Goal: Information Seeking & Learning: Check status

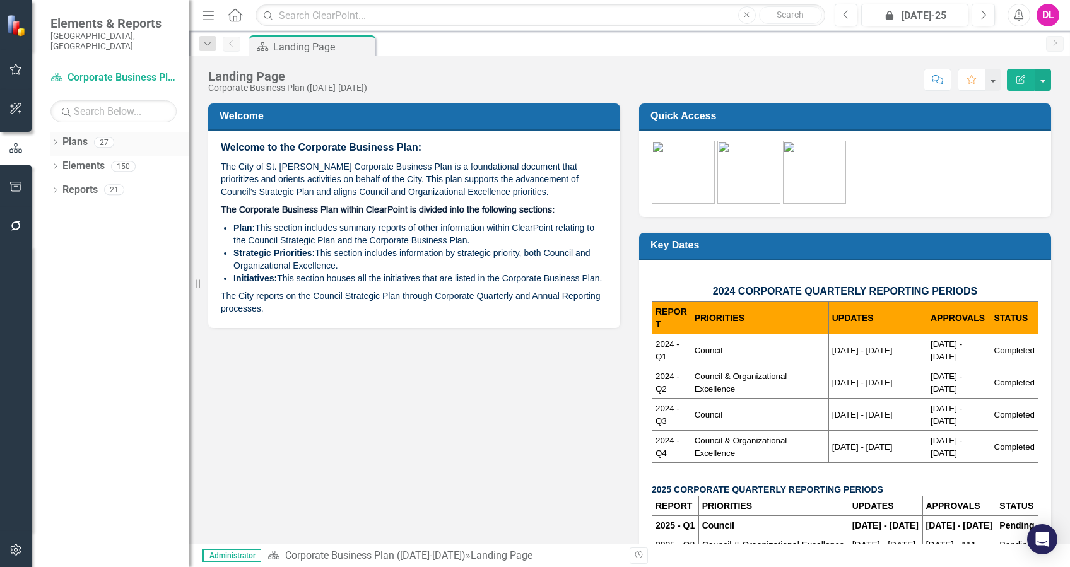
click at [52, 139] on div "Dropdown" at bounding box center [54, 144] width 9 height 11
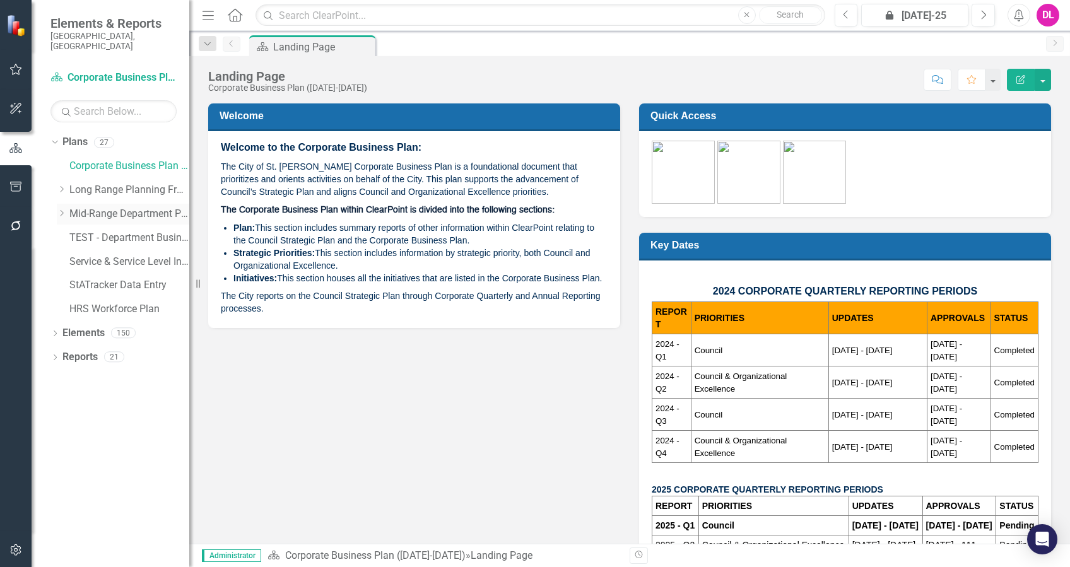
click at [62, 210] on icon at bounding box center [62, 213] width 3 height 6
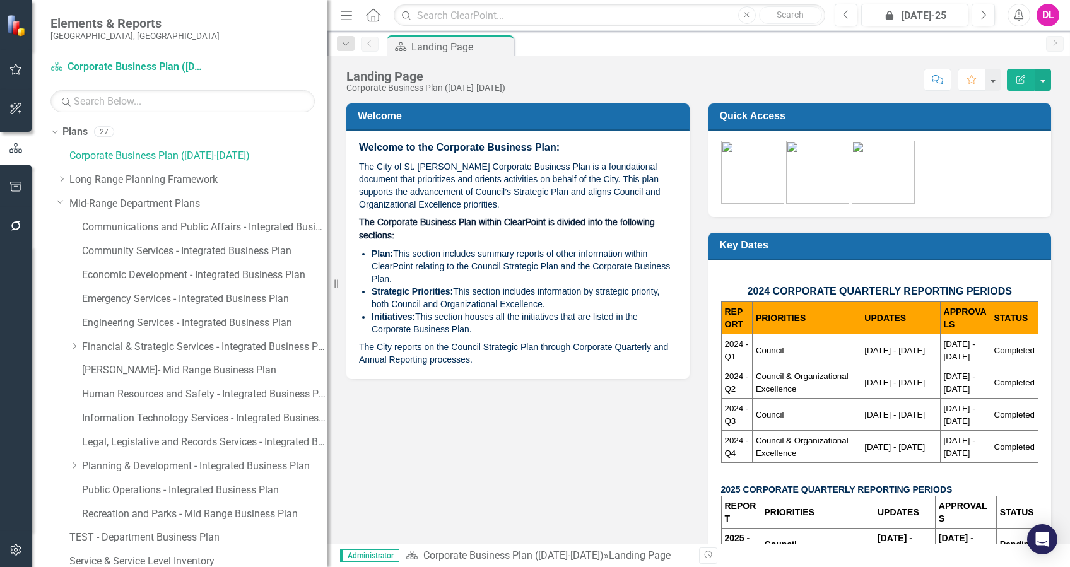
drag, startPoint x: 192, startPoint y: 327, endPoint x: 334, endPoint y: 319, distance: 142.1
click at [334, 319] on div "Resize" at bounding box center [332, 283] width 10 height 567
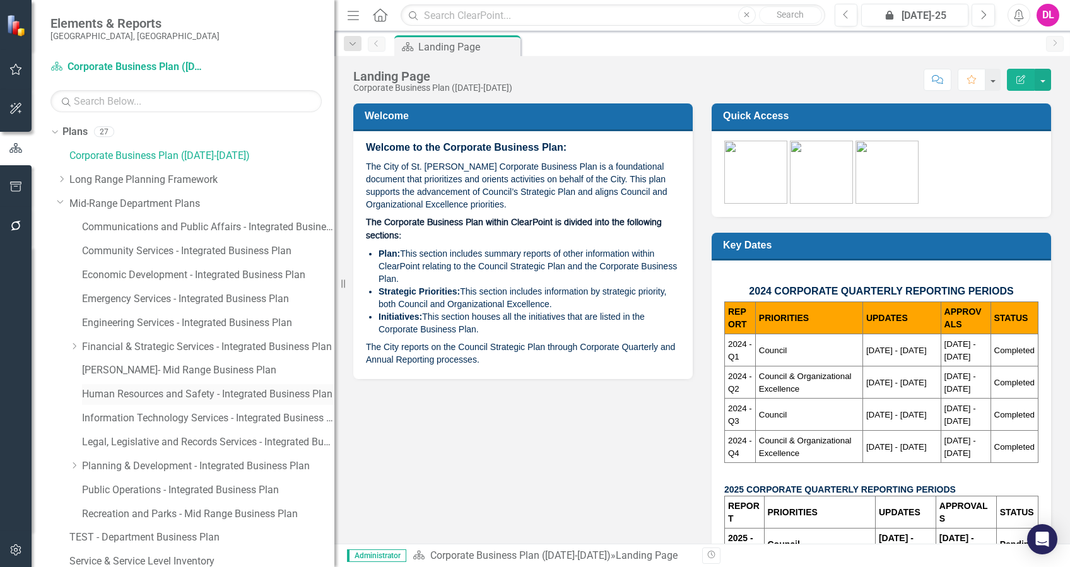
click at [184, 396] on link "Human Resources and Safety - Integrated Business Plan" at bounding box center [208, 394] width 252 height 15
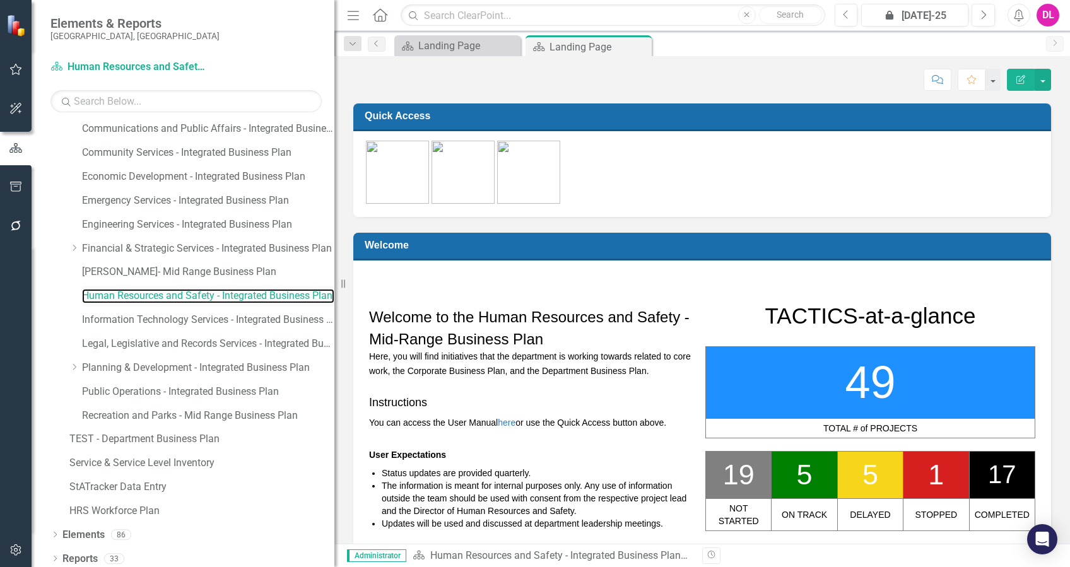
scroll to position [103, 0]
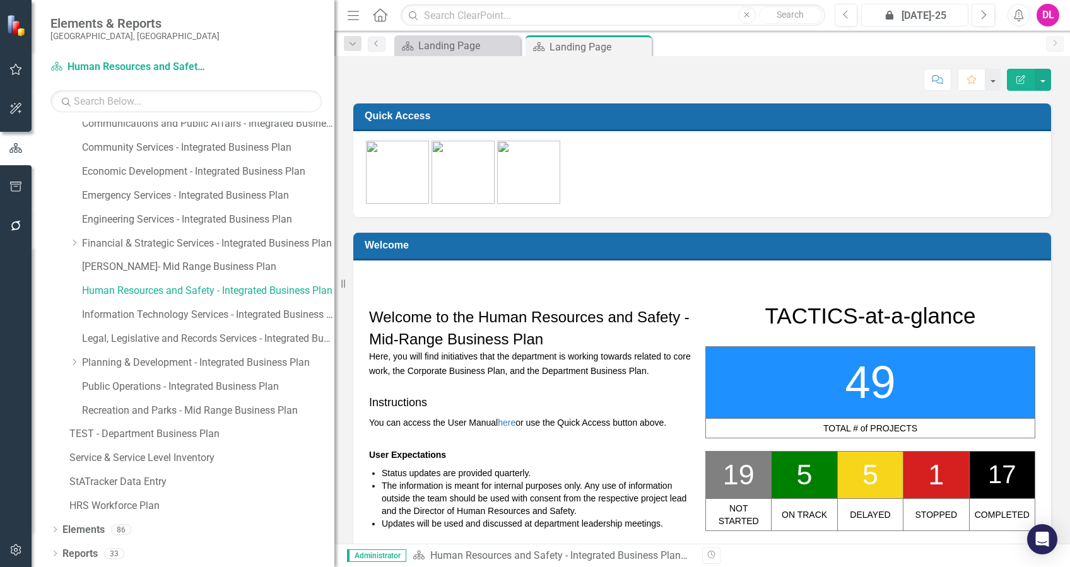
click at [918, 8] on div "icon.lock Jul-25" at bounding box center [914, 15] width 98 height 15
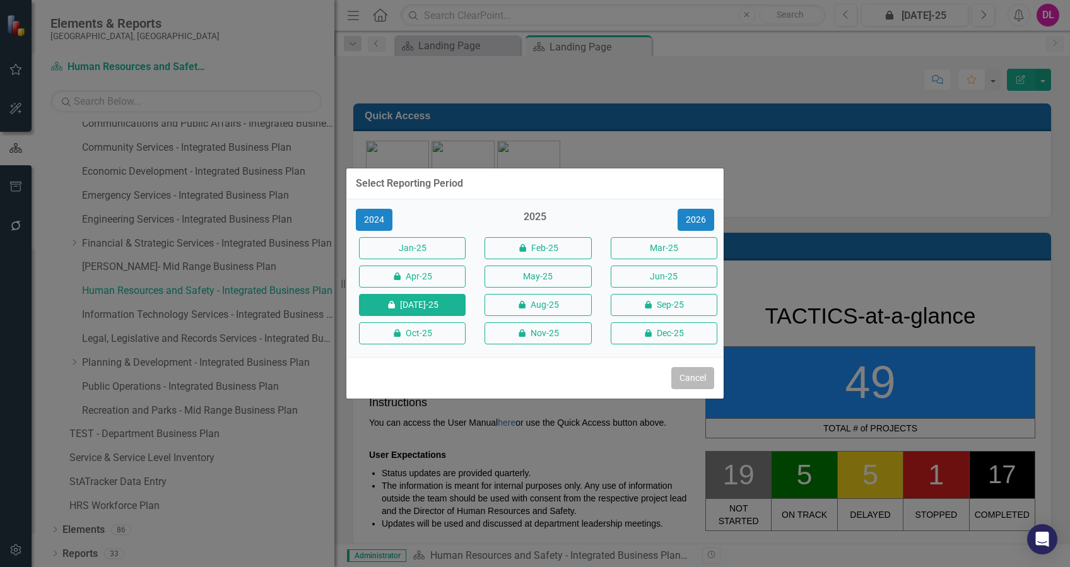
click at [679, 383] on button "Cancel" at bounding box center [692, 378] width 43 height 22
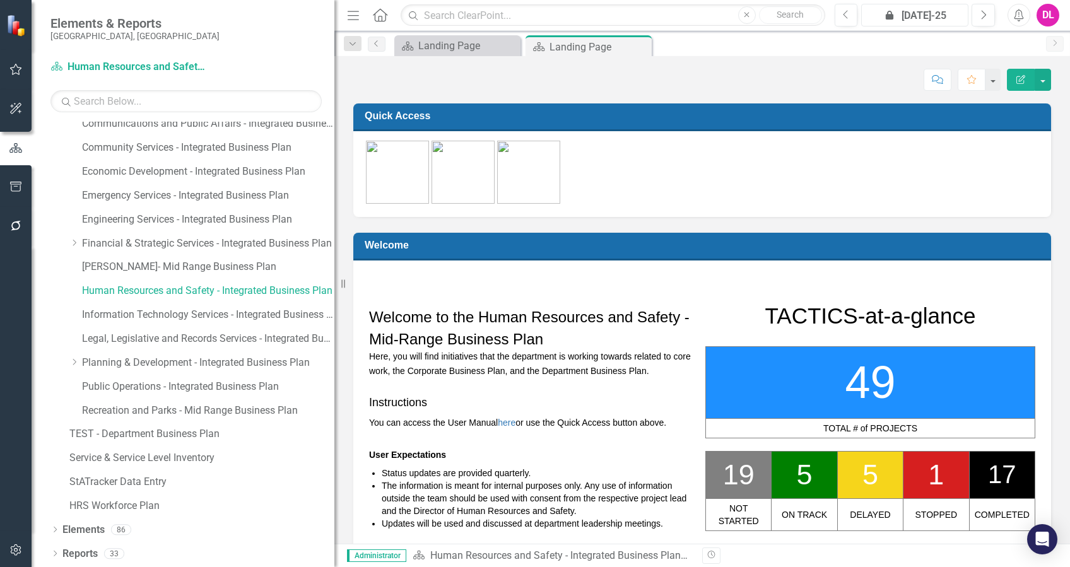
click at [914, 16] on div "icon.lock Jul-25" at bounding box center [914, 15] width 98 height 15
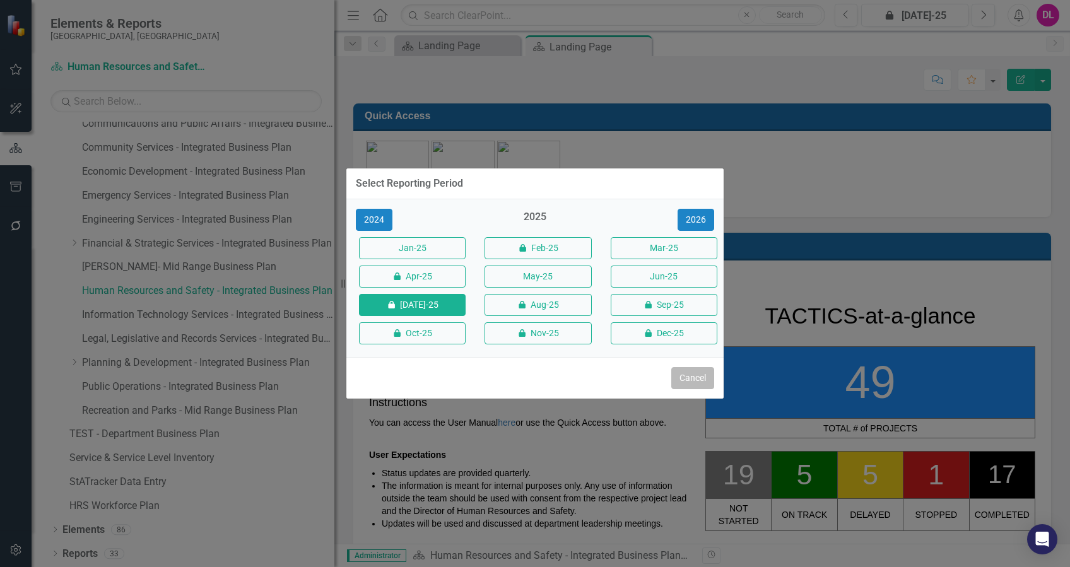
click at [694, 378] on button "Cancel" at bounding box center [692, 378] width 43 height 22
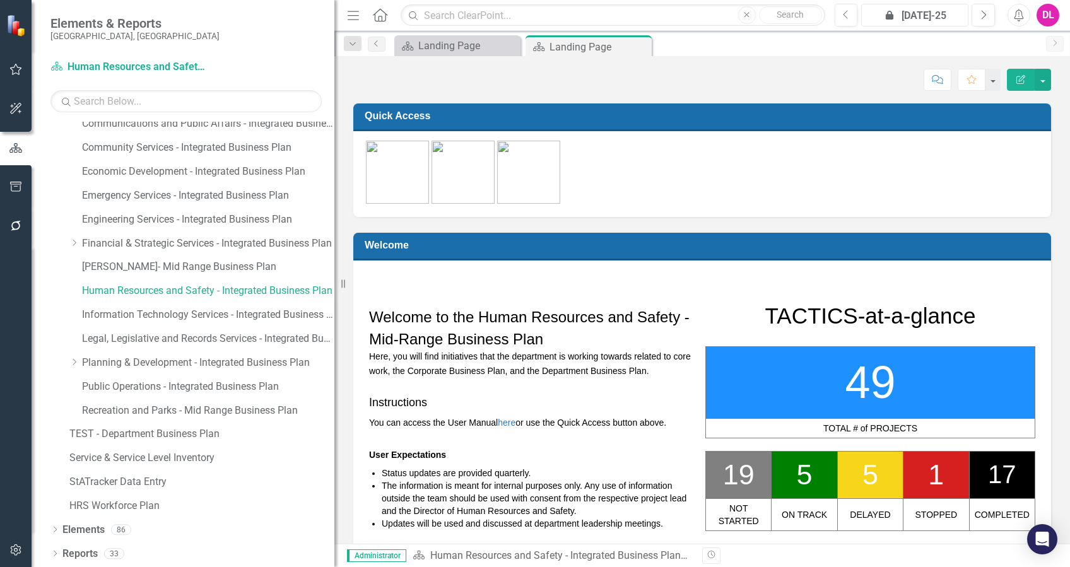
scroll to position [0, 0]
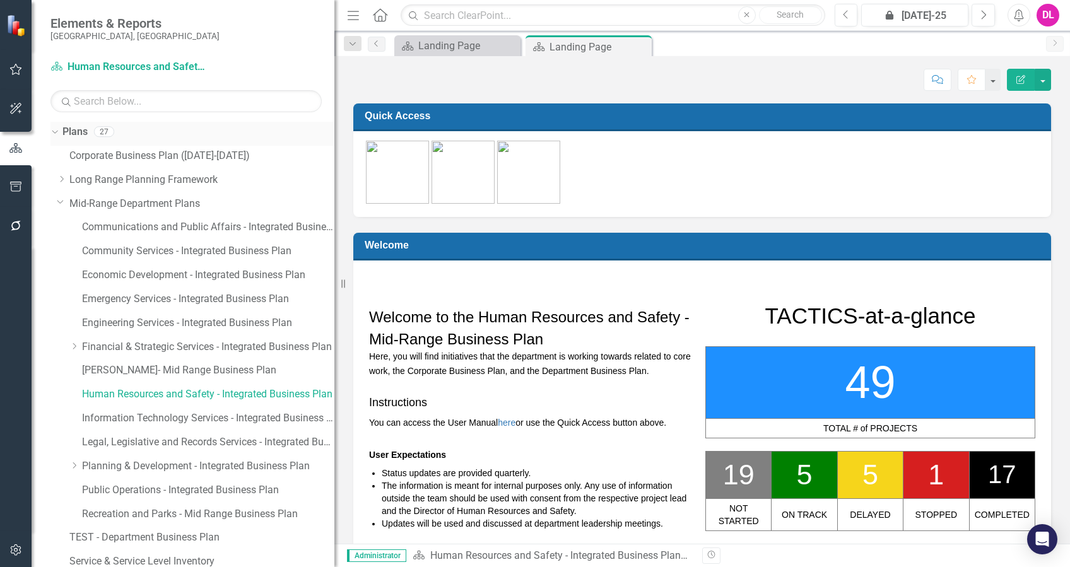
click at [56, 131] on icon "Dropdown" at bounding box center [53, 131] width 7 height 9
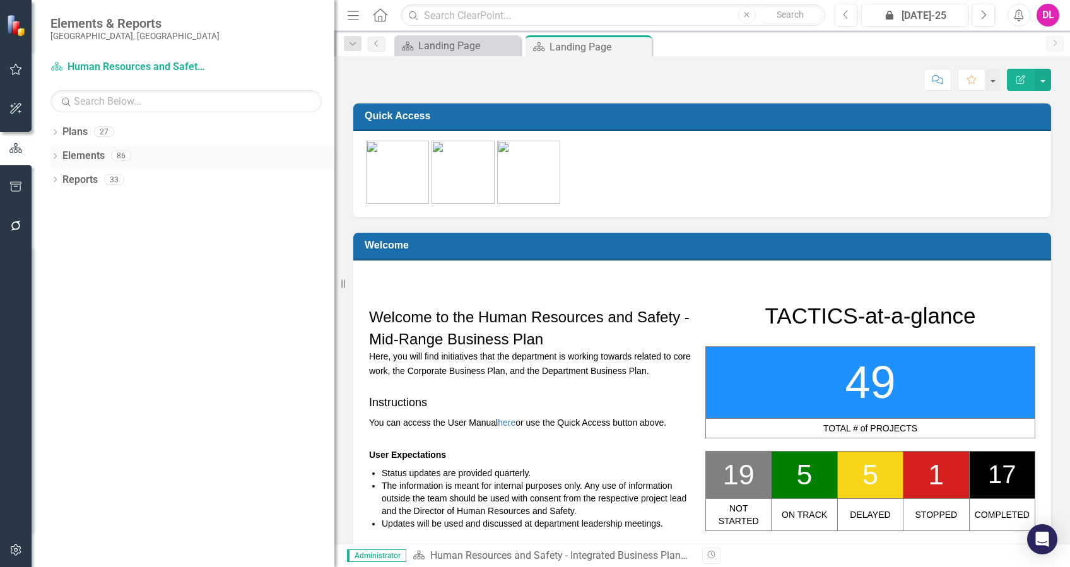
click at [57, 154] on icon "Dropdown" at bounding box center [54, 157] width 9 height 7
click at [61, 227] on icon "Dropdown" at bounding box center [61, 228] width 9 height 7
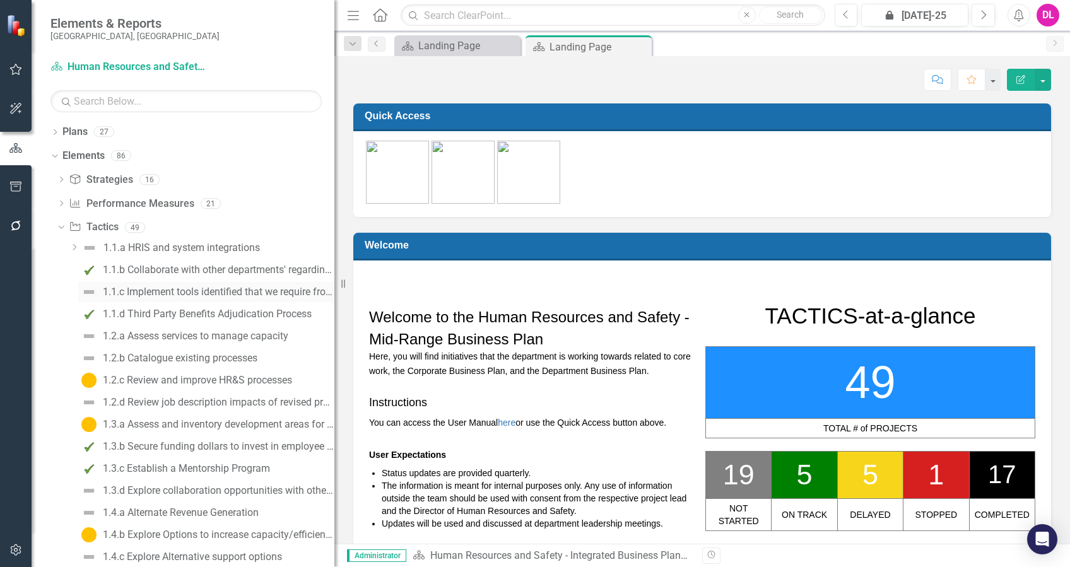
click at [151, 291] on div "1.1.c Implement tools identified that we require from 1.1.b" at bounding box center [218, 291] width 231 height 11
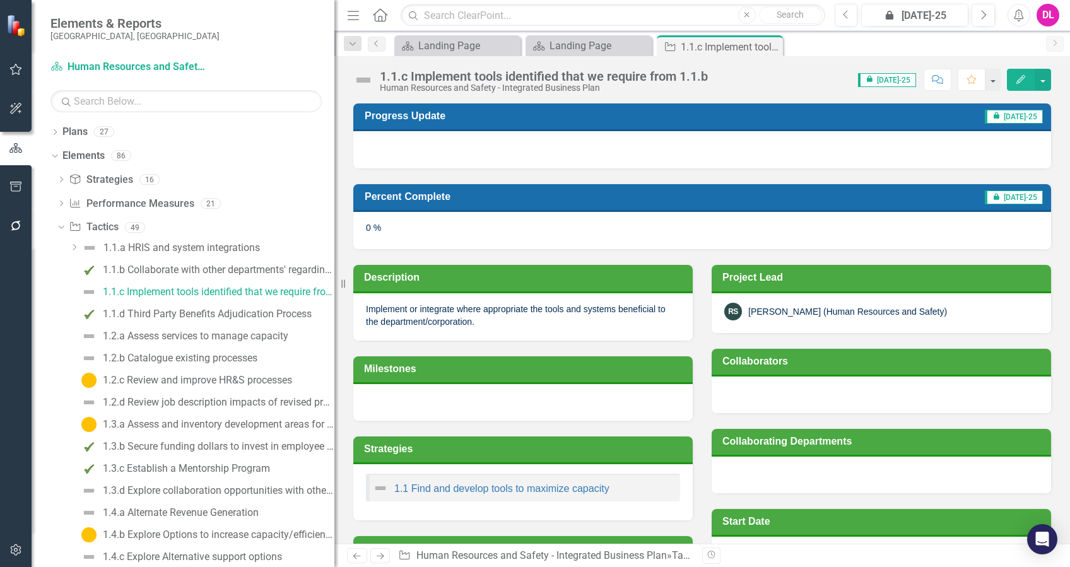
click at [899, 81] on span "icon.lock Jul-25" at bounding box center [887, 80] width 58 height 14
click at [983, 16] on icon "Next" at bounding box center [983, 14] width 7 height 11
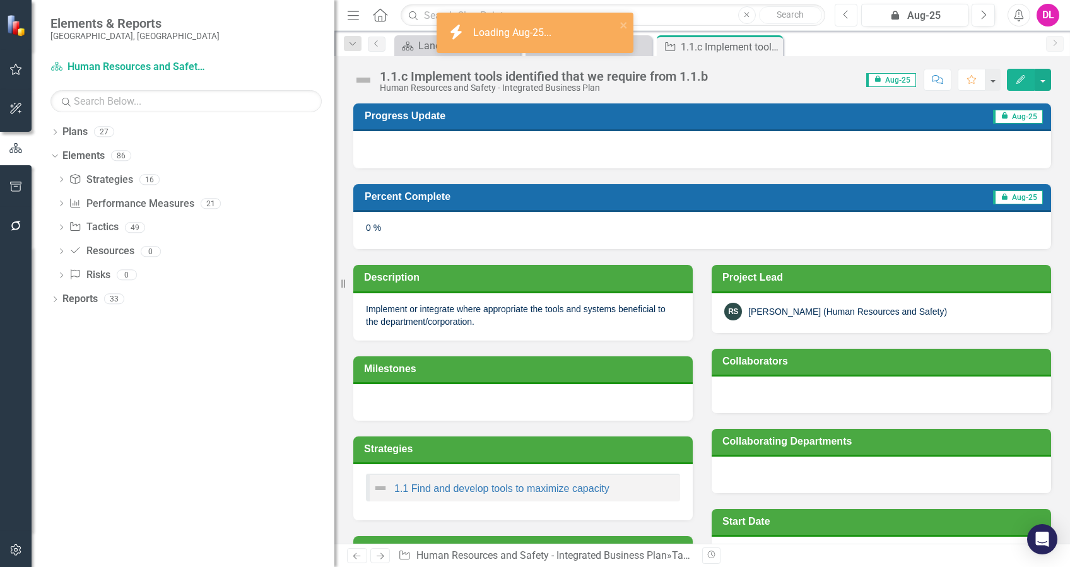
click at [846, 18] on icon "button" at bounding box center [845, 14] width 5 height 9
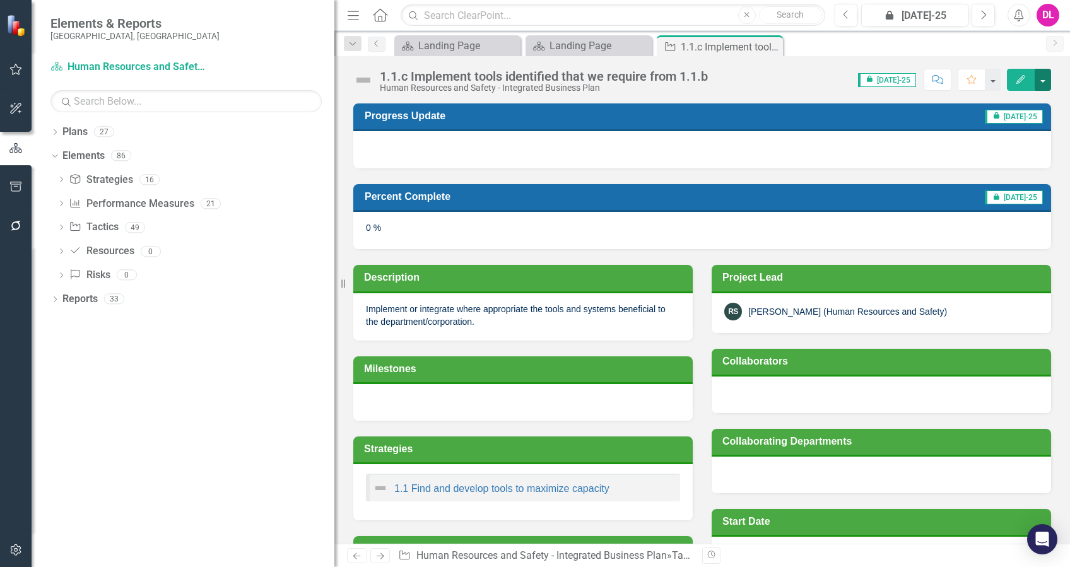
click at [1041, 76] on button "button" at bounding box center [1042, 80] width 16 height 22
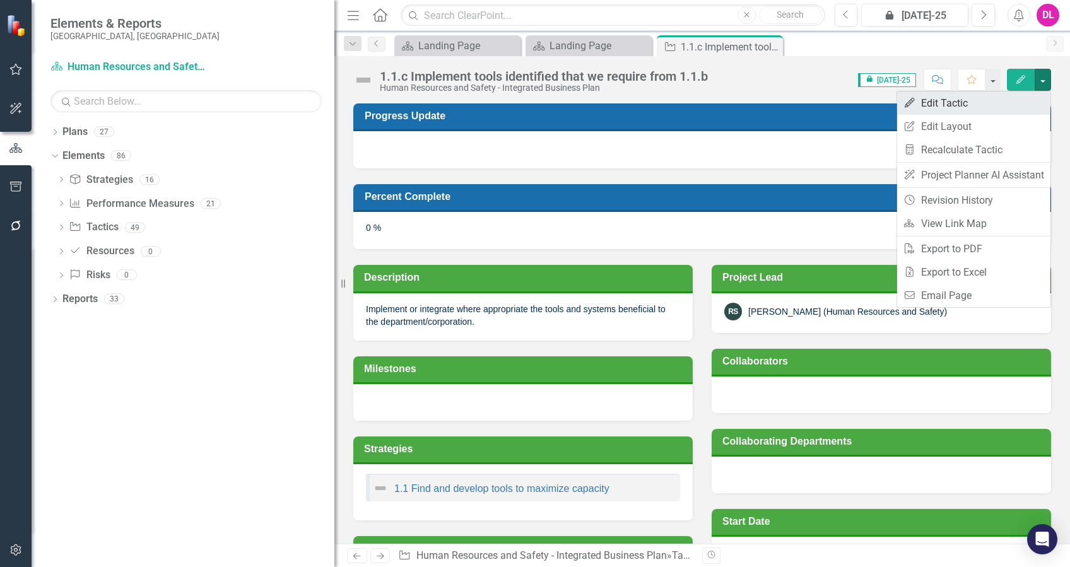
click at [959, 105] on link "Edit Edit Tactic" at bounding box center [973, 102] width 153 height 23
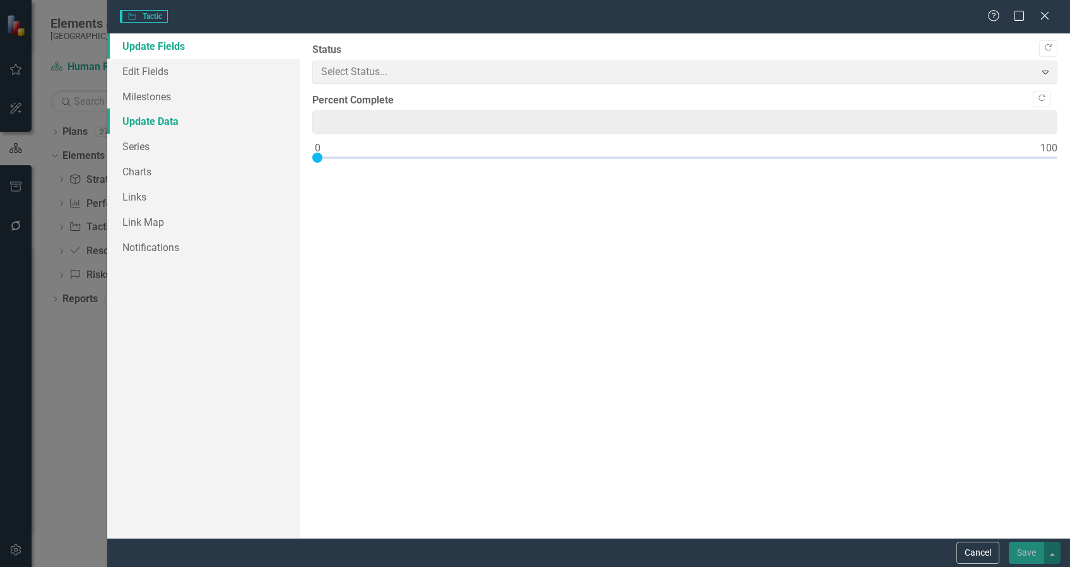
type input "0"
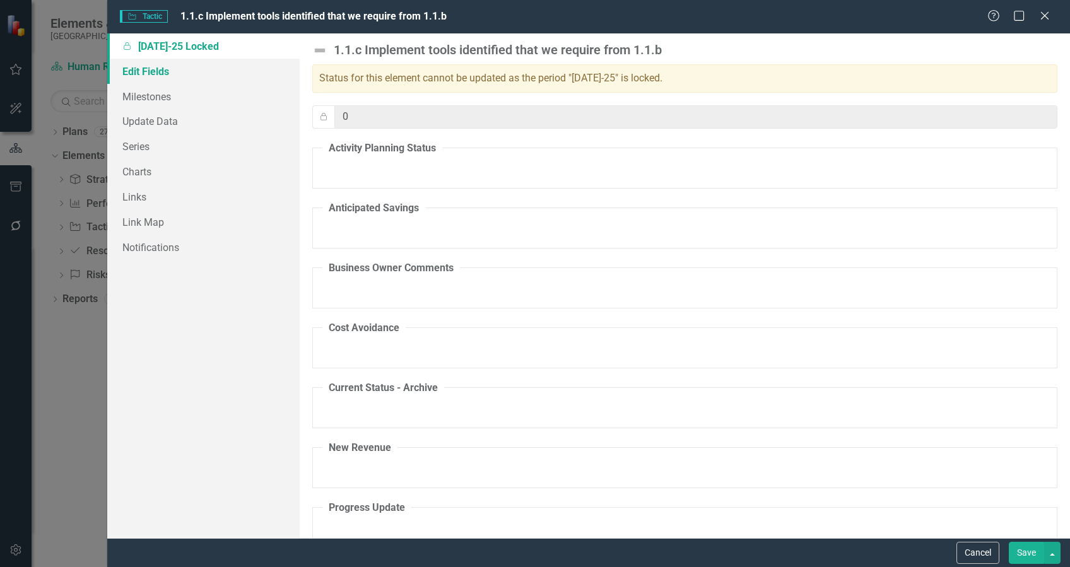
click at [149, 78] on link "Edit Fields" at bounding box center [203, 71] width 192 height 25
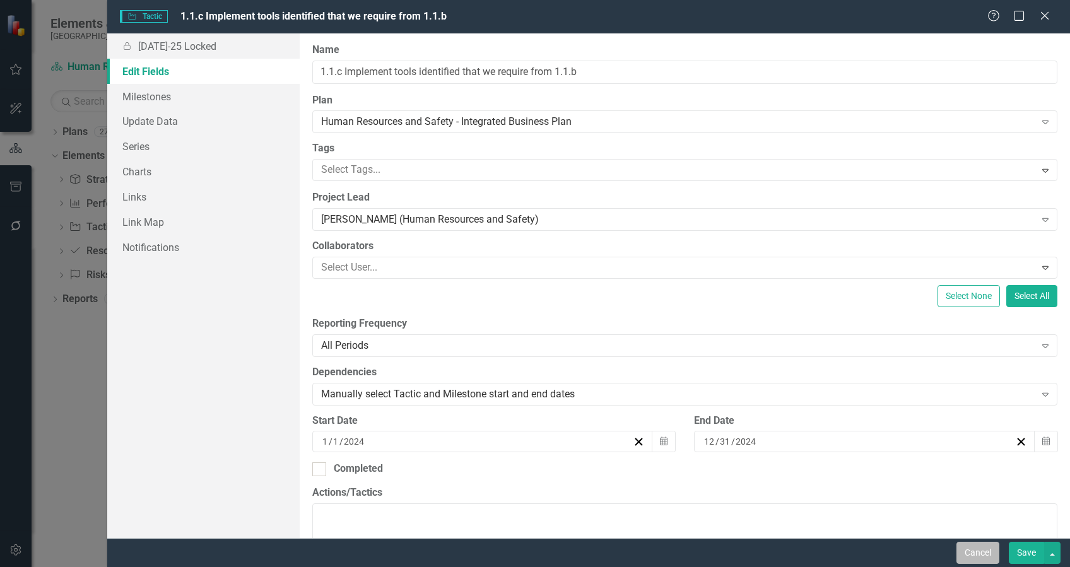
click at [983, 555] on button "Cancel" at bounding box center [977, 553] width 43 height 22
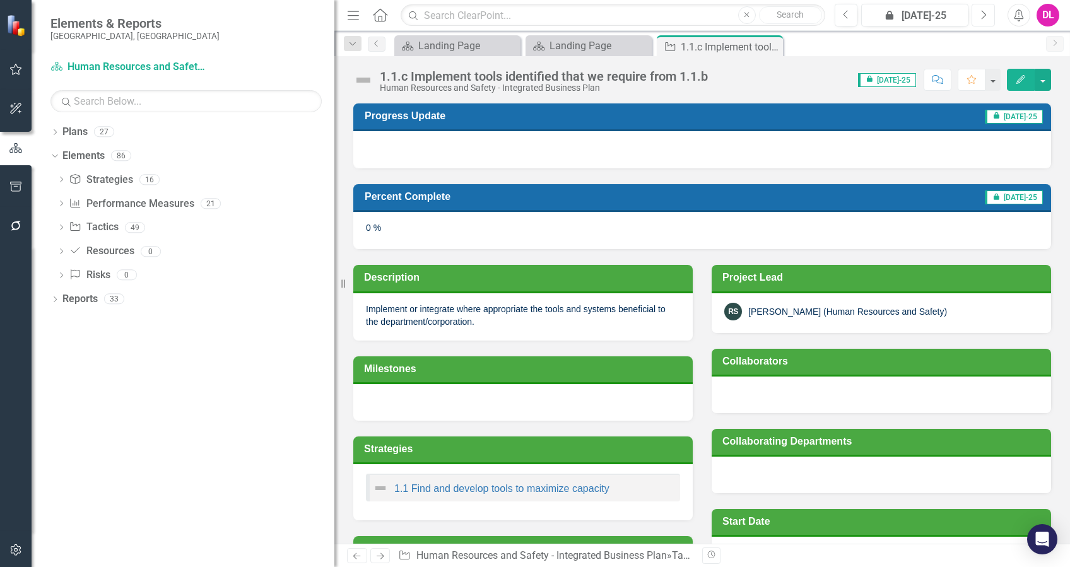
click at [985, 18] on icon "Next" at bounding box center [983, 14] width 7 height 11
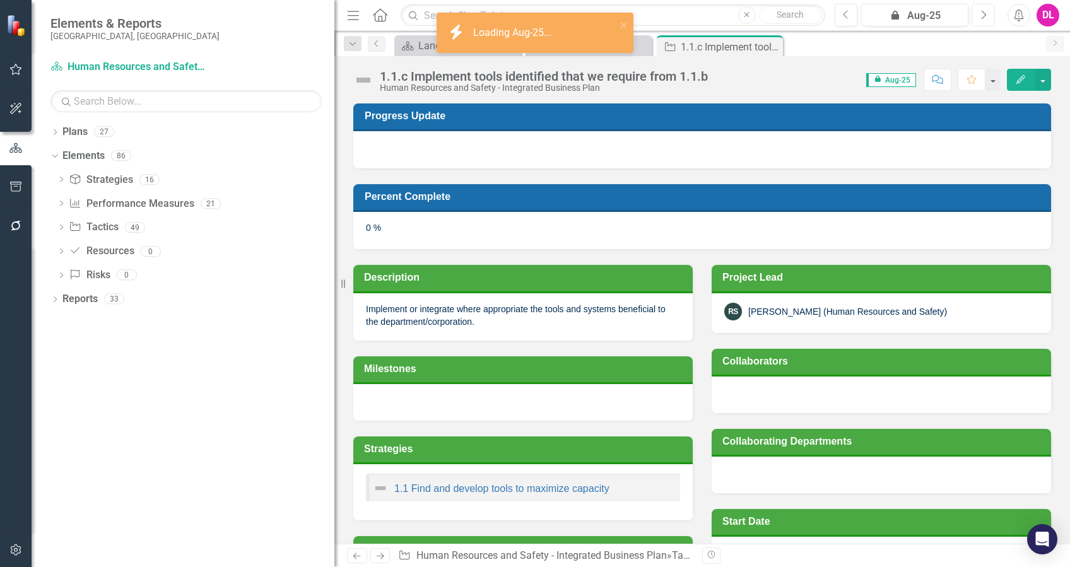
click at [985, 18] on icon "Next" at bounding box center [983, 14] width 7 height 11
click at [850, 20] on button "Previous" at bounding box center [845, 15] width 23 height 23
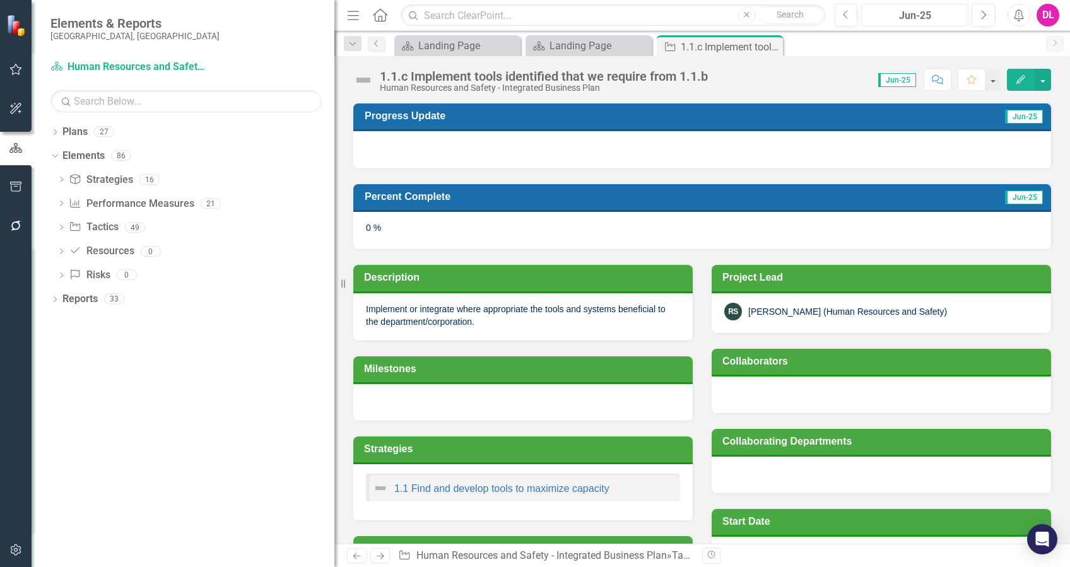
click at [915, 21] on div "Jun-25" at bounding box center [914, 15] width 98 height 15
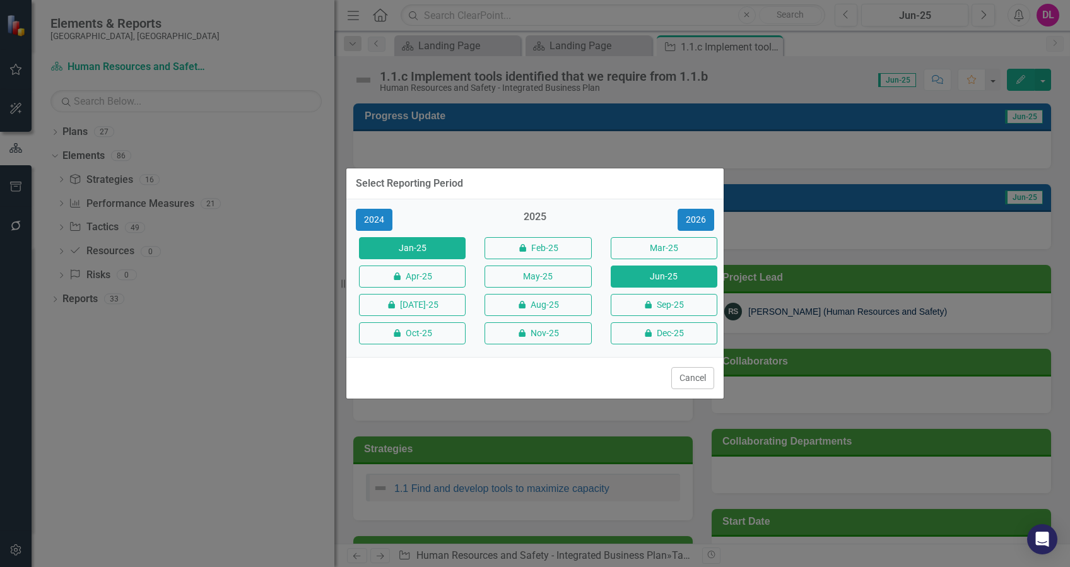
click at [421, 250] on button "Jan-25" at bounding box center [412, 248] width 107 height 22
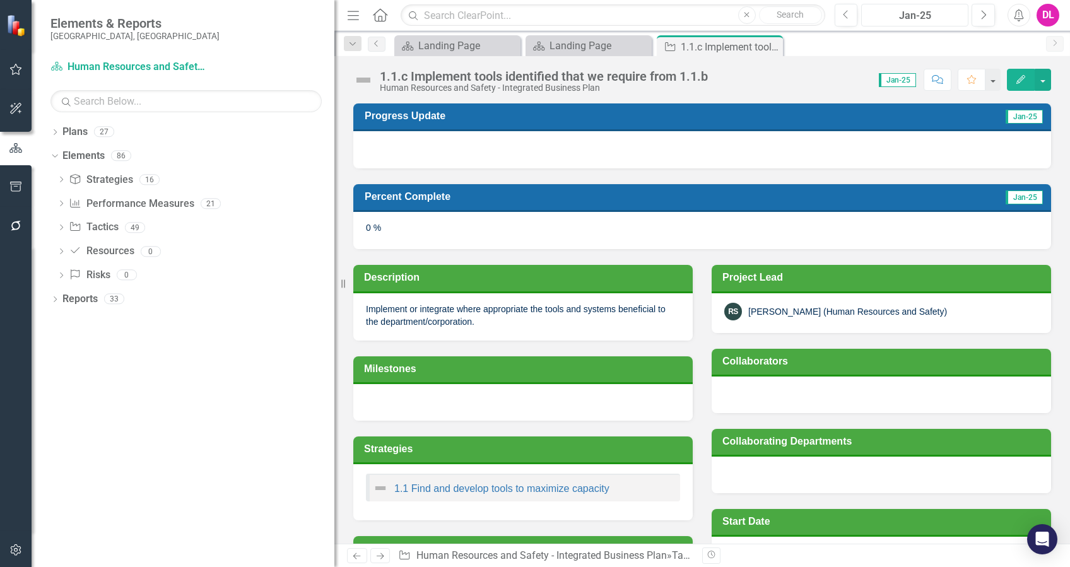
click at [899, 16] on div "Jan-25" at bounding box center [914, 15] width 98 height 15
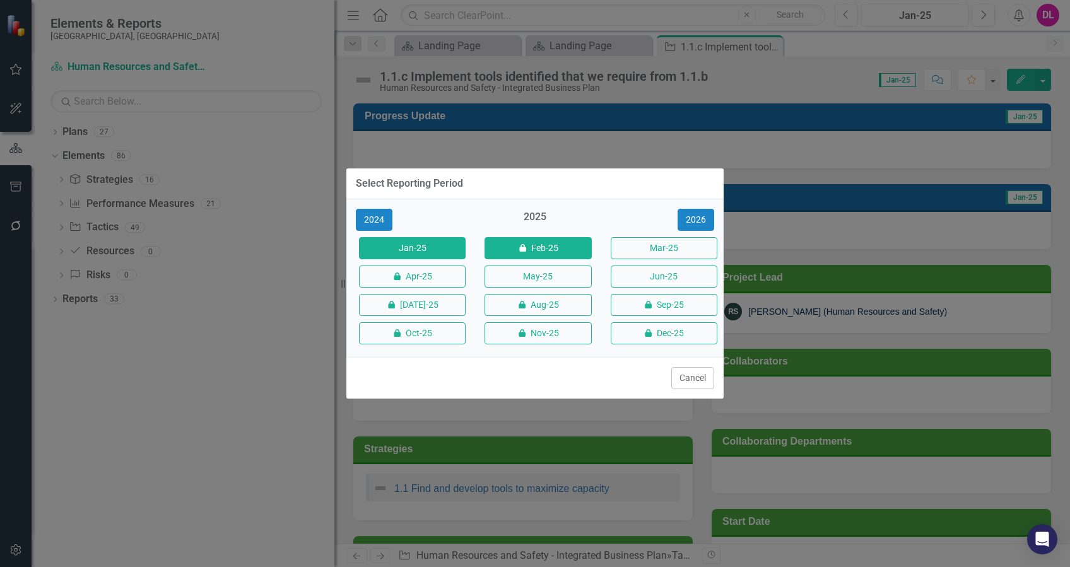
click at [544, 250] on button "icon.lock Feb-25" at bounding box center [537, 248] width 107 height 22
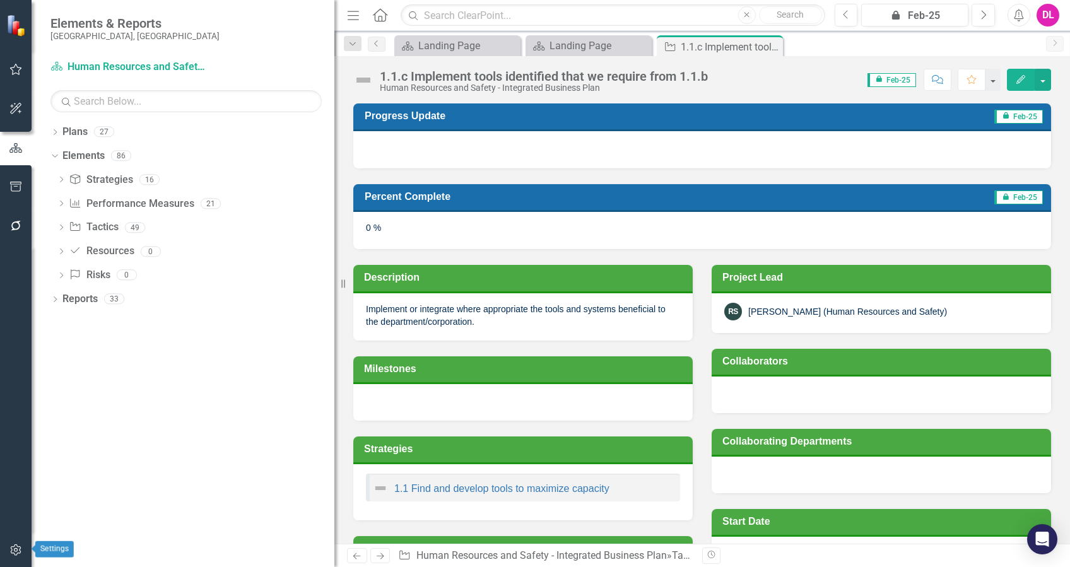
click at [20, 548] on icon "button" at bounding box center [15, 549] width 11 height 11
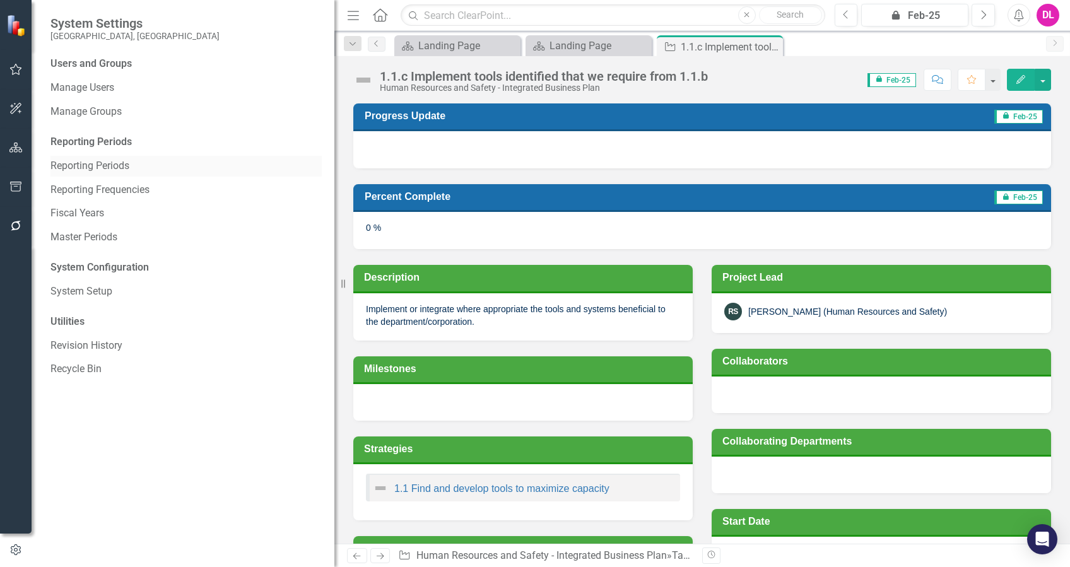
click at [98, 168] on link "Reporting Periods" at bounding box center [185, 166] width 271 height 15
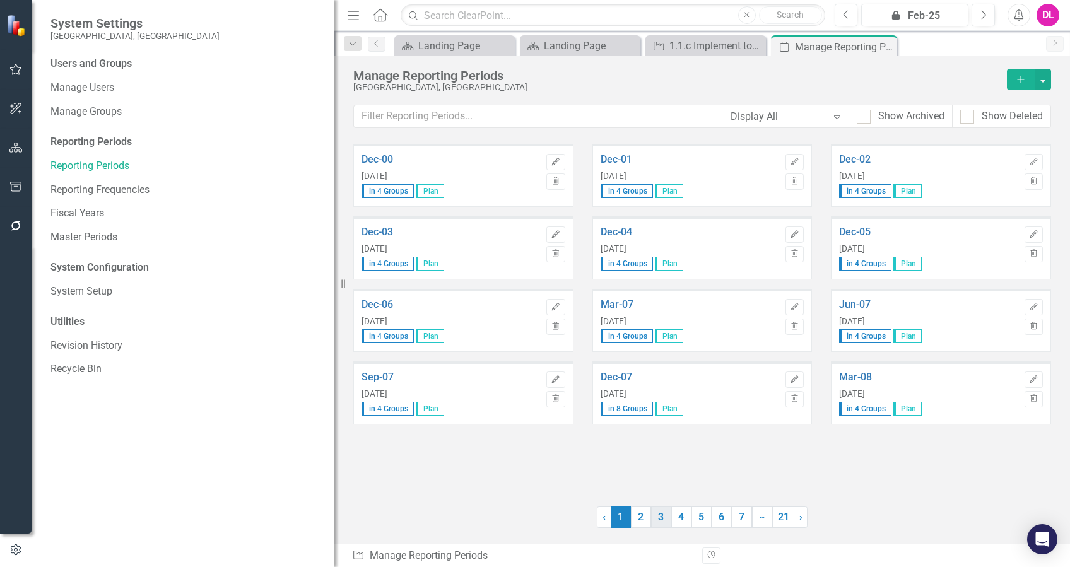
click at [660, 513] on link "3" at bounding box center [661, 516] width 20 height 21
click at [684, 519] on link "4" at bounding box center [681, 516] width 20 height 21
click at [703, 520] on link "5" at bounding box center [701, 516] width 20 height 21
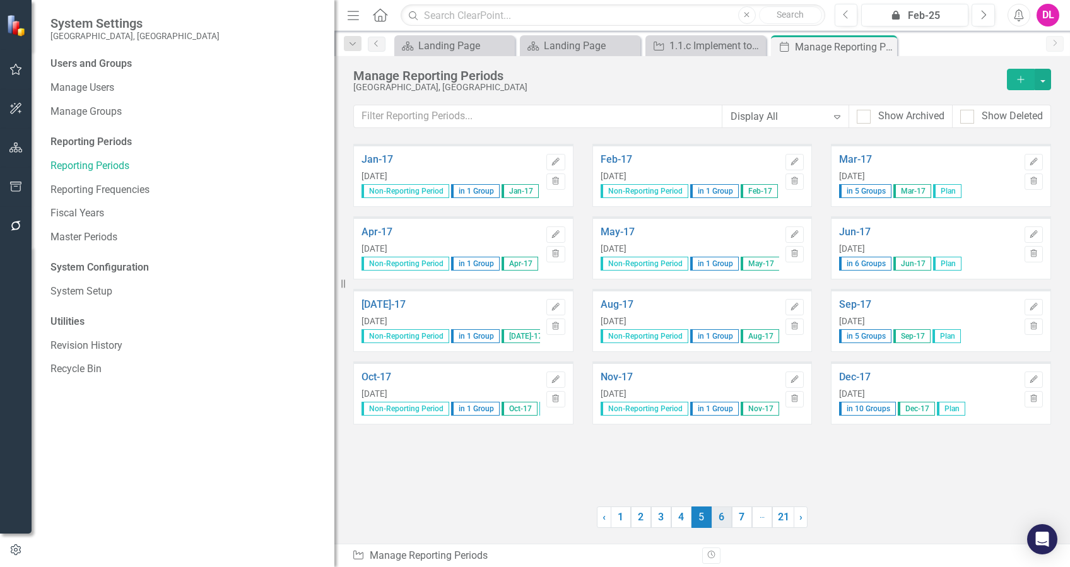
click at [718, 518] on link "6" at bounding box center [721, 516] width 20 height 21
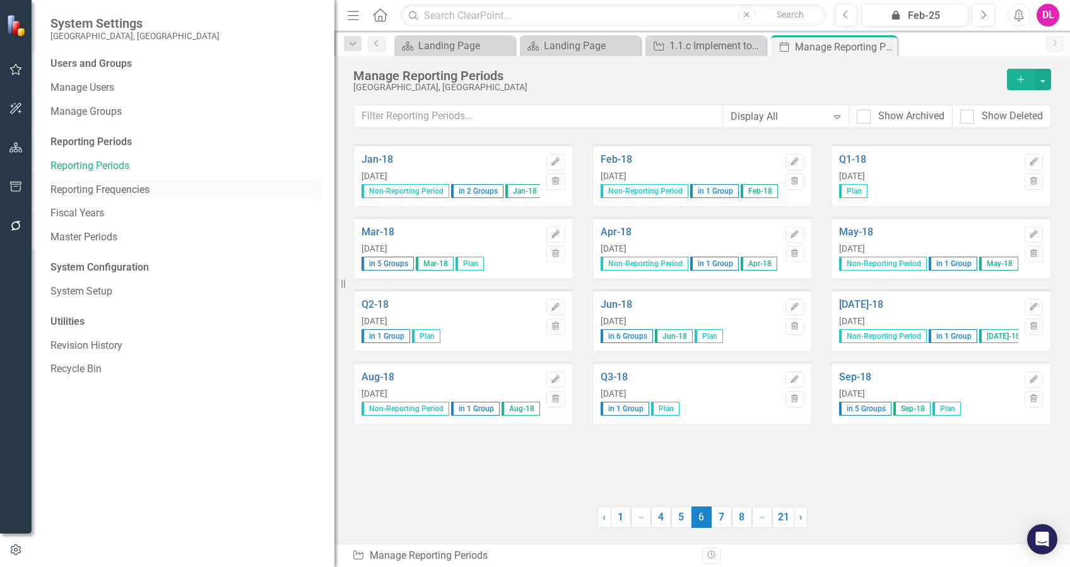
click at [131, 189] on link "Reporting Frequencies" at bounding box center [185, 190] width 271 height 15
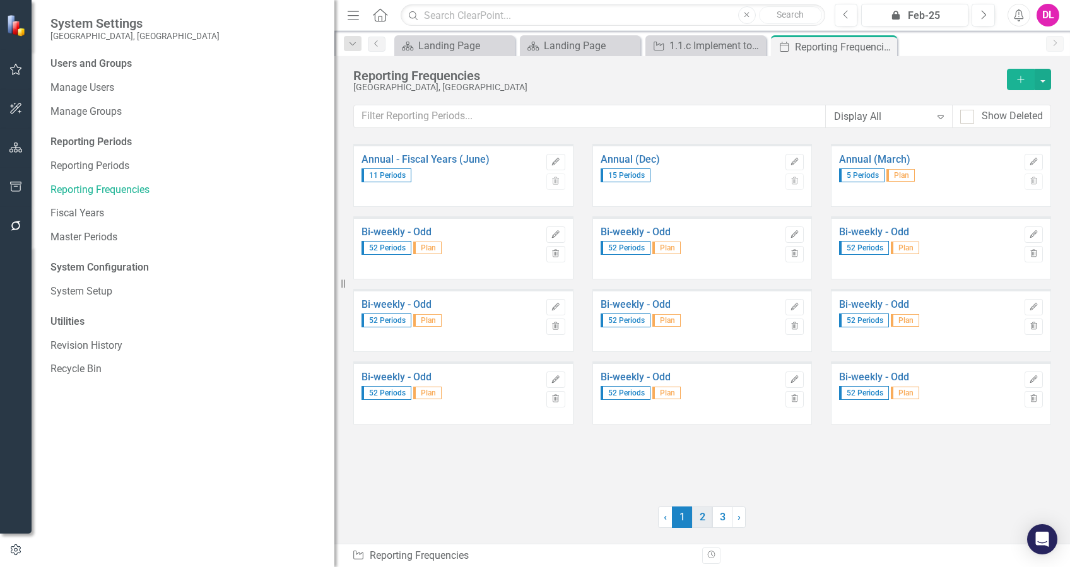
click at [706, 519] on link "2" at bounding box center [702, 516] width 20 height 21
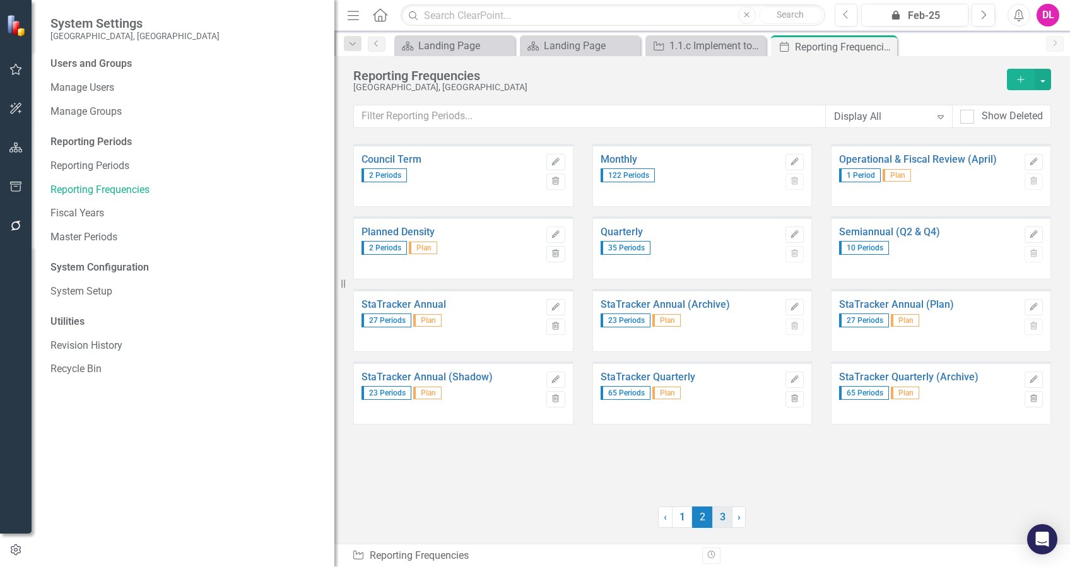
click at [720, 519] on link "3" at bounding box center [722, 516] width 20 height 21
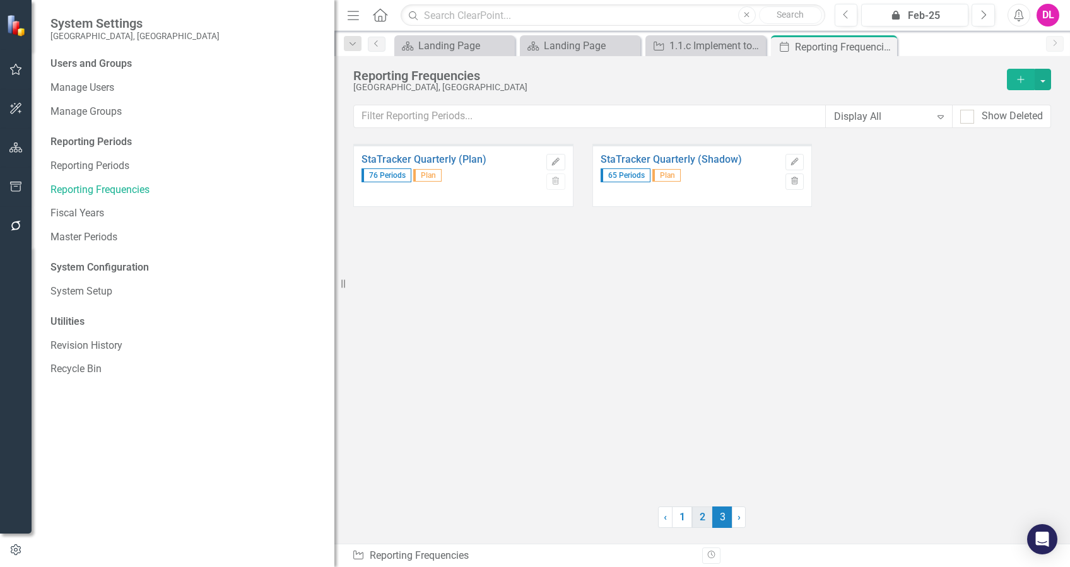
click at [708, 520] on link "2" at bounding box center [702, 516] width 20 height 21
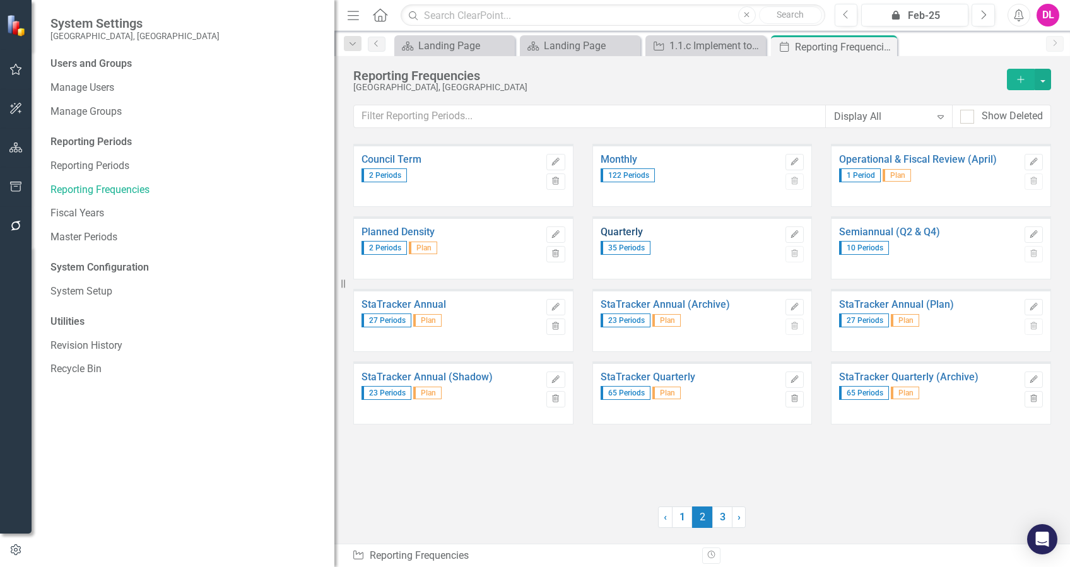
click at [633, 232] on link "Quarterly" at bounding box center [689, 231] width 178 height 11
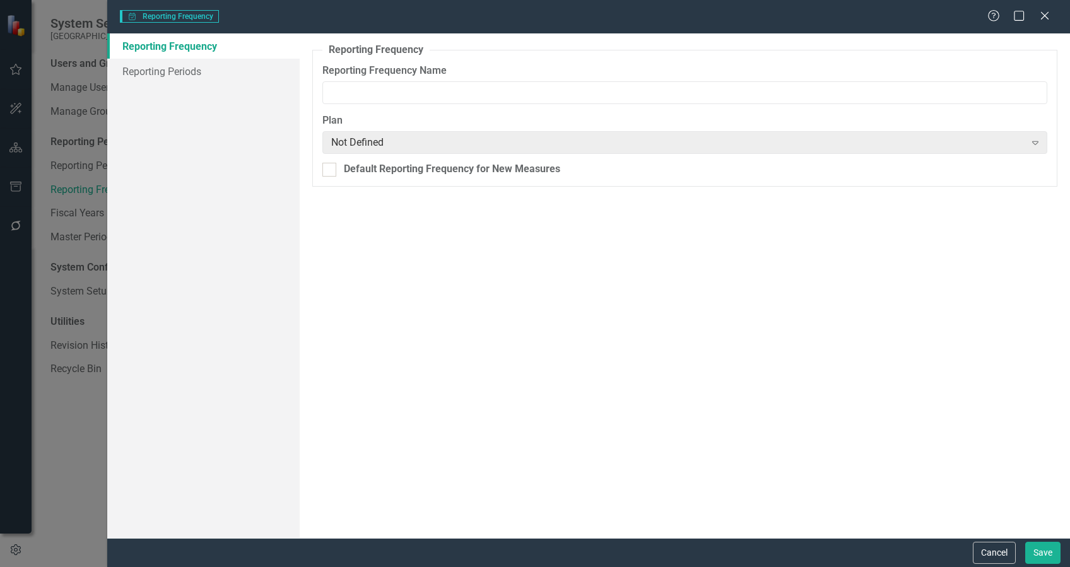
type input "Quarterly"
click at [200, 75] on link "Reporting Periods" at bounding box center [203, 71] width 192 height 25
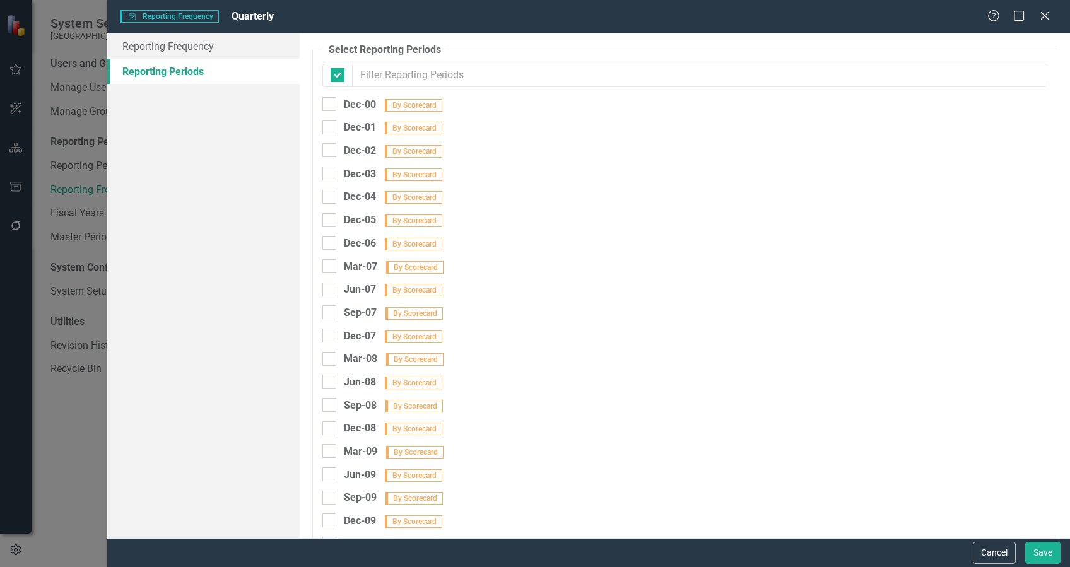
checkbox input "false"
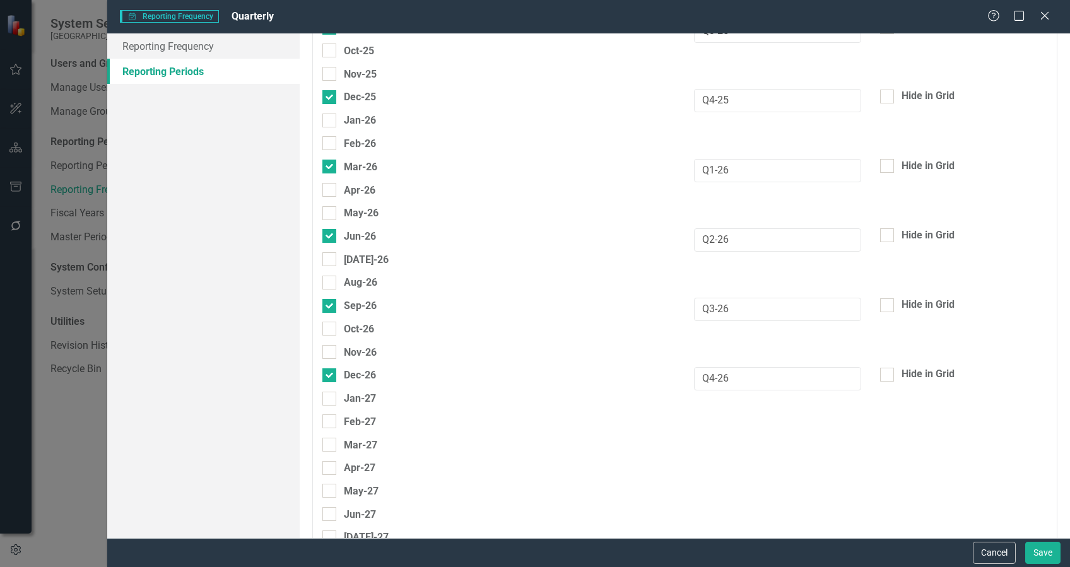
scroll to position [5400, 0]
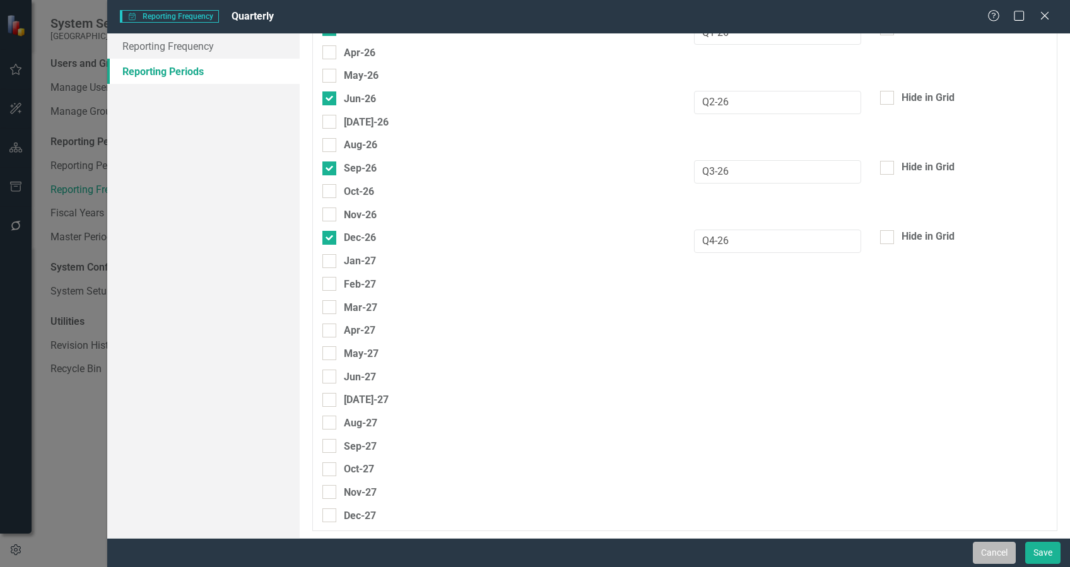
click at [1007, 554] on button "Cancel" at bounding box center [994, 553] width 43 height 22
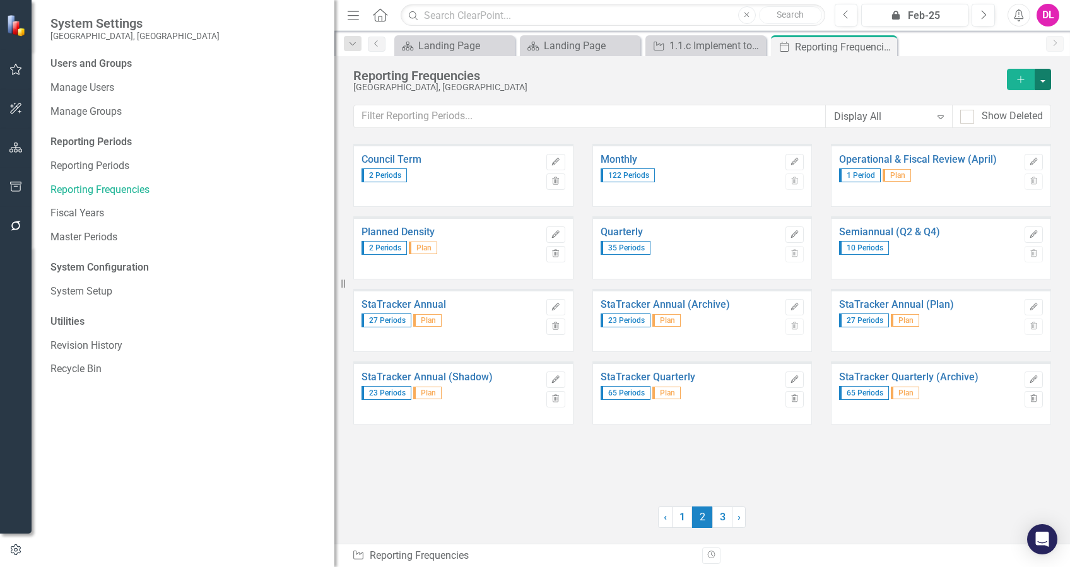
click at [1038, 82] on button "button" at bounding box center [1042, 79] width 16 height 21
click at [1017, 105] on link "Add Add Reporting Frequency" at bounding box center [979, 102] width 142 height 23
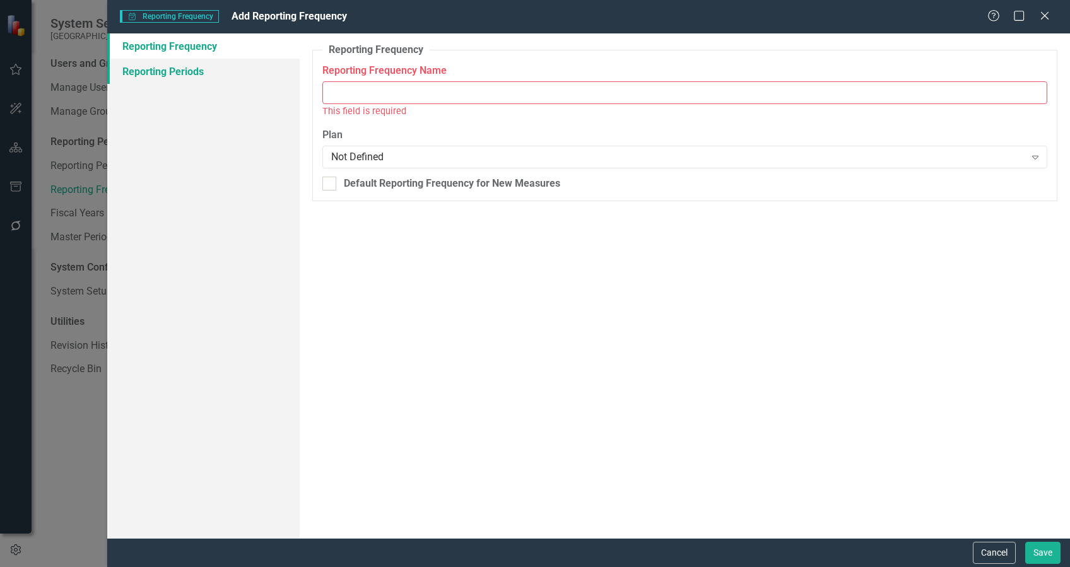
click at [153, 77] on link "Reporting Periods" at bounding box center [203, 71] width 192 height 25
click at [333, 182] on div at bounding box center [329, 184] width 14 height 14
click at [330, 182] on input "Default Reporting Frequency for New Measures" at bounding box center [326, 181] width 8 height 8
click at [329, 185] on div at bounding box center [329, 184] width 14 height 14
click at [329, 185] on input "Default Reporting Frequency for New Measures" at bounding box center [326, 181] width 8 height 8
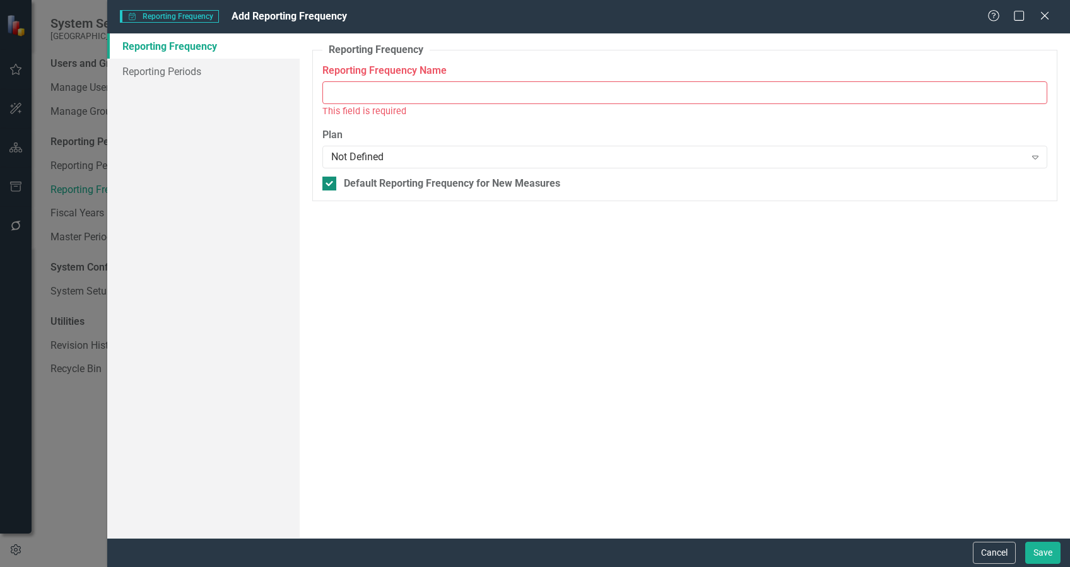
checkbox input "false"
drag, startPoint x: 998, startPoint y: 553, endPoint x: 884, endPoint y: 527, distance: 116.6
click at [998, 554] on button "Cancel" at bounding box center [994, 553] width 43 height 22
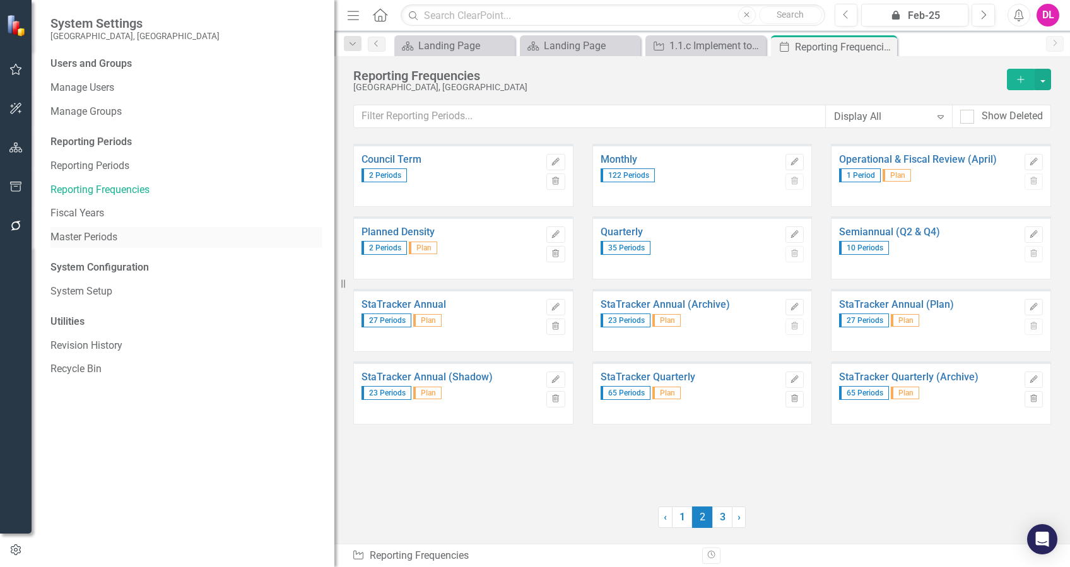
click at [88, 237] on link "Master Periods" at bounding box center [185, 237] width 271 height 15
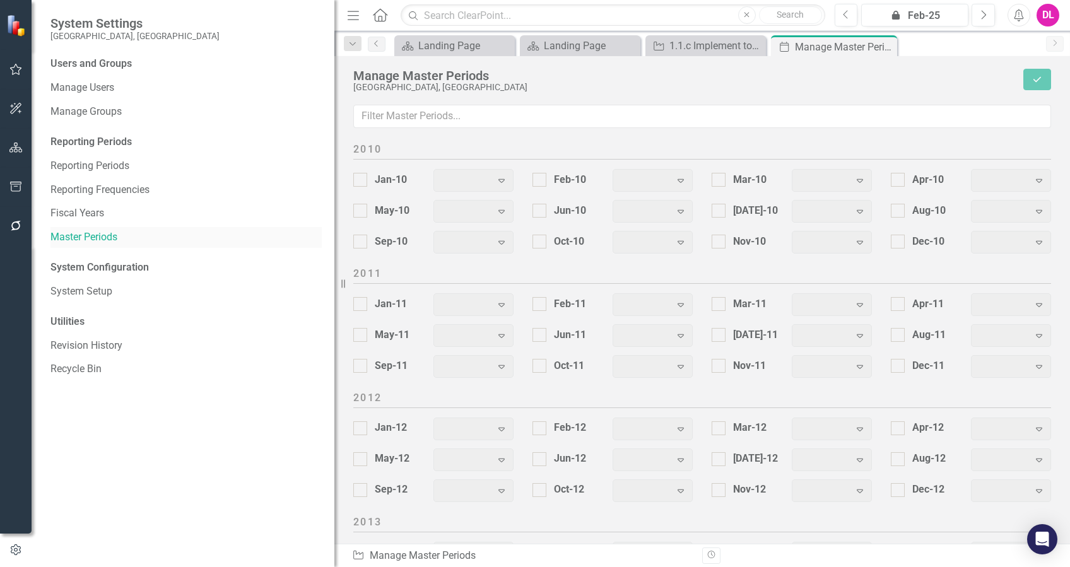
checkbox input "true"
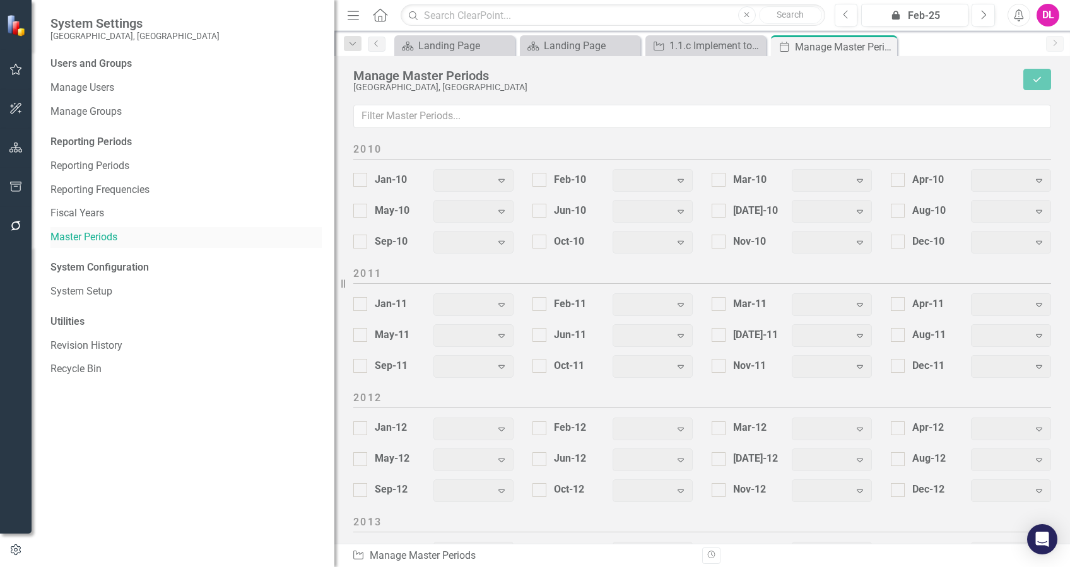
checkbox input "true"
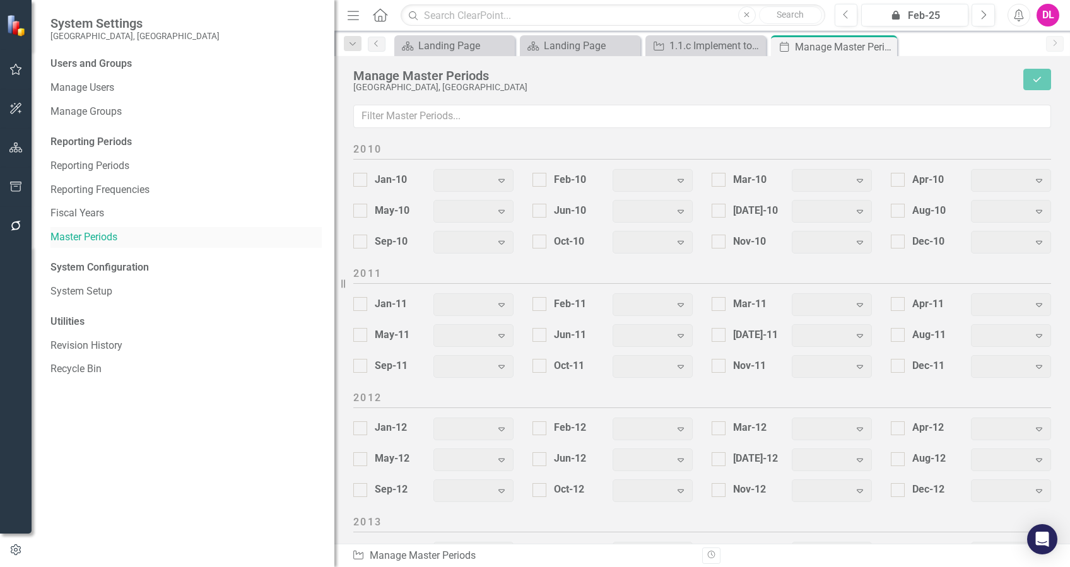
checkbox input "true"
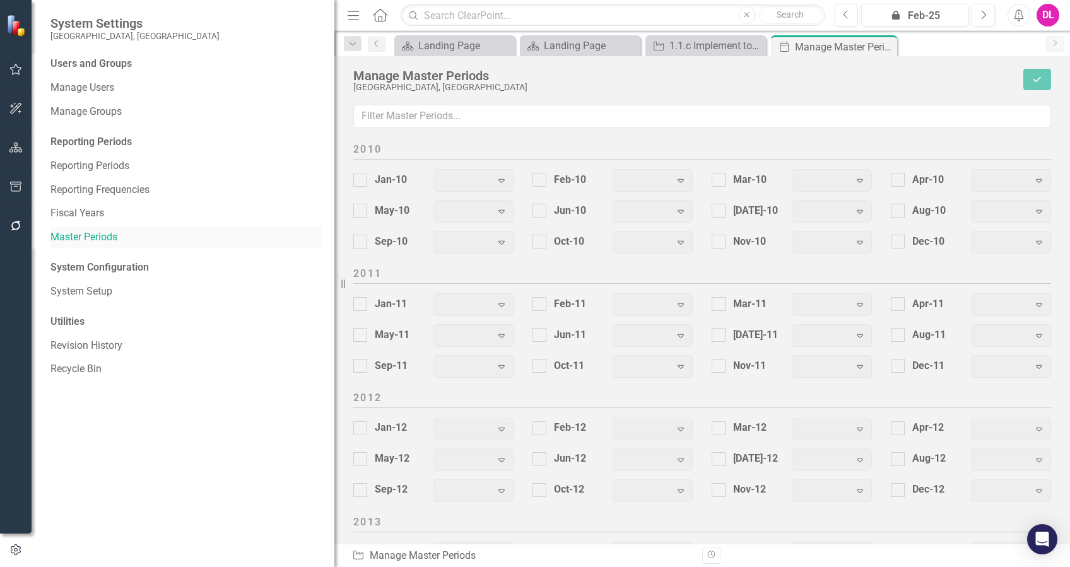
checkbox input "true"
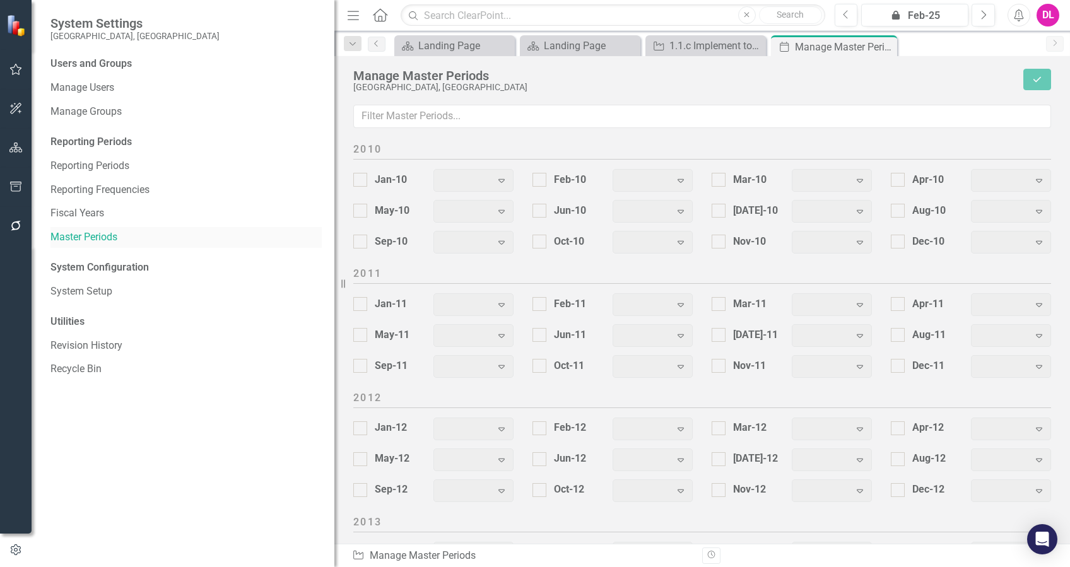
checkbox input "true"
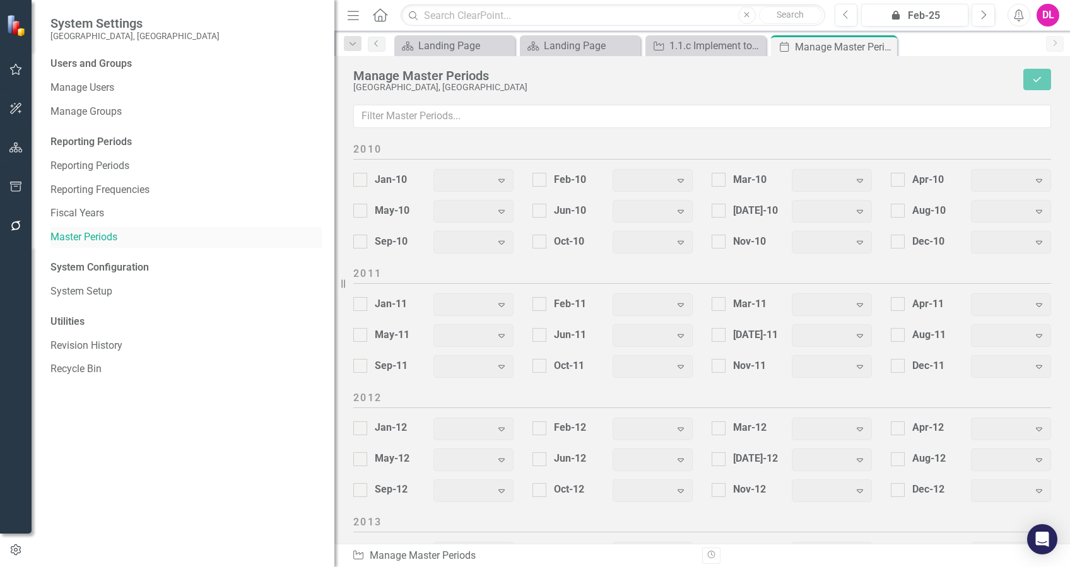
checkbox input "true"
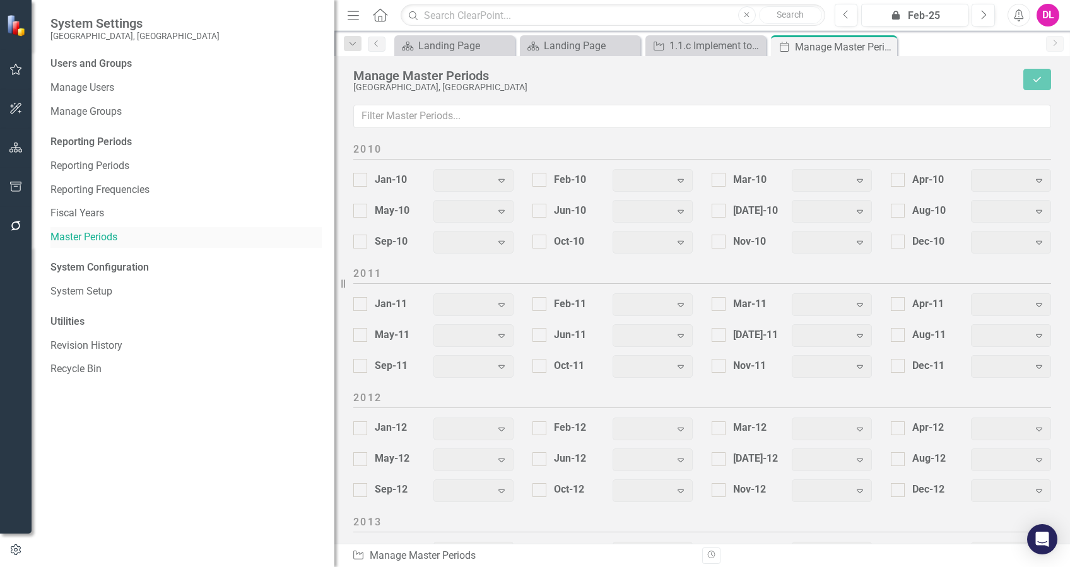
checkbox input "true"
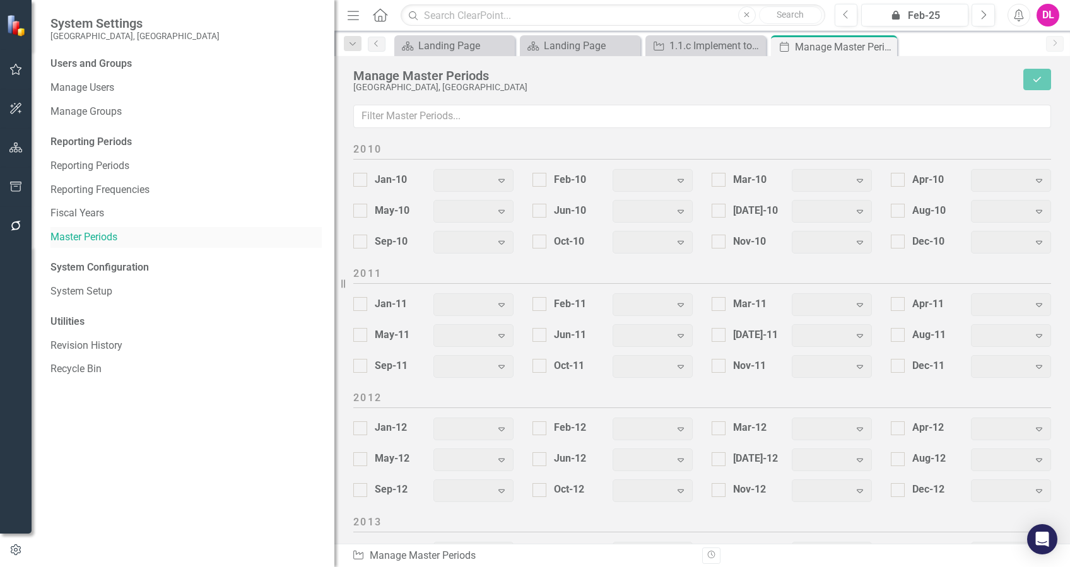
checkbox input "true"
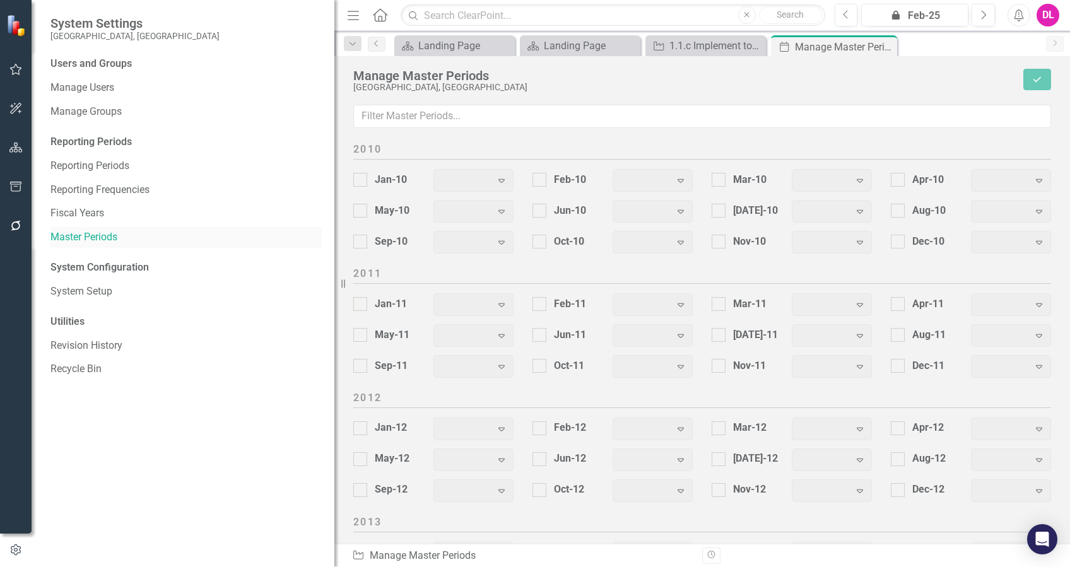
checkbox input "true"
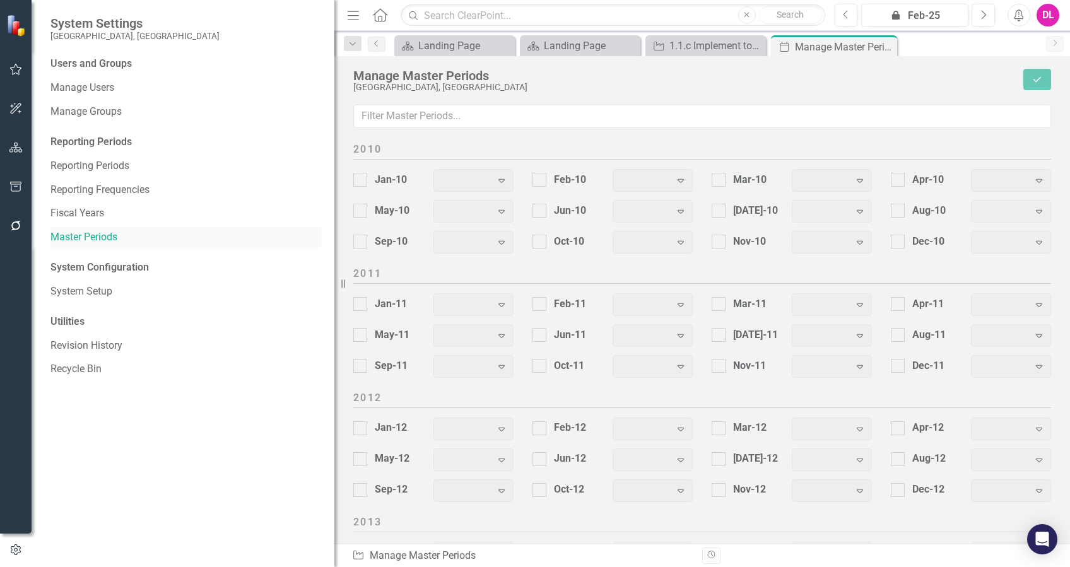
checkbox input "true"
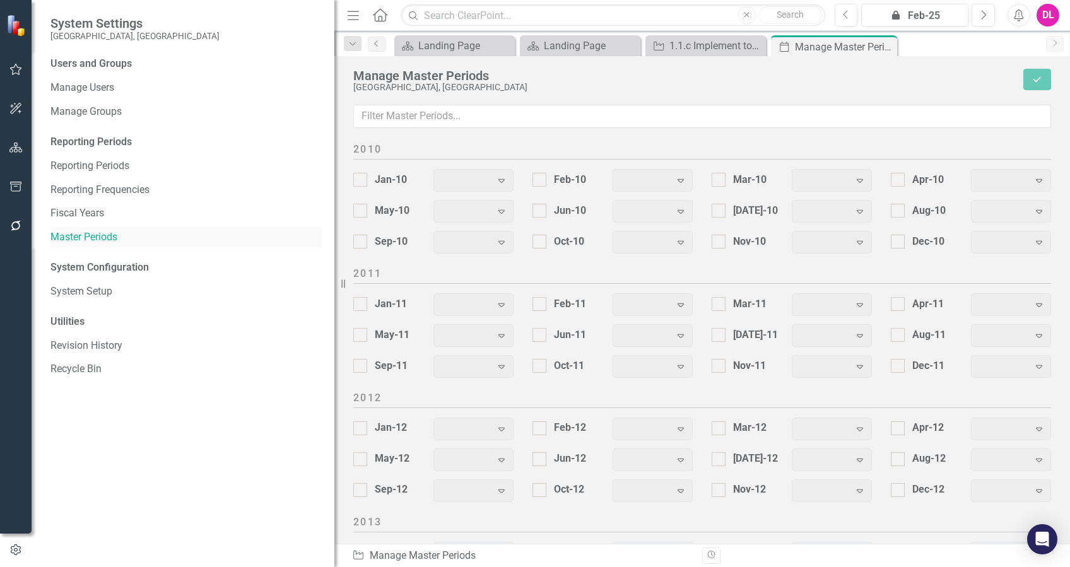
checkbox input "true"
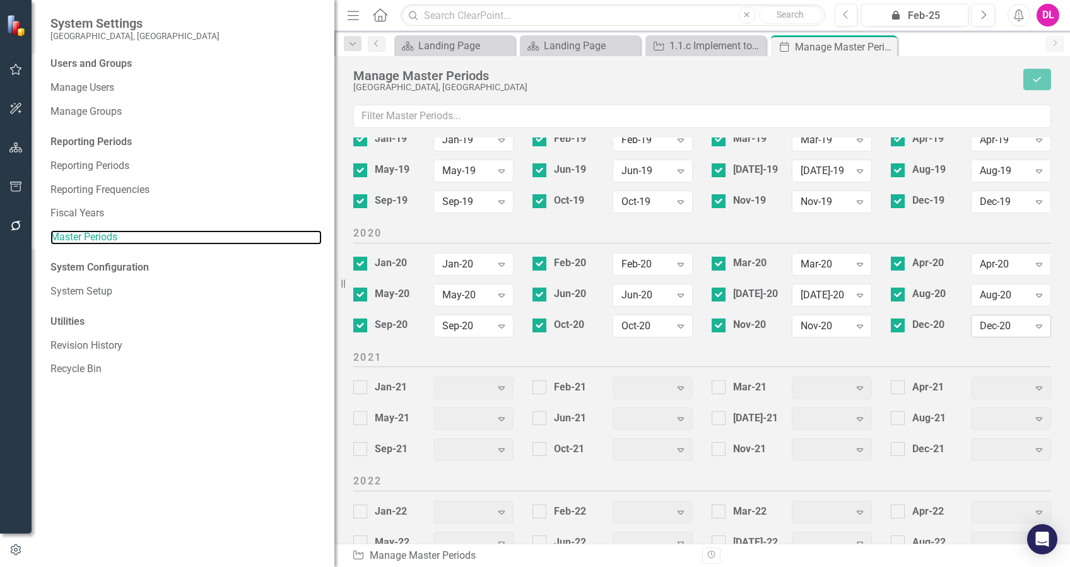
scroll to position [990, 0]
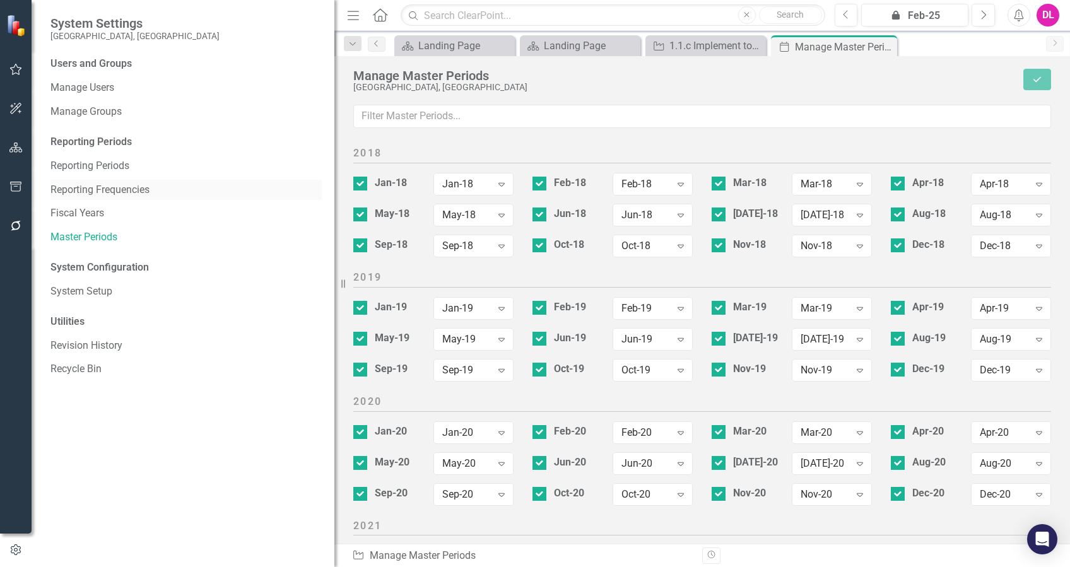
drag, startPoint x: 91, startPoint y: 187, endPoint x: 161, endPoint y: 182, distance: 70.2
click at [91, 187] on link "Reporting Frequencies" at bounding box center [185, 190] width 271 height 15
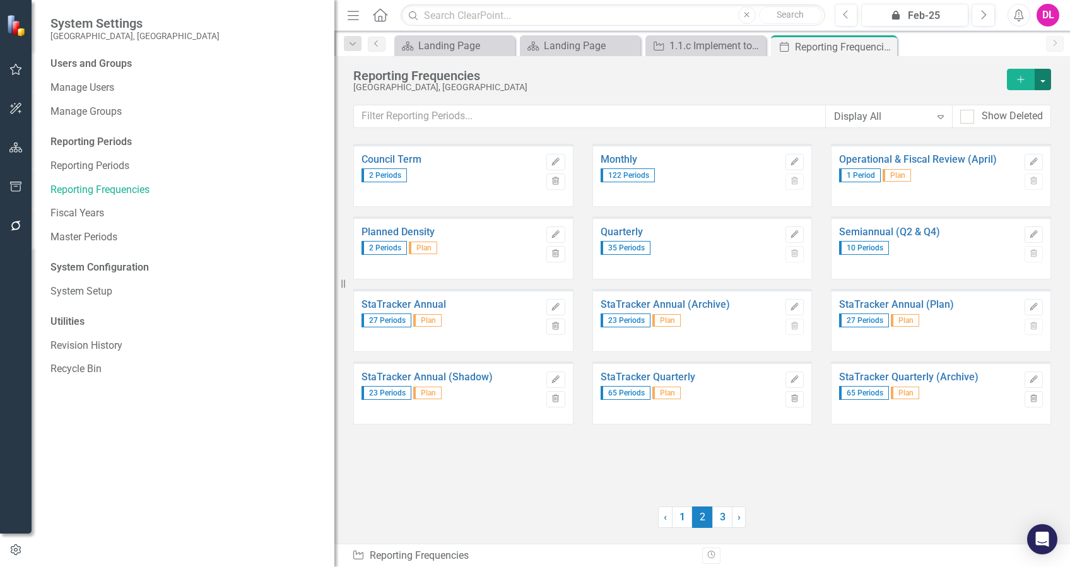
click at [1043, 78] on button "button" at bounding box center [1042, 79] width 16 height 21
click at [1001, 109] on link "Add Add Reporting Frequency" at bounding box center [979, 102] width 142 height 23
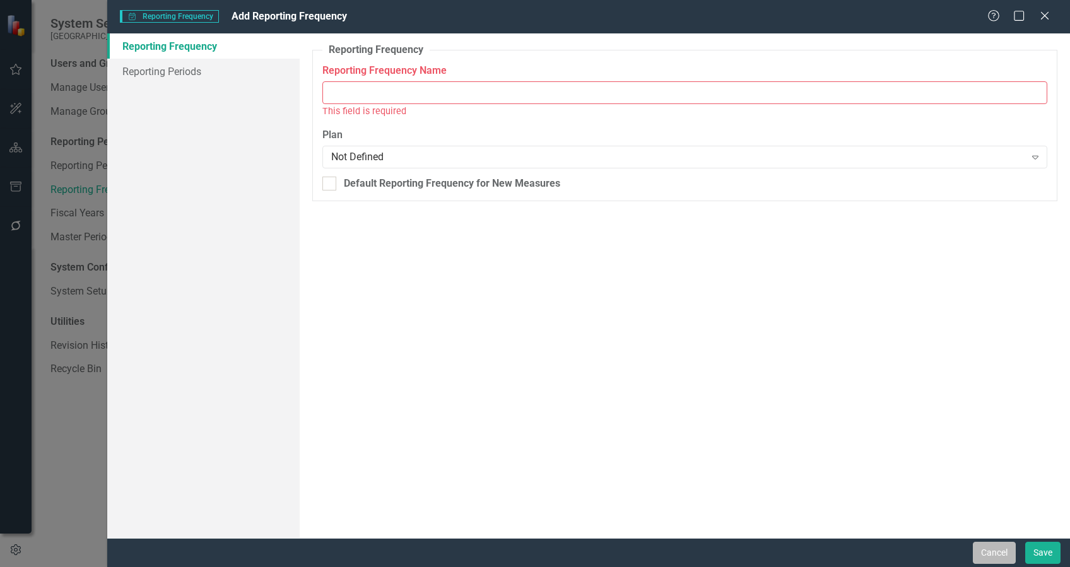
click at [974, 551] on button "Cancel" at bounding box center [994, 553] width 43 height 22
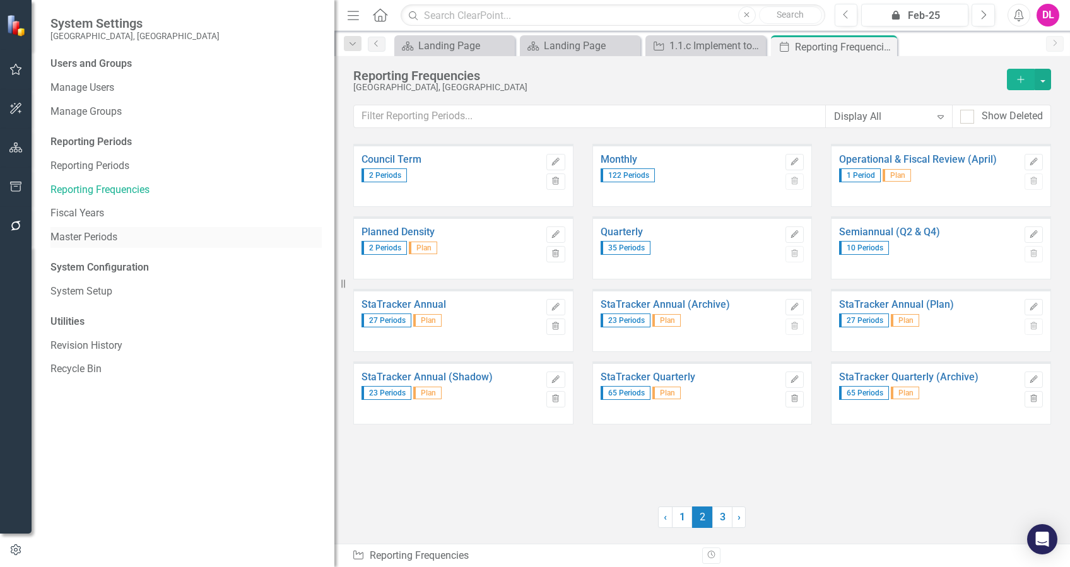
click at [81, 238] on link "Master Periods" at bounding box center [185, 237] width 271 height 15
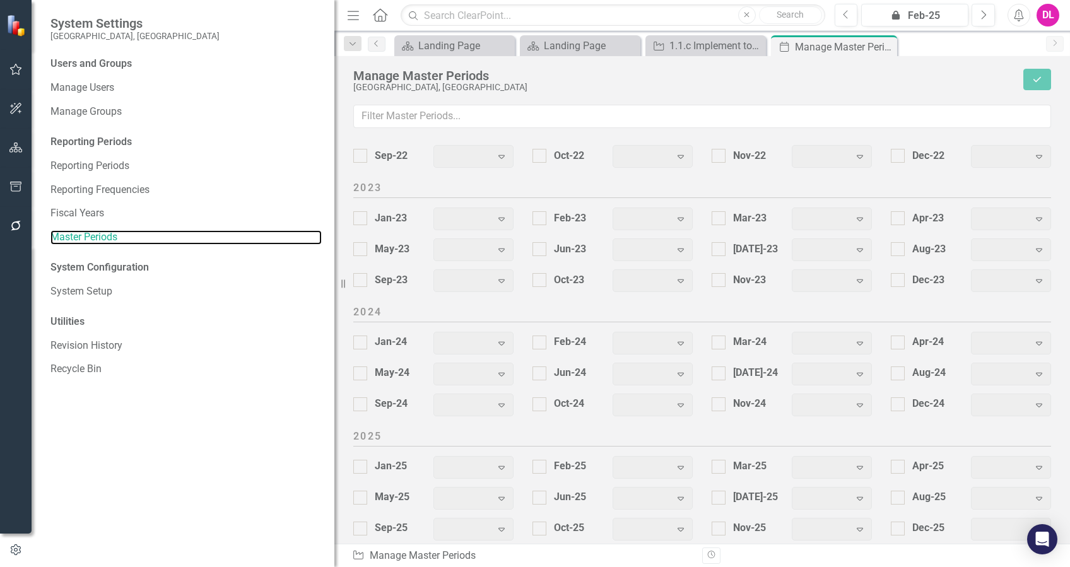
scroll to position [1579, 0]
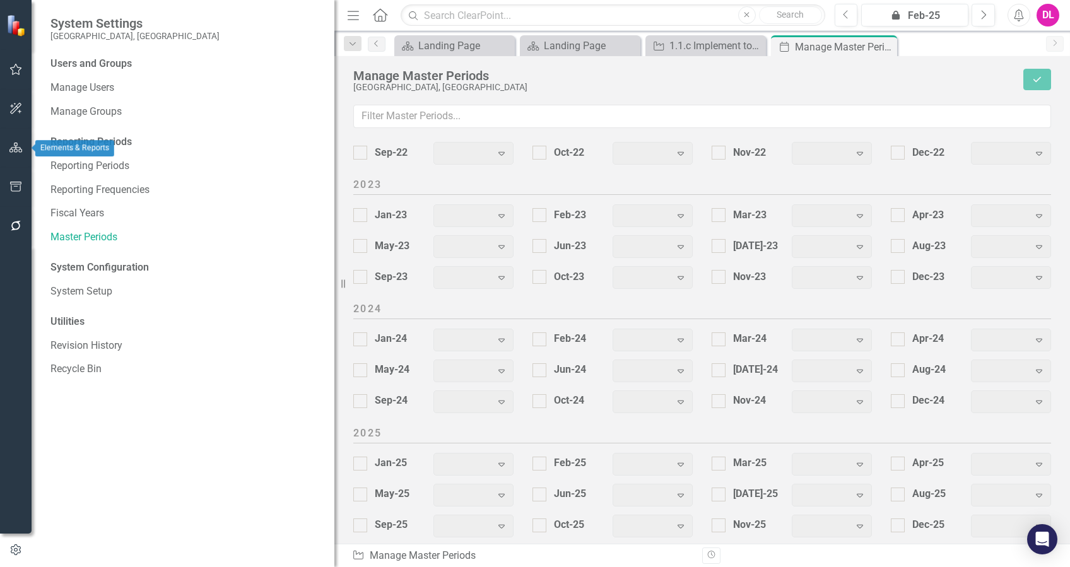
click at [11, 143] on icon "button" at bounding box center [15, 148] width 13 height 10
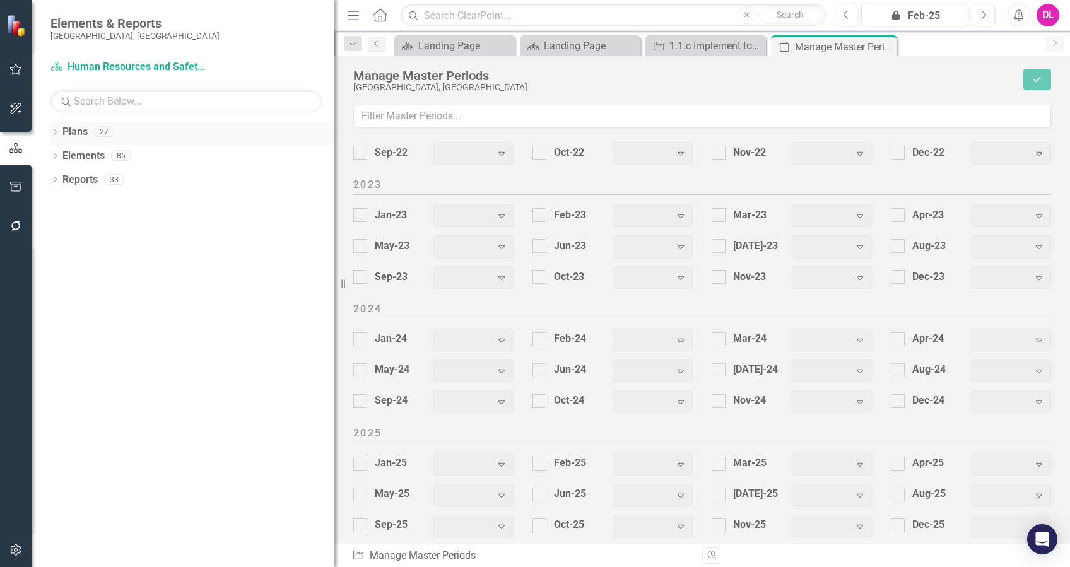
click at [57, 131] on icon "Dropdown" at bounding box center [54, 133] width 9 height 7
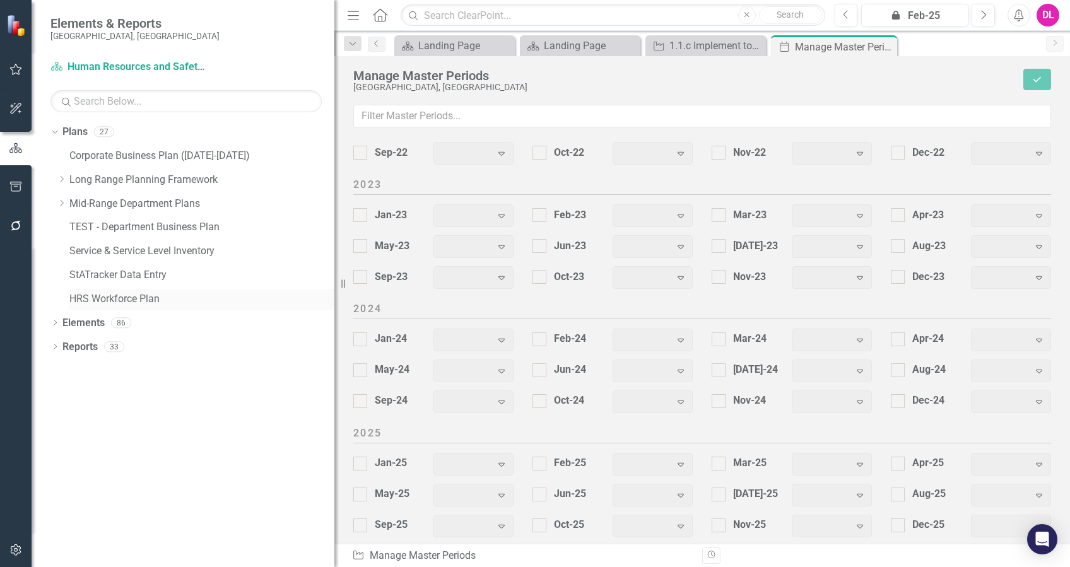
click at [91, 295] on link "HRS Workforce Plan" at bounding box center [201, 299] width 265 height 15
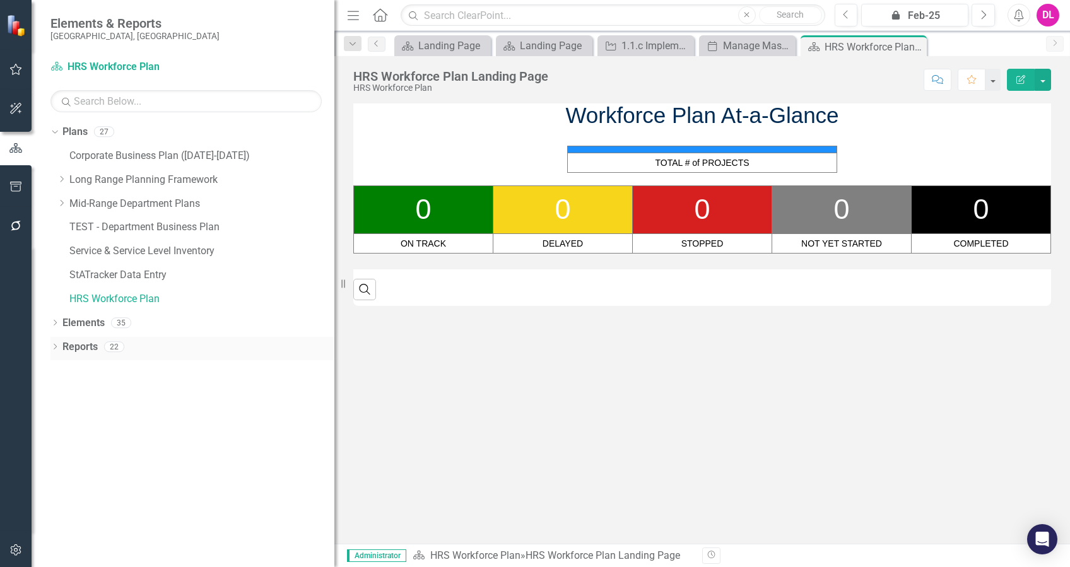
click at [54, 343] on div "Dropdown" at bounding box center [54, 348] width 9 height 11
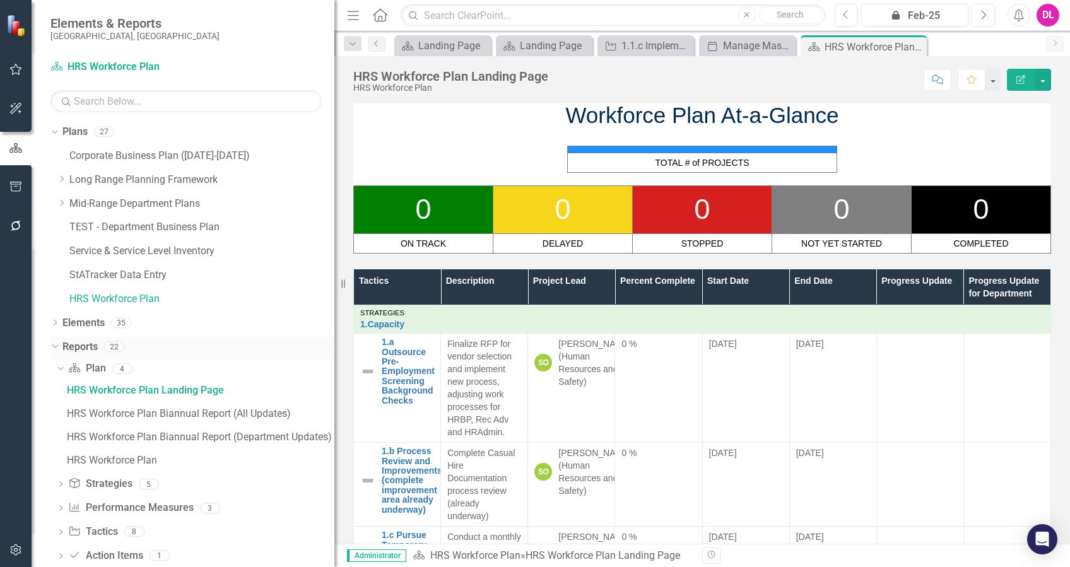
click at [55, 346] on icon "Dropdown" at bounding box center [53, 346] width 7 height 9
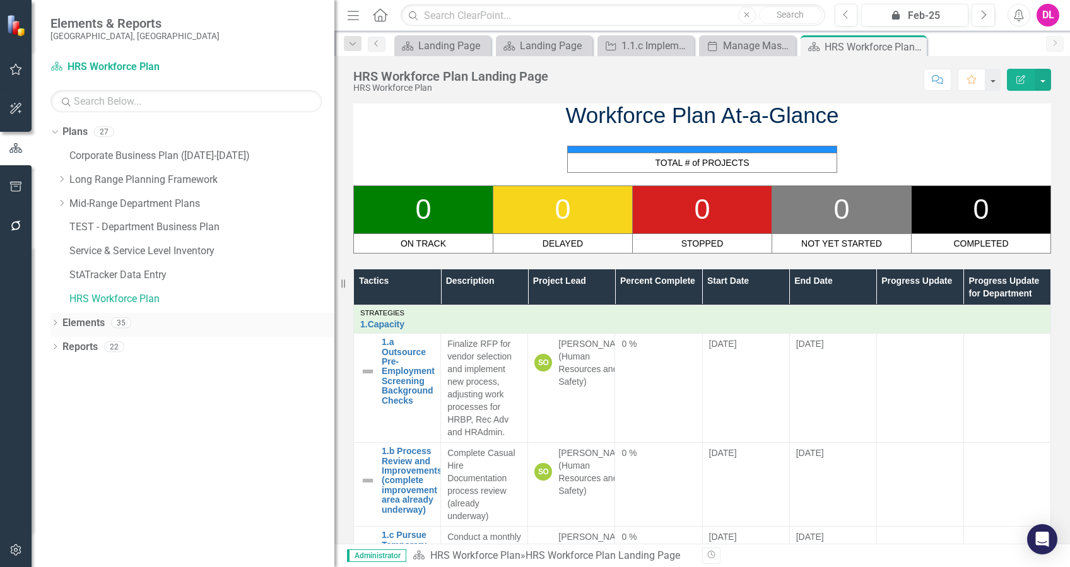
click at [57, 324] on icon "Dropdown" at bounding box center [54, 323] width 9 height 7
click at [59, 392] on icon "Dropdown" at bounding box center [61, 395] width 9 height 7
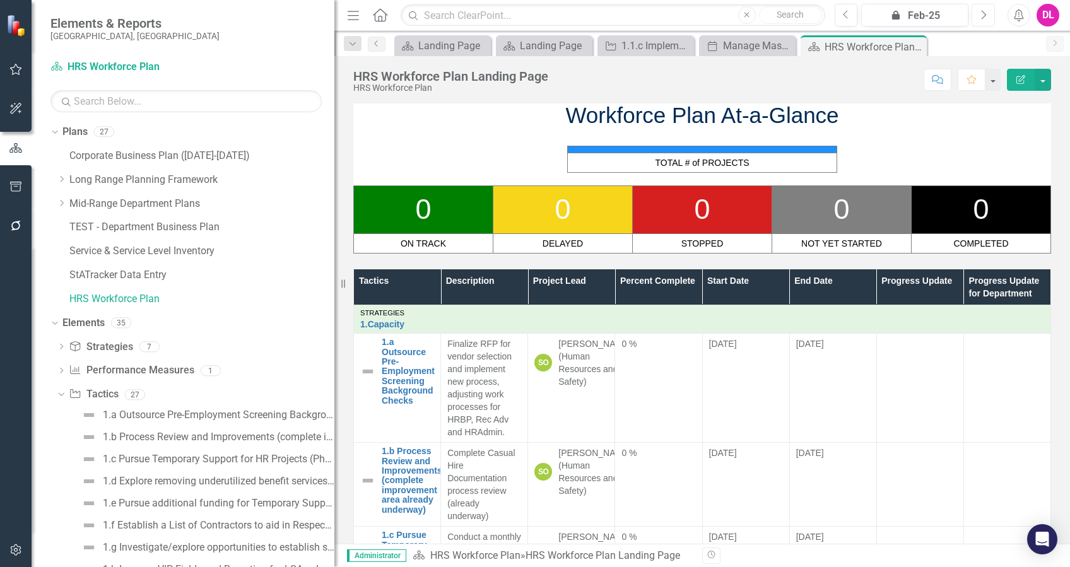
click at [984, 15] on icon "Next" at bounding box center [983, 14] width 7 height 11
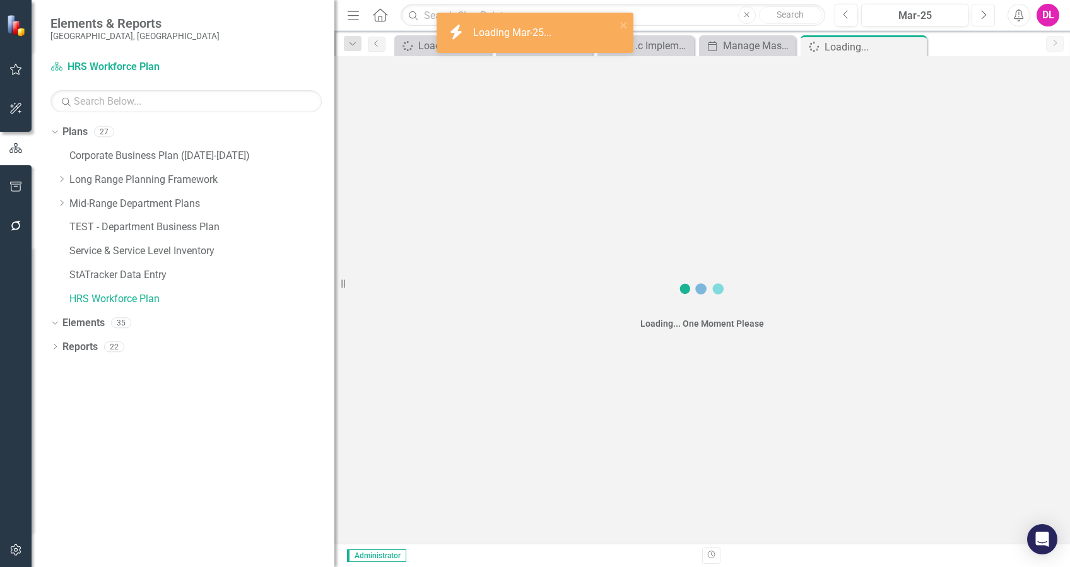
click at [984, 15] on icon "Next" at bounding box center [983, 14] width 7 height 11
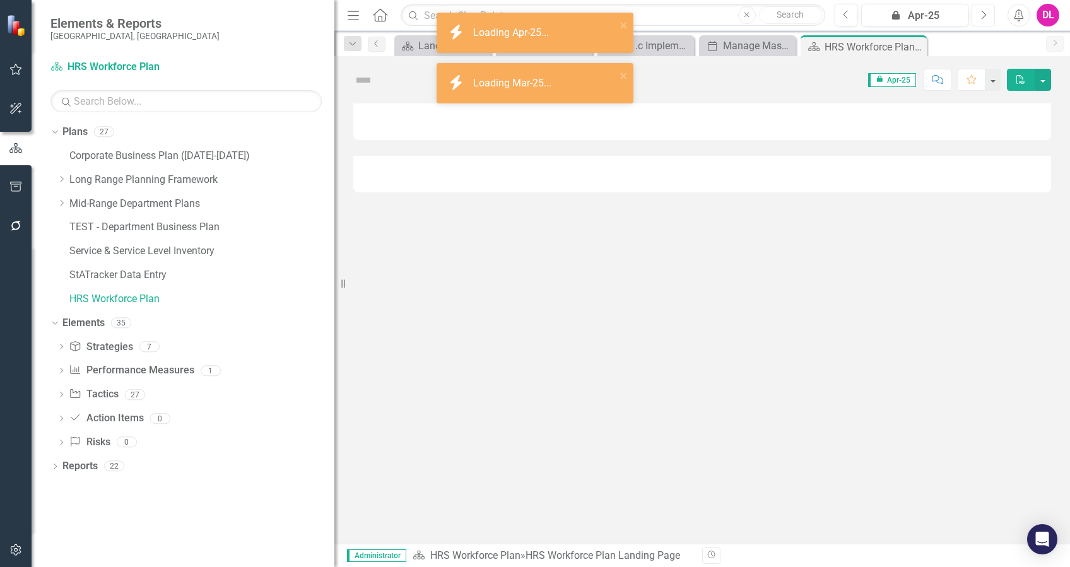
click at [984, 15] on icon "Next" at bounding box center [983, 14] width 7 height 11
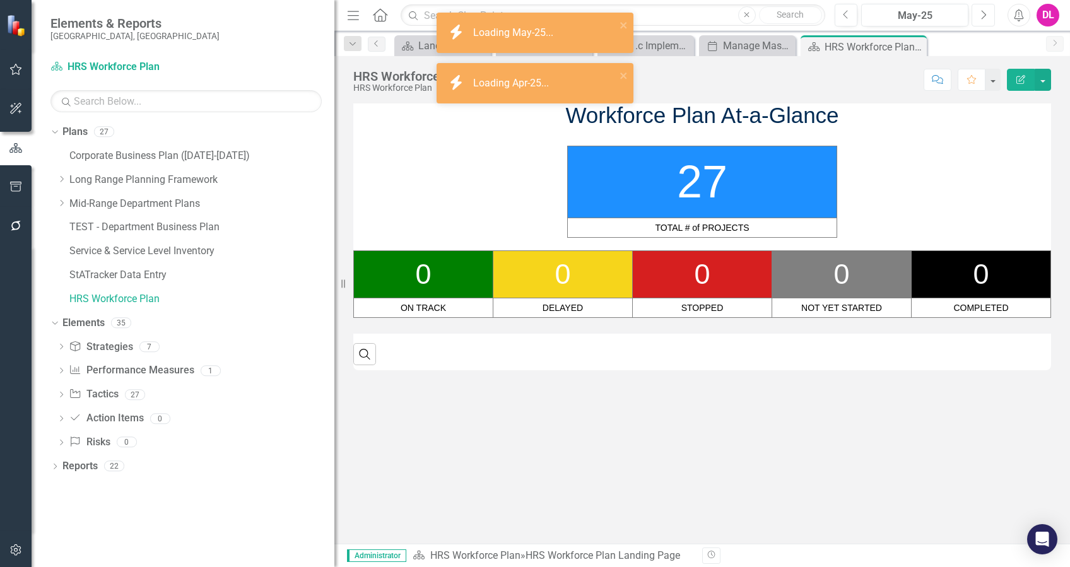
click at [984, 15] on icon "Next" at bounding box center [983, 14] width 7 height 11
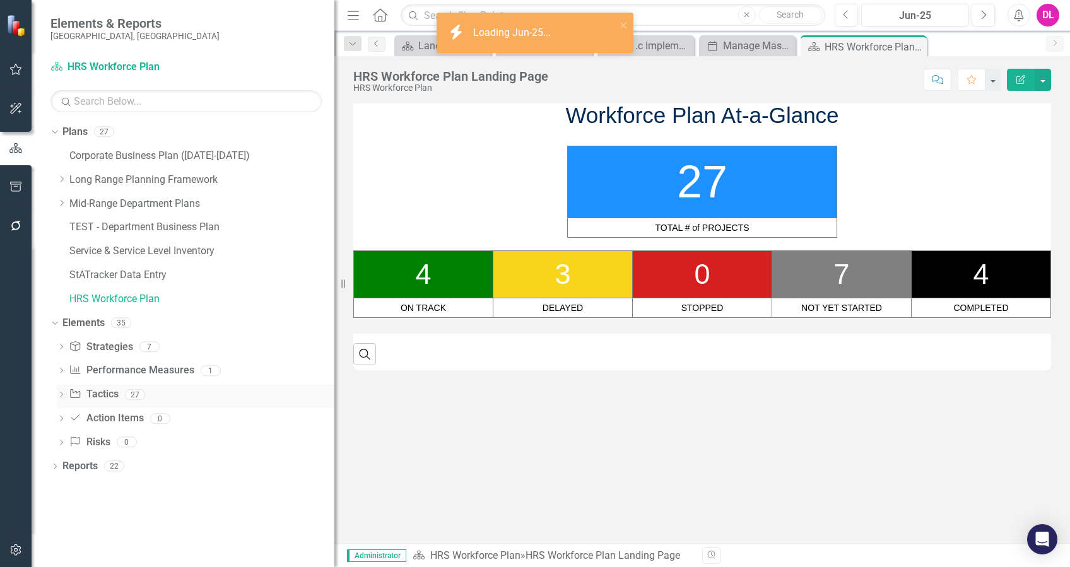
click at [59, 392] on div "Dropdown" at bounding box center [61, 396] width 9 height 11
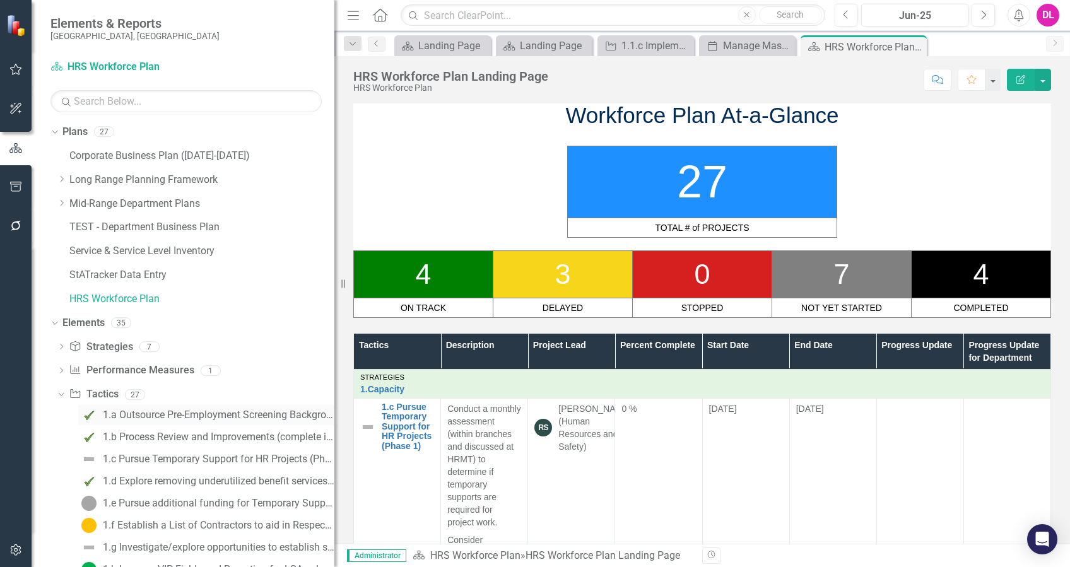
scroll to position [84, 0]
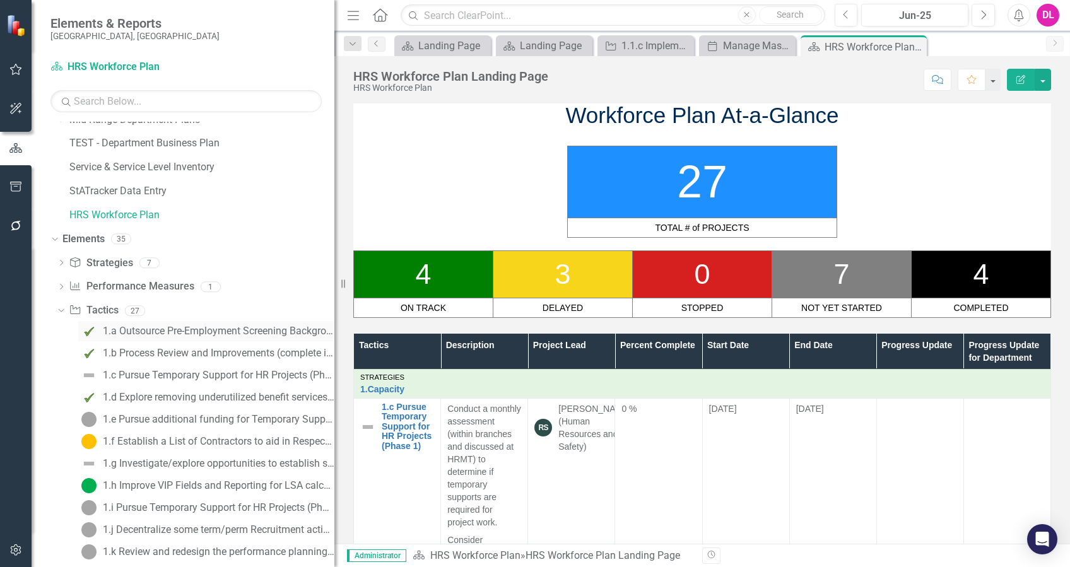
click at [177, 330] on div "1.a Outsource Pre-Employment Screening Background Checks" at bounding box center [218, 330] width 231 height 11
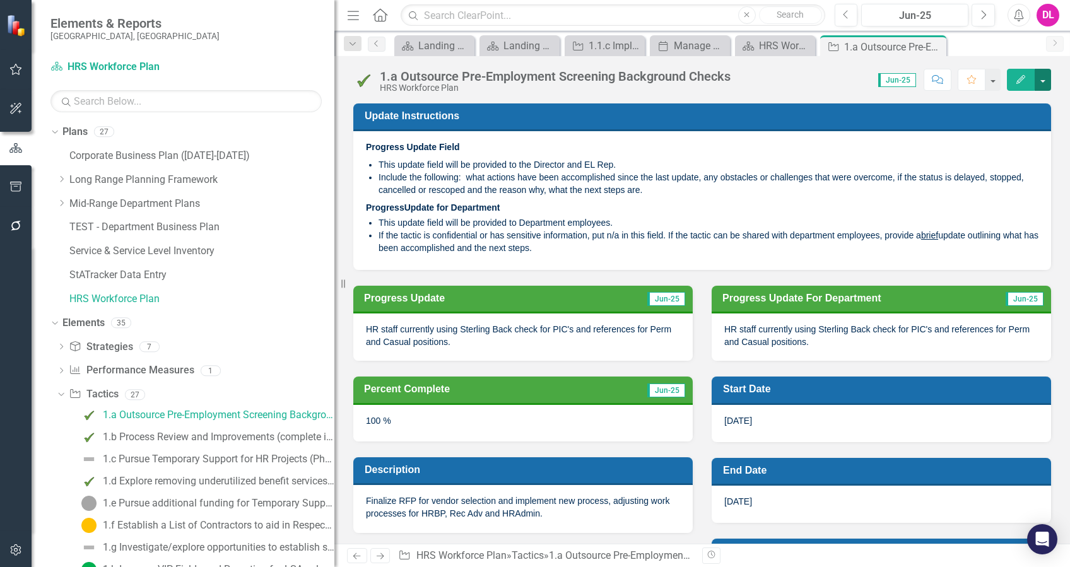
click at [1046, 84] on button "button" at bounding box center [1042, 80] width 16 height 22
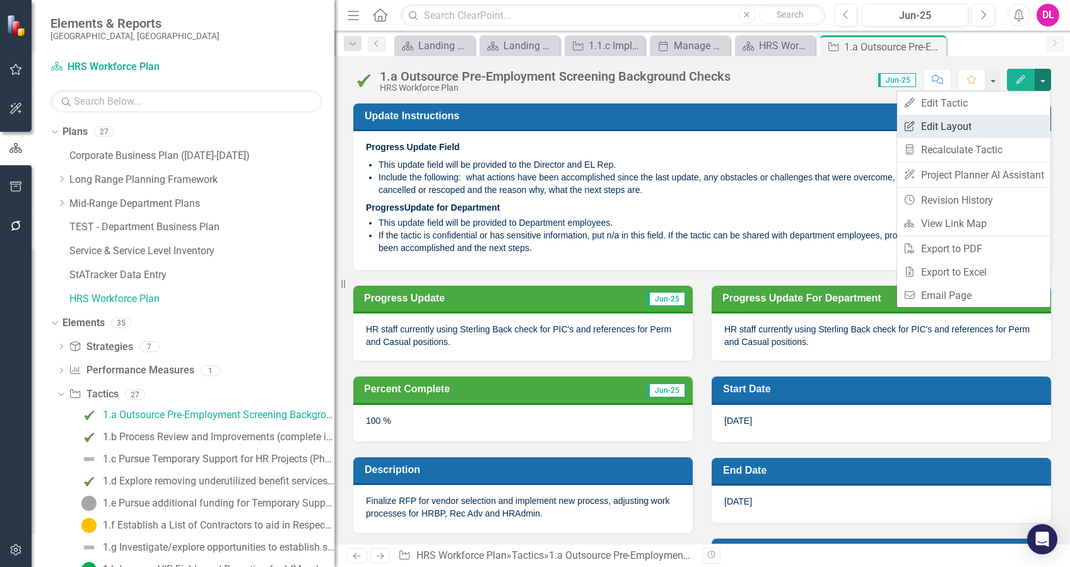
click at [954, 127] on link "Edit Report Edit Layout" at bounding box center [973, 126] width 153 height 23
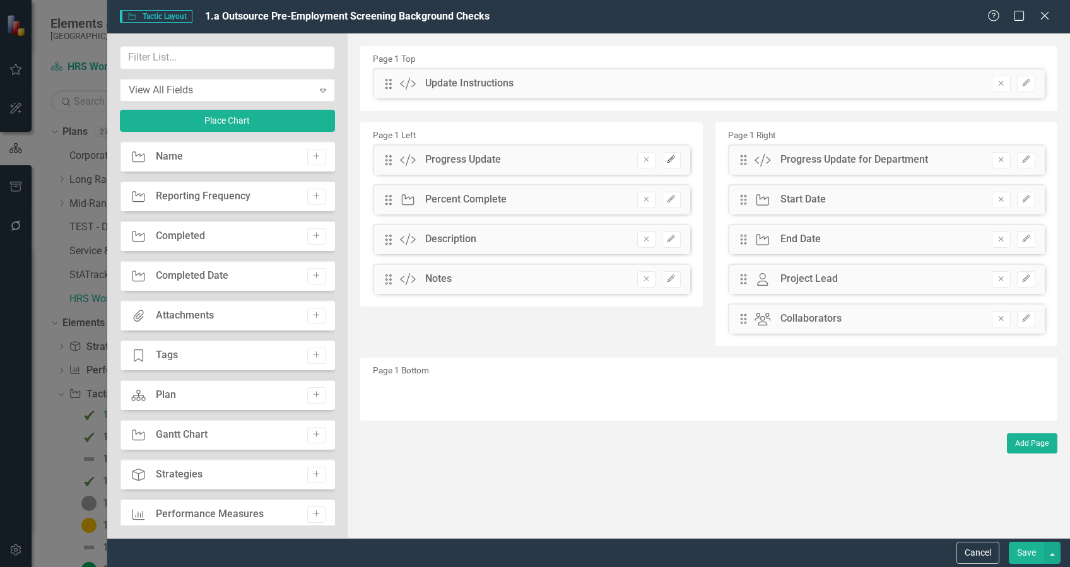
click at [673, 161] on icon "Edit" at bounding box center [670, 160] width 9 height 8
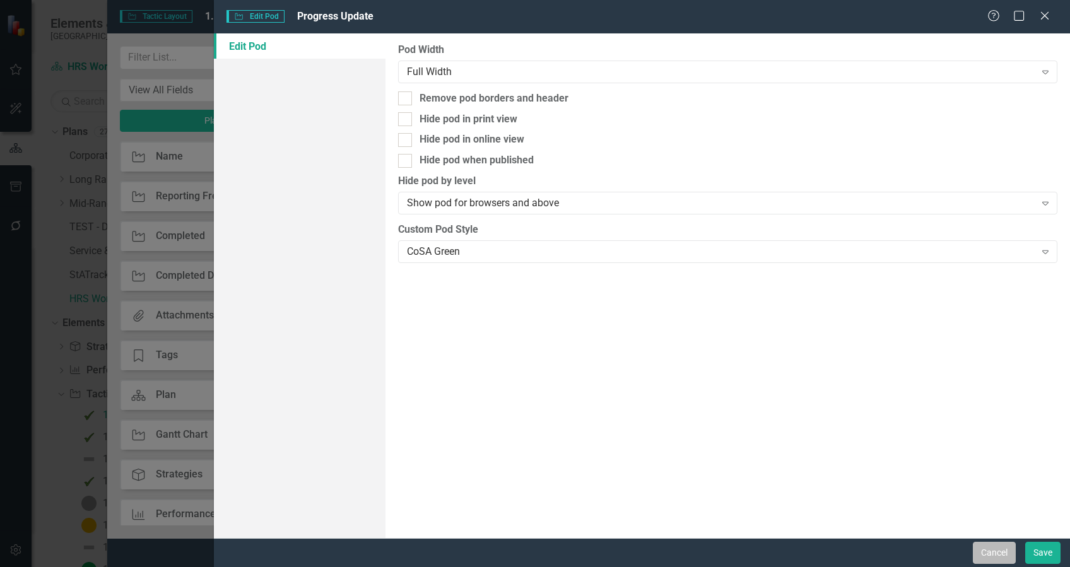
click at [998, 551] on button "Cancel" at bounding box center [994, 553] width 43 height 22
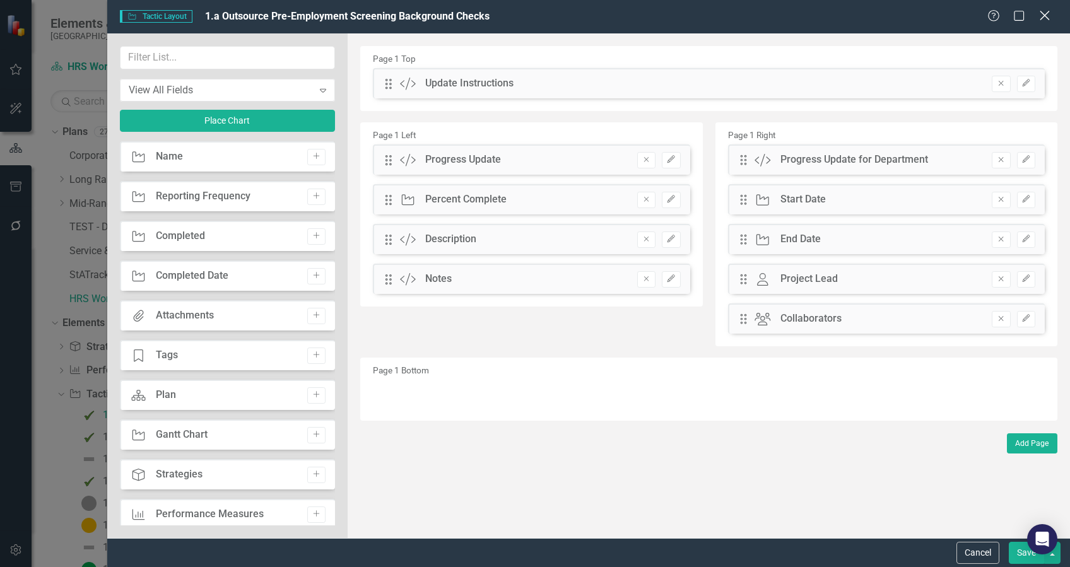
click at [1050, 18] on icon "Close" at bounding box center [1044, 15] width 16 height 12
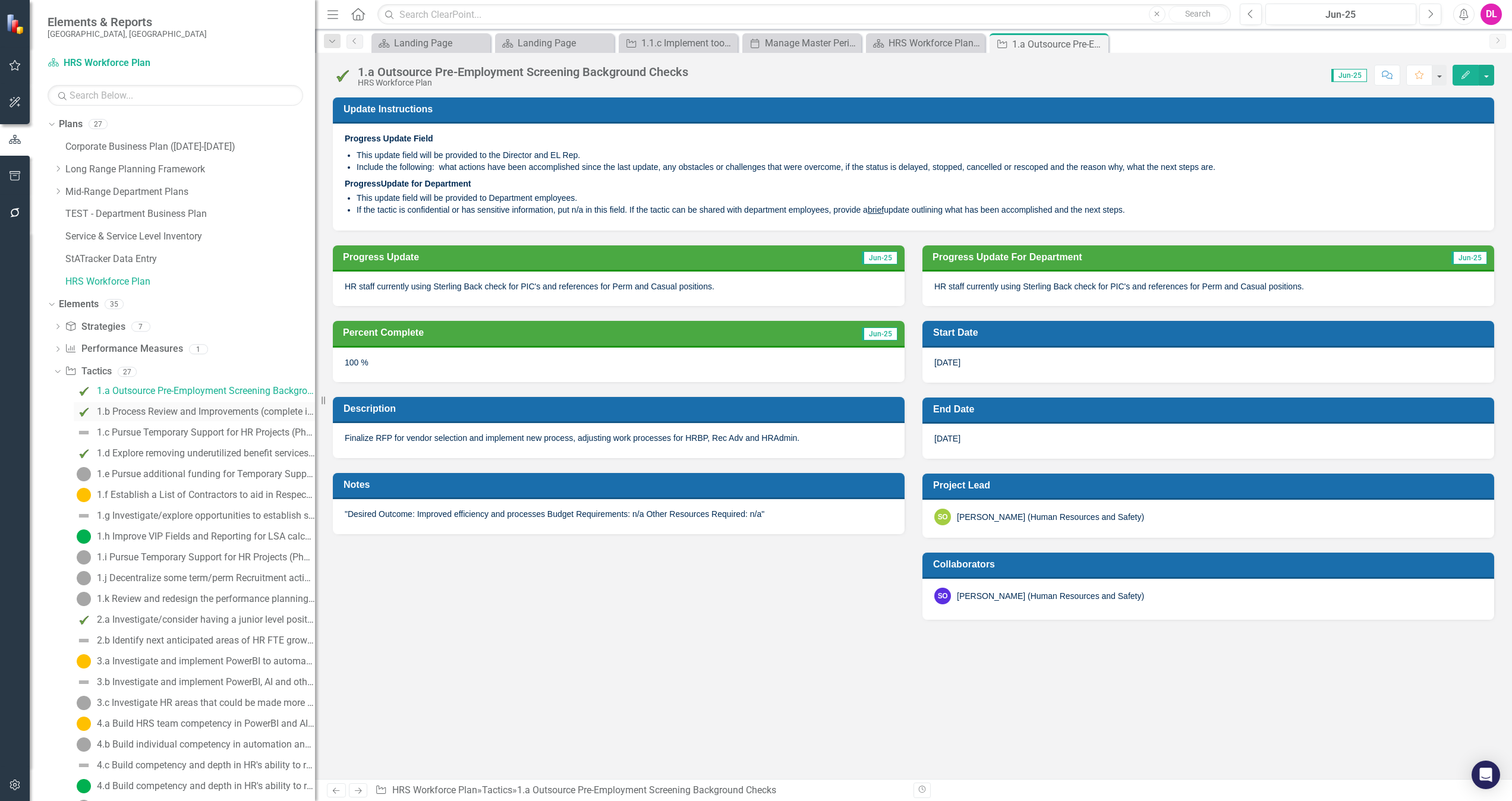
click at [191, 413] on div "1.b Process Review and Improvements (complete improvement area already underway)" at bounding box center [205, 411] width 218 height 10
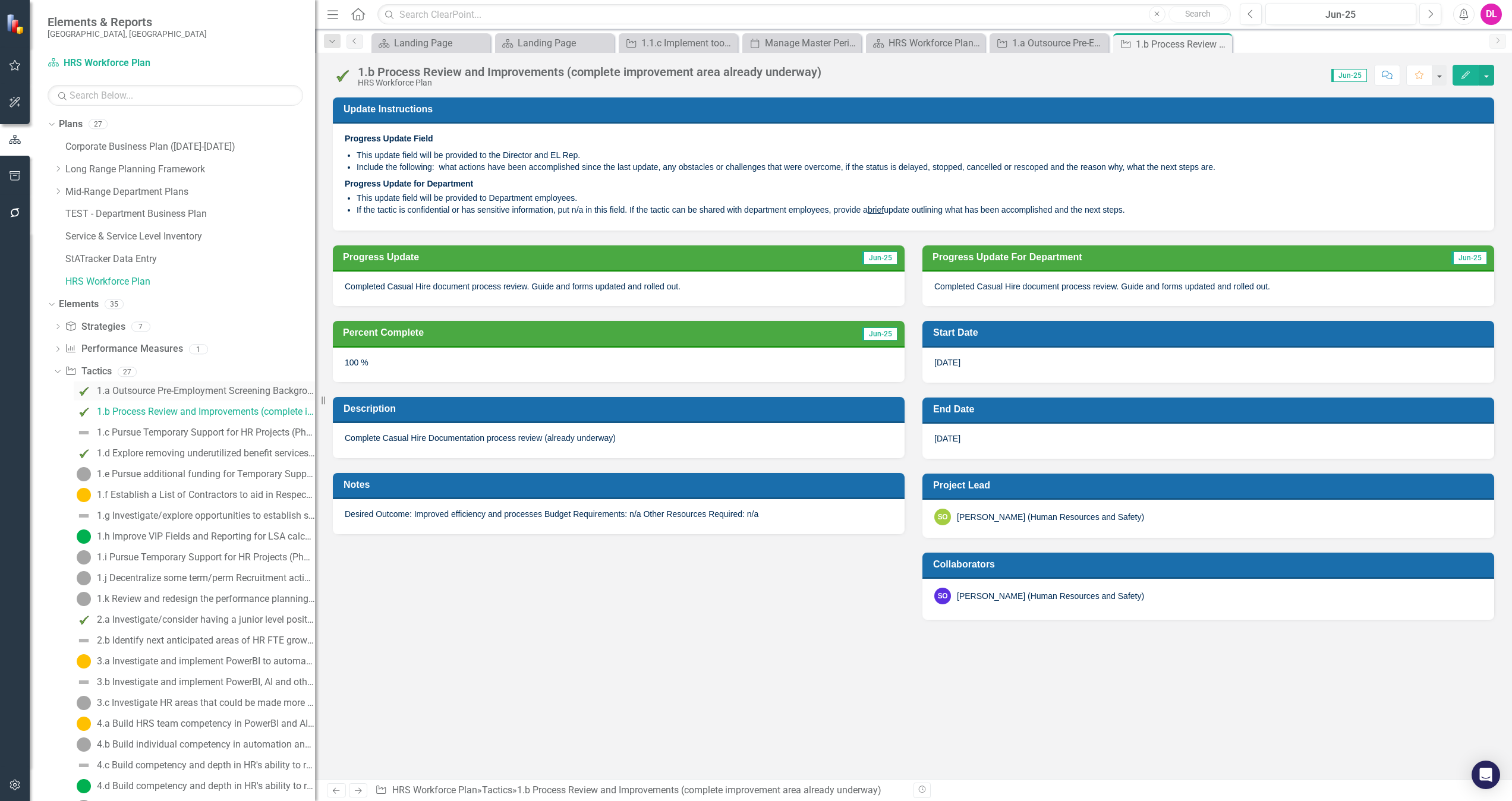
click at [196, 388] on div "1.a Outsource Pre-Employment Screening Background Checks" at bounding box center [205, 390] width 218 height 10
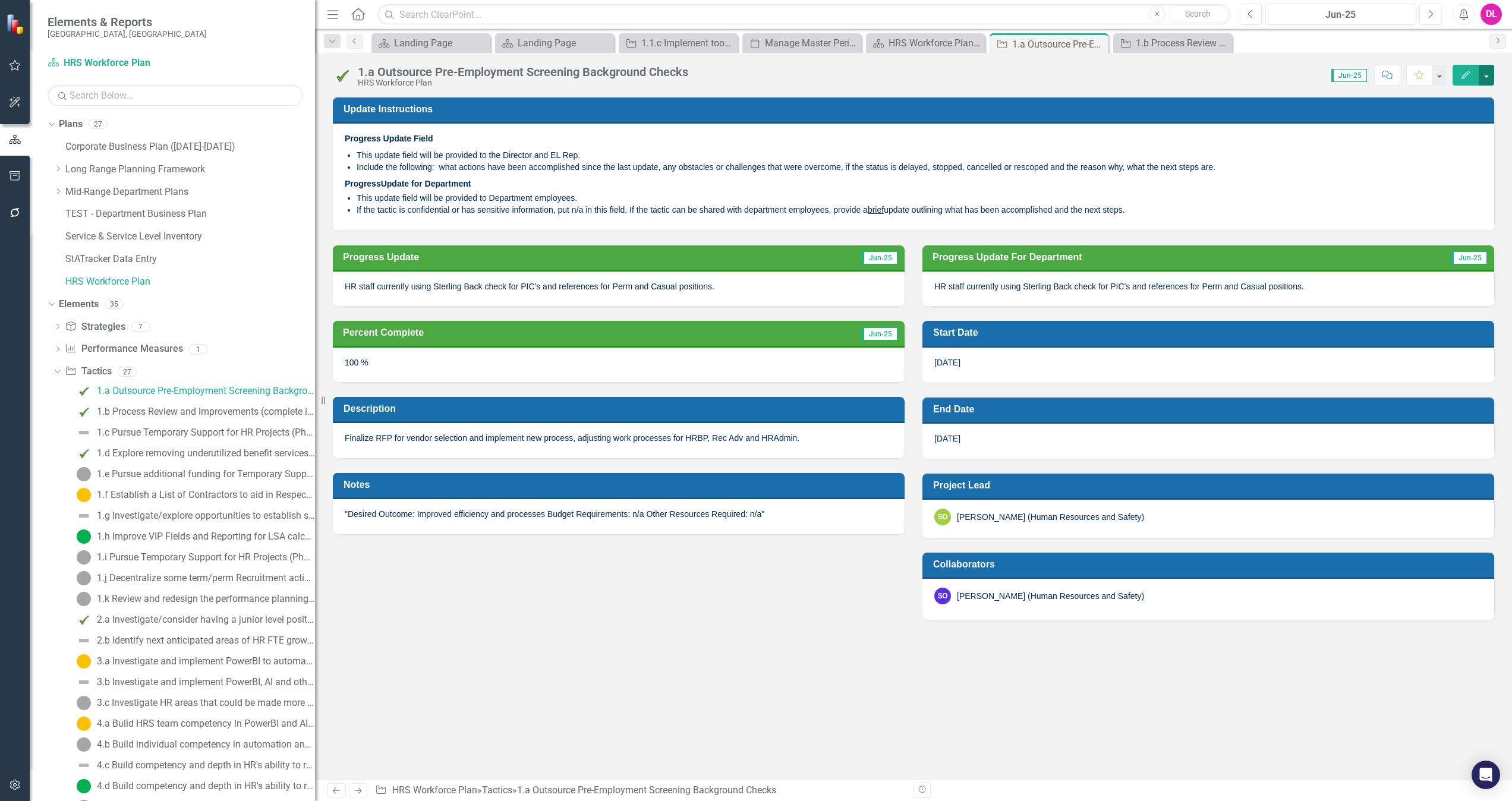
click at [1007, 79] on button "button" at bounding box center [1486, 75] width 15 height 21
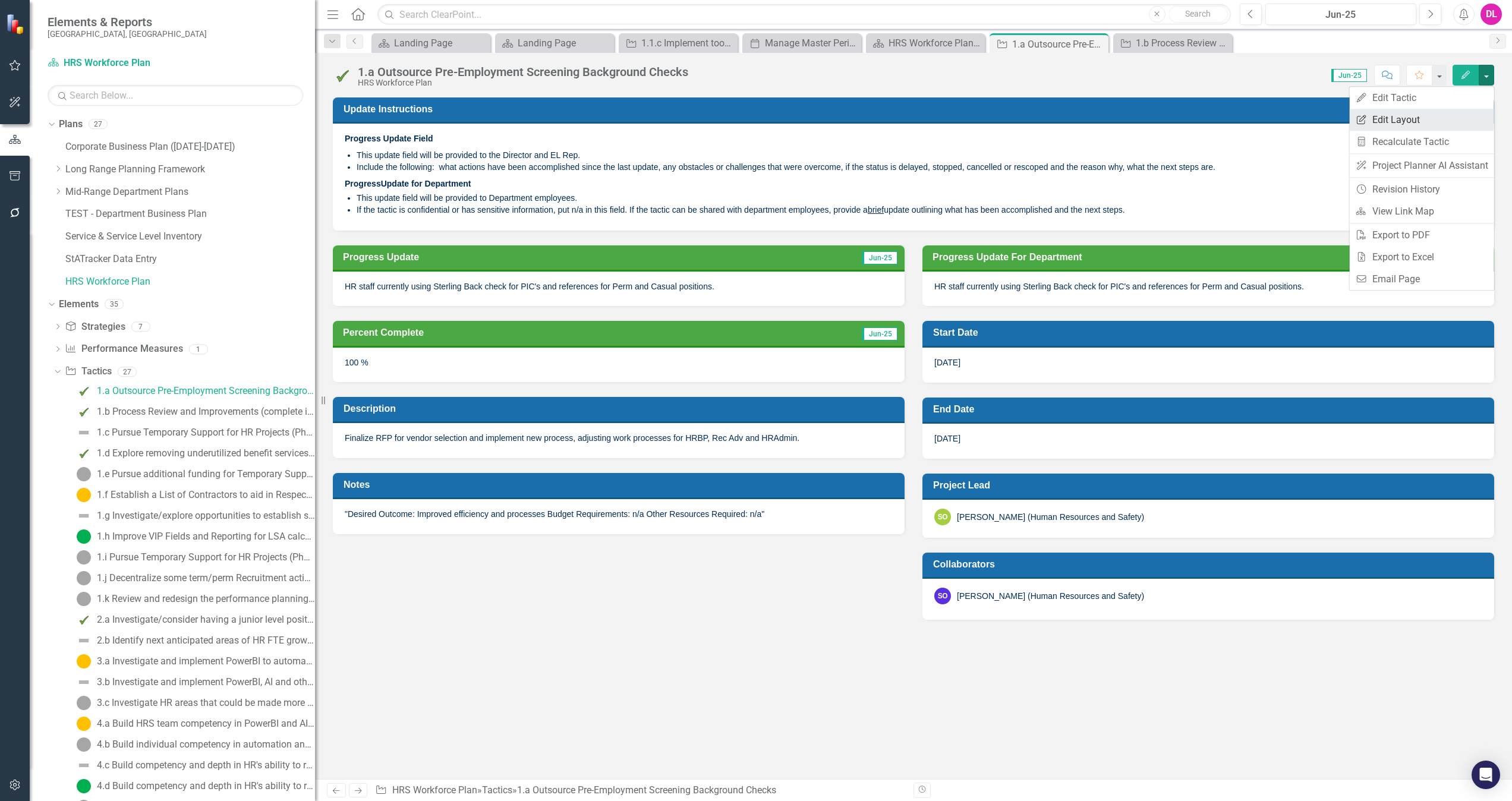
click at [1007, 115] on link "Edit Report Edit Layout" at bounding box center [1421, 119] width 144 height 22
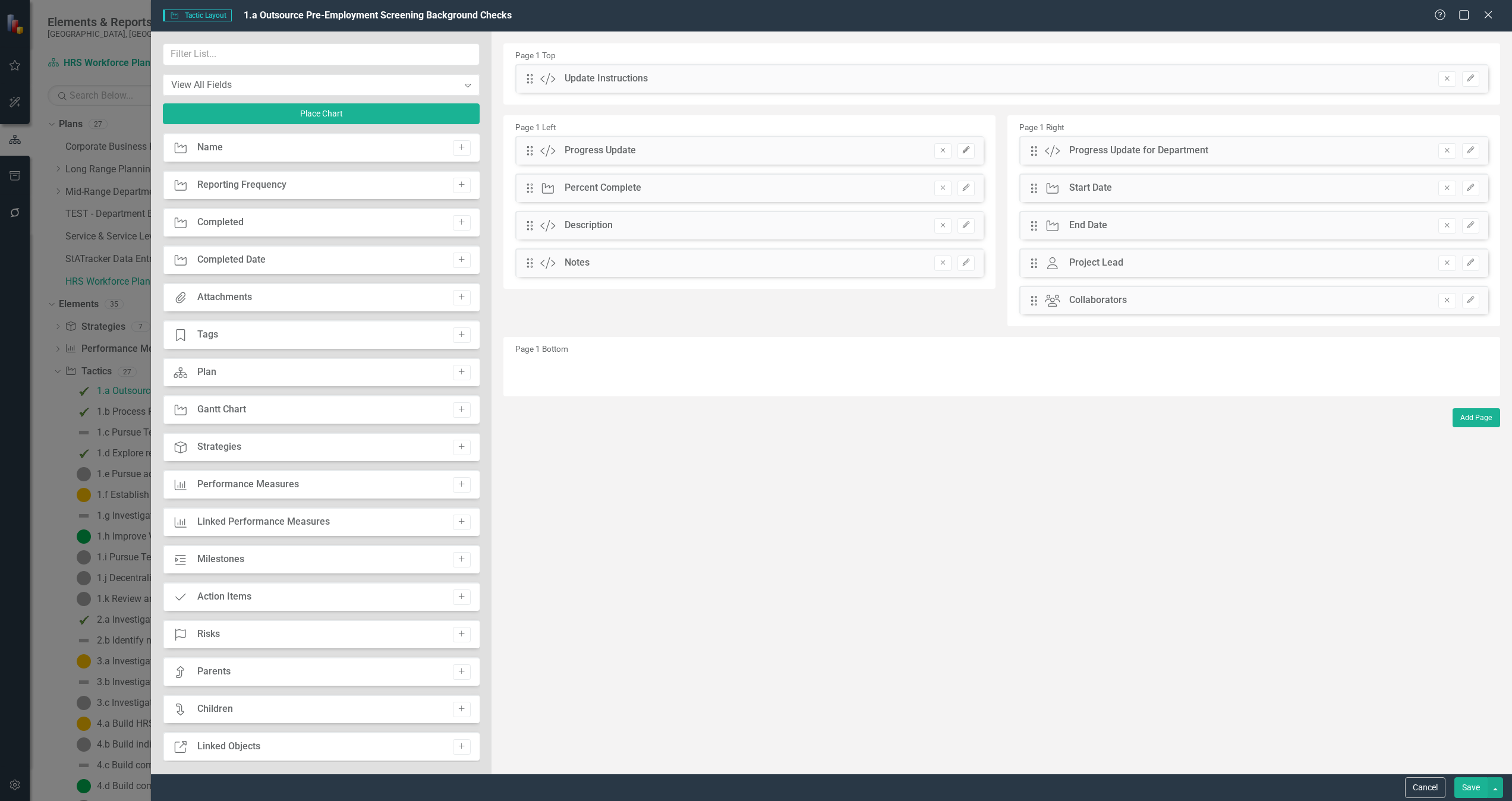
click at [968, 151] on icon "Edit" at bounding box center [965, 151] width 8 height 8
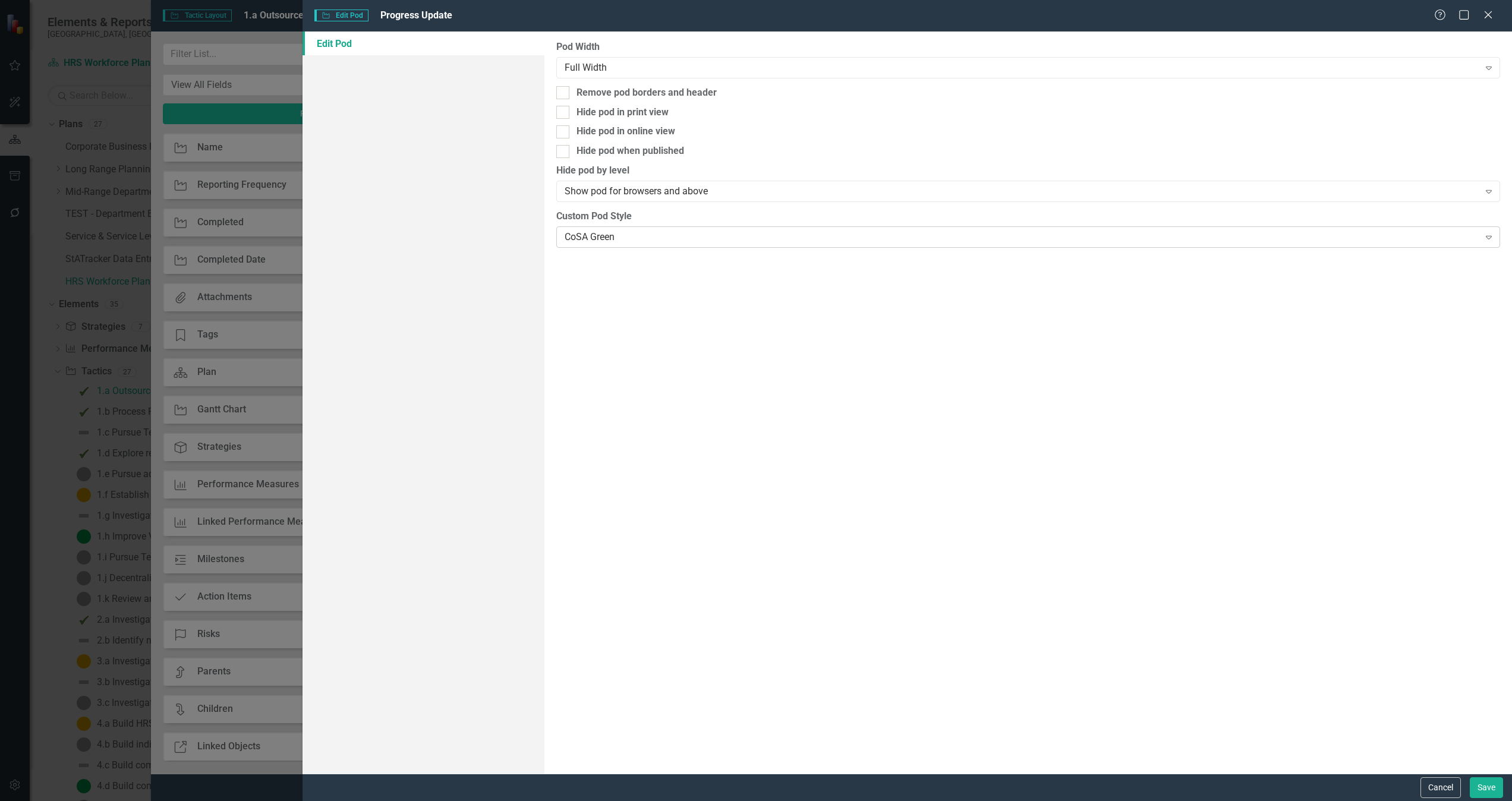
click at [655, 237] on div "CoSA Green" at bounding box center [1021, 237] width 915 height 14
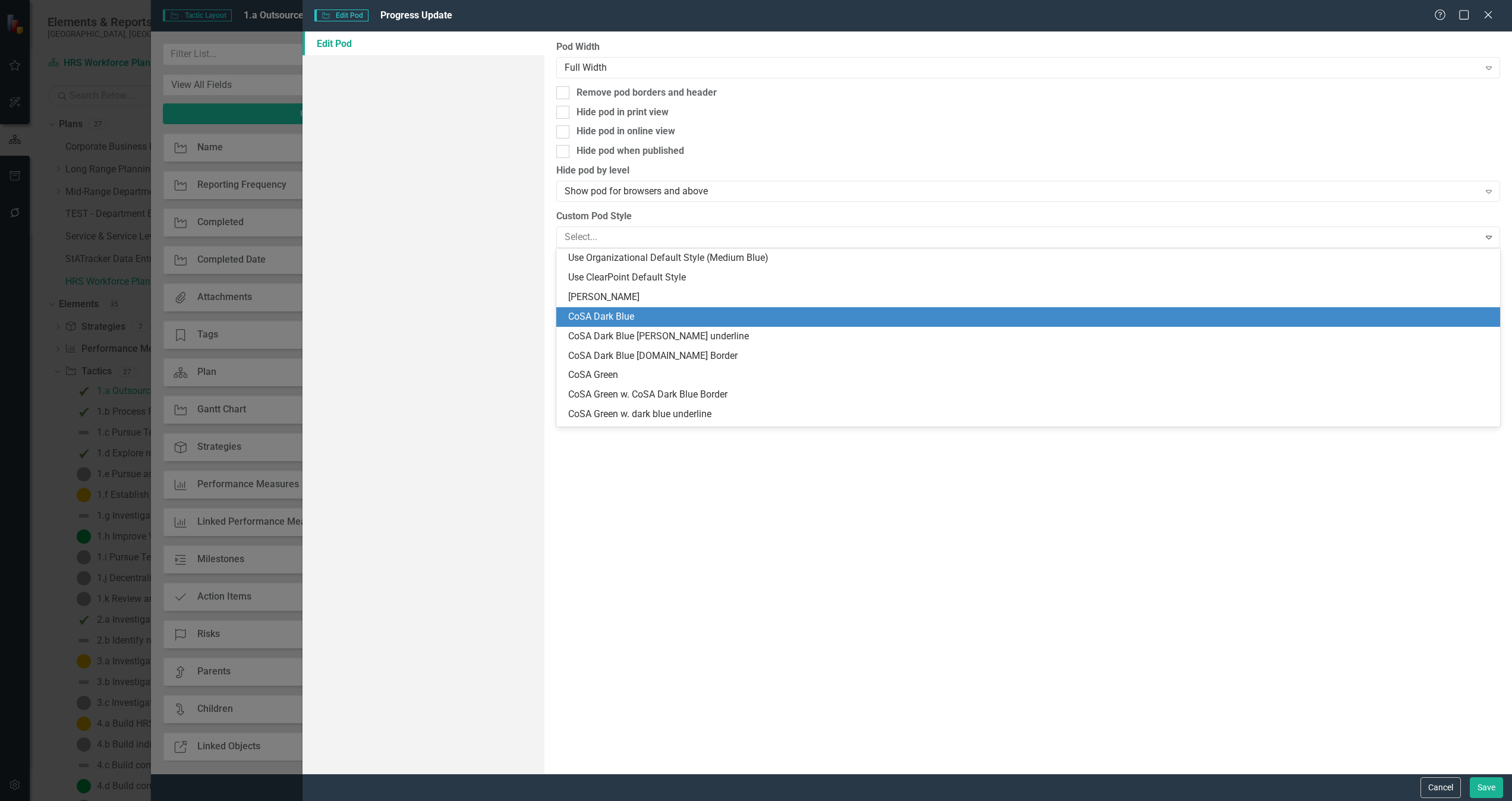
click at [699, 319] on div "CoSA Dark Blue" at bounding box center [1030, 317] width 924 height 14
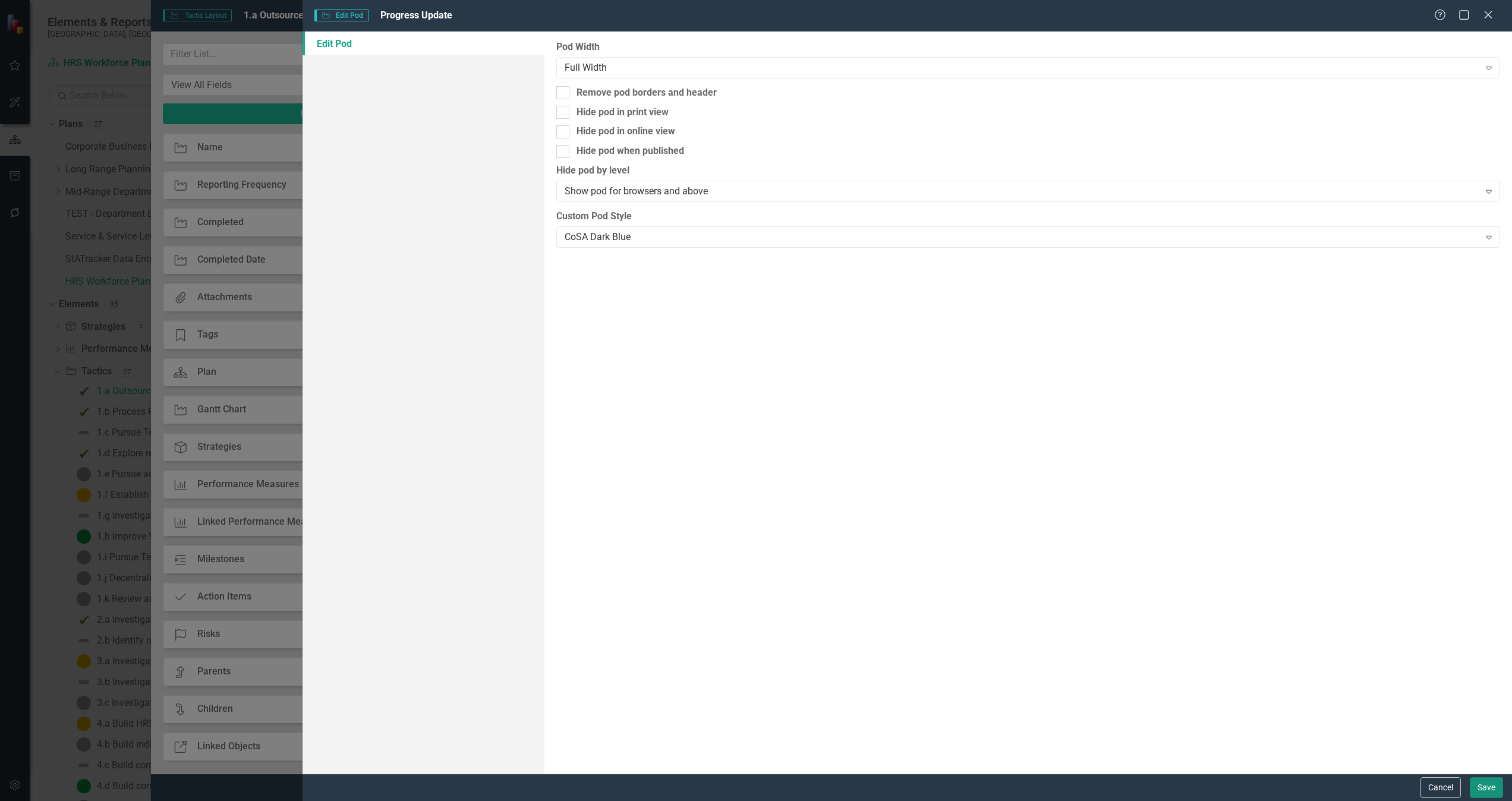
click at [1007, 533] on button "Save" at bounding box center [1486, 788] width 33 height 21
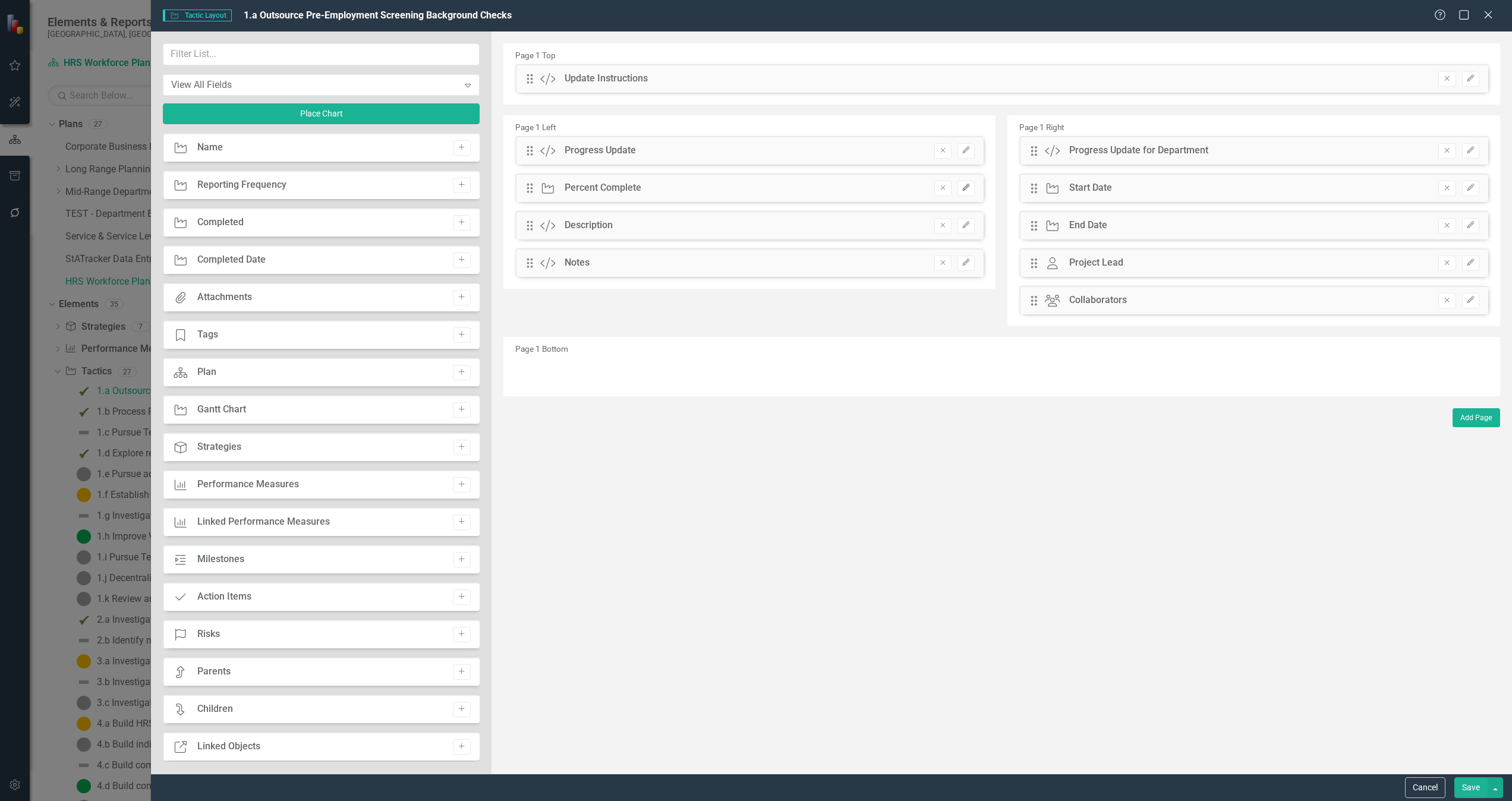
click at [966, 189] on icon "Edit" at bounding box center [965, 188] width 8 height 8
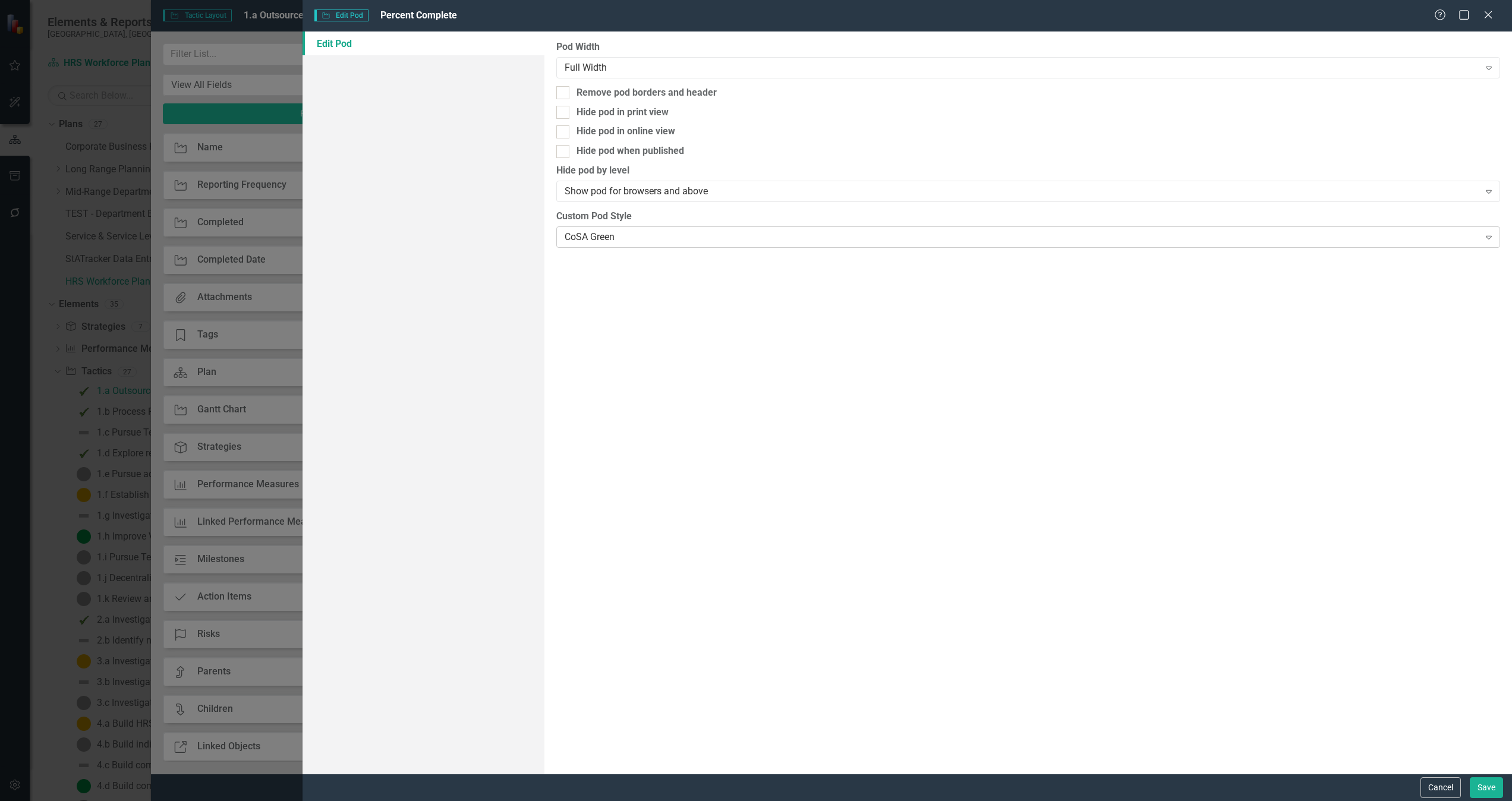
click at [613, 239] on div "CoSA Green" at bounding box center [1021, 237] width 915 height 14
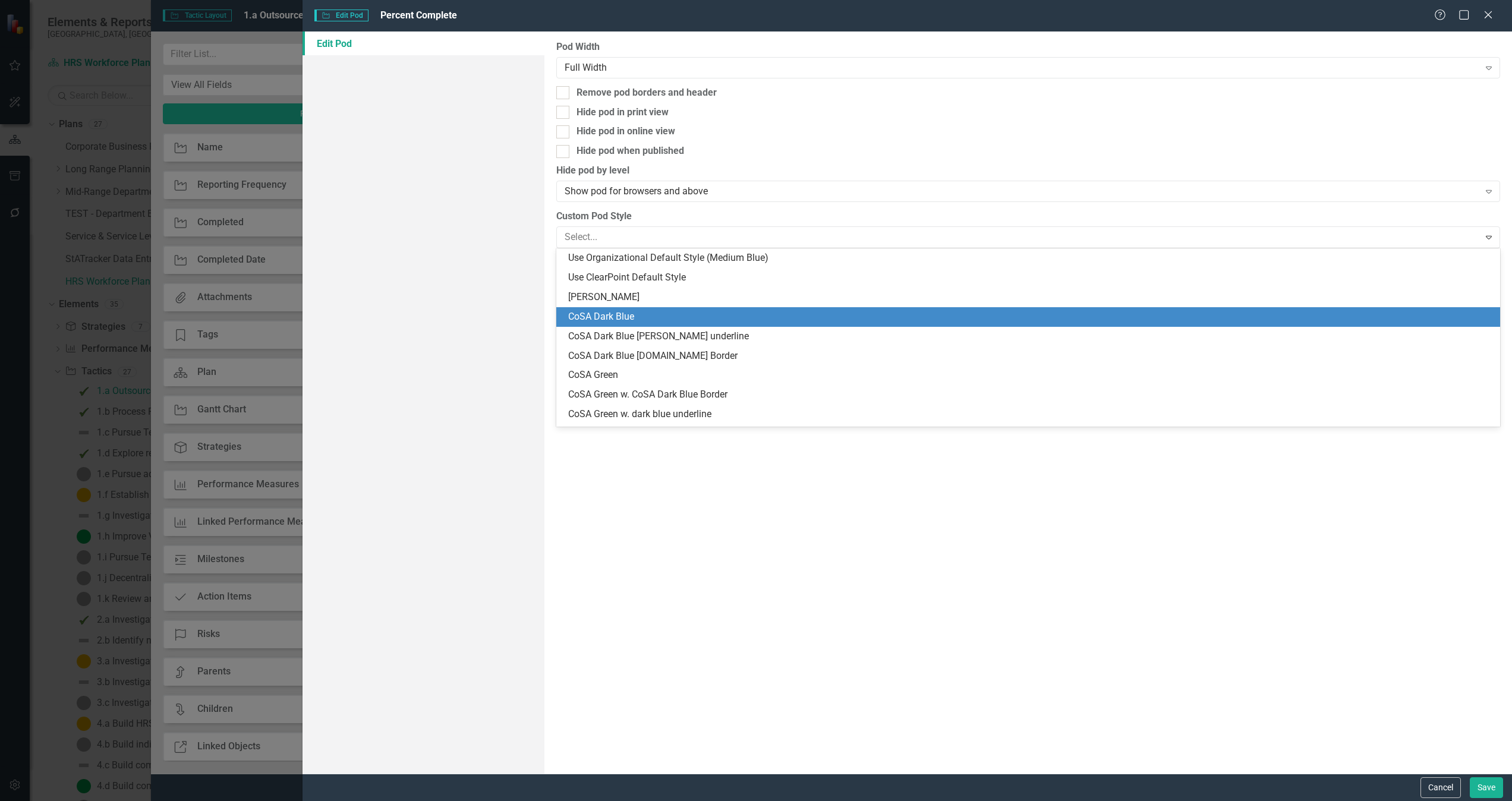
click at [711, 319] on div "CoSA Dark Blue" at bounding box center [1030, 317] width 924 height 14
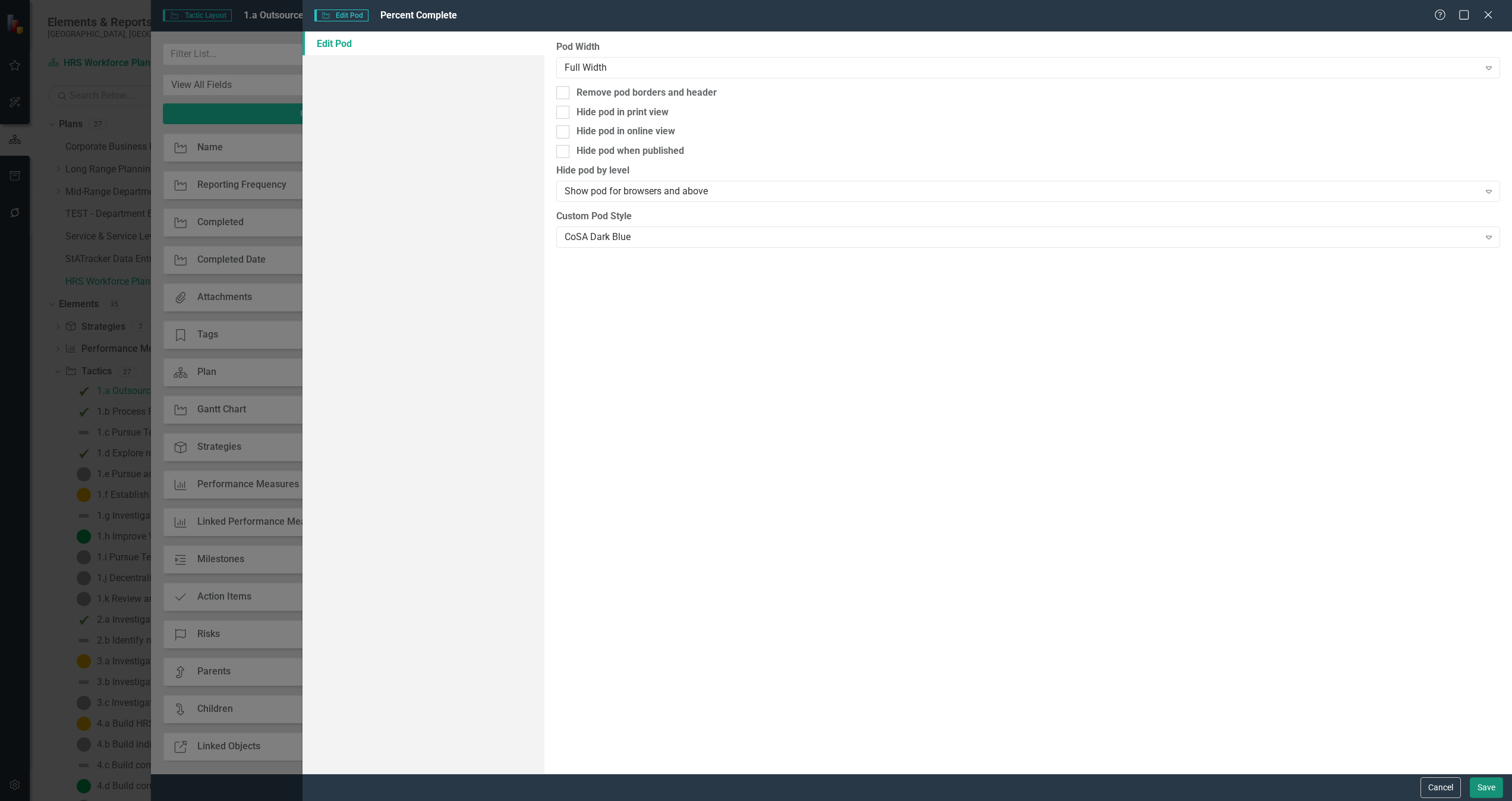
click at [1007, 533] on button "Save" at bounding box center [1486, 788] width 33 height 21
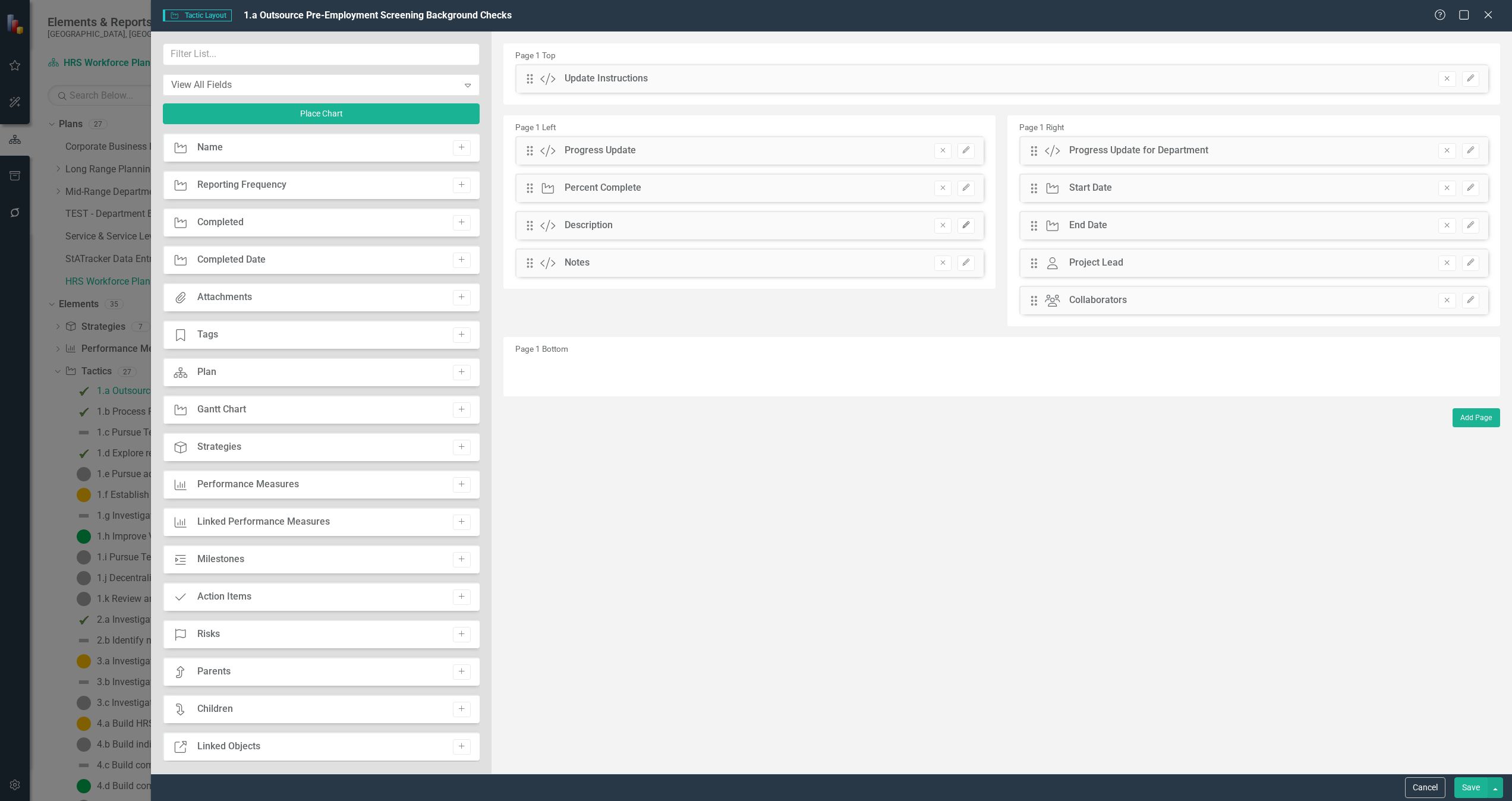
click at [969, 227] on icon "Edit" at bounding box center [965, 225] width 8 height 8
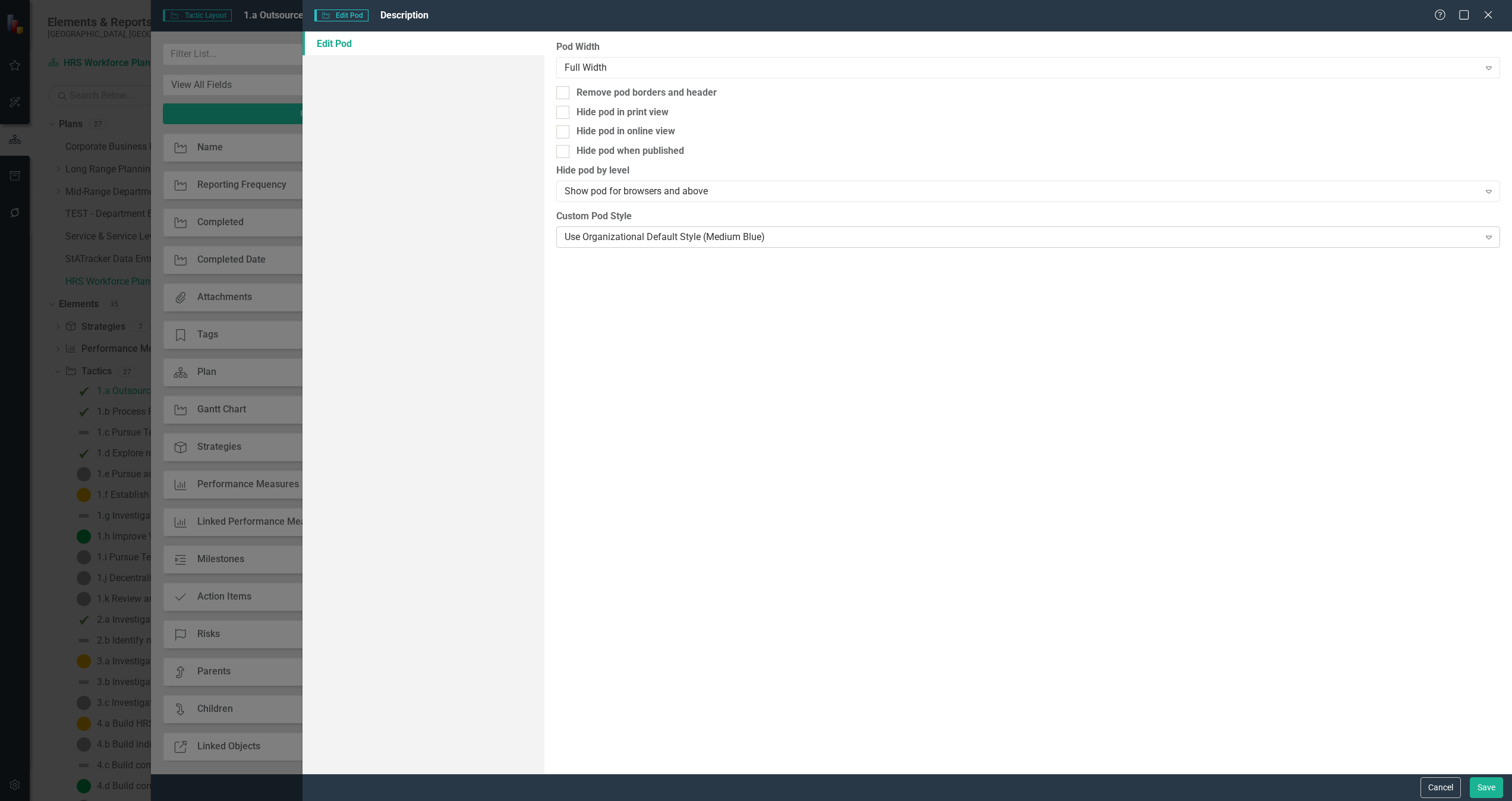
click at [711, 237] on div "Use Organizational Default Style (Medium Blue)" at bounding box center [1021, 237] width 915 height 14
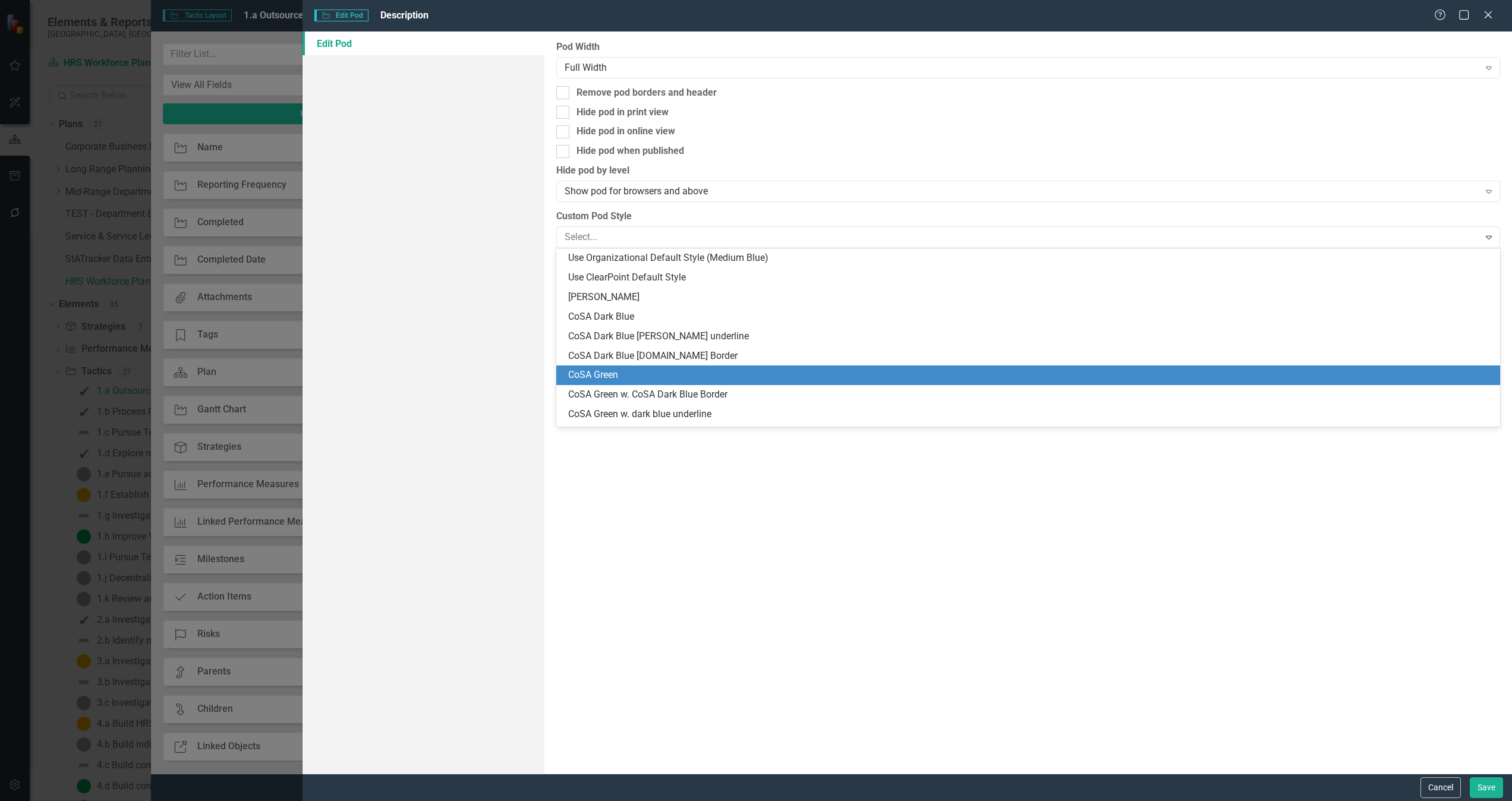
click at [701, 382] on div "CoSA Green" at bounding box center [1030, 375] width 924 height 14
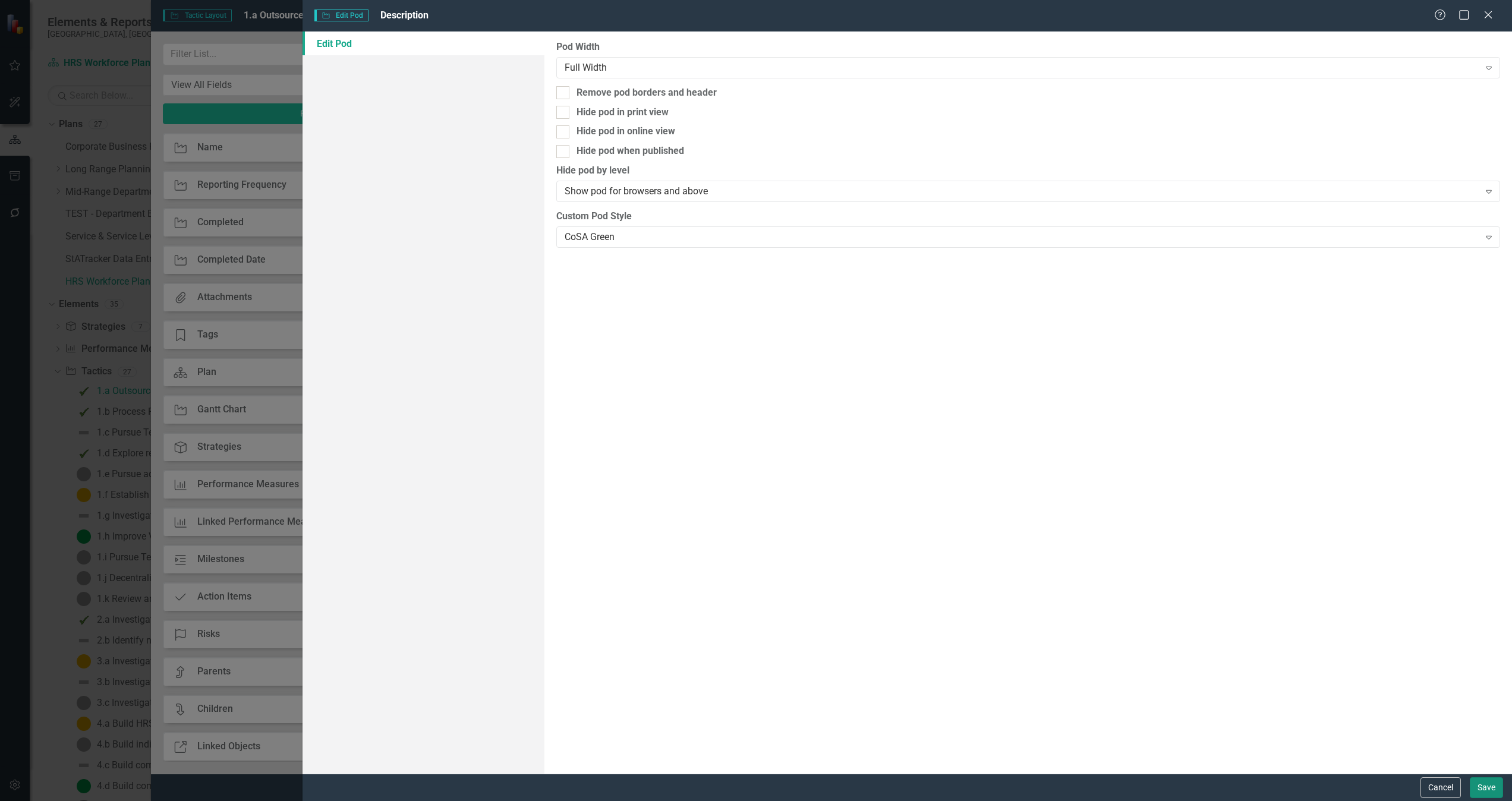
click at [1007, 533] on button "Save" at bounding box center [1486, 788] width 33 height 21
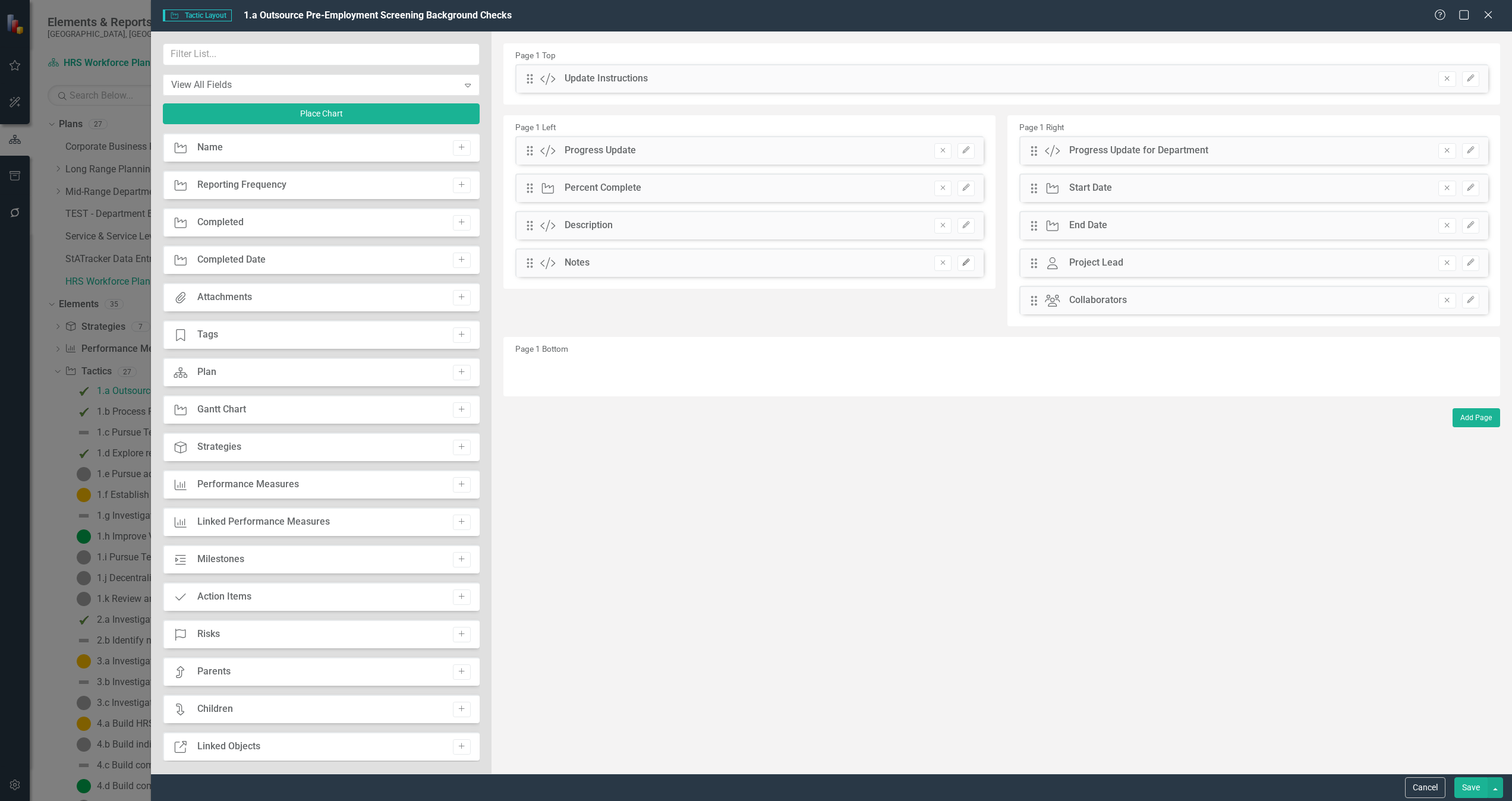
click at [972, 270] on button "Edit" at bounding box center [966, 263] width 17 height 15
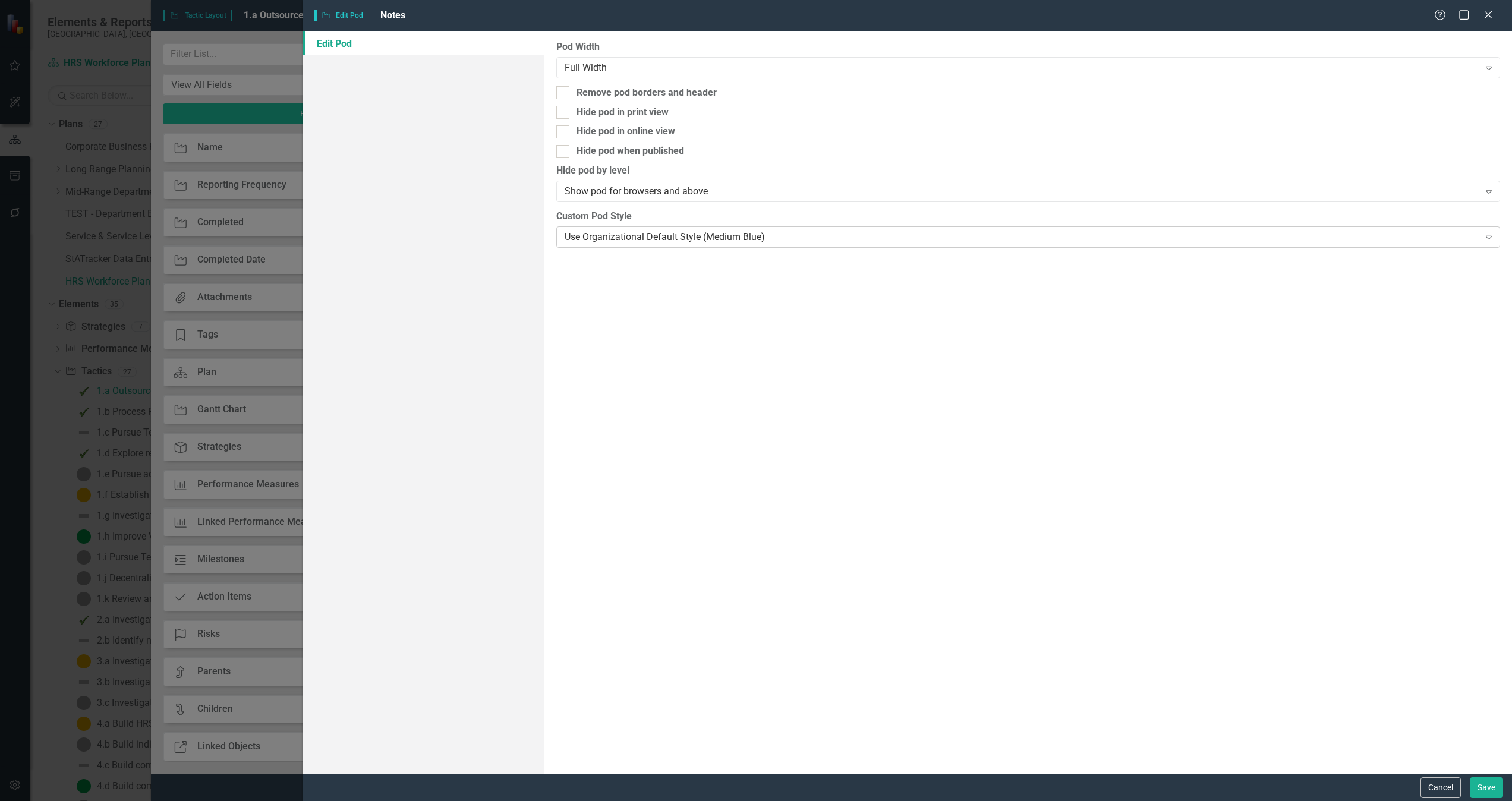
click at [715, 237] on div "Use Organizational Default Style (Medium Blue)" at bounding box center [1021, 237] width 915 height 14
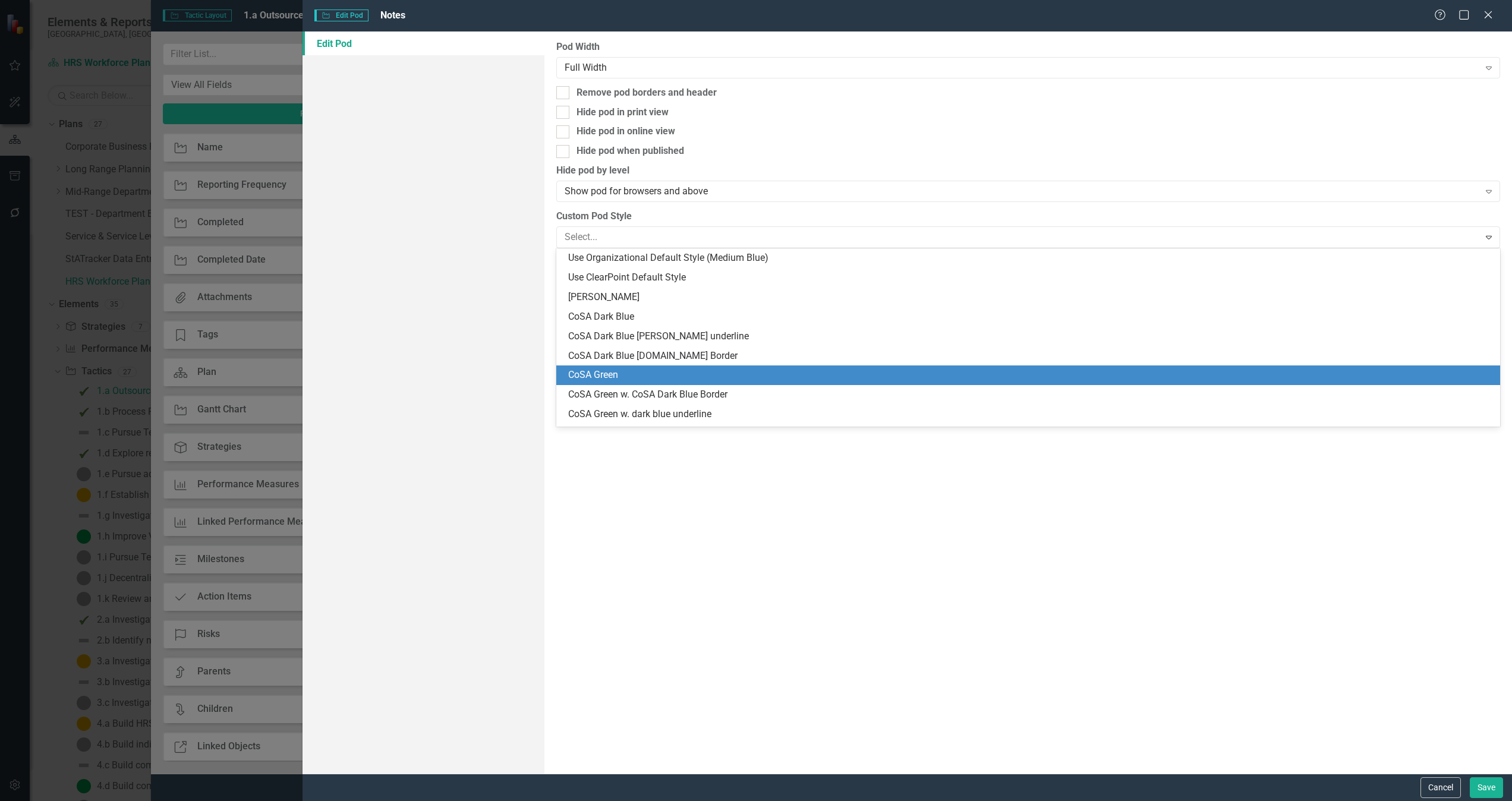
click at [654, 373] on div "CoSA Green" at bounding box center [1030, 375] width 924 height 14
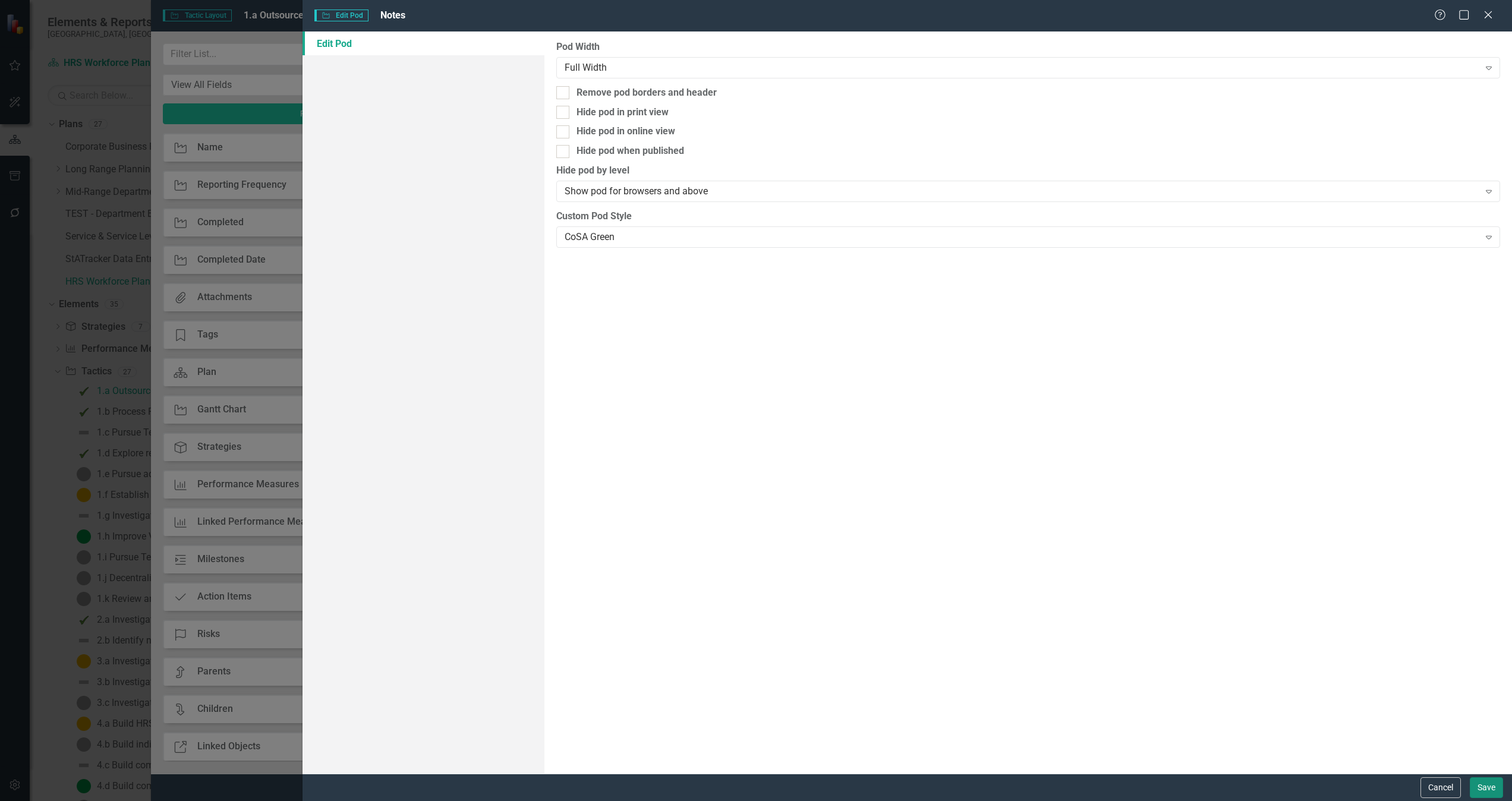
click at [1007, 533] on button "Save" at bounding box center [1486, 788] width 33 height 21
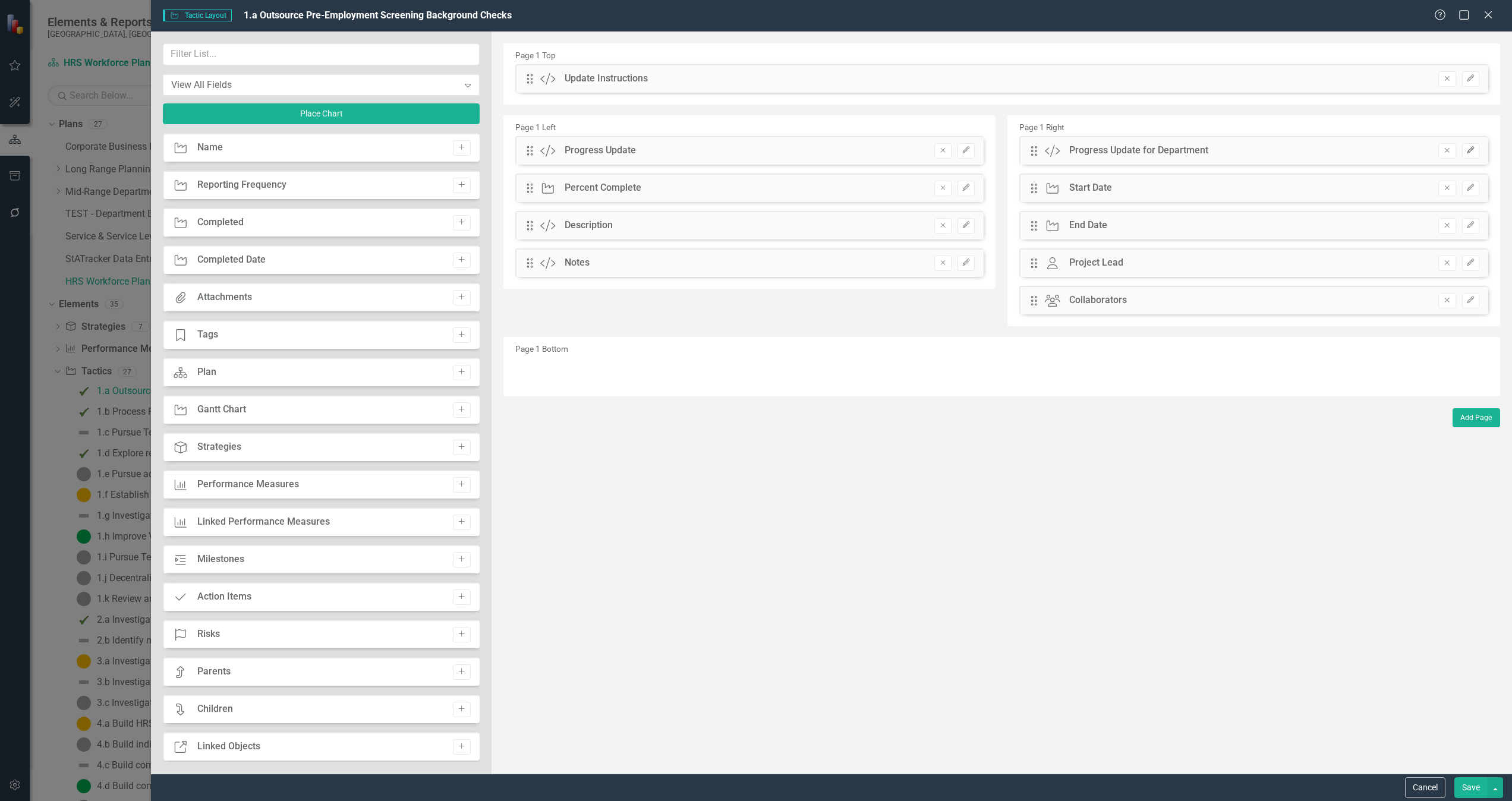
click at [1007, 151] on icon "button" at bounding box center [1471, 151] width 8 height 8
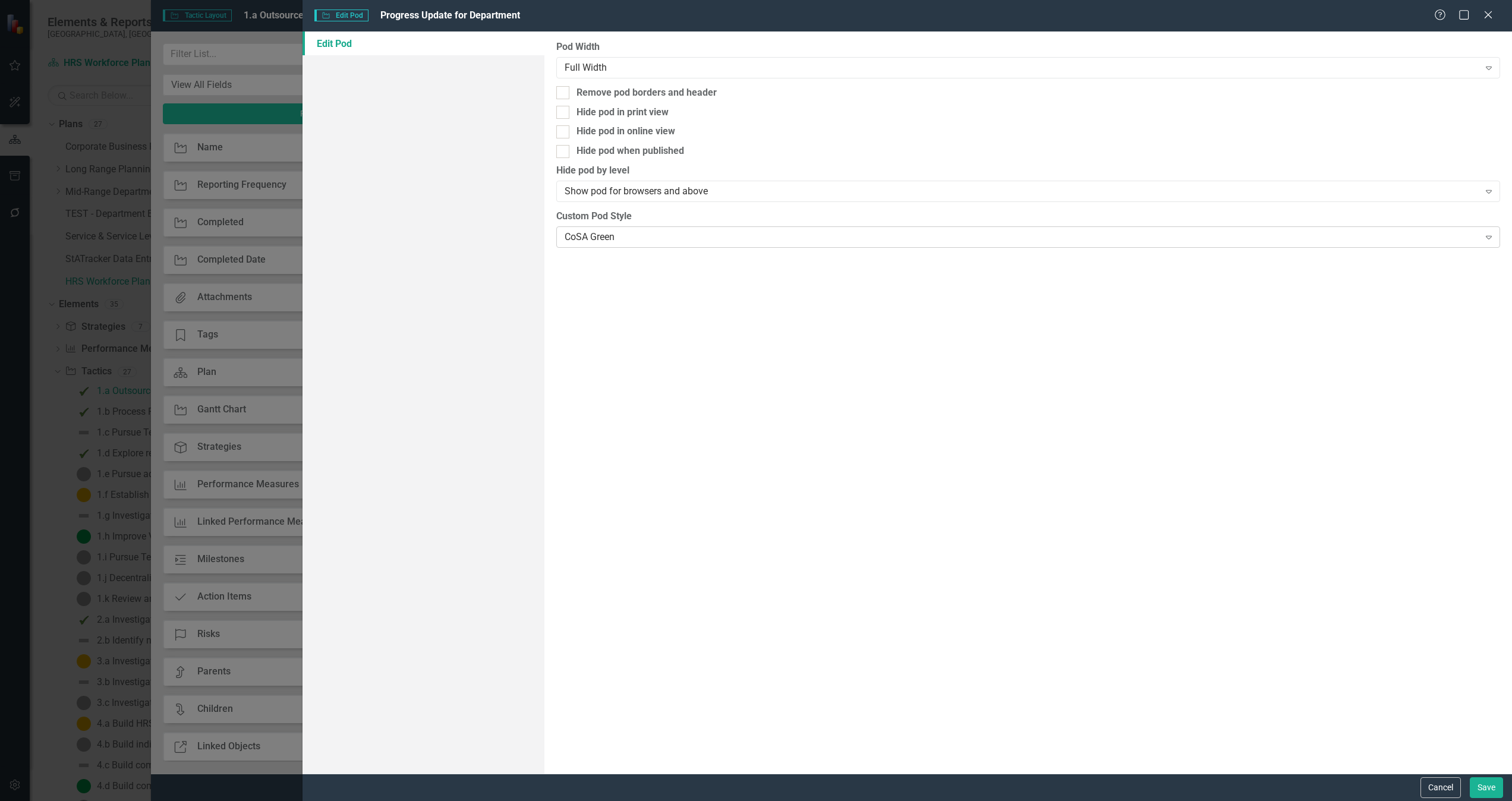
click at [620, 234] on div "CoSA Green" at bounding box center [1021, 237] width 915 height 14
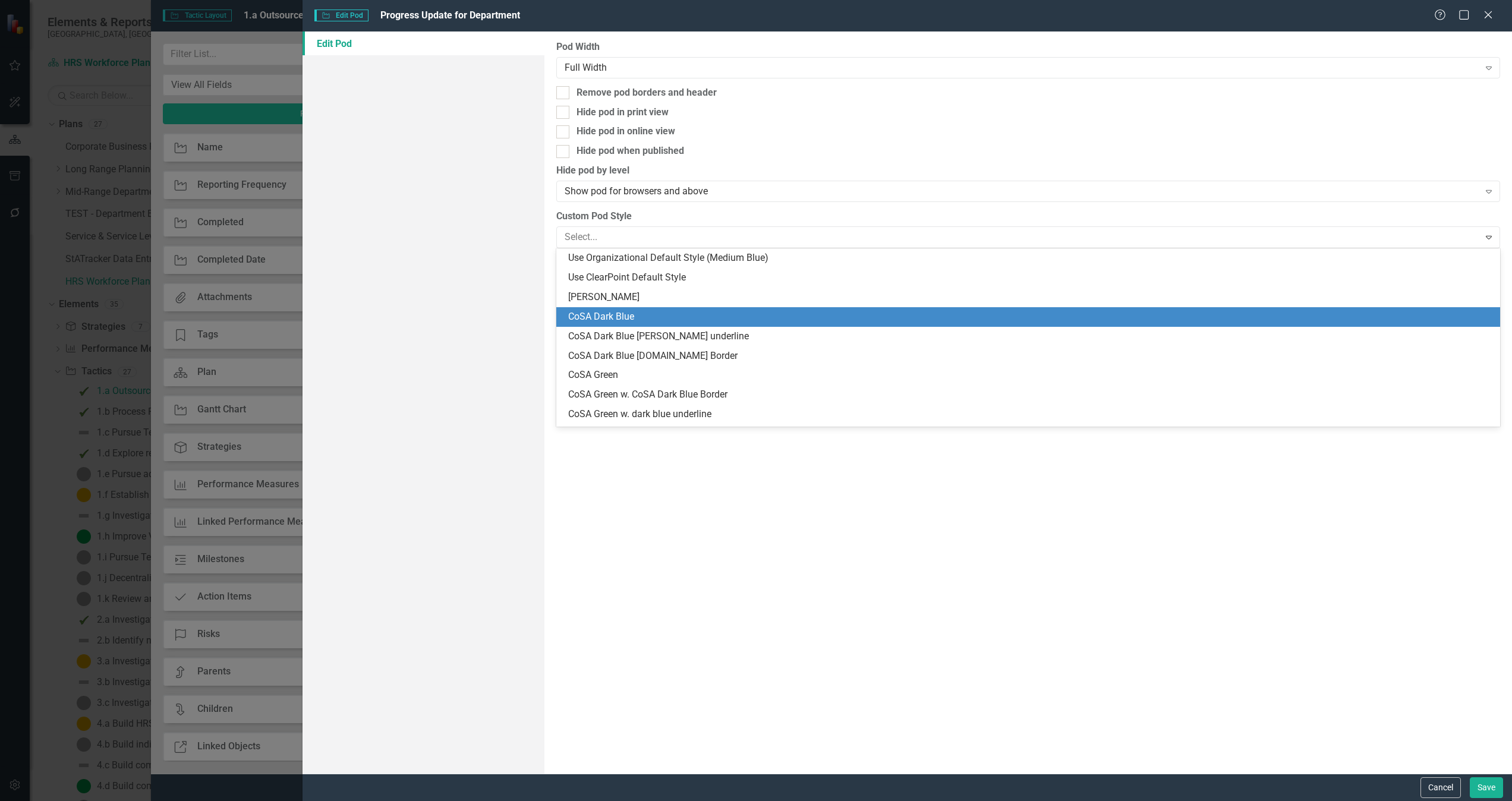
click at [712, 319] on div "CoSA Dark Blue" at bounding box center [1030, 317] width 924 height 14
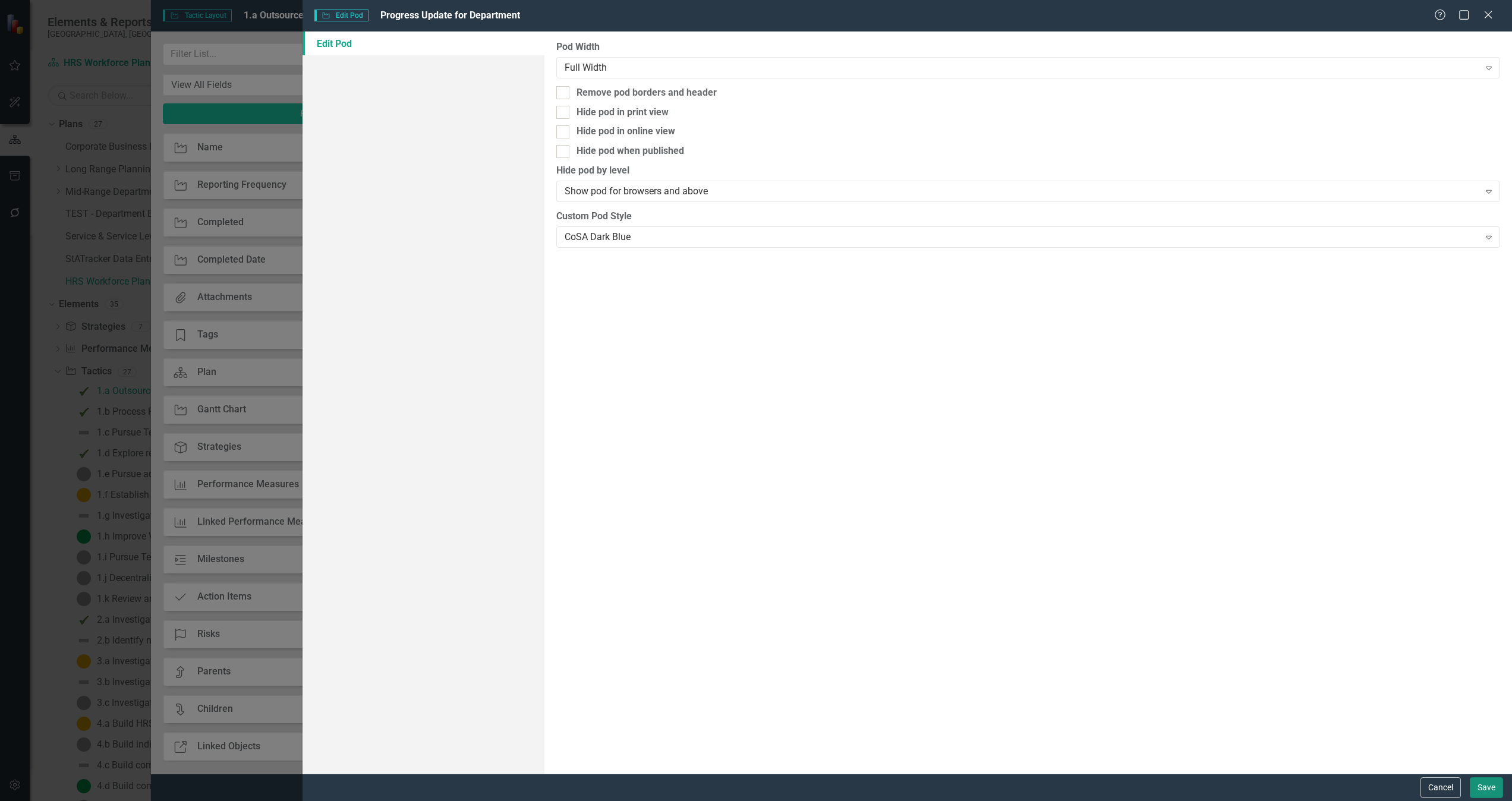
click at [1007, 533] on button "Save" at bounding box center [1486, 788] width 33 height 21
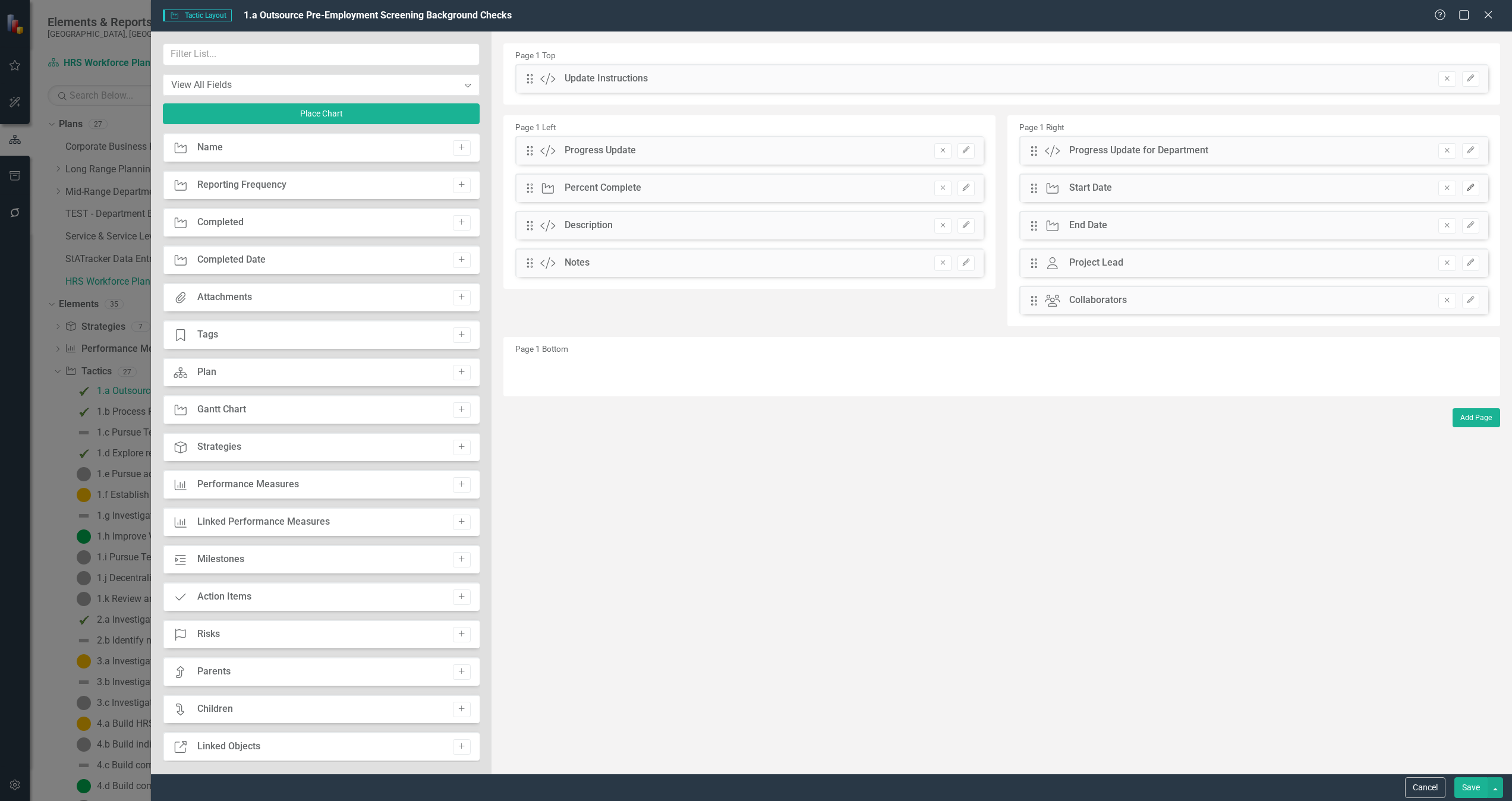
click at [1007, 188] on button "Edit" at bounding box center [1471, 188] width 17 height 15
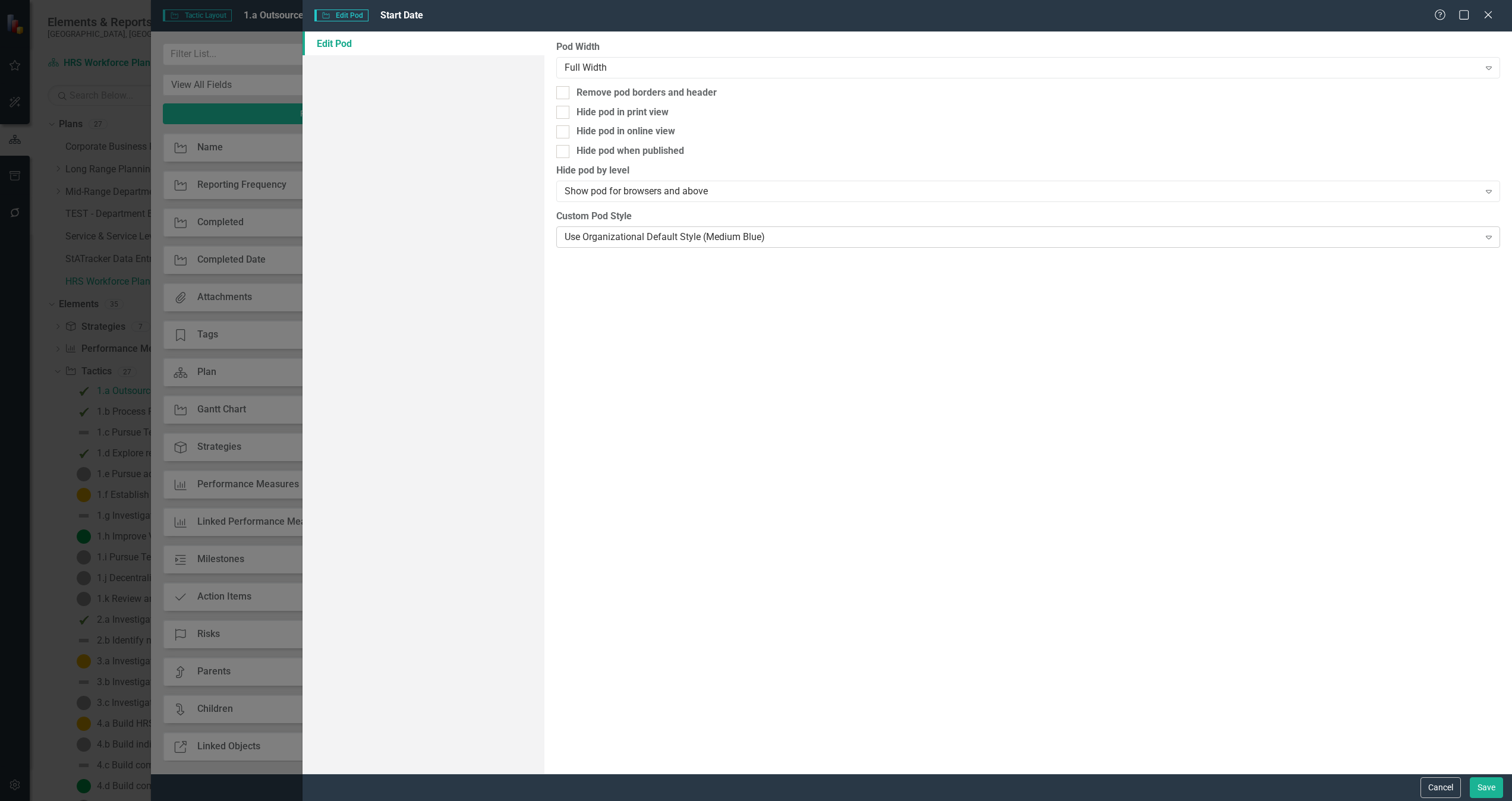
click at [638, 233] on div "Use Organizational Default Style (Medium Blue)" at bounding box center [1021, 237] width 915 height 14
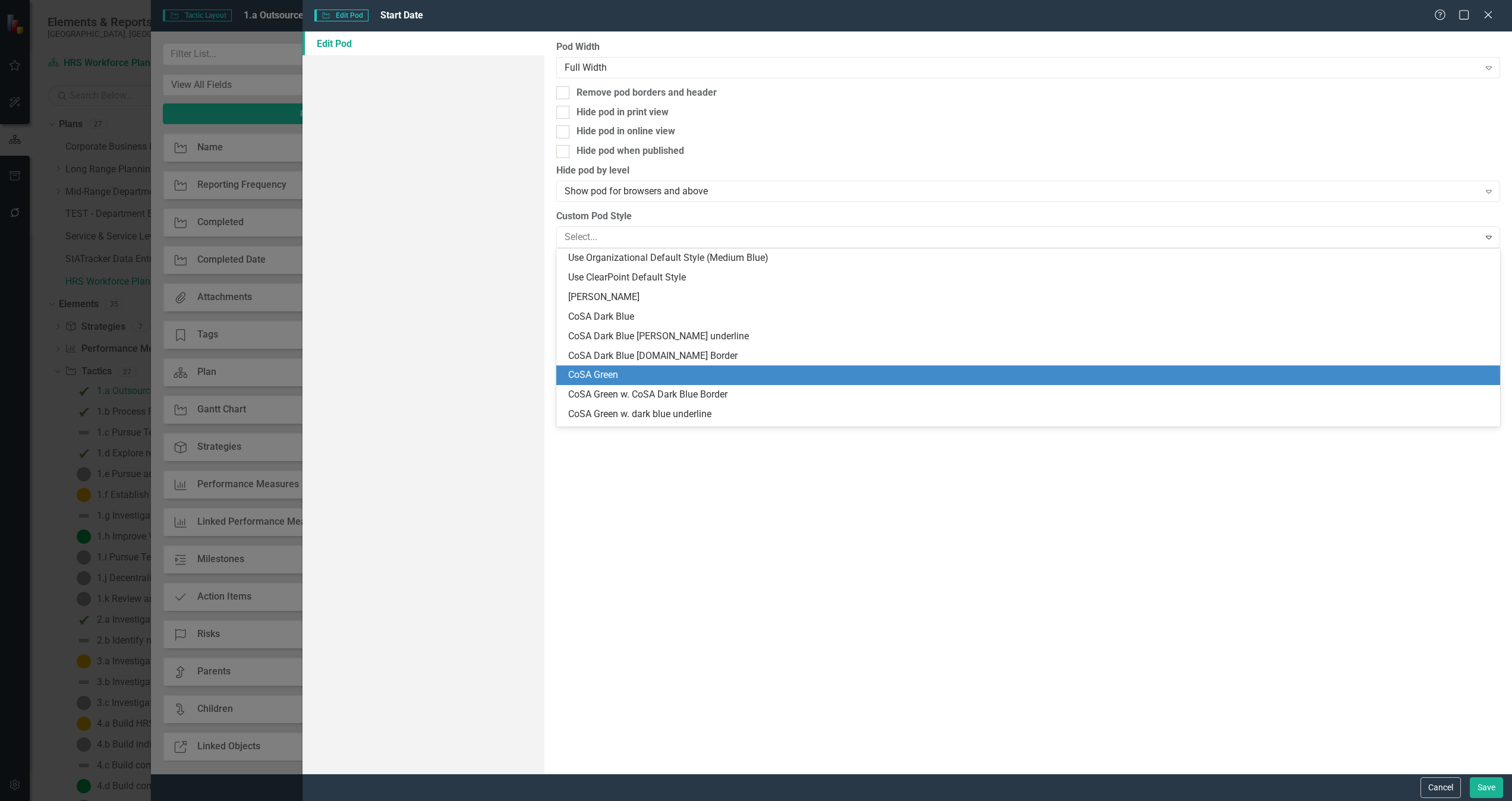
click at [621, 373] on div "CoSA Green" at bounding box center [1030, 375] width 924 height 14
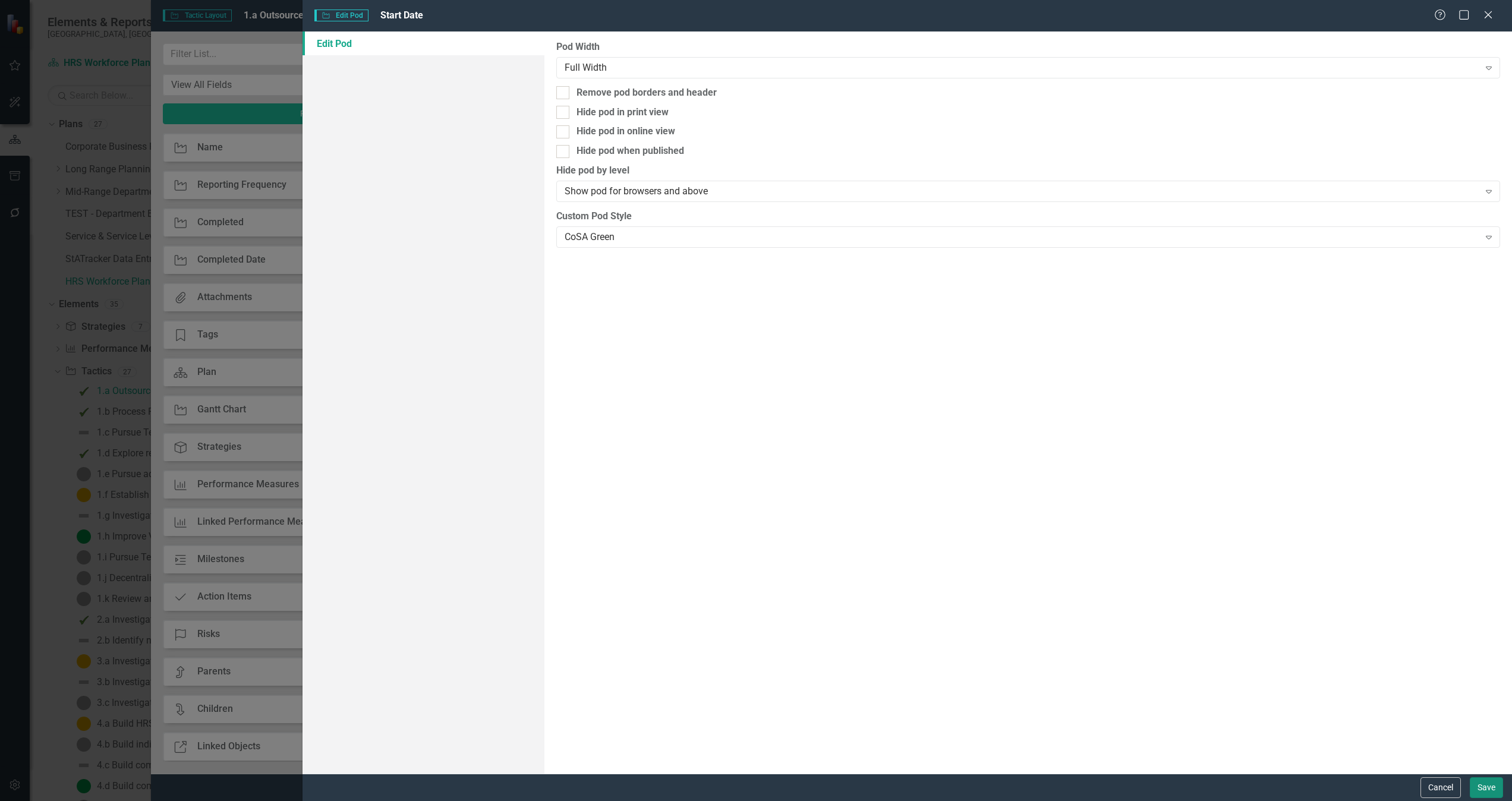
click at [1007, 533] on button "Save" at bounding box center [1486, 788] width 33 height 21
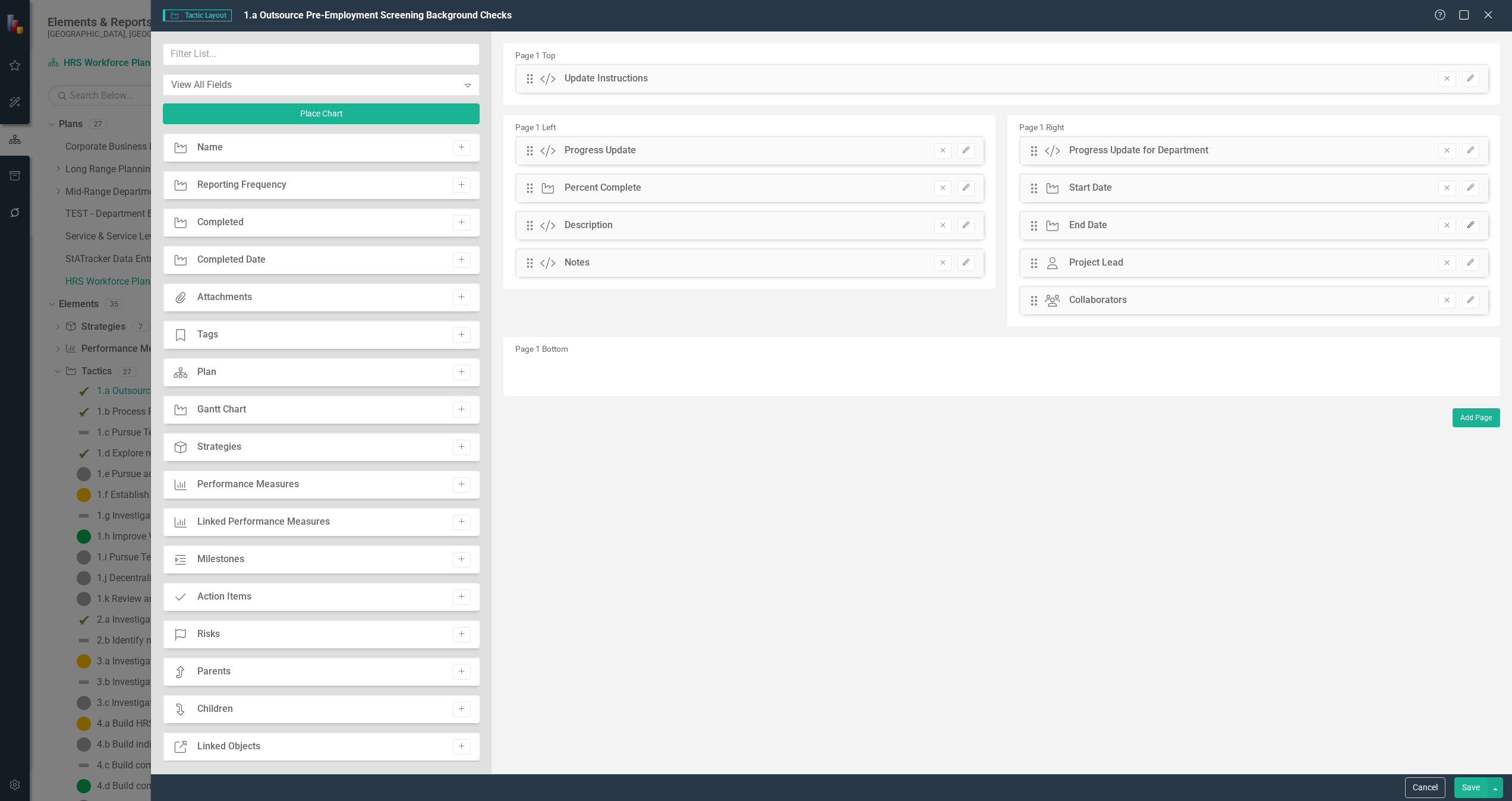
click at [1007, 224] on icon "Edit" at bounding box center [1470, 225] width 8 height 8
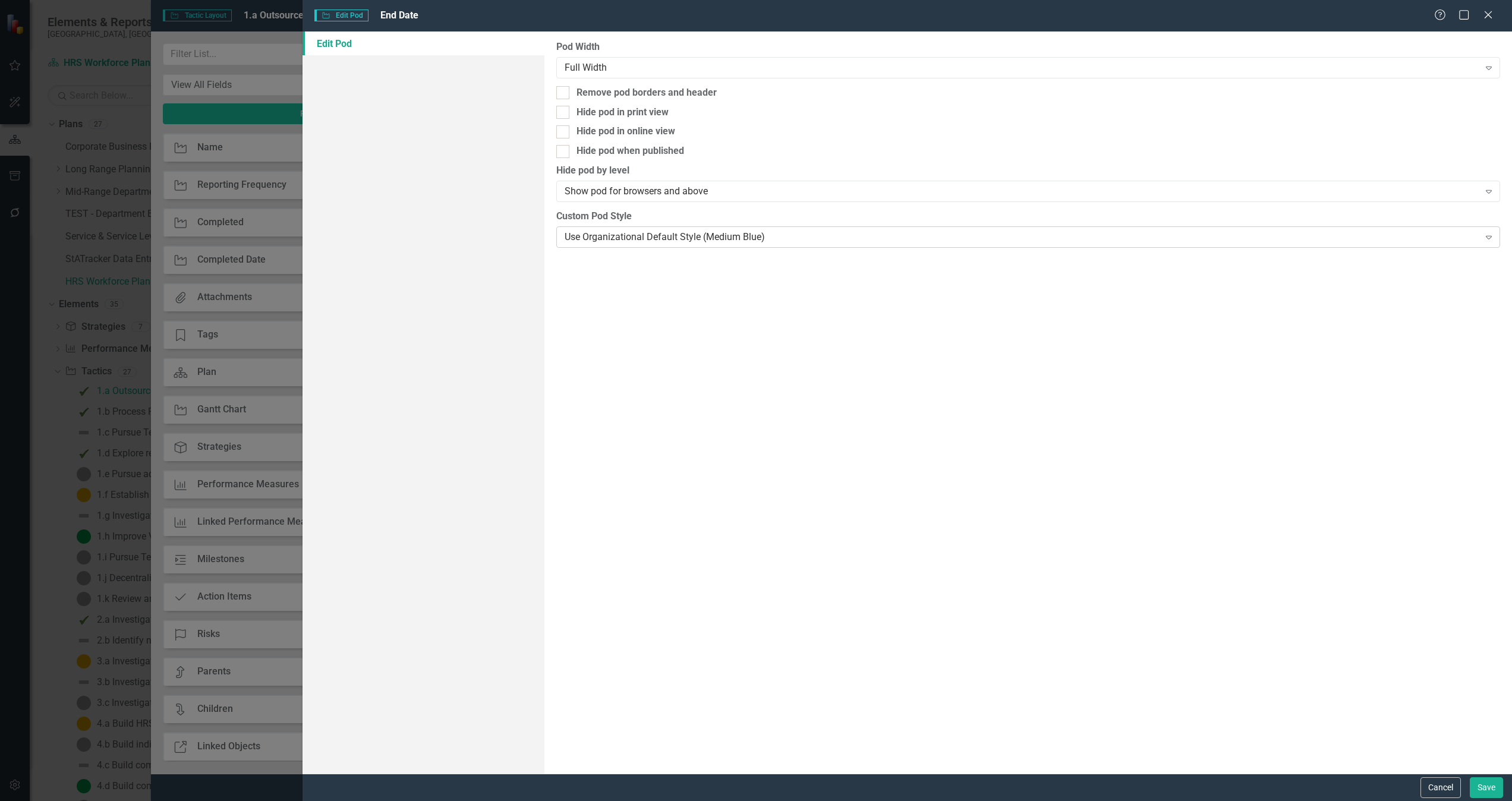
click at [685, 240] on div "Use Organizational Default Style (Medium Blue)" at bounding box center [1021, 237] width 915 height 14
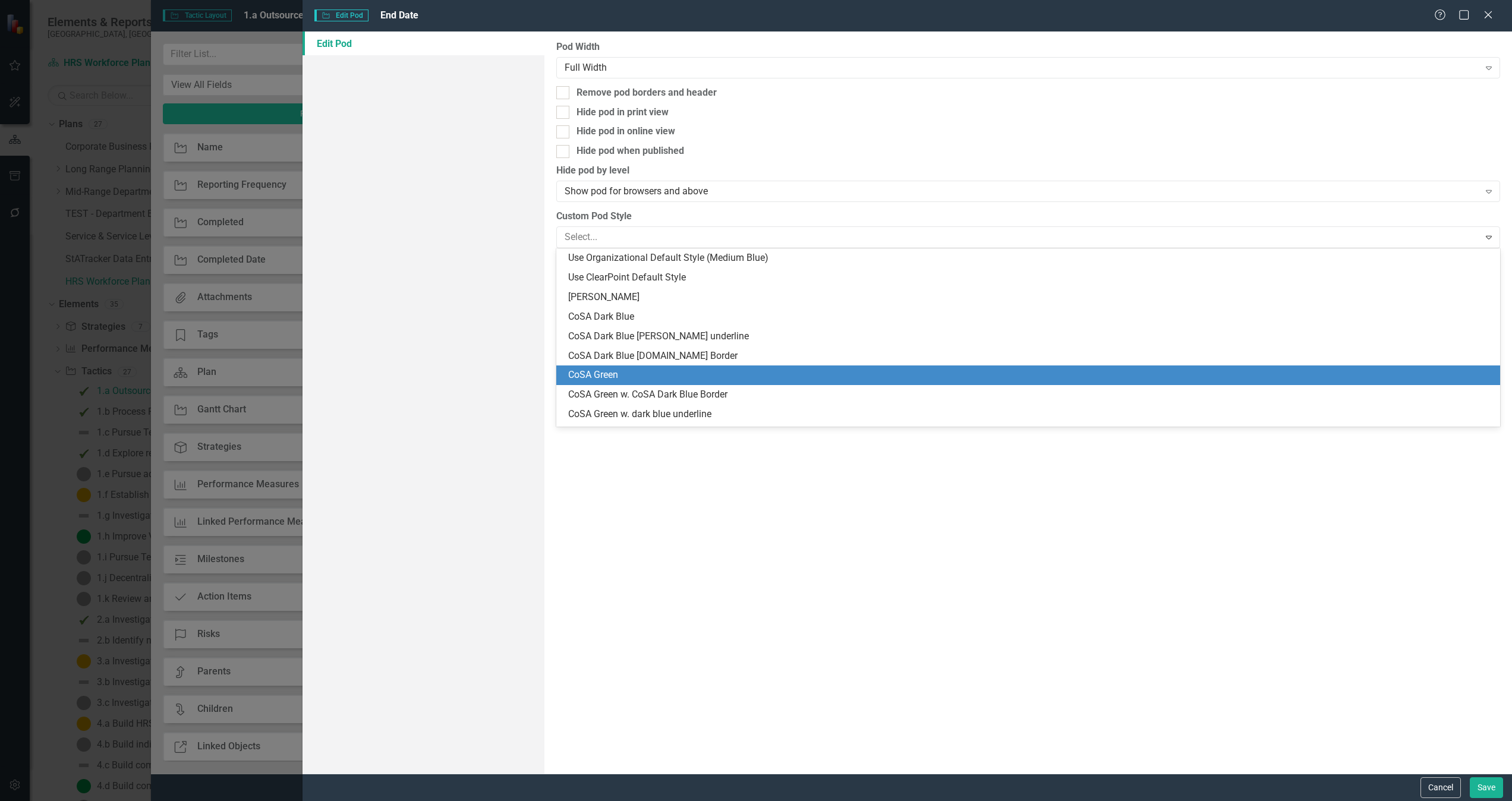
click at [626, 377] on div "CoSA Green" at bounding box center [1030, 375] width 924 height 14
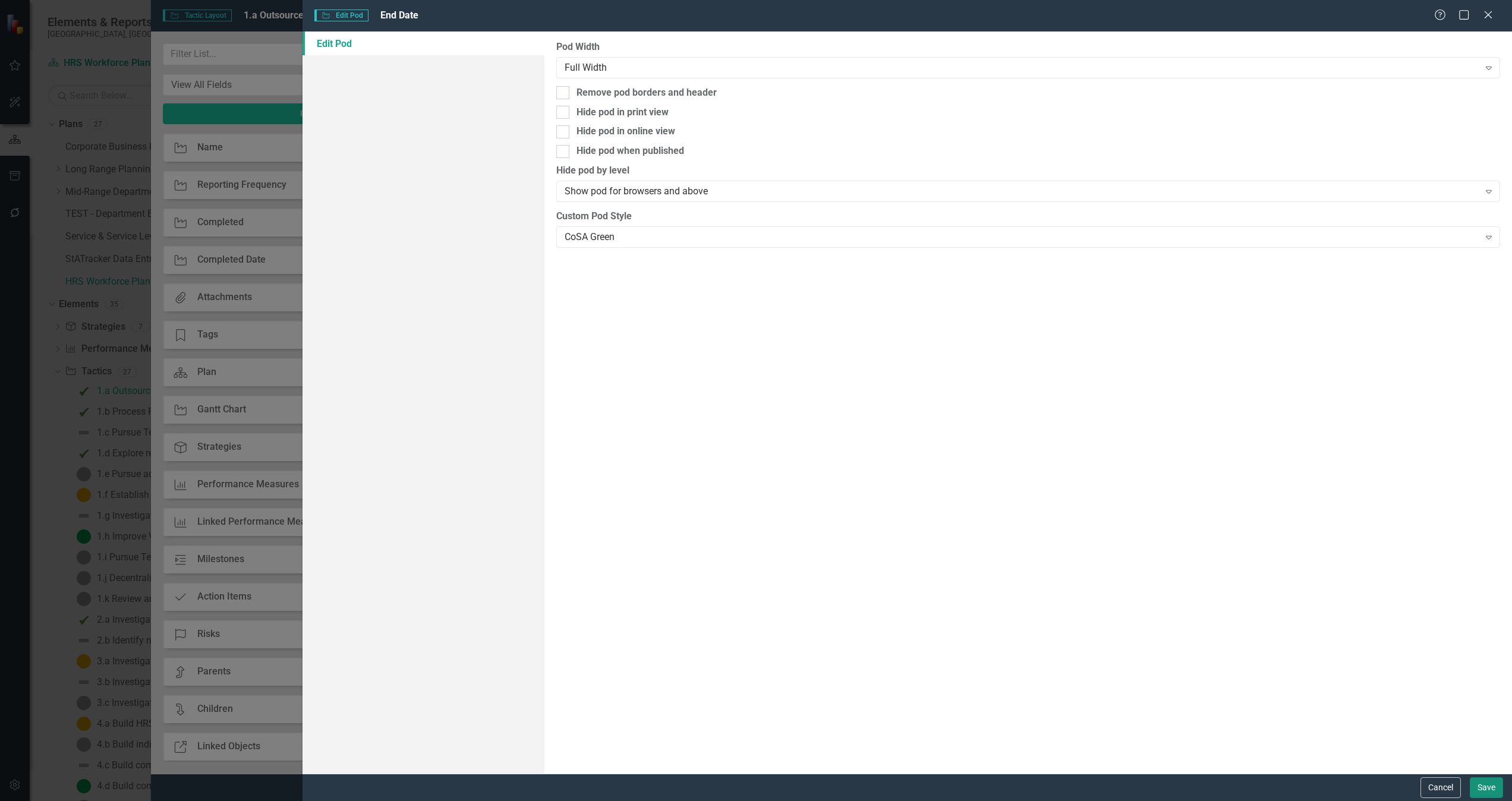
click at [1007, 533] on button "Save" at bounding box center [1486, 788] width 33 height 21
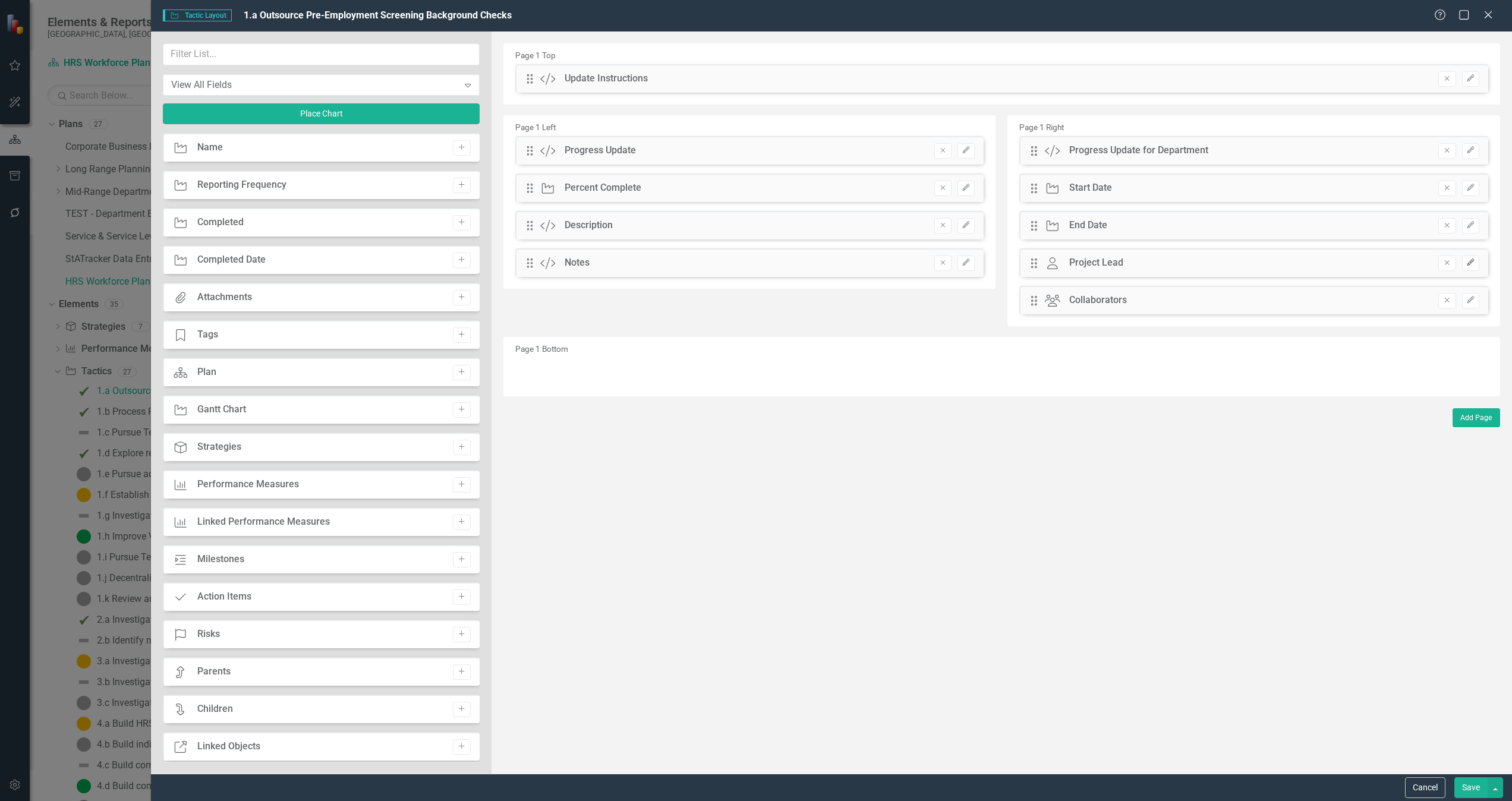
click at [1007, 262] on button "Edit" at bounding box center [1471, 263] width 17 height 15
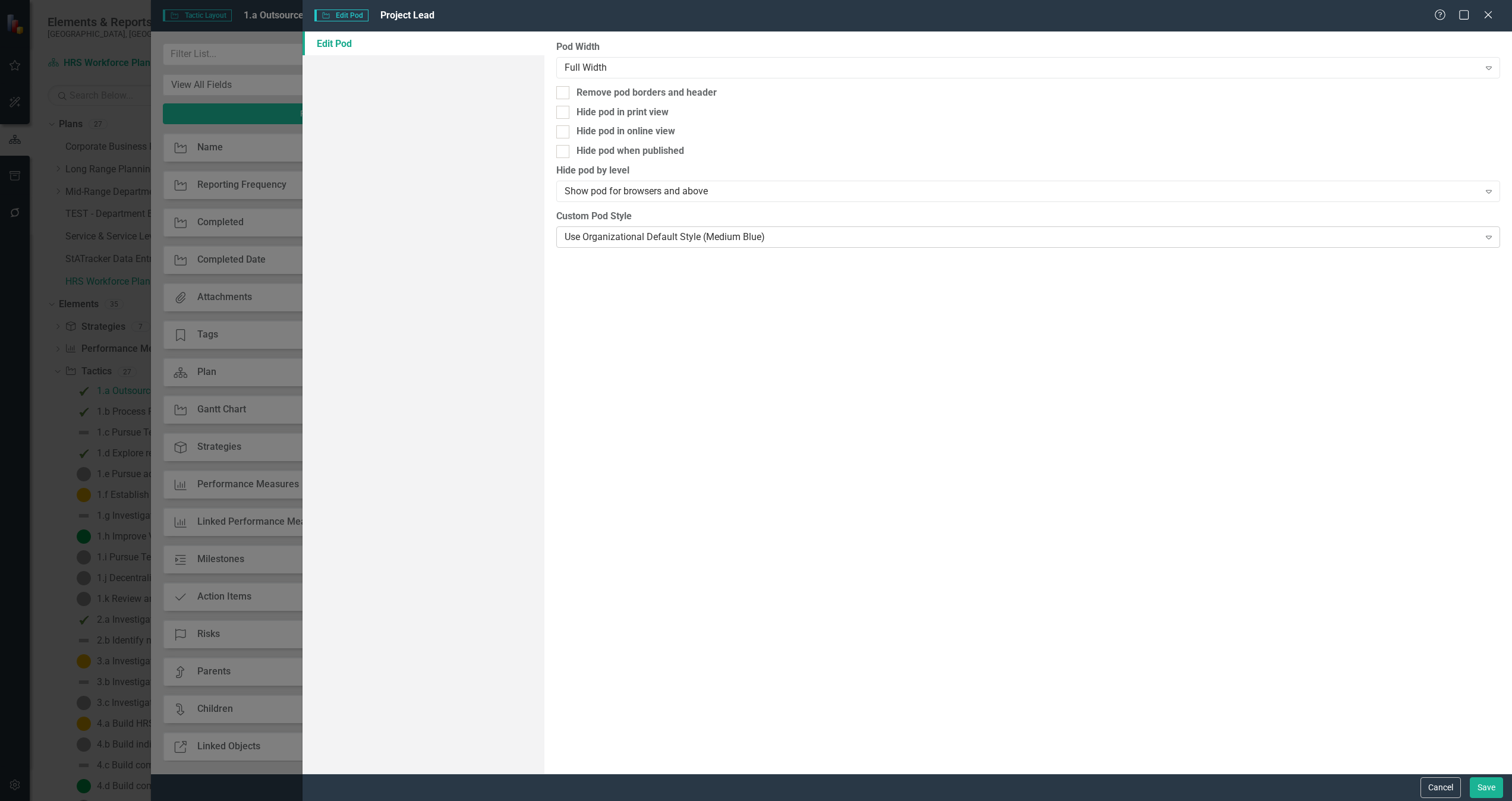
click at [720, 239] on div "Use Organizational Default Style (Medium Blue)" at bounding box center [1021, 237] width 915 height 14
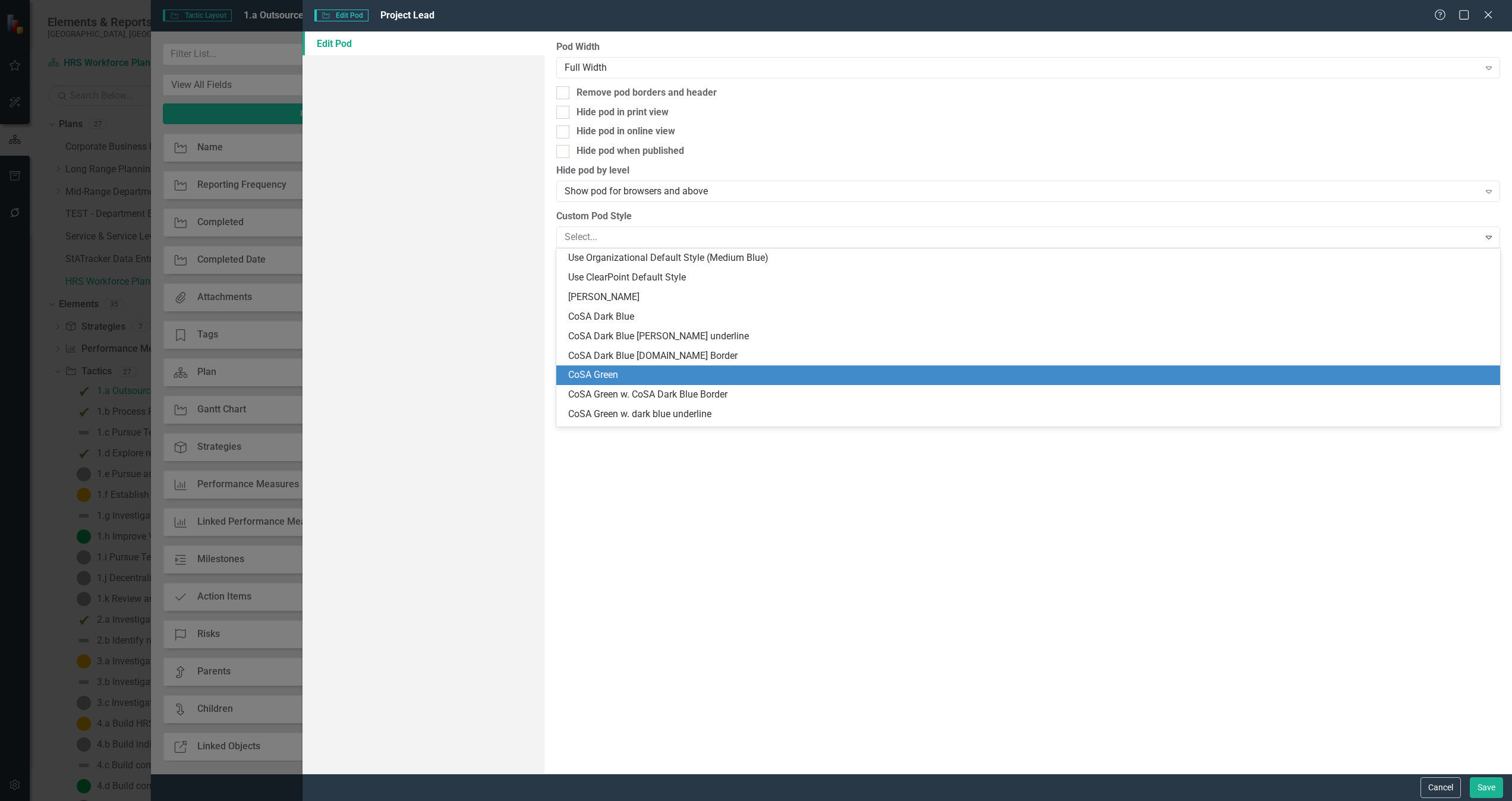
click at [654, 374] on div "CoSA Green" at bounding box center [1030, 375] width 924 height 14
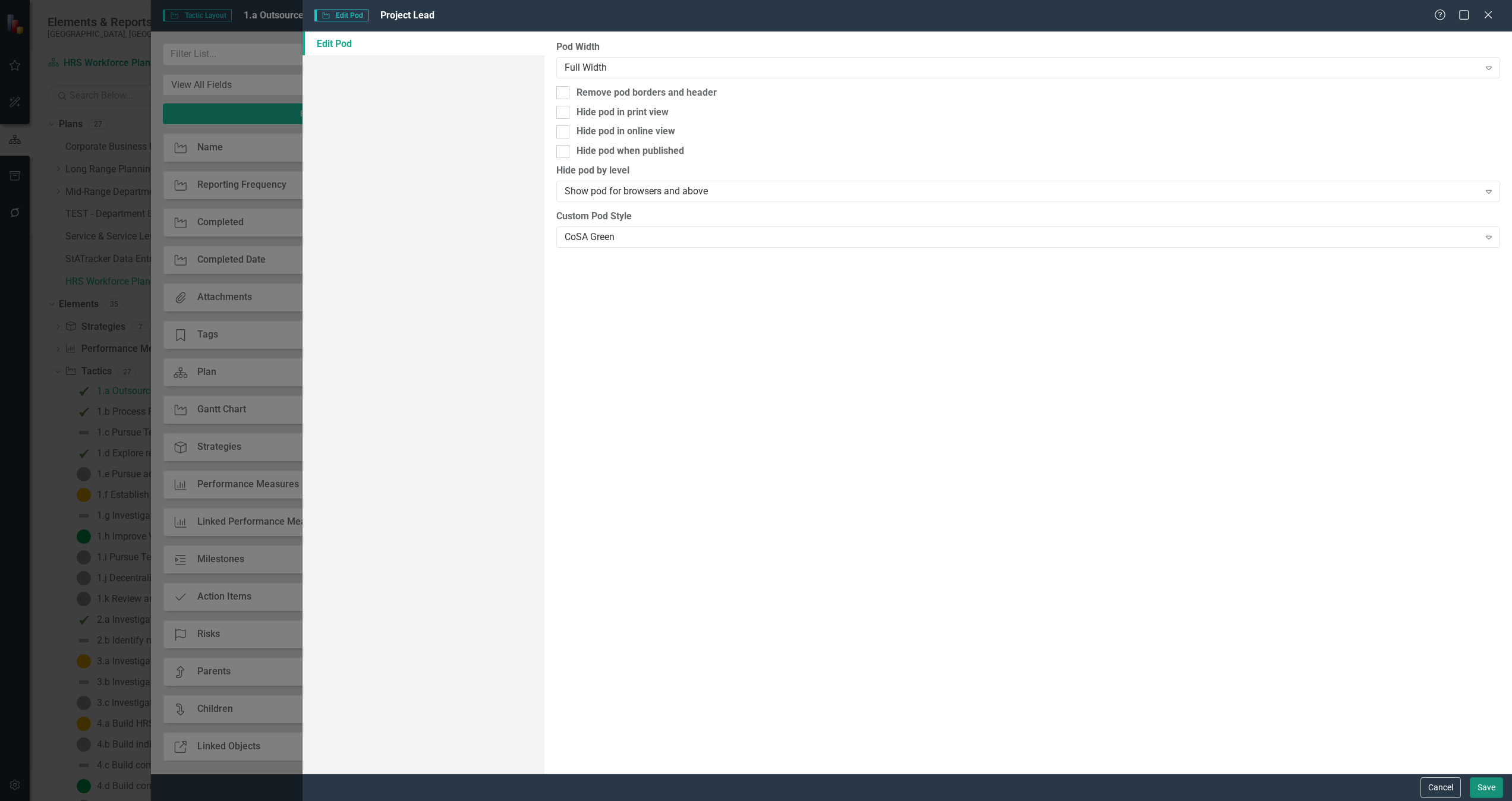
click at [1007, 533] on button "Save" at bounding box center [1486, 788] width 33 height 21
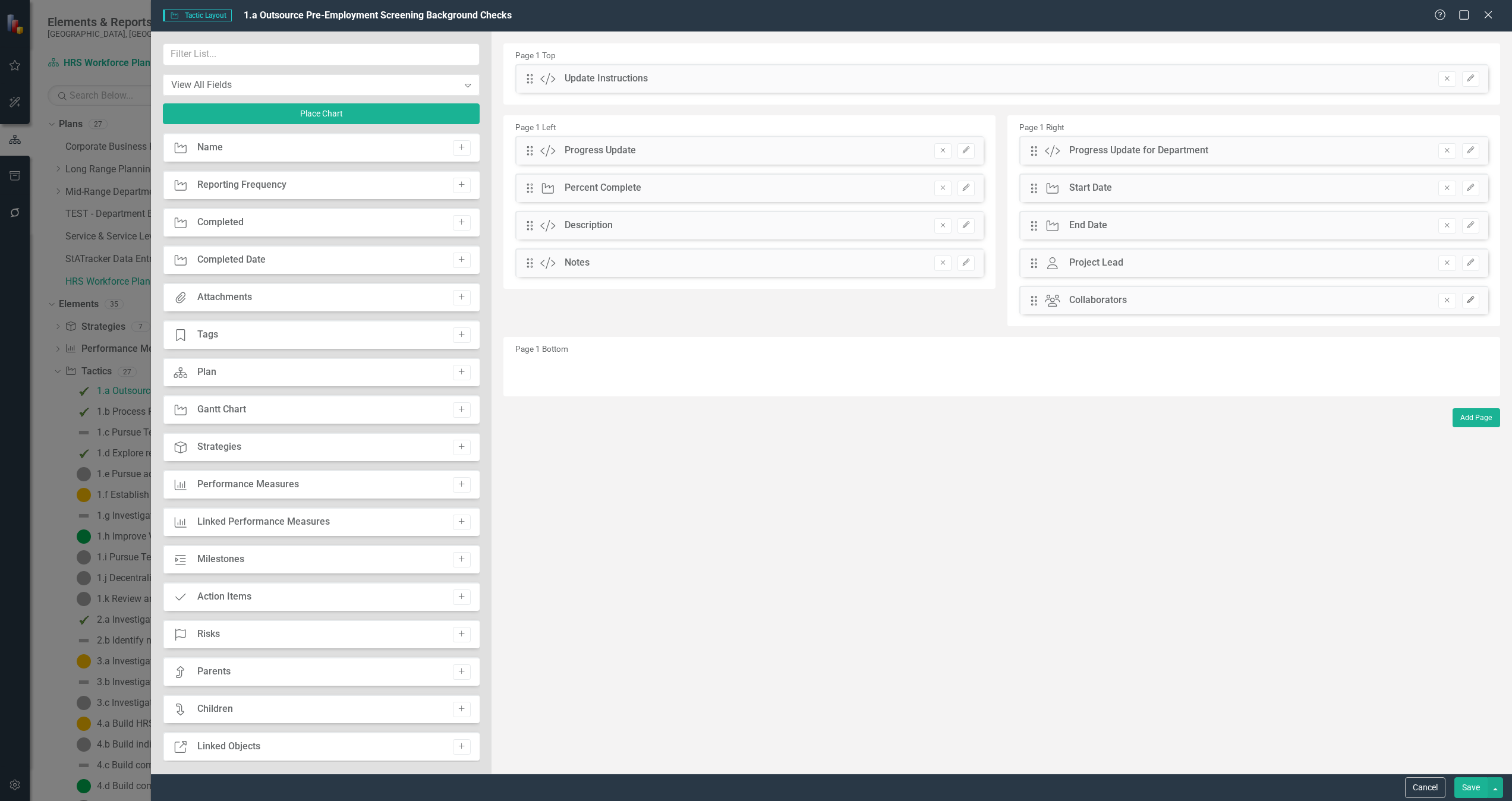
click at [1007, 300] on icon "button" at bounding box center [1471, 301] width 8 height 8
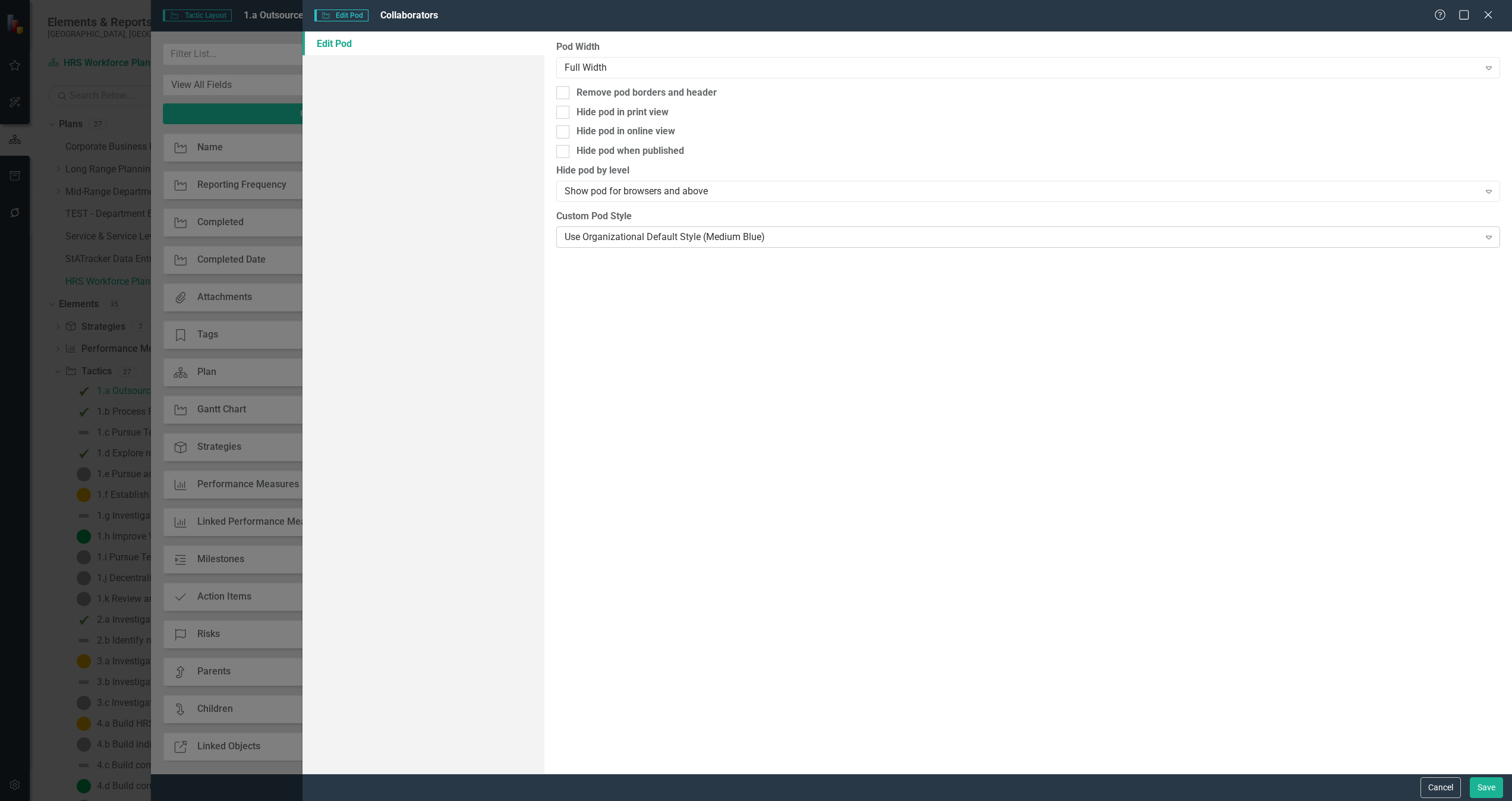
click at [668, 237] on div "Use Organizational Default Style (Medium Blue)" at bounding box center [1021, 237] width 915 height 14
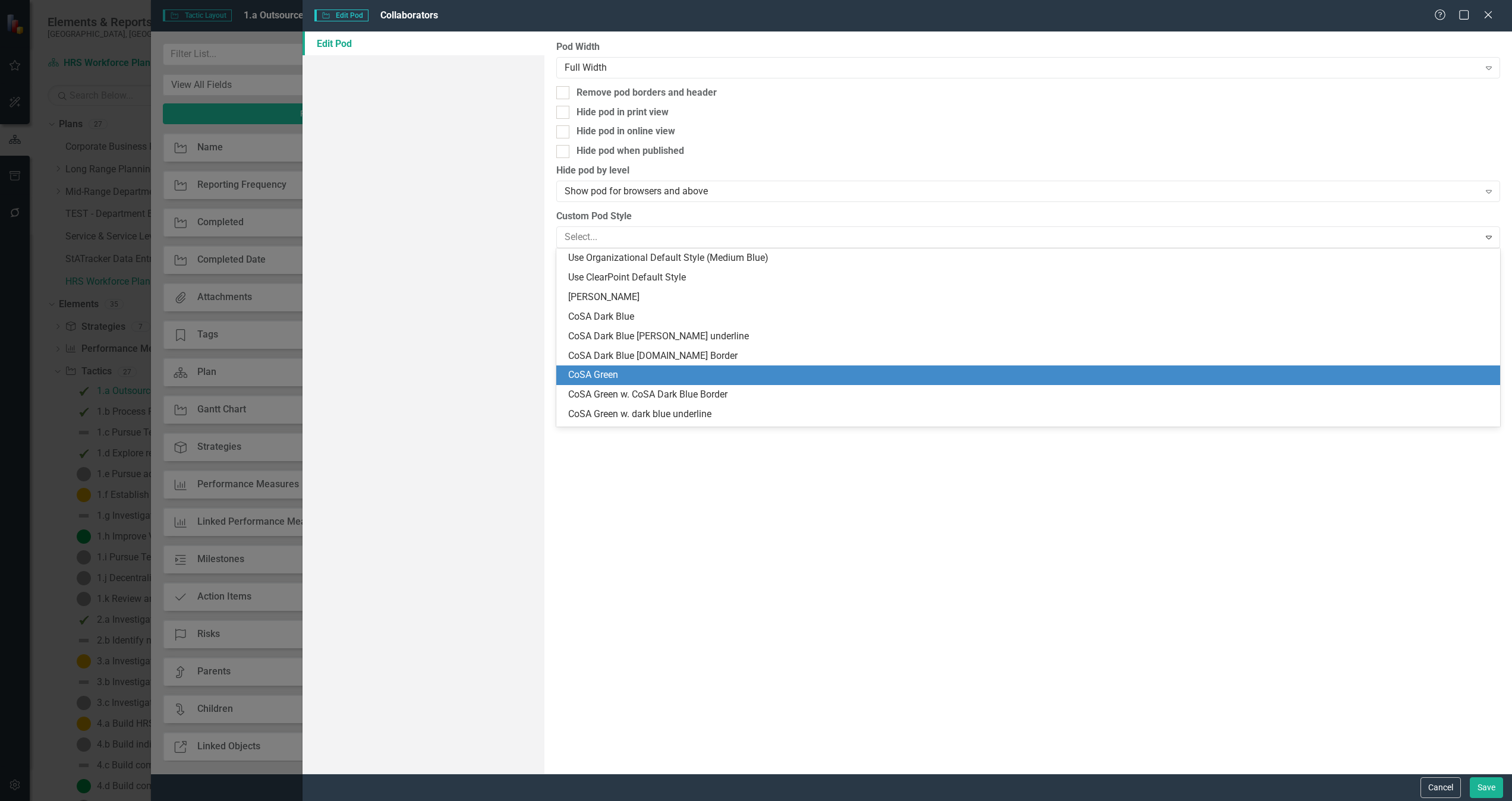
click at [642, 372] on div "CoSA Green" at bounding box center [1030, 375] width 924 height 14
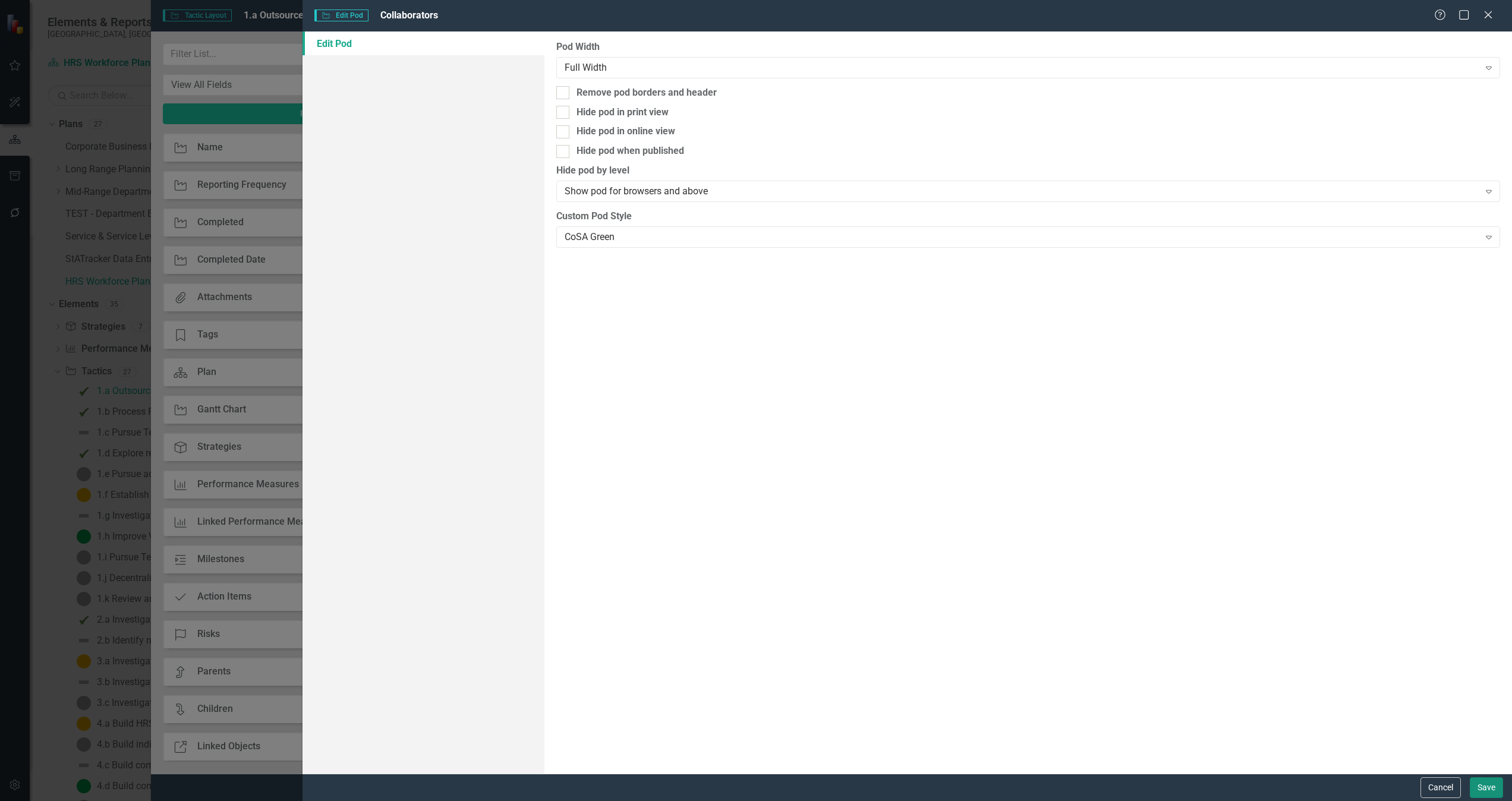
click at [1007, 533] on button "Save" at bounding box center [1486, 788] width 33 height 21
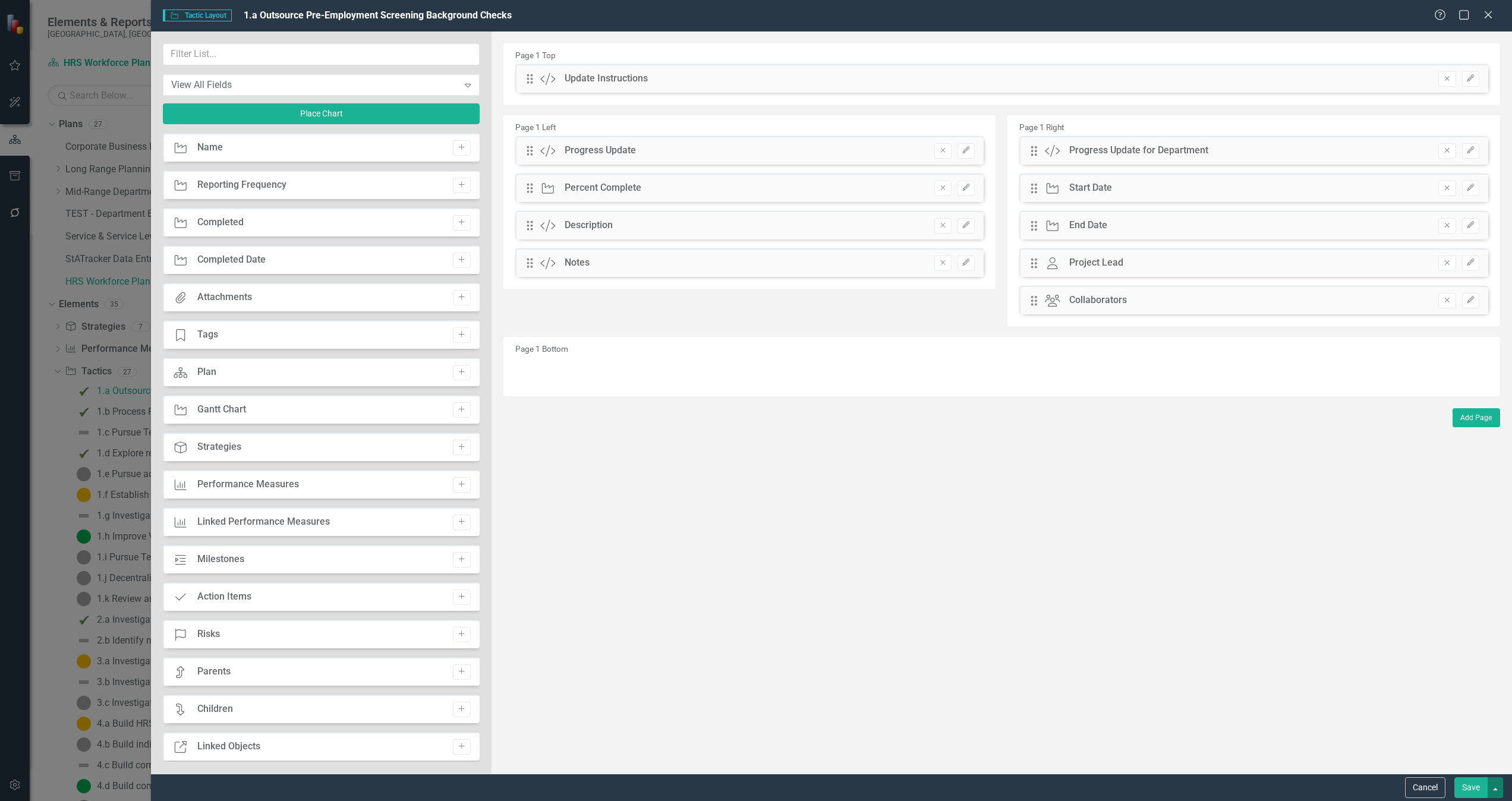
click at [1007, 533] on button "button" at bounding box center [1495, 788] width 15 height 21
click at [1007, 533] on link "Update all Tactics in this Plan" at bounding box center [1383, 721] width 236 height 22
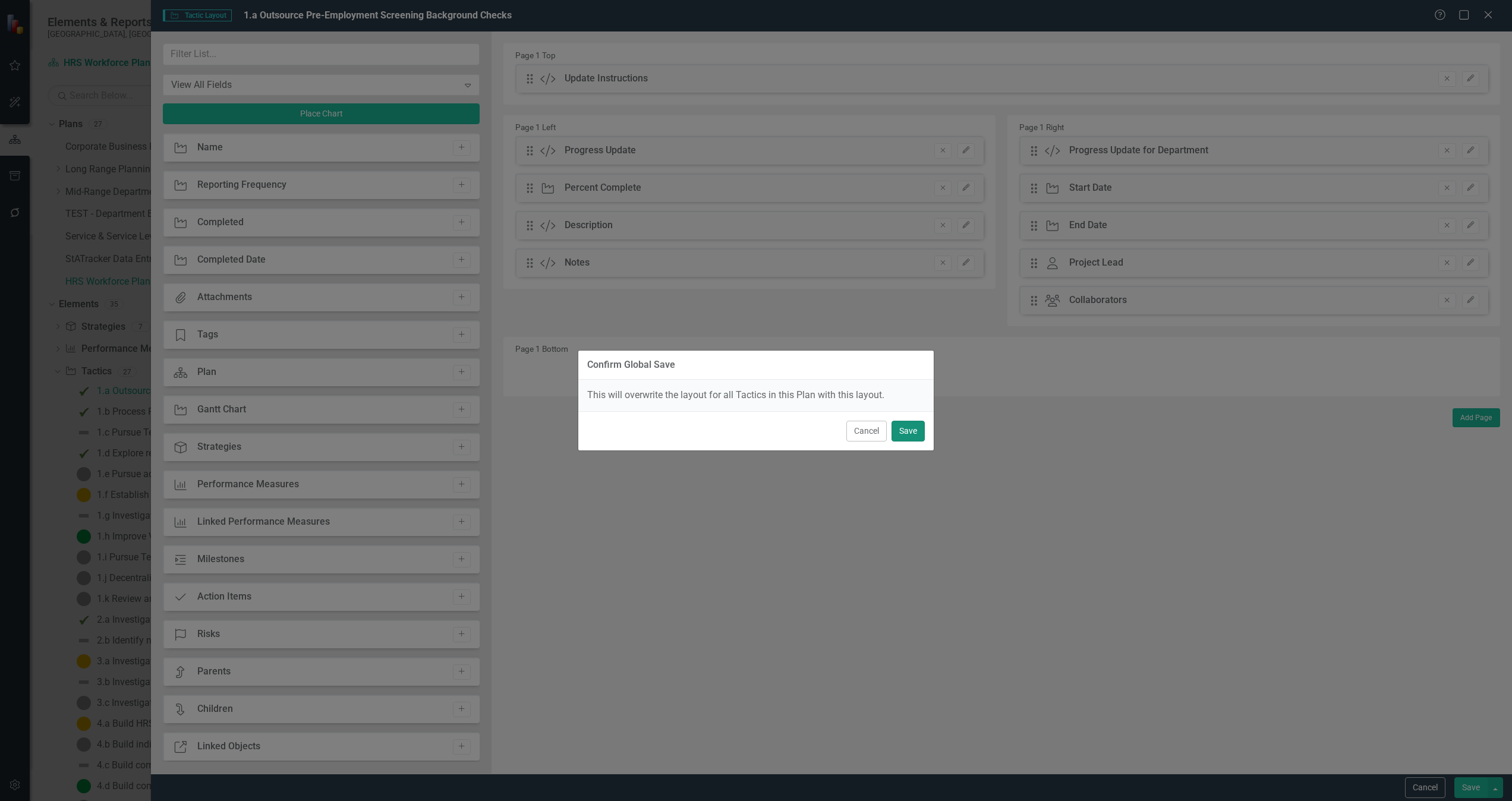
click at [902, 429] on button "Save" at bounding box center [907, 432] width 33 height 21
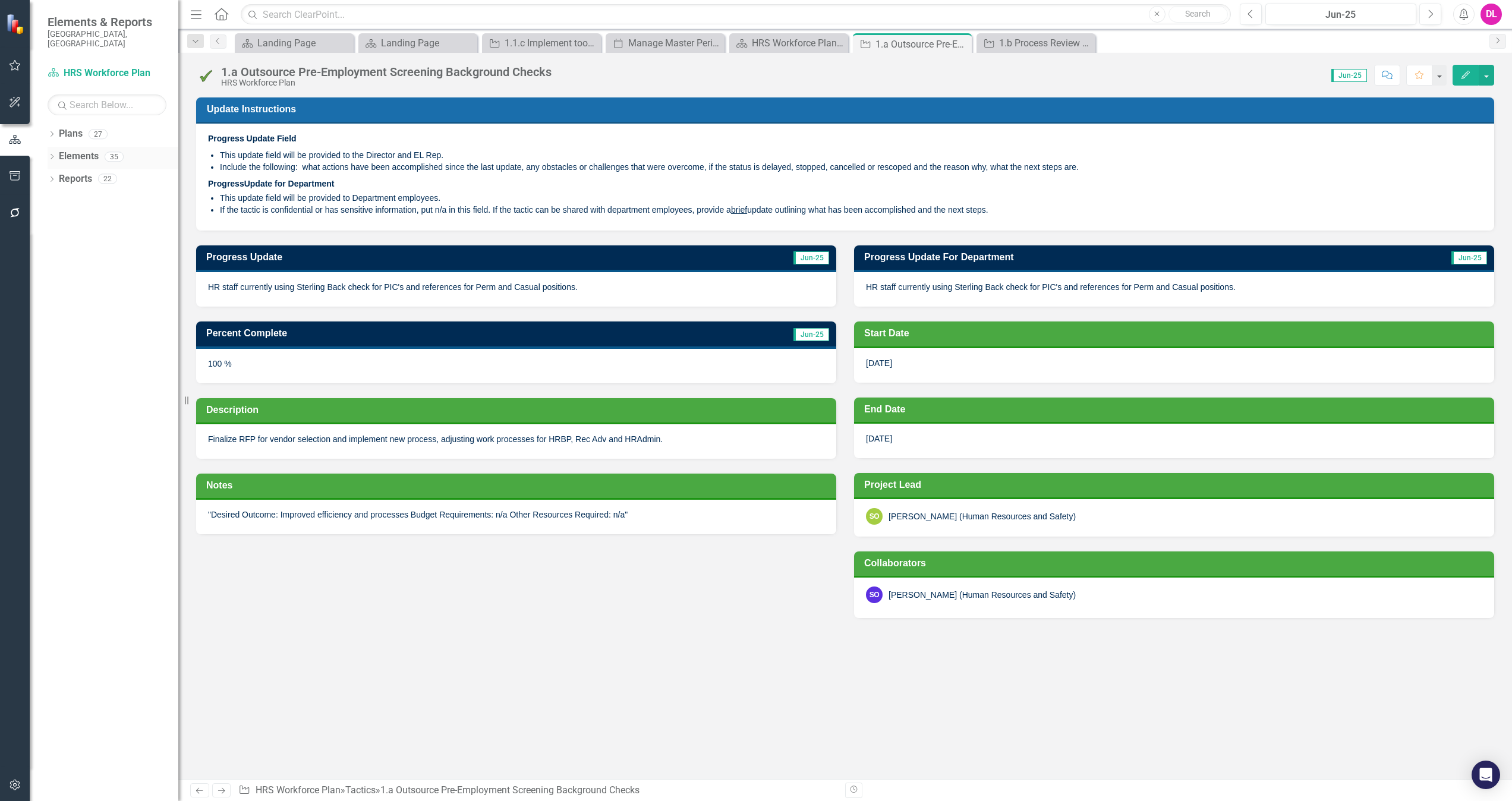
click at [51, 155] on icon "Dropdown" at bounding box center [51, 157] width 8 height 7
click at [56, 221] on icon "Dropdown" at bounding box center [57, 224] width 8 height 7
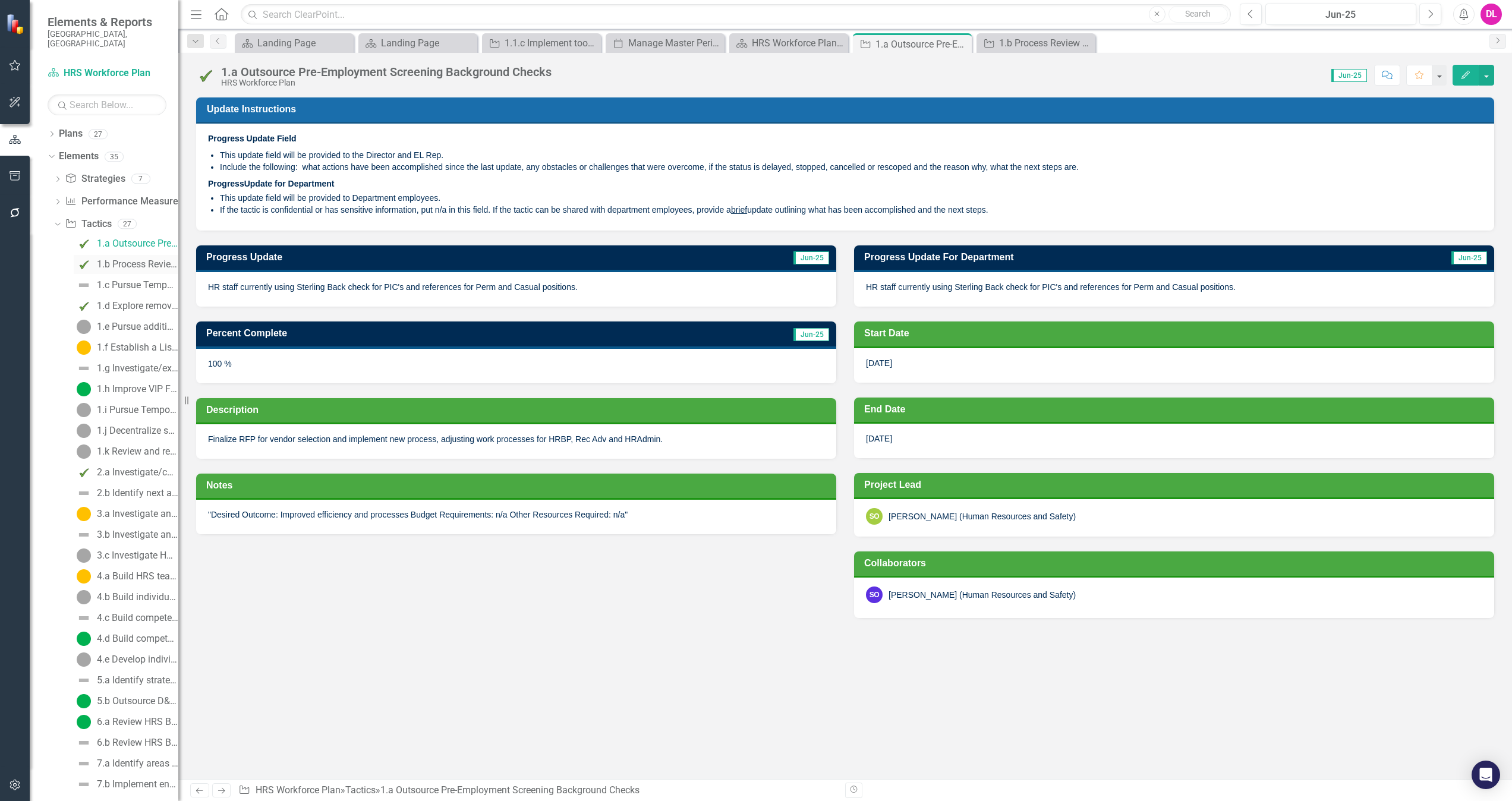
click at [124, 259] on div "1.b Process Review and Improvements (complete improvement area already underway)" at bounding box center [138, 264] width 81 height 10
click at [132, 238] on div "1.a Outsource Pre-Employment Screening Background Checks" at bounding box center [138, 243] width 81 height 10
click at [128, 263] on link "1.b Process Review and Improvements (complete improvement area already underway)" at bounding box center [125, 265] width 105 height 19
click at [127, 280] on div "1.c Pursue Temporary Support for HR Projects (Phase 1)" at bounding box center [138, 285] width 81 height 10
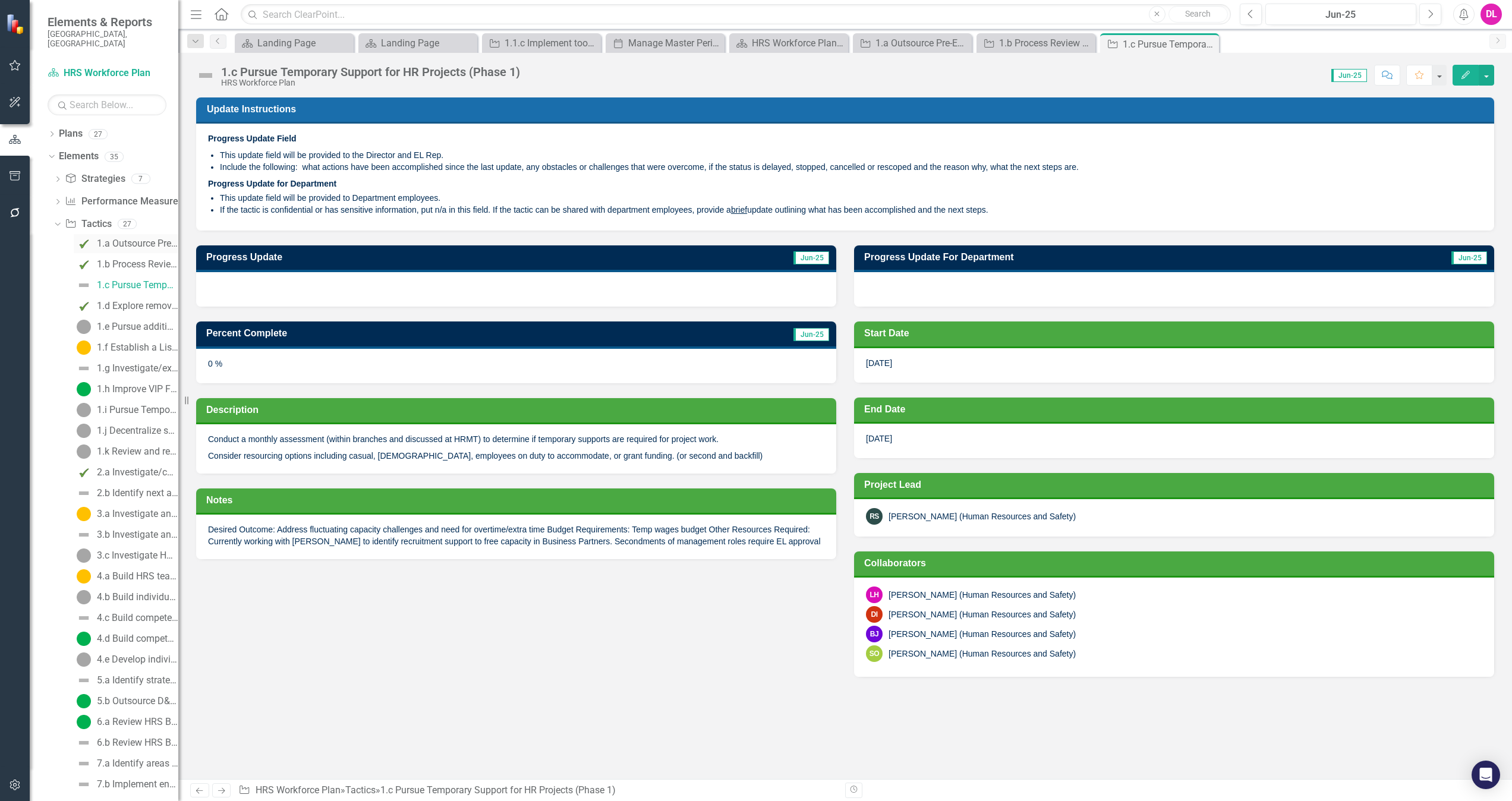
click at [124, 238] on div "1.a Outsource Pre-Employment Screening Background Checks" at bounding box center [138, 243] width 81 height 10
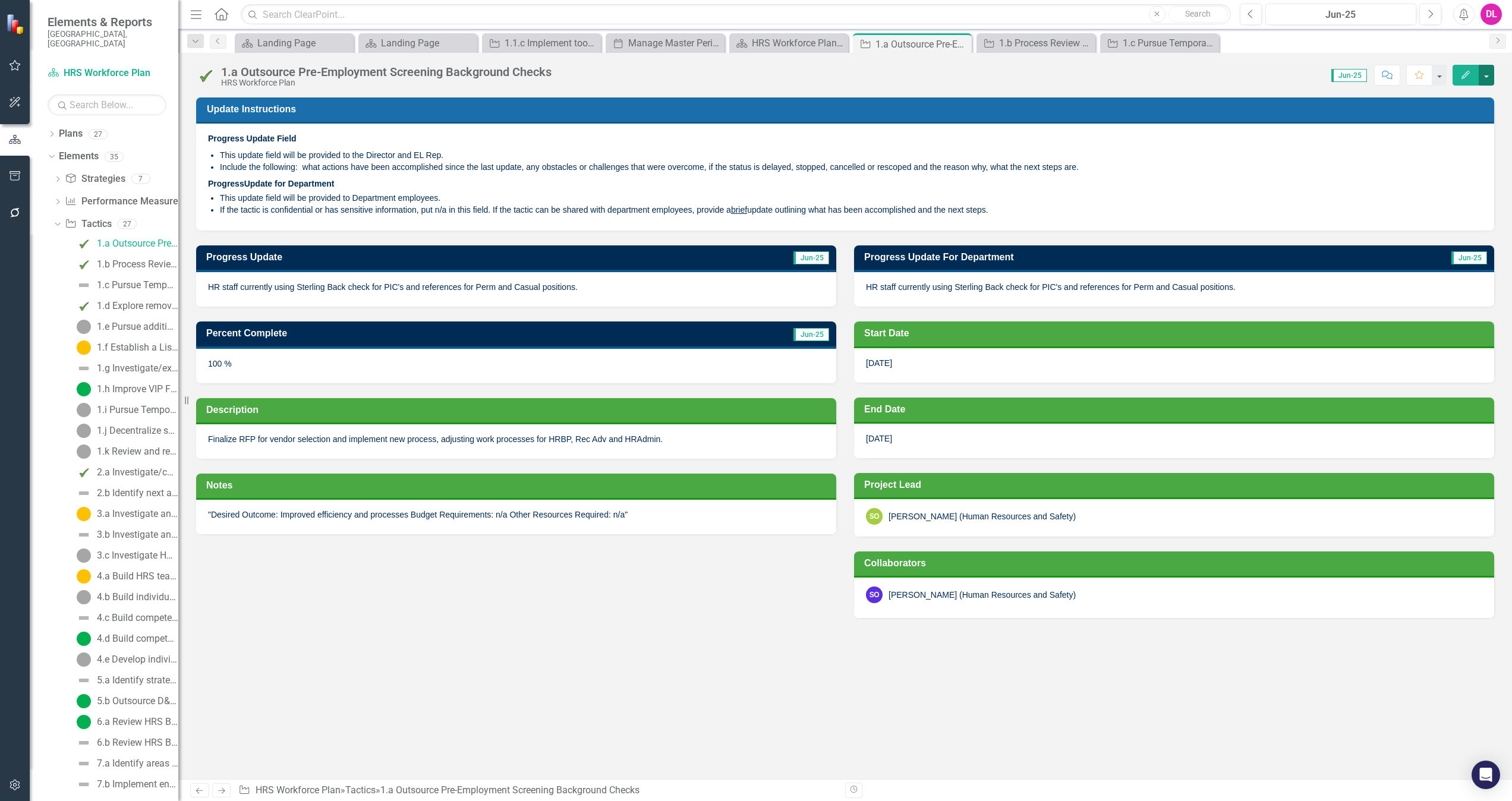
click at [1490, 74] on button "button" at bounding box center [1486, 75] width 15 height 21
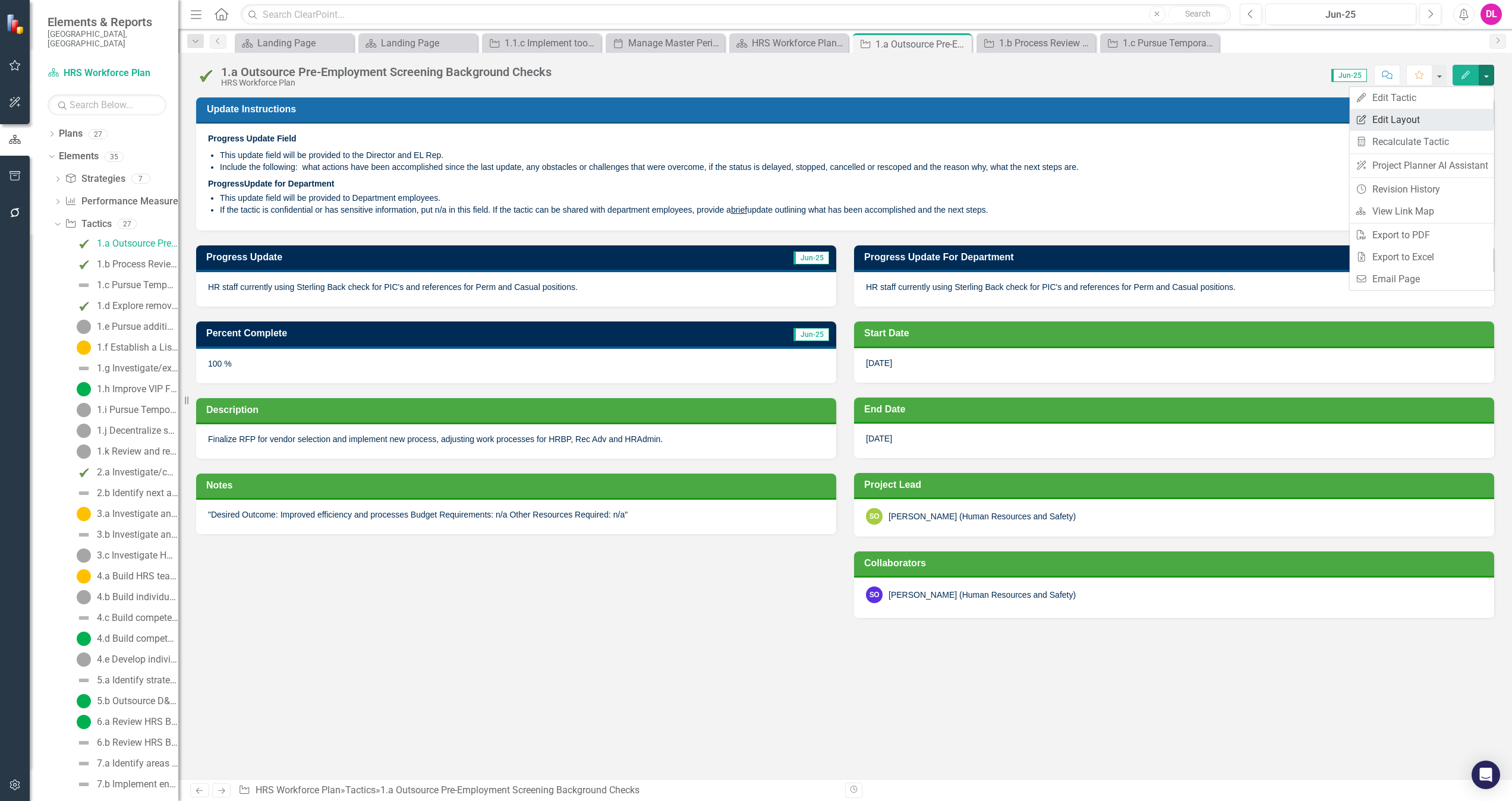
click at [1397, 118] on link "Edit Report Edit Layout" at bounding box center [1421, 119] width 144 height 22
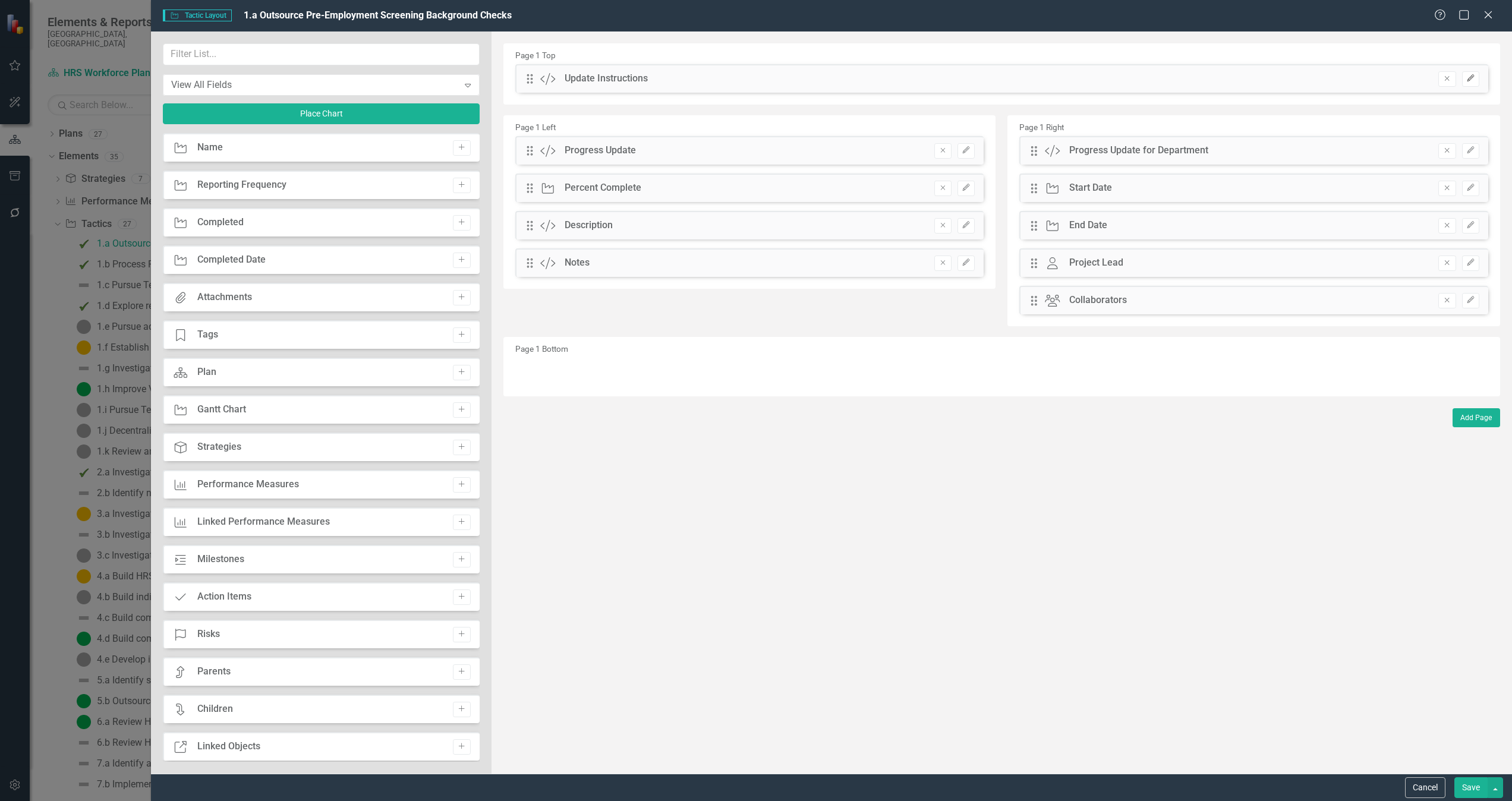
click at [1474, 76] on icon "Edit" at bounding box center [1470, 78] width 8 height 8
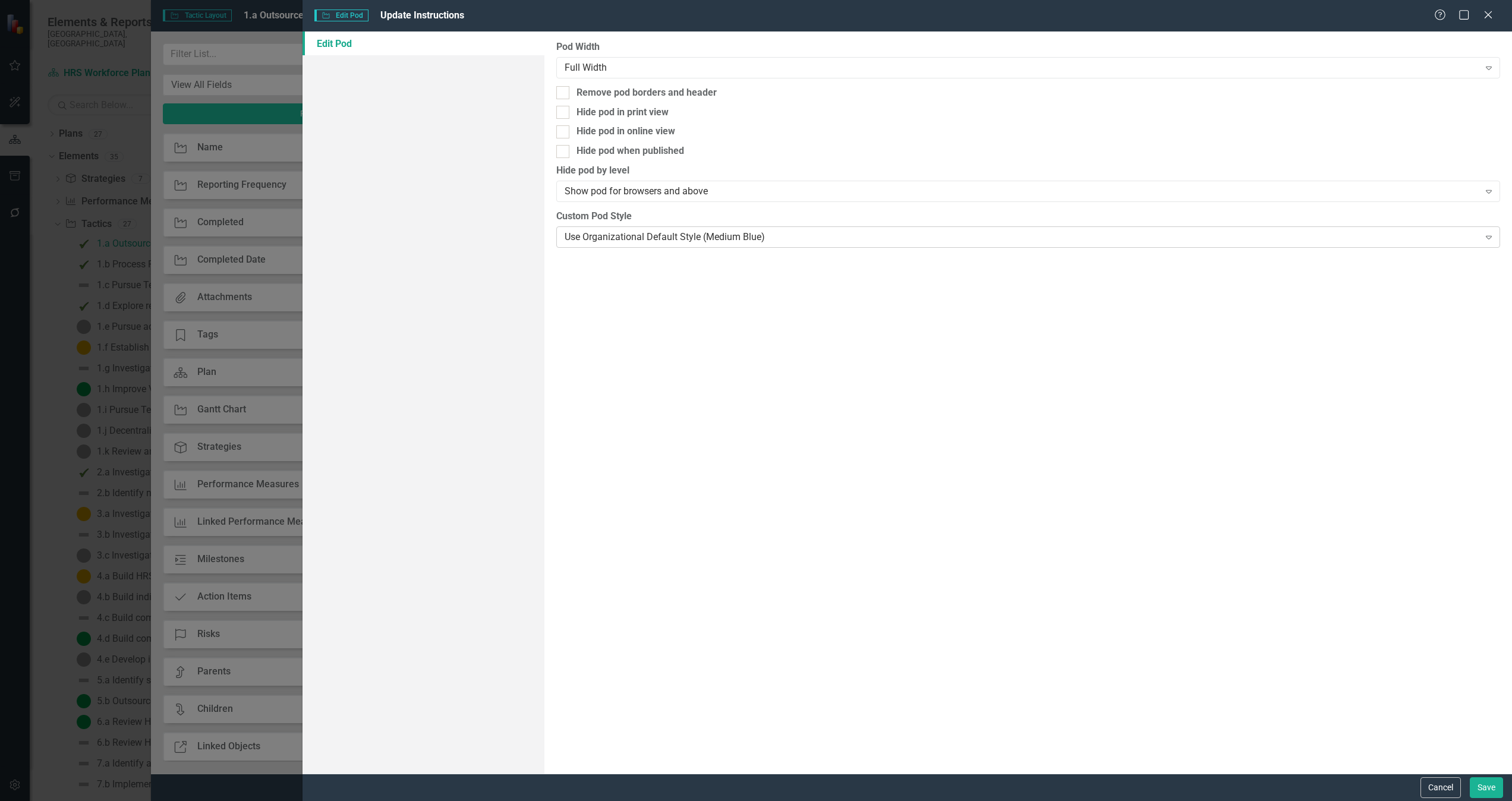
click at [747, 237] on div "Use Organizational Default Style (Medium Blue)" at bounding box center [1021, 237] width 915 height 14
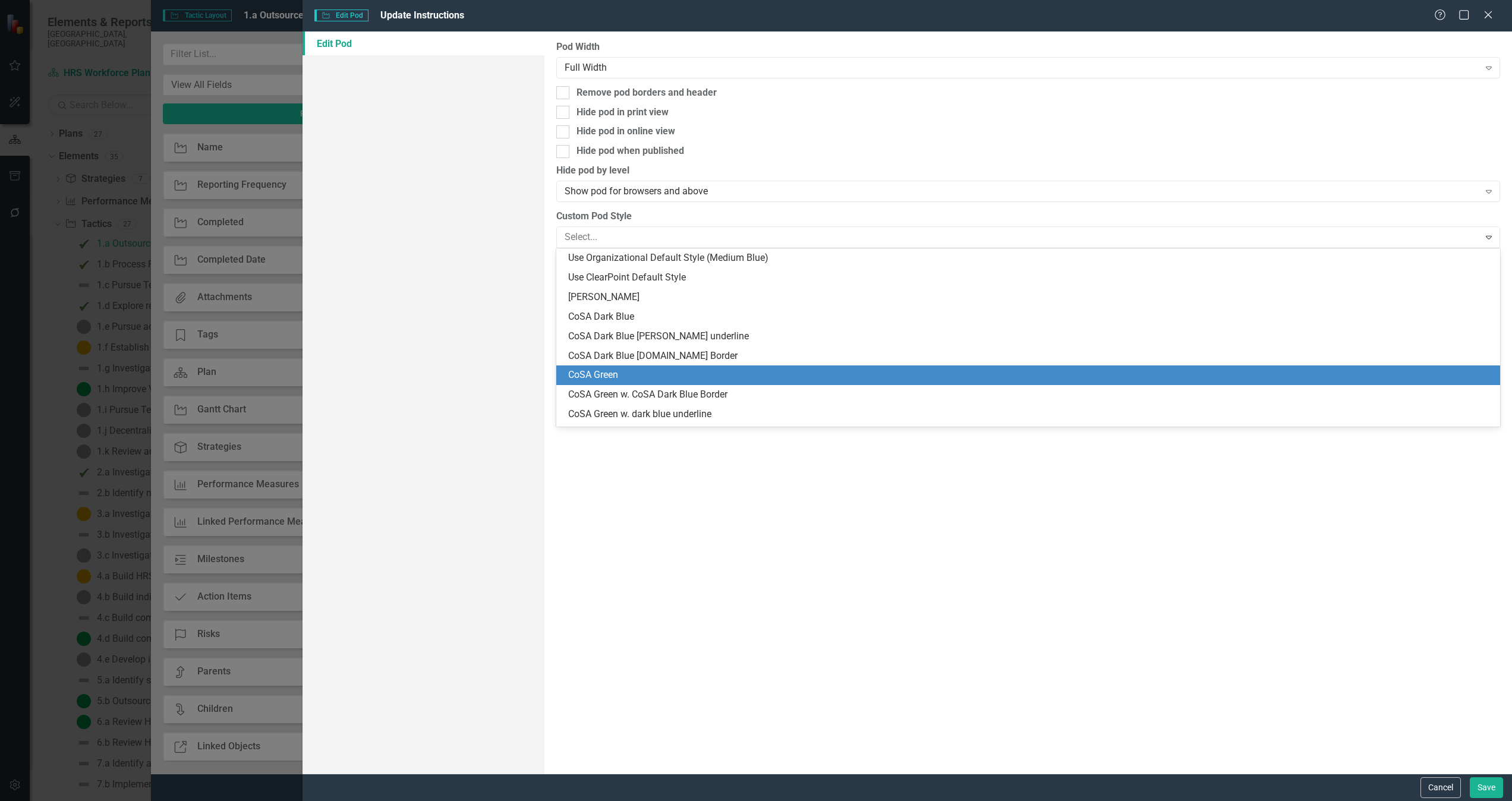
click at [675, 381] on div "CoSA Green" at bounding box center [1030, 375] width 924 height 14
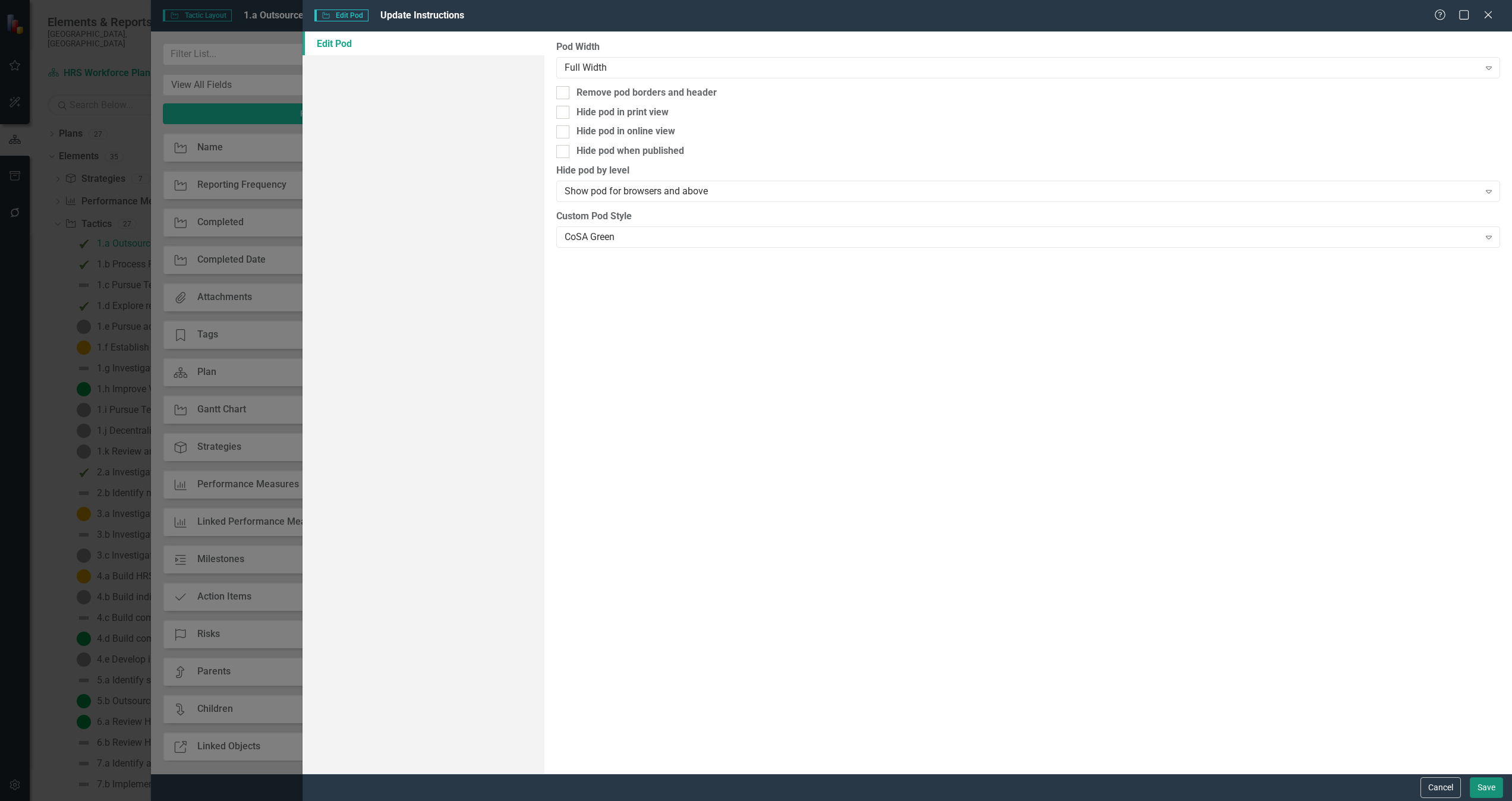
click at [1482, 783] on button "Save" at bounding box center [1486, 788] width 33 height 21
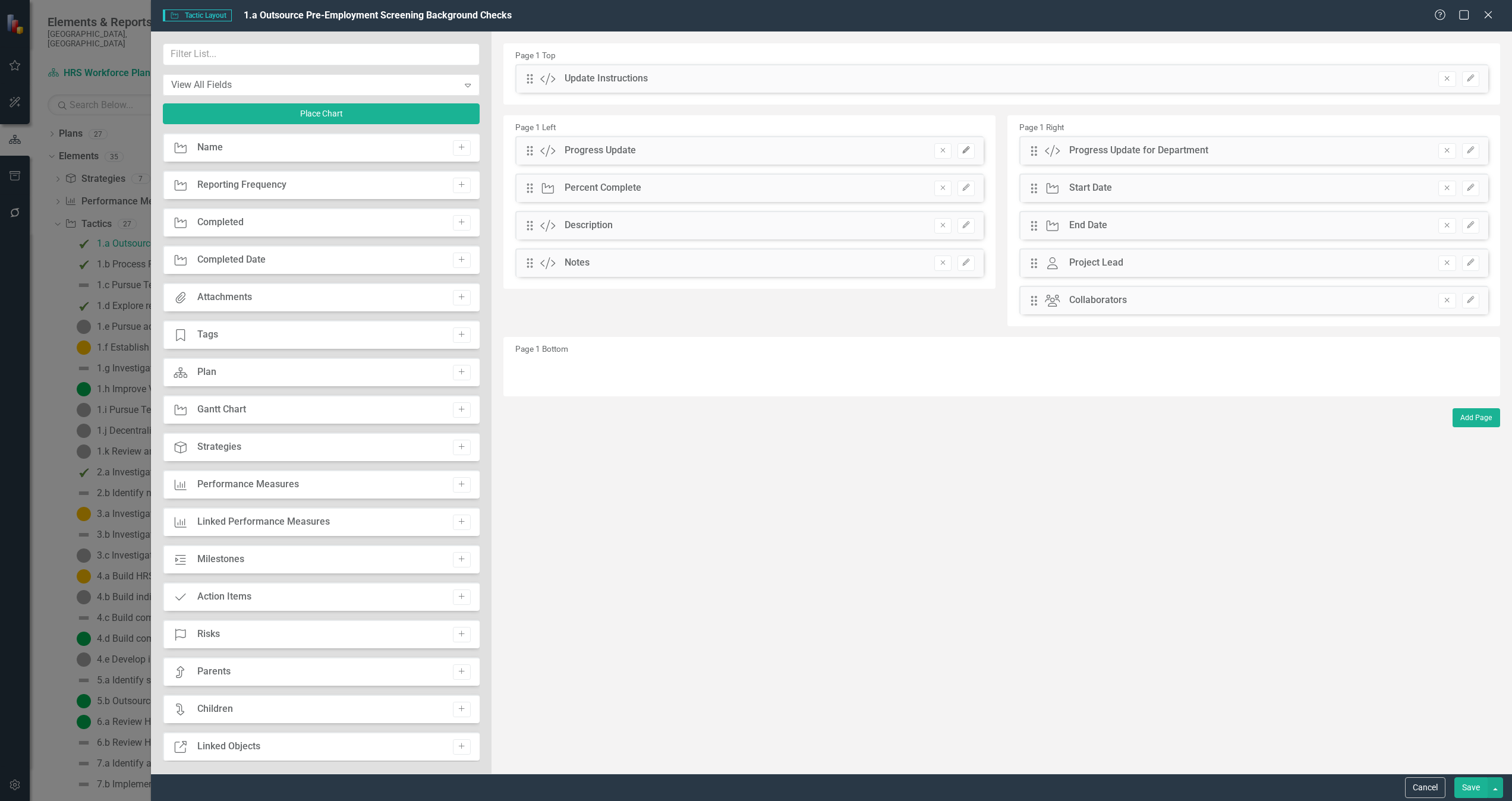
click at [961, 151] on icon "Edit" at bounding box center [965, 151] width 8 height 8
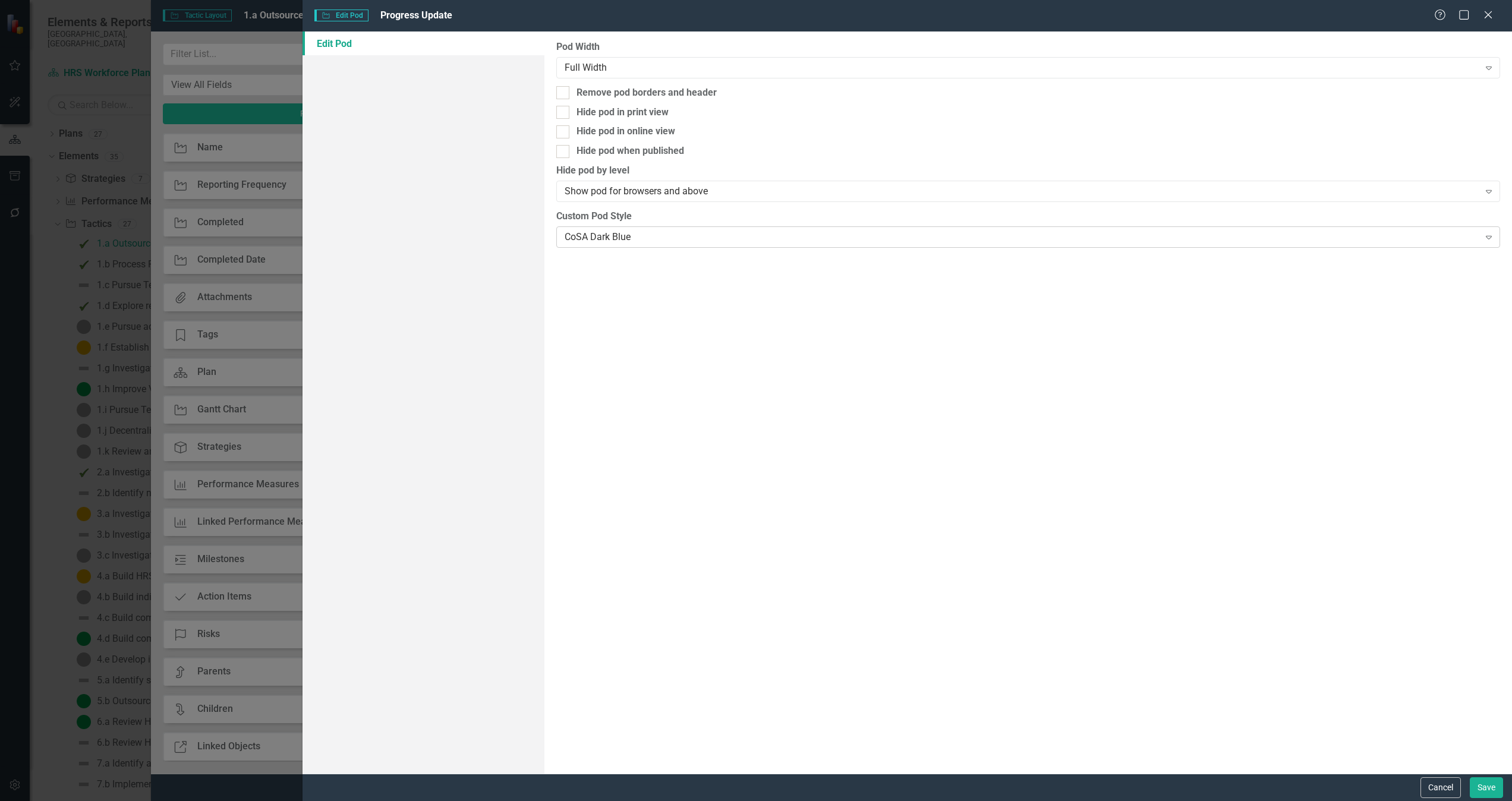
click at [678, 228] on div "CoSA Dark Blue Expand" at bounding box center [1028, 237] width 944 height 22
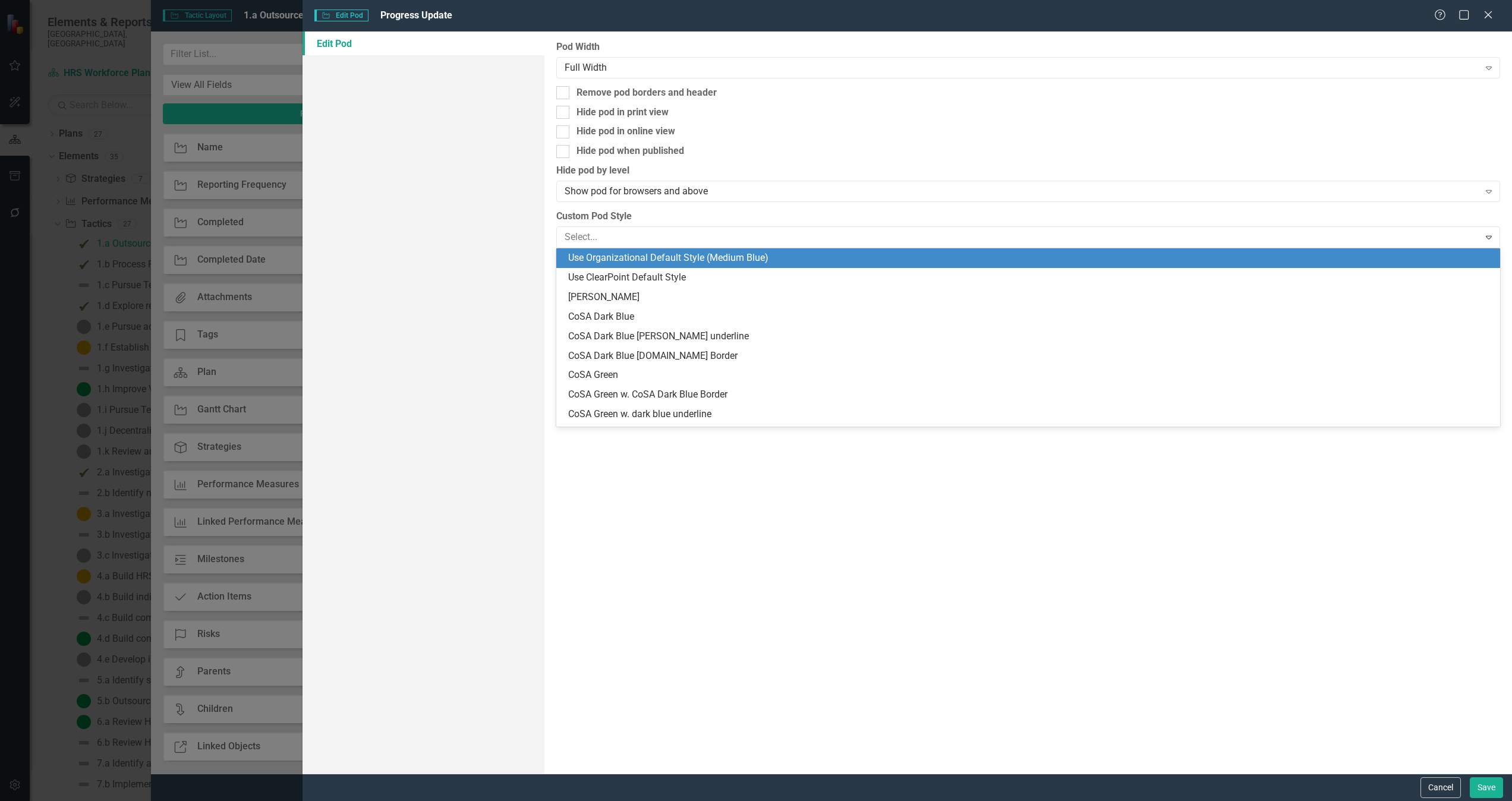
click at [740, 257] on div "Use Organizational Default Style (Medium Blue)" at bounding box center [1030, 258] width 924 height 14
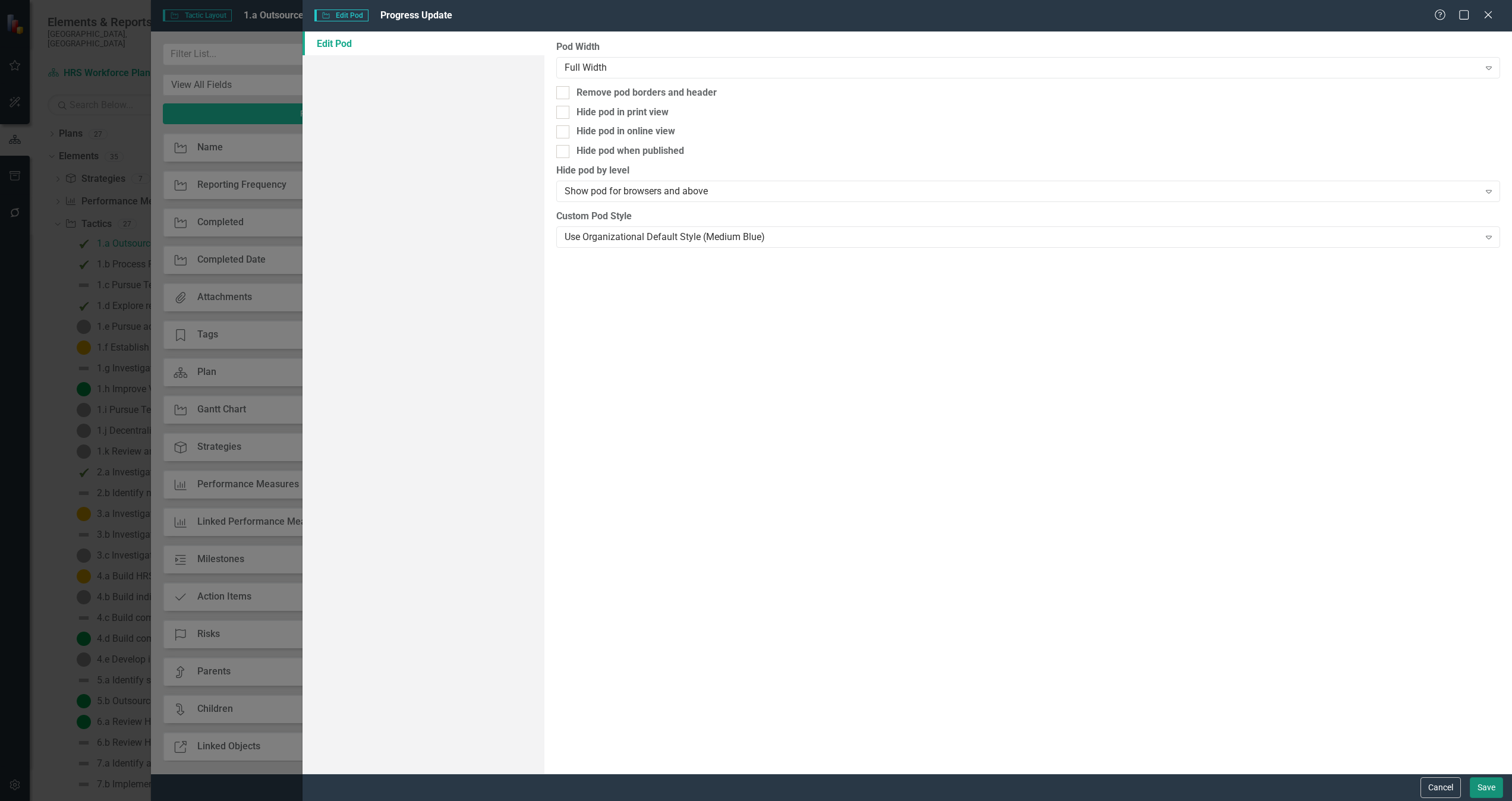
click at [1483, 794] on button "Save" at bounding box center [1486, 788] width 33 height 21
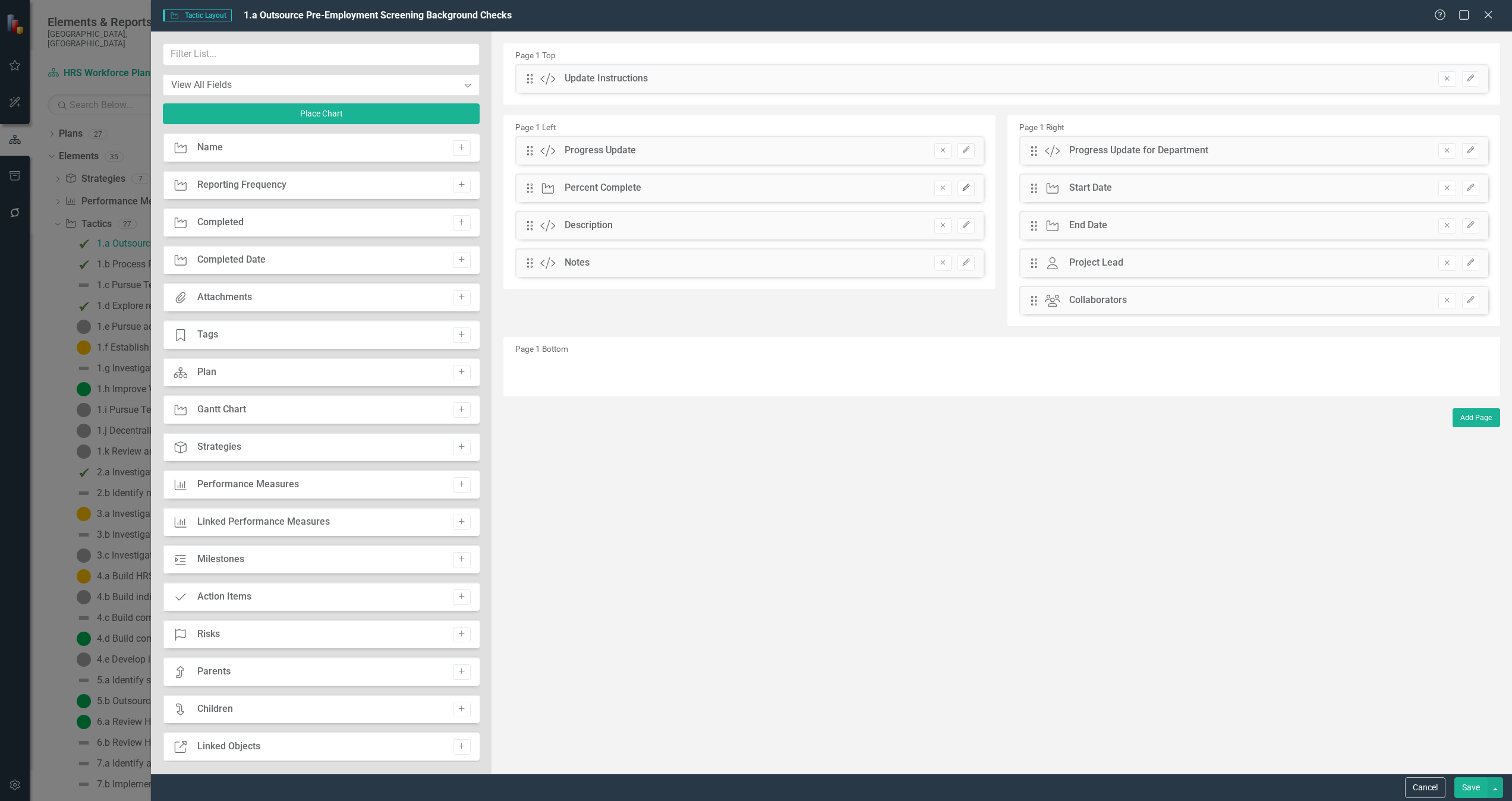
click at [972, 189] on button "Edit" at bounding box center [966, 188] width 17 height 15
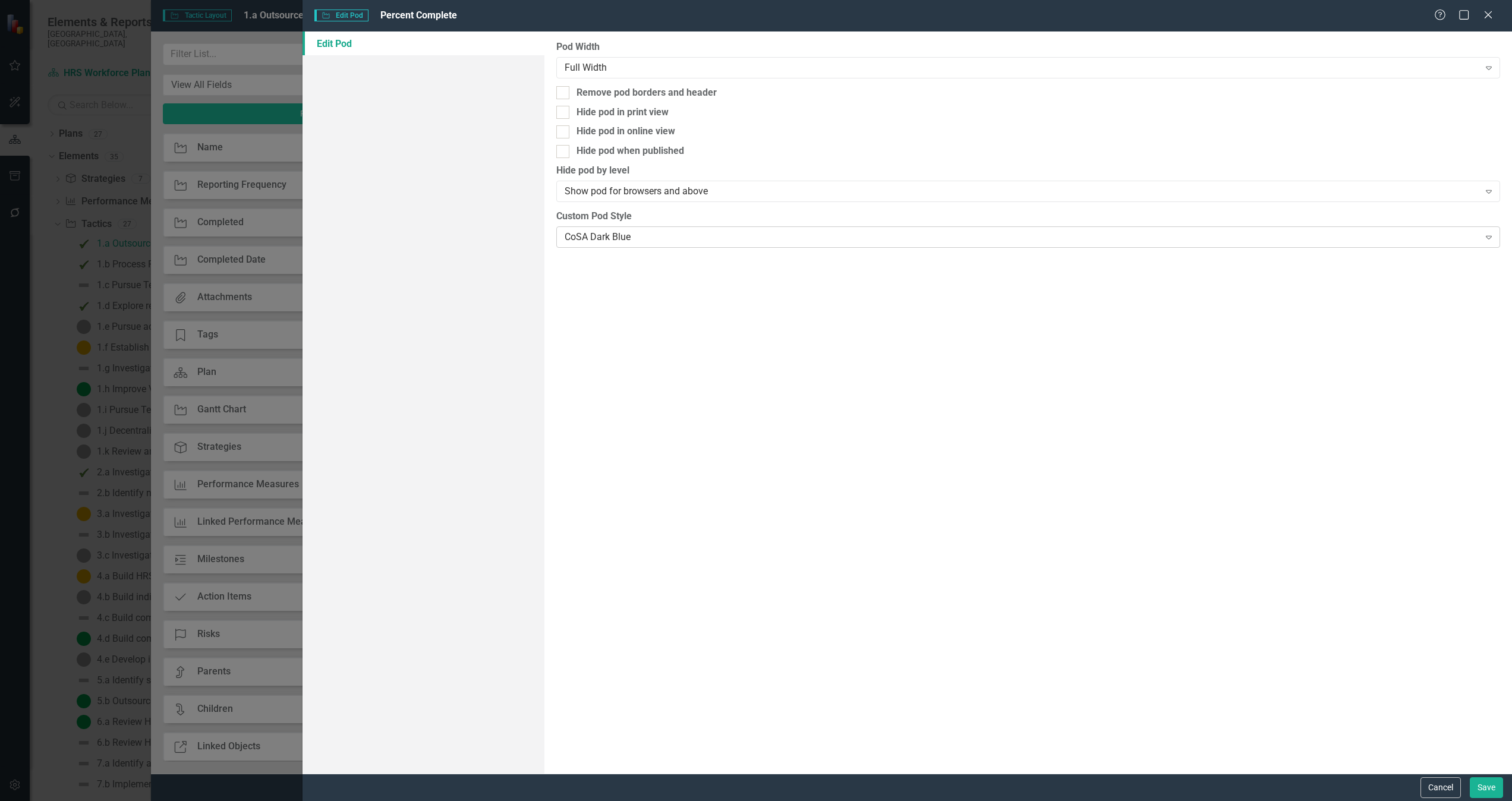
click at [759, 240] on div "CoSA Dark Blue" at bounding box center [1021, 237] width 915 height 14
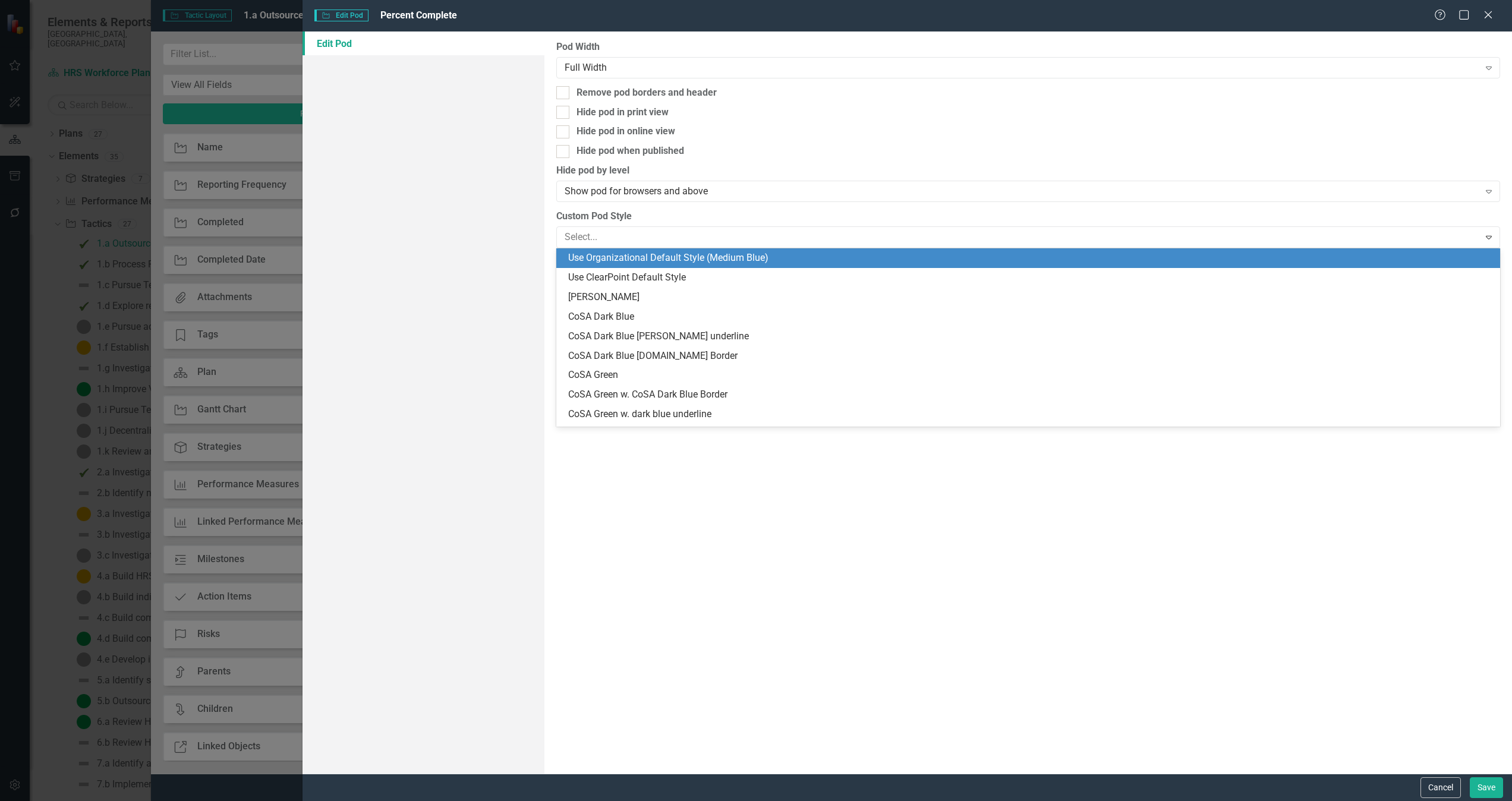
click at [745, 263] on div "Use Organizational Default Style (Medium Blue)" at bounding box center [1030, 258] width 924 height 14
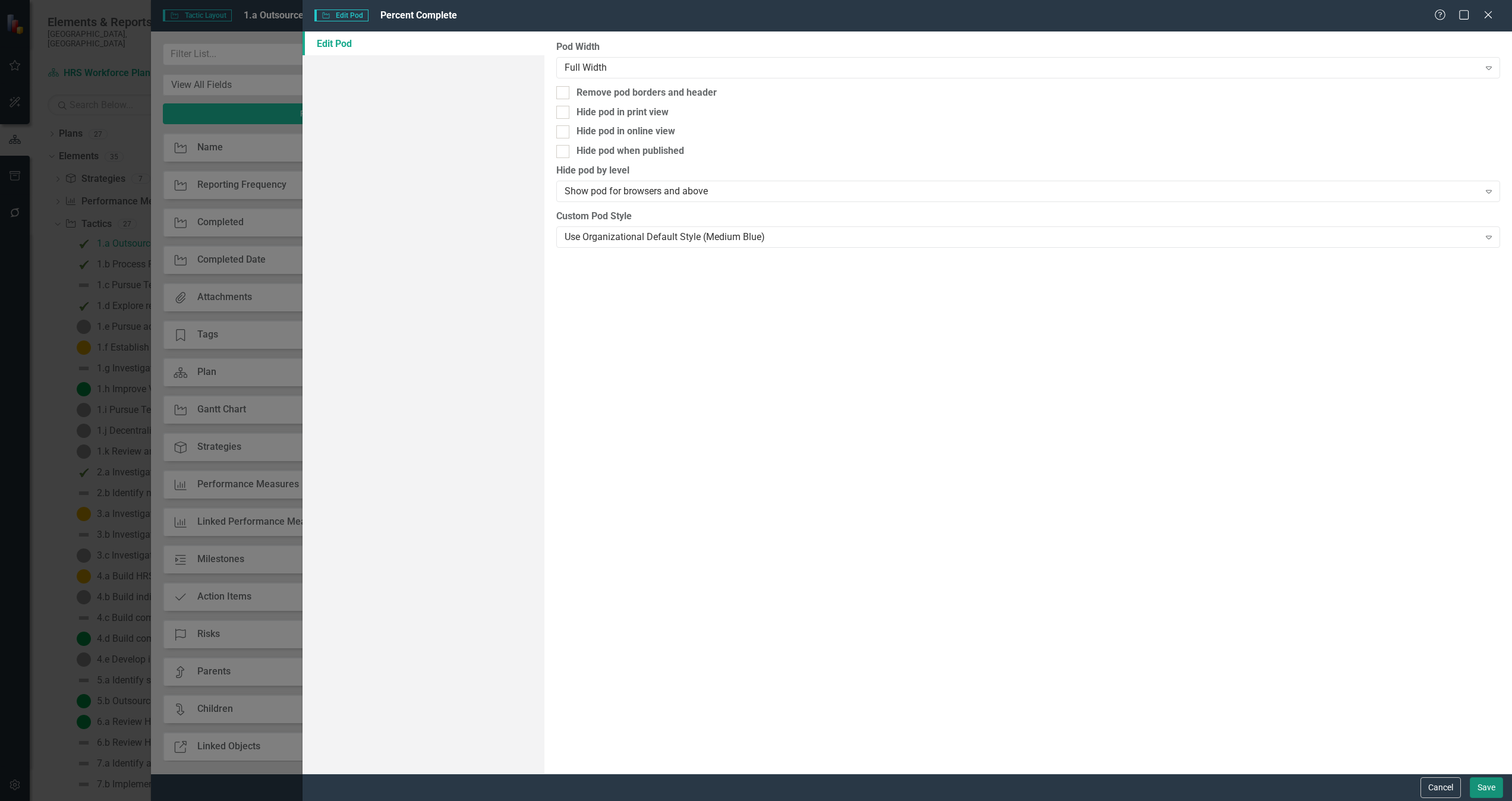
click at [1482, 786] on button "Save" at bounding box center [1486, 788] width 33 height 21
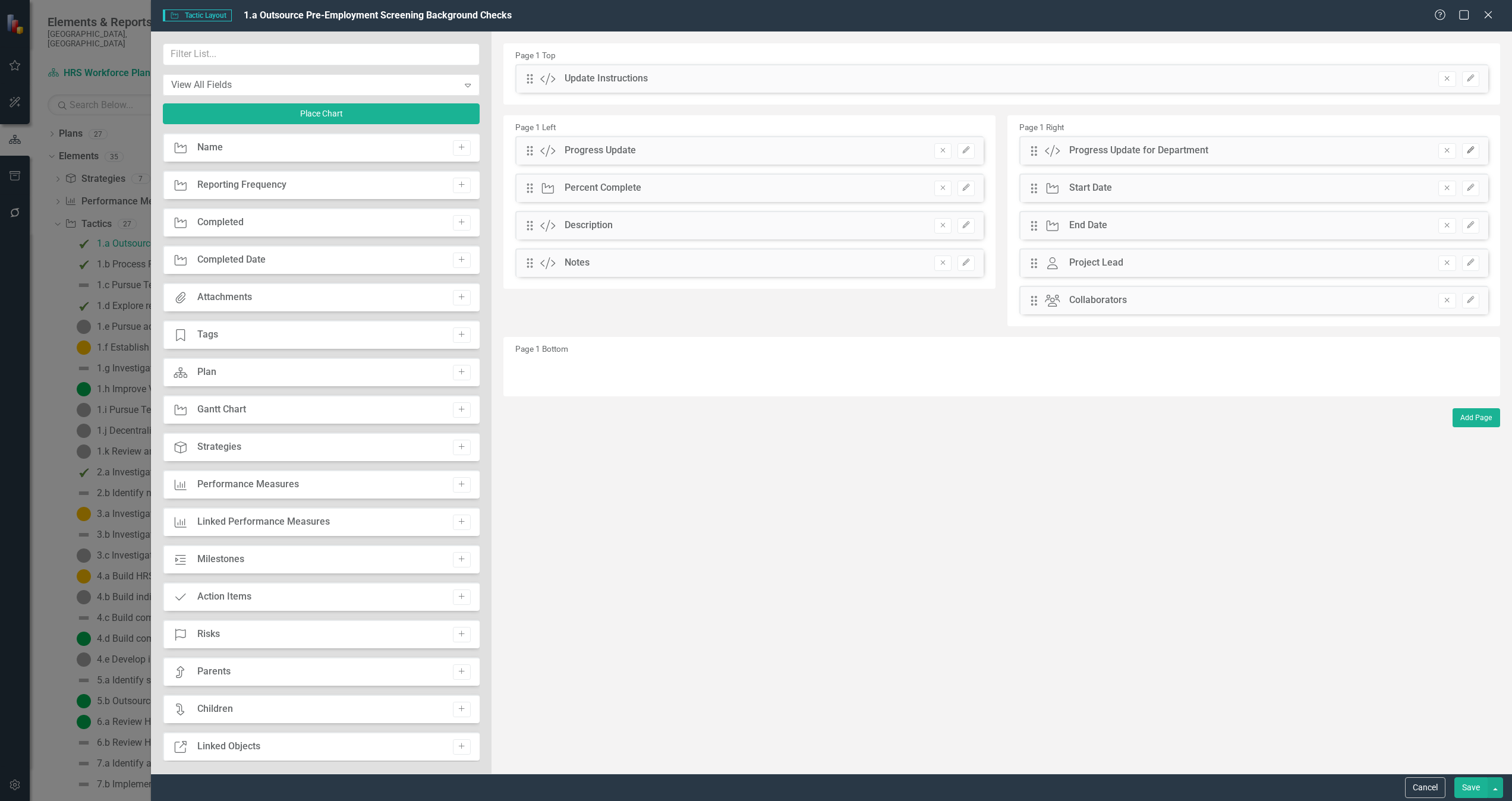
click at [1476, 151] on button "Edit" at bounding box center [1471, 151] width 17 height 15
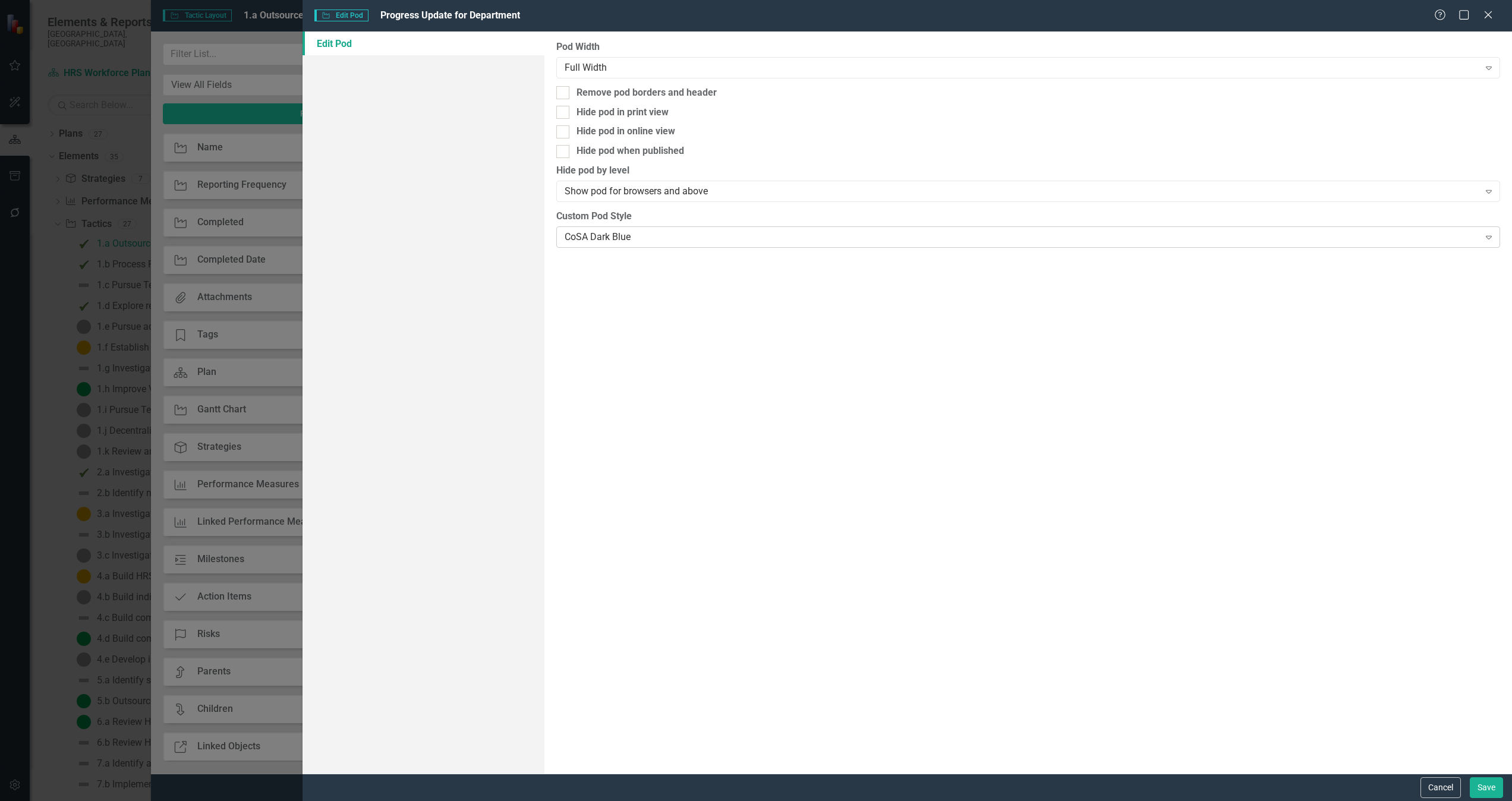
click at [671, 240] on div "CoSA Dark Blue" at bounding box center [1021, 237] width 915 height 14
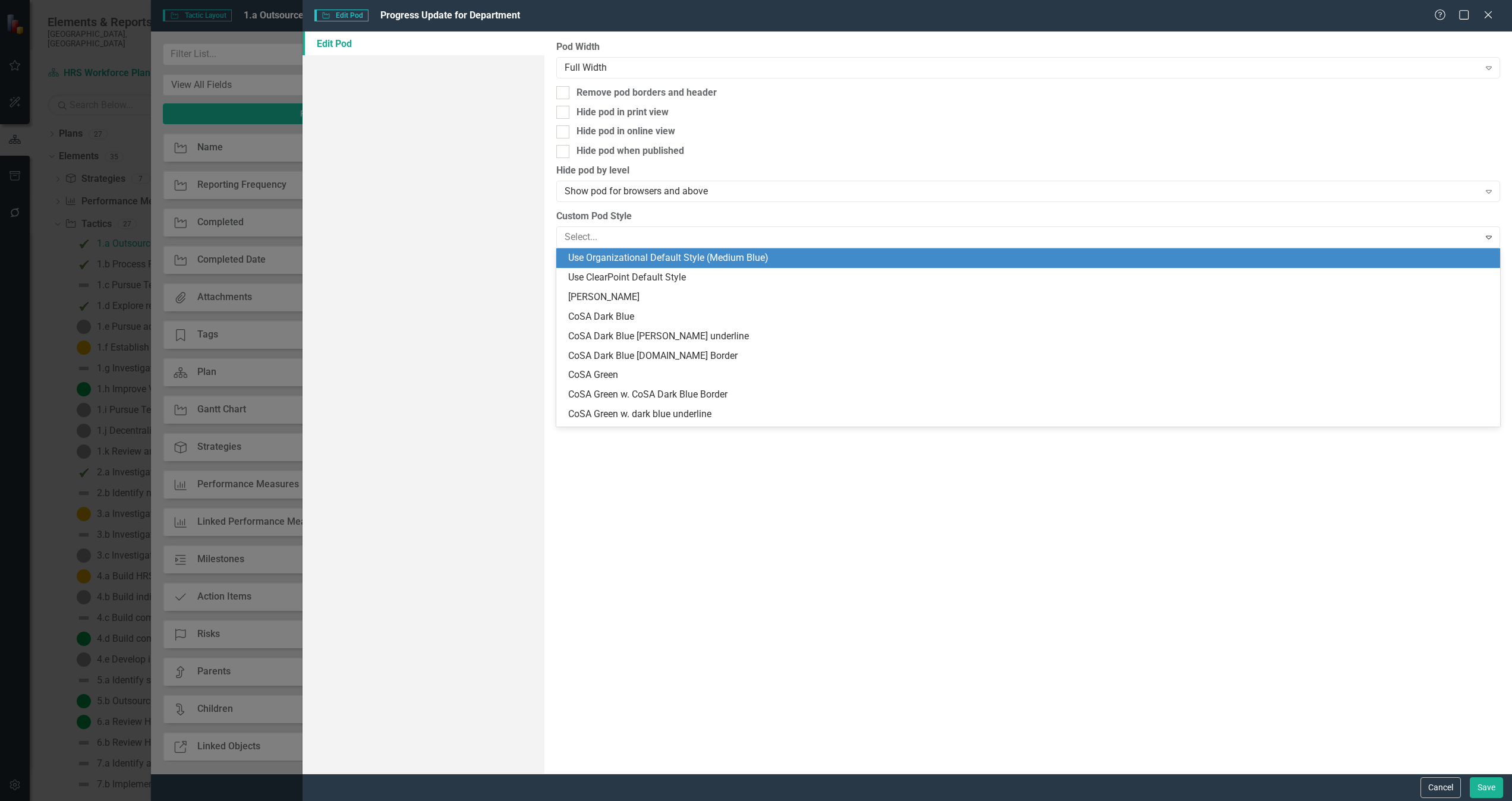
click at [732, 253] on div "Use Organizational Default Style (Medium Blue)" at bounding box center [1030, 258] width 924 height 14
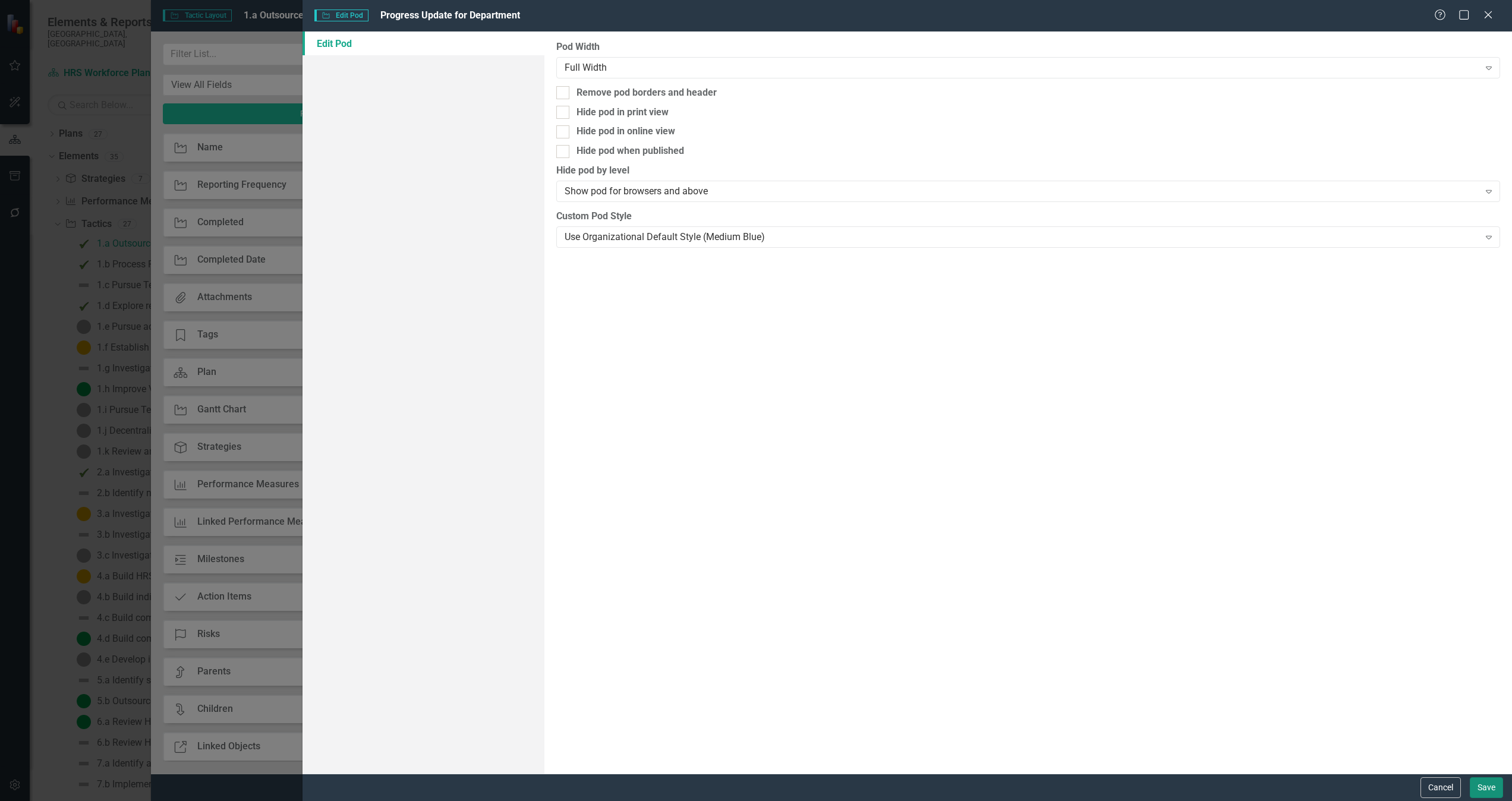
click at [1487, 793] on button "Save" at bounding box center [1486, 788] width 33 height 21
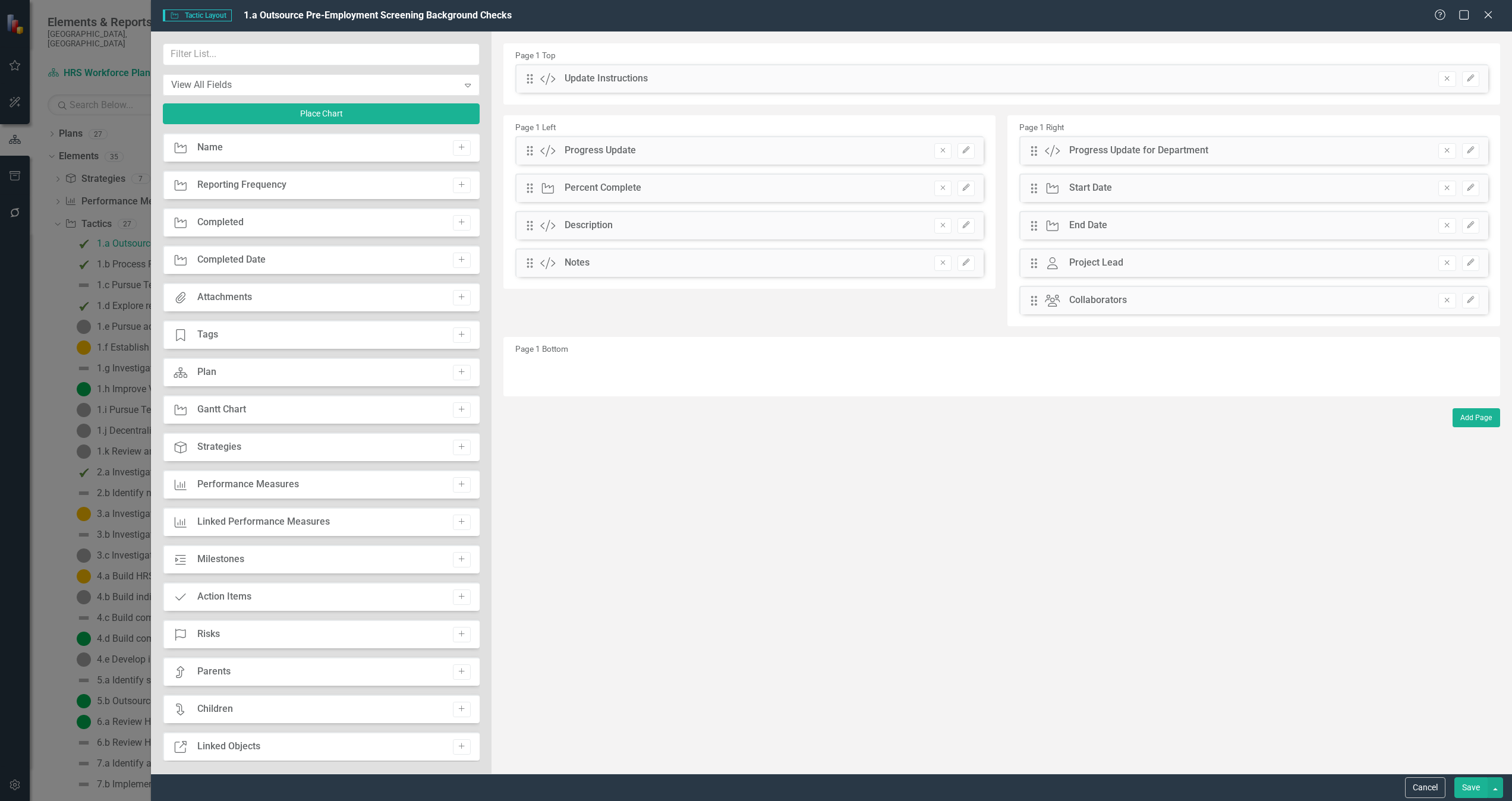
click at [1471, 785] on button "Save" at bounding box center [1470, 788] width 33 height 21
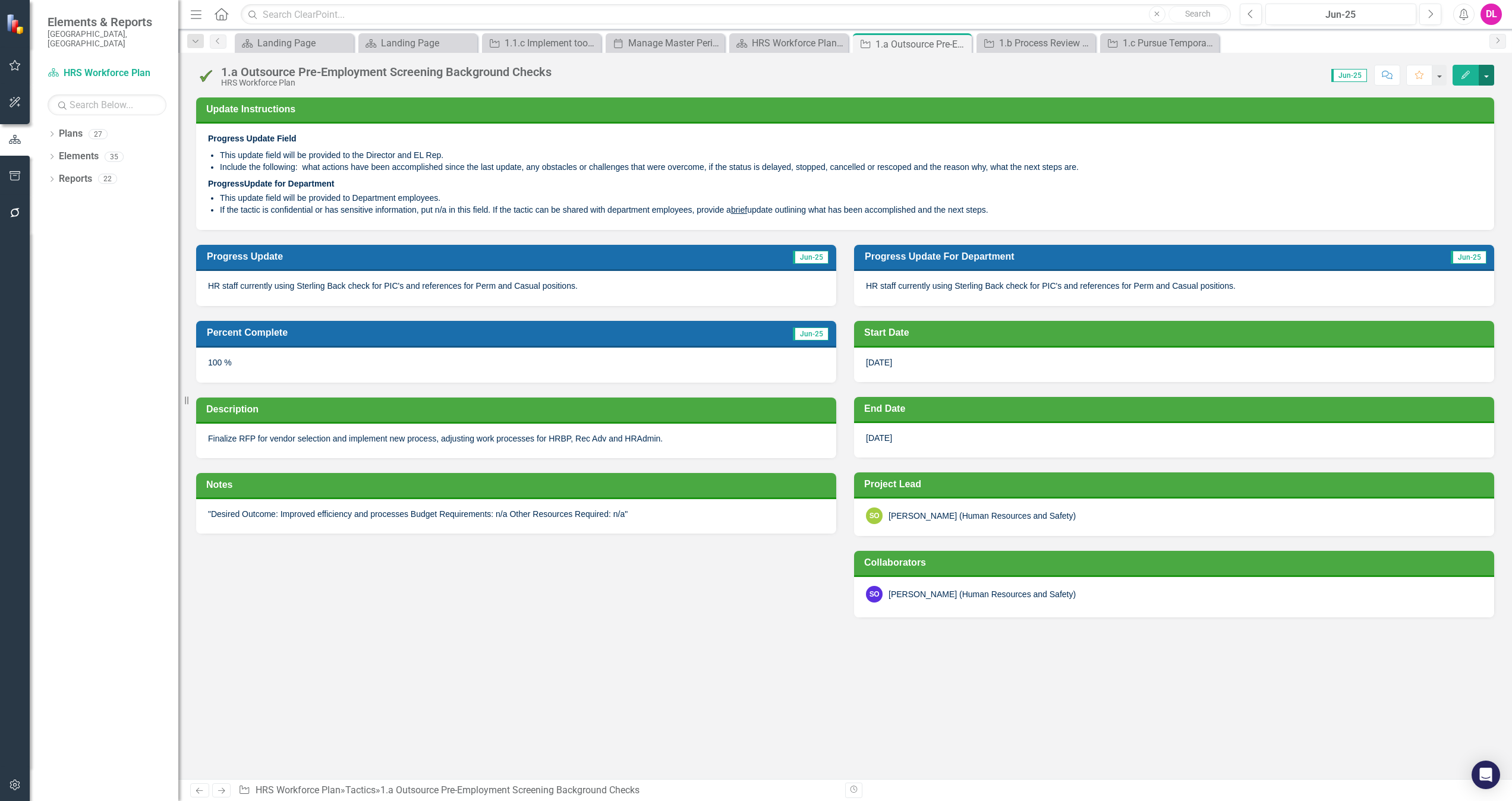
click at [1486, 80] on button "button" at bounding box center [1486, 75] width 15 height 21
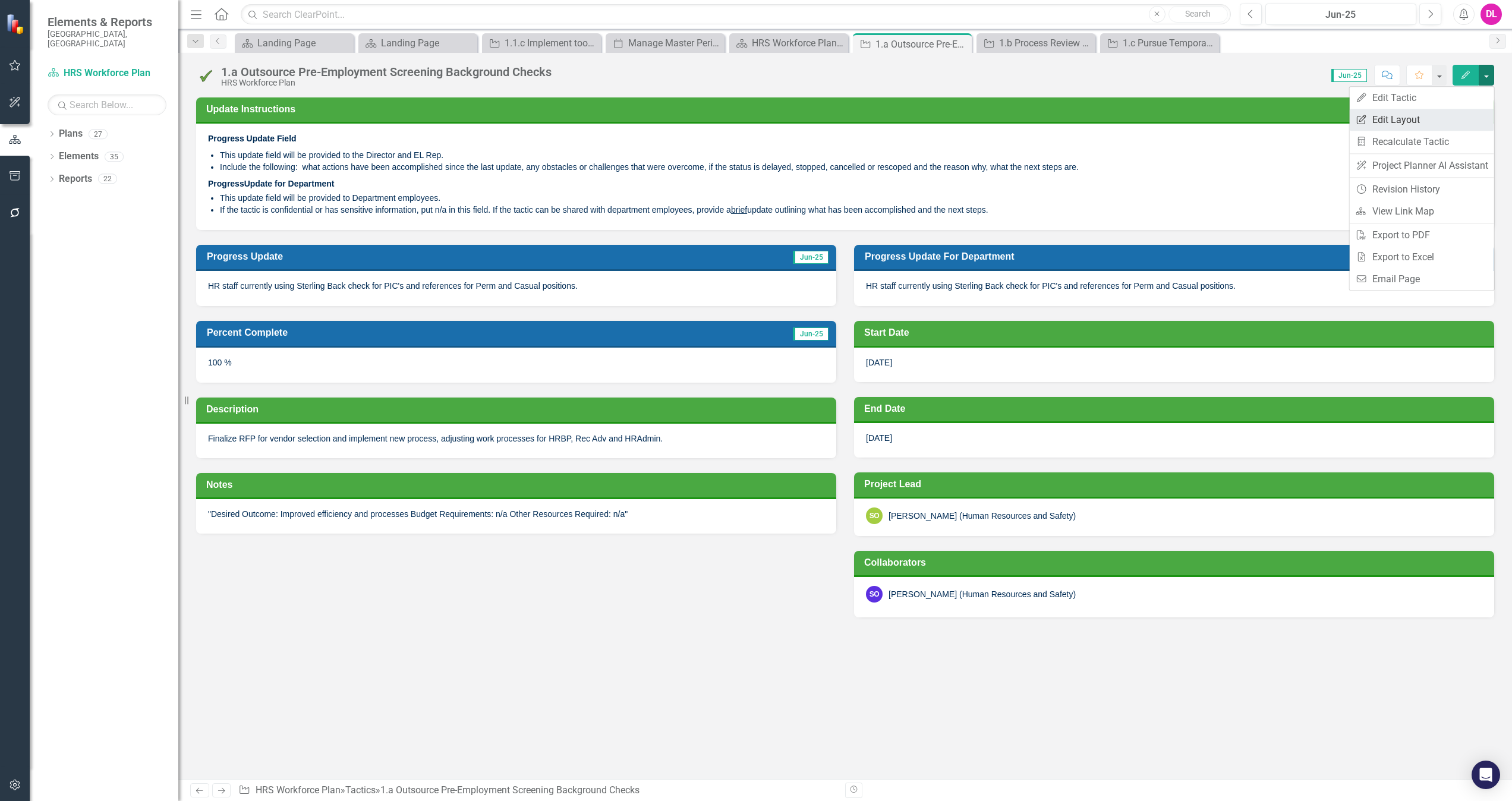
click at [1427, 119] on link "Edit Report Edit Layout" at bounding box center [1421, 119] width 144 height 22
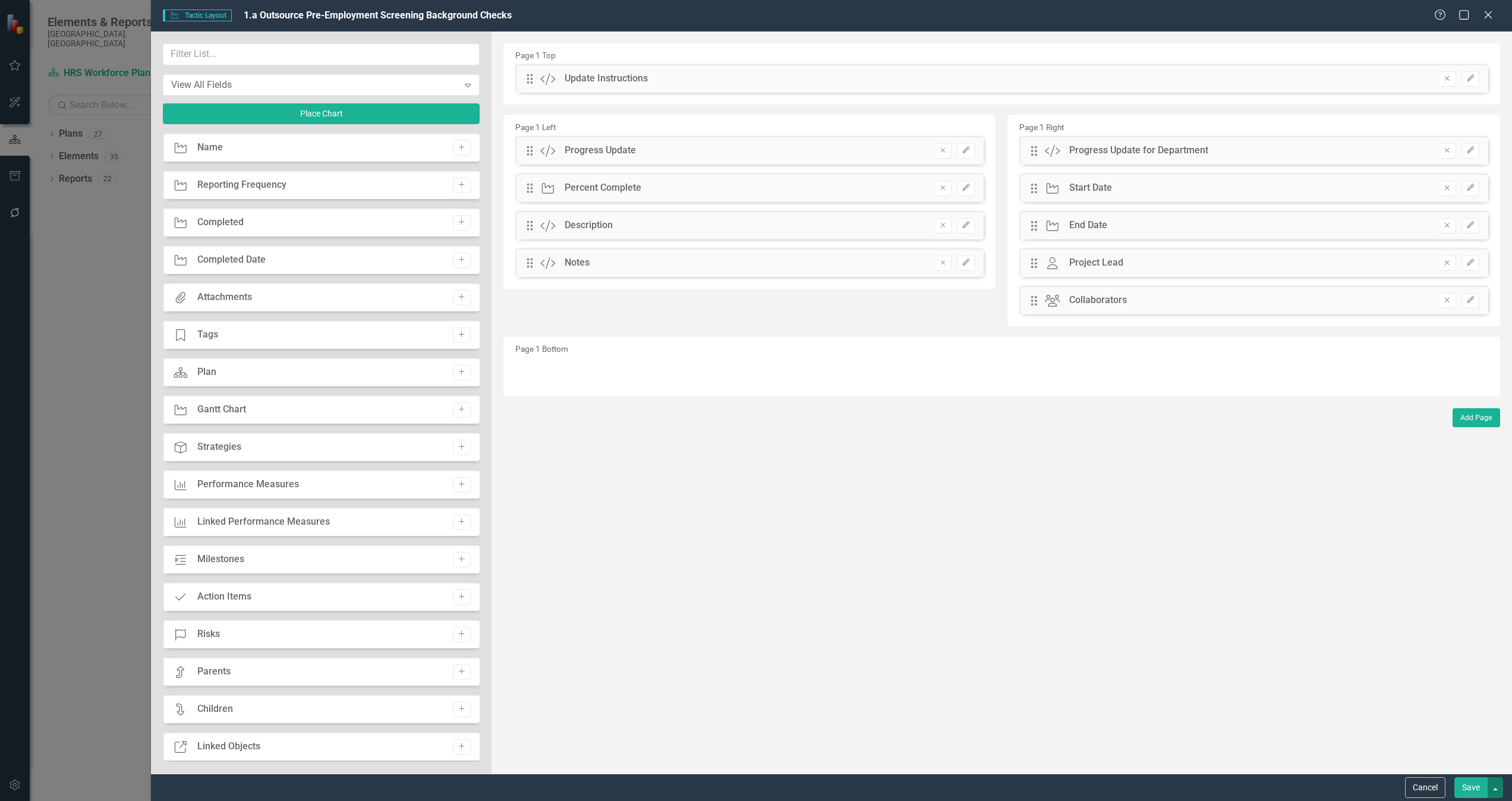
click at [1496, 790] on button "button" at bounding box center [1495, 788] width 15 height 21
click at [1356, 724] on link "Update all Tactics in this Plan" at bounding box center [1383, 721] width 236 height 22
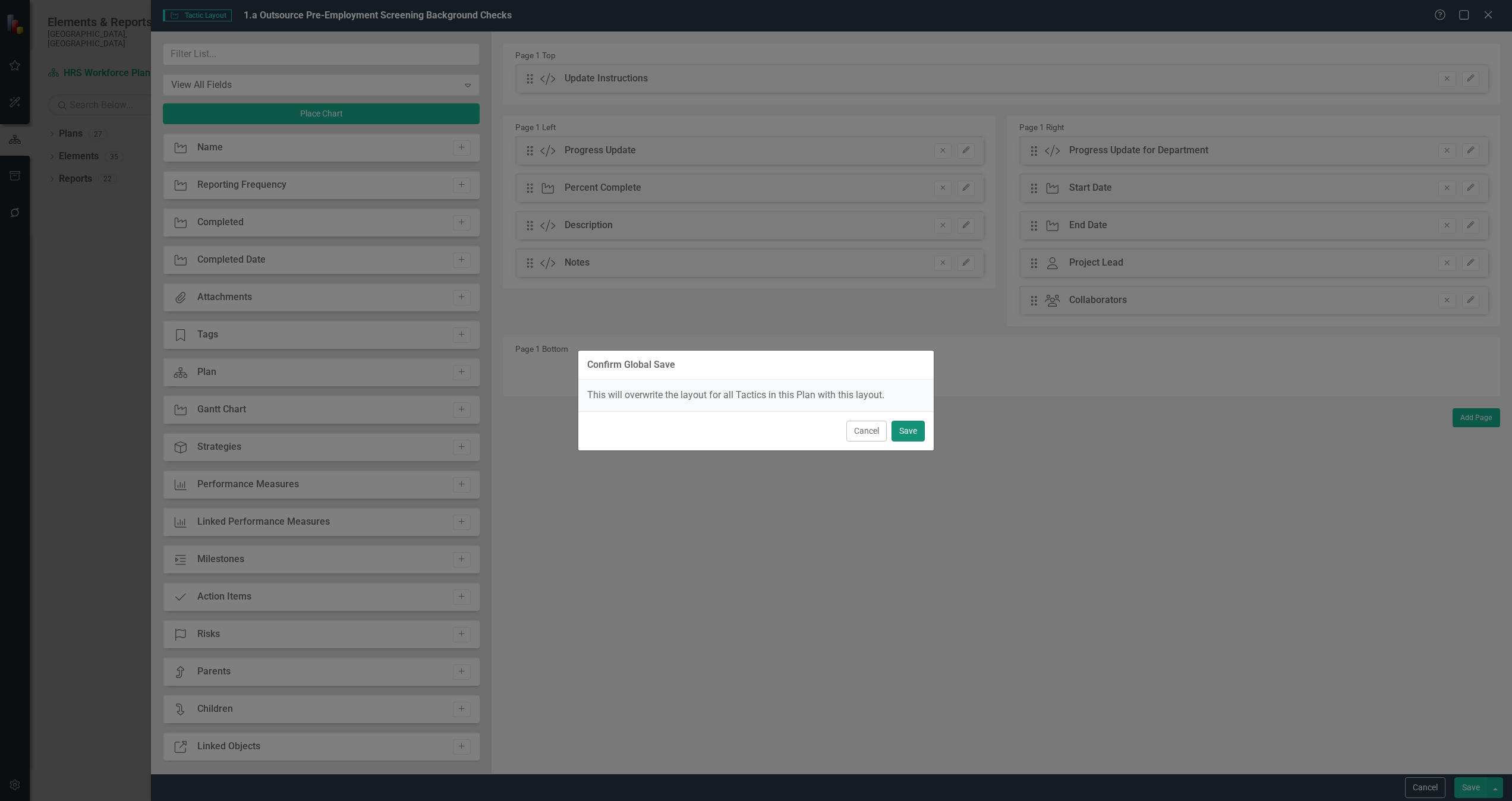
click at [916, 433] on button "Save" at bounding box center [907, 432] width 33 height 21
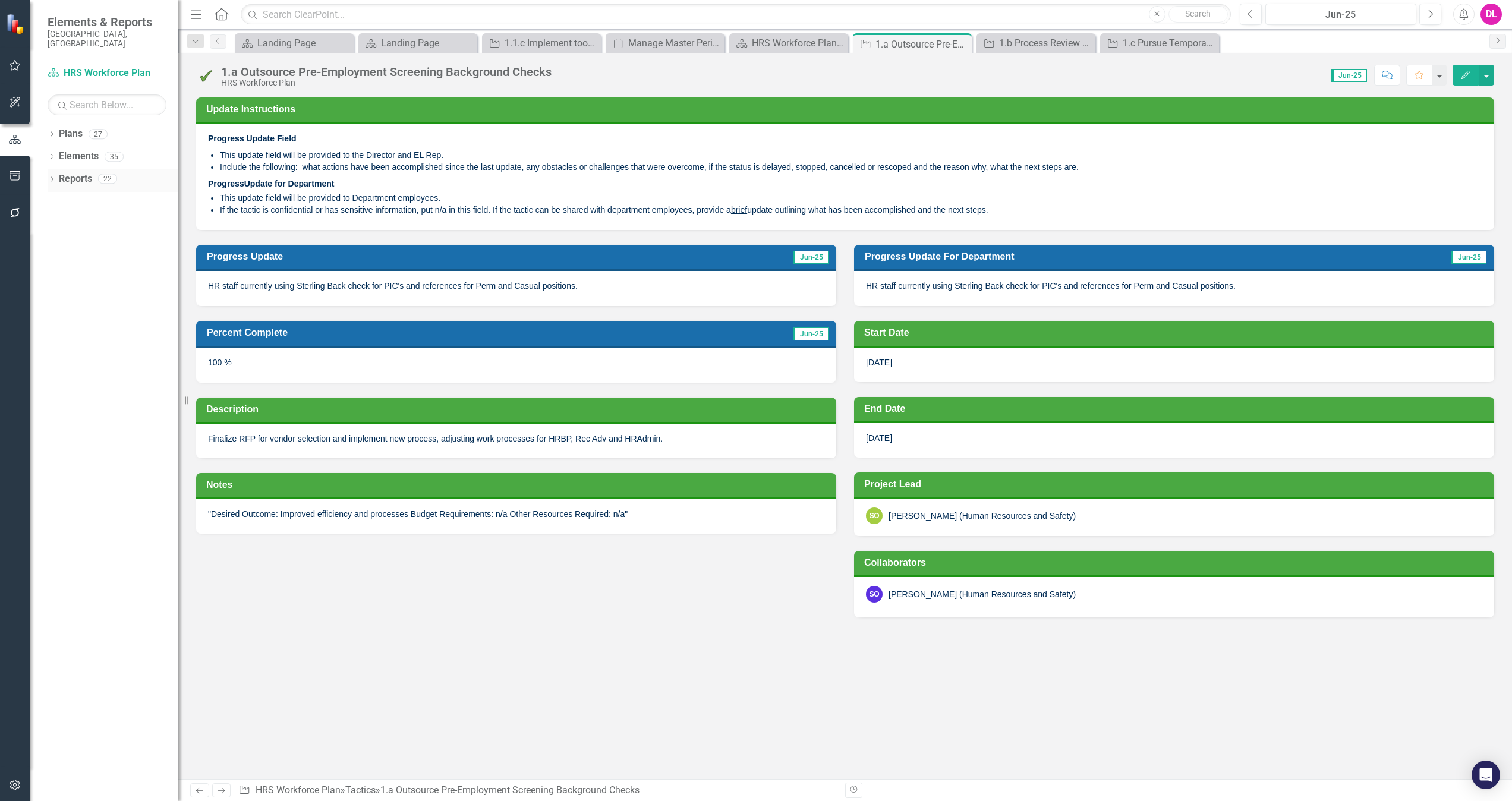
click at [47, 177] on icon "Dropdown" at bounding box center [51, 180] width 8 height 7
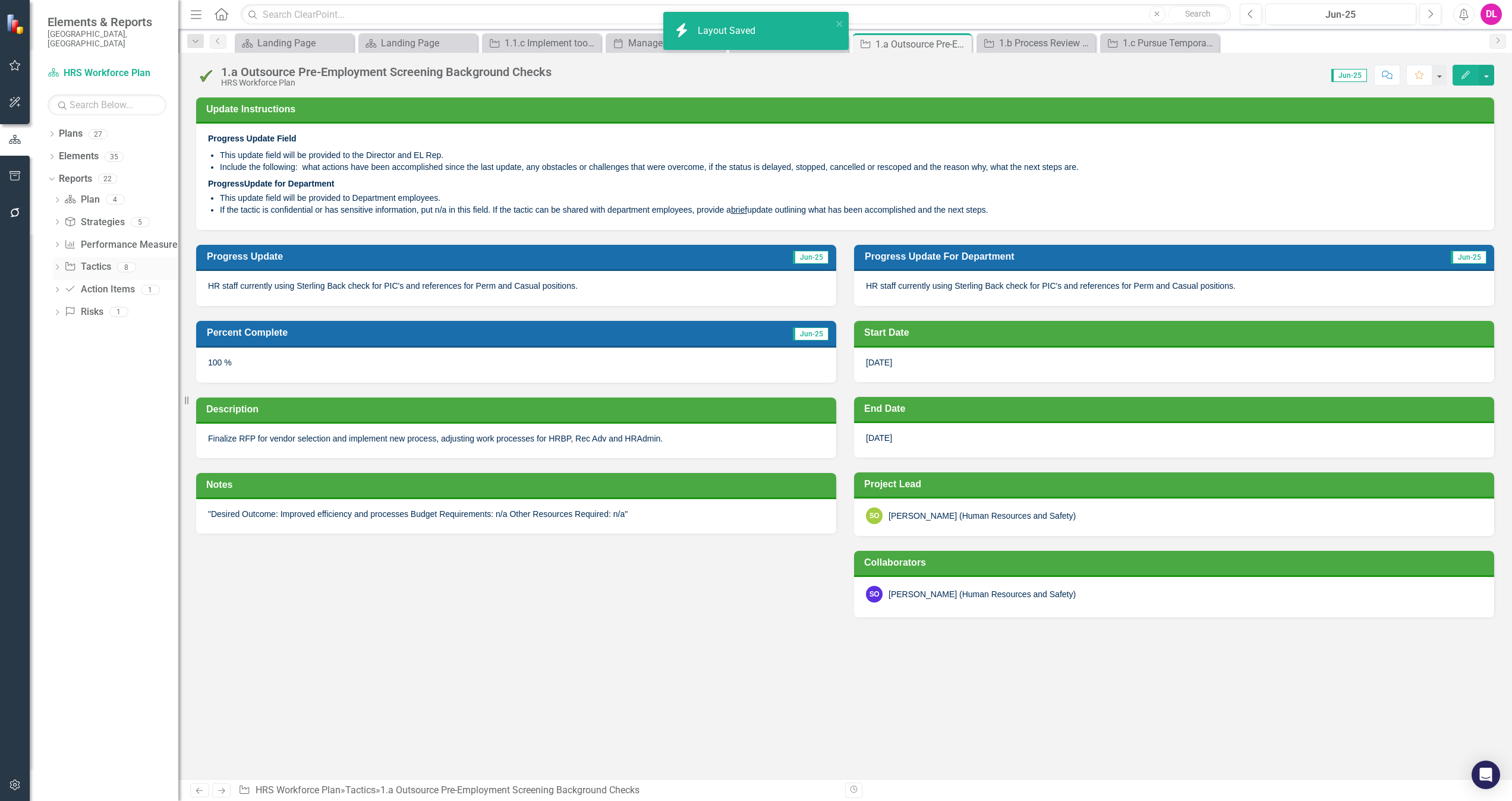
click at [60, 257] on div "Dropdown Tactic Tactics 8" at bounding box center [115, 269] width 125 height 23
click at [60, 265] on icon "Dropdown" at bounding box center [57, 268] width 8 height 7
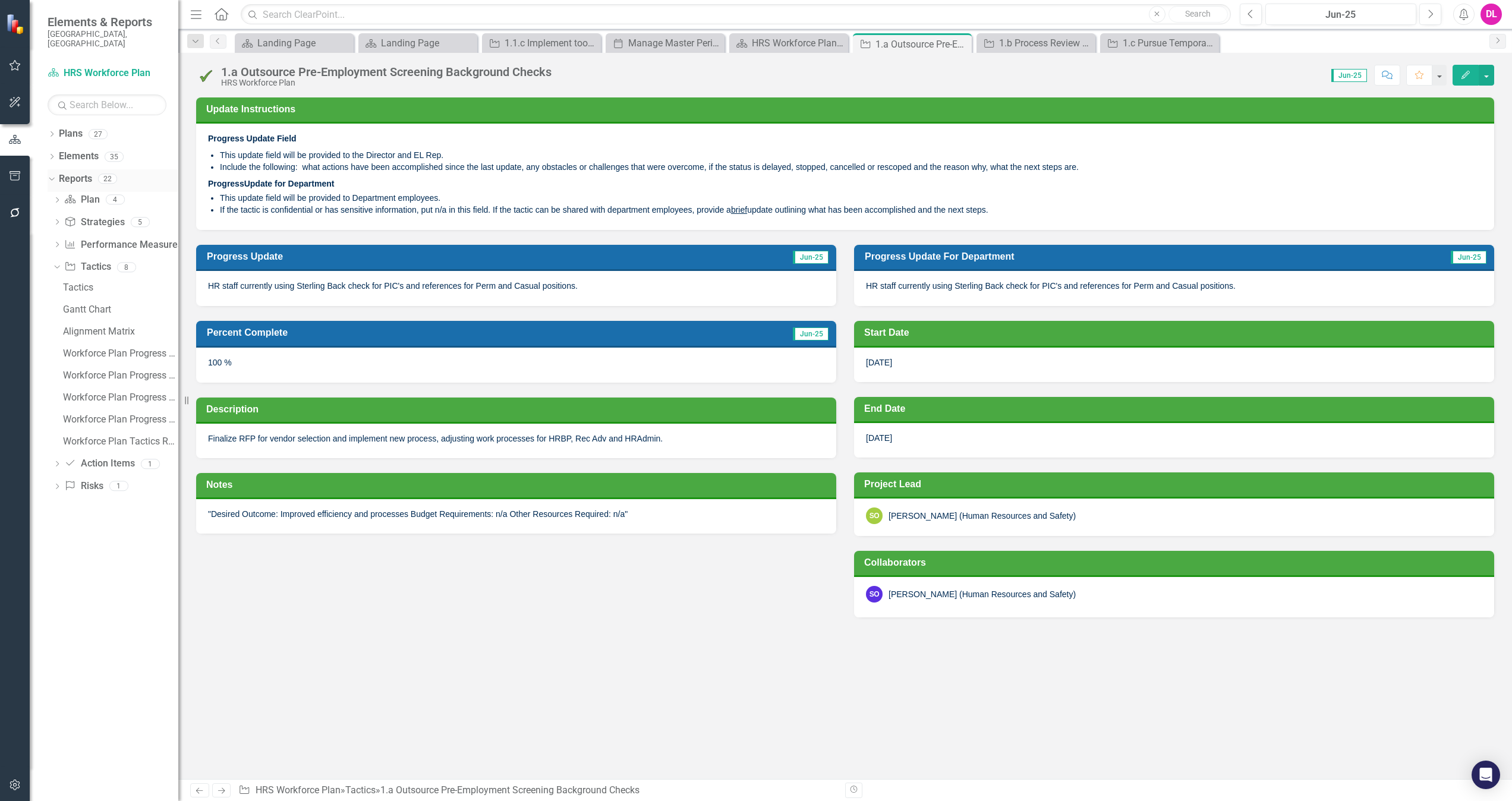
click at [53, 174] on icon "Dropdown" at bounding box center [50, 178] width 7 height 8
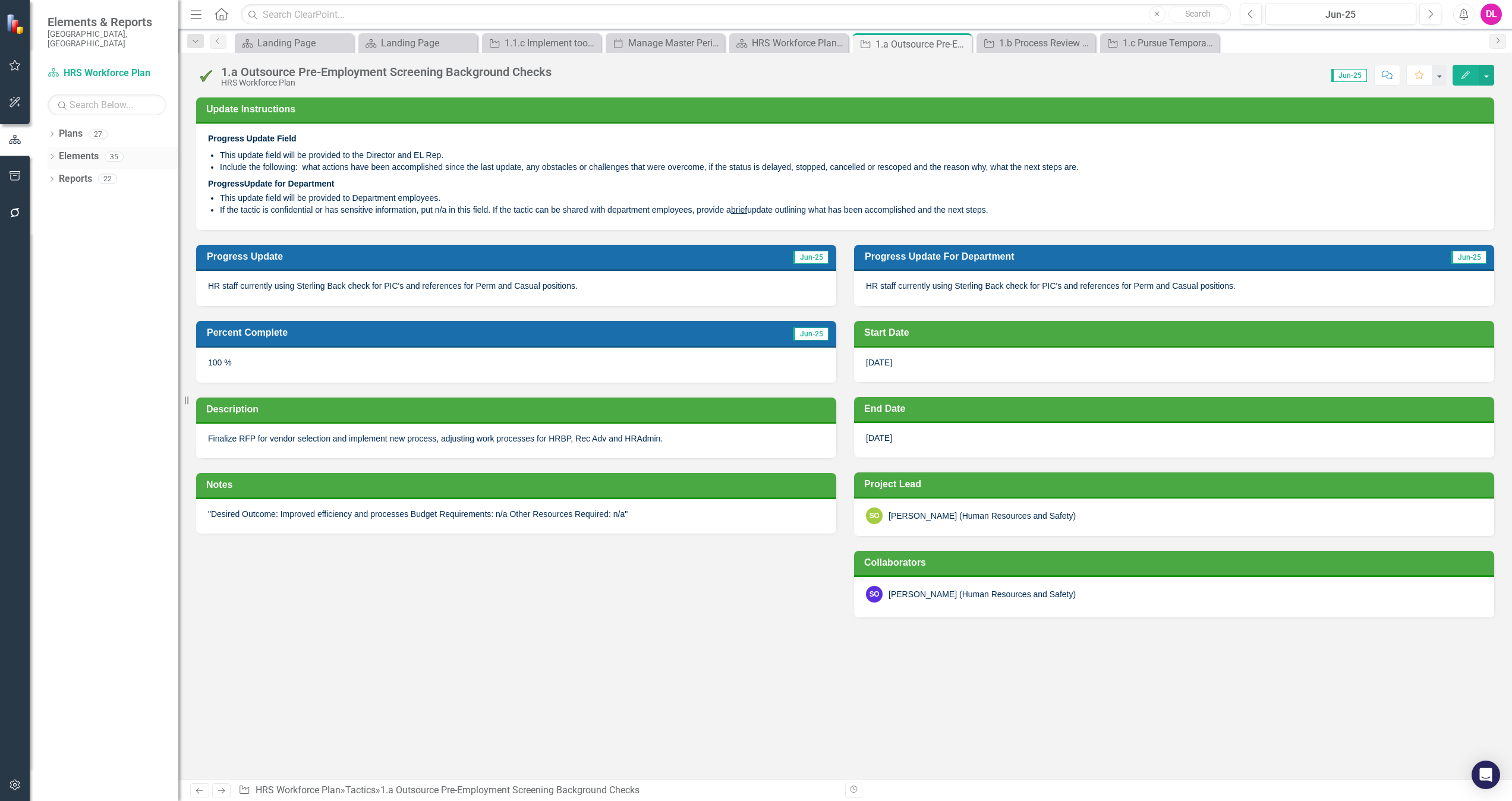
click at [48, 154] on div "Dropdown" at bounding box center [51, 158] width 8 height 10
click at [55, 221] on icon "Dropdown" at bounding box center [57, 224] width 8 height 7
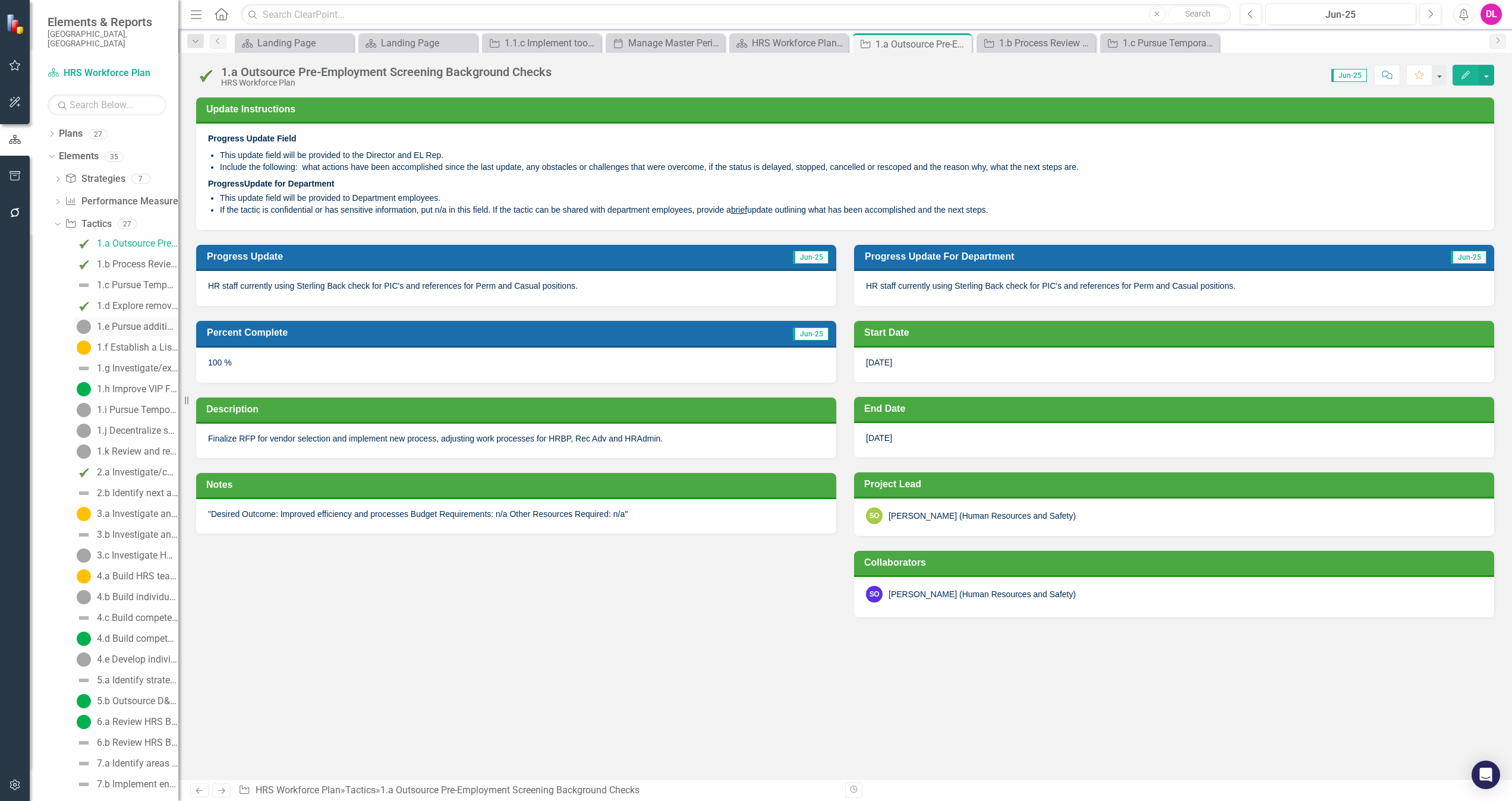
click at [117, 321] on div "1.e Pursue additional funding for Temporary Support for HR Projects (Grant Fund…" at bounding box center [138, 326] width 81 height 10
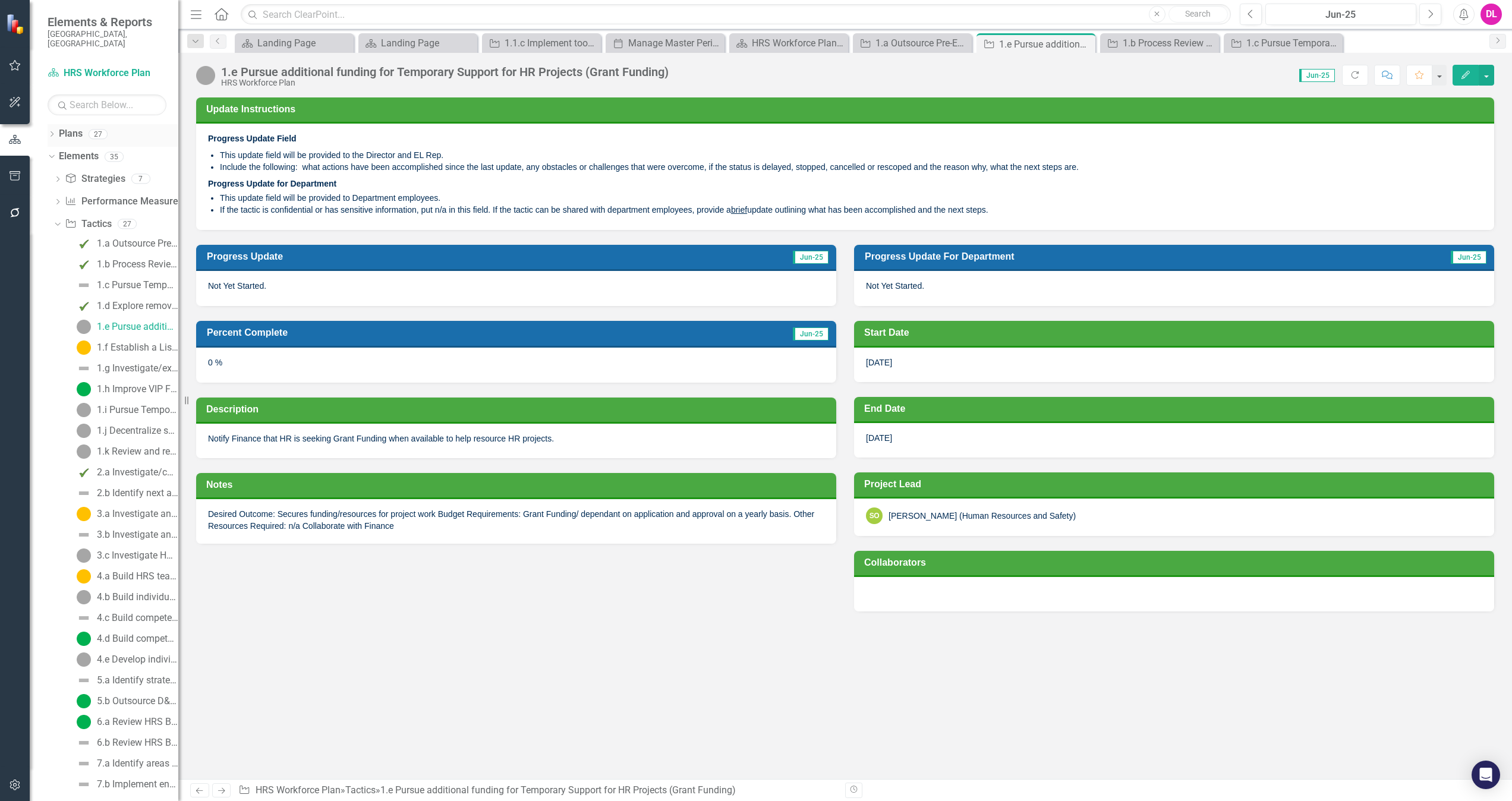
click at [53, 132] on icon "Dropdown" at bounding box center [51, 135] width 8 height 7
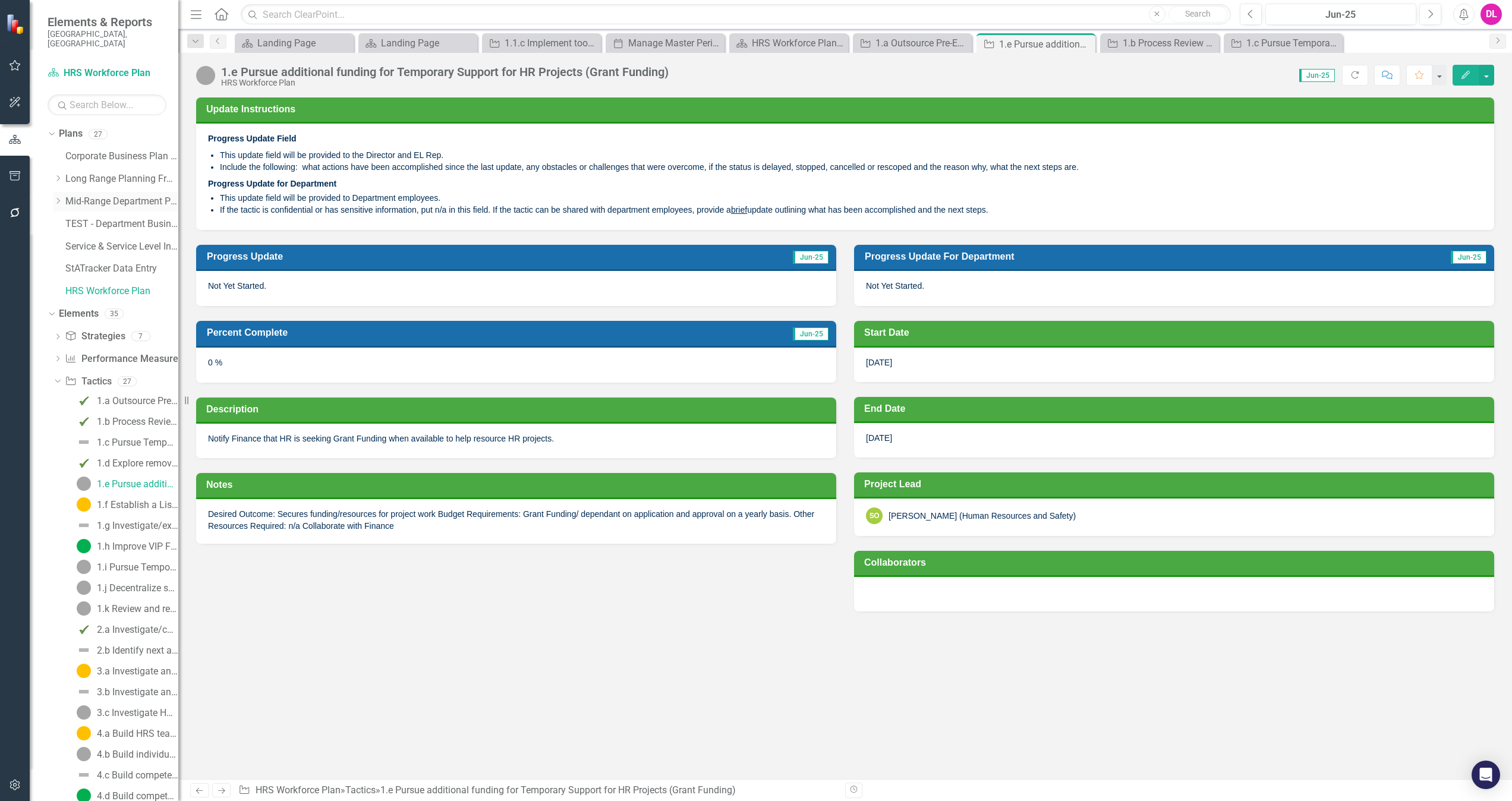
click at [55, 197] on icon "Dropdown" at bounding box center [57, 201] width 8 height 8
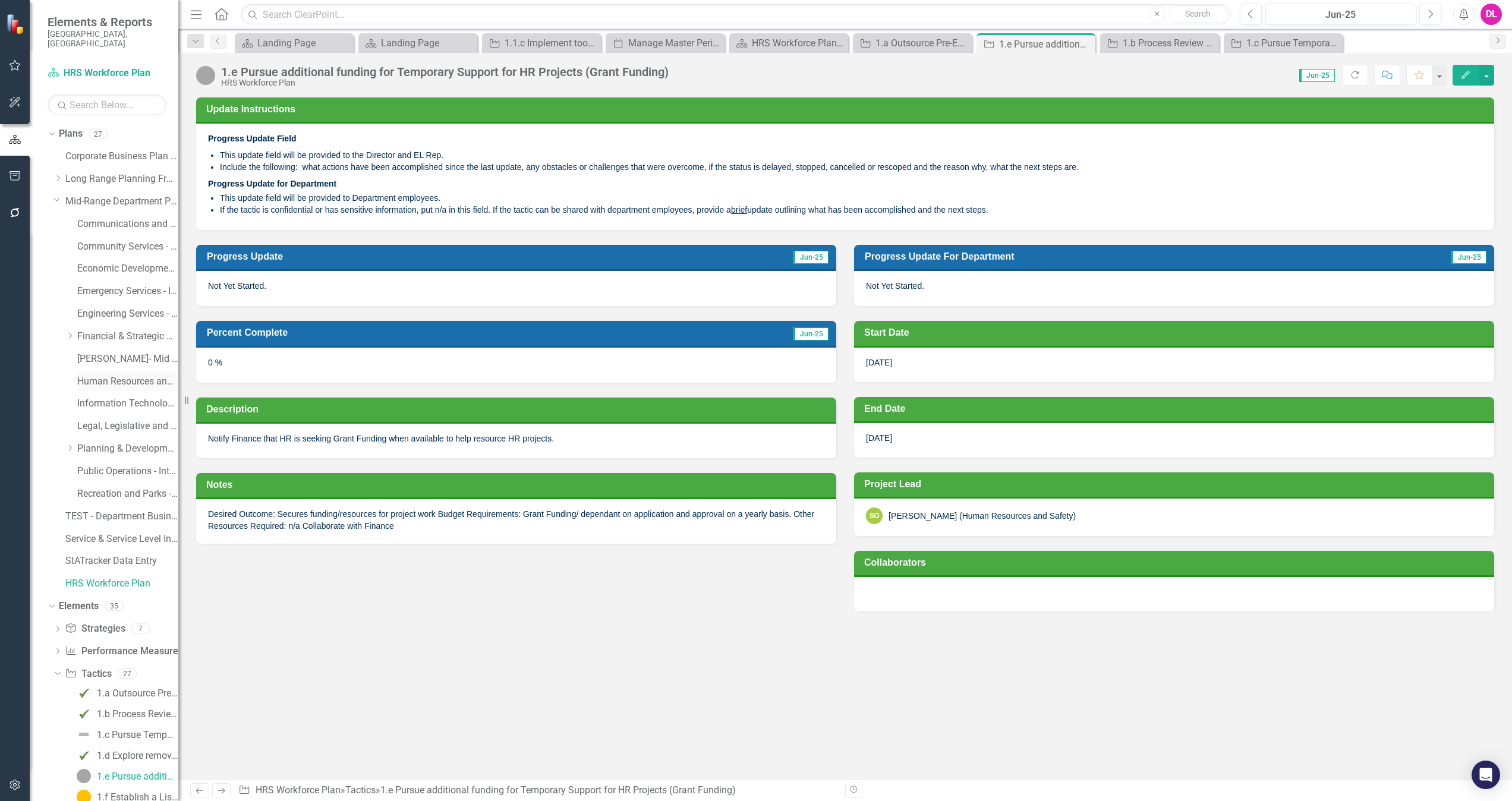
click at [136, 375] on link "Human Resources and Safety - Integrated Business Plan" at bounding box center [127, 382] width 101 height 14
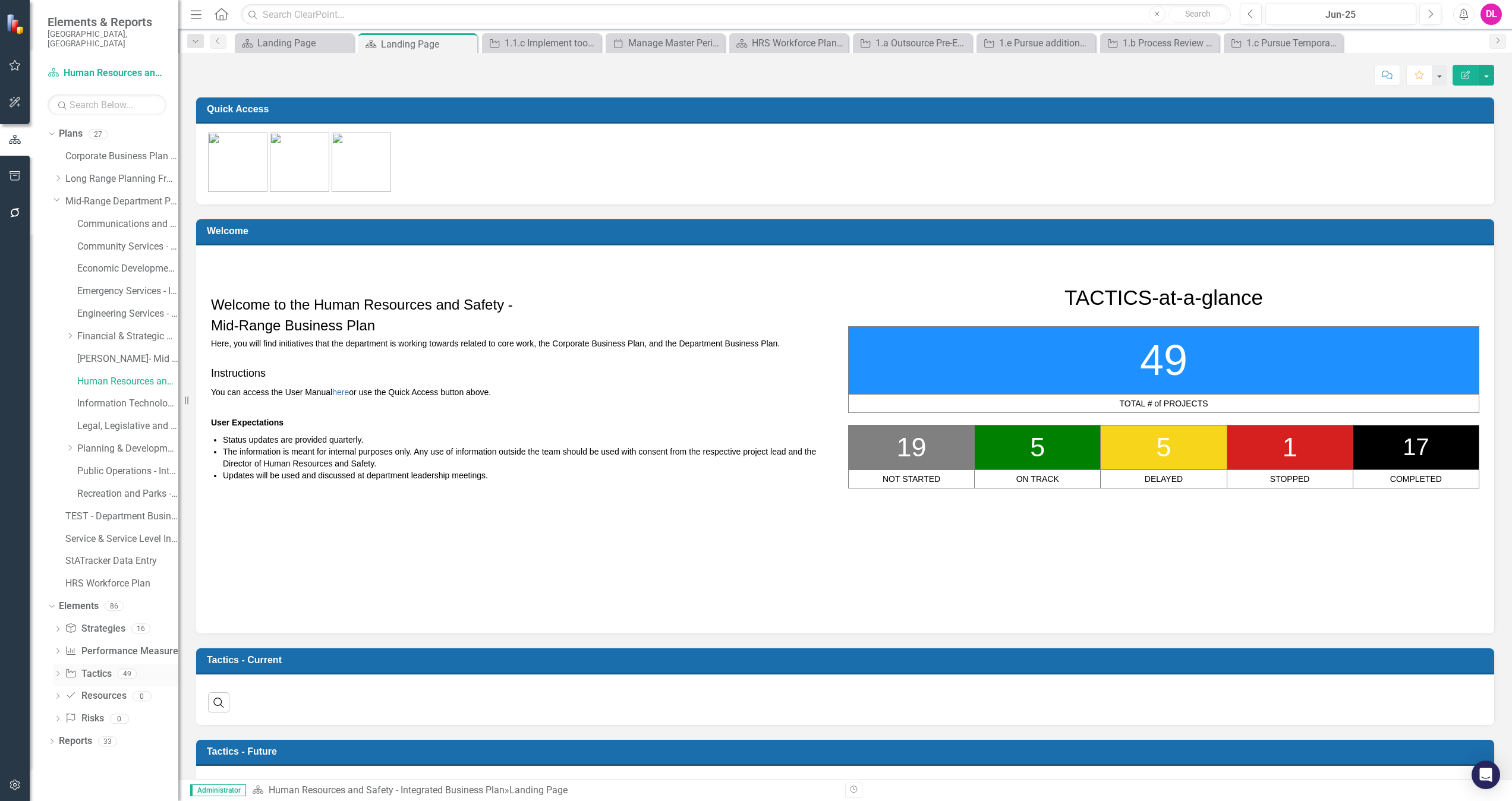
click at [57, 672] on icon "Dropdown" at bounding box center [57, 675] width 8 height 7
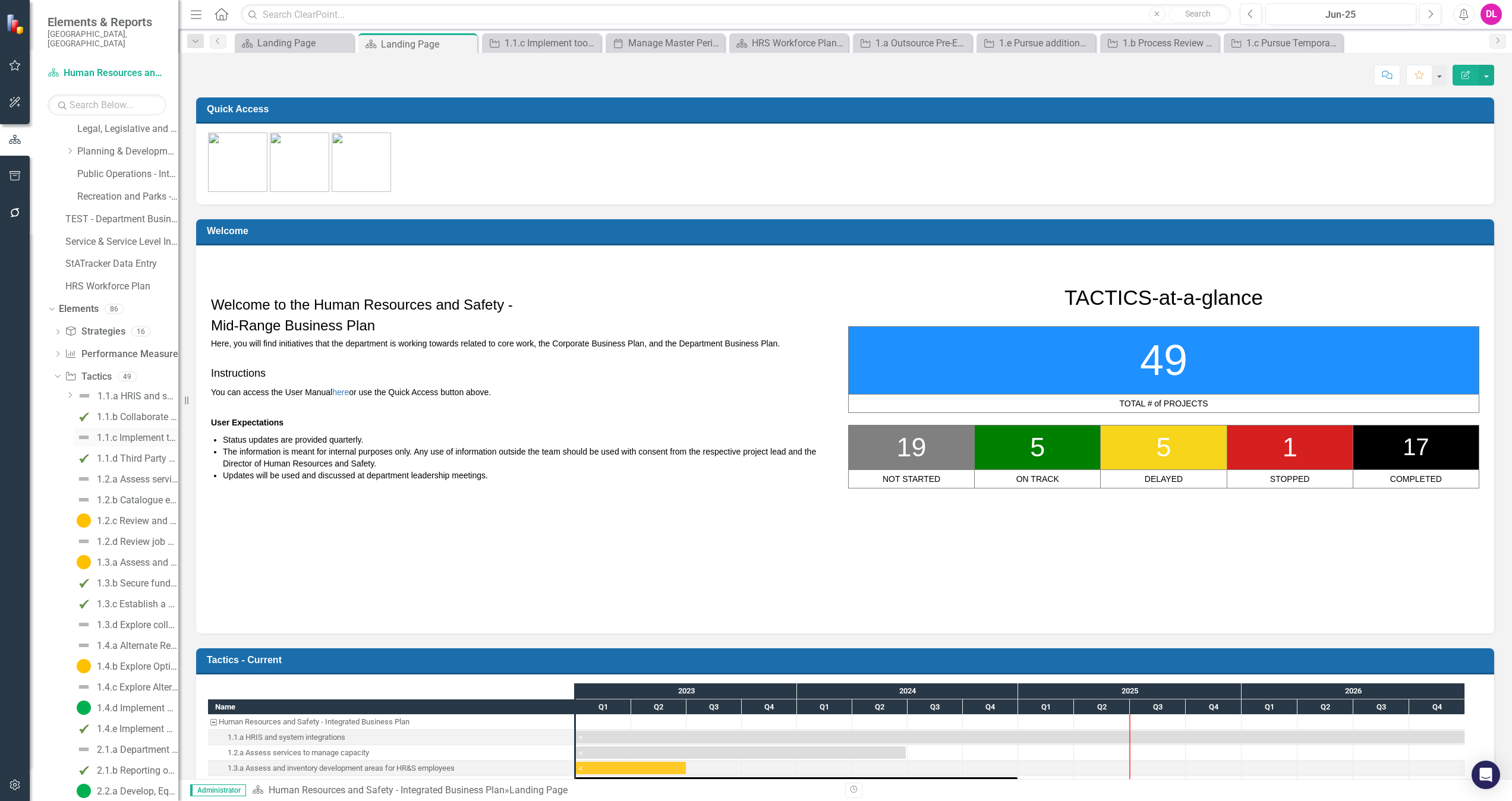
scroll to position [356, 0]
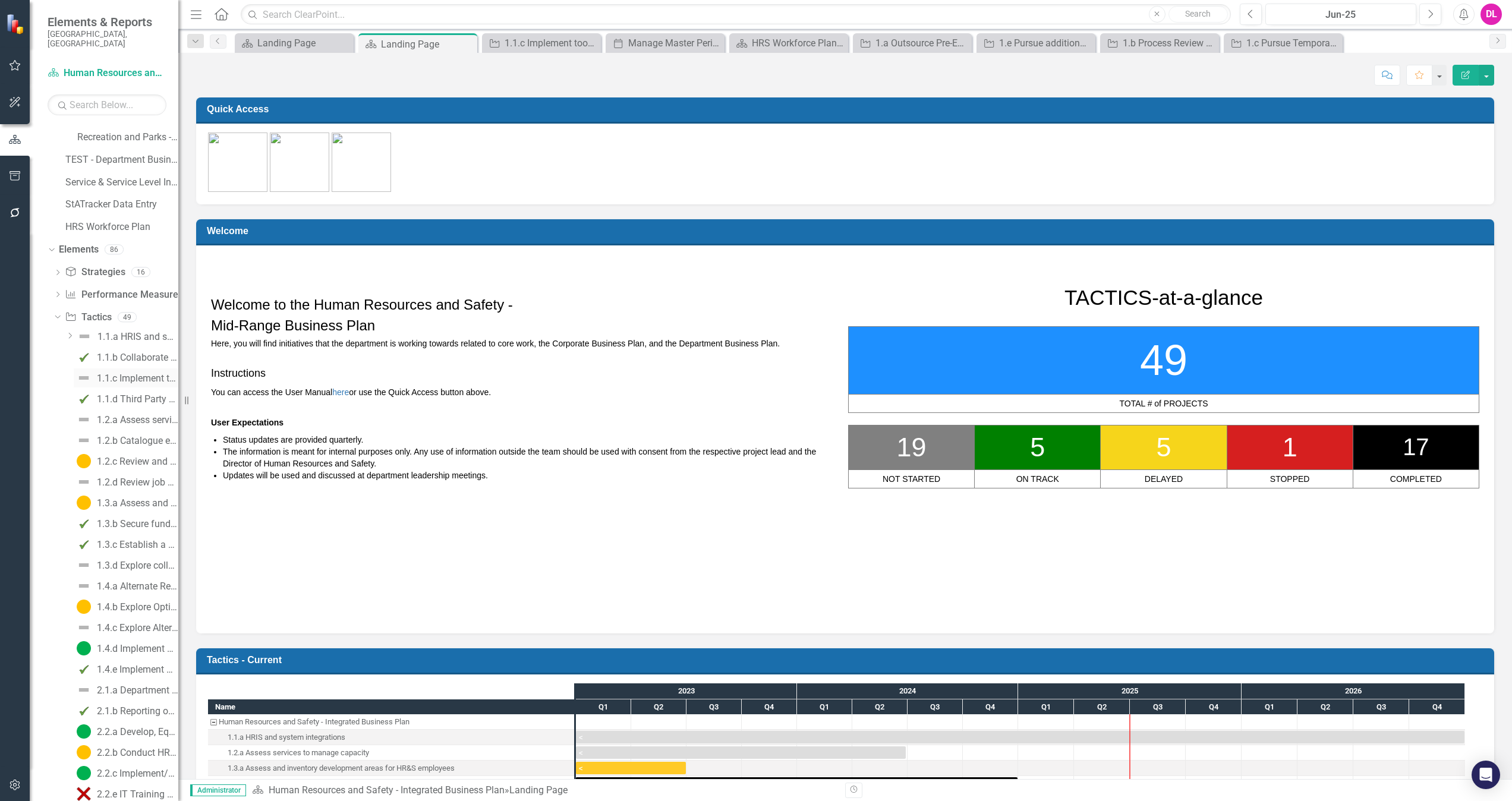
click at [104, 373] on div "1.1.c Implement tools identified that we require from 1.1.b" at bounding box center [138, 378] width 81 height 10
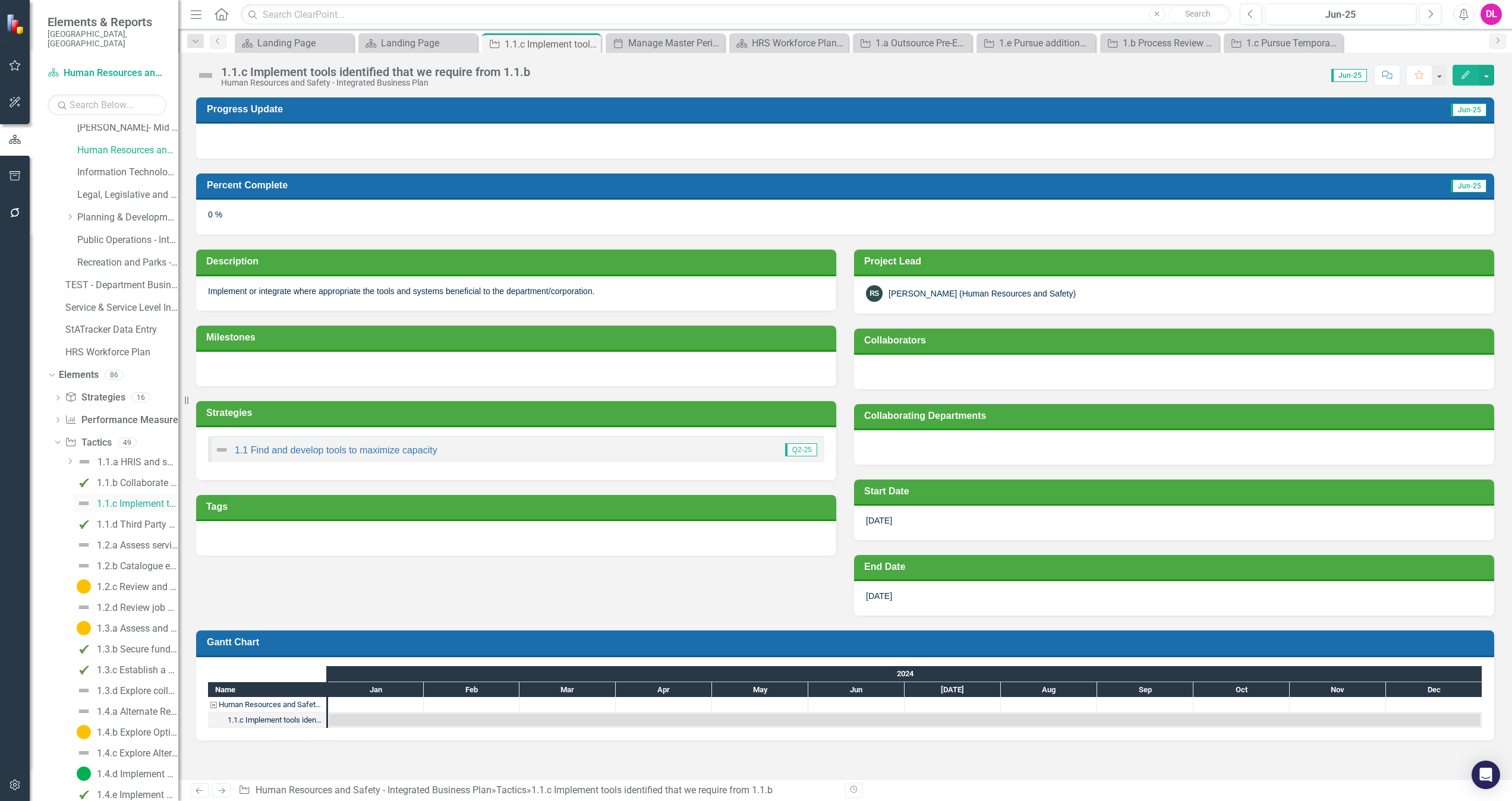
scroll to position [237, 0]
click at [120, 339] on link "HRS Workforce Plan" at bounding box center [122, 346] width 113 height 14
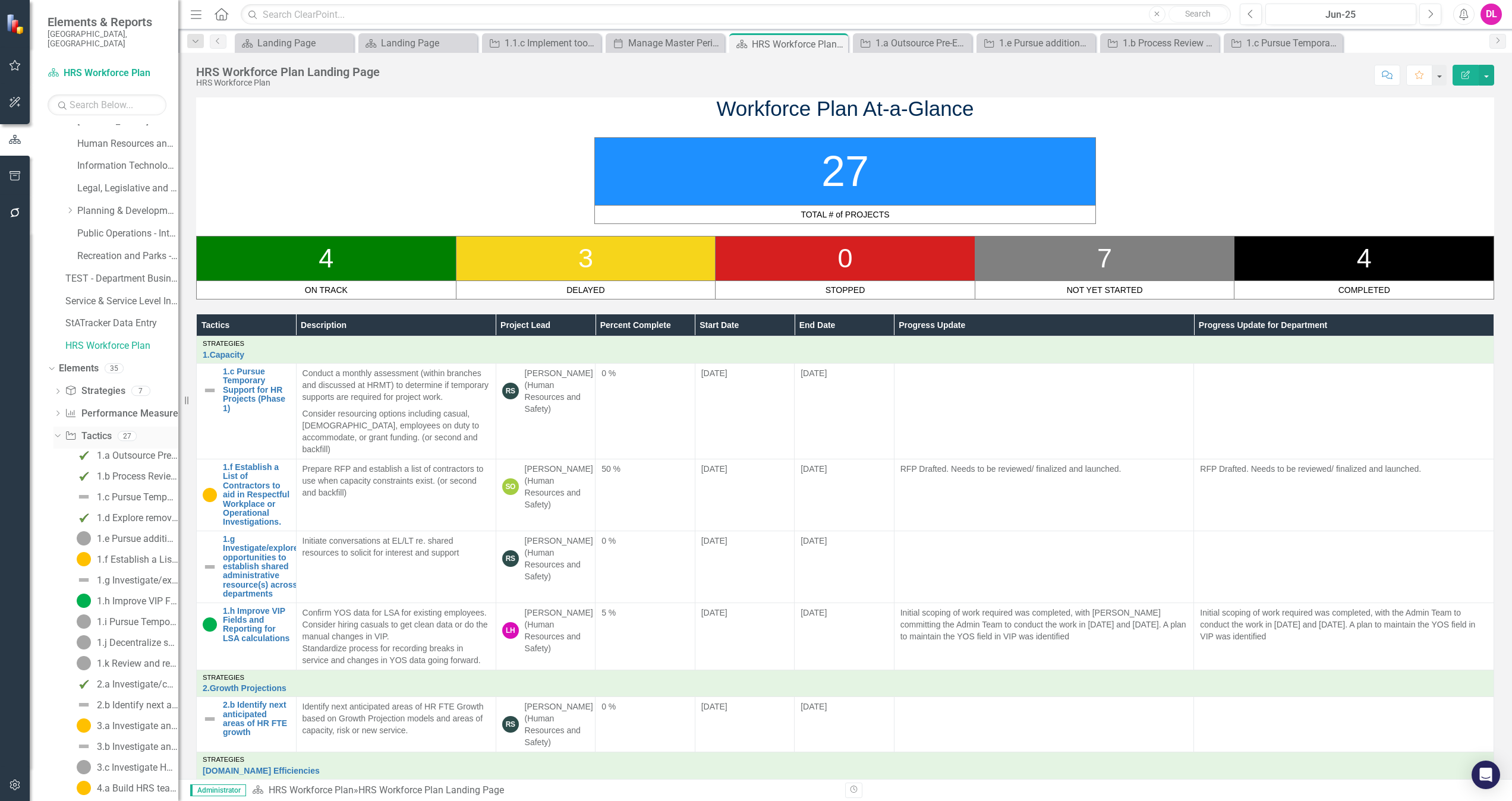
click at [57, 427] on div "Dropdown Tactic Tactics 27" at bounding box center [116, 438] width 124 height 23
click at [56, 432] on icon "Dropdown" at bounding box center [56, 435] width 7 height 8
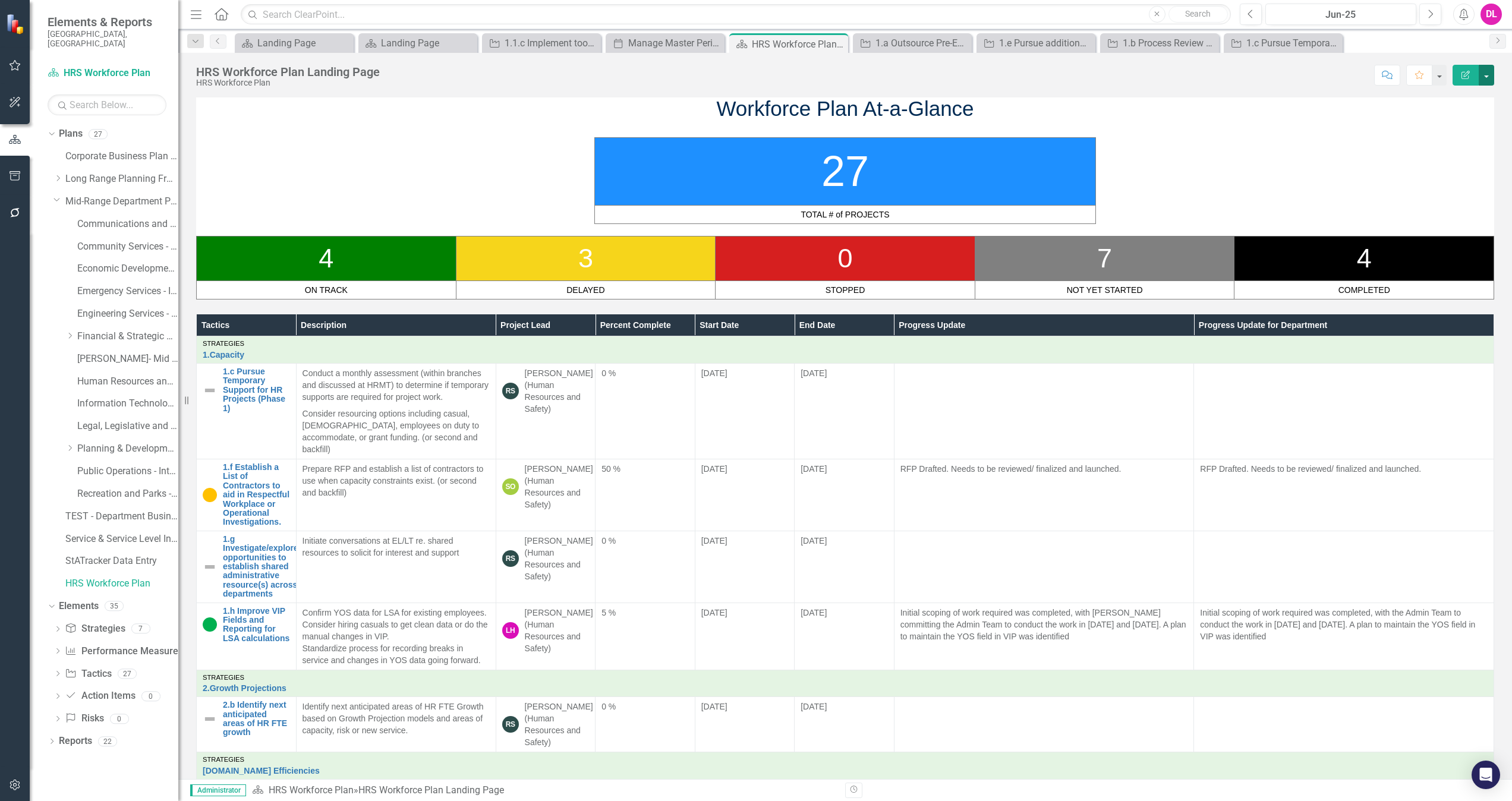
click at [1491, 81] on button "button" at bounding box center [1486, 75] width 15 height 21
click at [1458, 99] on link "Edit Edit Plan" at bounding box center [1445, 97] width 96 height 22
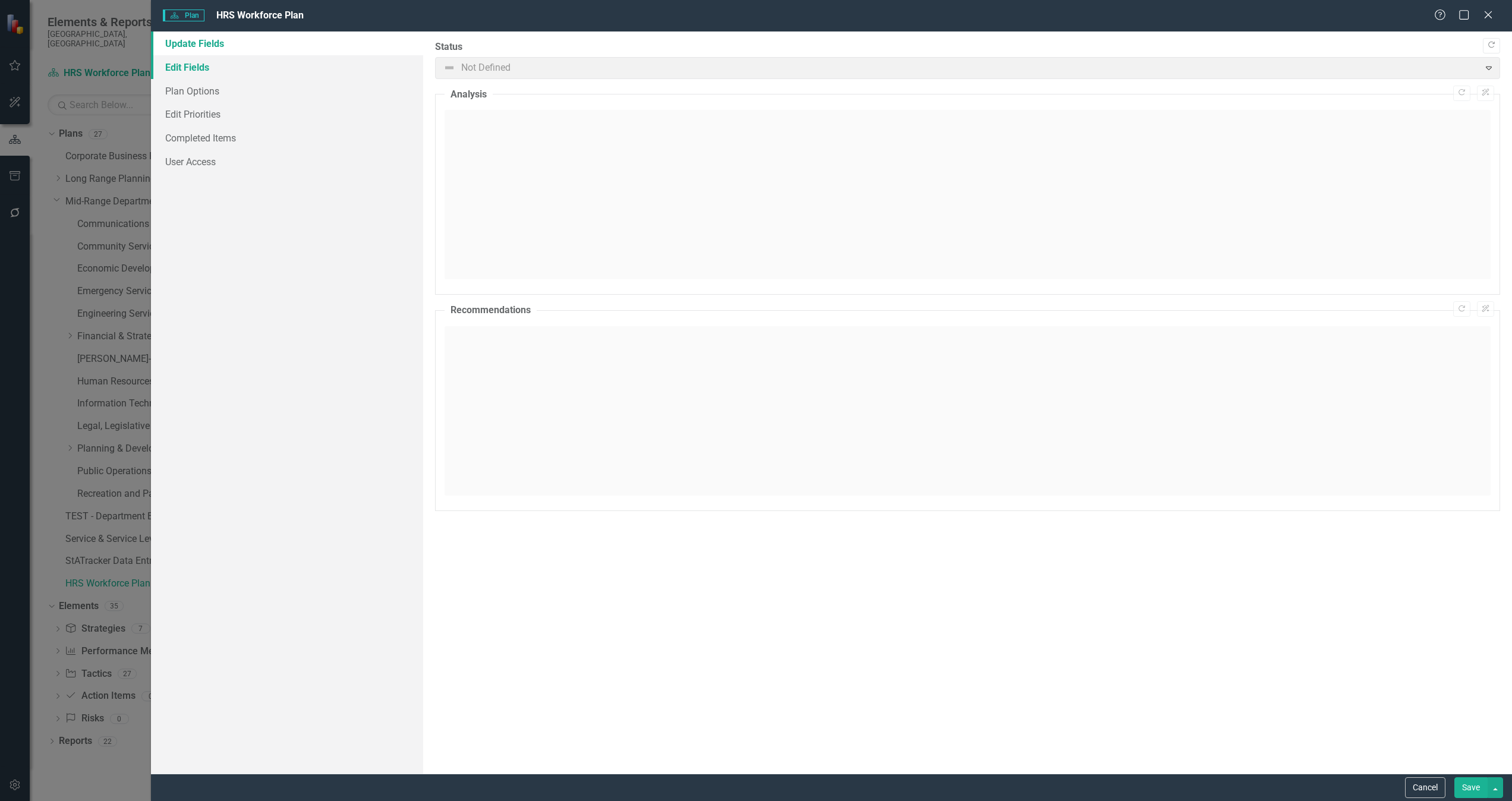
click at [196, 74] on link "Edit Fields" at bounding box center [286, 67] width 272 height 24
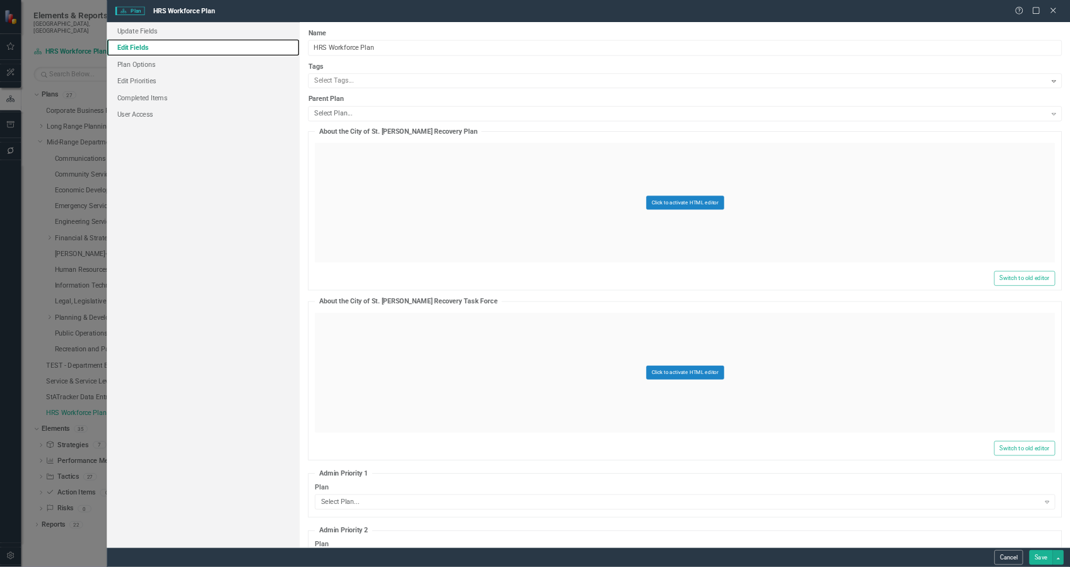
scroll to position [252, 0]
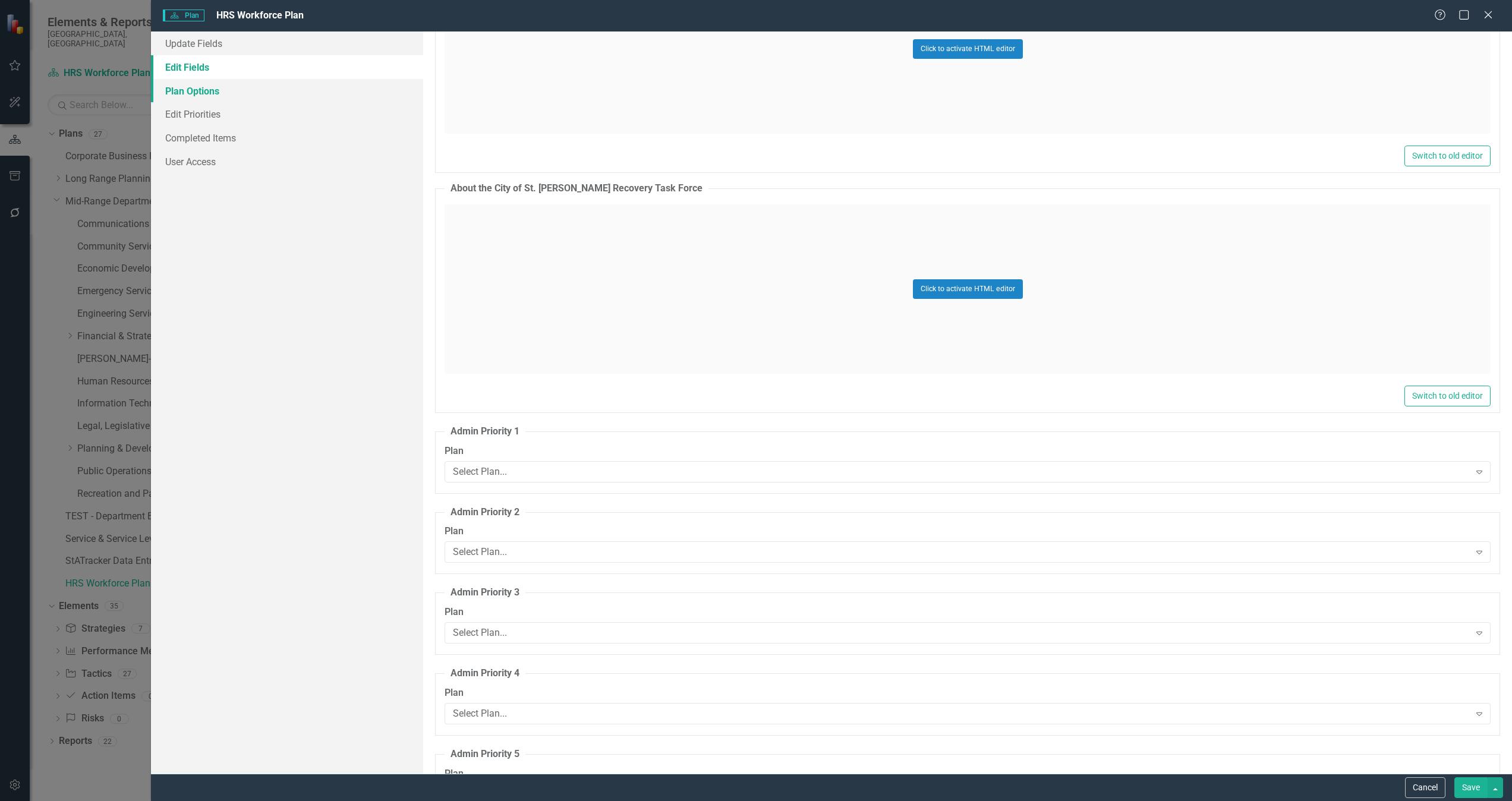
click at [206, 95] on link "Plan Options" at bounding box center [286, 90] width 272 height 24
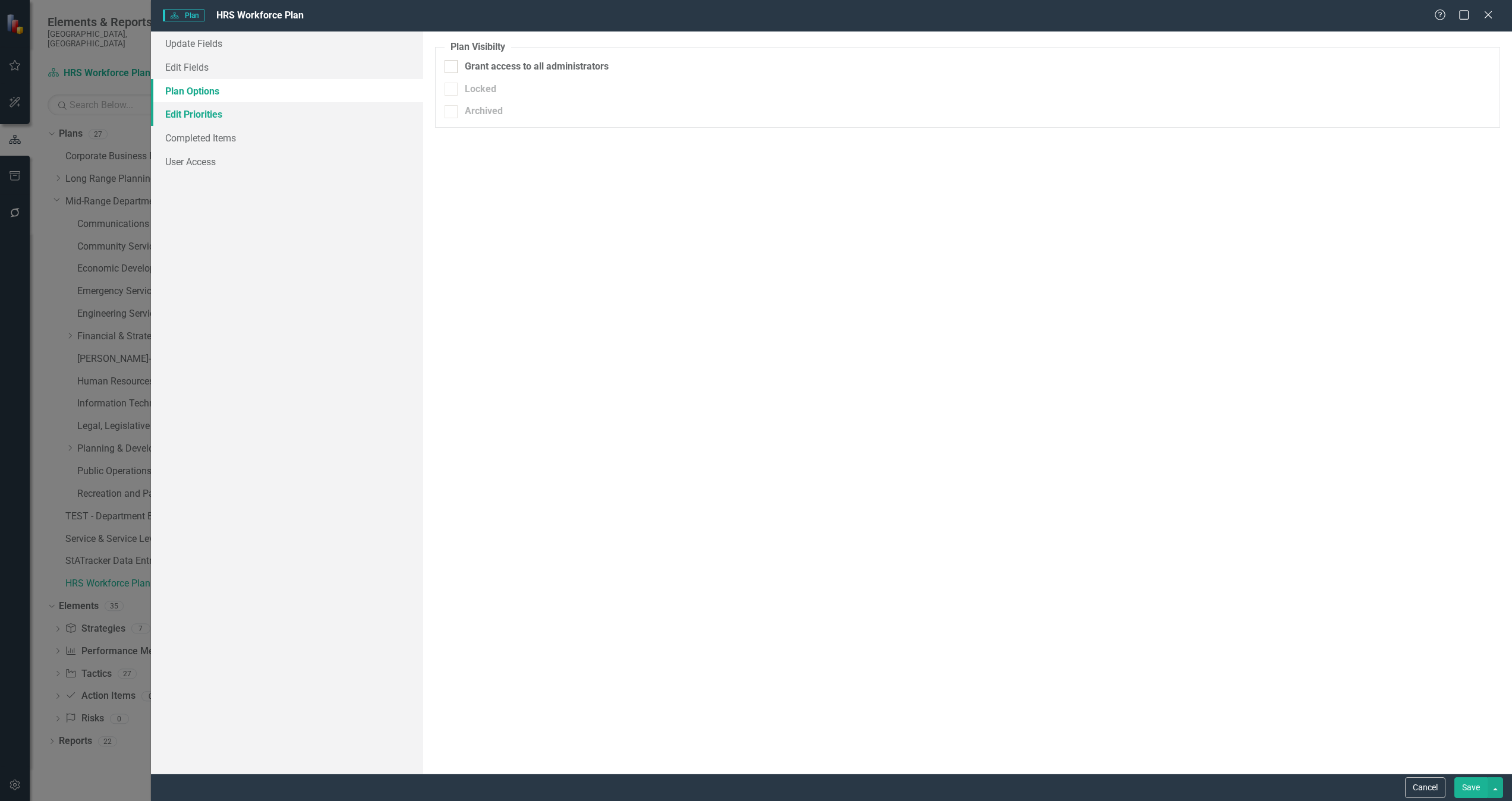
click at [206, 115] on link "Edit Priorities" at bounding box center [286, 113] width 272 height 24
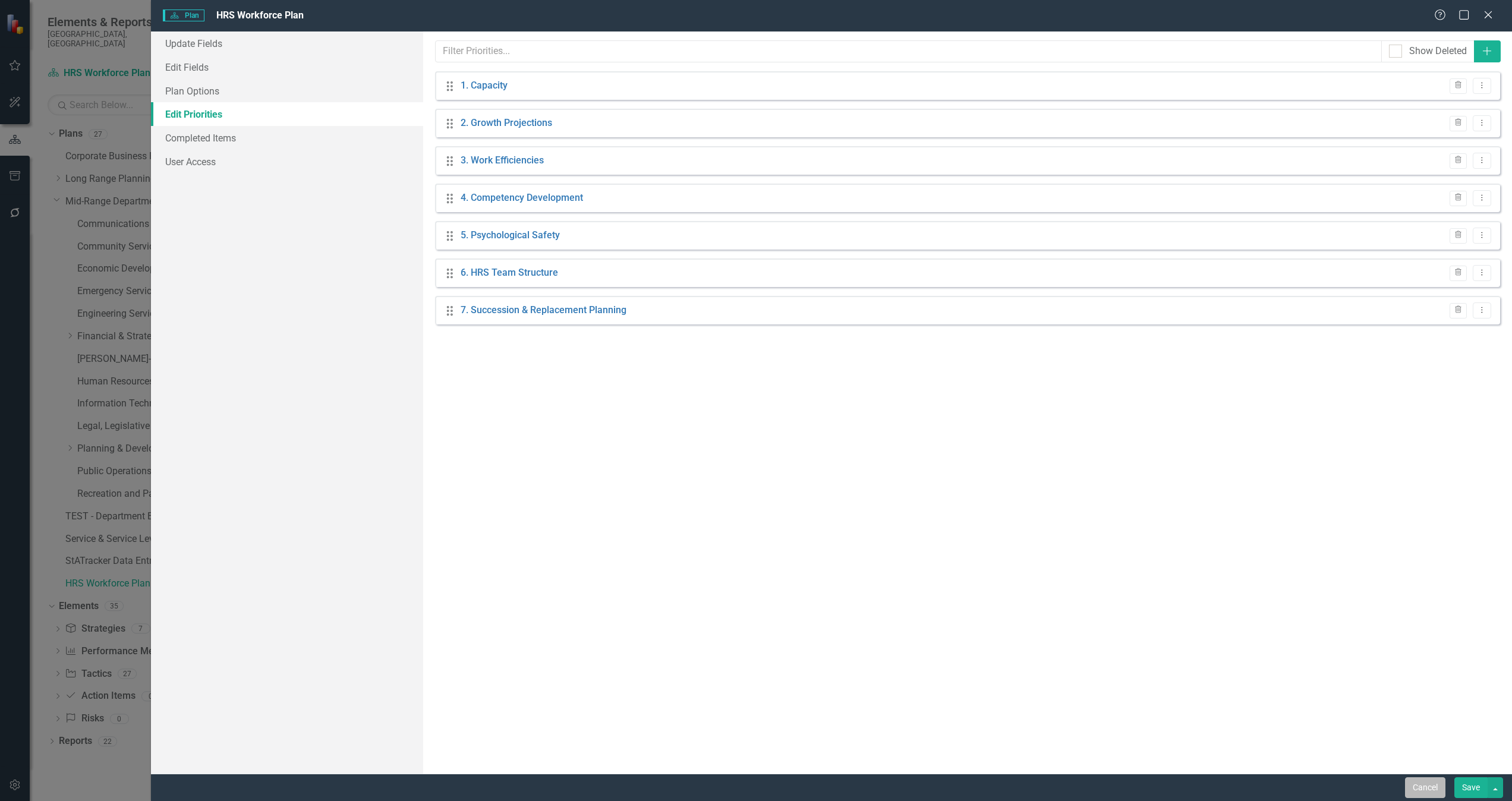
click at [1429, 783] on button "Cancel" at bounding box center [1424, 788] width 41 height 21
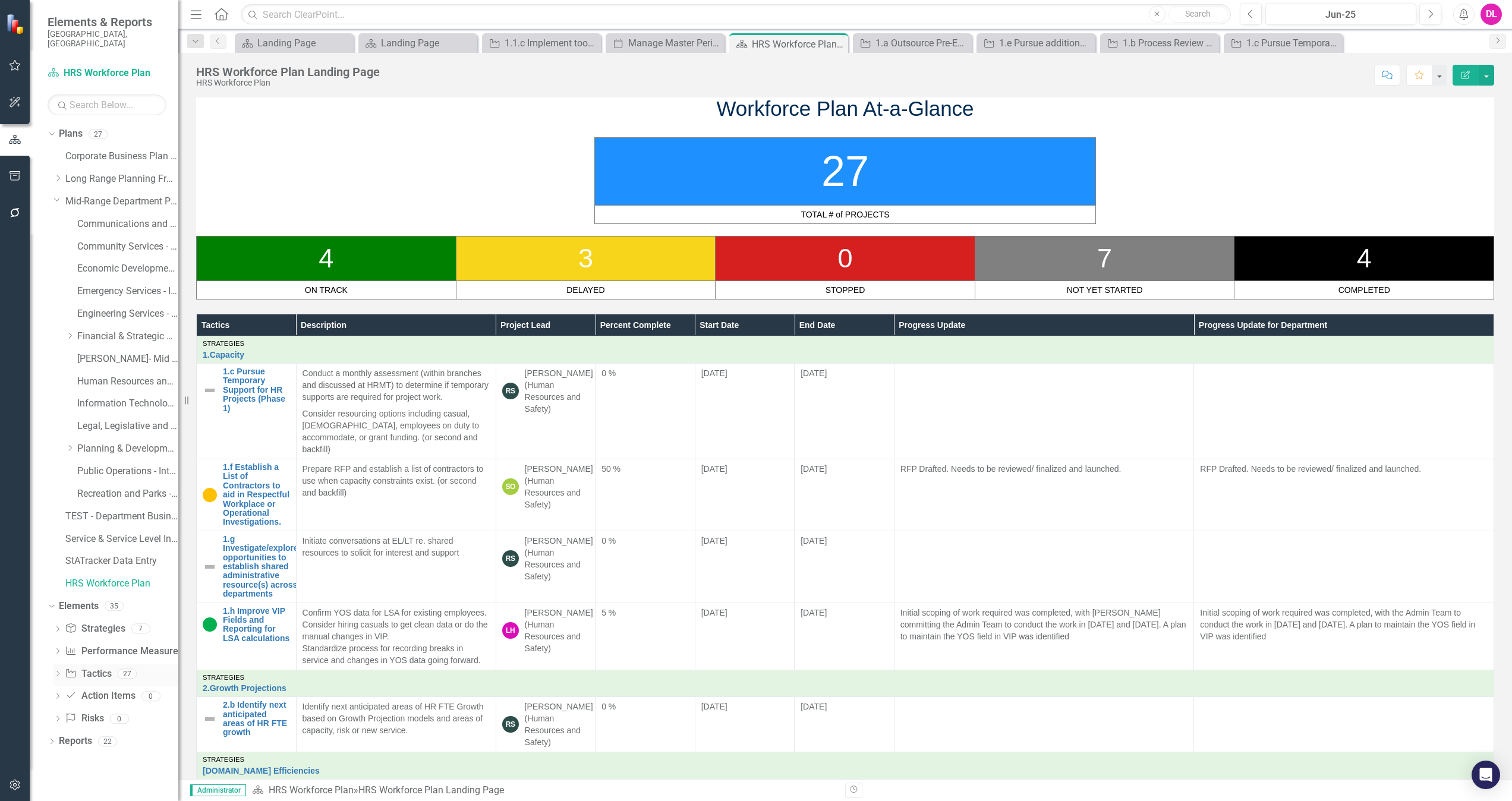
click at [59, 672] on icon "Dropdown" at bounding box center [57, 675] width 8 height 7
click at [118, 688] on div "1.a Outsource Pre-Employment Screening Background Checks" at bounding box center [138, 693] width 81 height 10
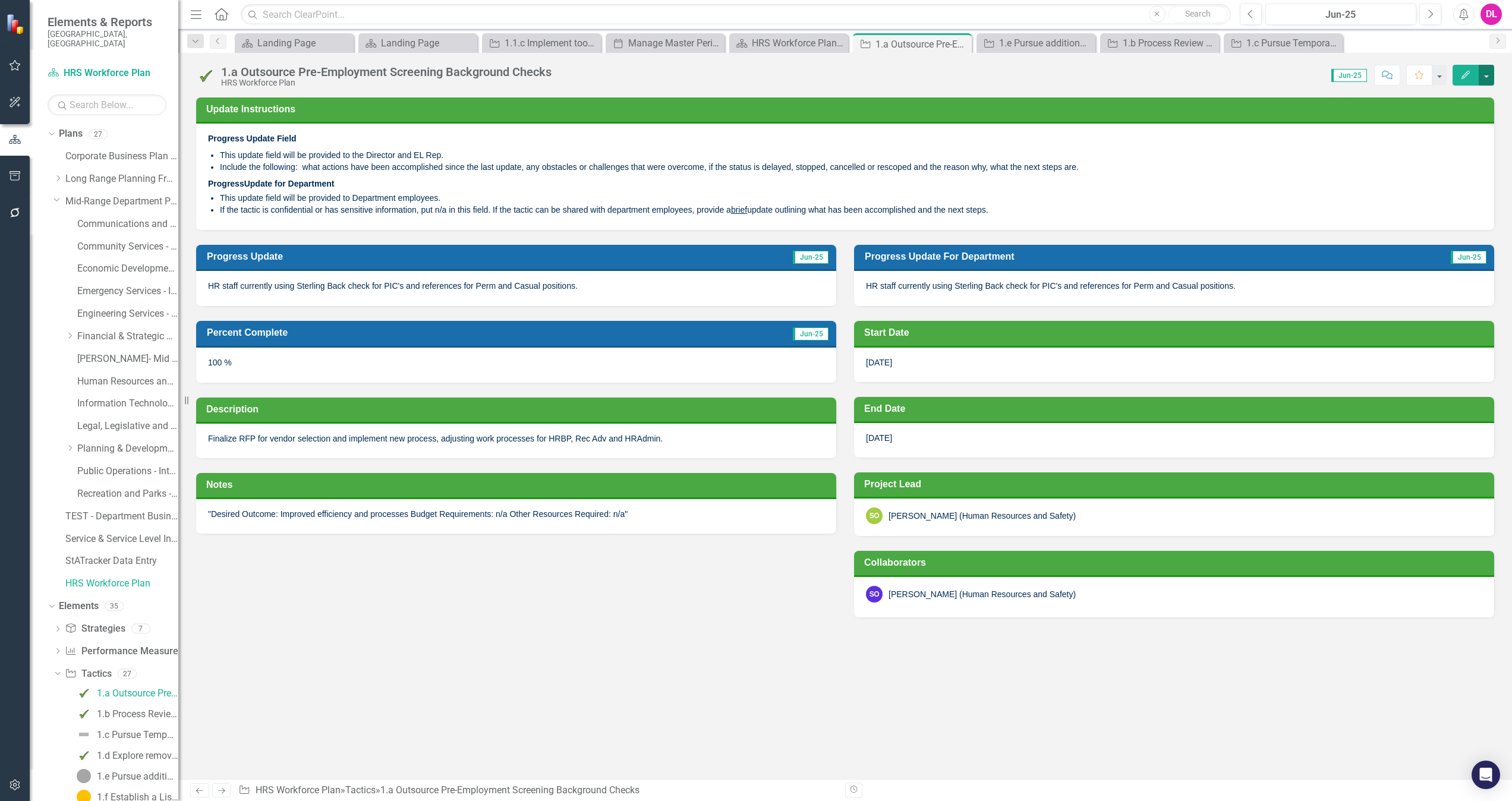
click at [1490, 79] on button "button" at bounding box center [1486, 75] width 15 height 21
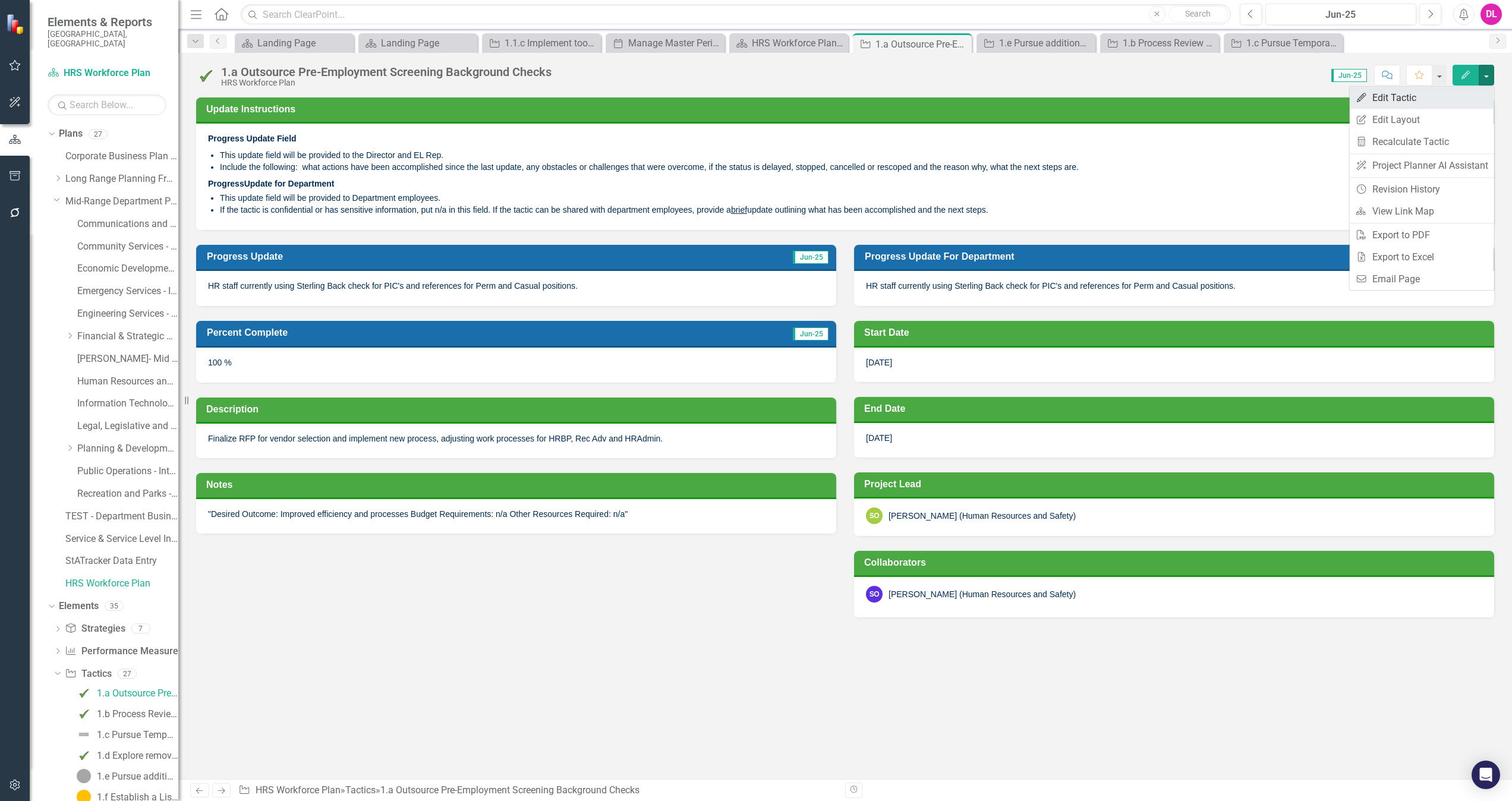
click at [1417, 98] on link "Edit Edit Tactic" at bounding box center [1421, 97] width 144 height 22
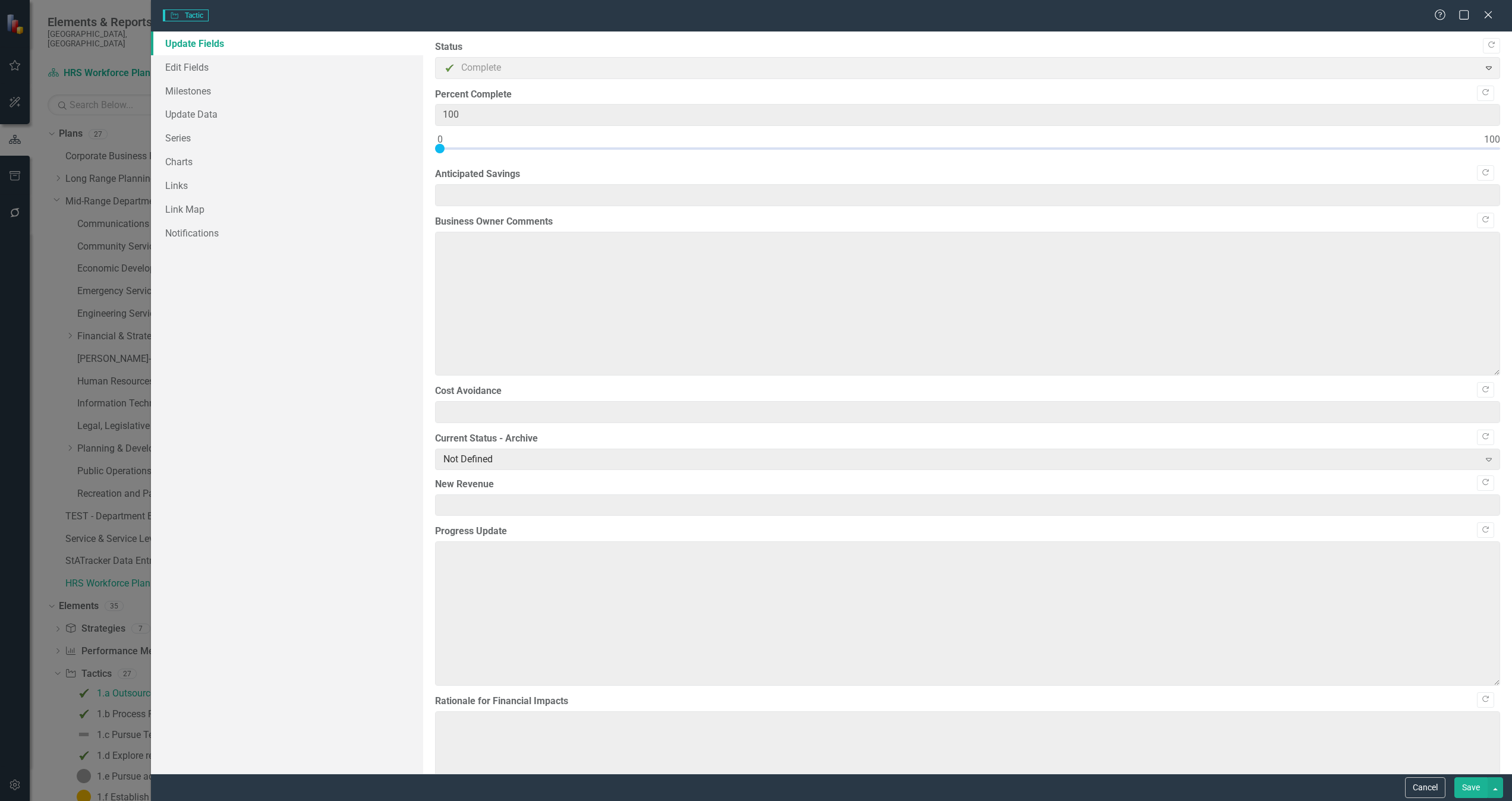
type textarea "HR staff currently using Sterling Back check for PIC's and references for Perm …"
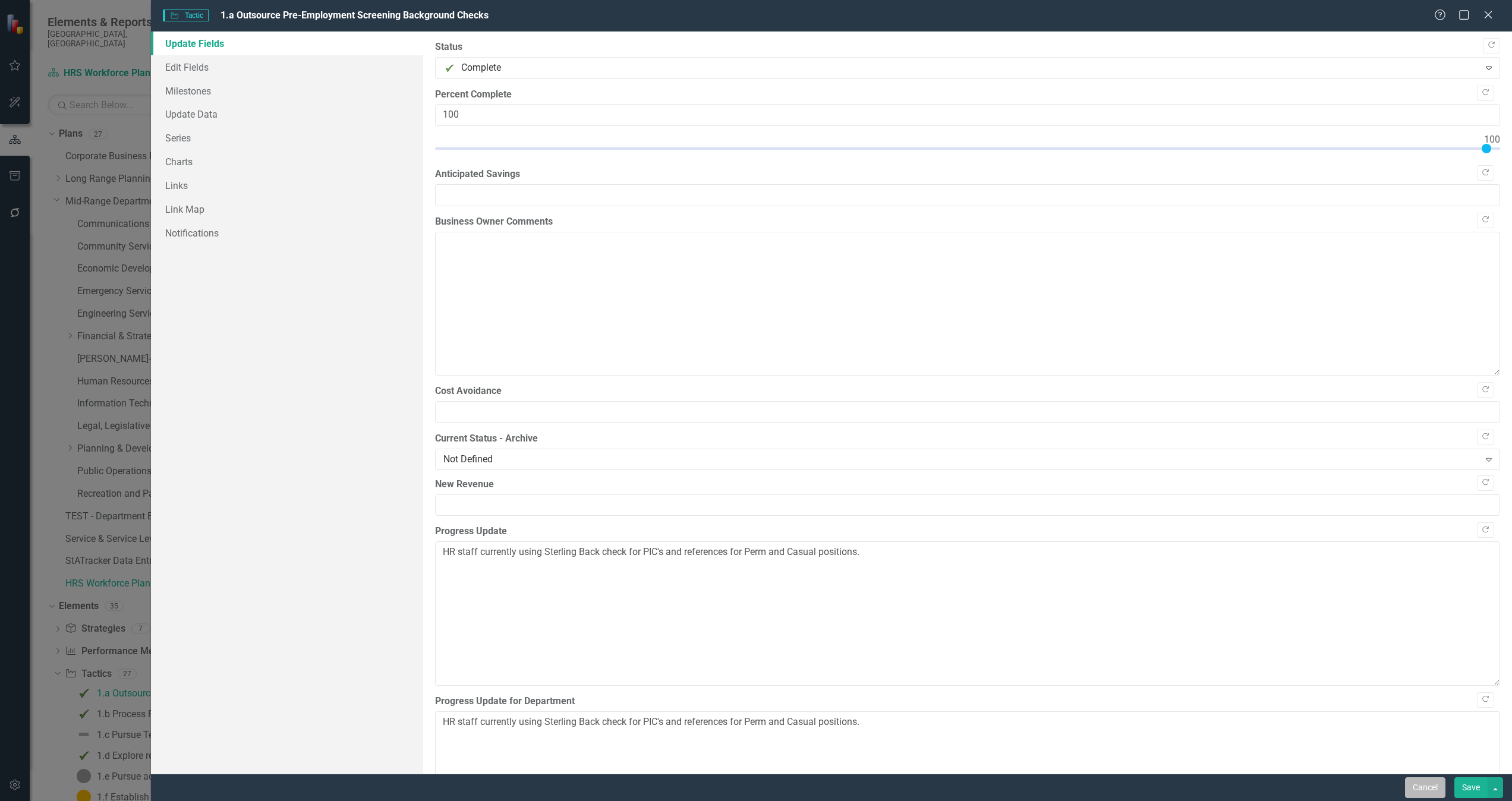
click at [1428, 786] on button "Cancel" at bounding box center [1424, 788] width 41 height 21
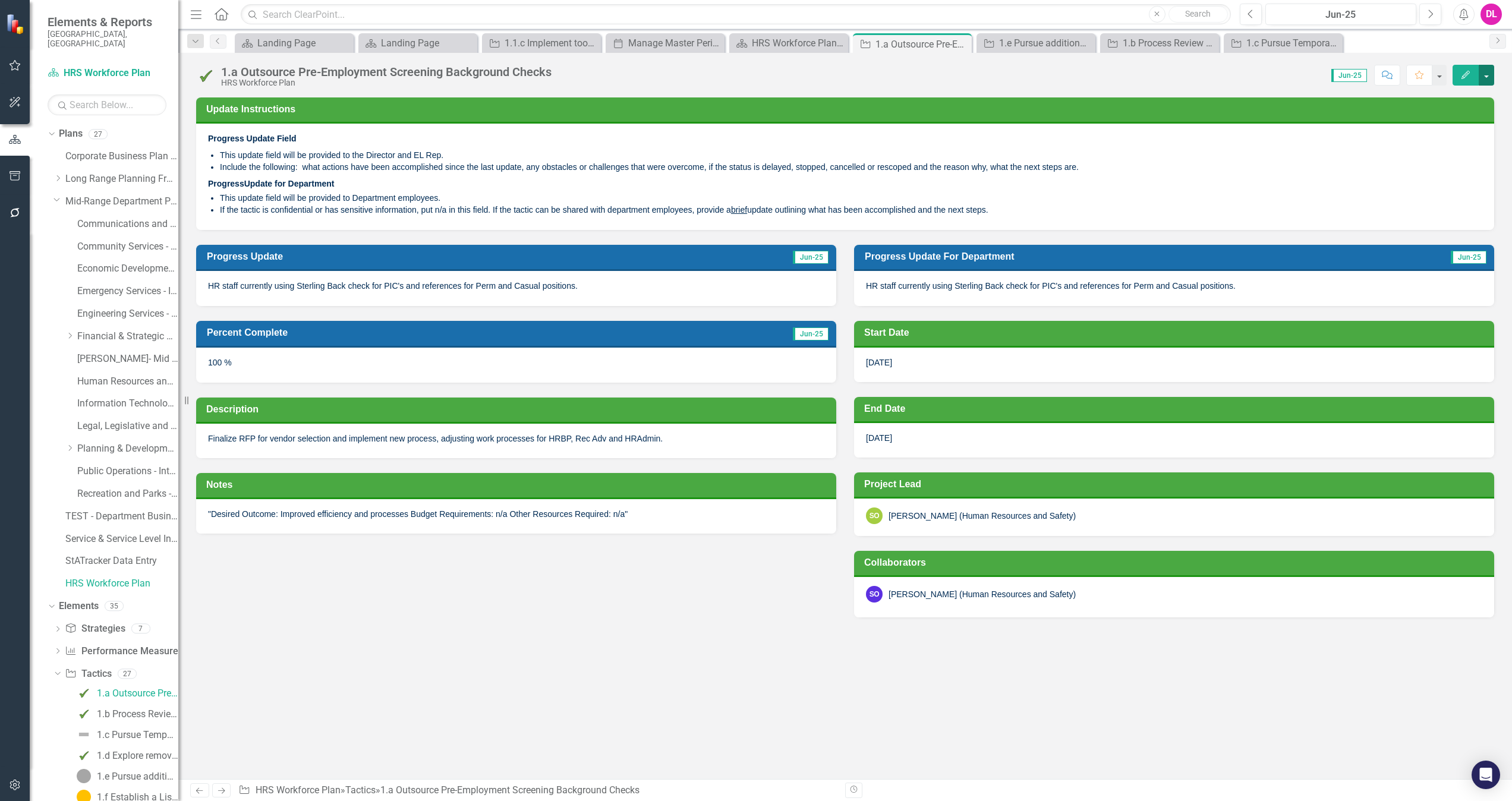
click at [1487, 72] on button "button" at bounding box center [1486, 75] width 15 height 21
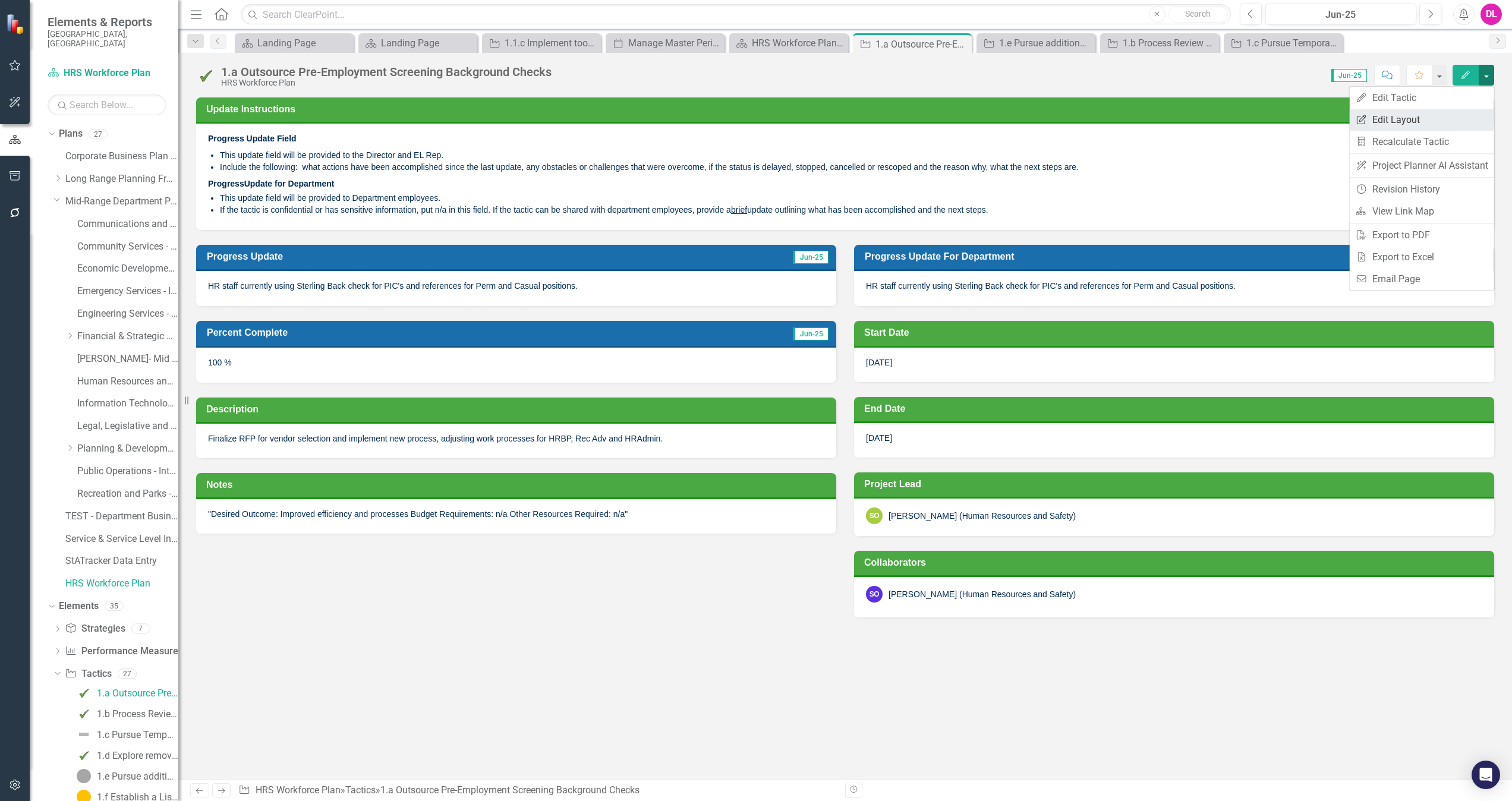
click at [1427, 119] on link "Edit Report Edit Layout" at bounding box center [1421, 119] width 144 height 22
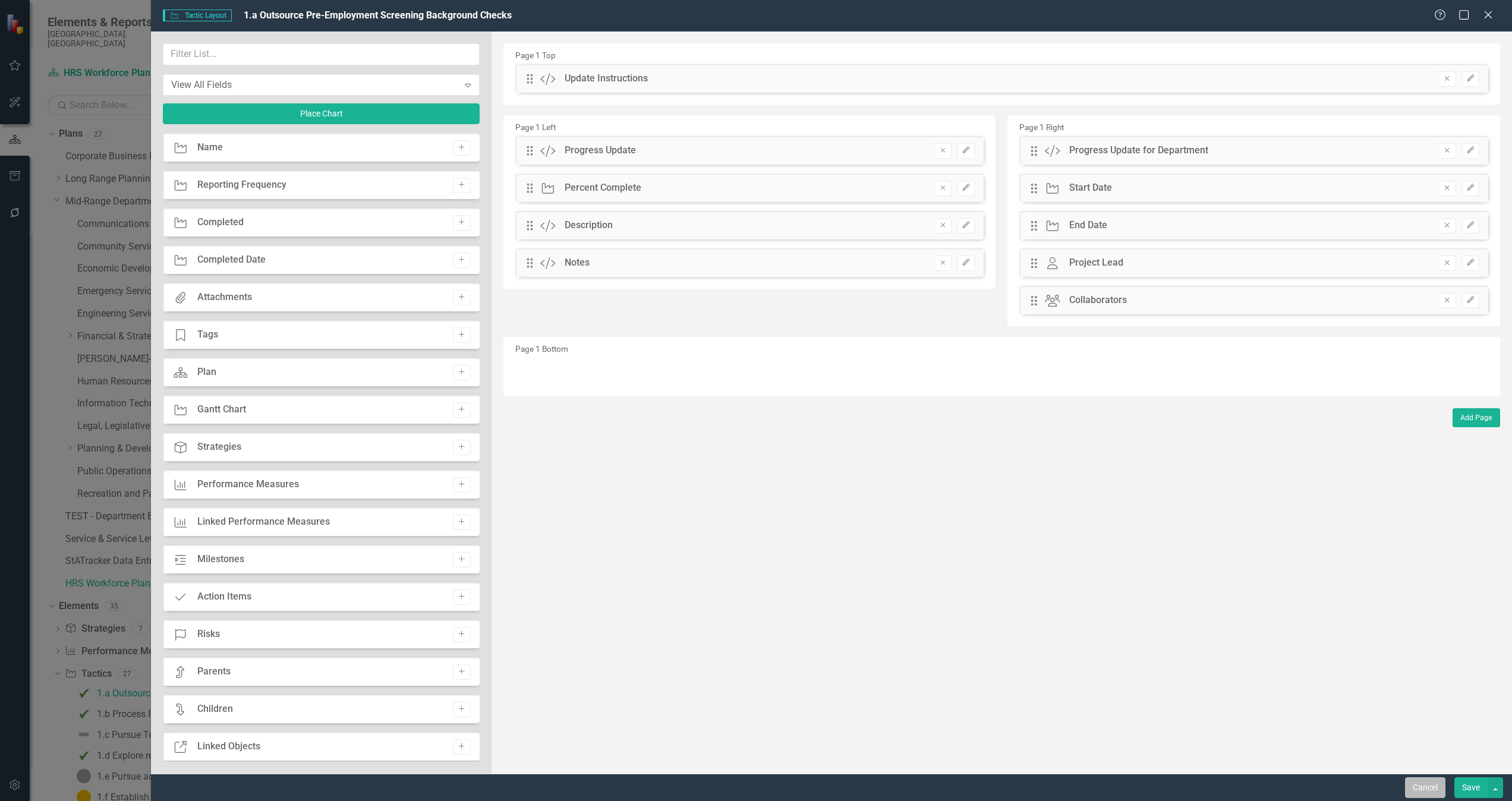
click at [1420, 793] on button "Cancel" at bounding box center [1424, 788] width 41 height 21
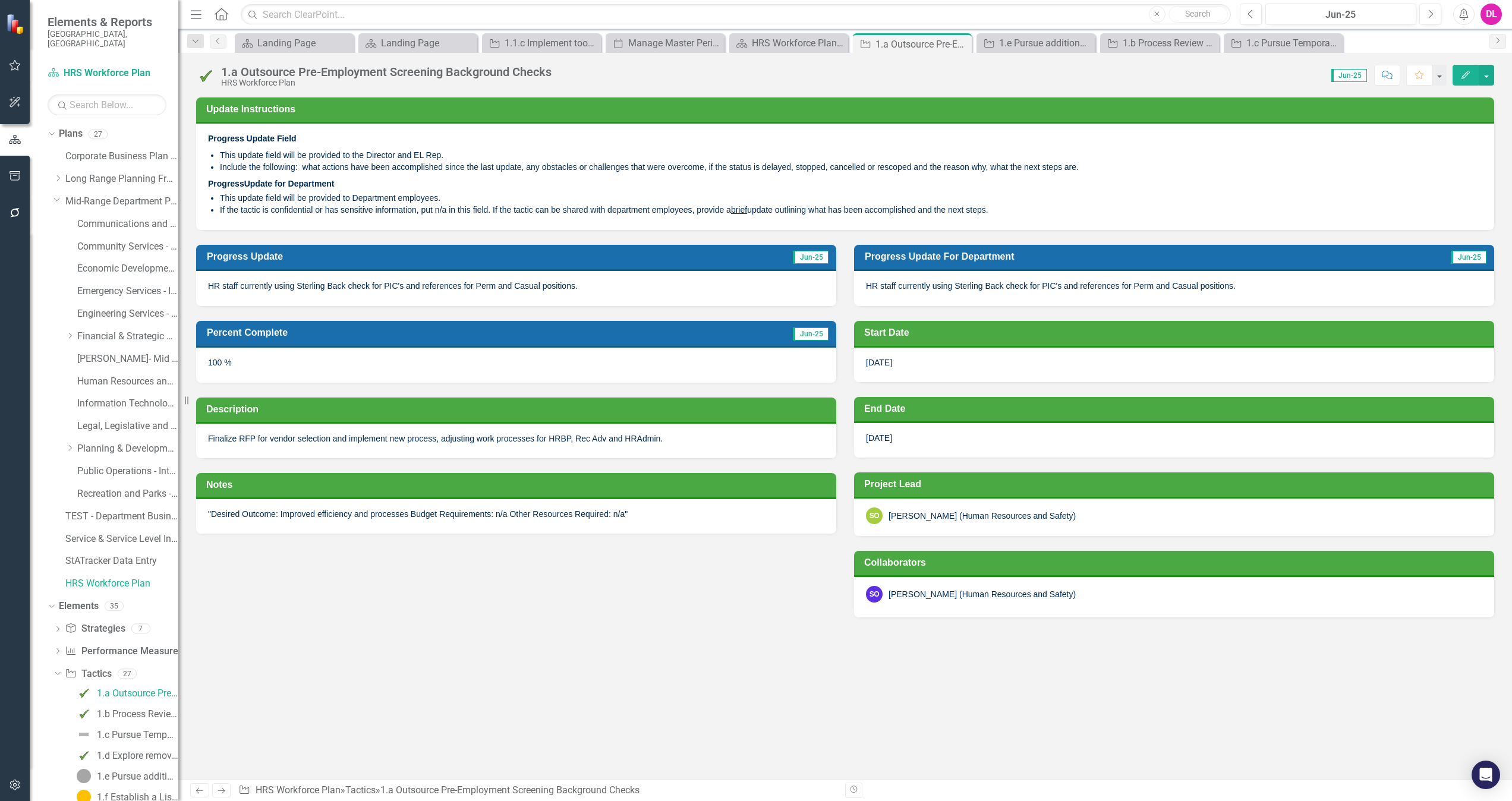
click at [1460, 74] on icon "Edit" at bounding box center [1465, 74] width 10 height 8
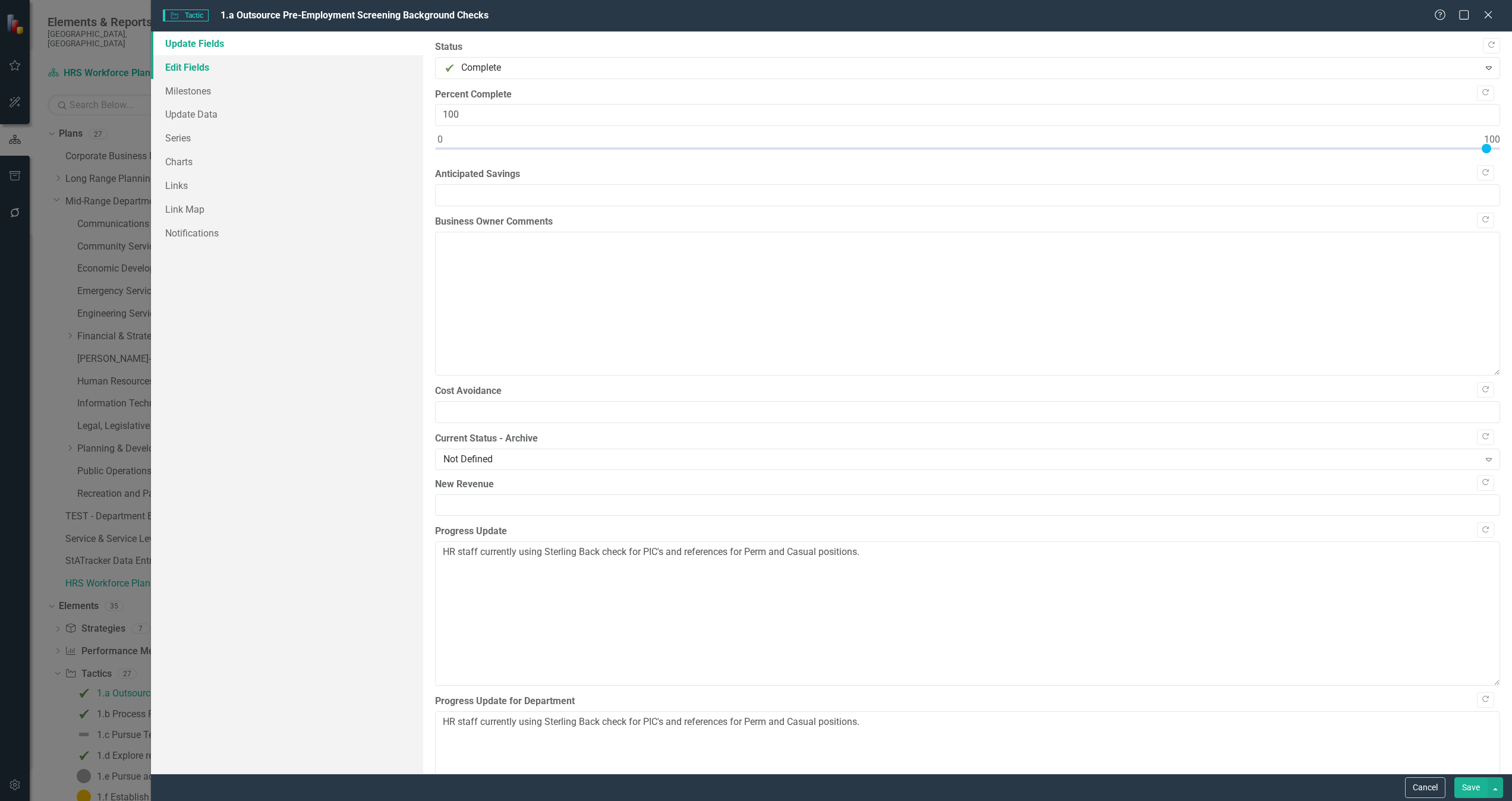
click at [236, 72] on link "Edit Fields" at bounding box center [286, 67] width 272 height 24
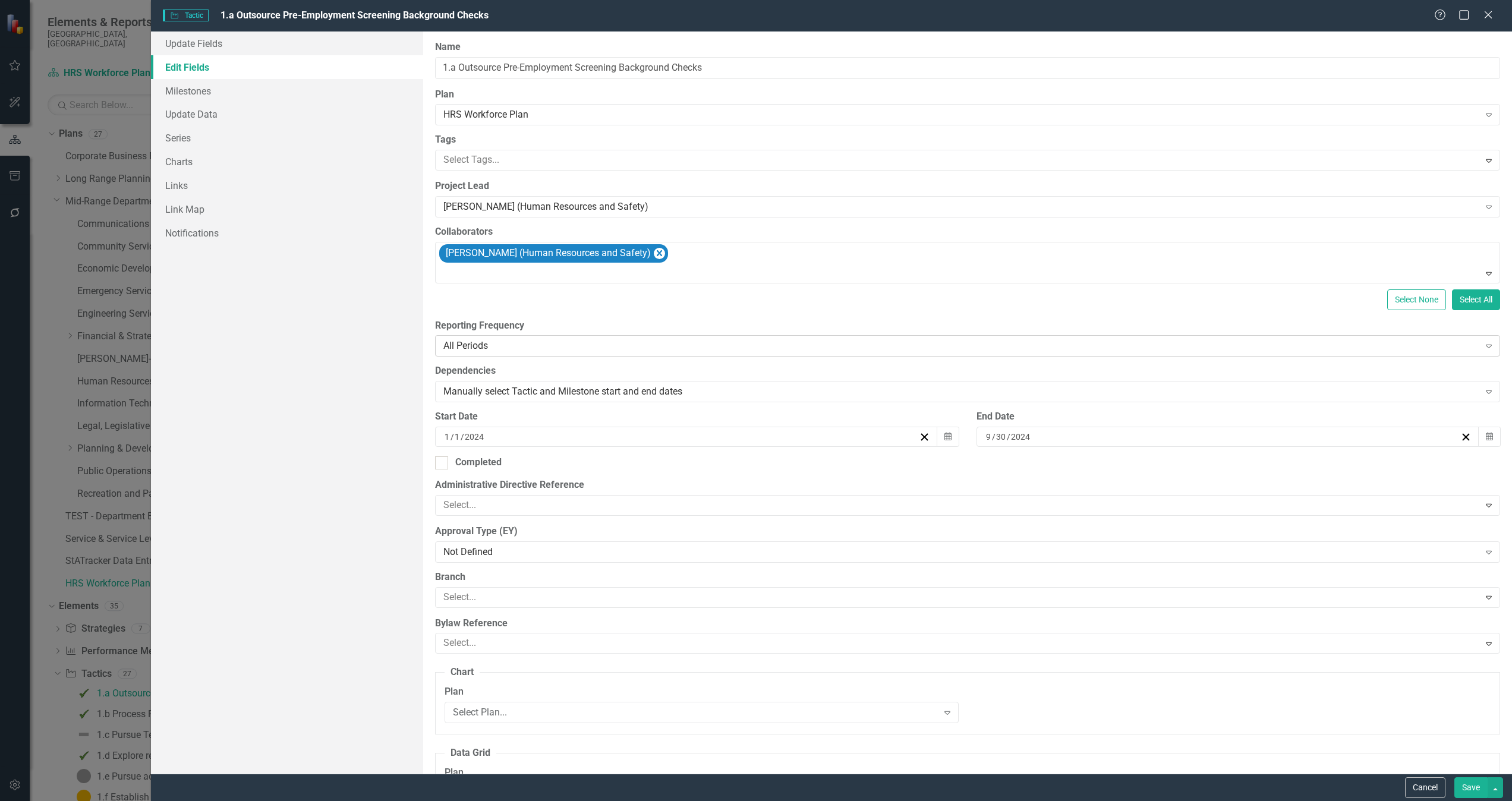
click at [749, 345] on div "All Periods" at bounding box center [961, 346] width 1035 height 14
click at [769, 310] on div "Select None Select All" at bounding box center [967, 300] width 1065 height 21
click at [1496, 786] on button "button" at bounding box center [1495, 788] width 15 height 21
click at [763, 307] on div "Select None Select All" at bounding box center [967, 300] width 1065 height 21
click at [1412, 786] on button "Cancel" at bounding box center [1424, 788] width 41 height 21
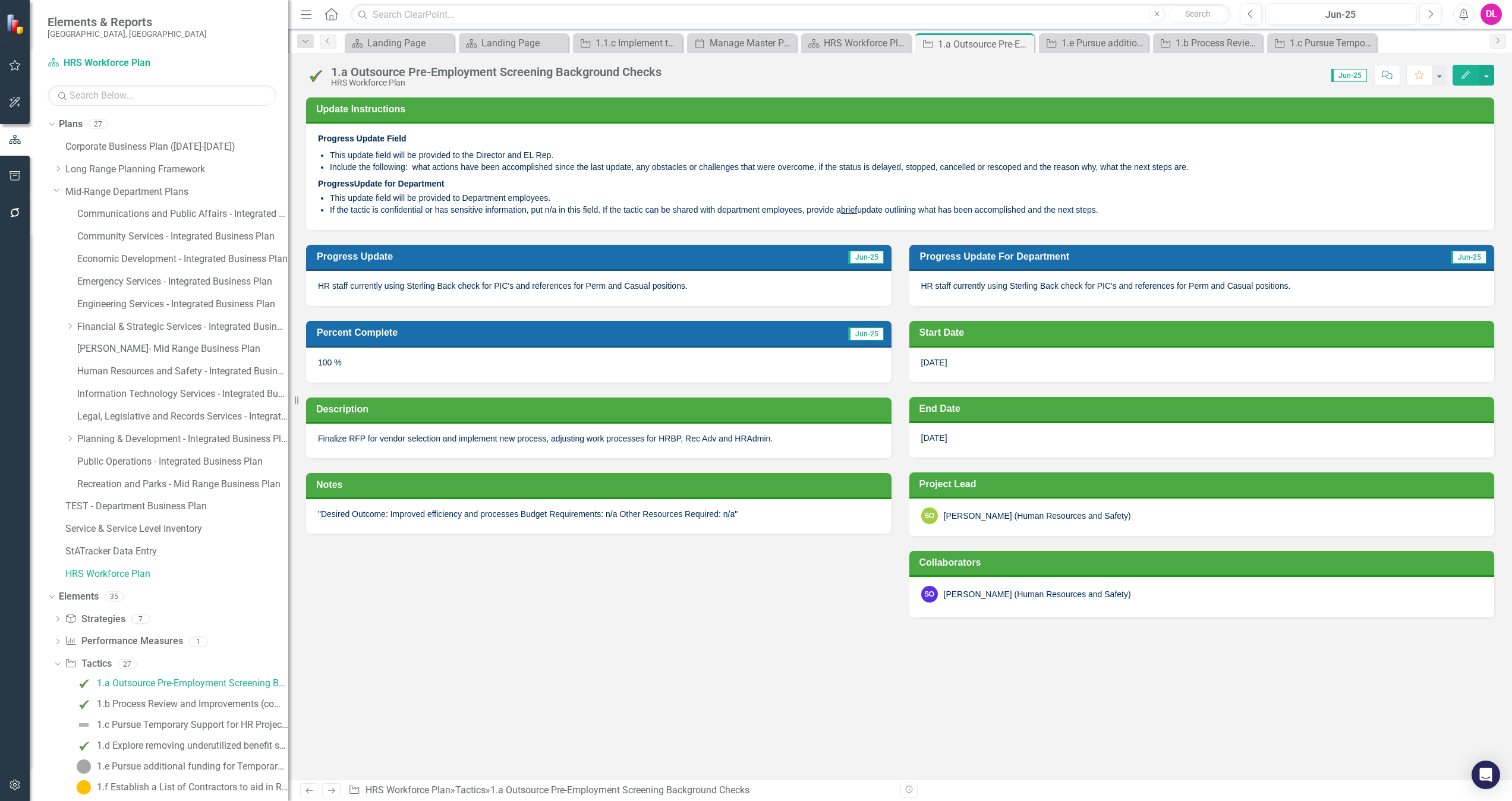
drag, startPoint x: 184, startPoint y: 376, endPoint x: 288, endPoint y: 378, distance: 104.0
click at [288, 378] on div "Resize" at bounding box center [293, 400] width 9 height 801
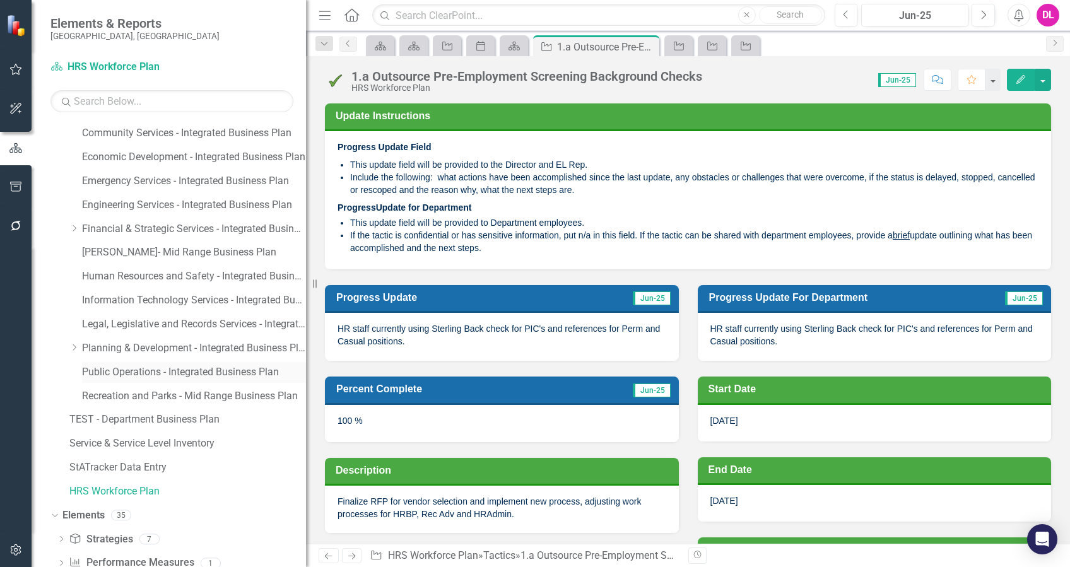
scroll to position [84, 0]
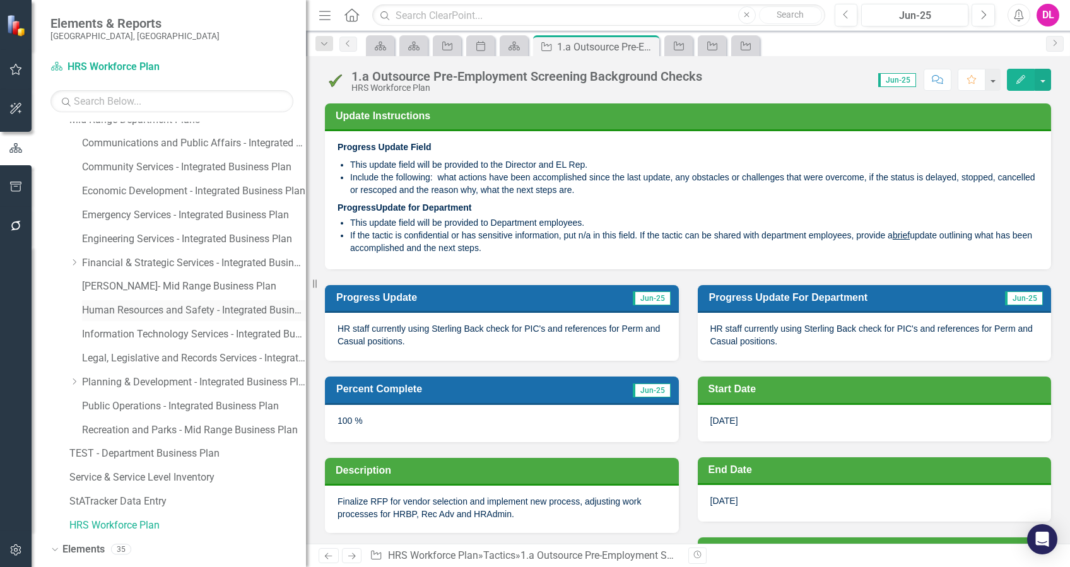
click at [155, 312] on link "Human Resources and Safety - Integrated Business Plan" at bounding box center [194, 310] width 224 height 15
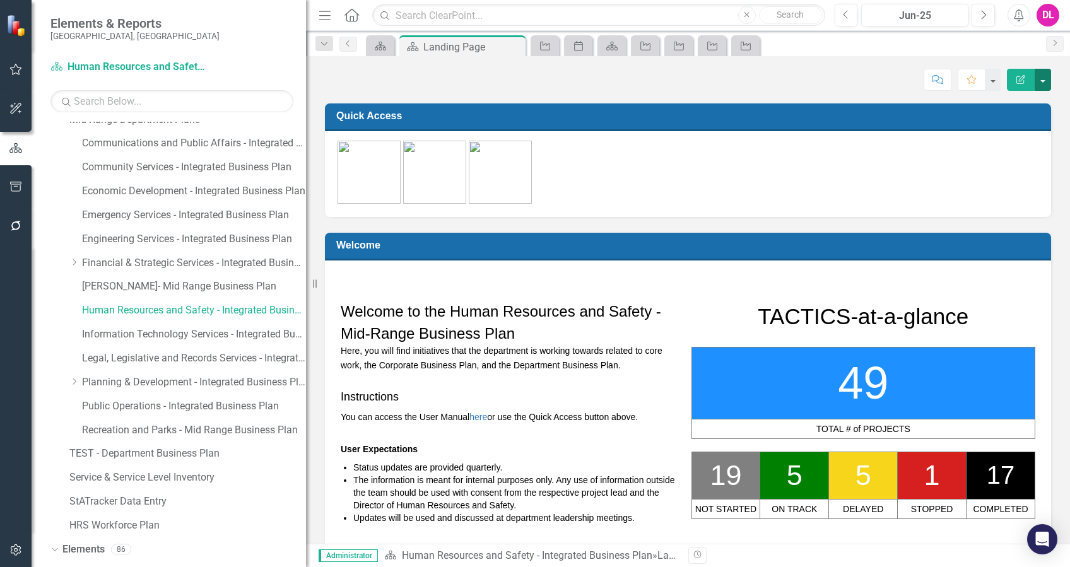
click at [1044, 78] on button "button" at bounding box center [1042, 80] width 16 height 22
click at [995, 100] on link "Edit Edit Plan" at bounding box center [999, 102] width 102 height 23
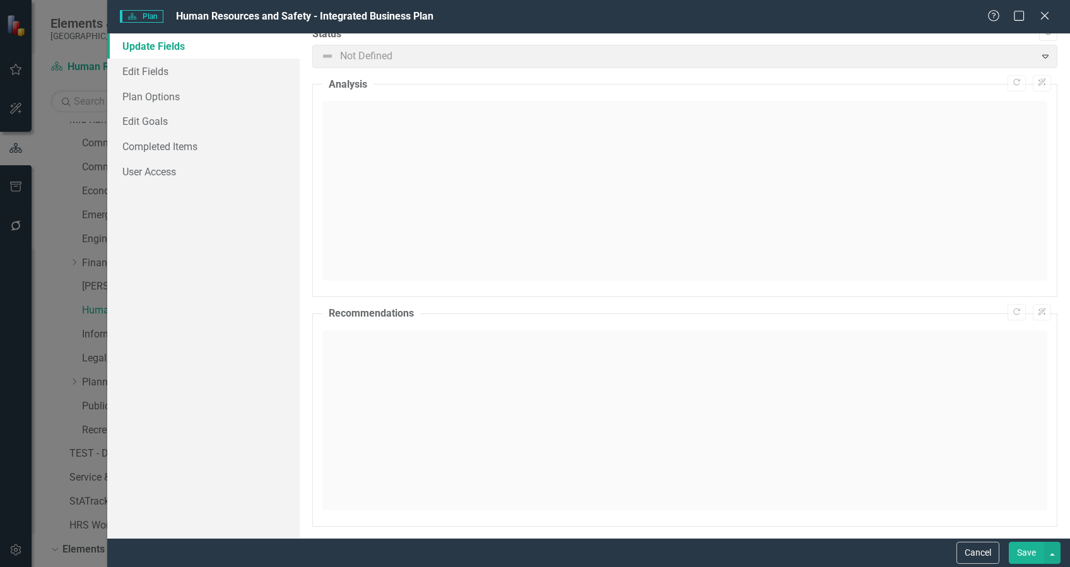
scroll to position [23, 0]
click at [146, 76] on link "Edit Fields" at bounding box center [203, 71] width 192 height 25
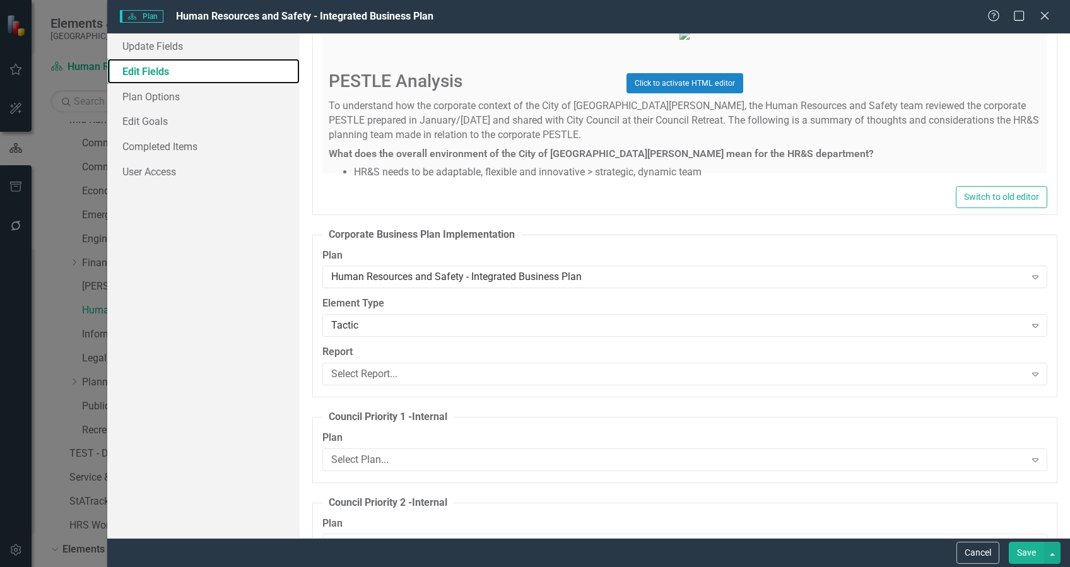
scroll to position [2943, 0]
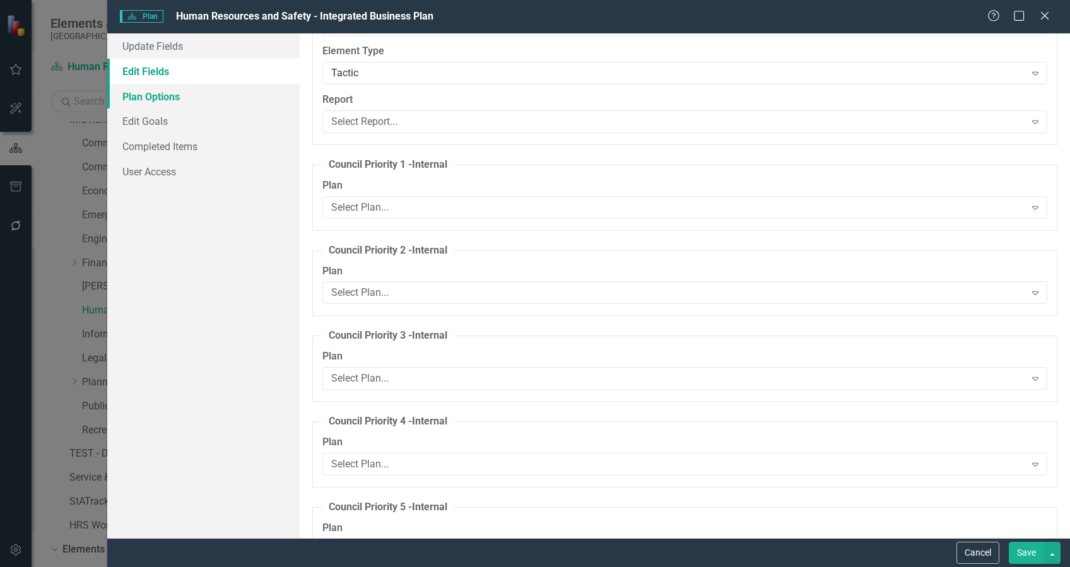
click at [146, 92] on link "Plan Options" at bounding box center [203, 96] width 192 height 25
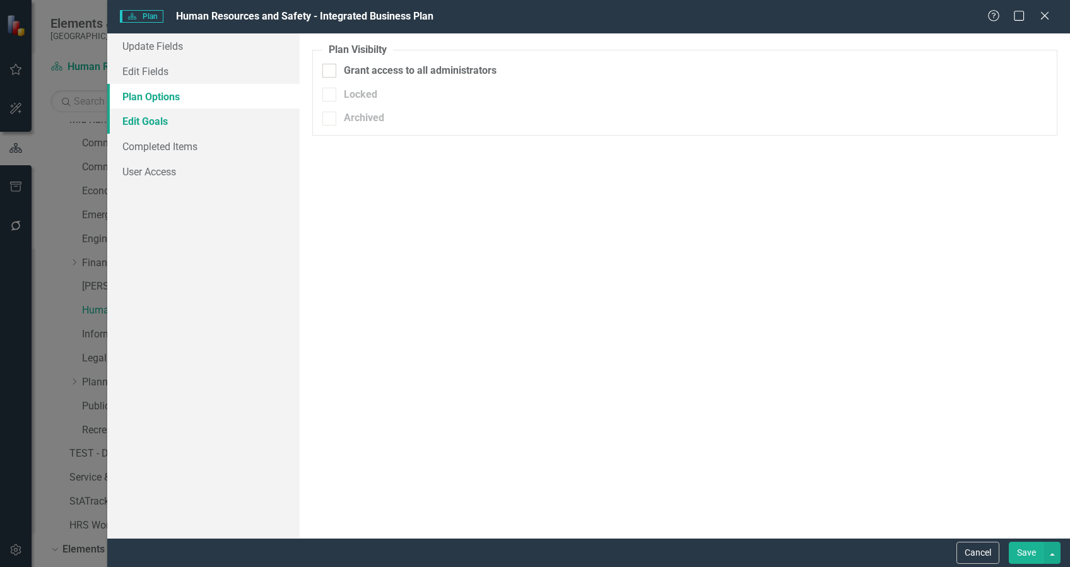
click at [146, 116] on link "Edit Goals" at bounding box center [203, 120] width 192 height 25
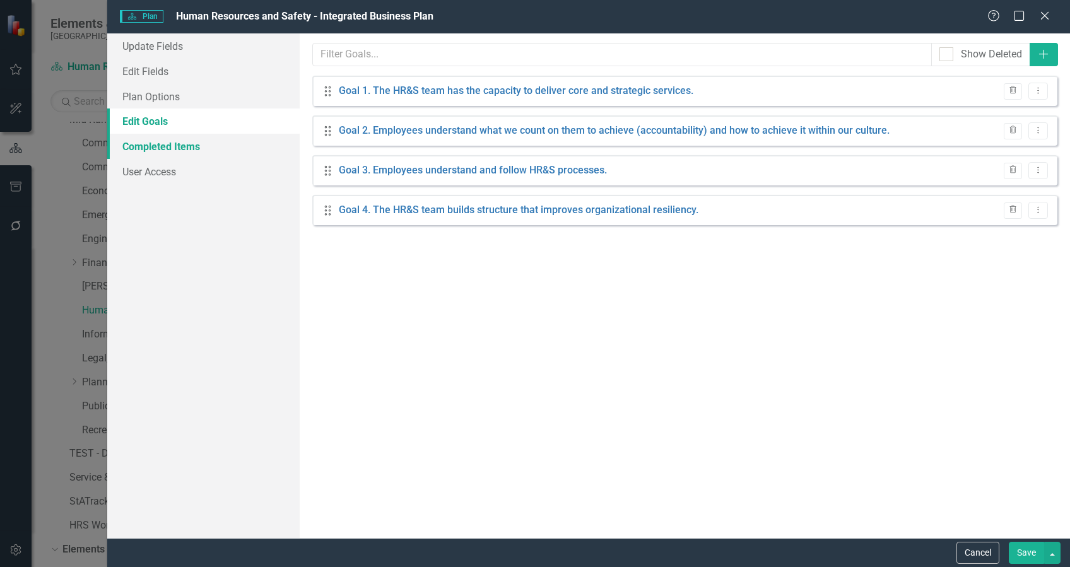
click at [163, 145] on link "Completed Items" at bounding box center [203, 146] width 192 height 25
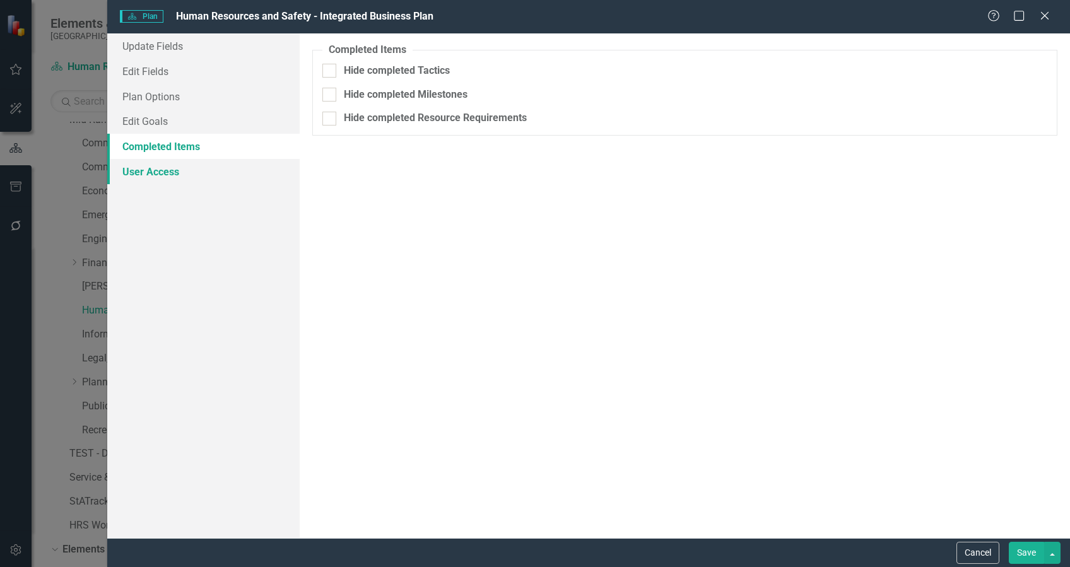
click at [161, 176] on link "User Access" at bounding box center [203, 171] width 192 height 25
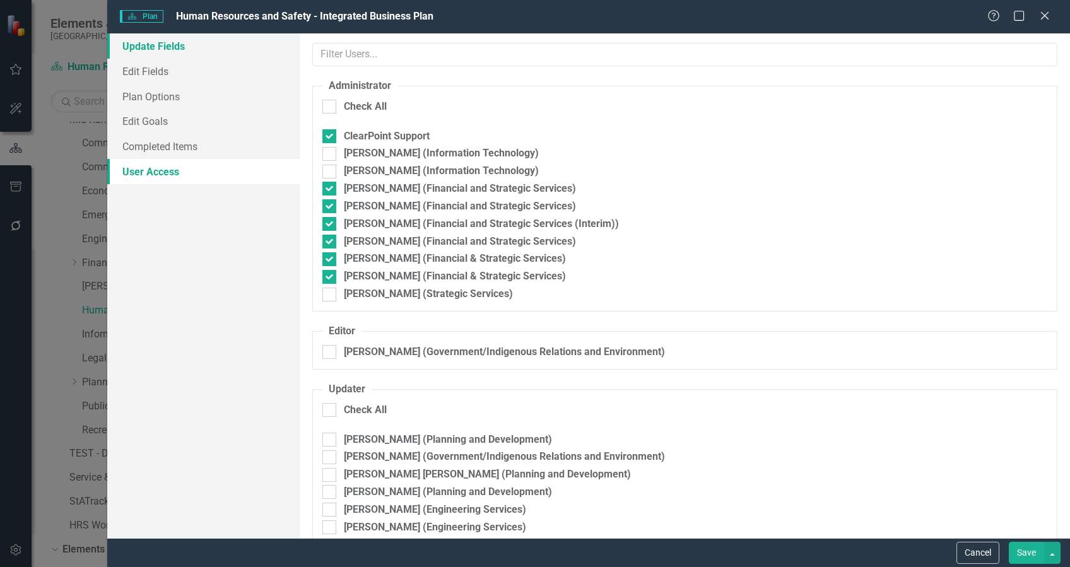
click at [163, 45] on link "Update Fields" at bounding box center [203, 45] width 192 height 25
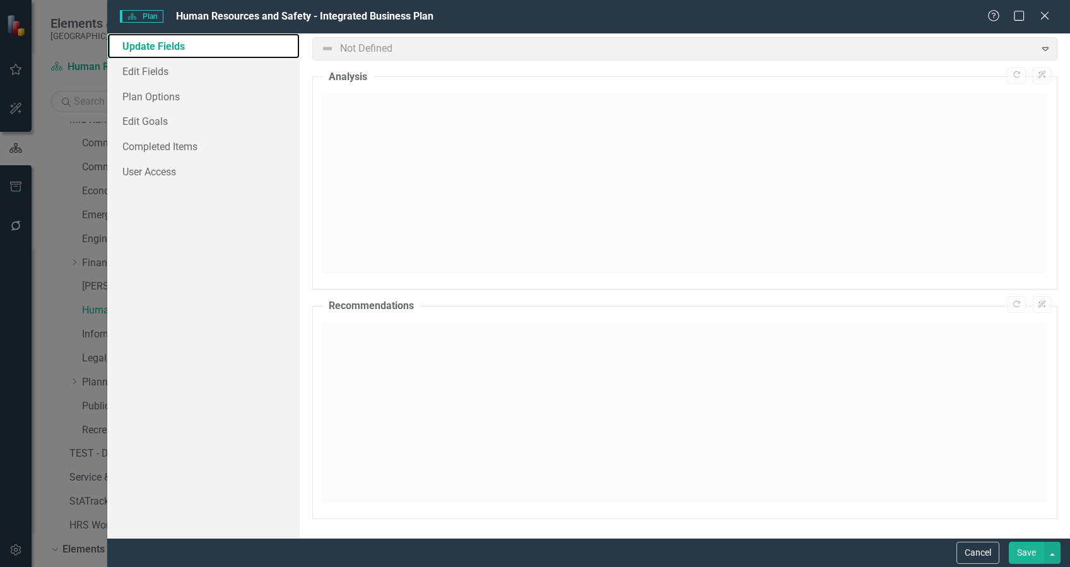
scroll to position [0, 0]
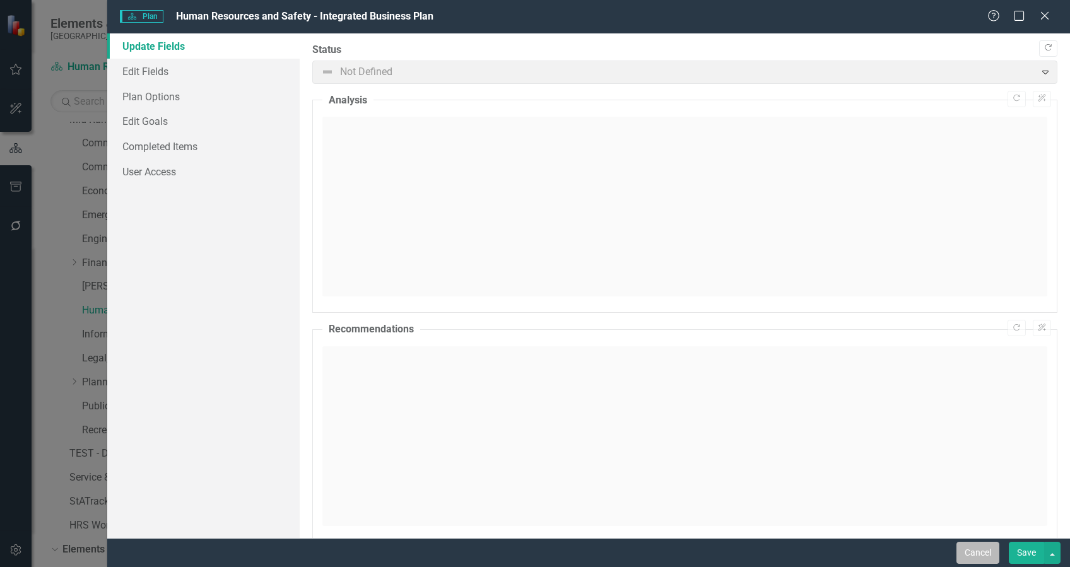
click at [989, 551] on button "Cancel" at bounding box center [977, 553] width 43 height 22
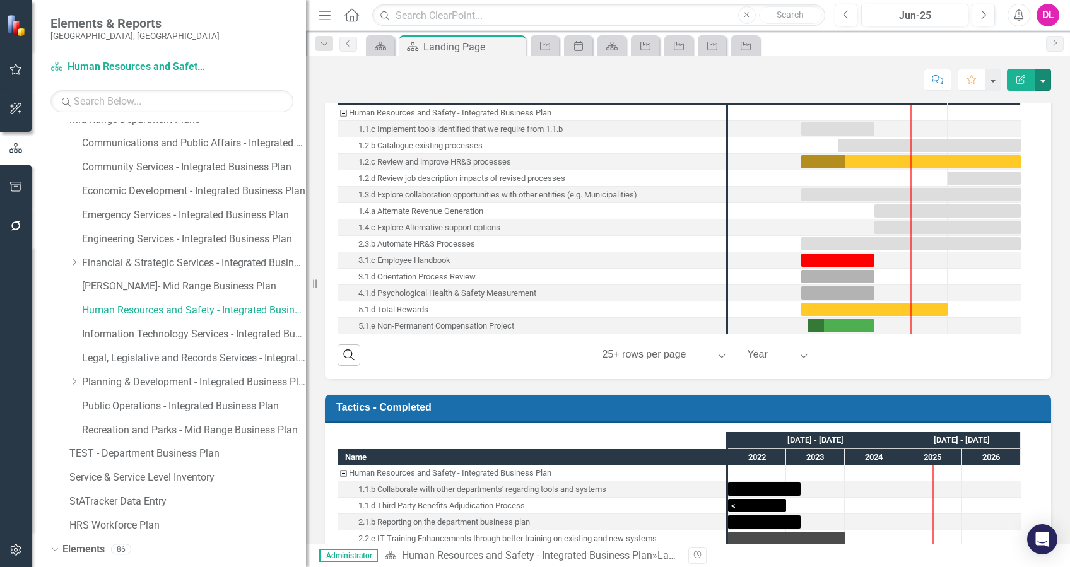
scroll to position [336, 0]
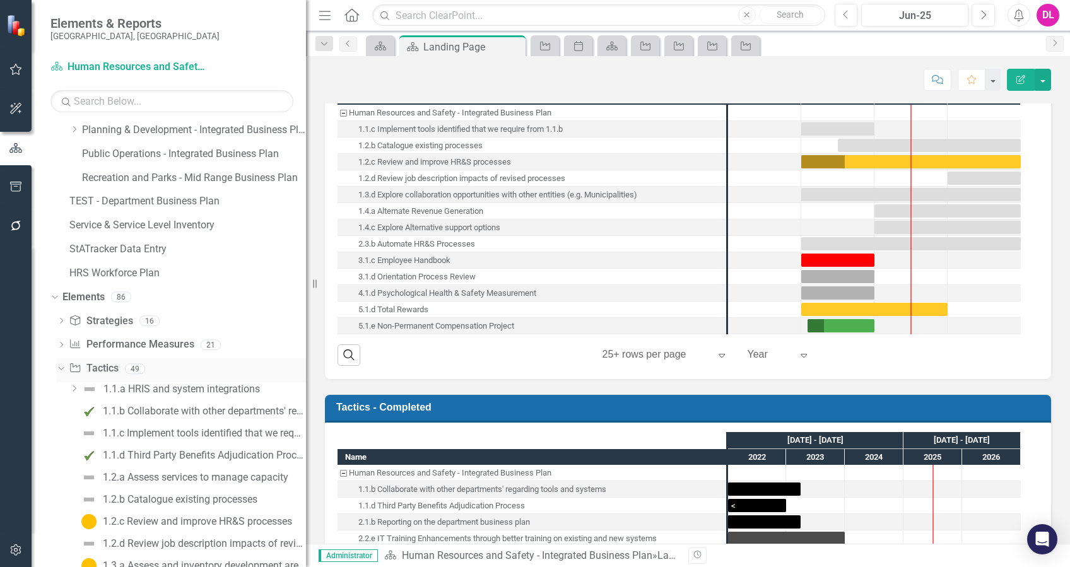
click at [62, 366] on icon "Dropdown" at bounding box center [59, 368] width 7 height 9
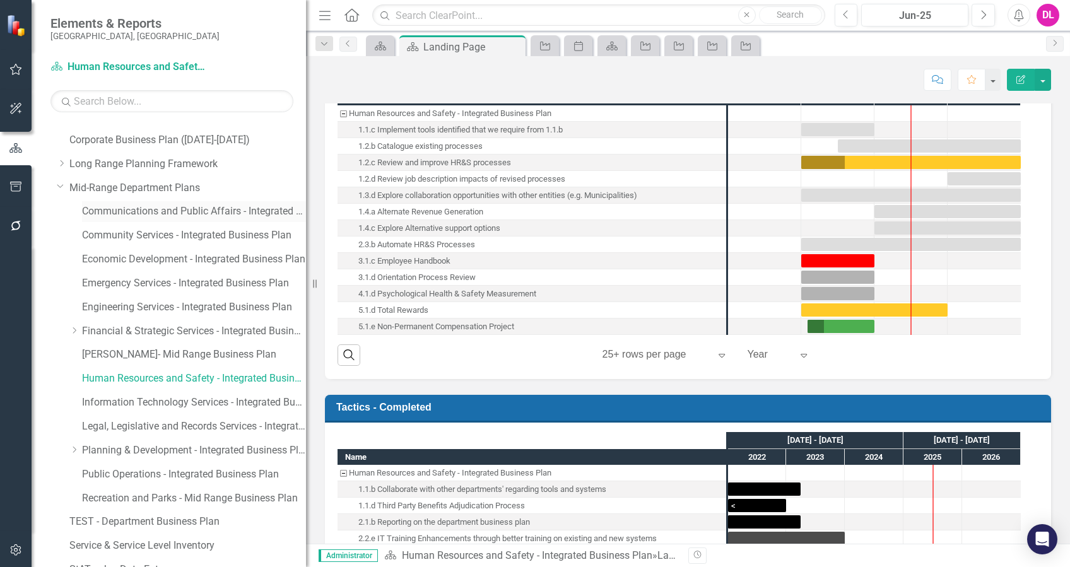
scroll to position [0, 0]
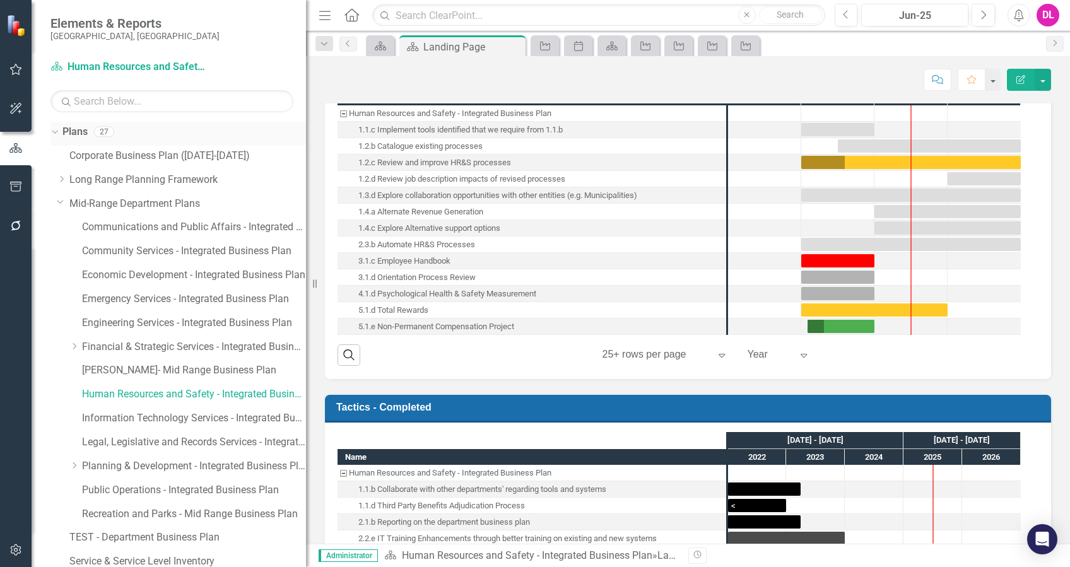
drag, startPoint x: 54, startPoint y: 132, endPoint x: 56, endPoint y: 138, distance: 6.4
click at [54, 132] on icon "Dropdown" at bounding box center [53, 131] width 7 height 9
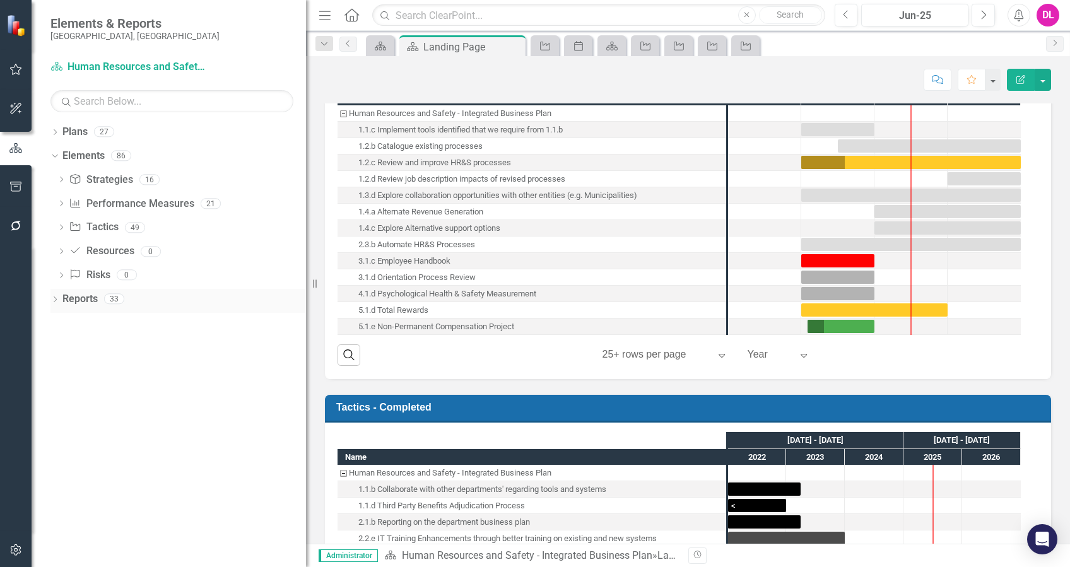
click at [55, 294] on div "Dropdown Reports 33" at bounding box center [177, 301] width 255 height 24
click at [54, 300] on icon "Dropdown" at bounding box center [54, 300] width 9 height 7
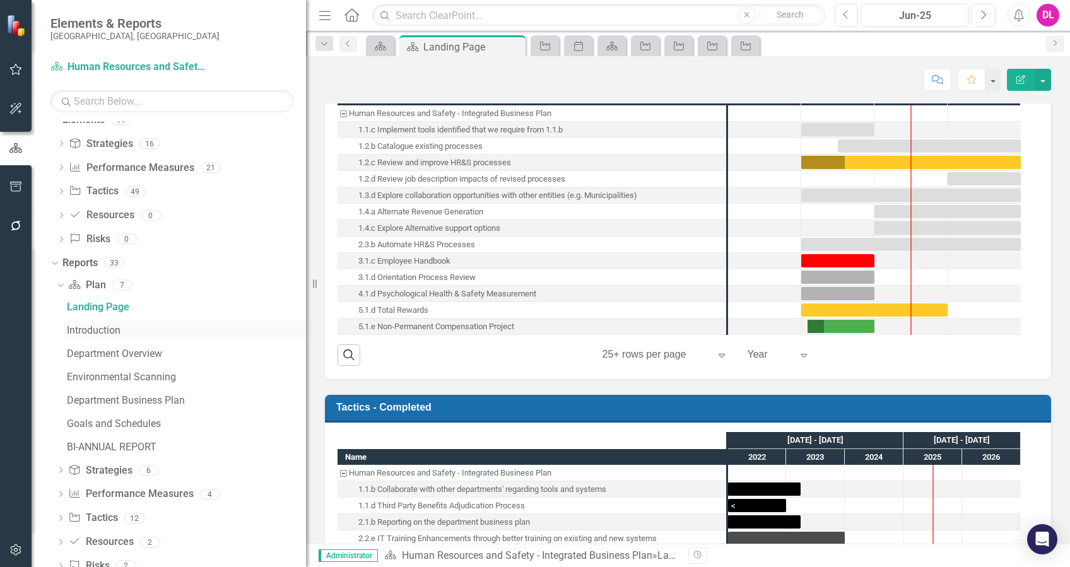
scroll to position [67, 0]
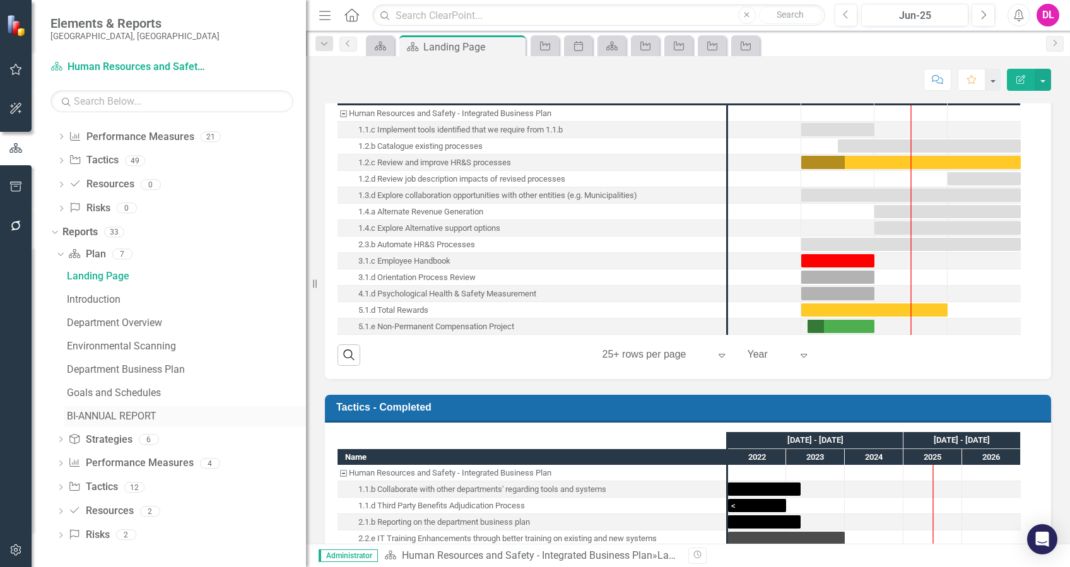
click at [144, 414] on div "BI-ANNUAL REPORT" at bounding box center [186, 416] width 239 height 11
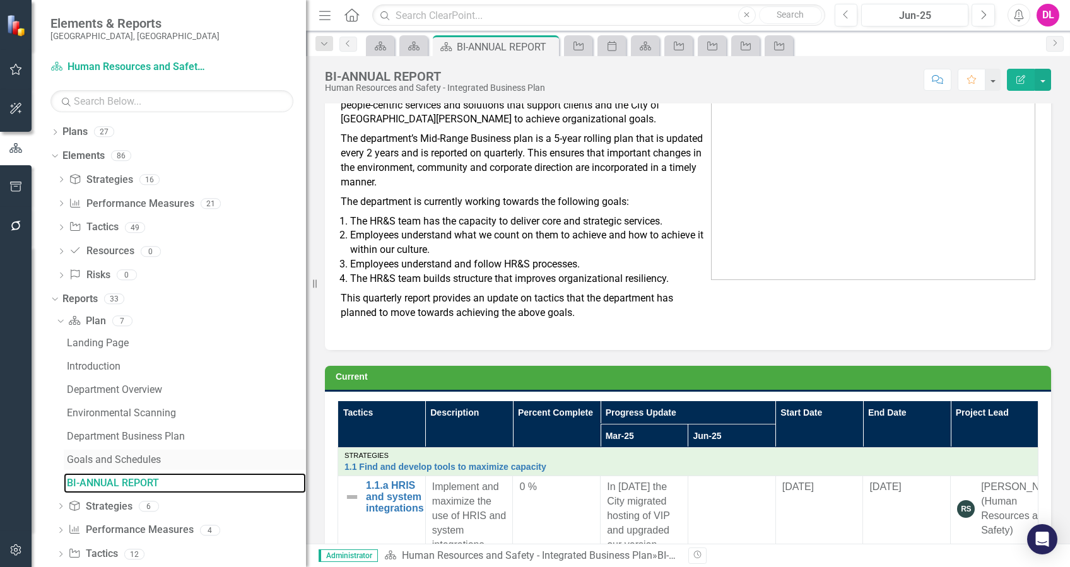
scroll to position [67, 0]
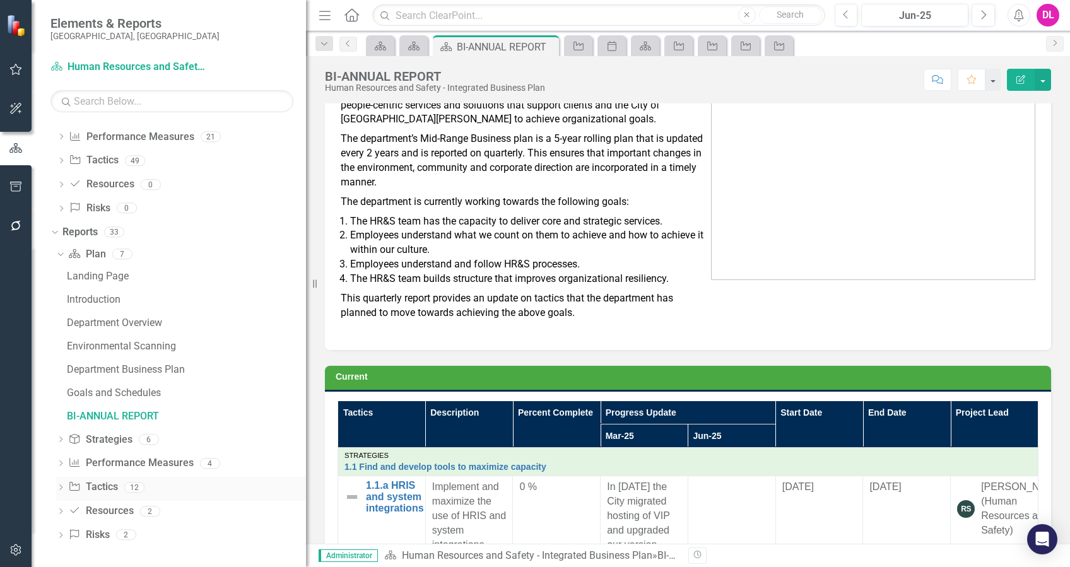
click at [61, 485] on icon "Dropdown" at bounding box center [60, 488] width 9 height 7
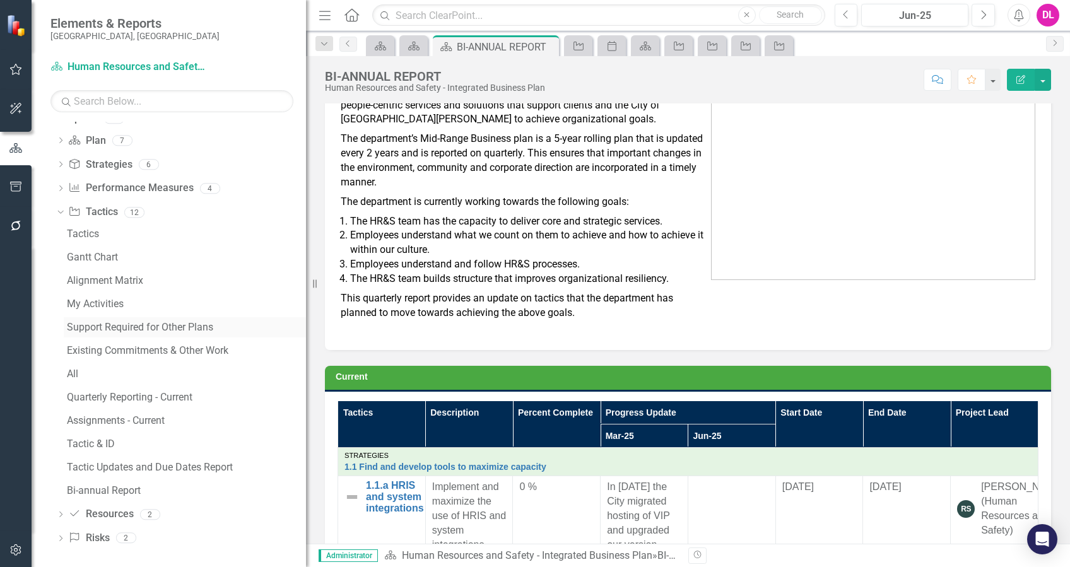
scroll to position [184, 0]
click at [207, 466] on div "Tactic Updates and Due Dates Report" at bounding box center [186, 464] width 239 height 11
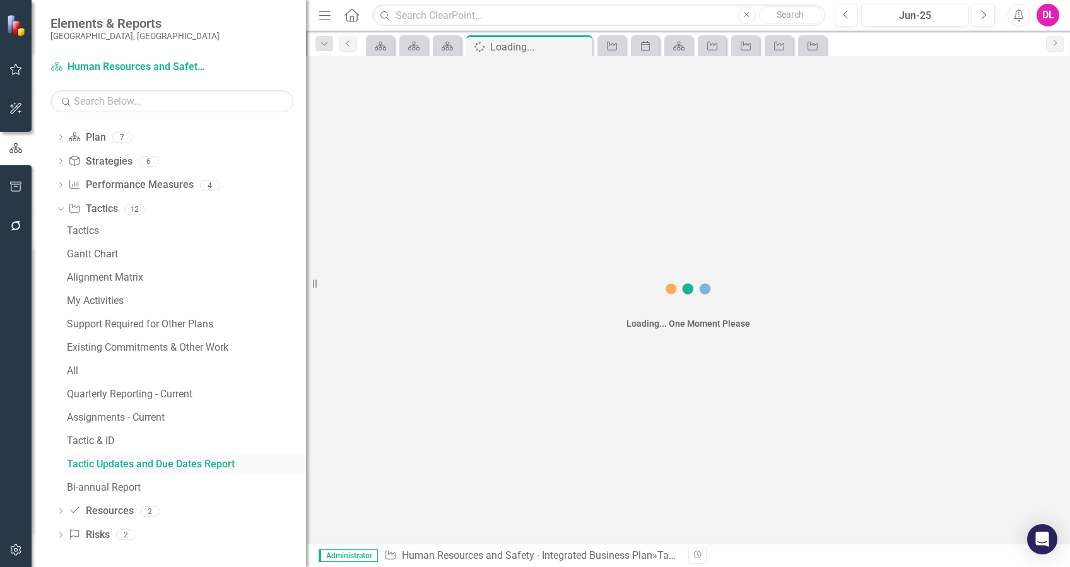
scroll to position [91, 0]
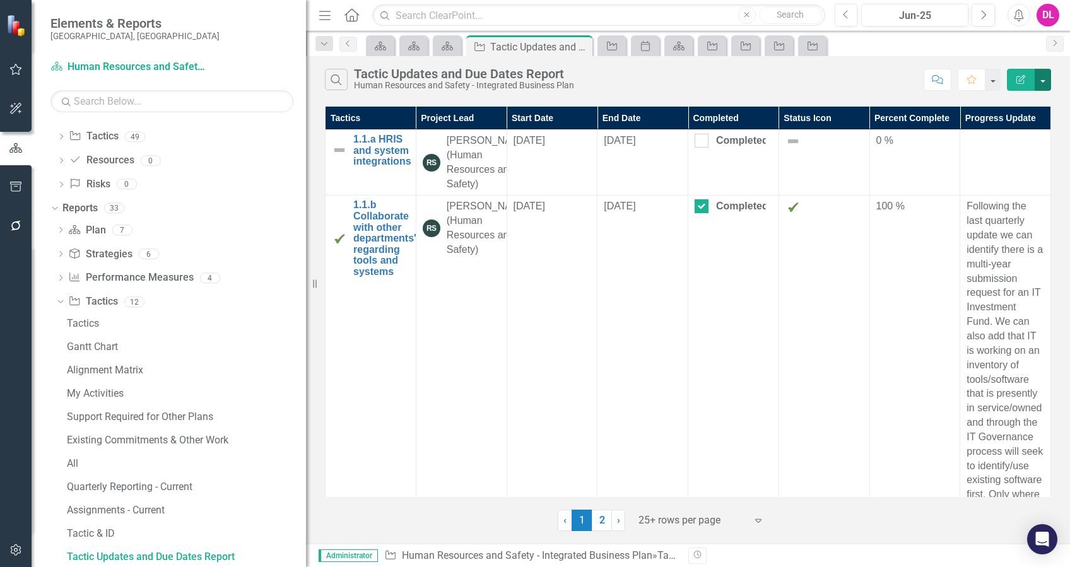
click at [1049, 86] on button "button" at bounding box center [1042, 80] width 16 height 22
click at [1029, 100] on link "Edit Report Edit Report" at bounding box center [1000, 102] width 100 height 23
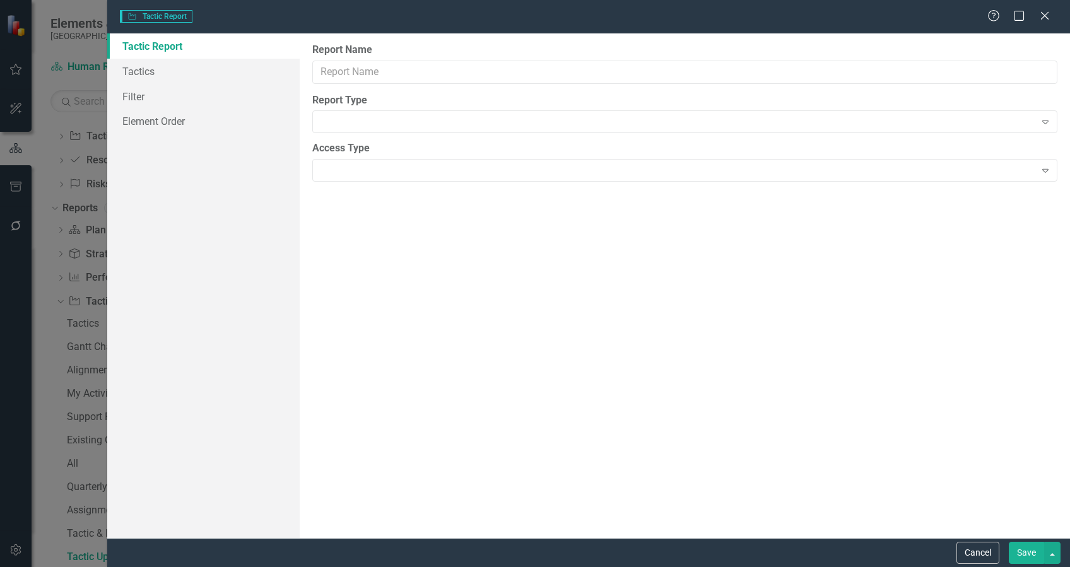
type input "Tactic Updates and Due Dates Report"
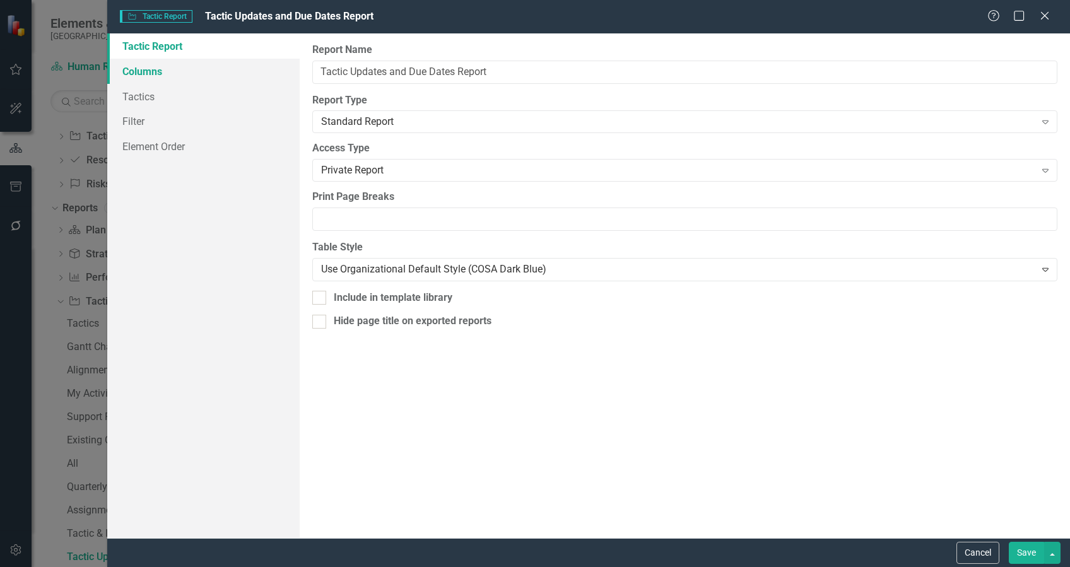
click at [163, 73] on link "Columns" at bounding box center [203, 71] width 192 height 25
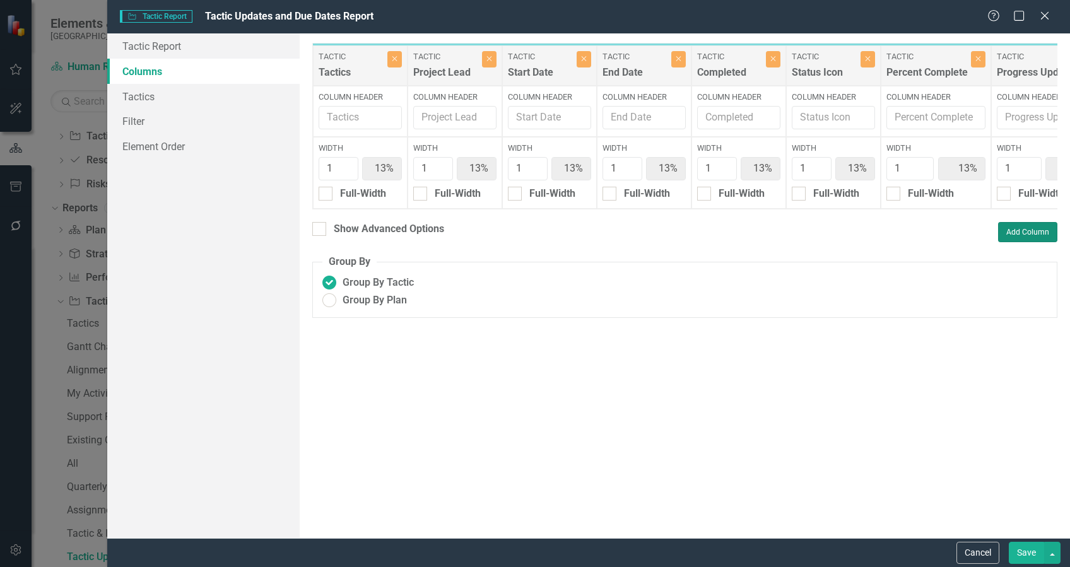
click at [1018, 242] on button "Add Column" at bounding box center [1027, 232] width 59 height 20
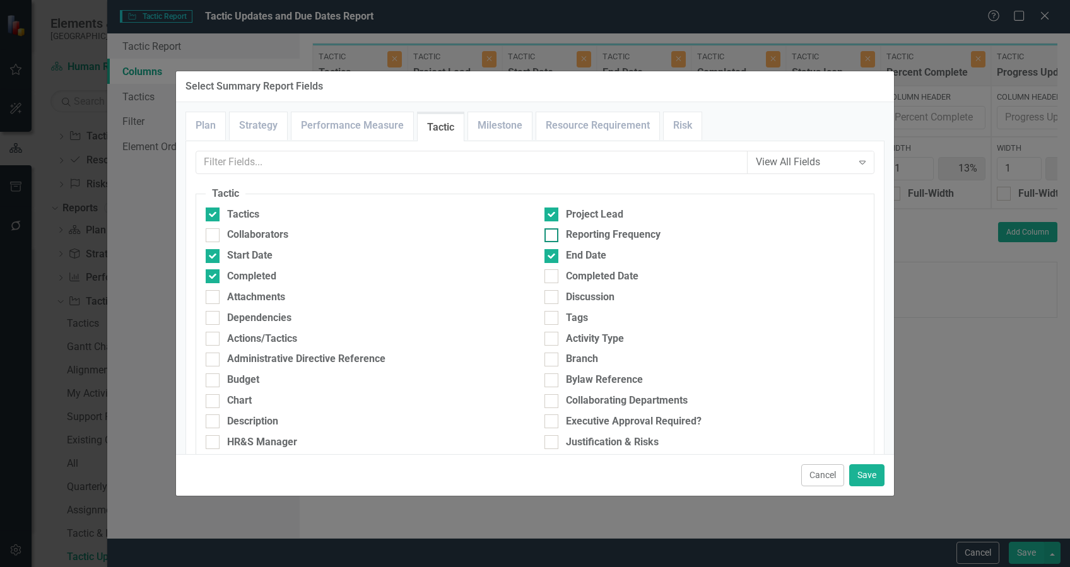
click at [566, 233] on div "Reporting Frequency" at bounding box center [613, 235] width 95 height 15
click at [553, 233] on input "Reporting Frequency" at bounding box center [548, 232] width 8 height 8
checkbox input "true"
click at [873, 476] on button "Save" at bounding box center [866, 475] width 35 height 22
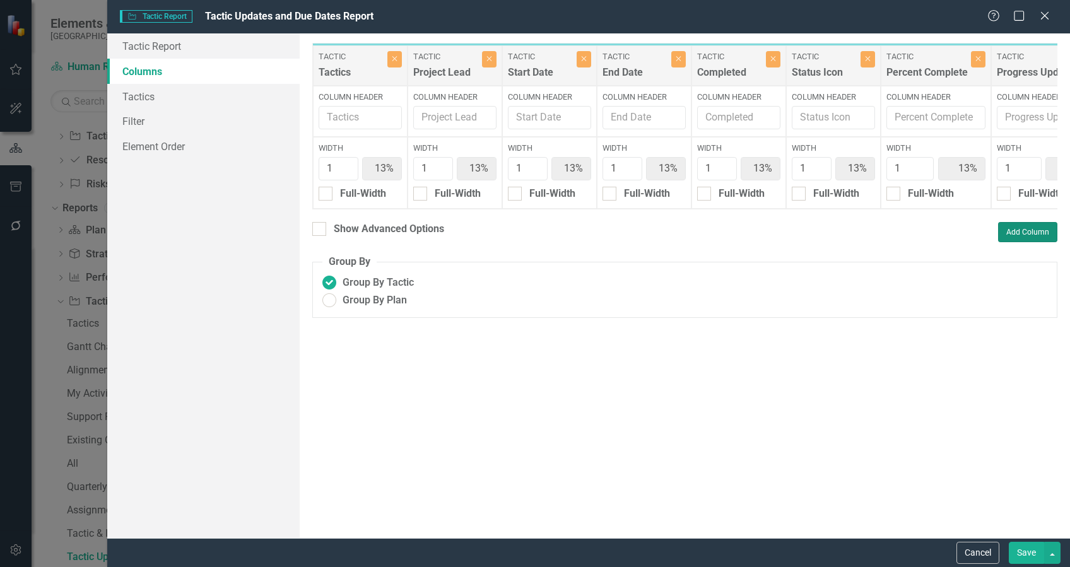
type input "11%"
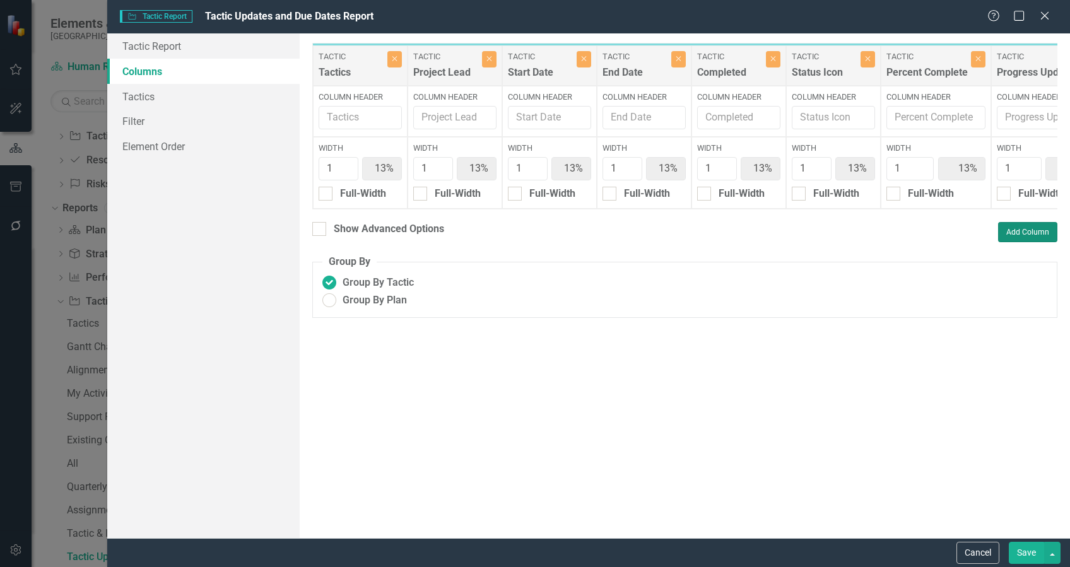
type input "11%"
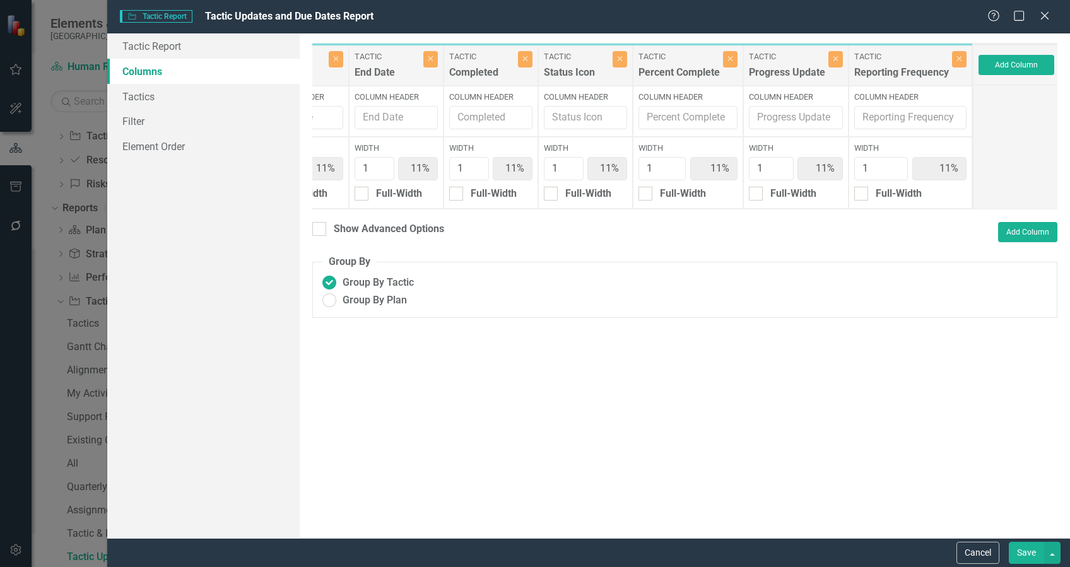
click at [1031, 553] on button "Save" at bounding box center [1026, 553] width 35 height 22
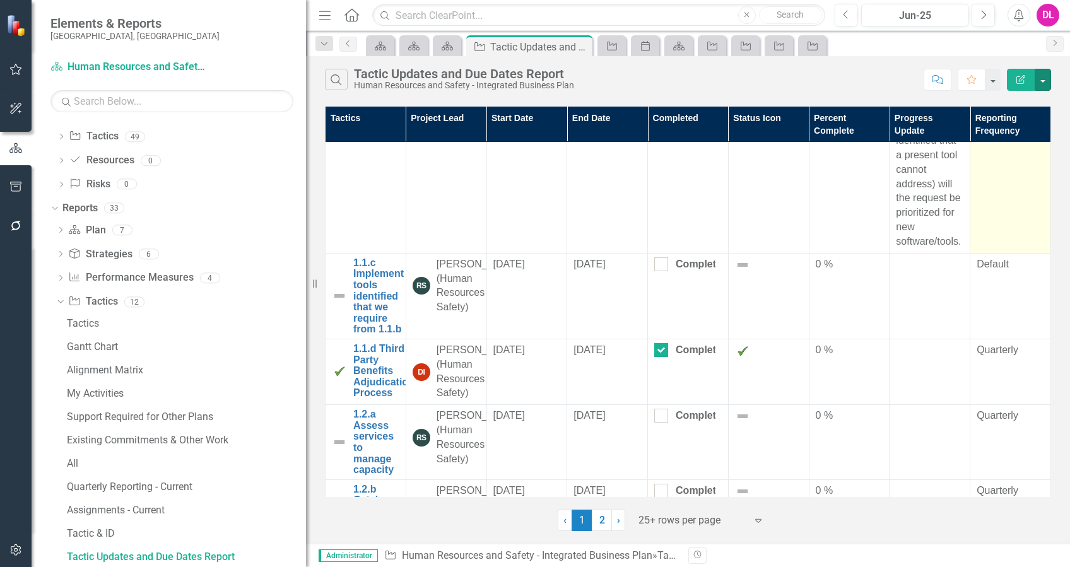
scroll to position [505, 0]
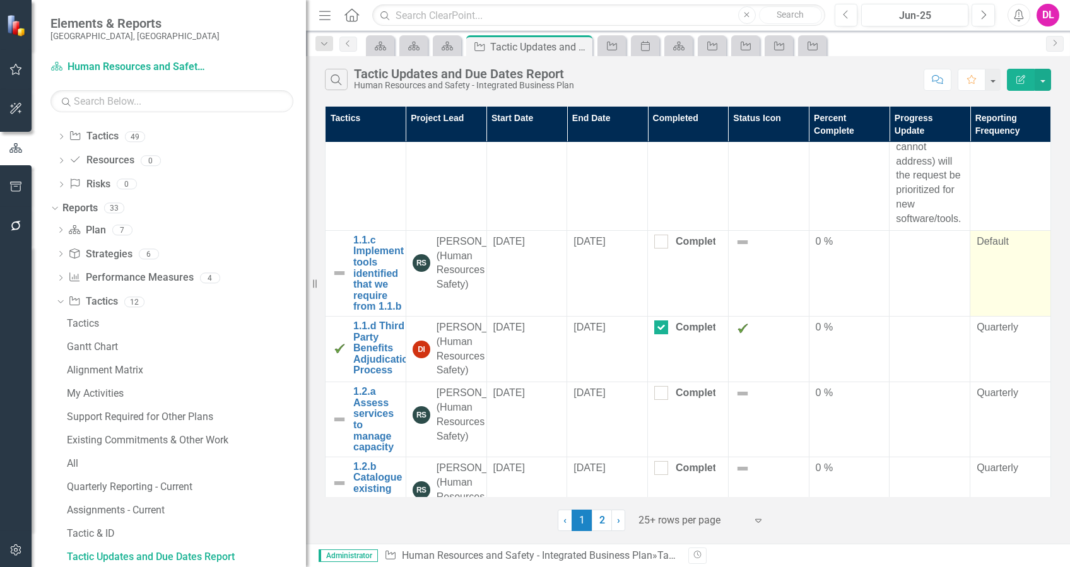
click at [1005, 249] on div "Default" at bounding box center [1009, 242] width 67 height 15
click at [998, 249] on div "Default" at bounding box center [1009, 242] width 67 height 15
click at [1004, 249] on div "Default" at bounding box center [1009, 242] width 67 height 15
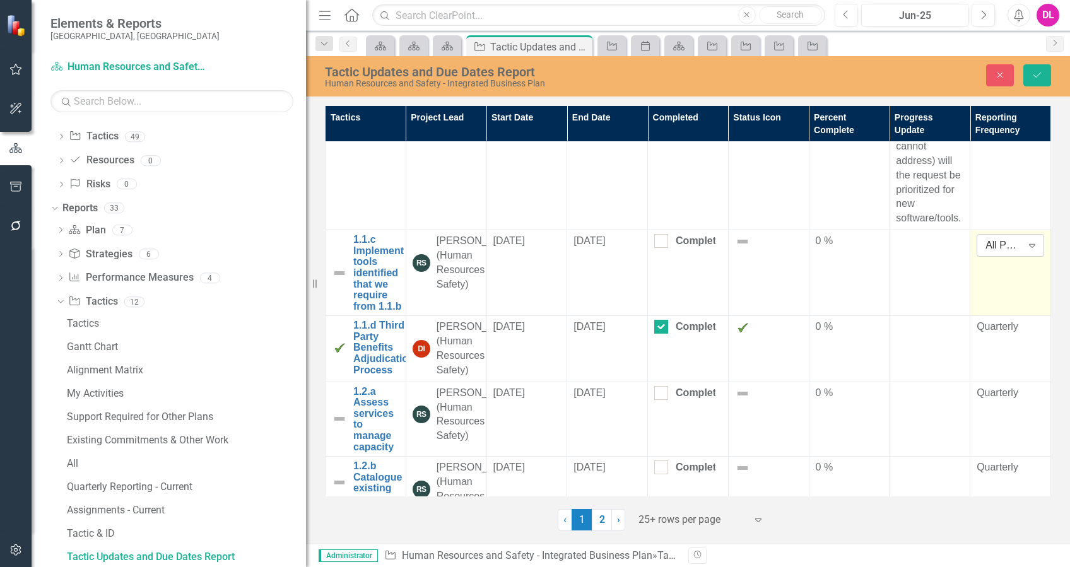
click at [1023, 255] on div "Expand" at bounding box center [1031, 245] width 23 height 20
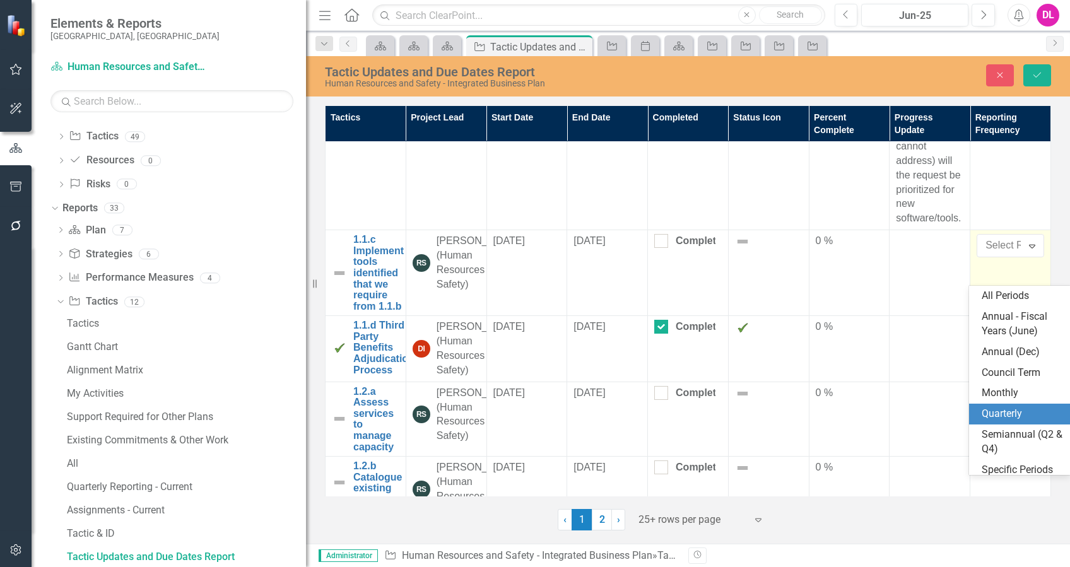
click at [1010, 414] on div "Quarterly" at bounding box center [1021, 414] width 81 height 15
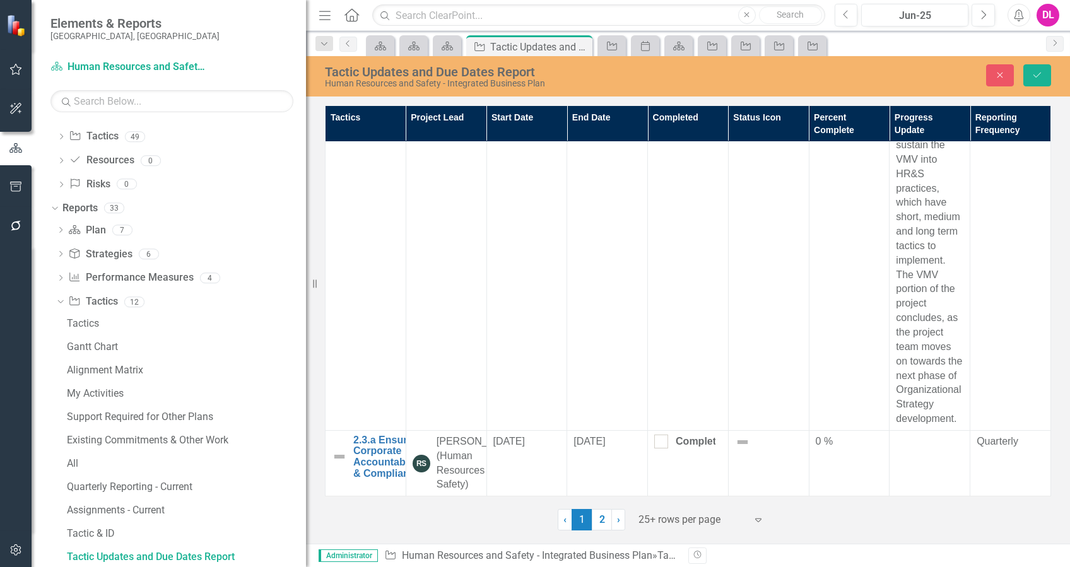
scroll to position [6016, 0]
click at [1032, 76] on icon "Save" at bounding box center [1036, 75] width 11 height 9
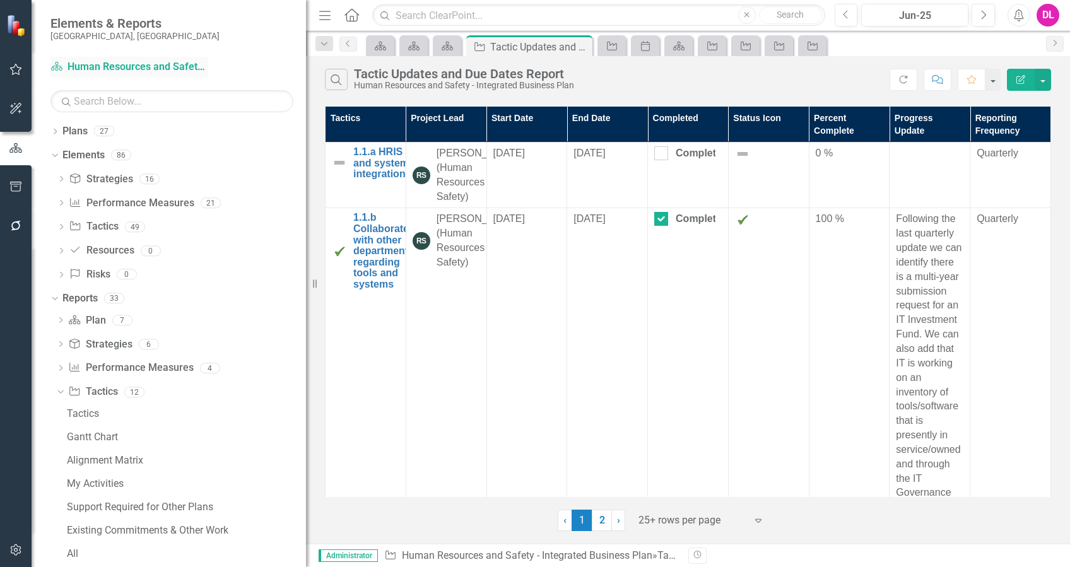
scroll to position [0, 0]
click at [55, 131] on icon "Dropdown" at bounding box center [54, 133] width 9 height 7
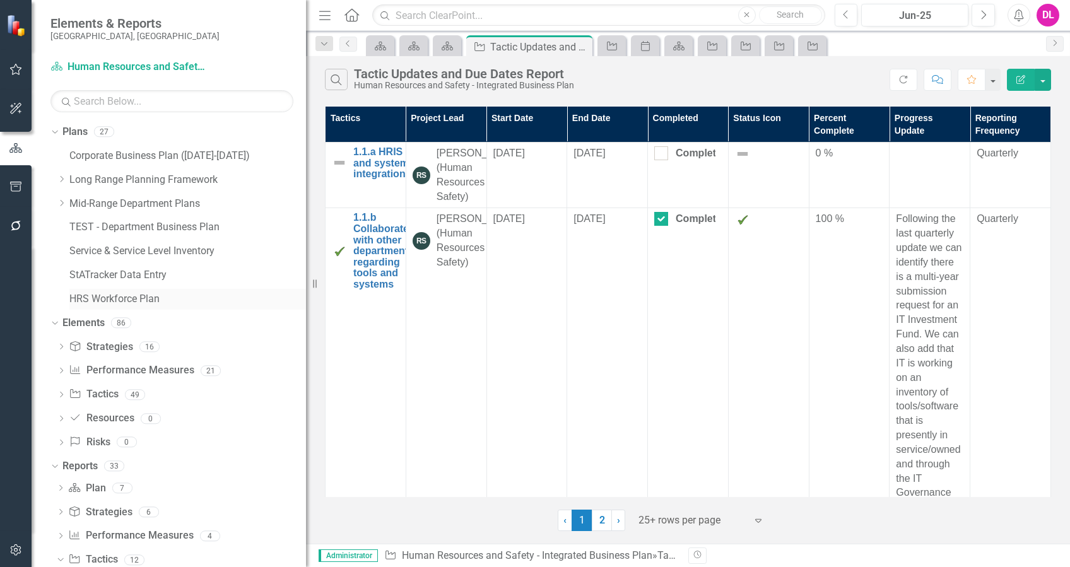
click at [100, 293] on link "HRS Workforce Plan" at bounding box center [187, 299] width 237 height 15
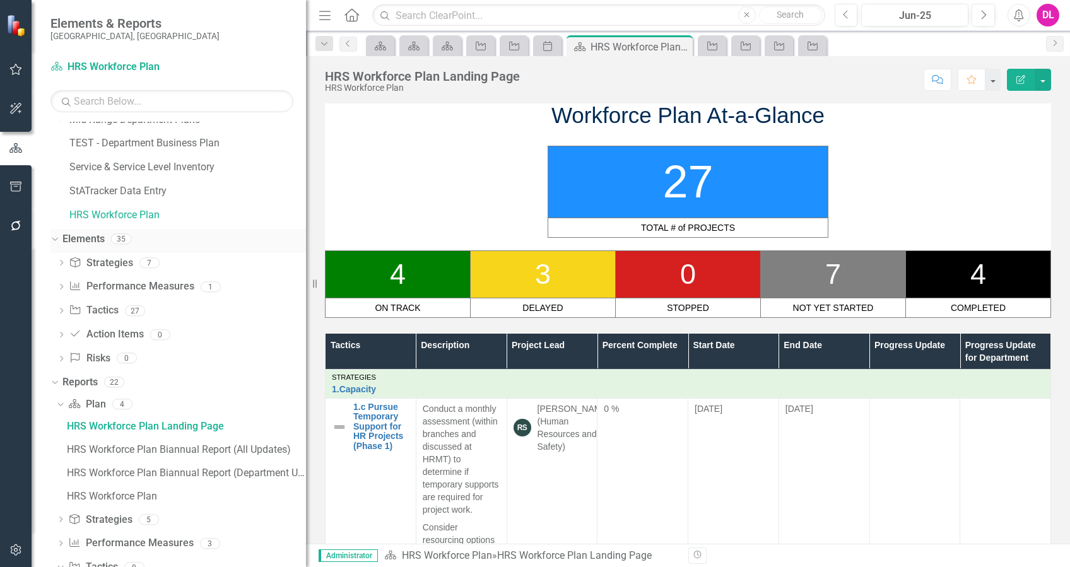
click at [54, 232] on div "Dropdown Elements 35" at bounding box center [177, 241] width 255 height 24
click at [15, 223] on icon "button" at bounding box center [15, 226] width 13 height 10
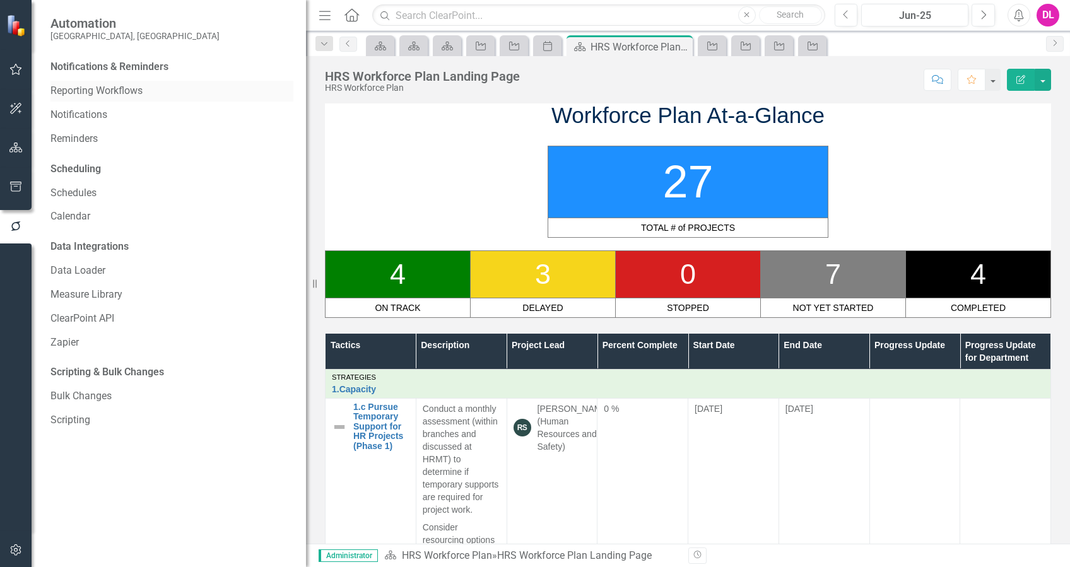
click at [115, 96] on link "Reporting Workflows" at bounding box center [171, 91] width 243 height 15
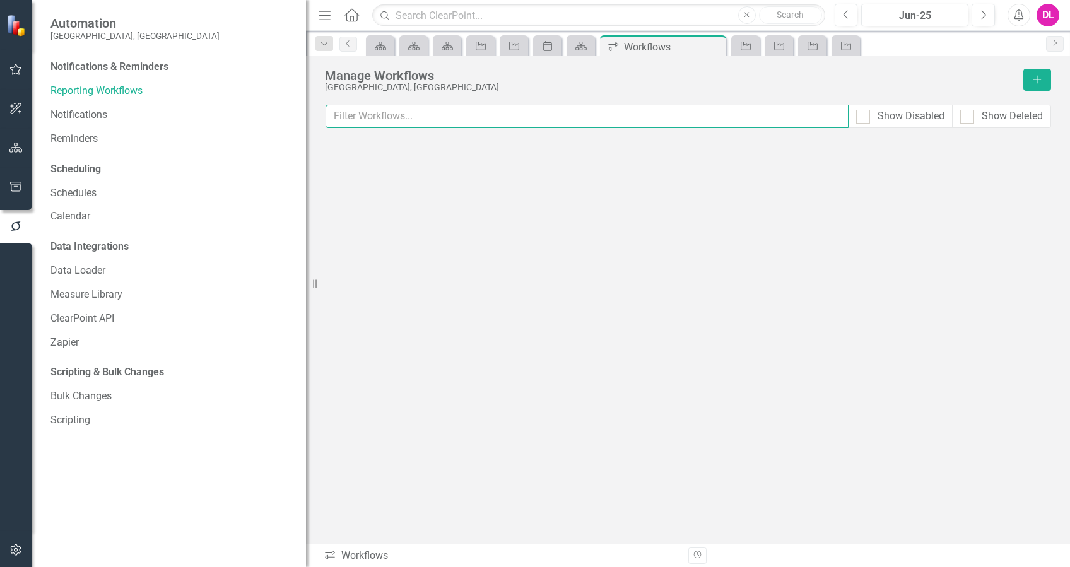
click at [404, 116] on input "text" at bounding box center [586, 116] width 523 height 23
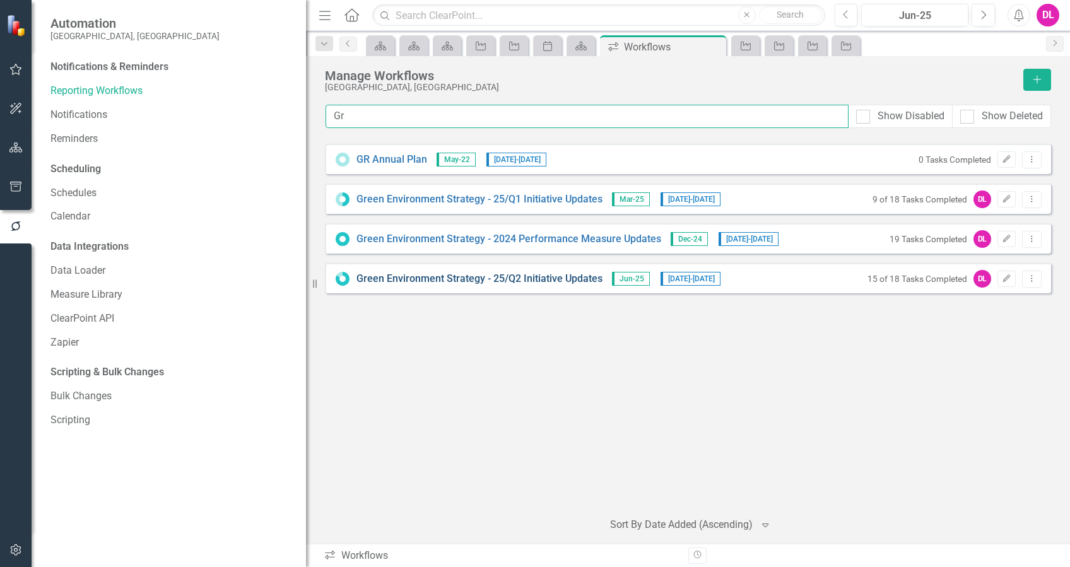
type input "Gr"
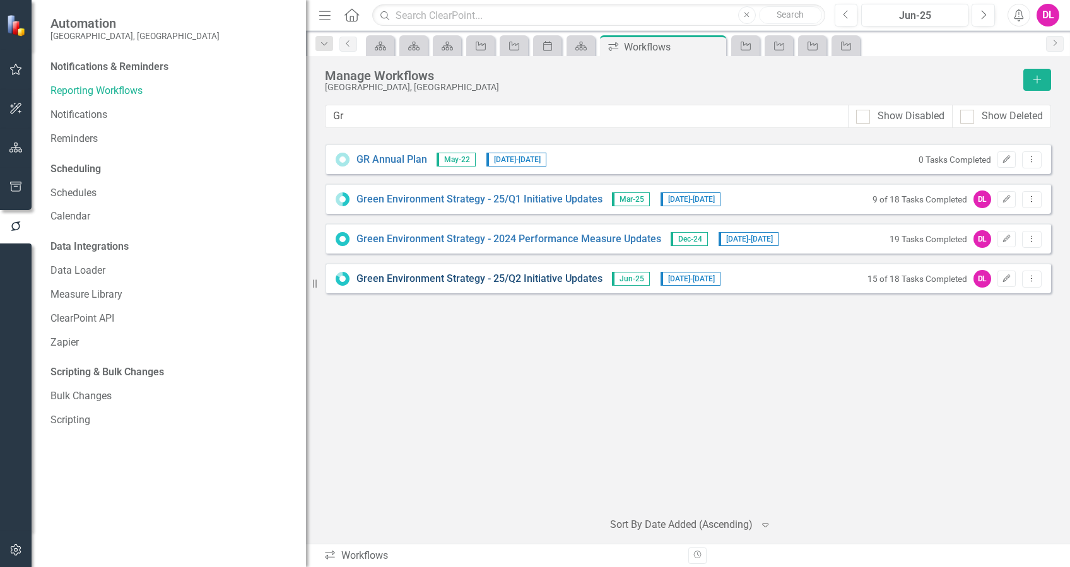
click at [555, 282] on link "Green Environment Strategy - 25/Q2 Initiative Updates" at bounding box center [479, 279] width 246 height 15
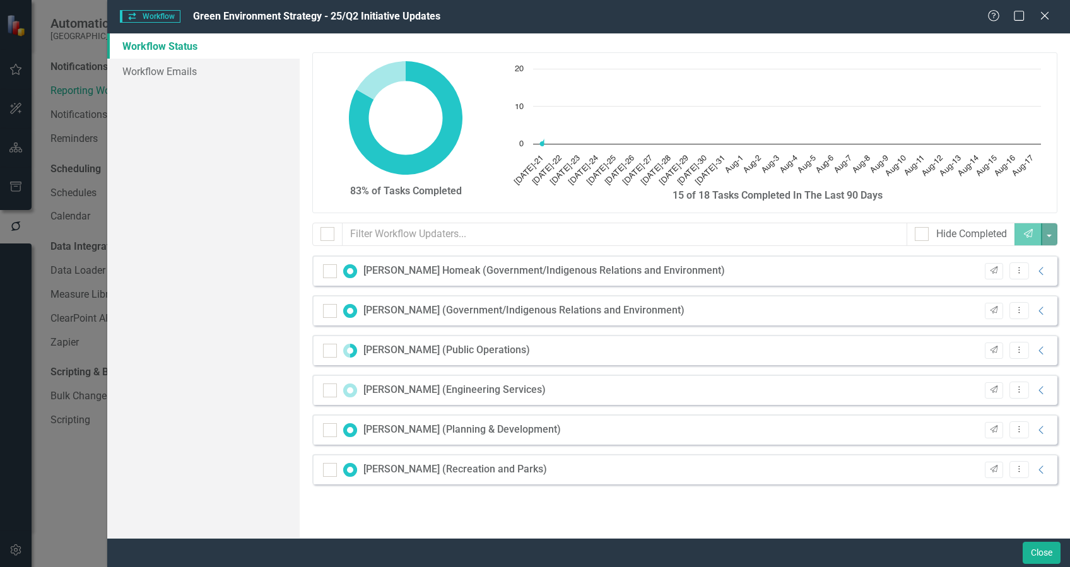
checkbox input "false"
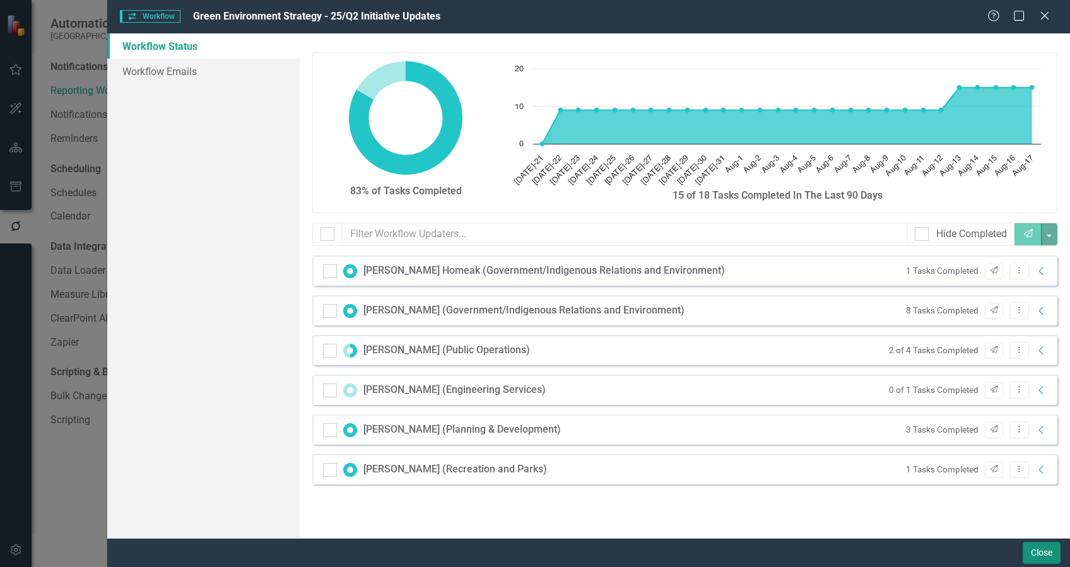
click at [1041, 554] on button "Close" at bounding box center [1041, 553] width 38 height 22
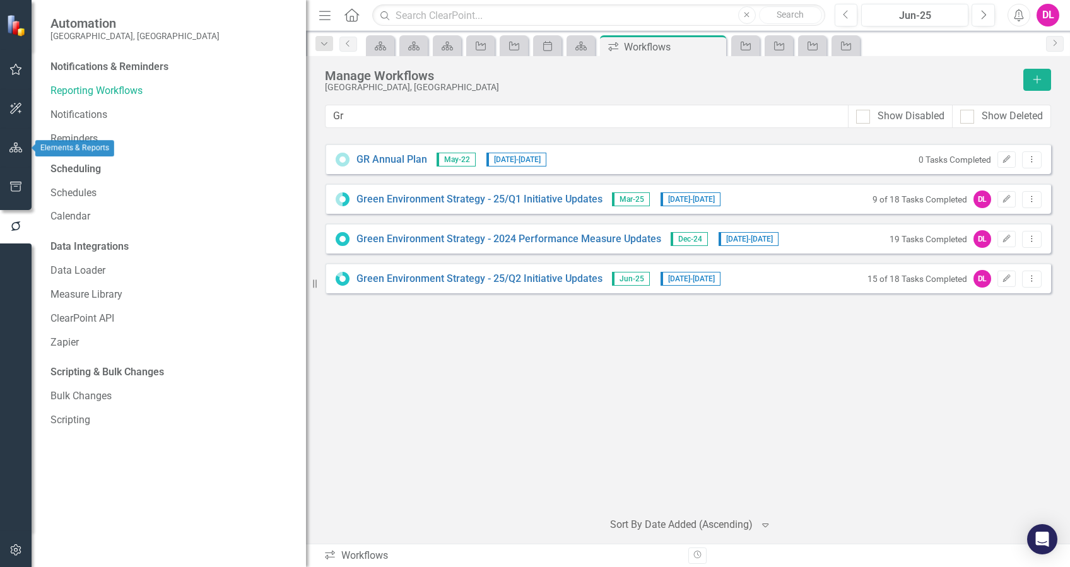
click at [13, 151] on icon "button" at bounding box center [15, 148] width 13 height 10
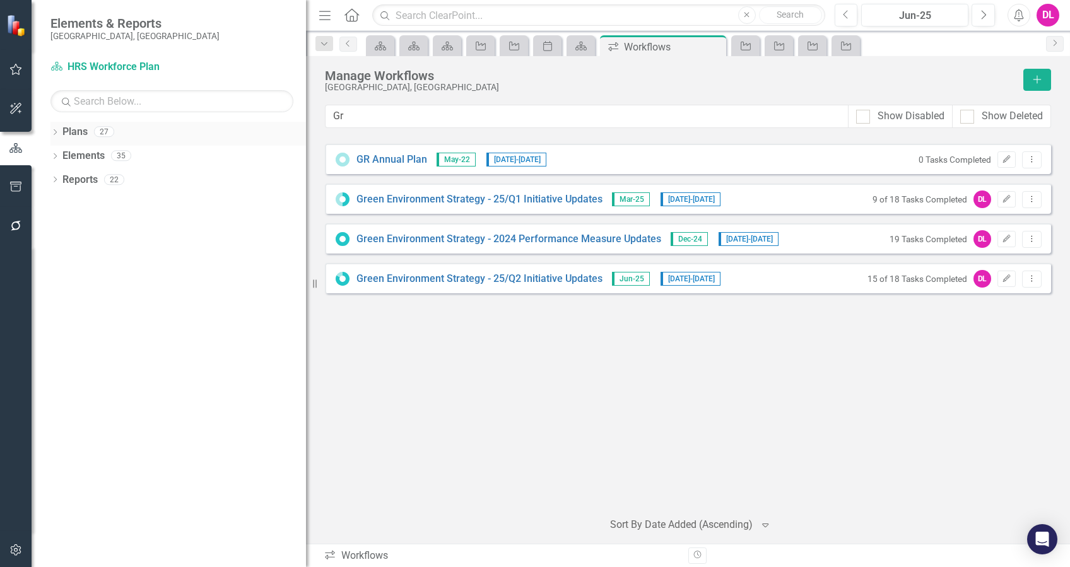
click at [57, 131] on icon "Dropdown" at bounding box center [54, 133] width 9 height 7
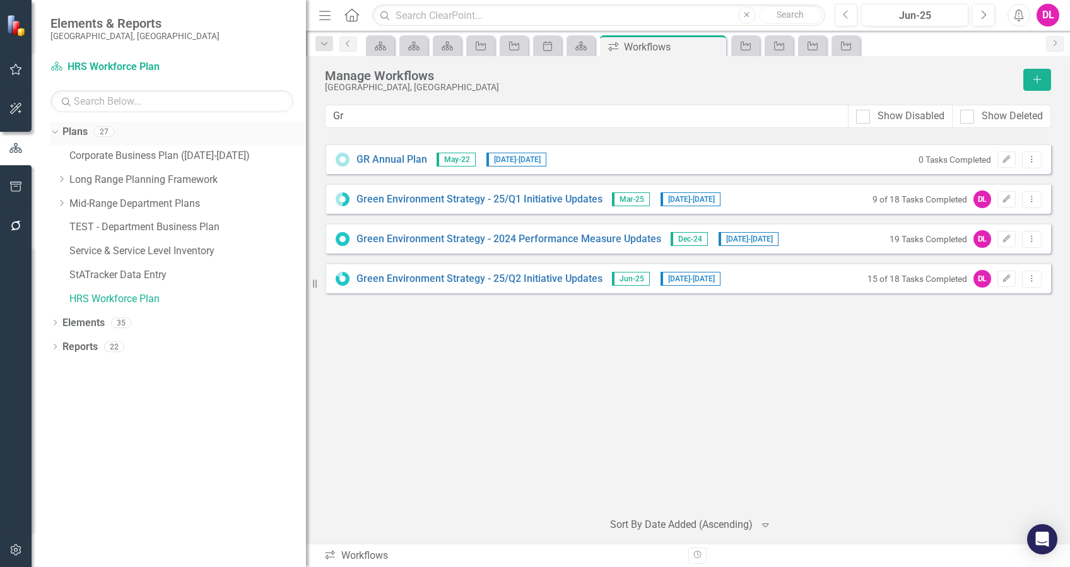
click at [55, 129] on icon "Dropdown" at bounding box center [53, 131] width 7 height 9
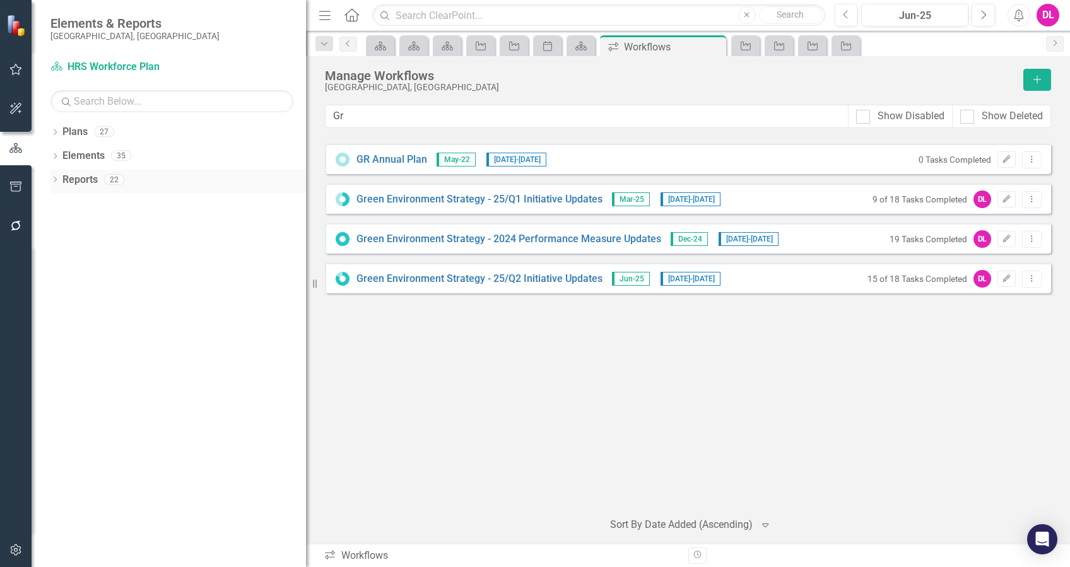
click at [56, 180] on icon "Dropdown" at bounding box center [54, 180] width 9 height 7
click at [62, 269] on div "Dropdown" at bounding box center [60, 274] width 9 height 11
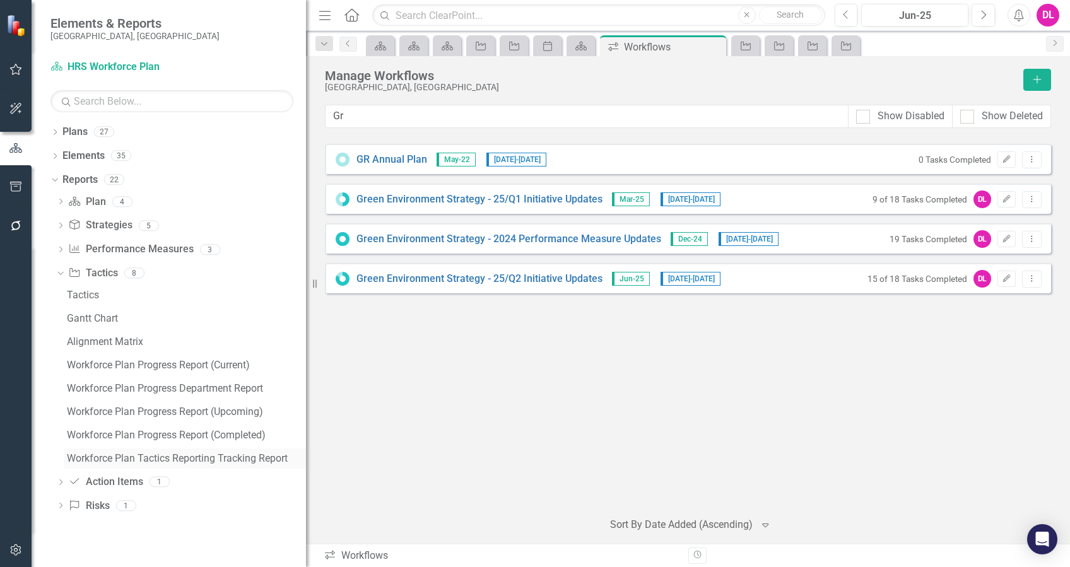
click at [207, 458] on div "Workforce Plan Tactics Reporting Tracking Report" at bounding box center [186, 458] width 239 height 11
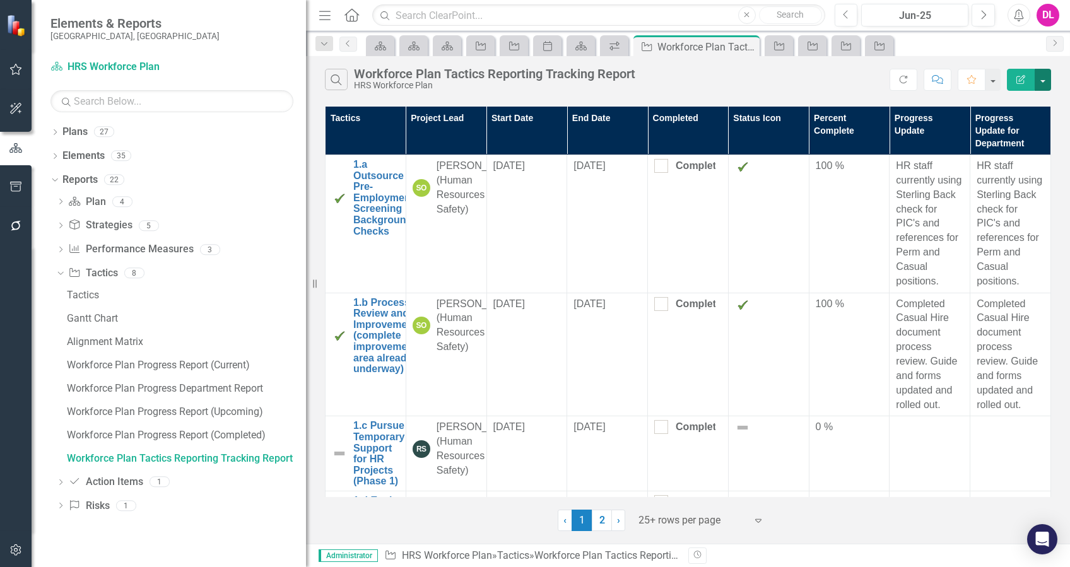
click at [1039, 81] on button "button" at bounding box center [1042, 80] width 16 height 22
click at [1063, 269] on div "Tactics Project Lead Start Date End Date Completed Status Icon Percent Complete…" at bounding box center [688, 317] width 764 height 428
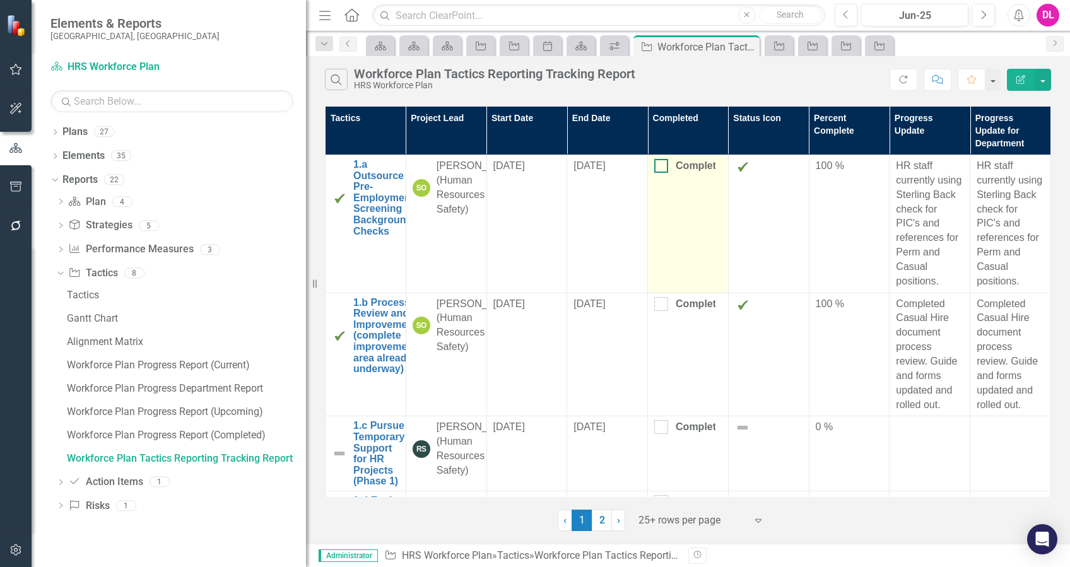
click at [656, 168] on div at bounding box center [661, 166] width 14 height 14
click at [656, 167] on input "Completed" at bounding box center [658, 163] width 8 height 8
checkbox input "true"
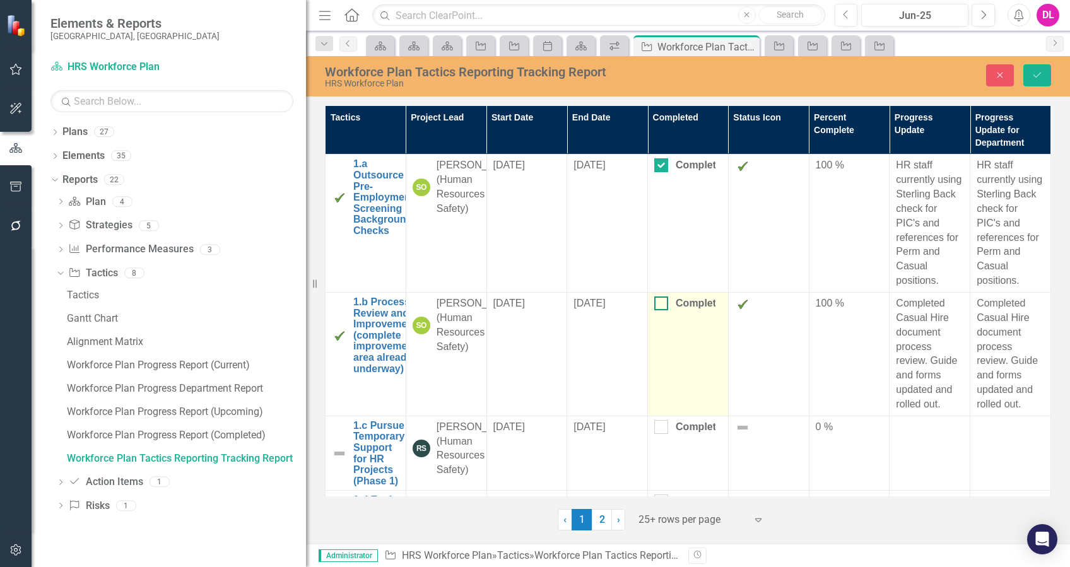
click at [664, 301] on div "Completed" at bounding box center [684, 303] width 61 height 14
click at [662, 301] on input "Completed" at bounding box center [658, 300] width 8 height 8
checkbox input "true"
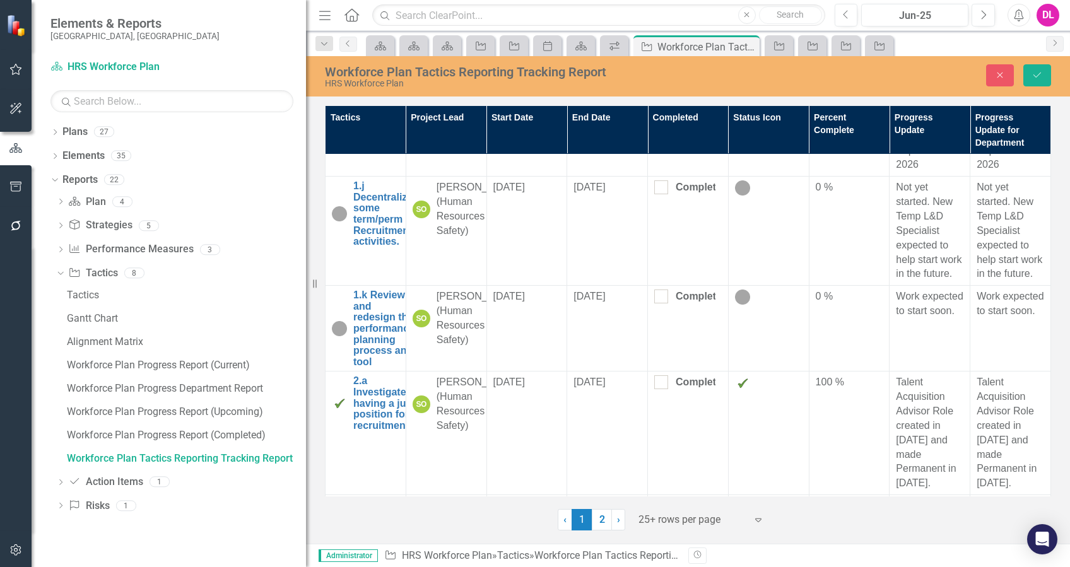
scroll to position [1093, 0]
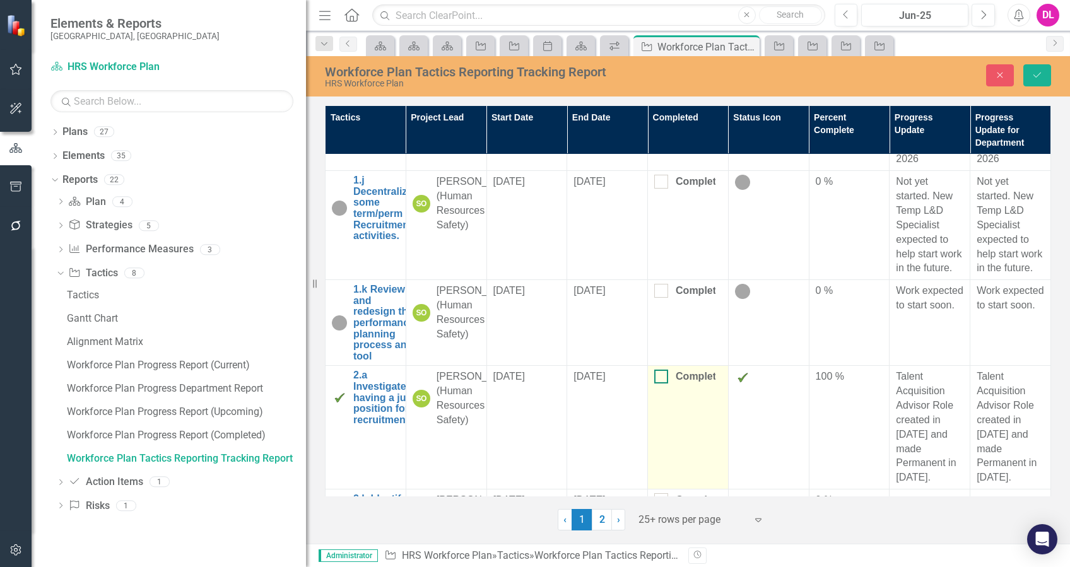
click at [654, 378] on input "Completed" at bounding box center [658, 374] width 8 height 8
checkbox input "true"
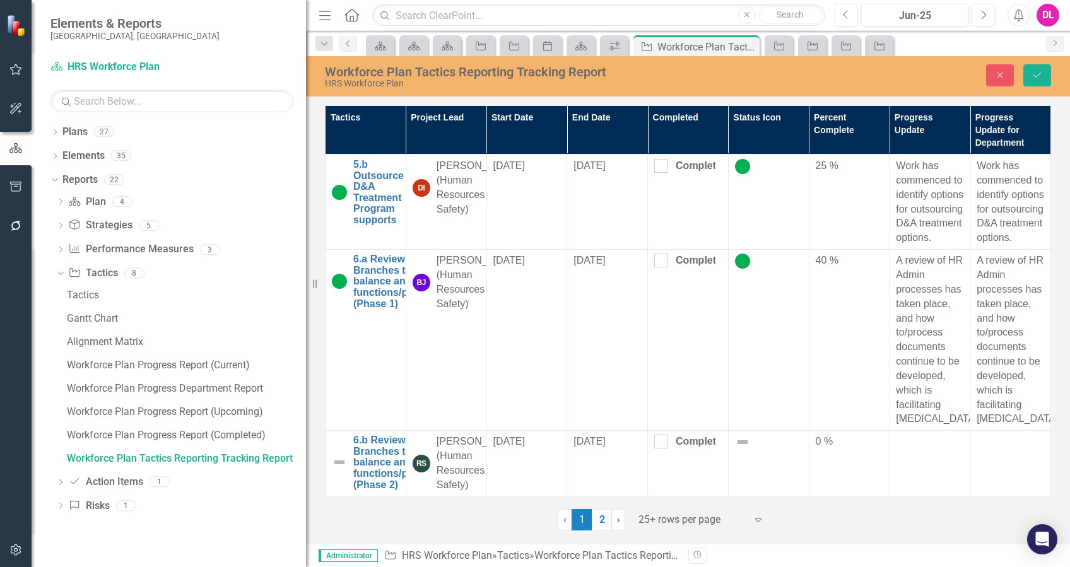
scroll to position [2944, 0]
drag, startPoint x: 600, startPoint y: 522, endPoint x: 728, endPoint y: 474, distance: 136.1
click at [600, 522] on link "2" at bounding box center [602, 519] width 20 height 21
click at [1043, 73] on button "Save" at bounding box center [1037, 75] width 28 height 22
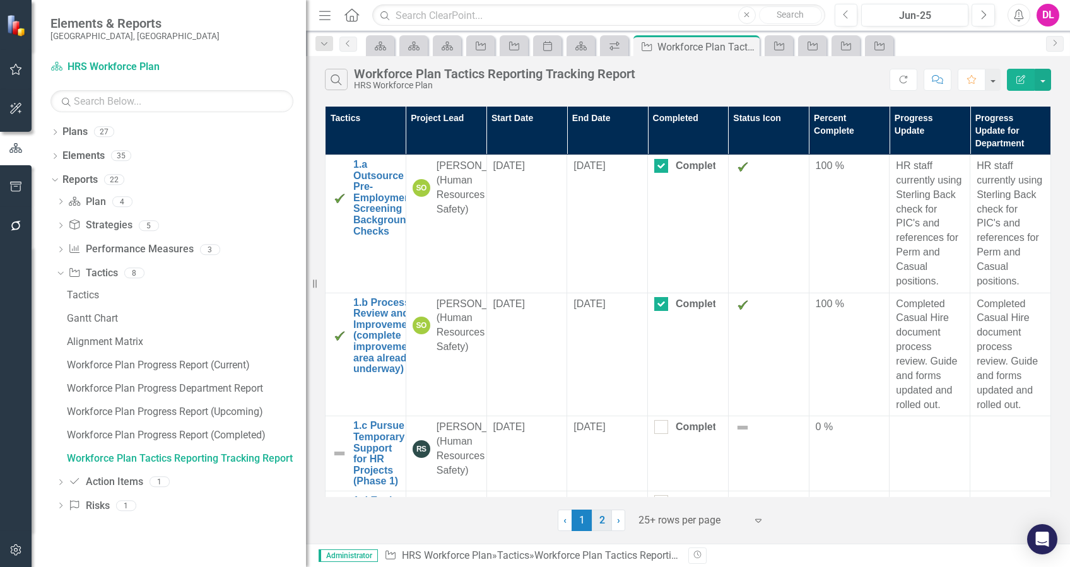
click at [599, 520] on link "2" at bounding box center [602, 520] width 20 height 21
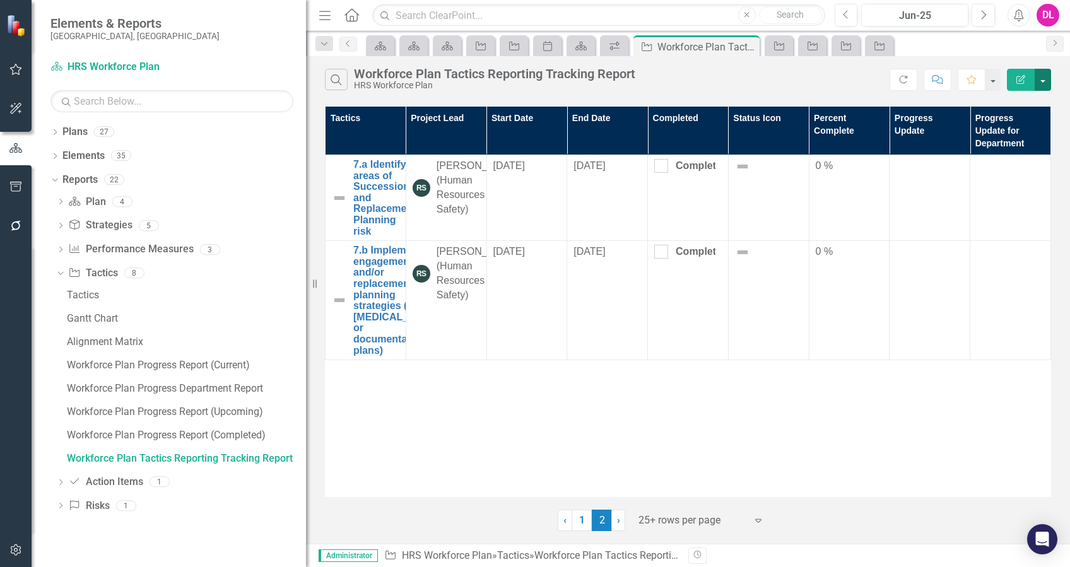
click at [1044, 83] on button "button" at bounding box center [1042, 80] width 16 height 22
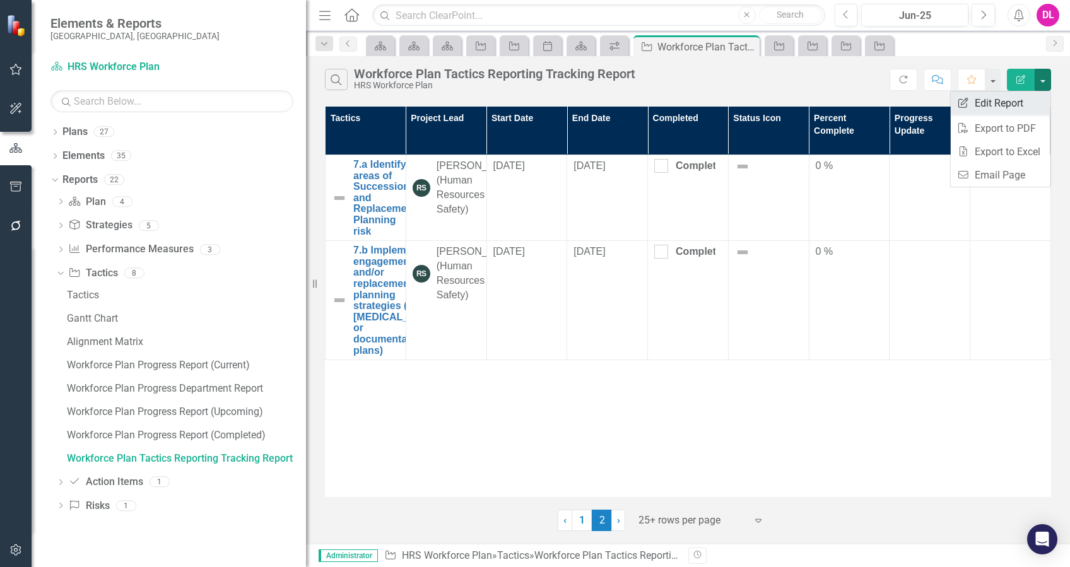
click at [1022, 103] on link "Edit Report Edit Report" at bounding box center [1000, 102] width 100 height 23
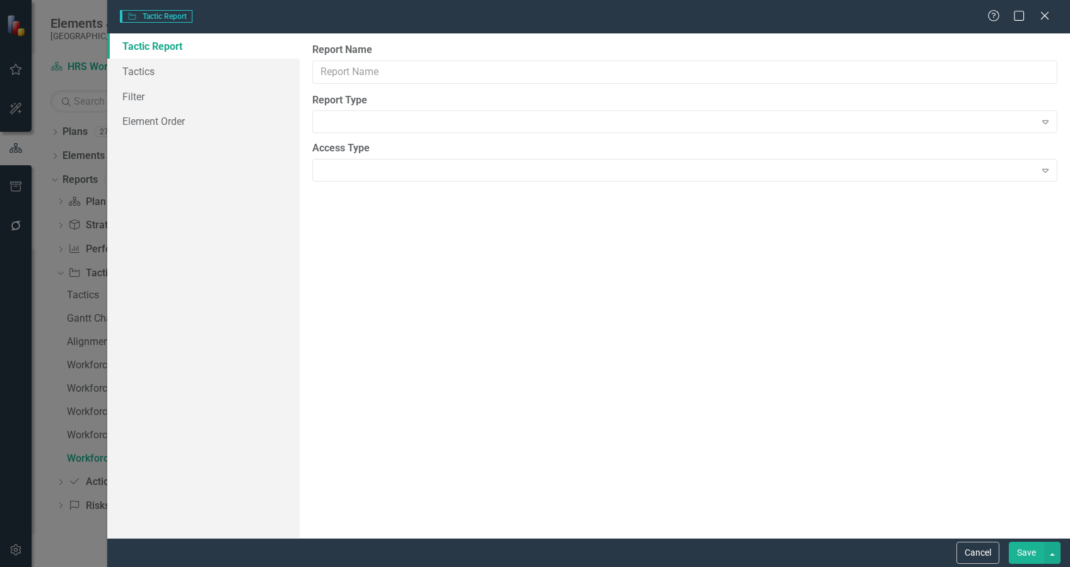
type input "Workforce Plan Tactics Reporting Tracking Report"
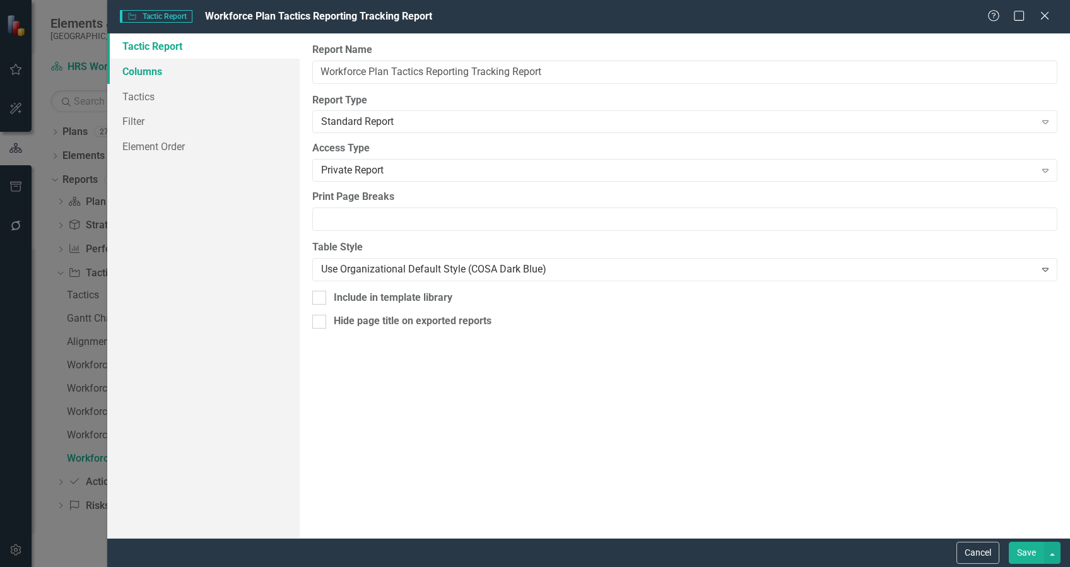
click at [133, 66] on link "Columns" at bounding box center [203, 71] width 192 height 25
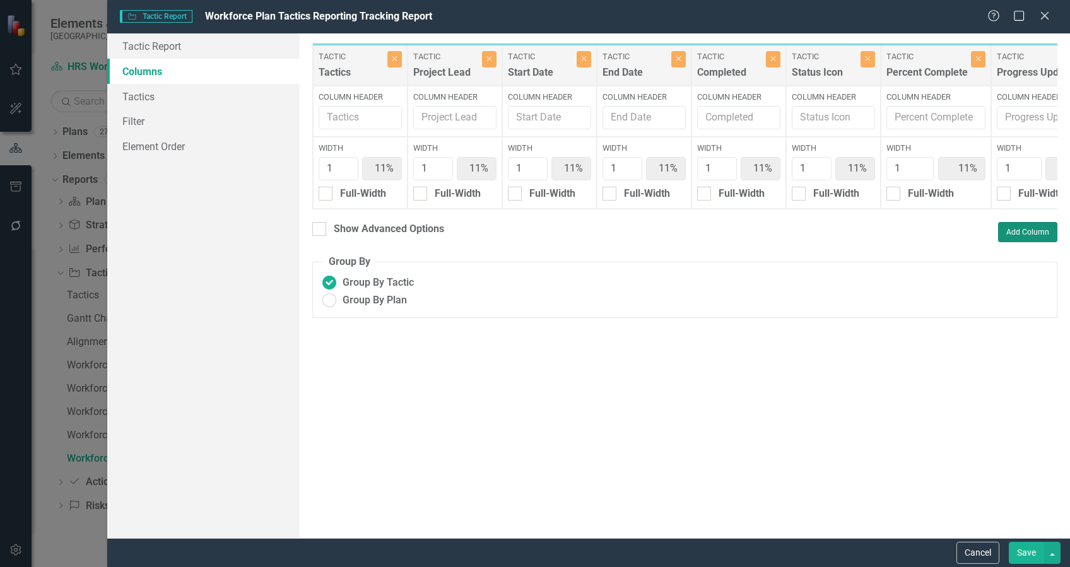
click at [1026, 242] on button "Add Column" at bounding box center [1027, 232] width 59 height 20
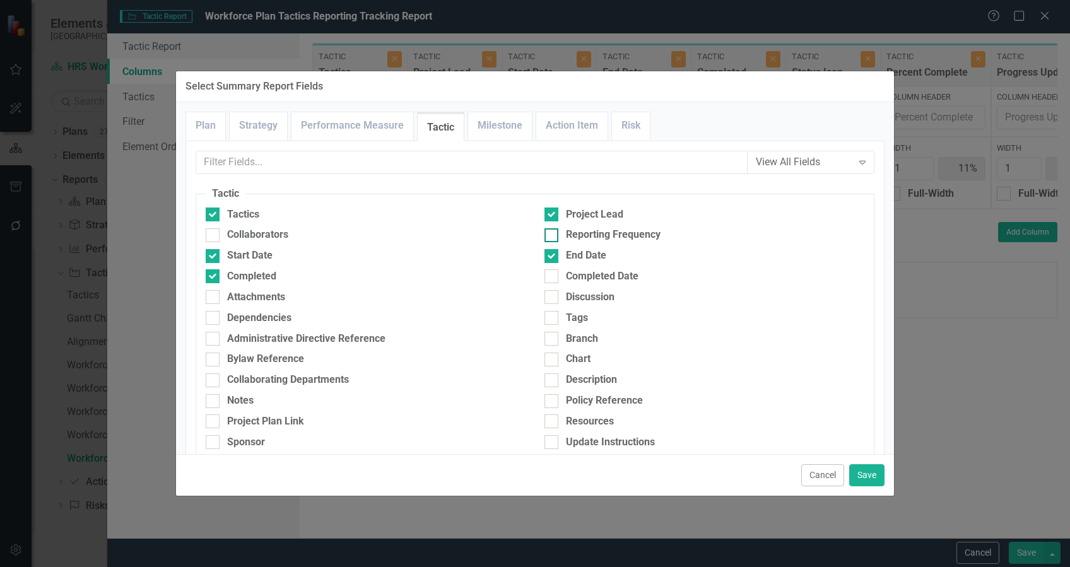
click at [601, 233] on div "Reporting Frequency" at bounding box center [613, 235] width 95 height 15
click at [553, 233] on input "Reporting Frequency" at bounding box center [548, 232] width 8 height 8
checkbox input "true"
click at [862, 477] on button "Save" at bounding box center [866, 475] width 35 height 22
type input "10%"
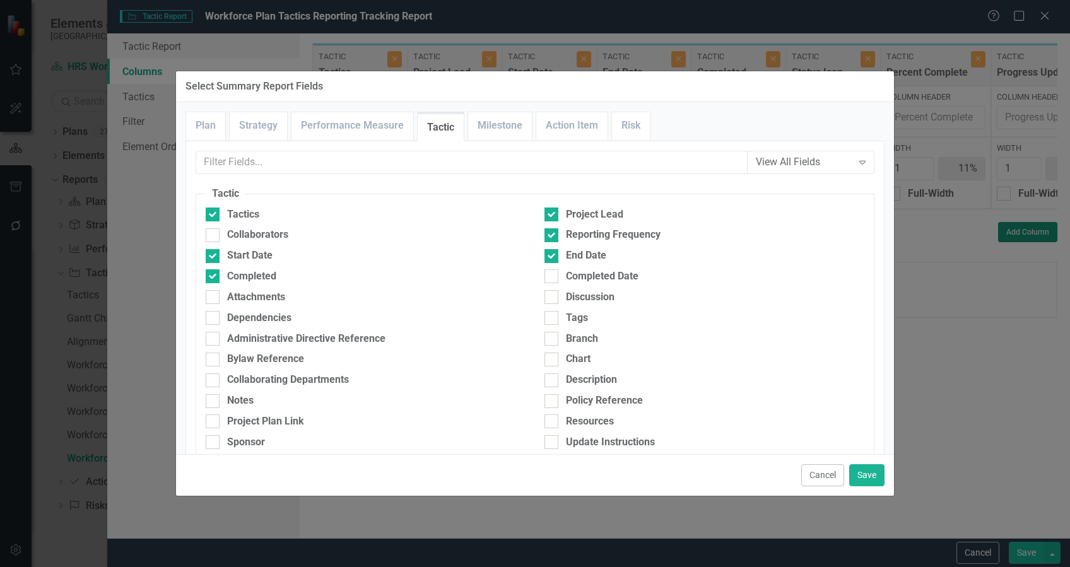
type input "10%"
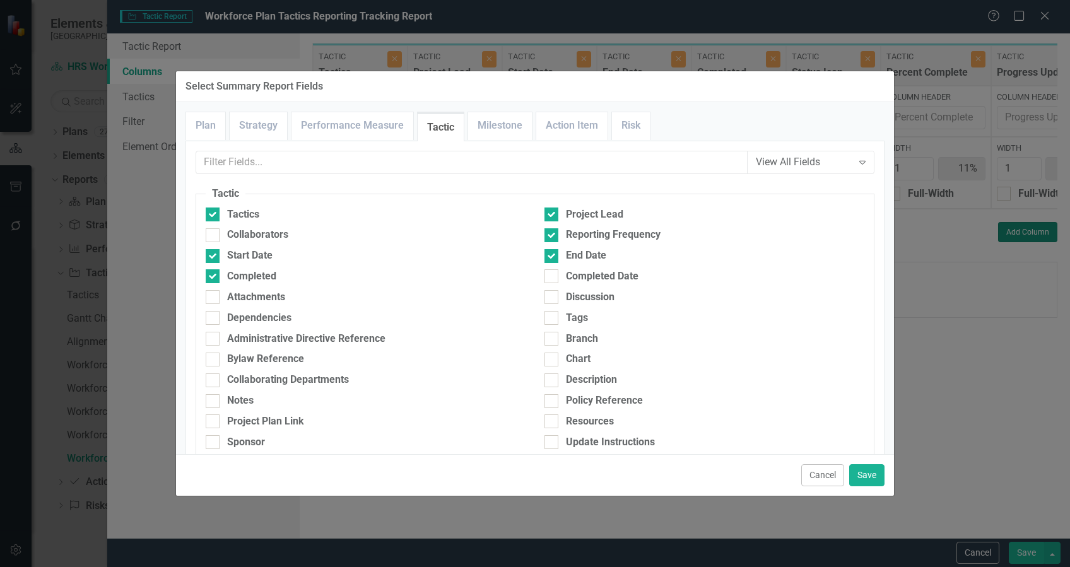
type input "10%"
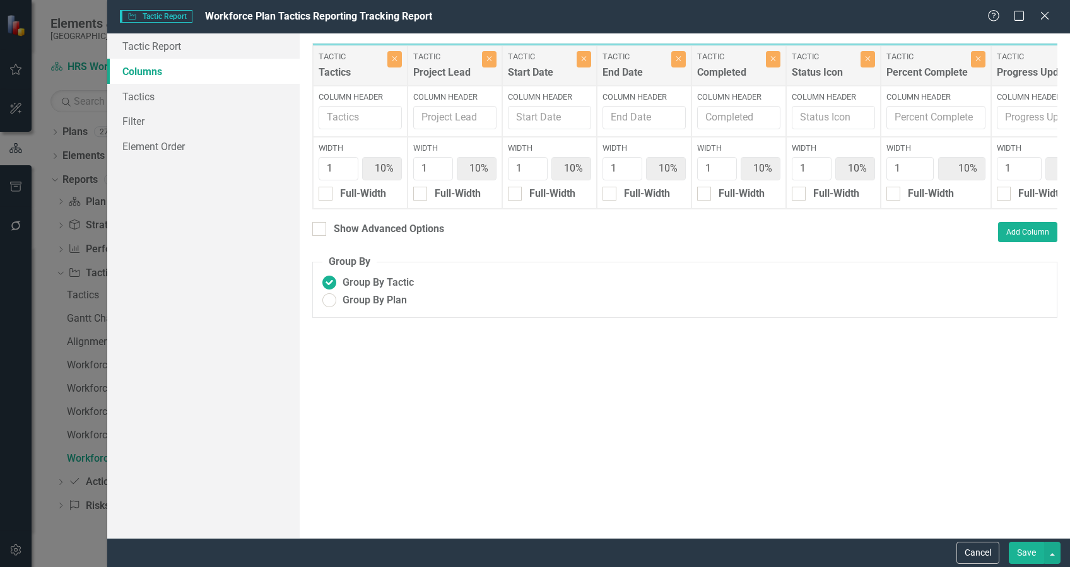
click at [1031, 554] on button "Save" at bounding box center [1026, 553] width 35 height 22
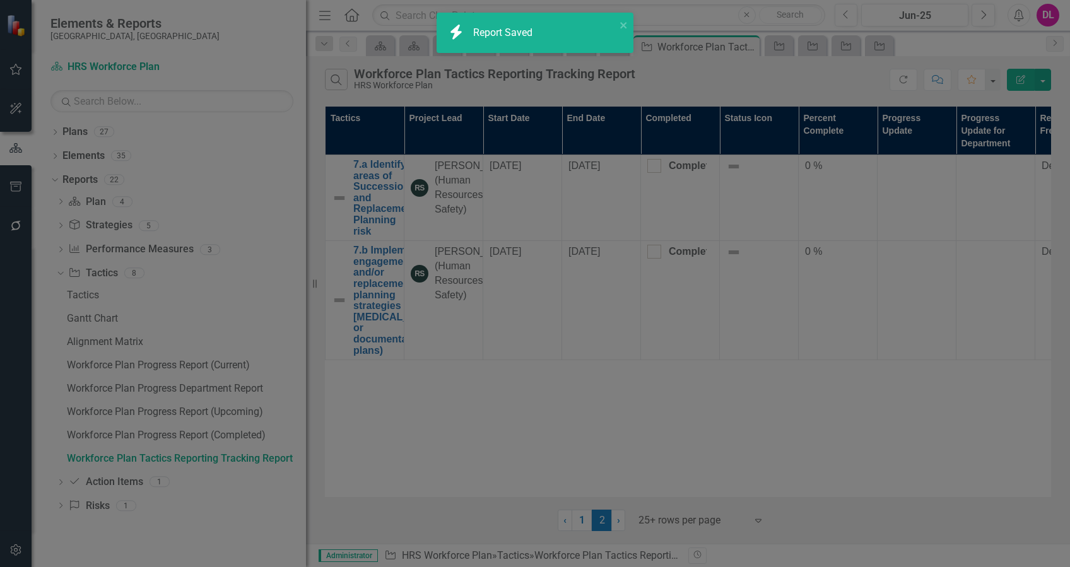
radio input "true"
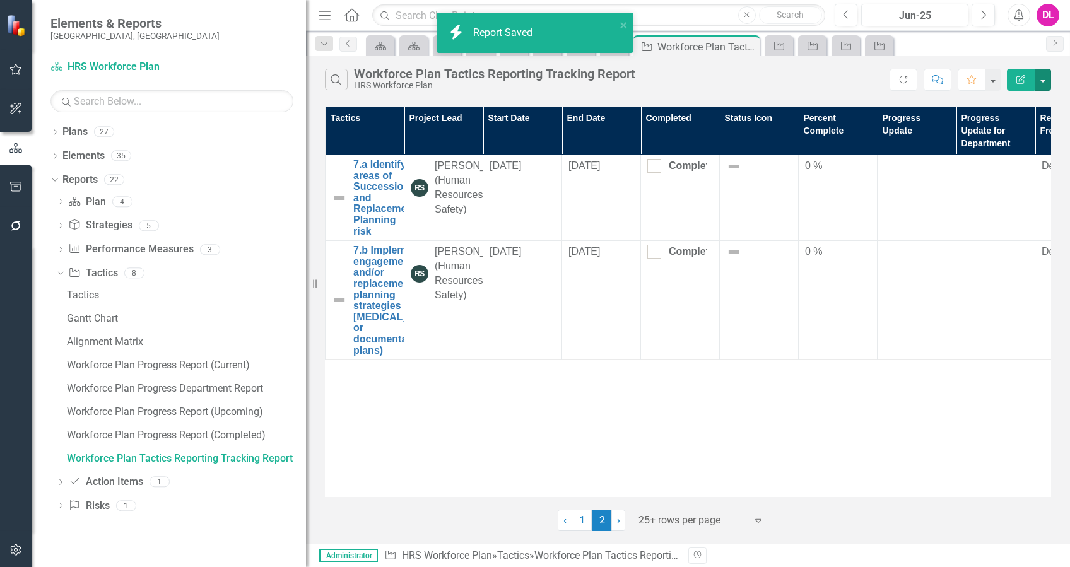
scroll to position [0, 62]
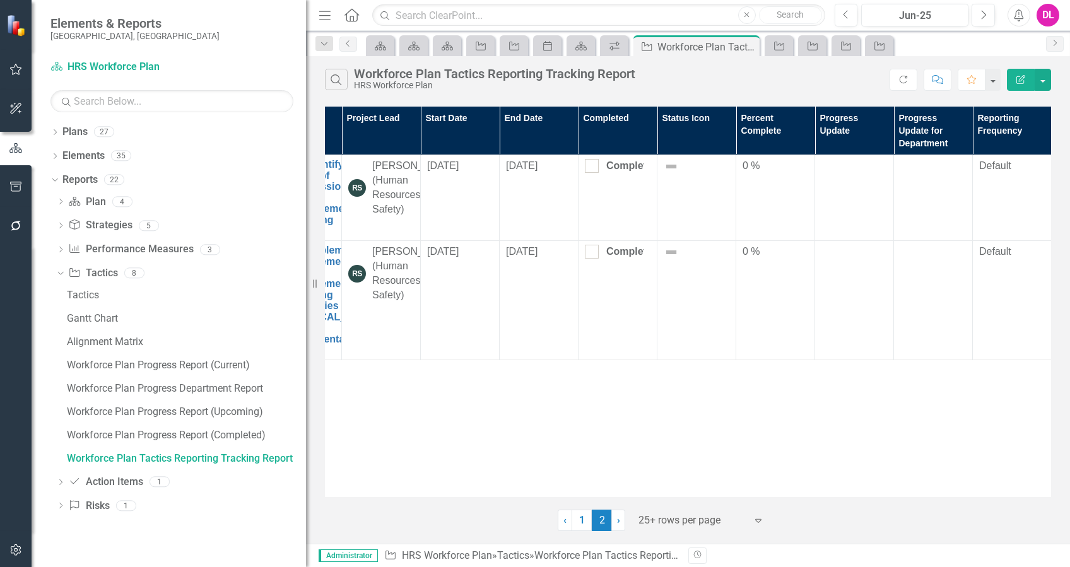
drag, startPoint x: 578, startPoint y: 520, endPoint x: 707, endPoint y: 516, distance: 129.4
click at [578, 520] on link "1" at bounding box center [581, 520] width 20 height 21
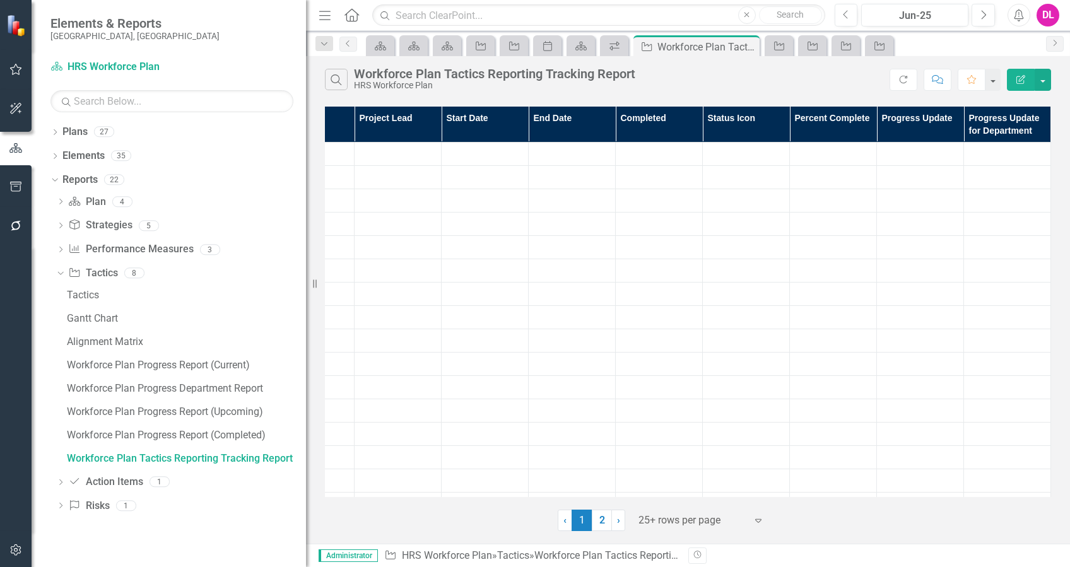
scroll to position [0, 0]
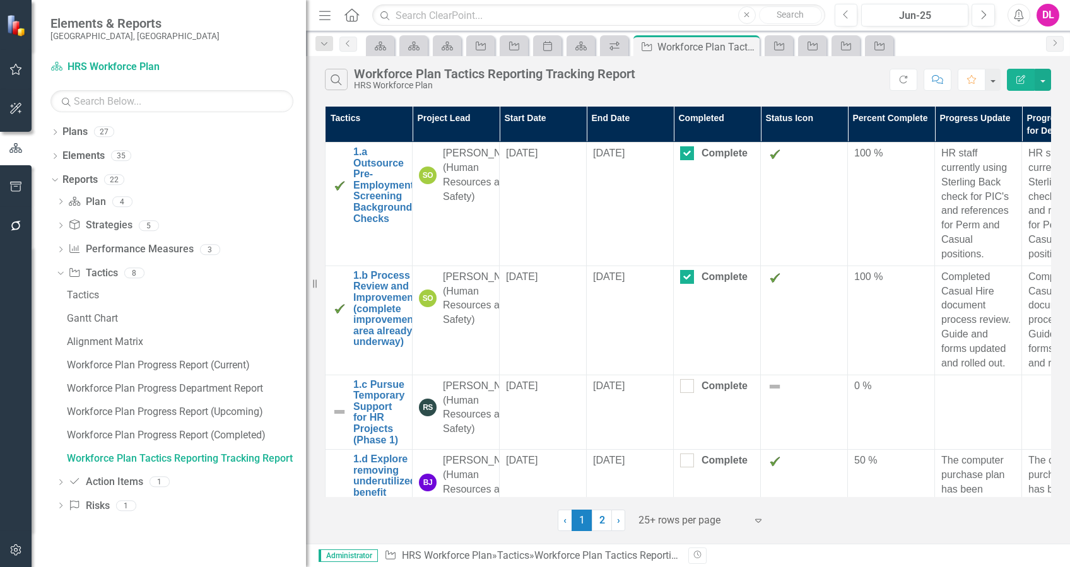
click at [760, 519] on icon at bounding box center [758, 521] width 6 height 4
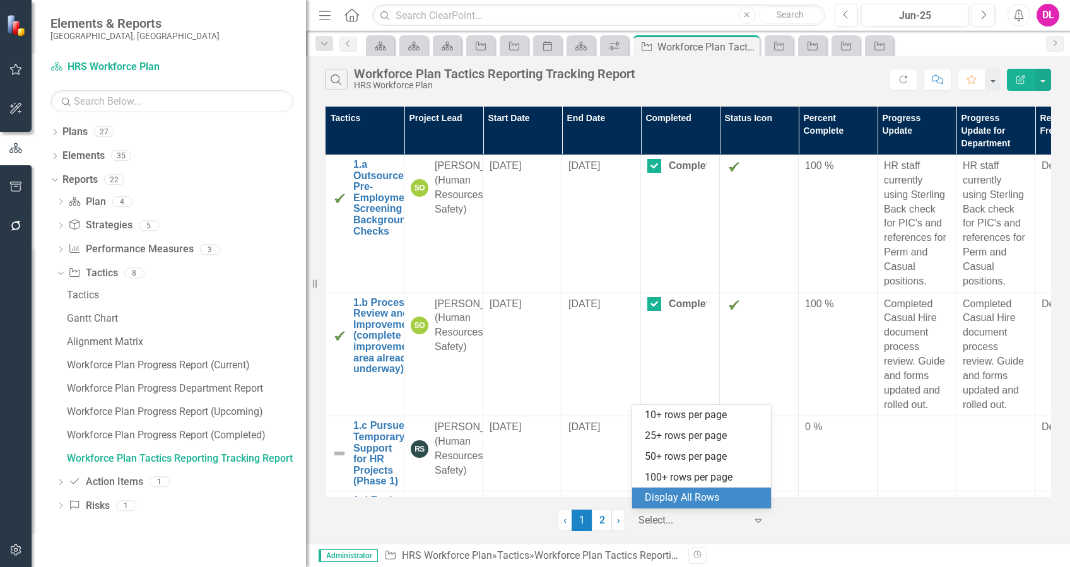
click at [718, 503] on div "Display All Rows" at bounding box center [704, 498] width 119 height 15
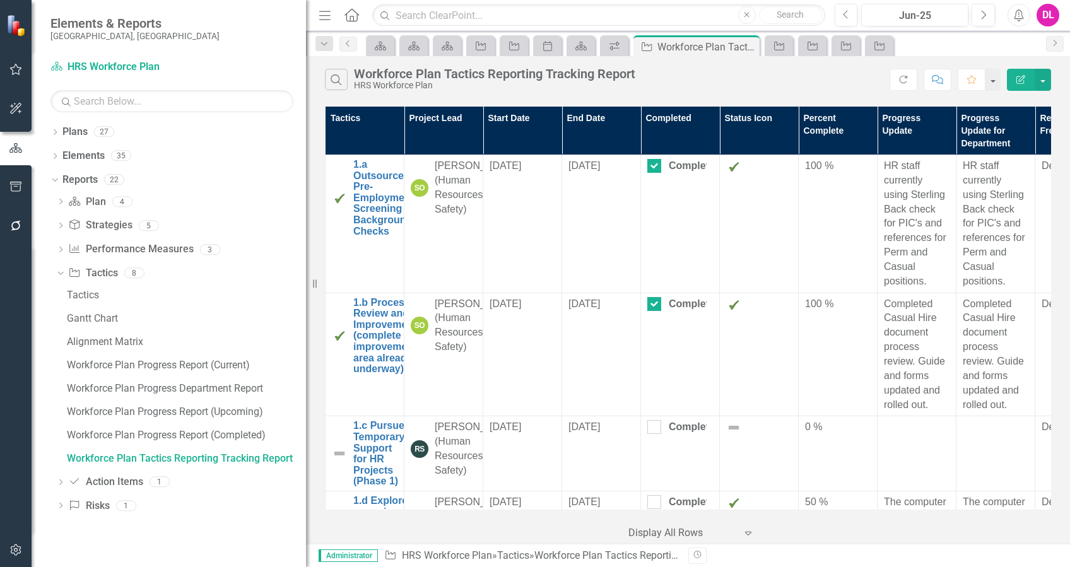
scroll to position [0, 71]
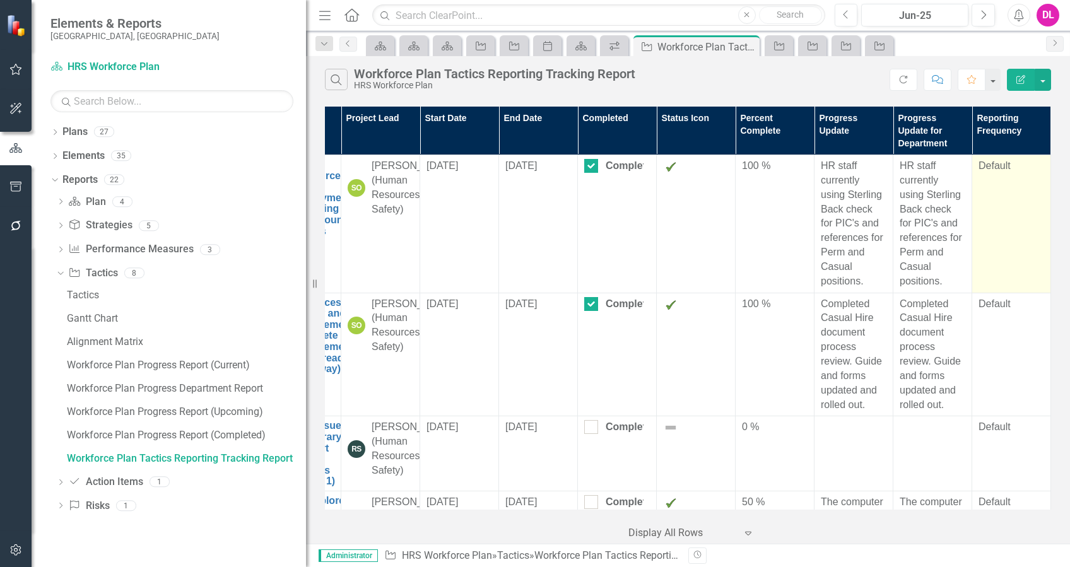
click at [985, 206] on td "Default" at bounding box center [1011, 224] width 79 height 138
click at [990, 168] on div "Default" at bounding box center [1011, 166] width 66 height 15
click at [998, 168] on div "Default" at bounding box center [1011, 166] width 66 height 15
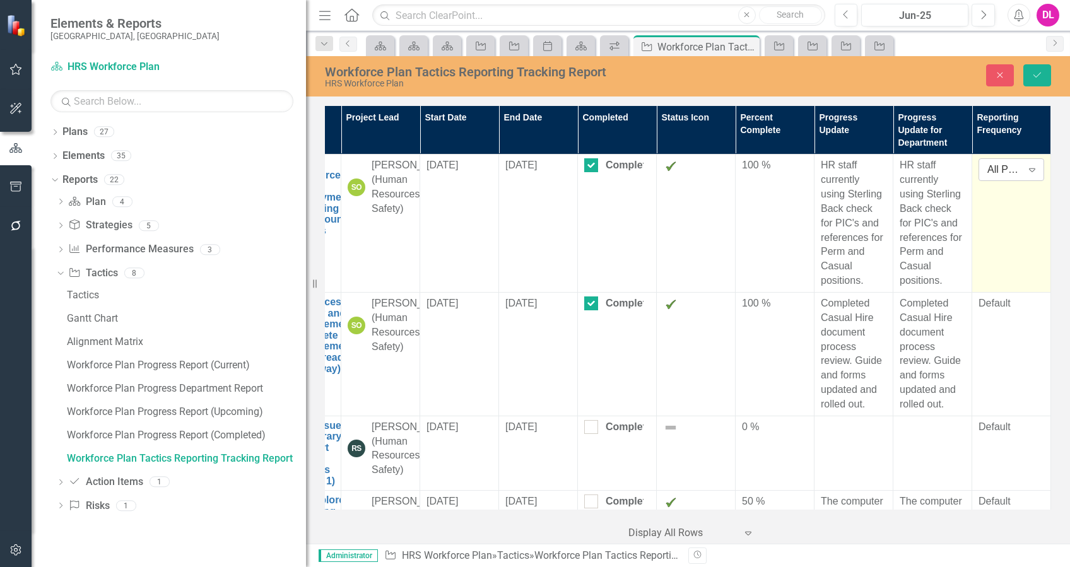
drag, startPoint x: 998, startPoint y: 168, endPoint x: 1029, endPoint y: 167, distance: 31.6
click at [1029, 167] on icon "Expand" at bounding box center [1032, 170] width 13 height 10
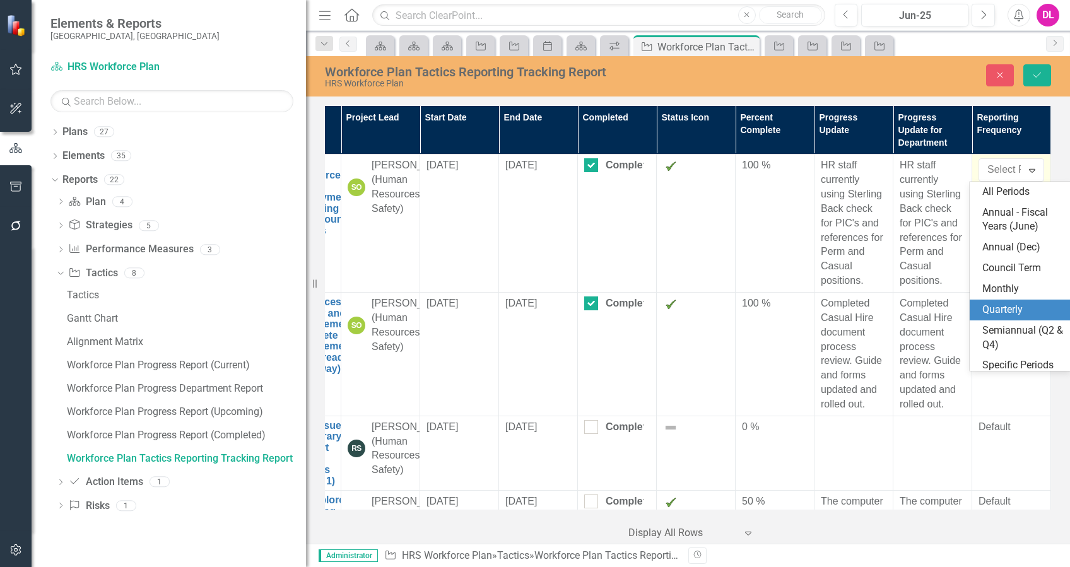
click at [1012, 308] on div "Quarterly" at bounding box center [1022, 310] width 81 height 15
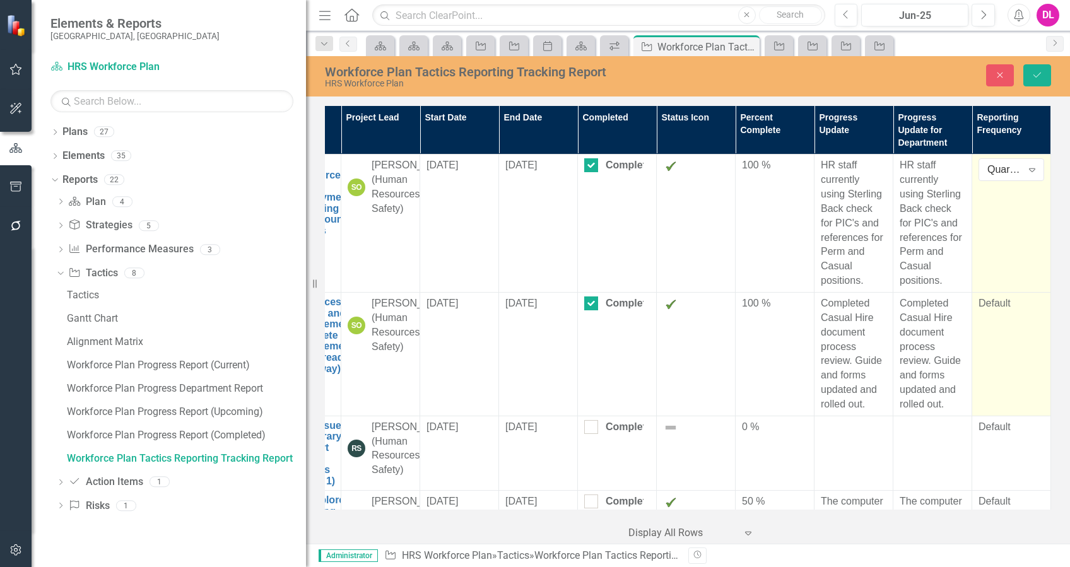
click at [989, 322] on td "Default" at bounding box center [1011, 354] width 79 height 124
click at [996, 307] on div "Default" at bounding box center [1011, 303] width 66 height 15
drag, startPoint x: 996, startPoint y: 307, endPoint x: 1022, endPoint y: 308, distance: 25.9
click at [1026, 308] on icon "Expand" at bounding box center [1032, 308] width 13 height 10
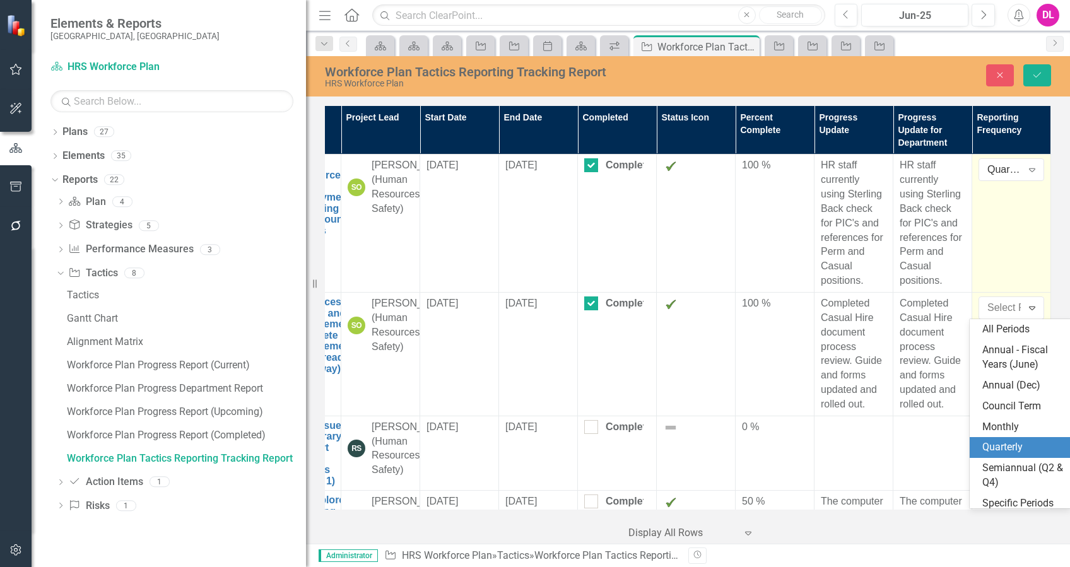
click at [1017, 439] on div "Quarterly" at bounding box center [1019, 447] width 101 height 21
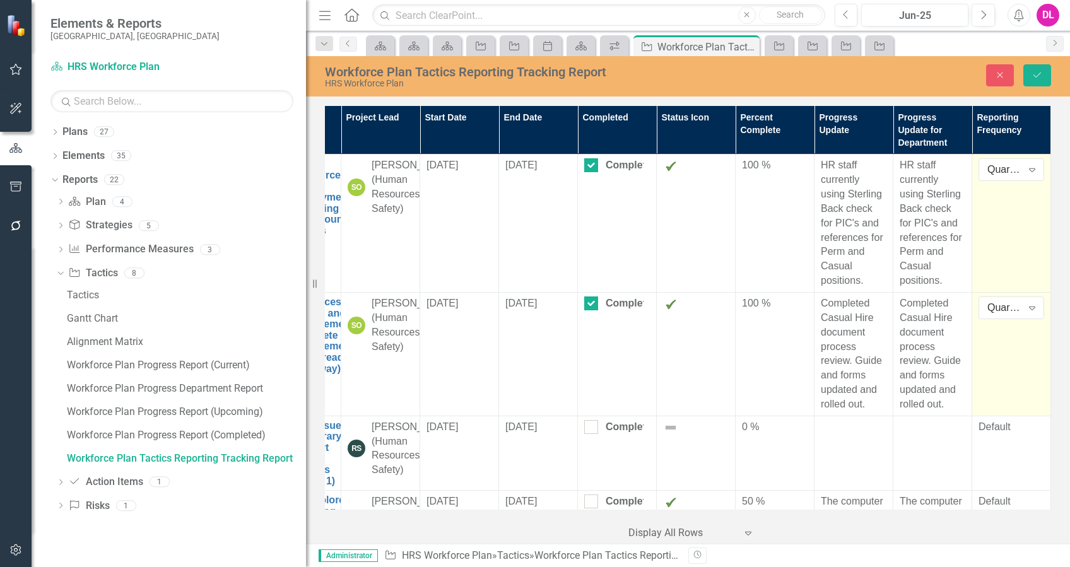
scroll to position [84, 71]
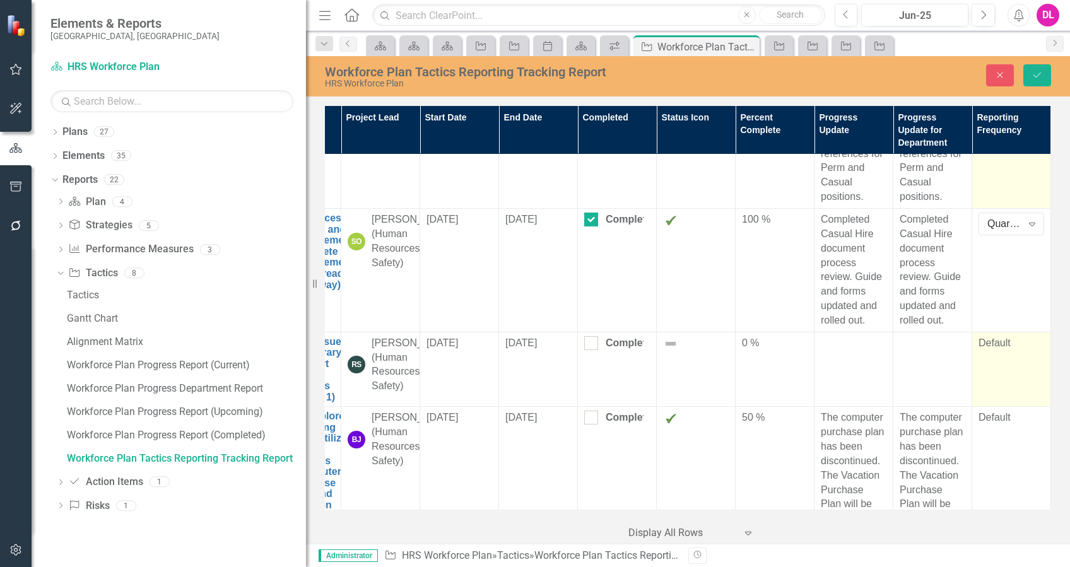
click at [1000, 348] on div "Default" at bounding box center [1011, 343] width 66 height 15
click at [978, 339] on div "Default" at bounding box center [1011, 343] width 66 height 15
drag, startPoint x: 976, startPoint y: 339, endPoint x: 1026, endPoint y: 352, distance: 51.6
click at [1026, 352] on div "Expand" at bounding box center [1031, 347] width 23 height 20
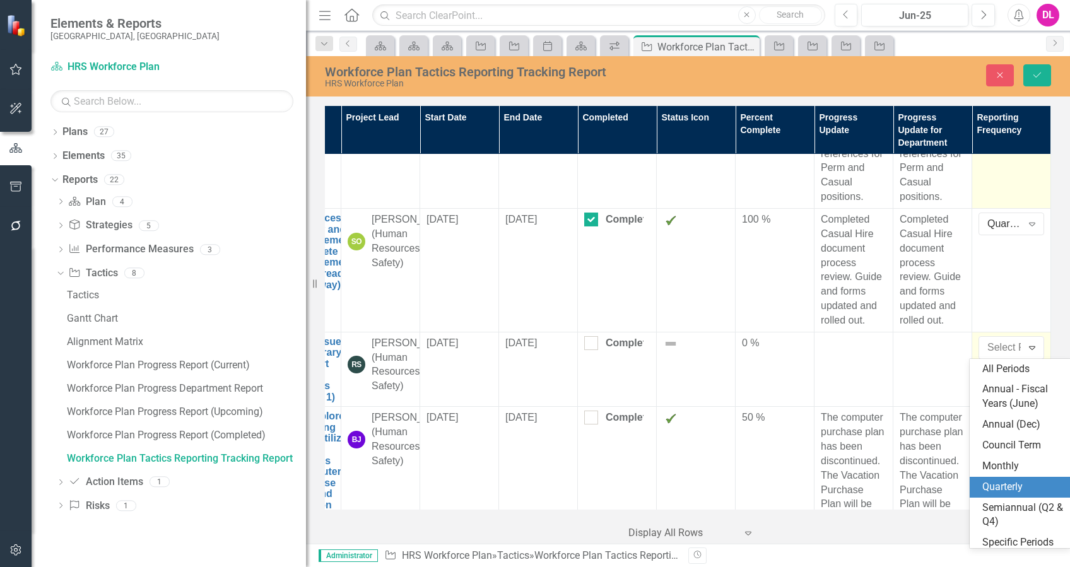
click at [1012, 483] on div "Quarterly" at bounding box center [1022, 487] width 81 height 15
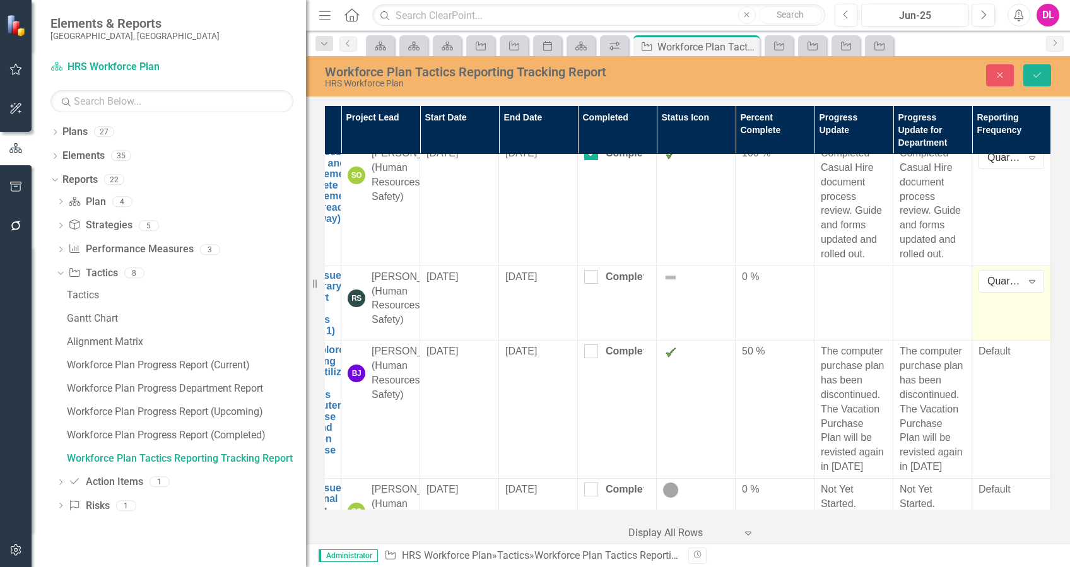
scroll to position [252, 71]
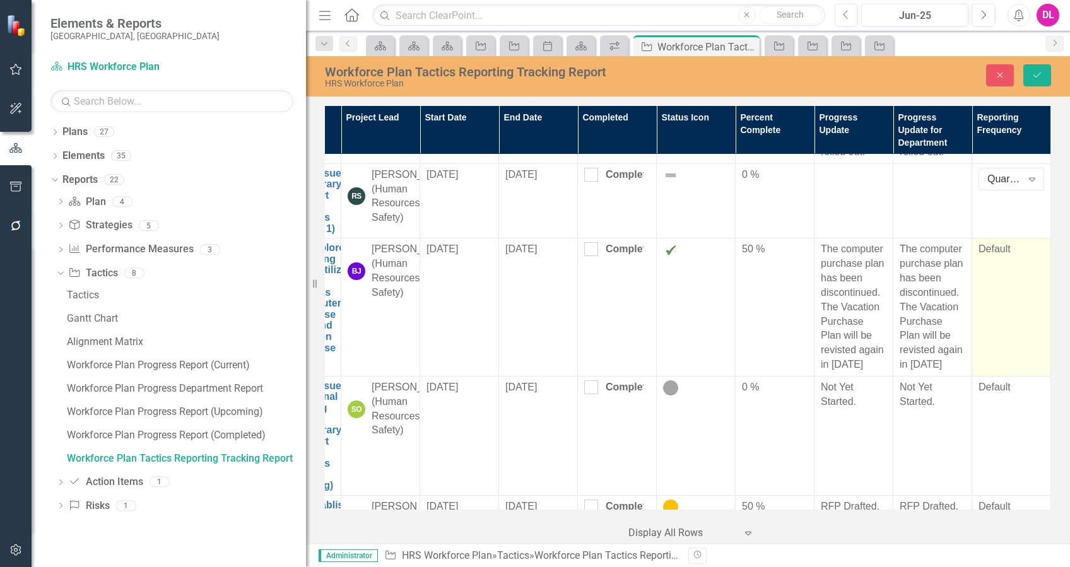
click at [981, 257] on div "Default" at bounding box center [1011, 249] width 66 height 15
click at [997, 257] on div "Default" at bounding box center [1011, 249] width 66 height 15
drag, startPoint x: 997, startPoint y: 267, endPoint x: 1024, endPoint y: 275, distance: 28.2
click at [1026, 259] on icon "Expand" at bounding box center [1032, 254] width 13 height 10
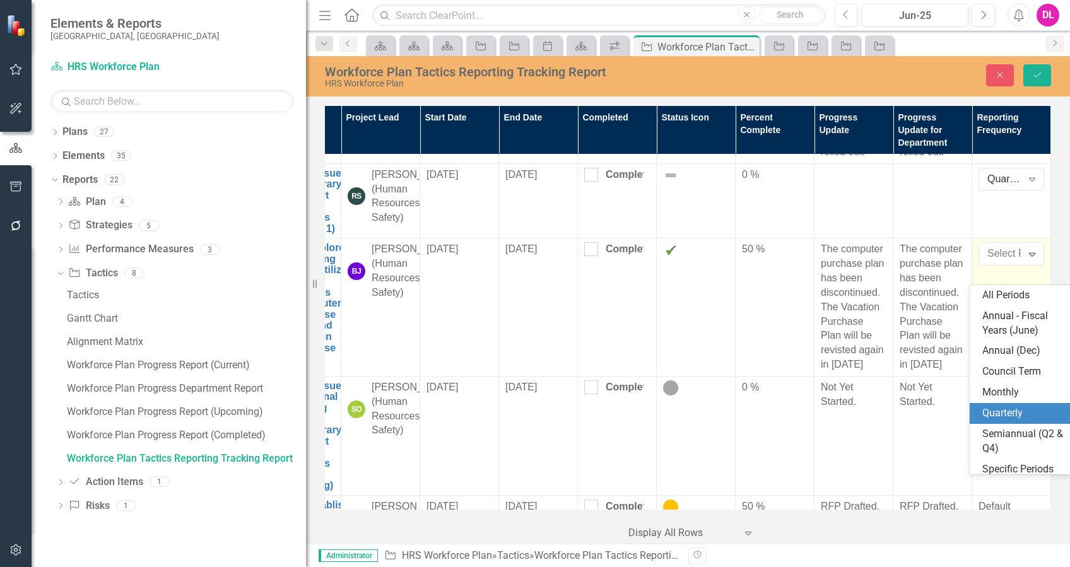
click at [1015, 410] on div "Quarterly" at bounding box center [1022, 413] width 81 height 15
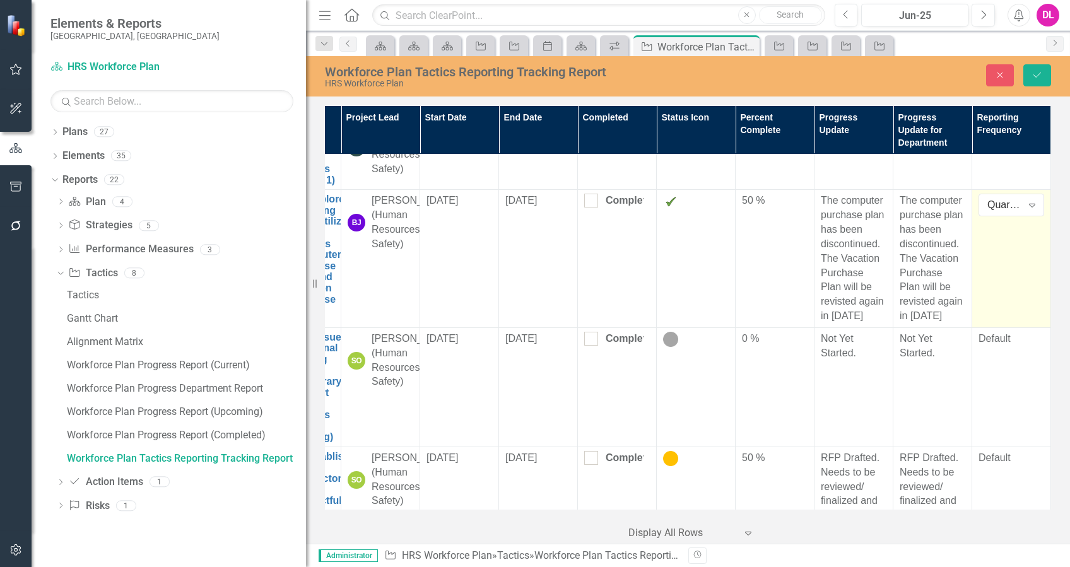
scroll to position [336, 71]
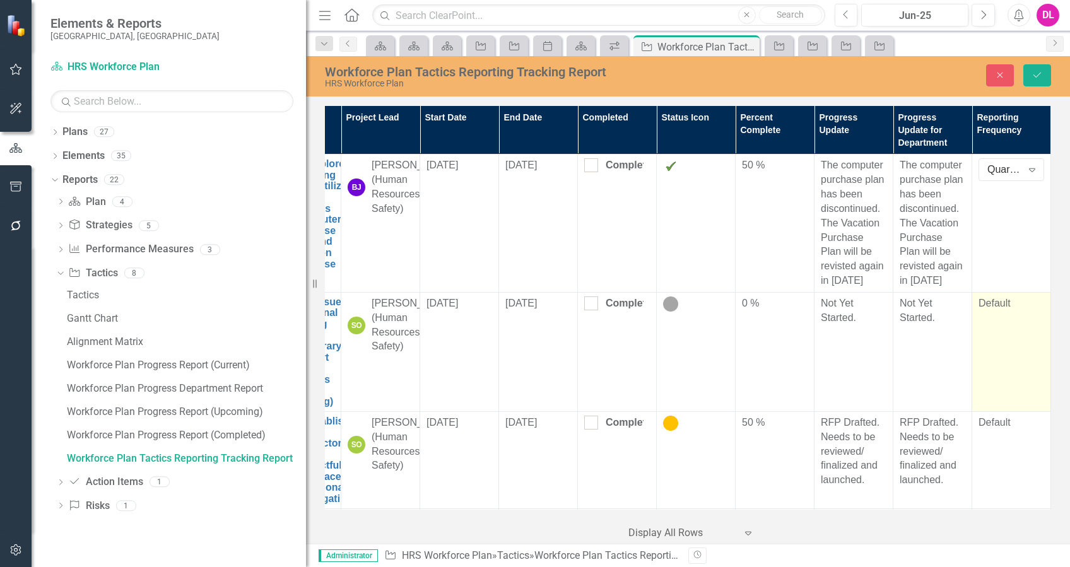
click at [988, 311] on div "Default" at bounding box center [1011, 303] width 66 height 15
click at [987, 311] on div "Default" at bounding box center [1011, 303] width 66 height 15
drag, startPoint x: 987, startPoint y: 323, endPoint x: 1022, endPoint y: 335, distance: 37.3
click at [1022, 318] on div "Expand" at bounding box center [1031, 308] width 23 height 20
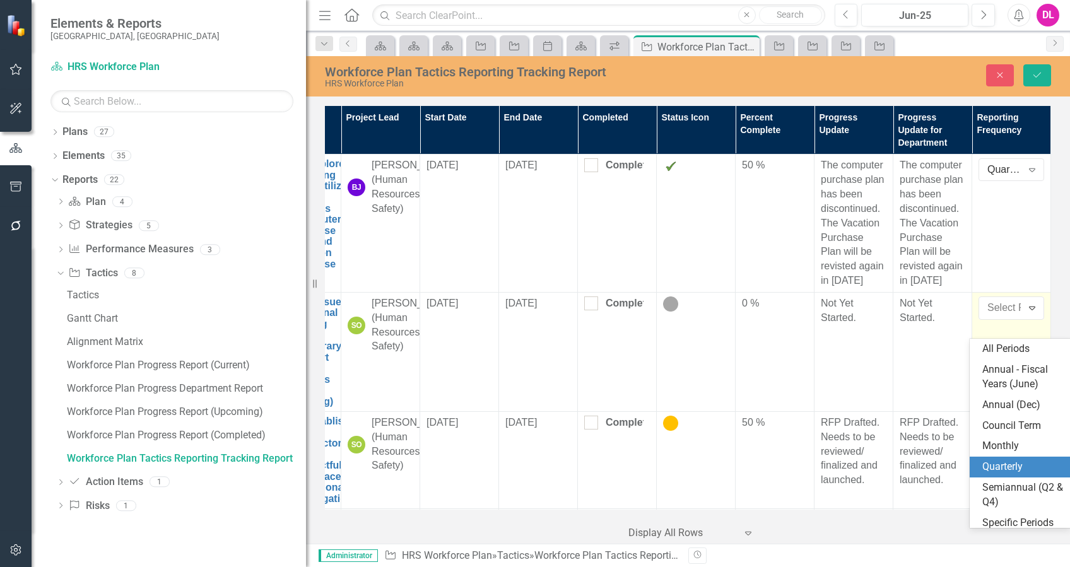
click at [1011, 464] on div "Quarterly" at bounding box center [1022, 467] width 81 height 15
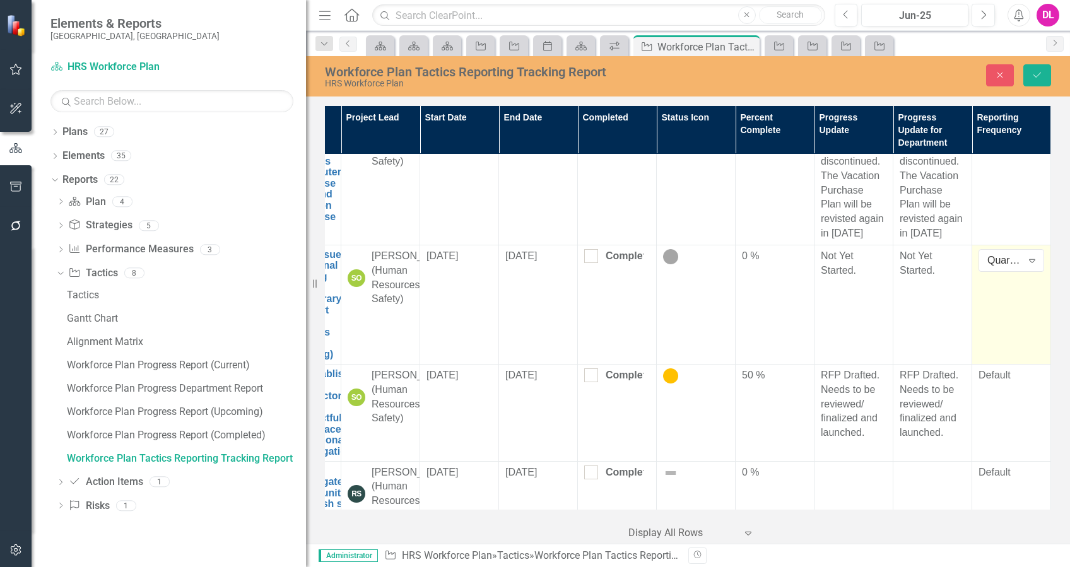
scroll to position [420, 71]
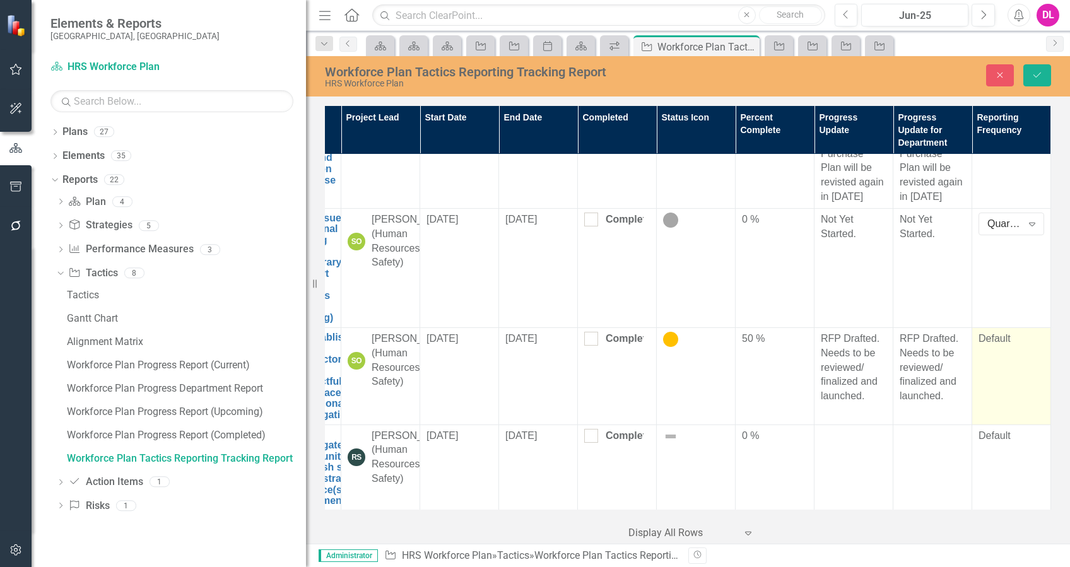
click at [997, 346] on div "Default" at bounding box center [1011, 339] width 66 height 15
click at [978, 346] on div "Default" at bounding box center [1011, 339] width 66 height 15
drag, startPoint x: 976, startPoint y: 358, endPoint x: 1020, endPoint y: 364, distance: 44.5
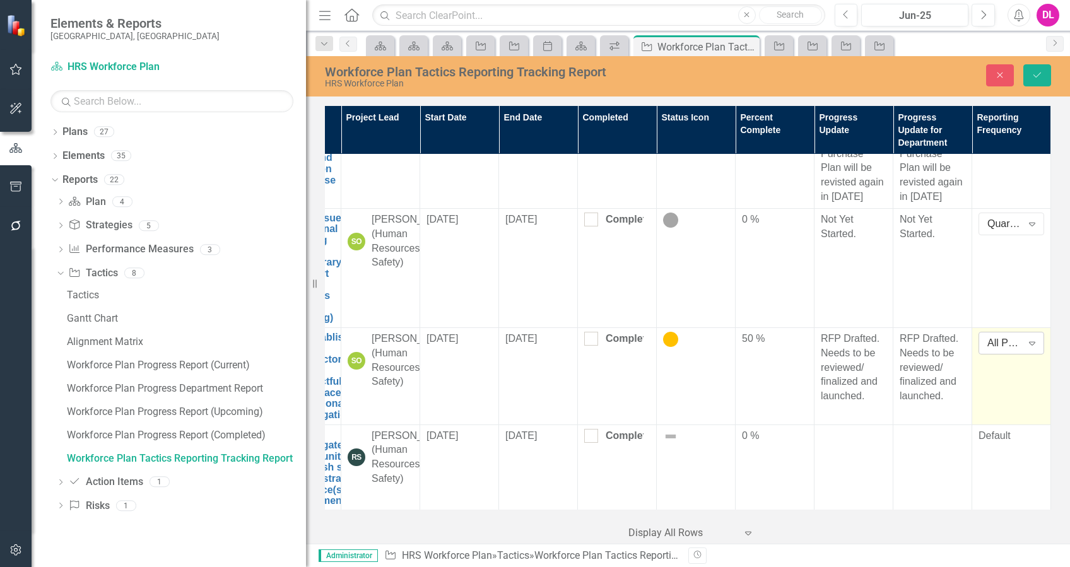
click at [1026, 348] on icon "Expand" at bounding box center [1032, 343] width 13 height 10
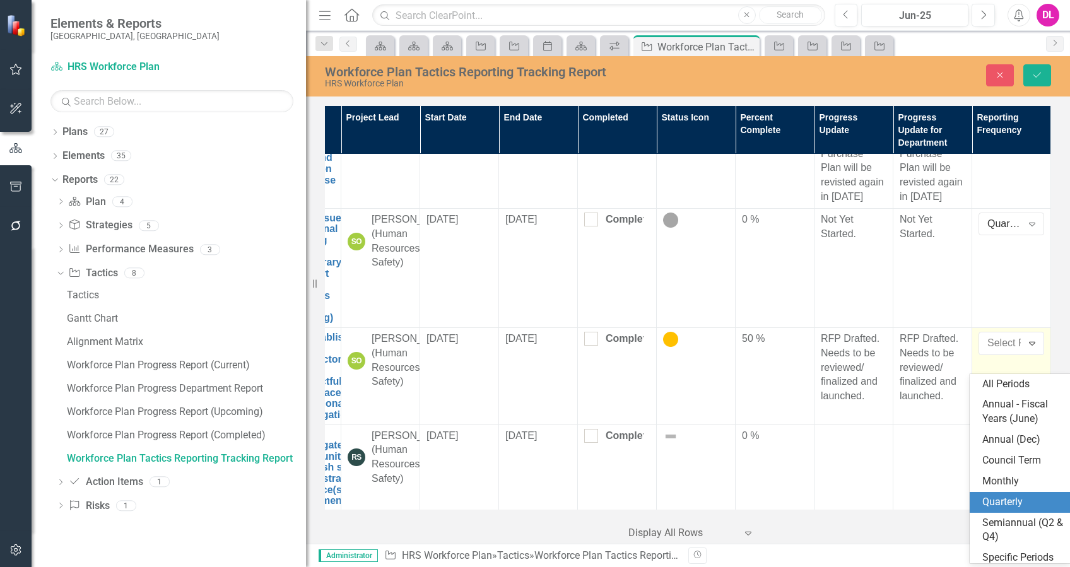
click at [1020, 501] on div "Quarterly" at bounding box center [1022, 502] width 81 height 15
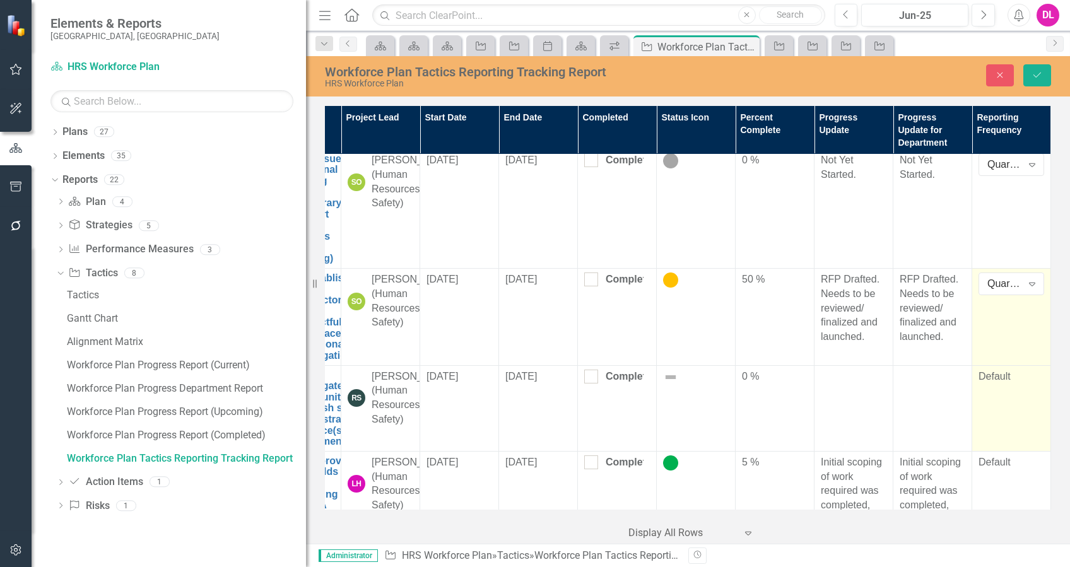
scroll to position [588, 71]
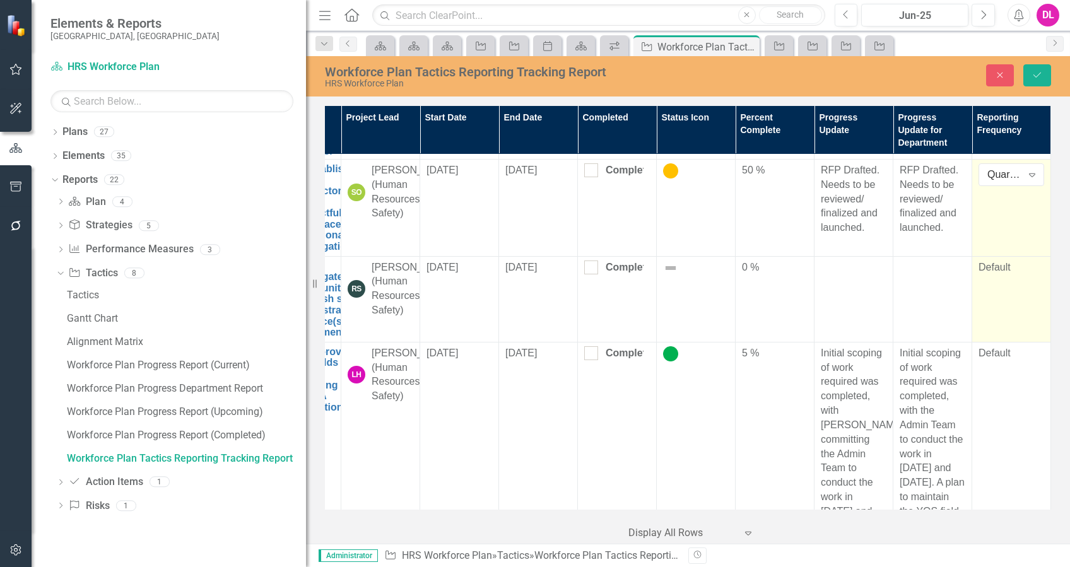
click at [991, 275] on div "Default" at bounding box center [1011, 267] width 66 height 15
click at [1000, 275] on div "Default" at bounding box center [1011, 267] width 66 height 15
click at [1020, 282] on div "Expand" at bounding box center [1031, 272] width 23 height 20
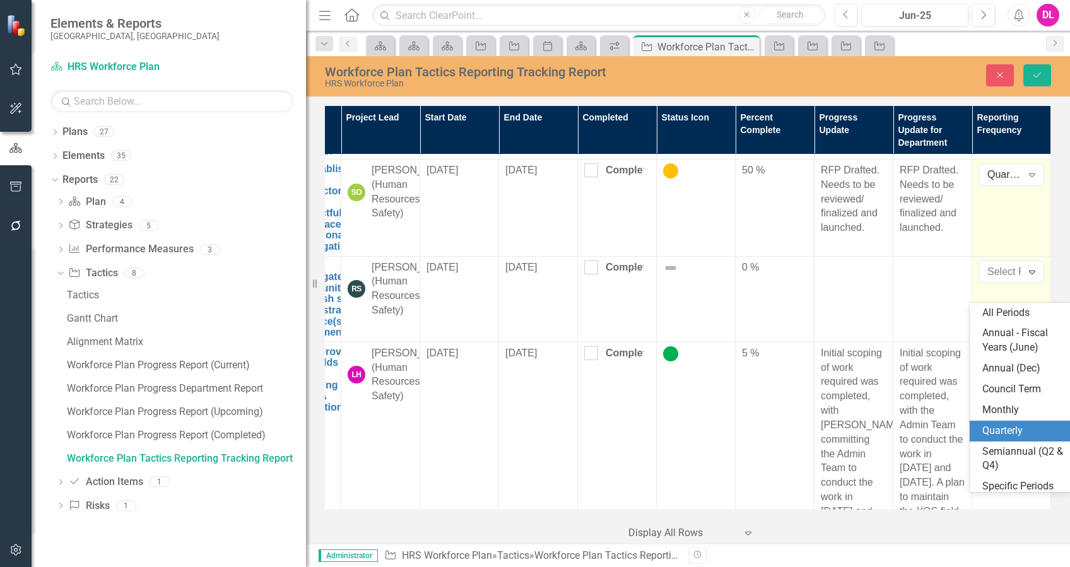
click at [1024, 430] on div "Quarterly" at bounding box center [1022, 431] width 81 height 15
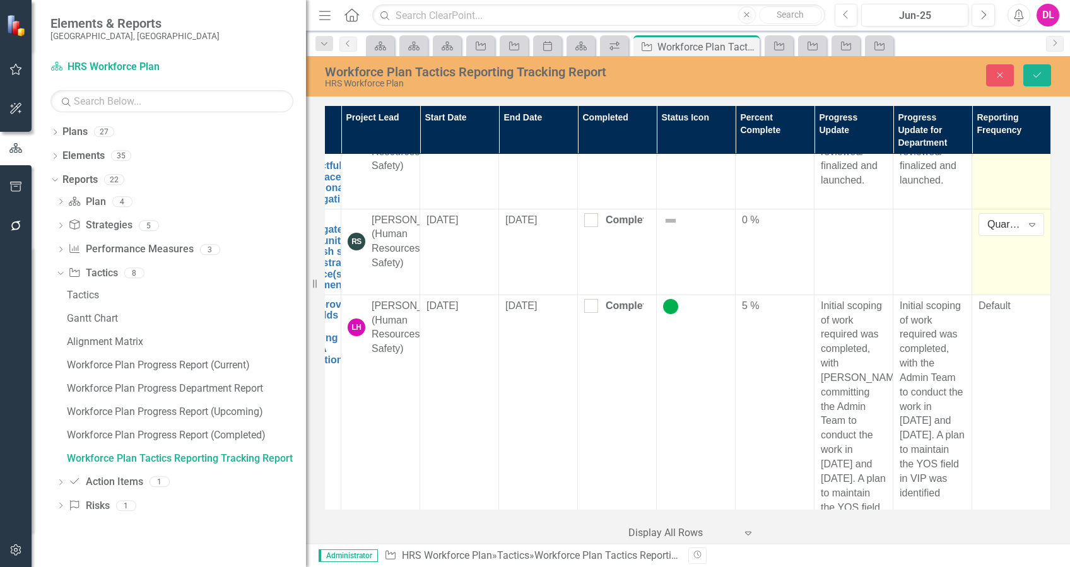
scroll to position [672, 71]
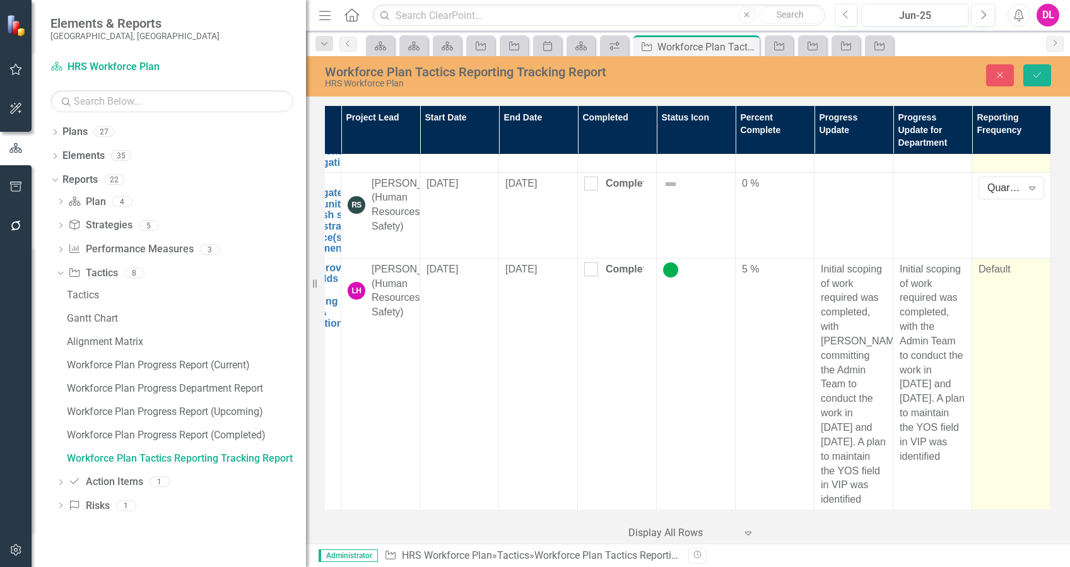
click at [993, 305] on td "Default" at bounding box center [1011, 384] width 79 height 253
click at [998, 277] on div "Default" at bounding box center [1011, 269] width 66 height 15
drag, startPoint x: 998, startPoint y: 301, endPoint x: 1020, endPoint y: 301, distance: 21.5
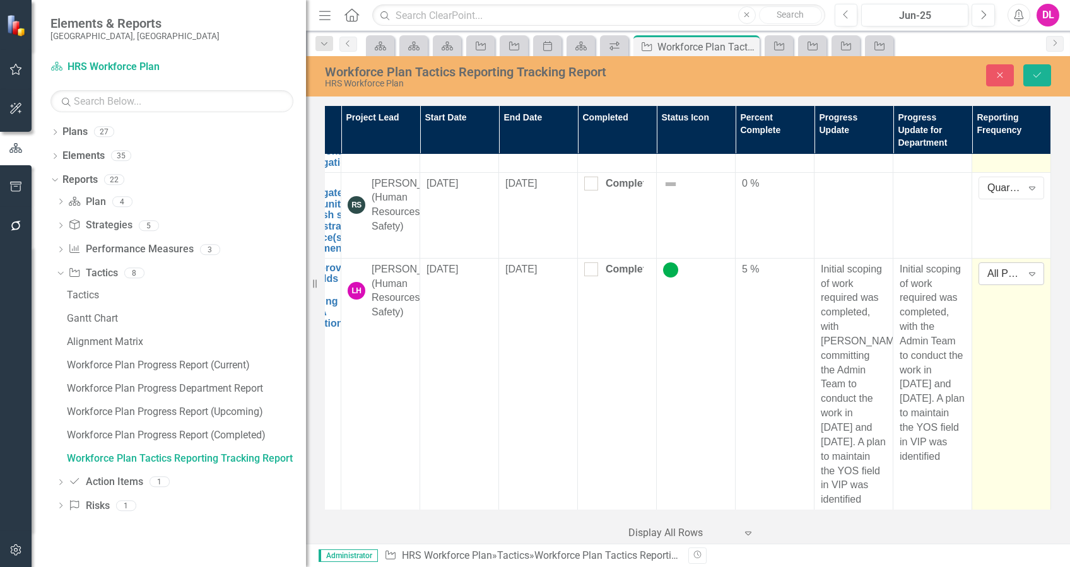
click at [1026, 279] on icon "Expand" at bounding box center [1032, 274] width 13 height 10
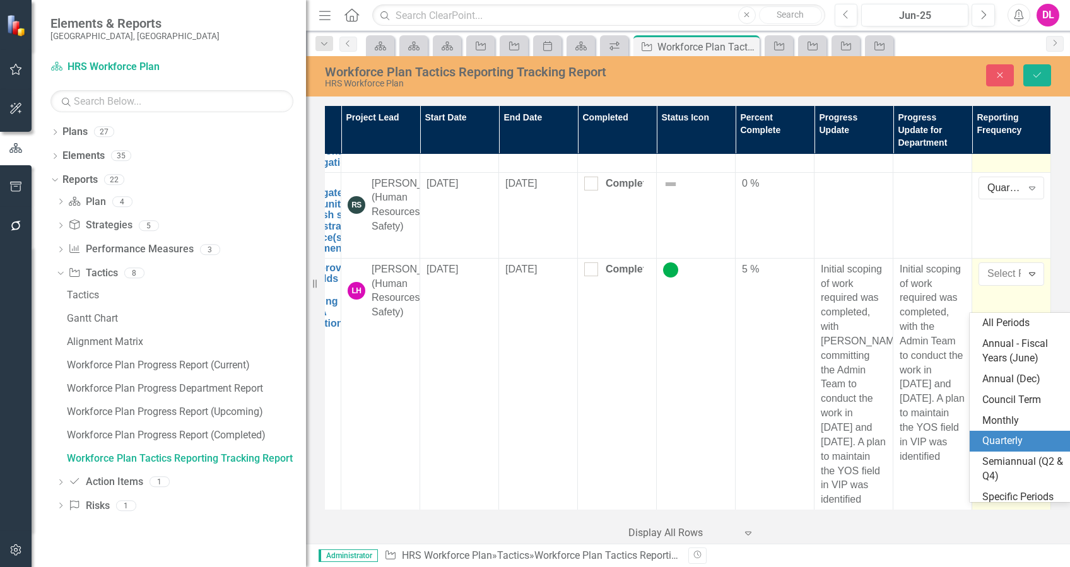
click at [1017, 442] on div "Quarterly" at bounding box center [1022, 441] width 81 height 15
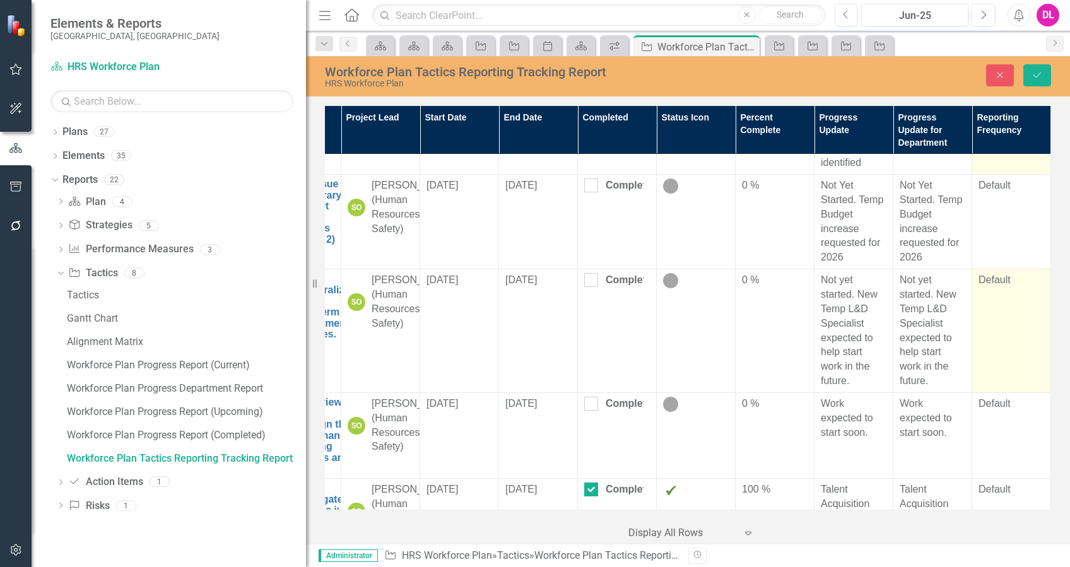
scroll to position [925, 71]
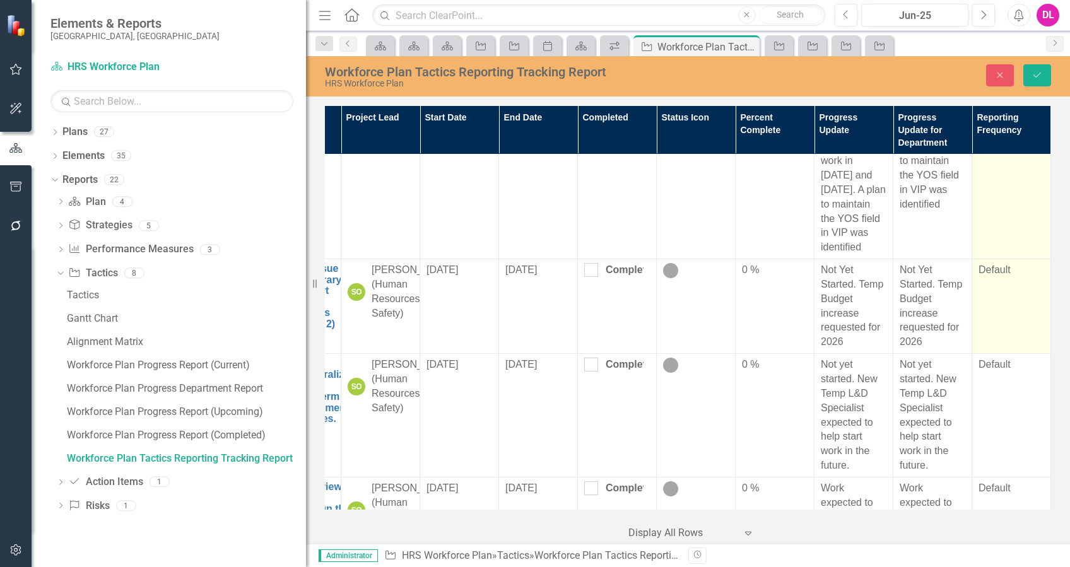
click at [987, 271] on div "Default" at bounding box center [1011, 270] width 66 height 15
drag, startPoint x: 988, startPoint y: 271, endPoint x: 1007, endPoint y: 272, distance: 19.6
click at [1007, 272] on div "All Periods" at bounding box center [1004, 274] width 35 height 15
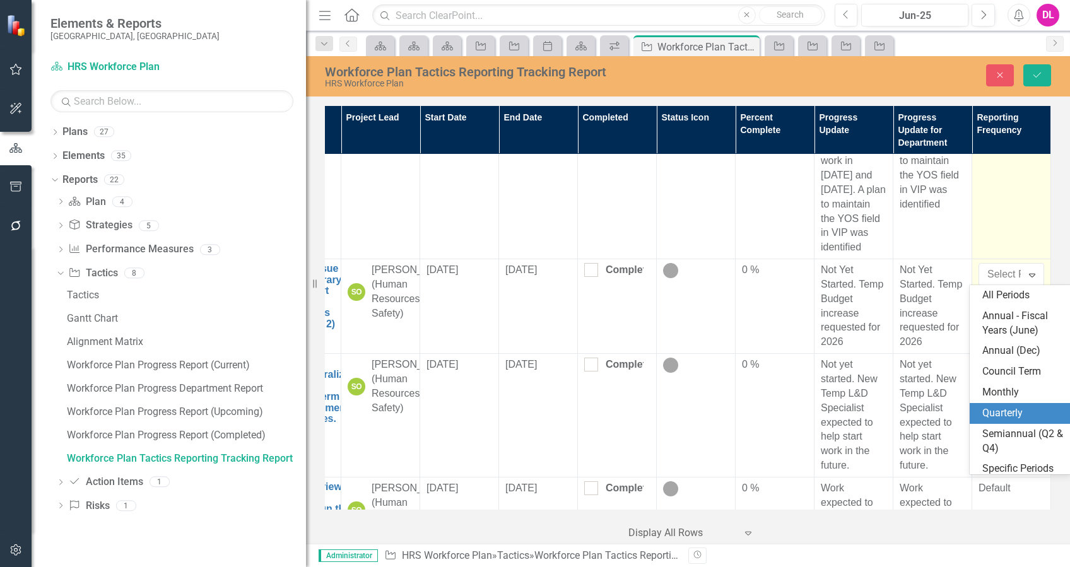
click at [999, 408] on div "Quarterly" at bounding box center [1022, 413] width 81 height 15
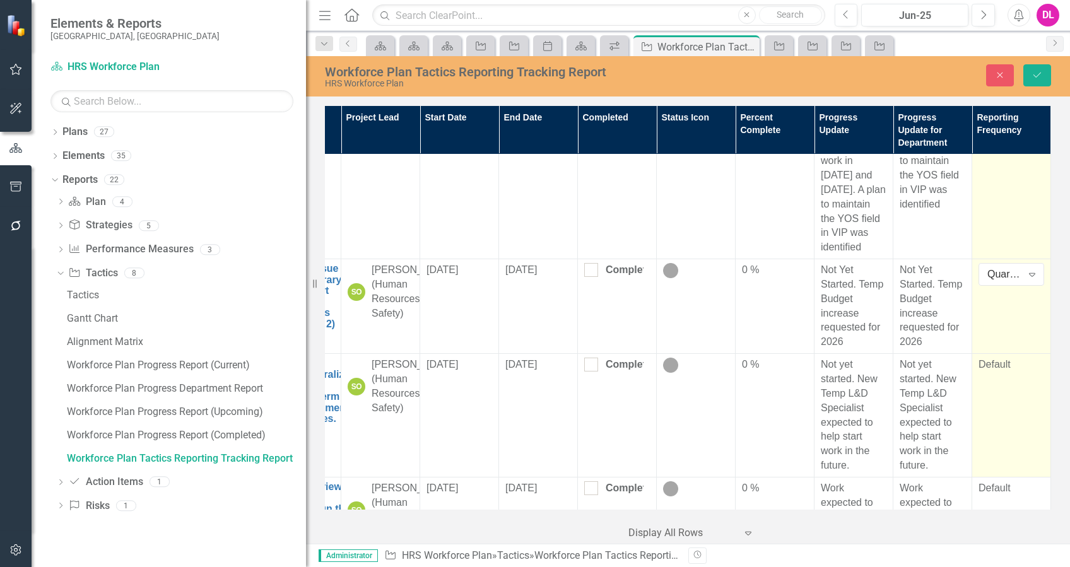
click at [995, 363] on div "Default" at bounding box center [1011, 365] width 66 height 15
click at [998, 363] on div "Default" at bounding box center [1011, 365] width 66 height 15
drag, startPoint x: 998, startPoint y: 363, endPoint x: 1013, endPoint y: 370, distance: 16.1
click at [1013, 370] on div "All Periods Expand" at bounding box center [1011, 369] width 66 height 23
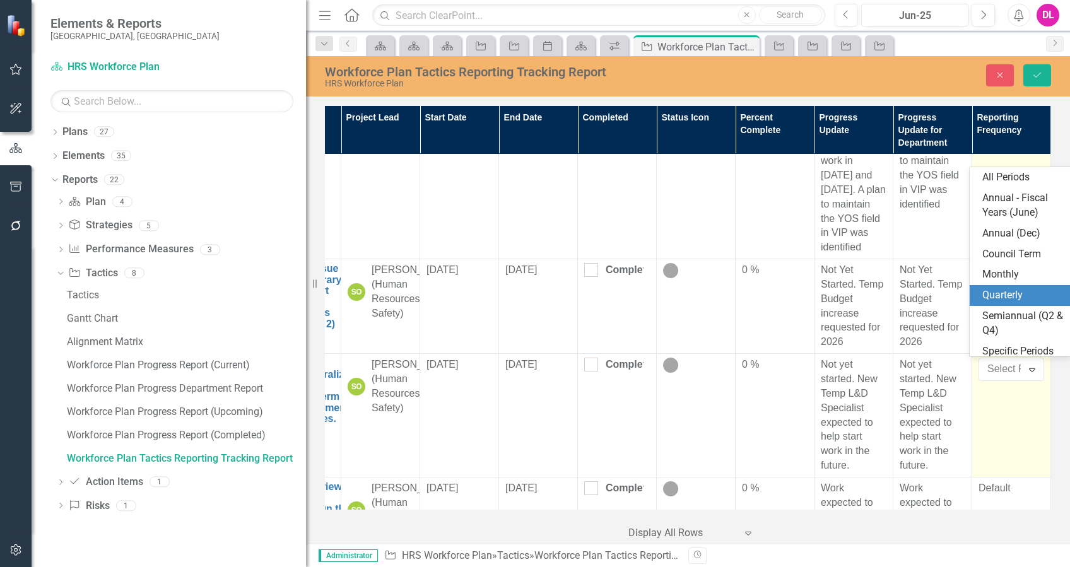
click at [1009, 301] on div "Quarterly" at bounding box center [1022, 295] width 81 height 15
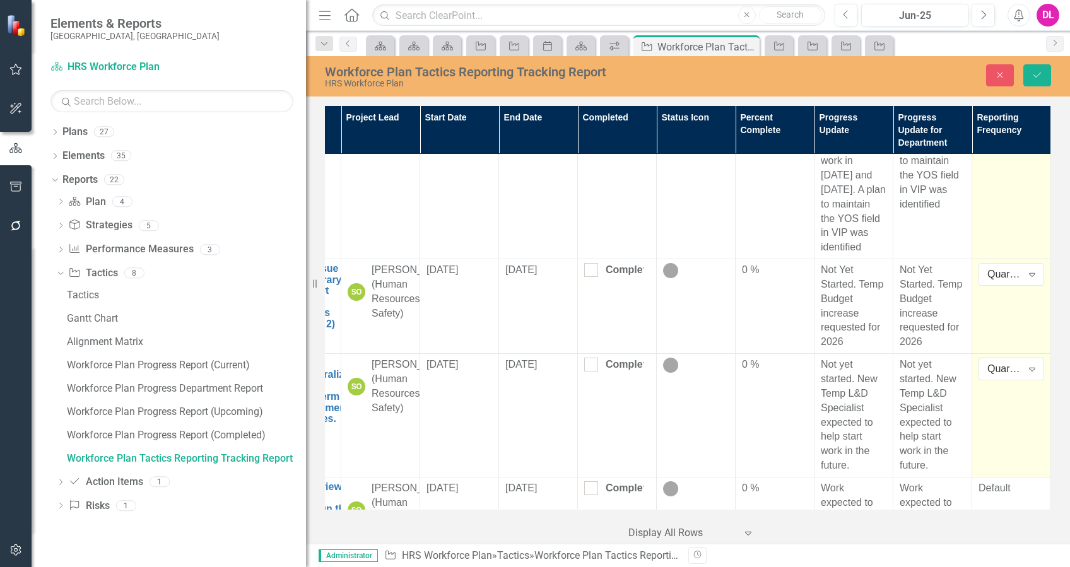
scroll to position [1009, 71]
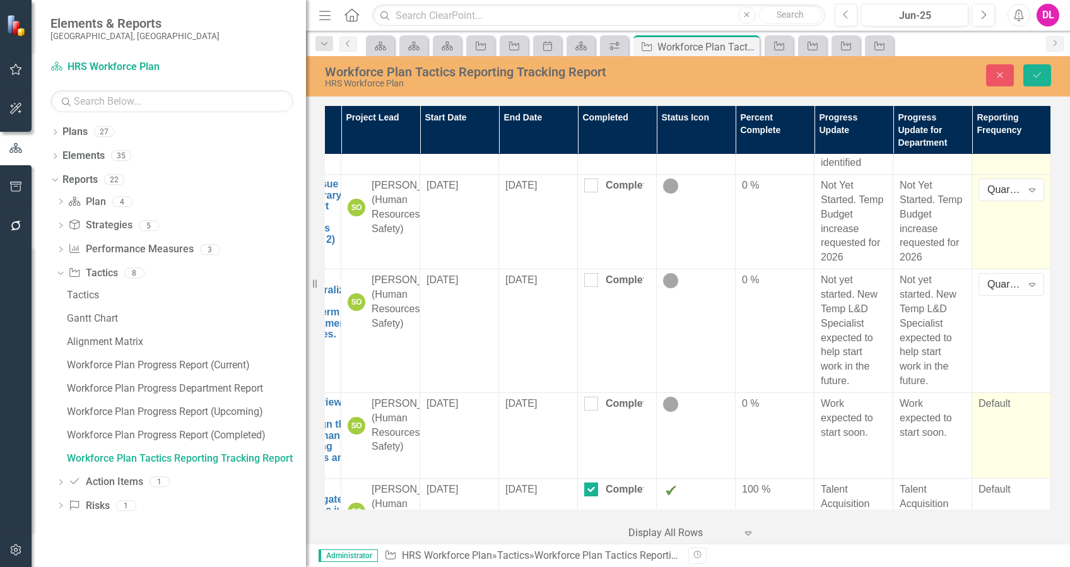
click at [990, 397] on div "Default" at bounding box center [1011, 404] width 66 height 15
click at [993, 397] on div "Default" at bounding box center [1011, 404] width 66 height 15
click at [992, 397] on div "Default" at bounding box center [1011, 404] width 66 height 15
drag, startPoint x: 993, startPoint y: 389, endPoint x: 1022, endPoint y: 394, distance: 29.4
click at [1029, 407] on icon at bounding box center [1032, 409] width 6 height 4
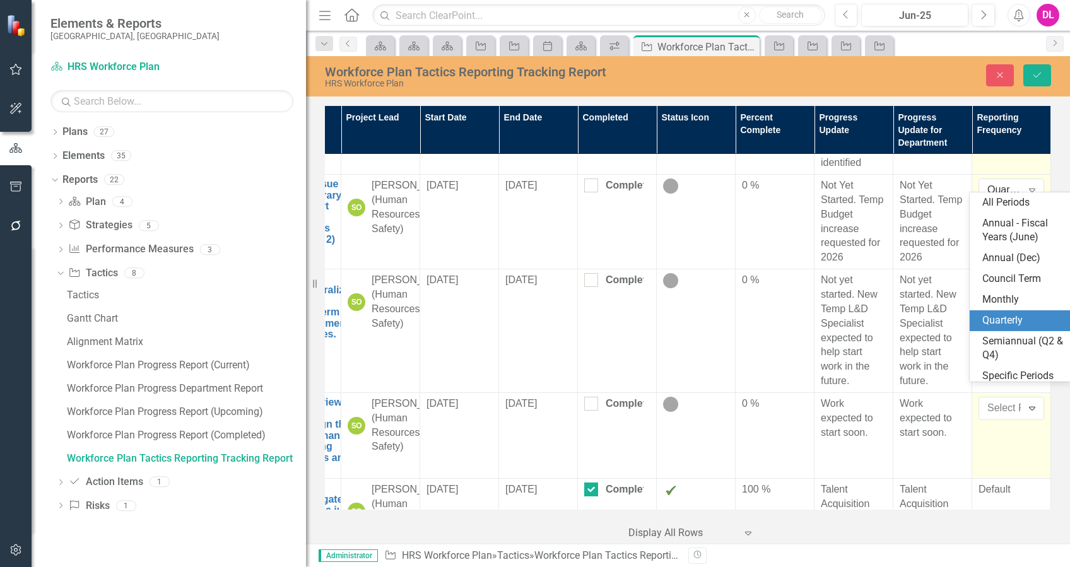
click at [1003, 319] on div "Quarterly" at bounding box center [1022, 320] width 81 height 15
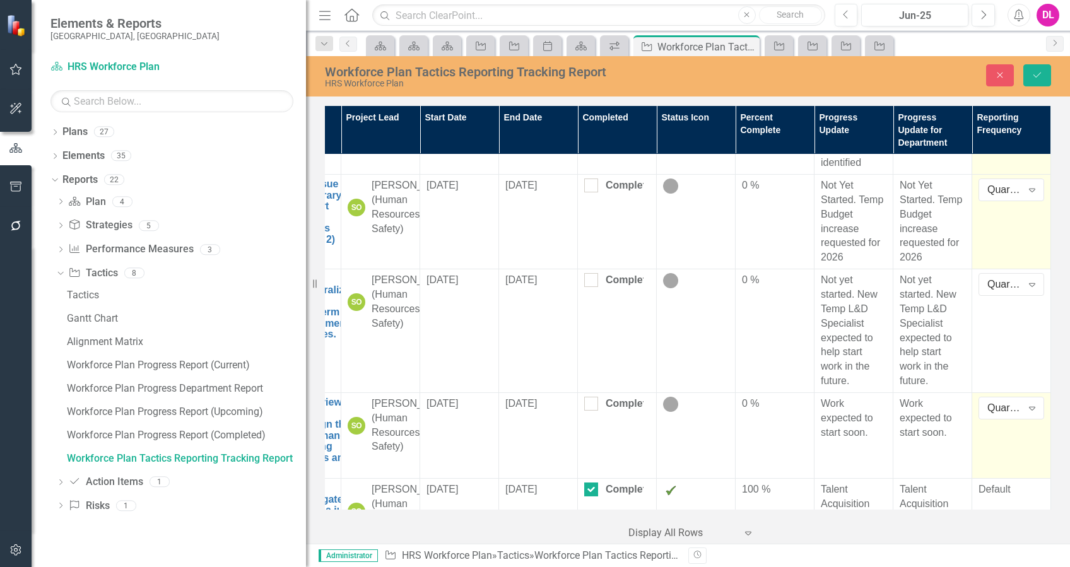
scroll to position [1177, 71]
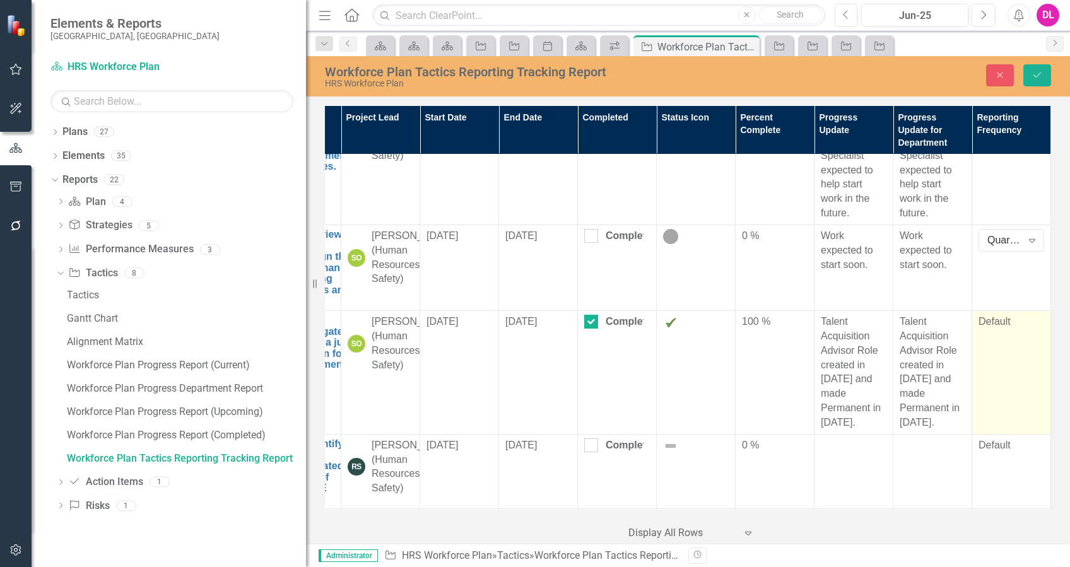
click at [993, 321] on div "Default" at bounding box center [1011, 322] width 66 height 15
click at [997, 317] on div "Default" at bounding box center [1011, 322] width 66 height 15
drag, startPoint x: 997, startPoint y: 317, endPoint x: 1025, endPoint y: 323, distance: 28.3
click at [1026, 323] on icon "Expand" at bounding box center [1032, 326] width 13 height 10
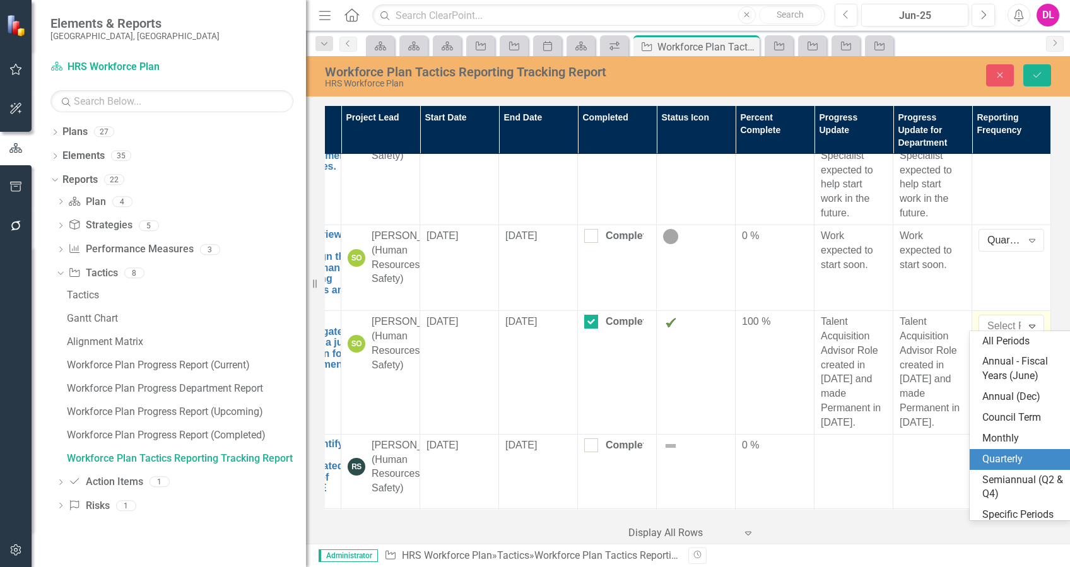
click at [1009, 462] on div "Quarterly" at bounding box center [1022, 459] width 81 height 15
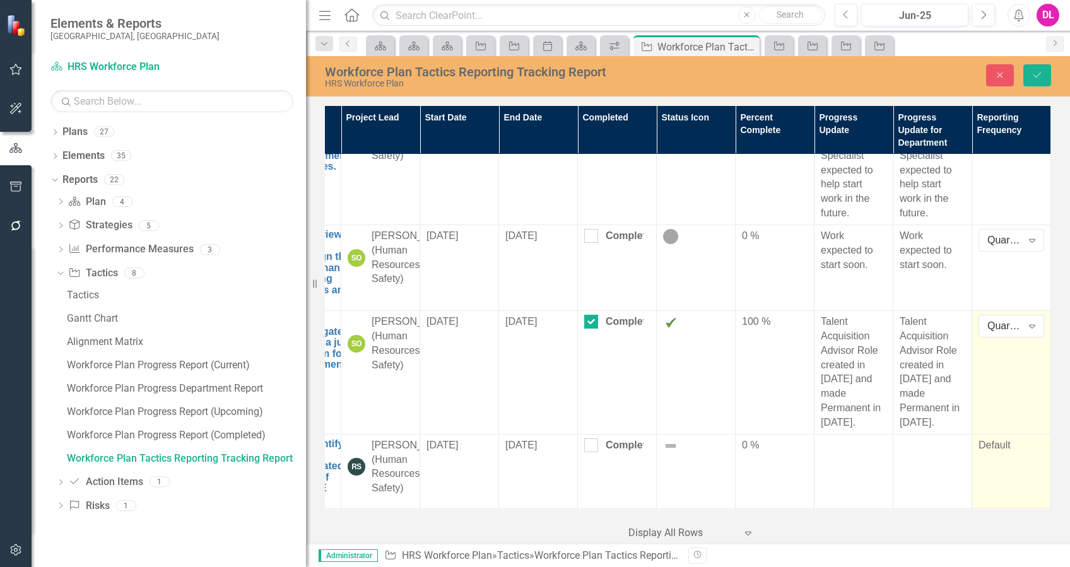
click at [981, 440] on div "Default" at bounding box center [1011, 445] width 66 height 15
click at [999, 440] on div "Default" at bounding box center [1011, 445] width 66 height 15
drag, startPoint x: 999, startPoint y: 440, endPoint x: 1019, endPoint y: 440, distance: 19.6
click at [1026, 445] on icon "Expand" at bounding box center [1032, 450] width 13 height 10
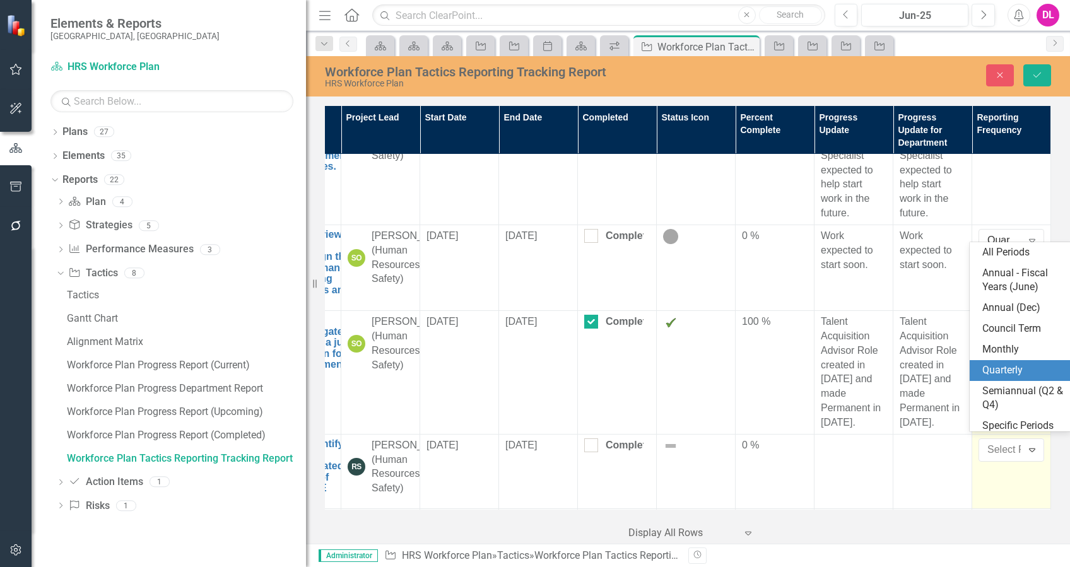
click at [1014, 368] on div "Quarterly" at bounding box center [1022, 370] width 81 height 15
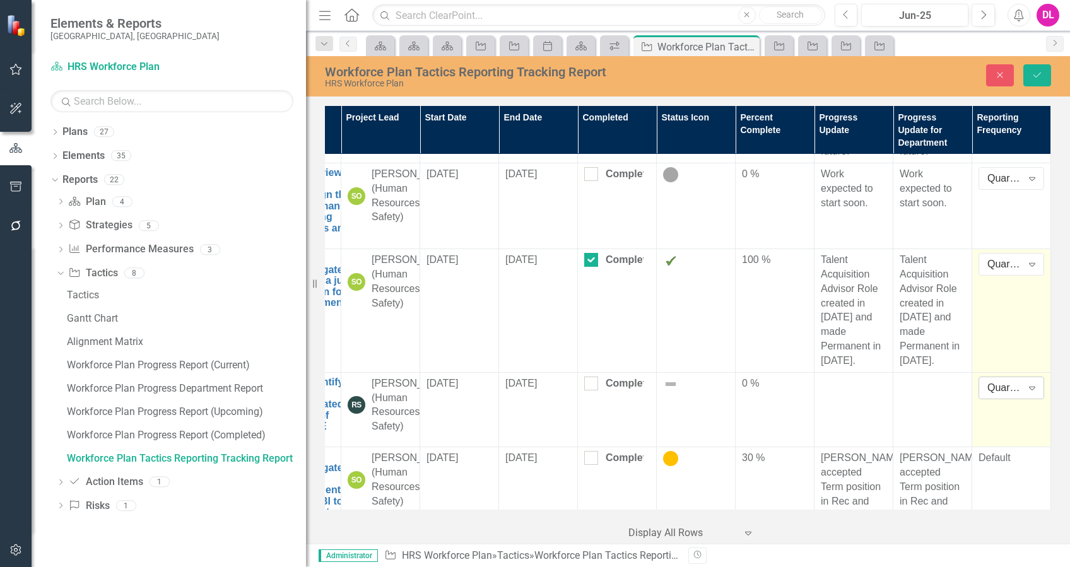
scroll to position [1345, 71]
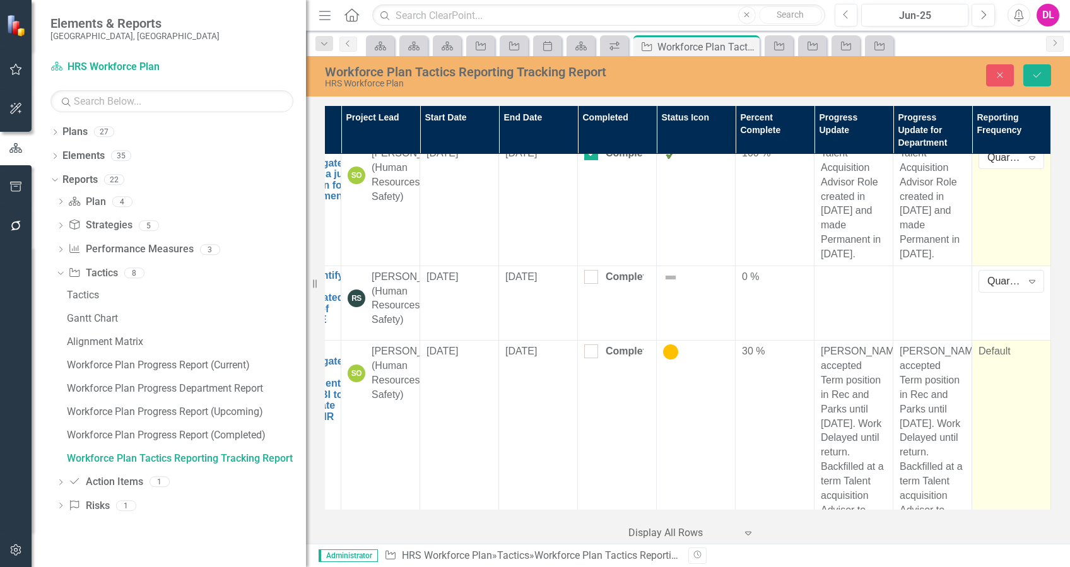
click at [993, 359] on div "Default" at bounding box center [1011, 351] width 66 height 15
drag, startPoint x: 993, startPoint y: 365, endPoint x: 1019, endPoint y: 370, distance: 27.0
click at [1026, 361] on icon "Expand" at bounding box center [1032, 356] width 13 height 10
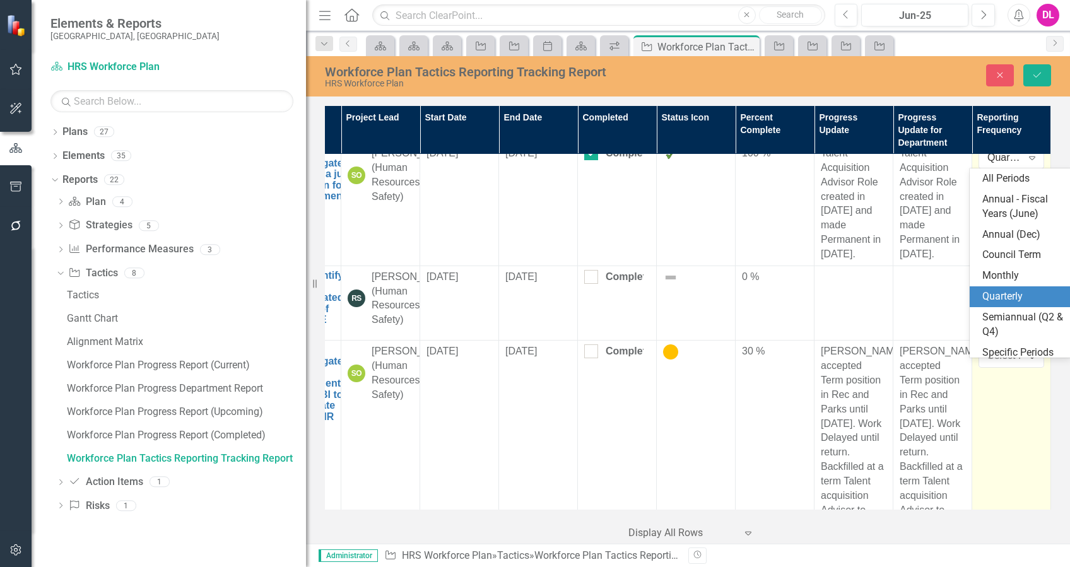
click at [1003, 295] on div "Quarterly" at bounding box center [1022, 296] width 81 height 15
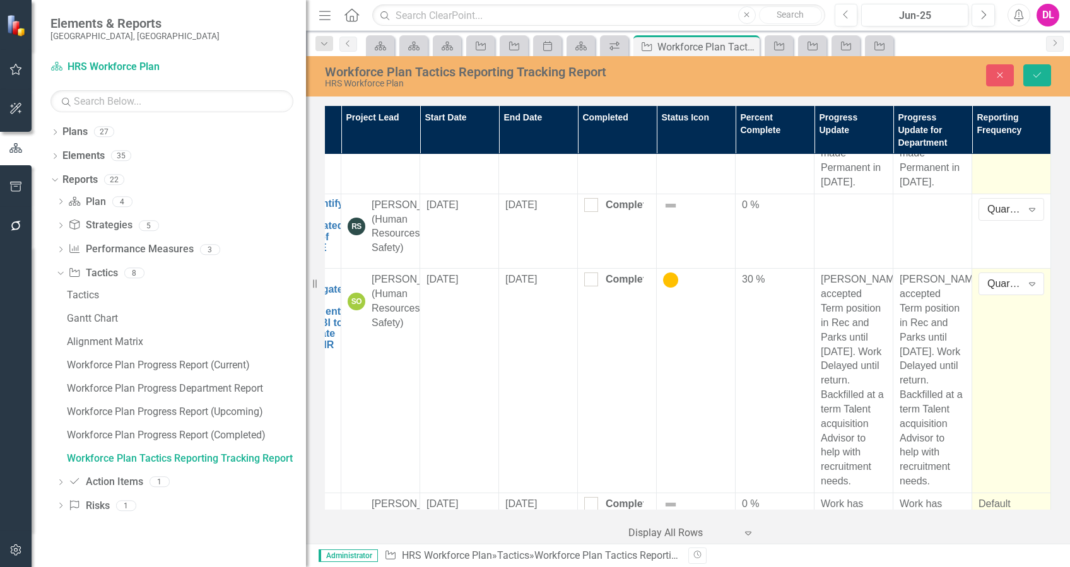
scroll to position [1514, 71]
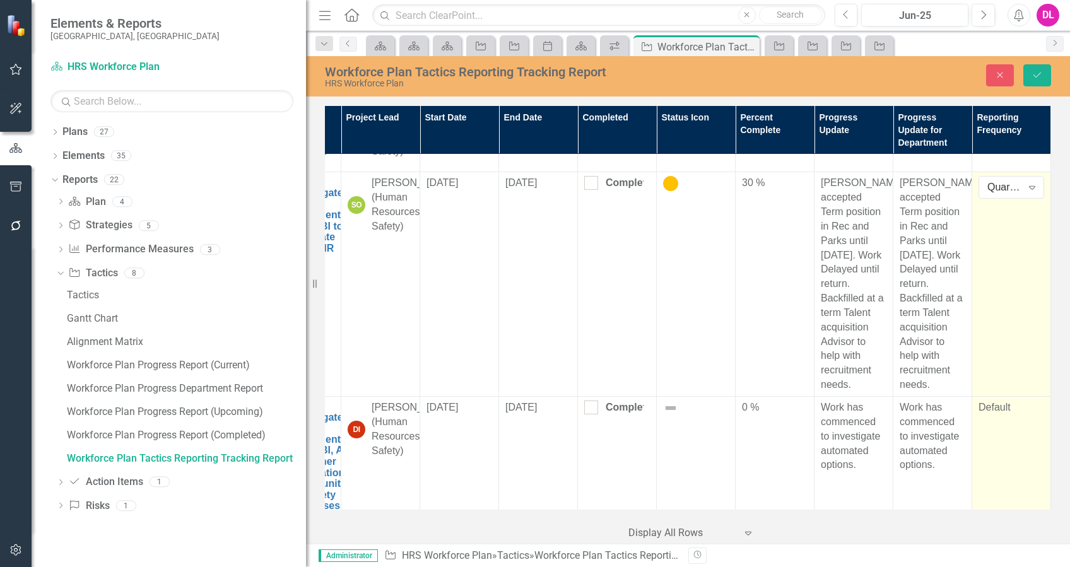
click at [995, 414] on div "Default" at bounding box center [1011, 408] width 66 height 15
drag, startPoint x: 995, startPoint y: 414, endPoint x: 1024, endPoint y: 426, distance: 31.4
click at [1026, 417] on icon "Expand" at bounding box center [1032, 412] width 13 height 10
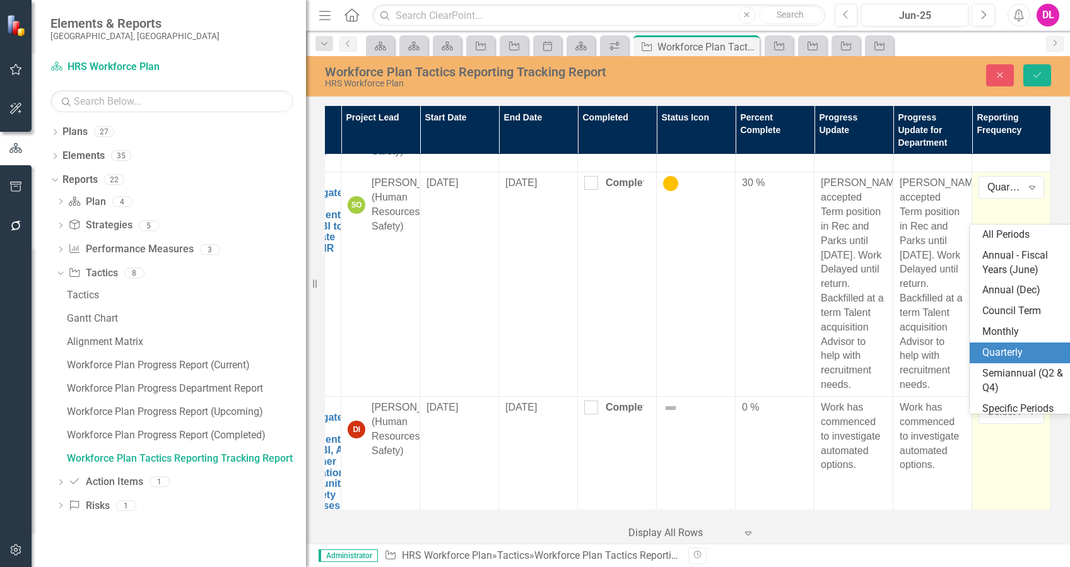
click at [990, 353] on div "Quarterly" at bounding box center [1022, 353] width 81 height 15
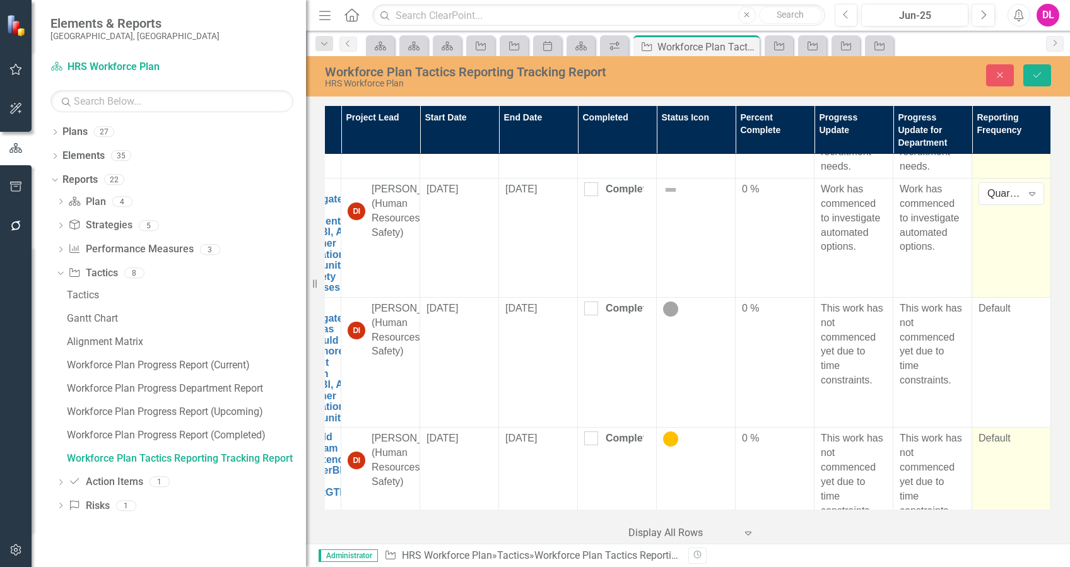
scroll to position [1766, 71]
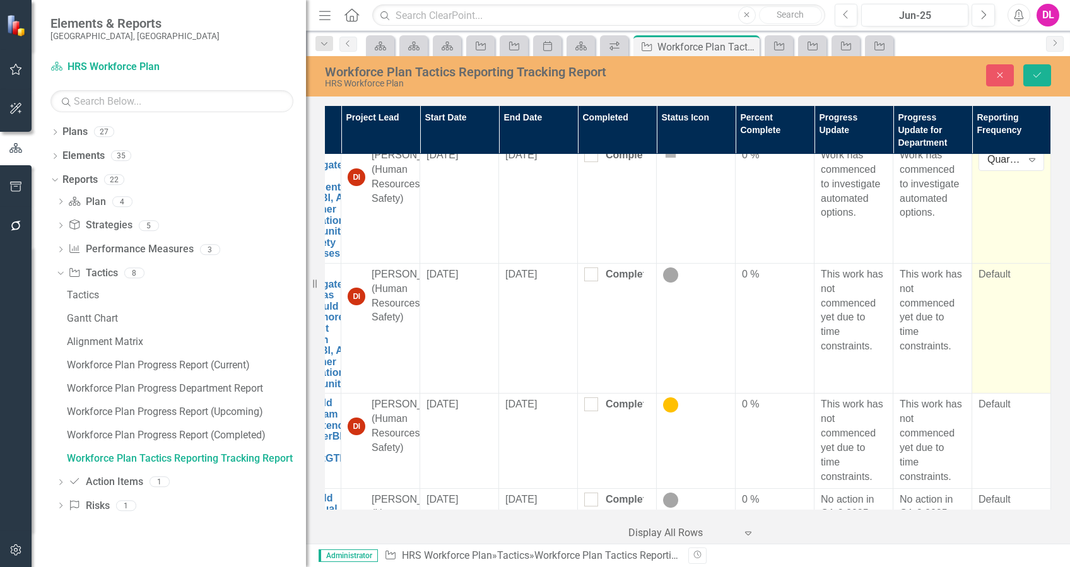
click at [989, 282] on div "Default" at bounding box center [1011, 274] width 66 height 15
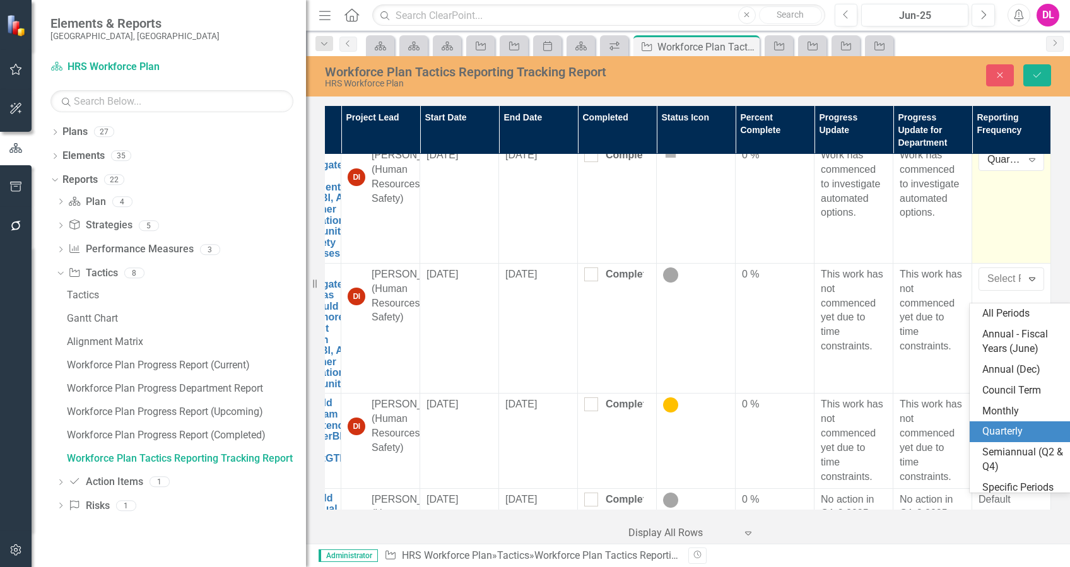
click at [1014, 435] on div "Quarterly" at bounding box center [1022, 431] width 81 height 15
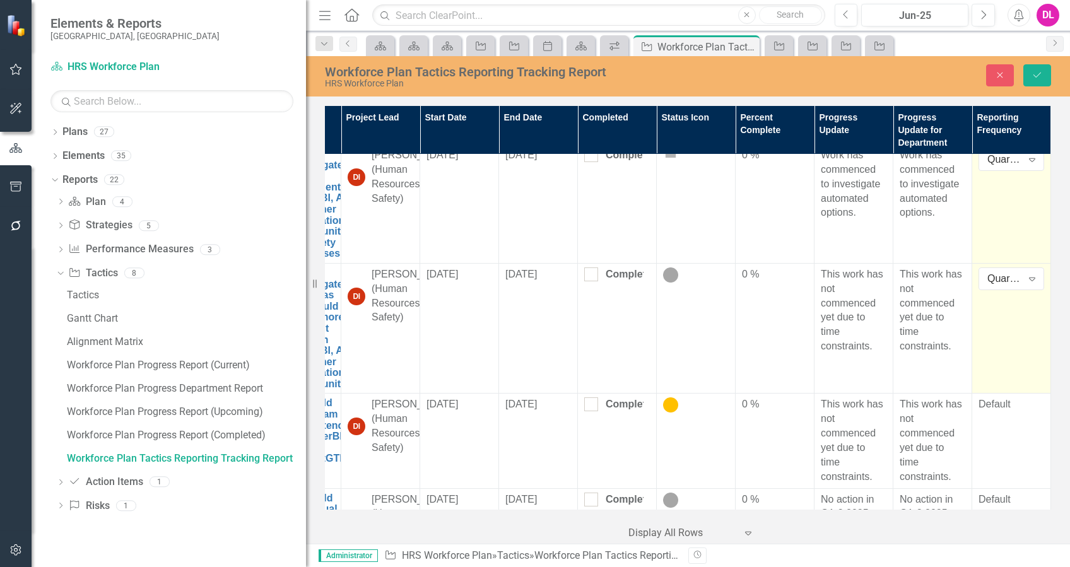
scroll to position [1850, 71]
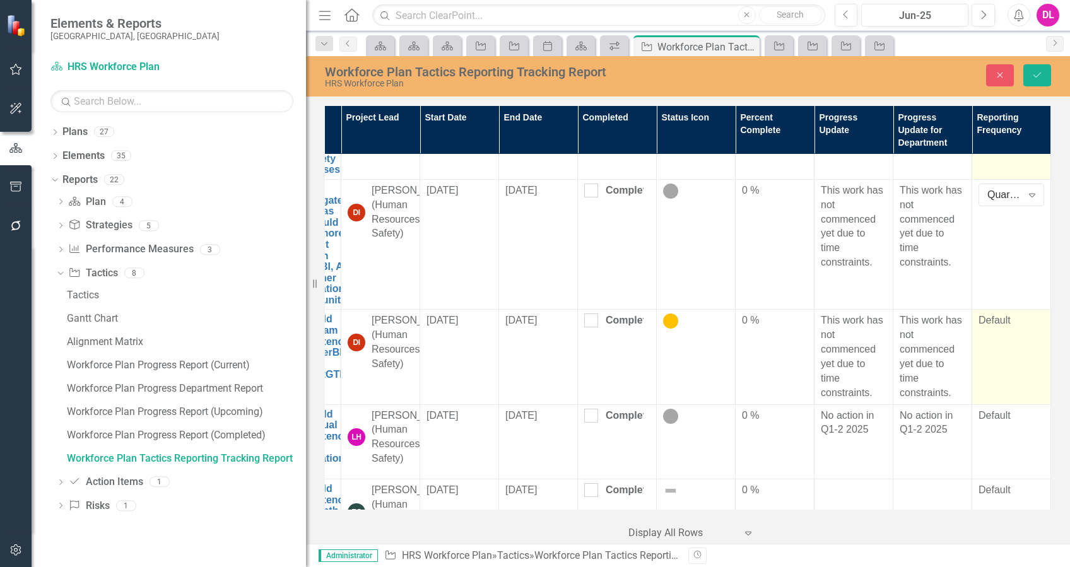
click at [983, 328] on div "Default" at bounding box center [1011, 320] width 66 height 15
drag, startPoint x: 983, startPoint y: 333, endPoint x: 1007, endPoint y: 340, distance: 24.3
click at [1007, 332] on div "All Periods" at bounding box center [1004, 325] width 35 height 15
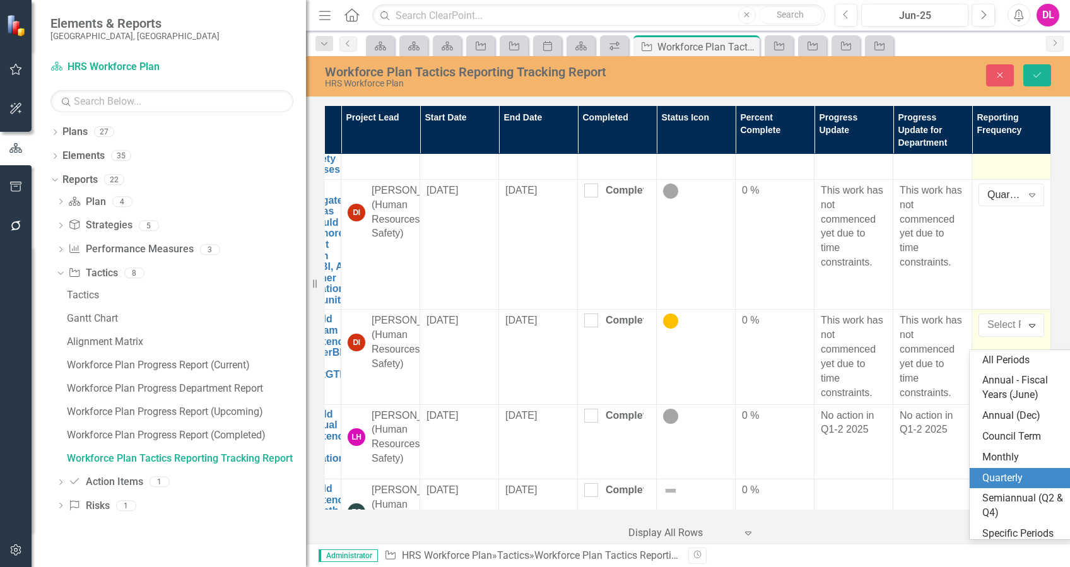
click at [997, 474] on div "Quarterly" at bounding box center [1022, 478] width 81 height 15
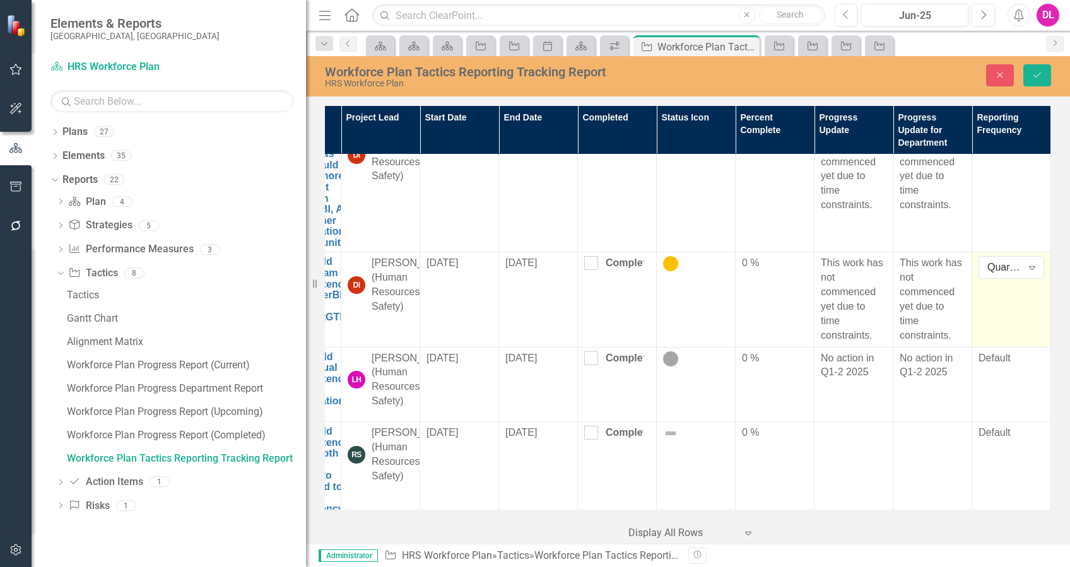
scroll to position [1934, 71]
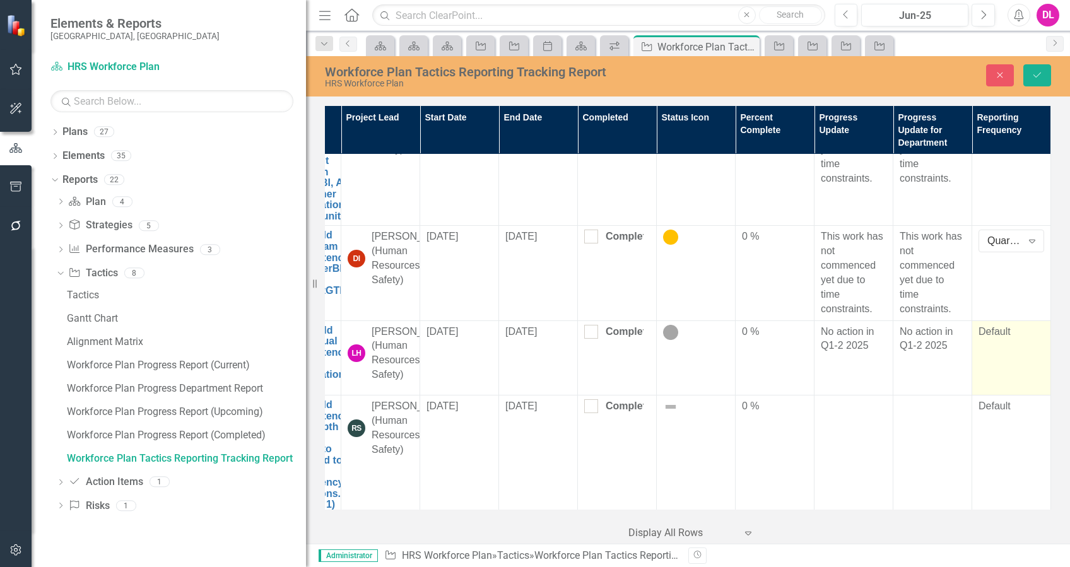
click at [999, 339] on div "Default" at bounding box center [1011, 332] width 66 height 15
click at [985, 339] on div "Default" at bounding box center [1011, 332] width 66 height 15
drag, startPoint x: 985, startPoint y: 342, endPoint x: 1015, endPoint y: 350, distance: 31.2
click at [1020, 346] on div "Expand" at bounding box center [1031, 336] width 23 height 20
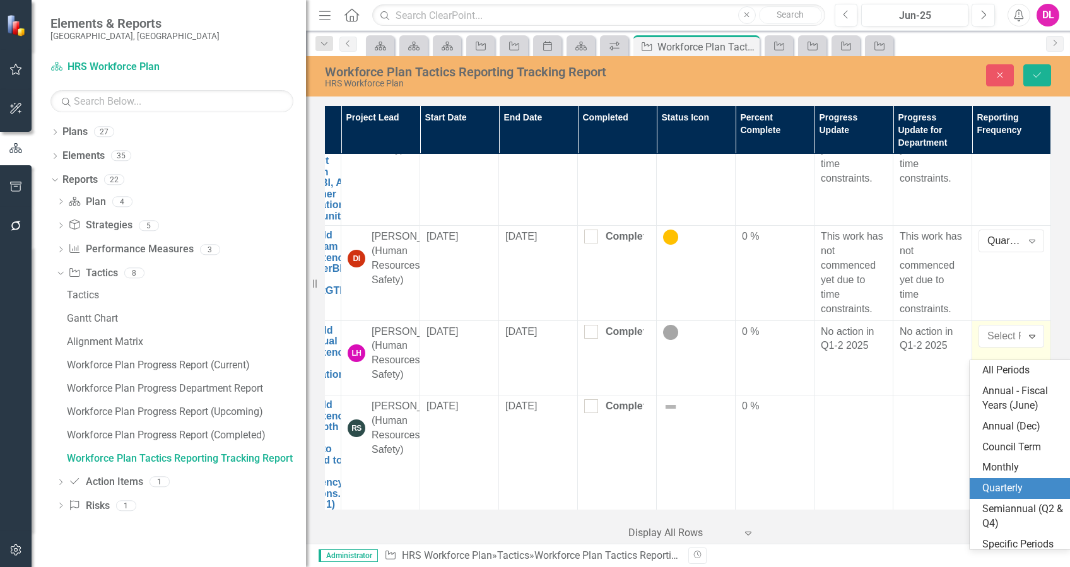
click at [1004, 488] on div "Quarterly" at bounding box center [1022, 488] width 81 height 15
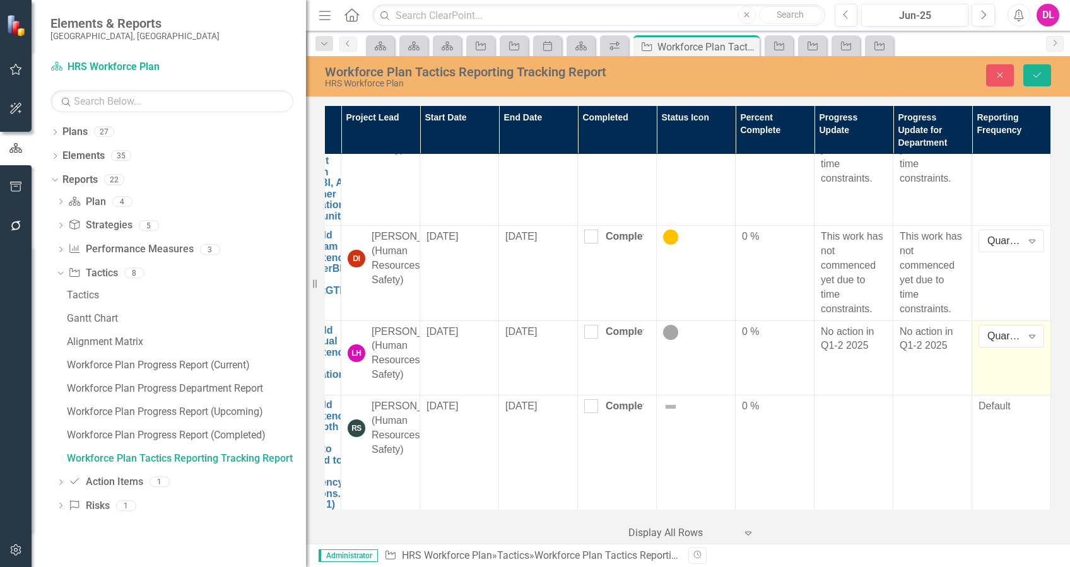
scroll to position [2018, 71]
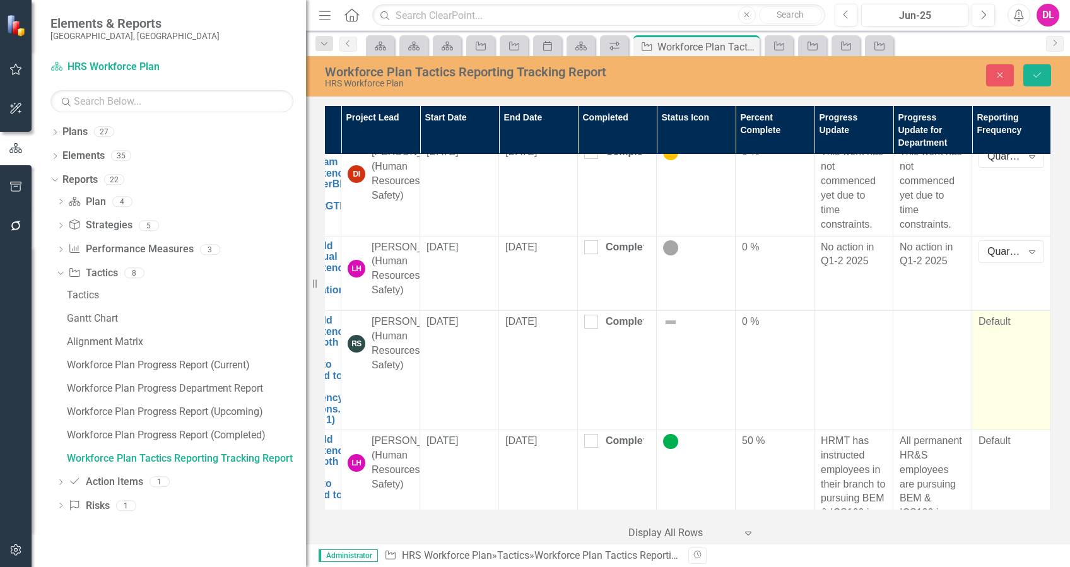
click at [981, 329] on div "Default" at bounding box center [1011, 322] width 66 height 15
drag, startPoint x: 981, startPoint y: 354, endPoint x: 1010, endPoint y: 360, distance: 29.6
click at [1010, 334] on div "All Periods" at bounding box center [1004, 326] width 35 height 15
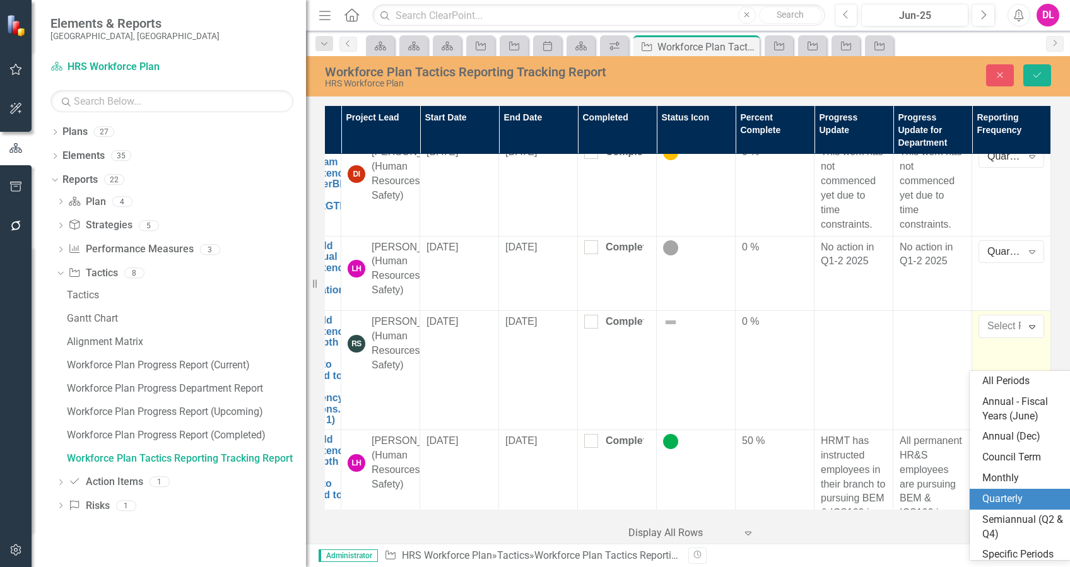
click at [1000, 508] on div "Quarterly" at bounding box center [1019, 499] width 101 height 21
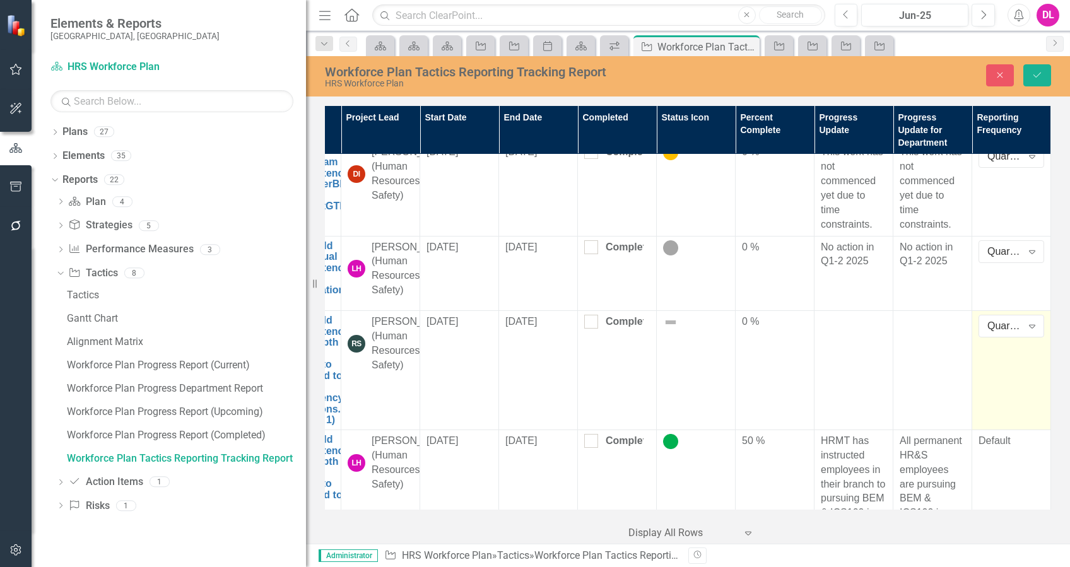
scroll to position [2102, 71]
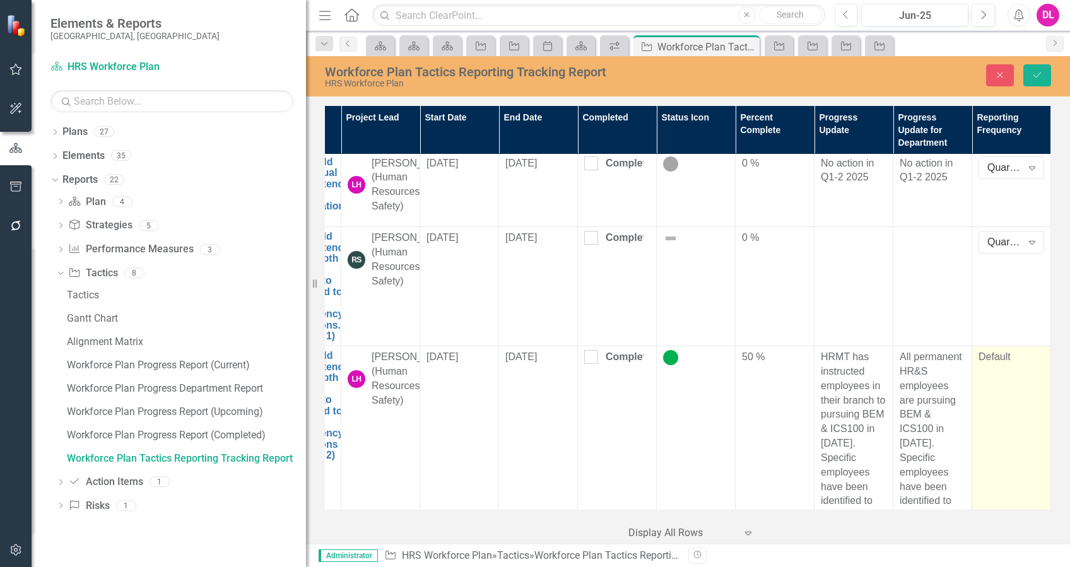
click at [993, 365] on div "Default" at bounding box center [1011, 357] width 66 height 15
drag, startPoint x: 993, startPoint y: 394, endPoint x: 1021, endPoint y: 392, distance: 27.8
click at [1026, 366] on icon "Expand" at bounding box center [1032, 361] width 13 height 10
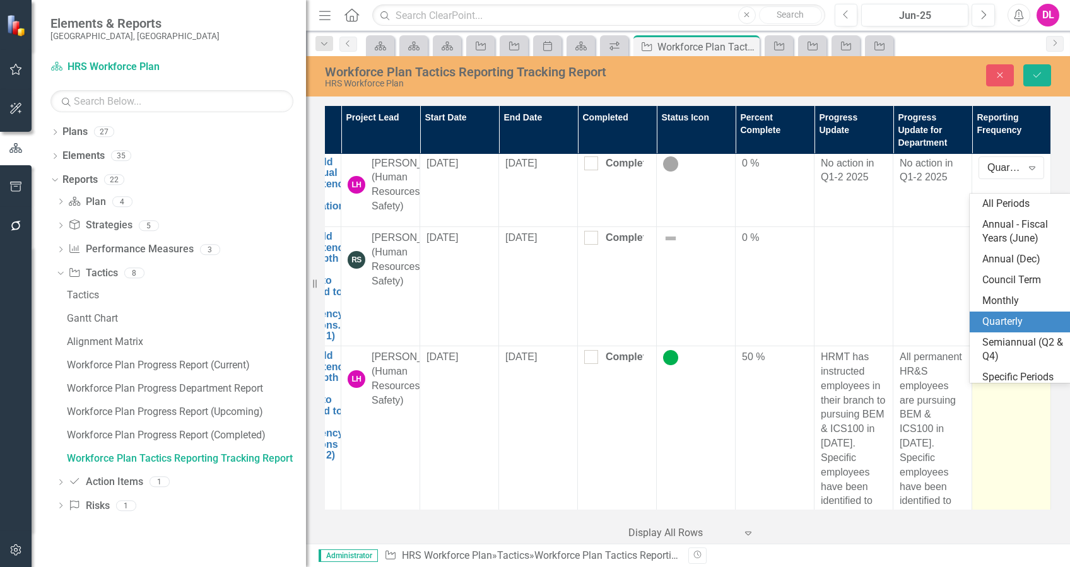
click at [1011, 324] on div "Quarterly" at bounding box center [1022, 322] width 81 height 15
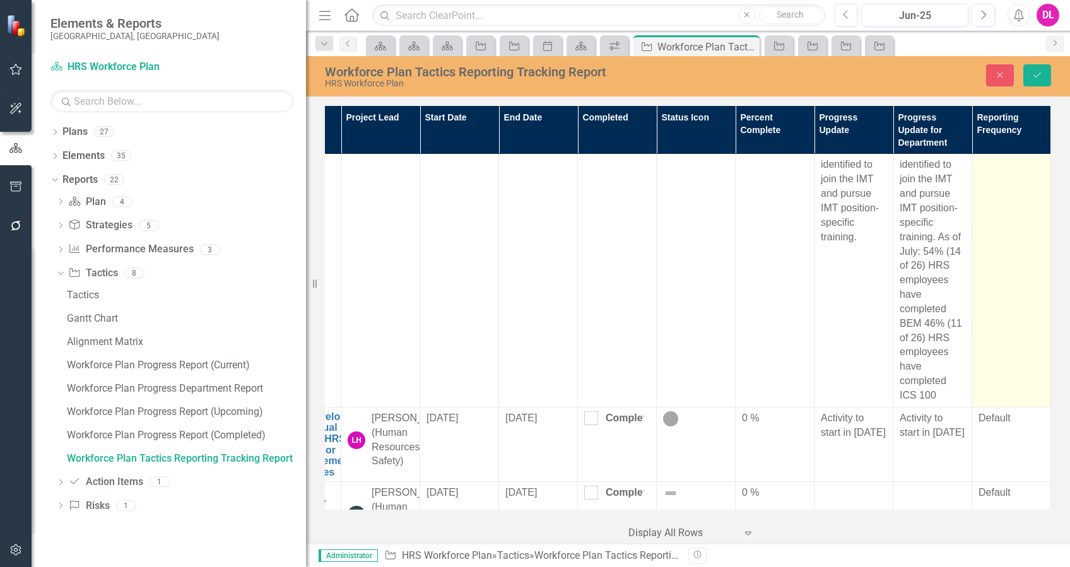
scroll to position [2523, 71]
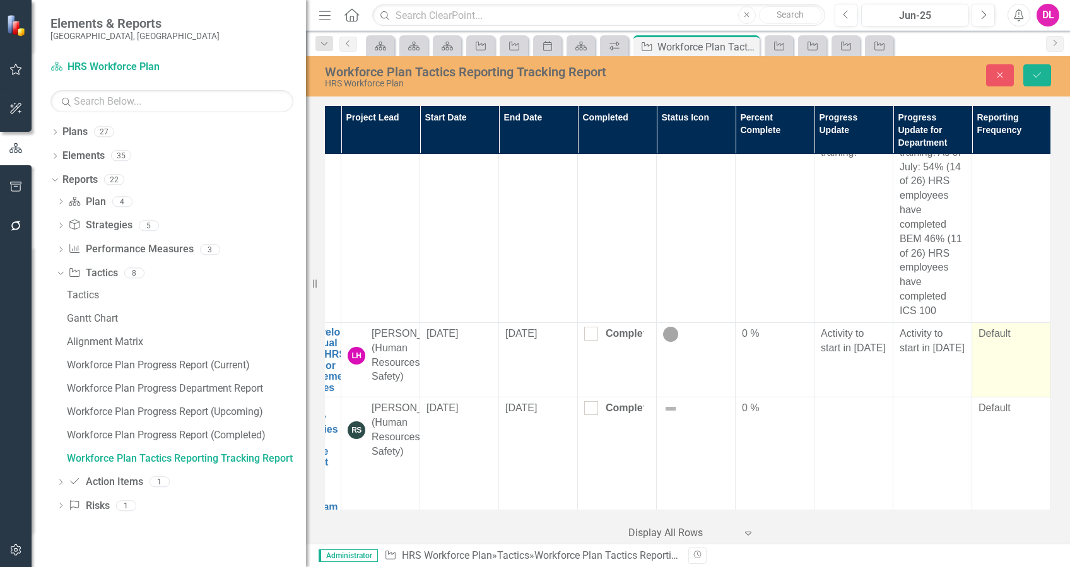
click at [989, 341] on div "Default" at bounding box center [1011, 334] width 66 height 15
drag, startPoint x: 989, startPoint y: 352, endPoint x: 1004, endPoint y: 362, distance: 18.2
click at [1004, 345] on div "All Periods" at bounding box center [1004, 337] width 35 height 15
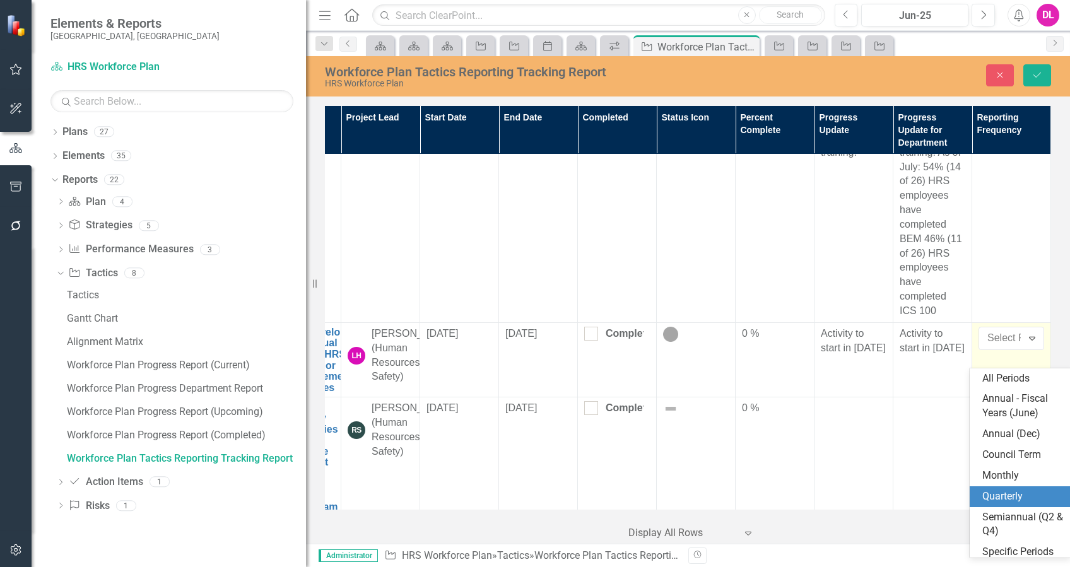
click at [1009, 498] on div "Quarterly" at bounding box center [1022, 496] width 81 height 15
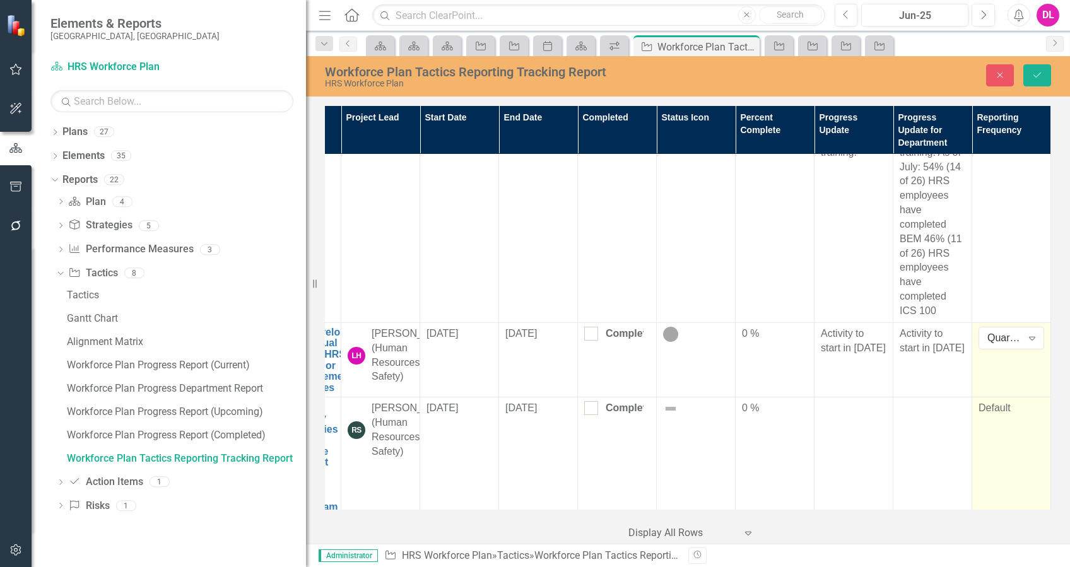
click at [1005, 416] on div "Default" at bounding box center [1011, 408] width 66 height 15
click at [1003, 416] on div "Default" at bounding box center [1011, 408] width 66 height 15
drag, startPoint x: 1003, startPoint y: 443, endPoint x: 997, endPoint y: 444, distance: 6.3
click at [1003, 416] on div "Default" at bounding box center [1011, 408] width 66 height 15
click at [1009, 420] on div "All Periods" at bounding box center [1004, 413] width 35 height 15
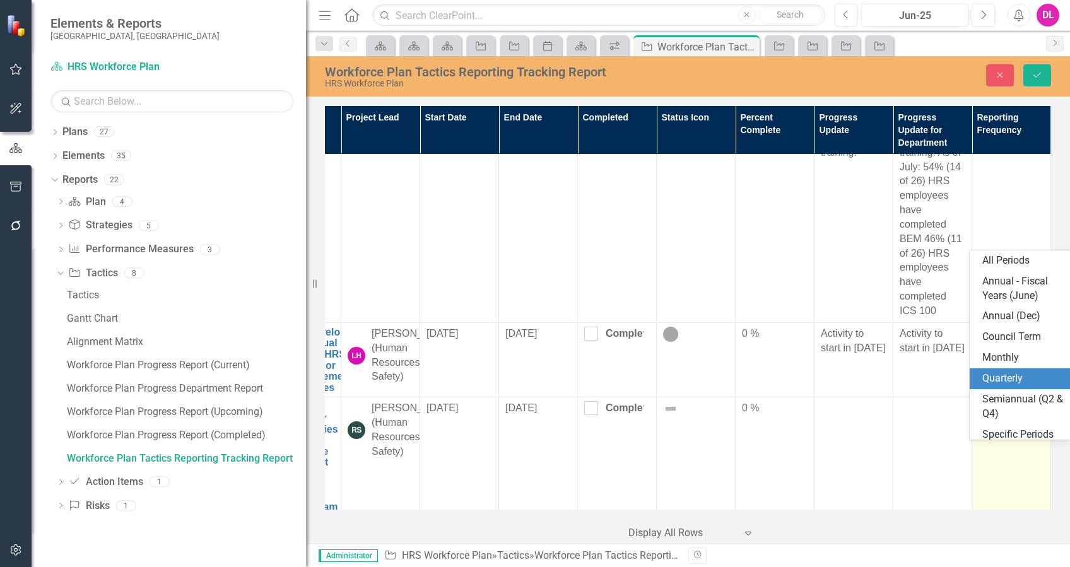
click at [1004, 385] on div "Quarterly" at bounding box center [1022, 378] width 81 height 15
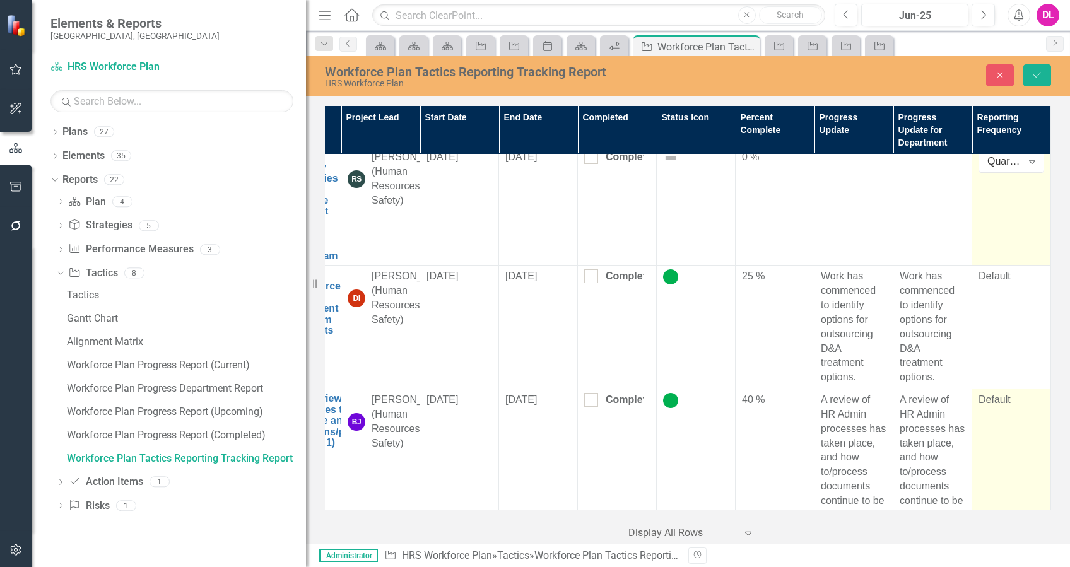
scroll to position [2775, 71]
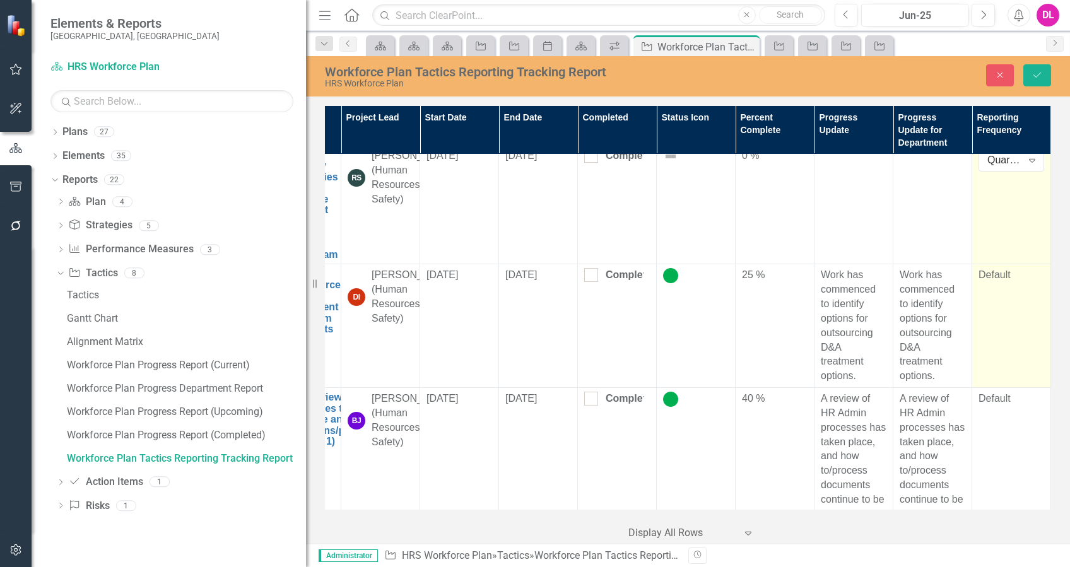
click at [993, 283] on div "Default" at bounding box center [1011, 275] width 66 height 15
drag, startPoint x: 993, startPoint y: 312, endPoint x: 1005, endPoint y: 315, distance: 11.6
click at [1005, 287] on div "All Periods" at bounding box center [1004, 279] width 35 height 15
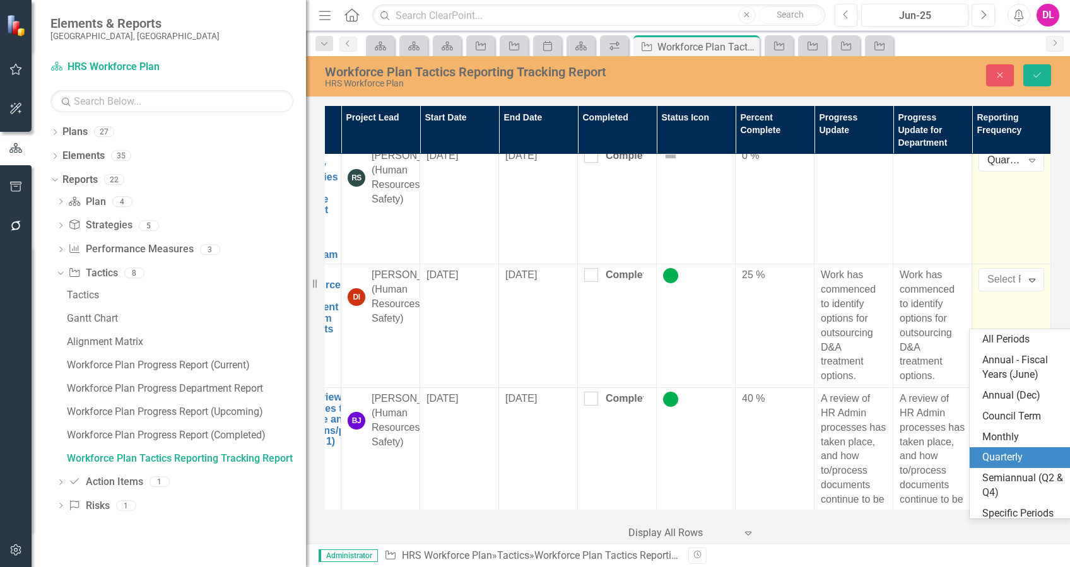
click at [1009, 457] on div "Quarterly" at bounding box center [1022, 457] width 81 height 15
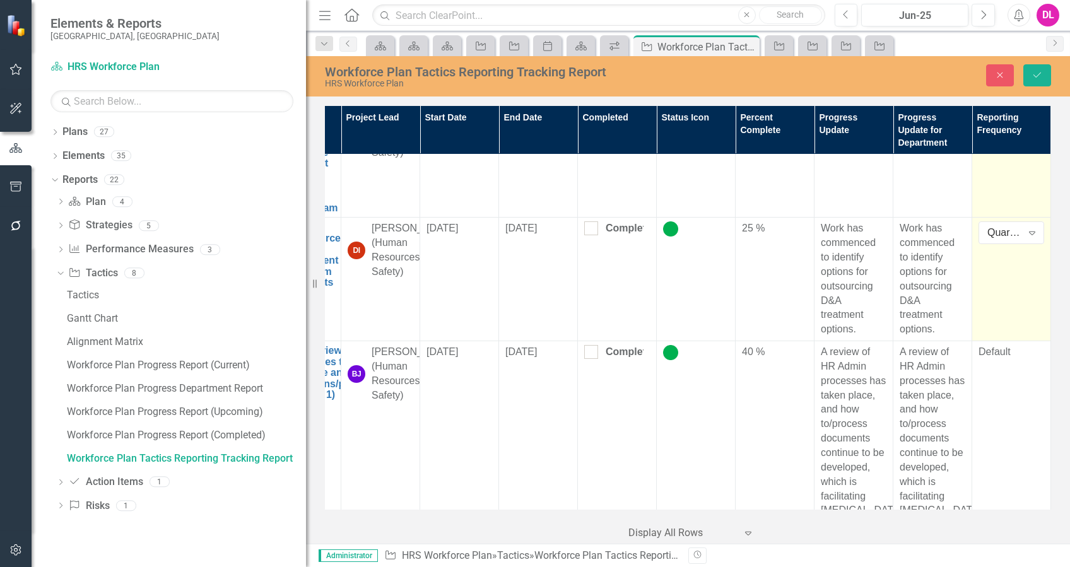
scroll to position [2859, 71]
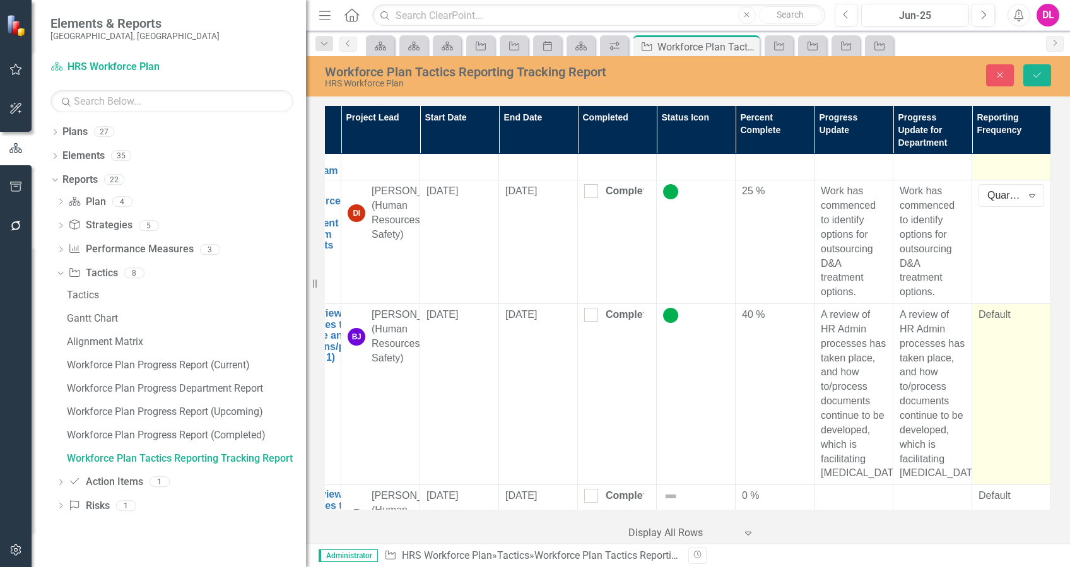
click at [983, 322] on div "Default" at bounding box center [1011, 315] width 66 height 15
drag, startPoint x: 983, startPoint y: 344, endPoint x: 1004, endPoint y: 343, distance: 20.8
click at [1004, 327] on div "All Periods" at bounding box center [1004, 319] width 35 height 15
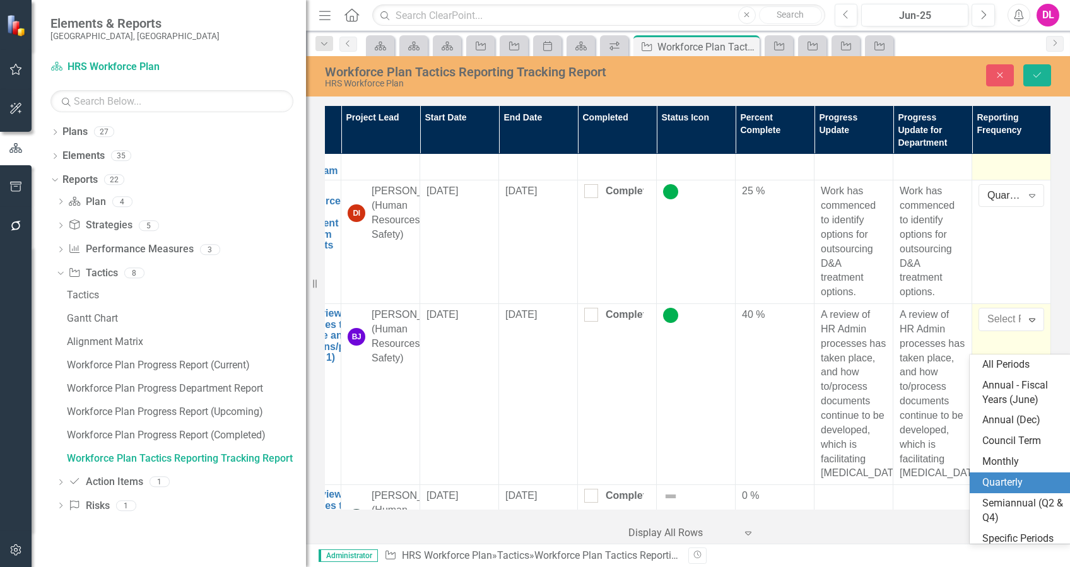
click at [1014, 476] on div "Quarterly" at bounding box center [1022, 483] width 81 height 15
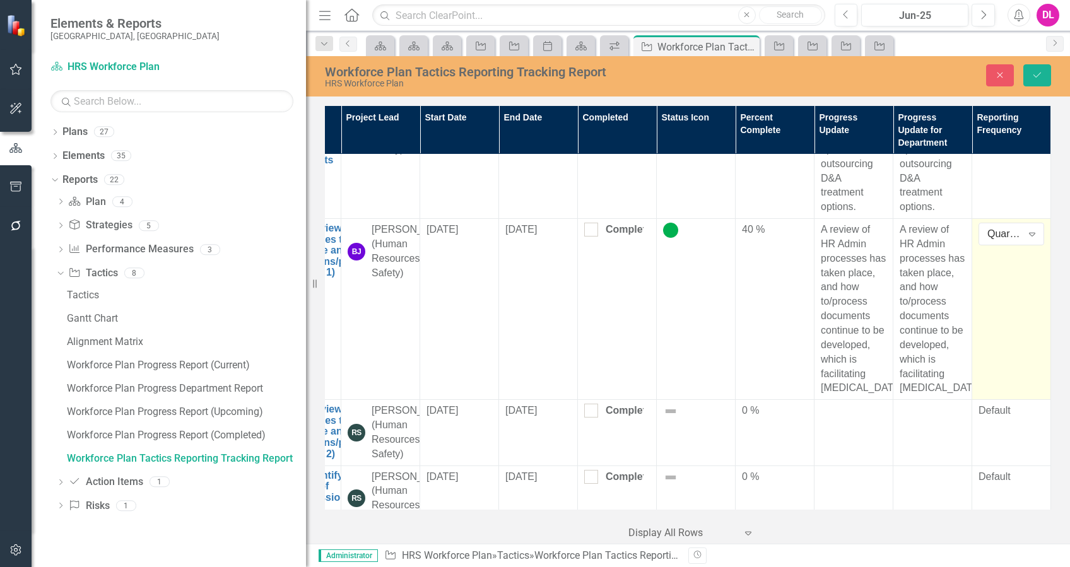
scroll to position [3027, 71]
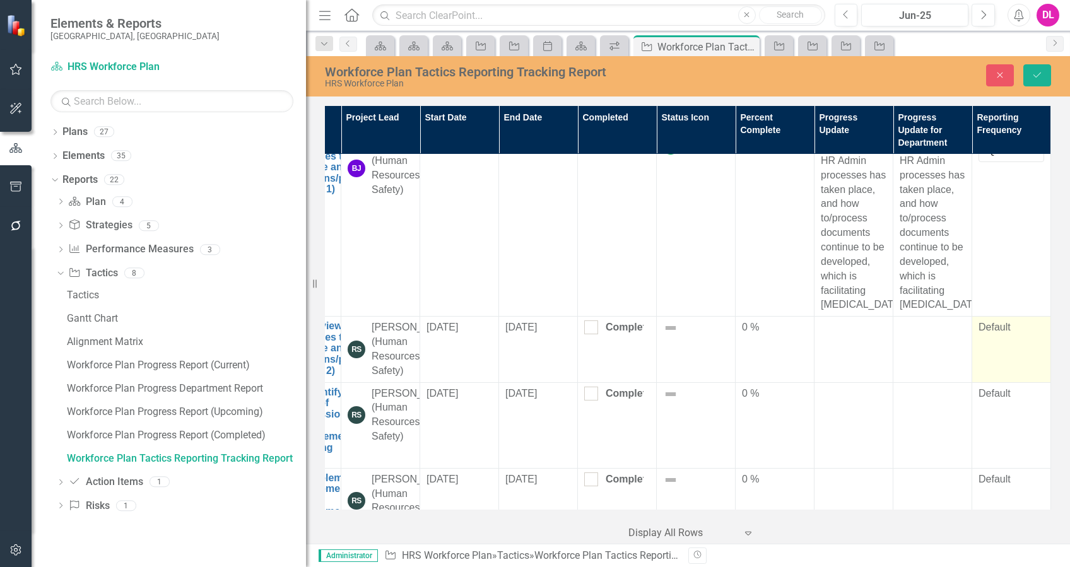
click at [990, 335] on div "Default" at bounding box center [1011, 327] width 66 height 15
drag, startPoint x: 991, startPoint y: 349, endPoint x: 993, endPoint y: 359, distance: 10.3
click at [993, 339] on div "All Periods" at bounding box center [1004, 332] width 35 height 15
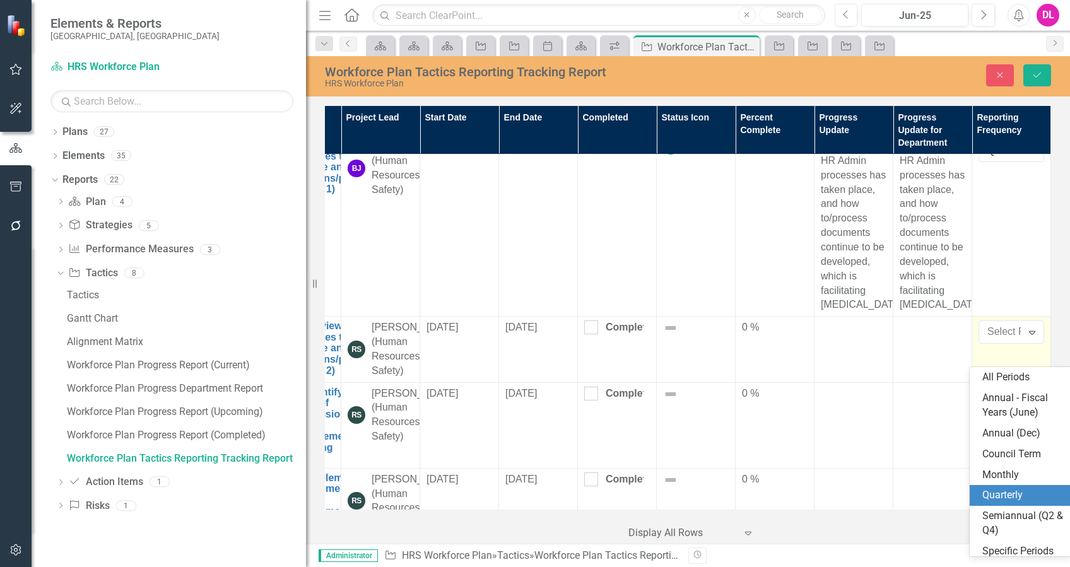
click at [1019, 487] on div "Quarterly" at bounding box center [1019, 495] width 101 height 21
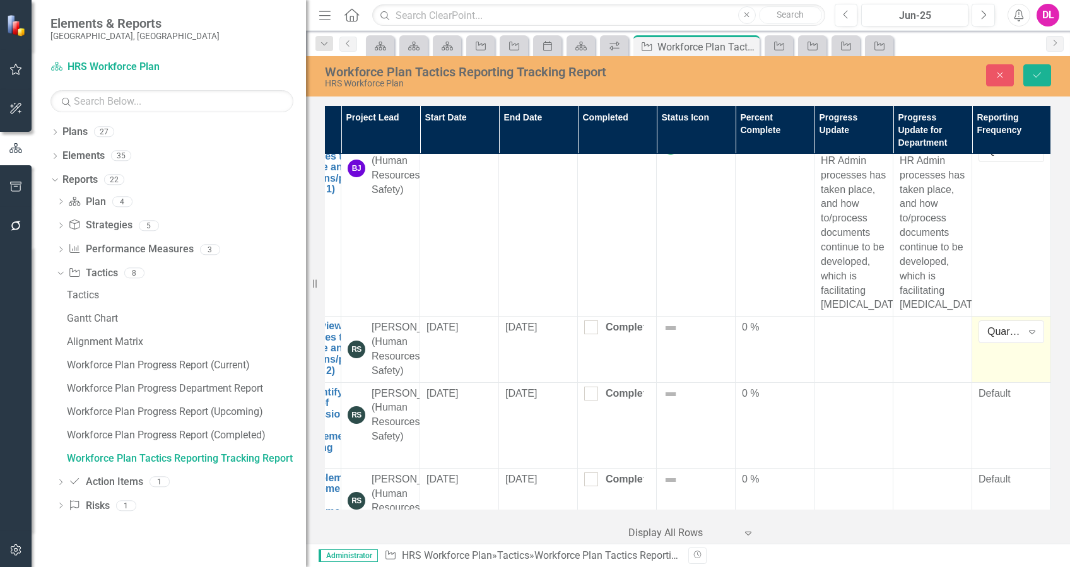
scroll to position [3175, 71]
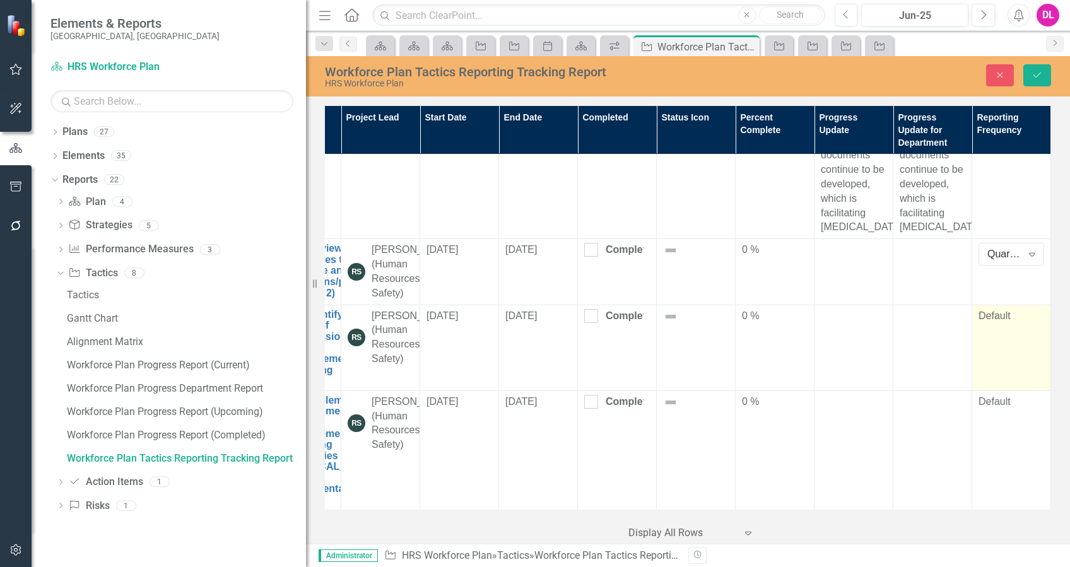
click at [990, 309] on div "Default" at bounding box center [1011, 316] width 66 height 15
drag, startPoint x: 990, startPoint y: 303, endPoint x: 1020, endPoint y: 308, distance: 30.7
click at [1020, 310] on div "Expand" at bounding box center [1031, 320] width 23 height 20
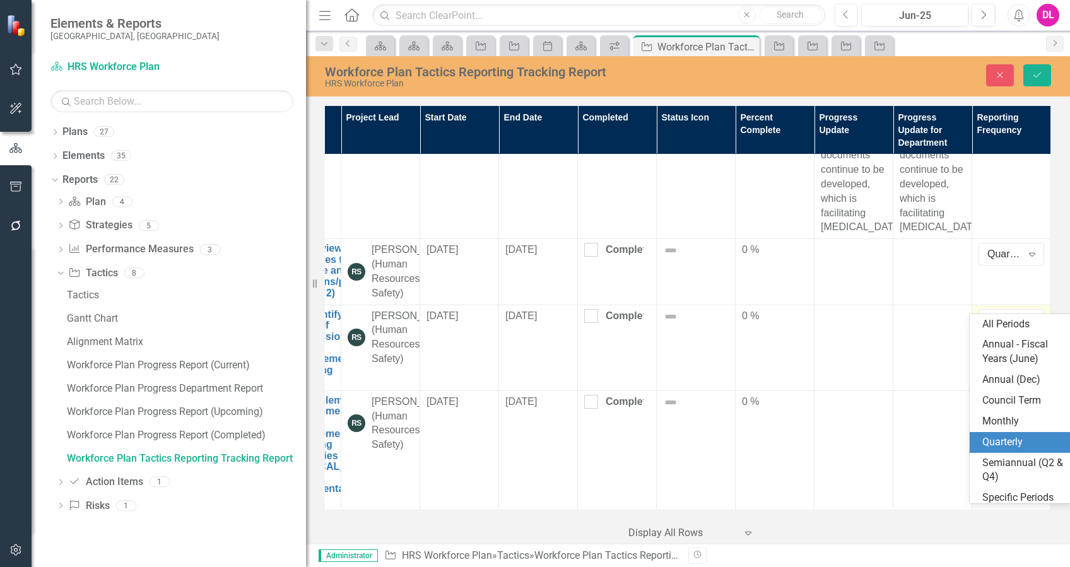
click at [1010, 435] on div "Quarterly" at bounding box center [1022, 442] width 81 height 15
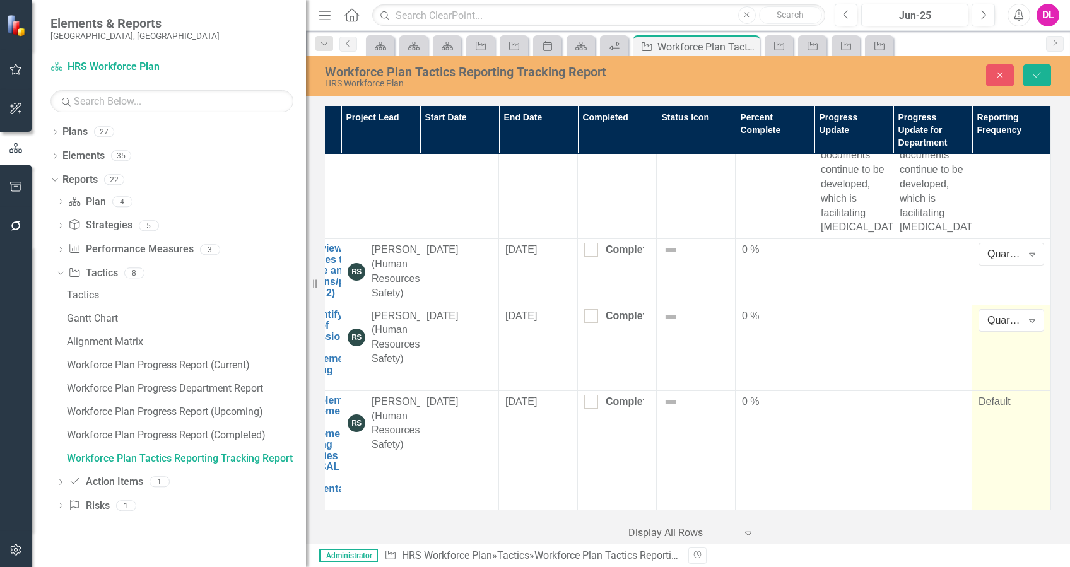
click at [994, 395] on div "Default" at bounding box center [1011, 402] width 66 height 15
drag, startPoint x: 994, startPoint y: 395, endPoint x: 1004, endPoint y: 394, distance: 10.3
click at [1004, 399] on div "All Periods" at bounding box center [1004, 406] width 35 height 15
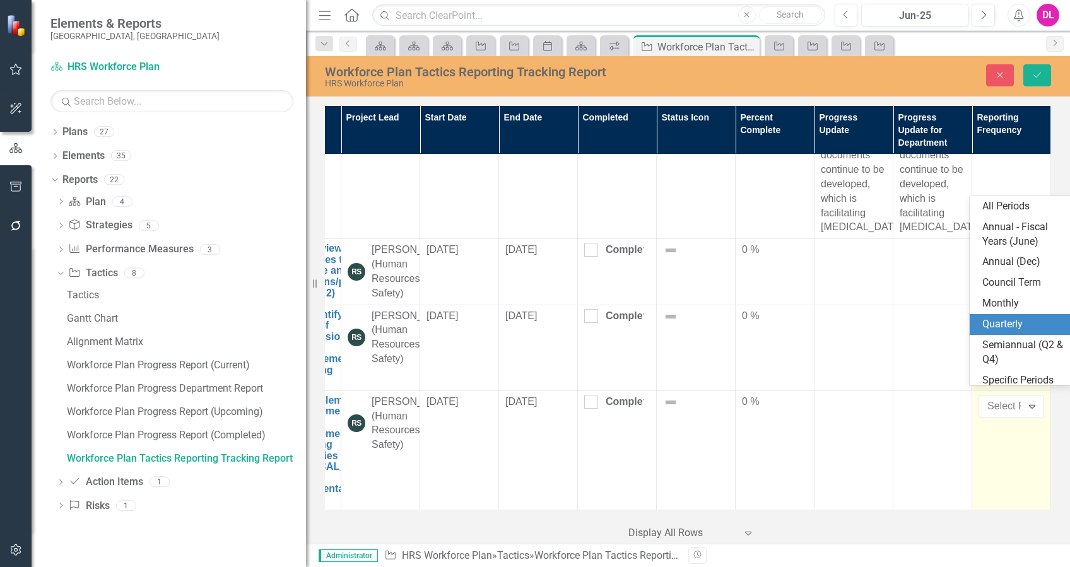
click at [1000, 318] on div "Quarterly" at bounding box center [1022, 324] width 81 height 15
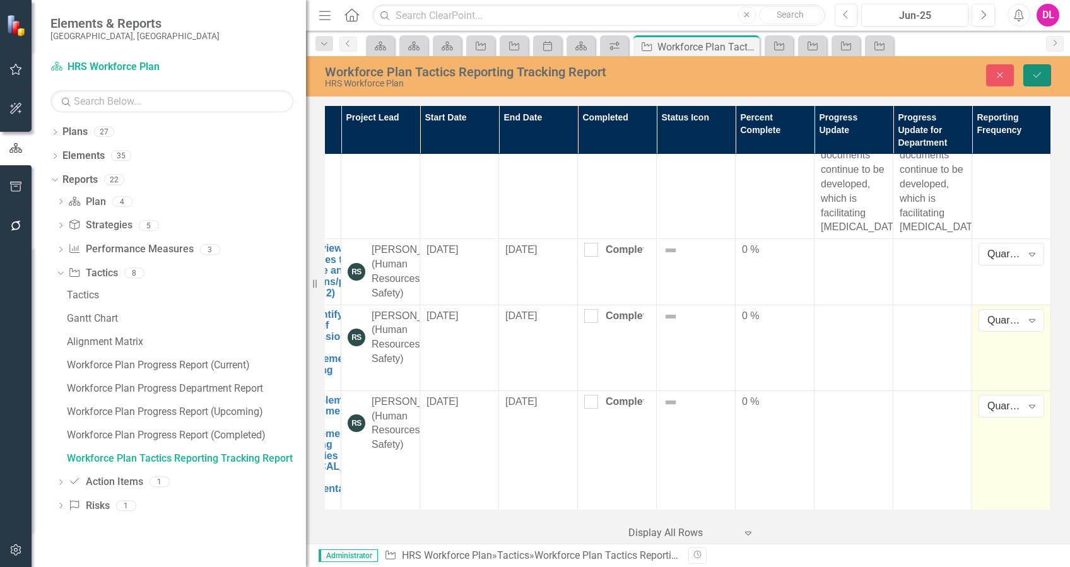
click at [1043, 74] on button "Save" at bounding box center [1037, 75] width 28 height 22
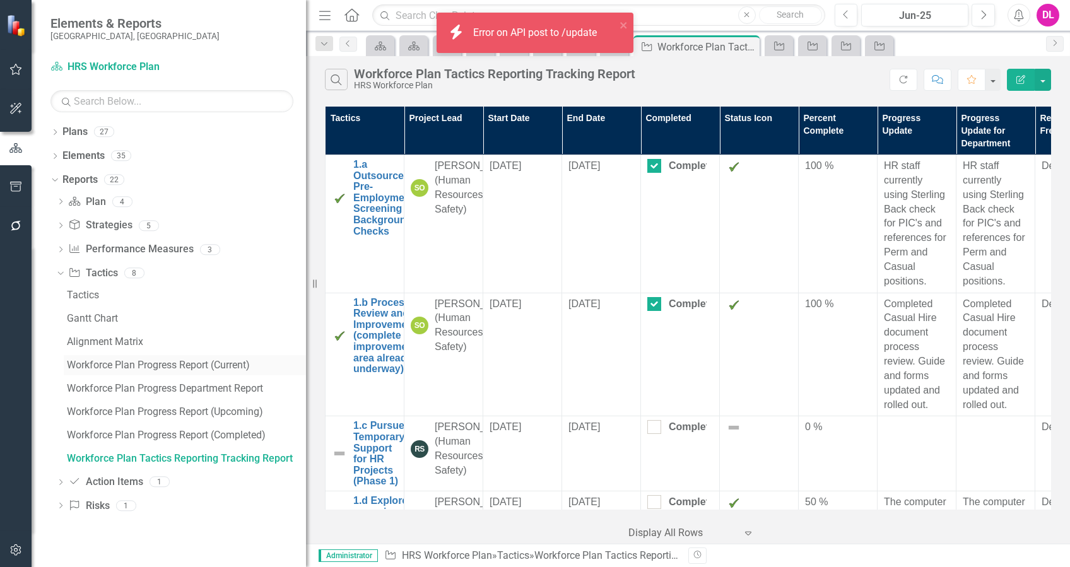
click at [201, 363] on div "Workforce Plan Progress Report (Current)" at bounding box center [186, 365] width 239 height 11
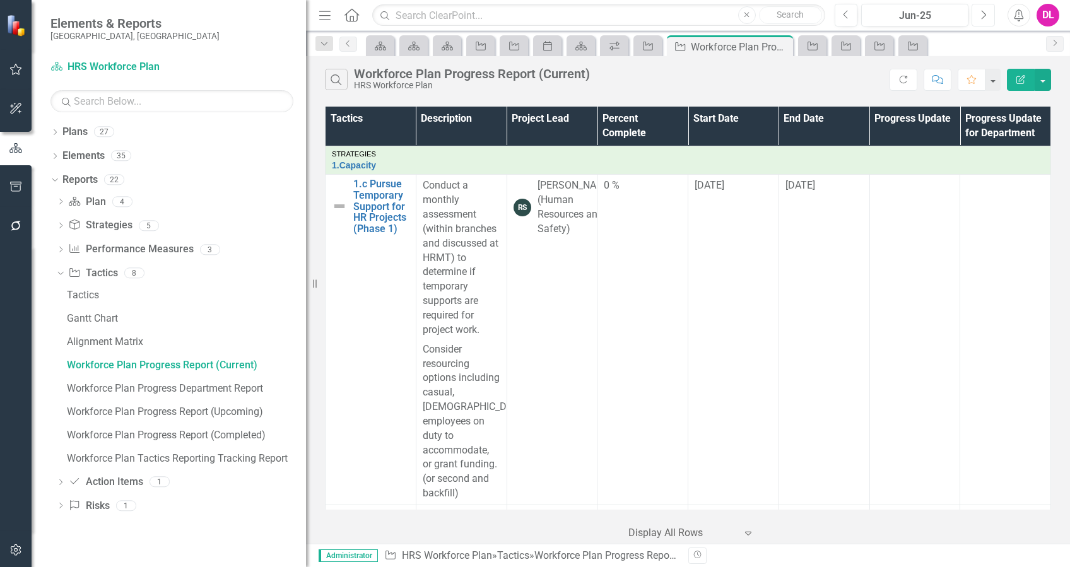
click at [981, 18] on icon "Next" at bounding box center [983, 14] width 7 height 11
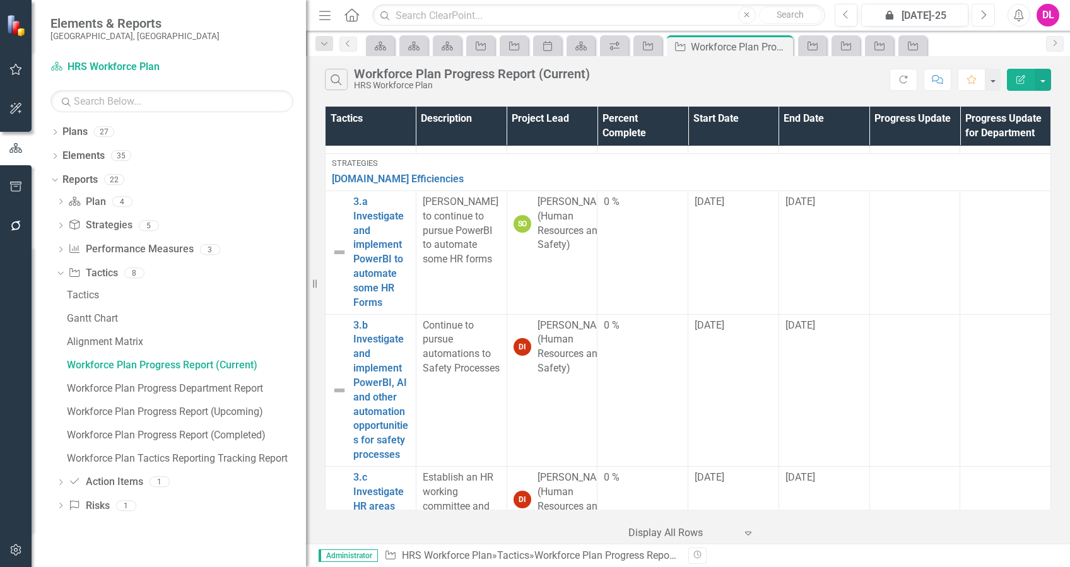
scroll to position [1177, 0]
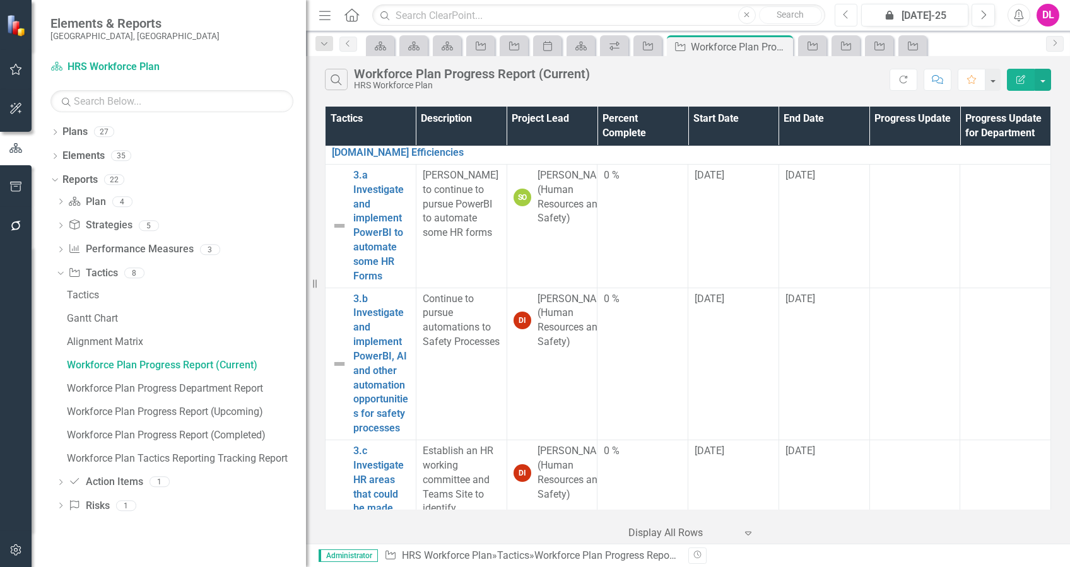
click at [846, 20] on button "Previous" at bounding box center [845, 15] width 23 height 23
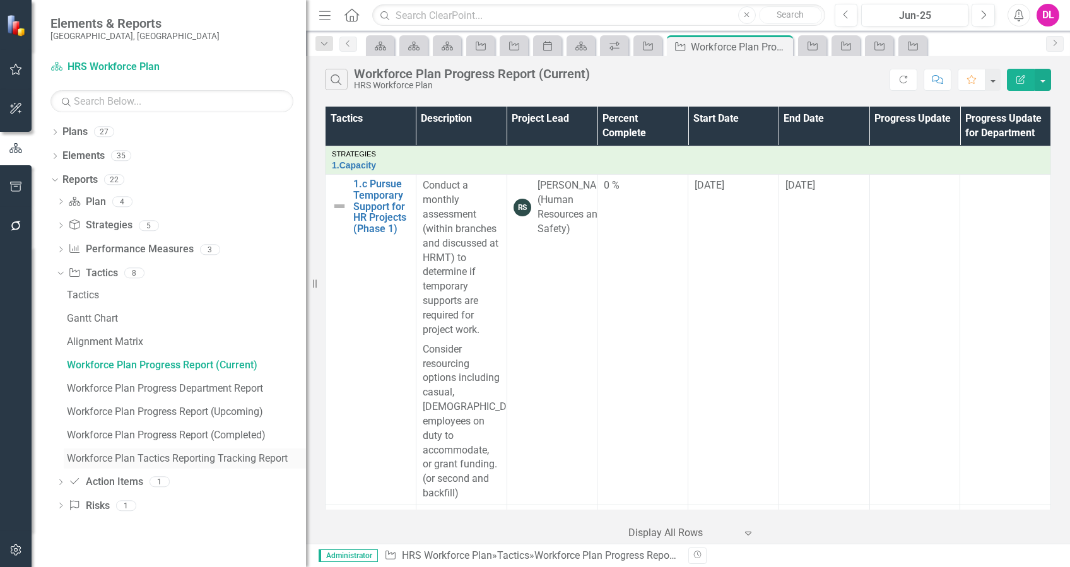
click at [156, 453] on div "Workforce Plan Tactics Reporting Tracking Report" at bounding box center [186, 458] width 239 height 11
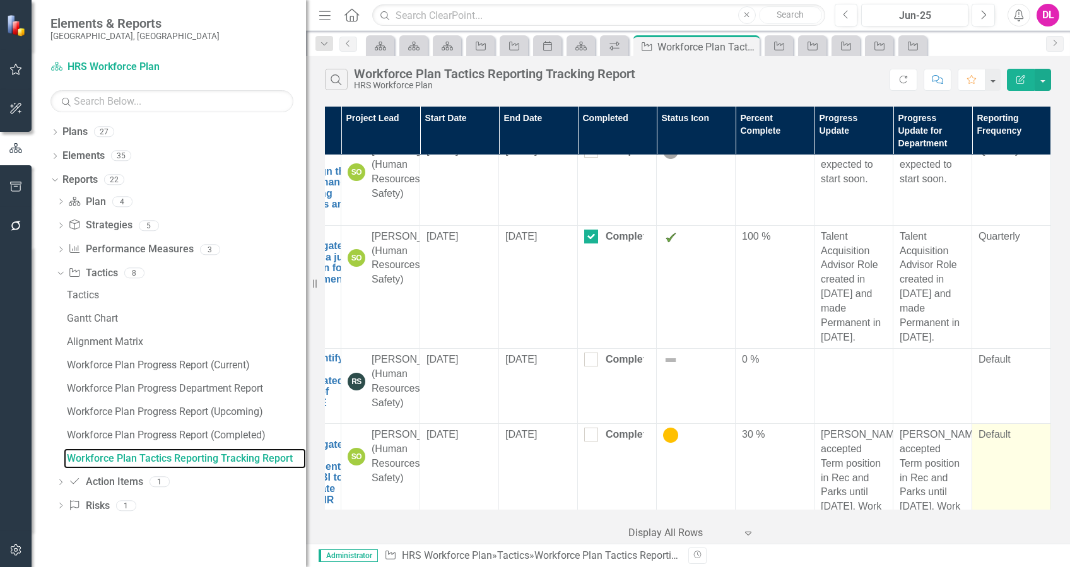
scroll to position [1345, 71]
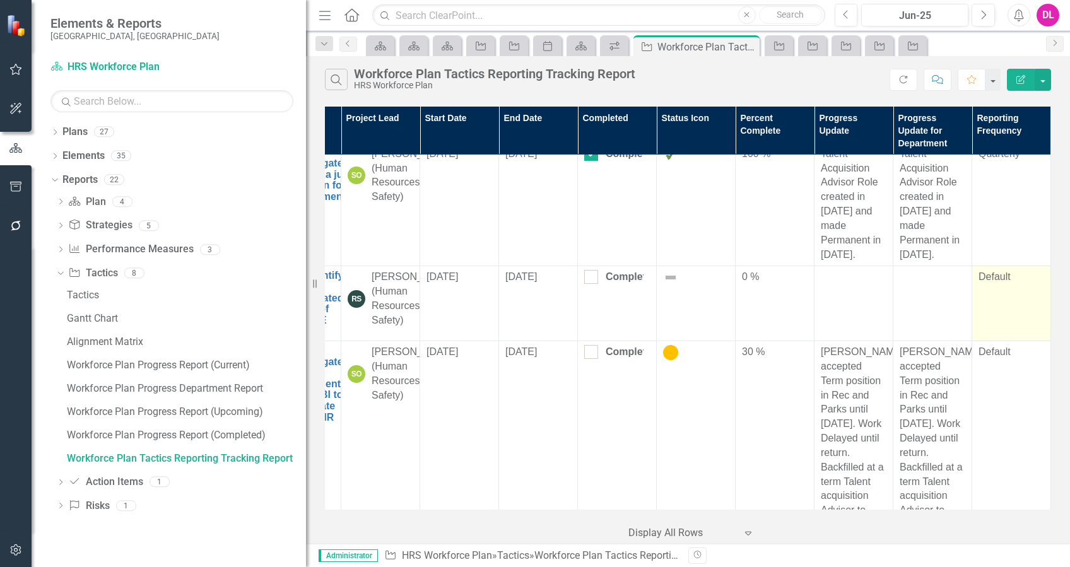
click at [993, 324] on td "Default" at bounding box center [1011, 303] width 79 height 75
click at [995, 308] on td "Default" at bounding box center [1011, 303] width 79 height 75
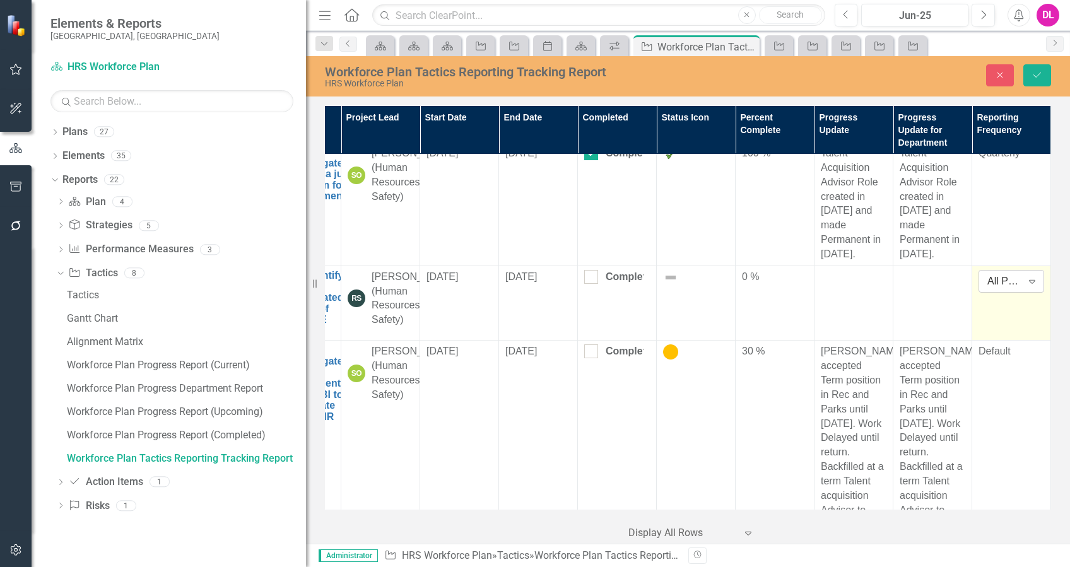
click at [1026, 276] on icon "Expand" at bounding box center [1032, 281] width 13 height 10
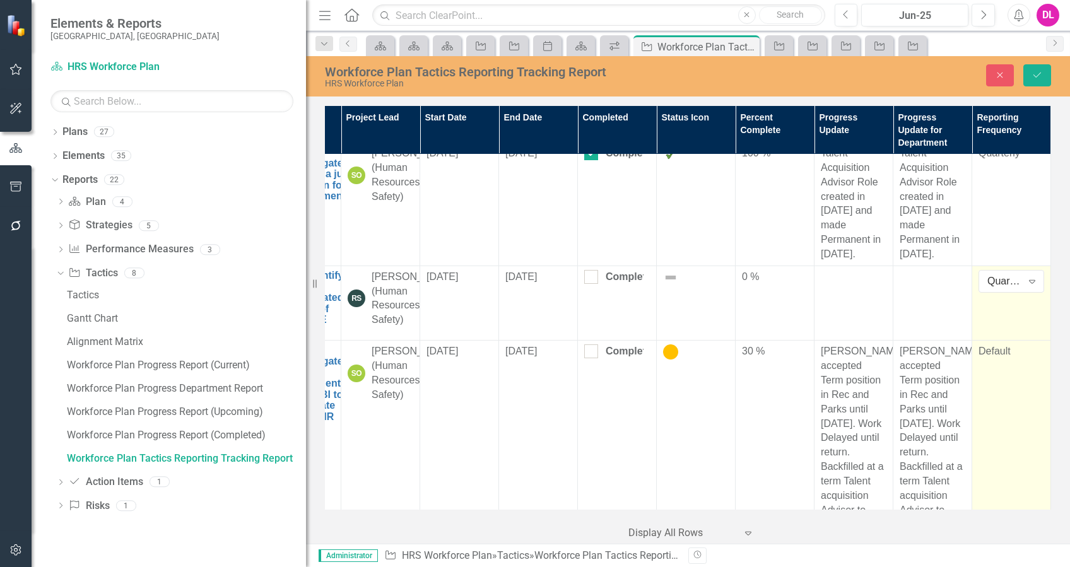
click at [998, 359] on div "Default" at bounding box center [1011, 351] width 66 height 15
click at [1000, 359] on div "Default" at bounding box center [1011, 351] width 66 height 15
click at [1000, 363] on div "All Periods" at bounding box center [1004, 356] width 35 height 15
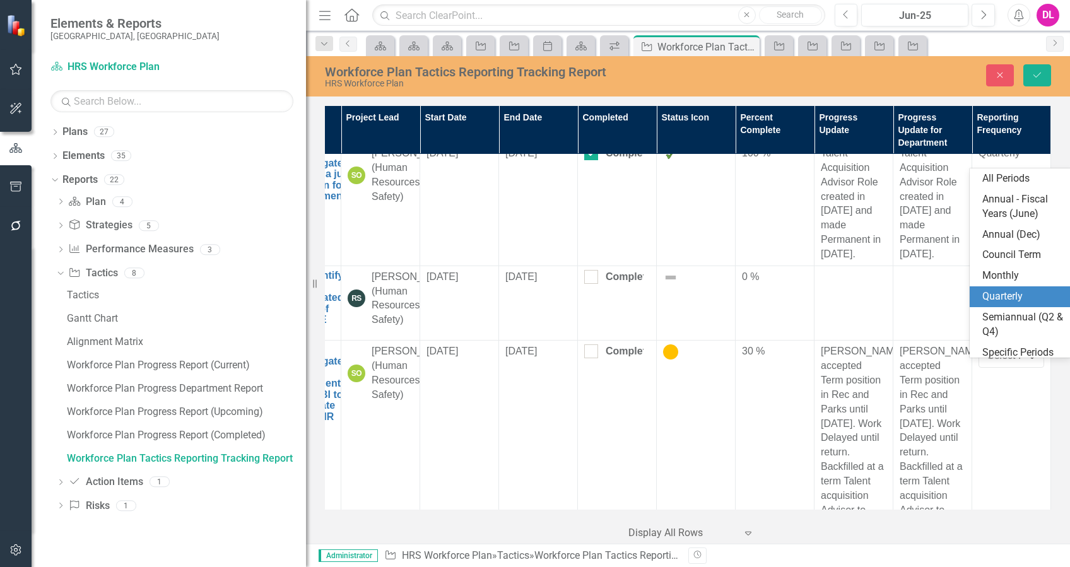
click at [1009, 299] on div "Quarterly" at bounding box center [1022, 296] width 81 height 15
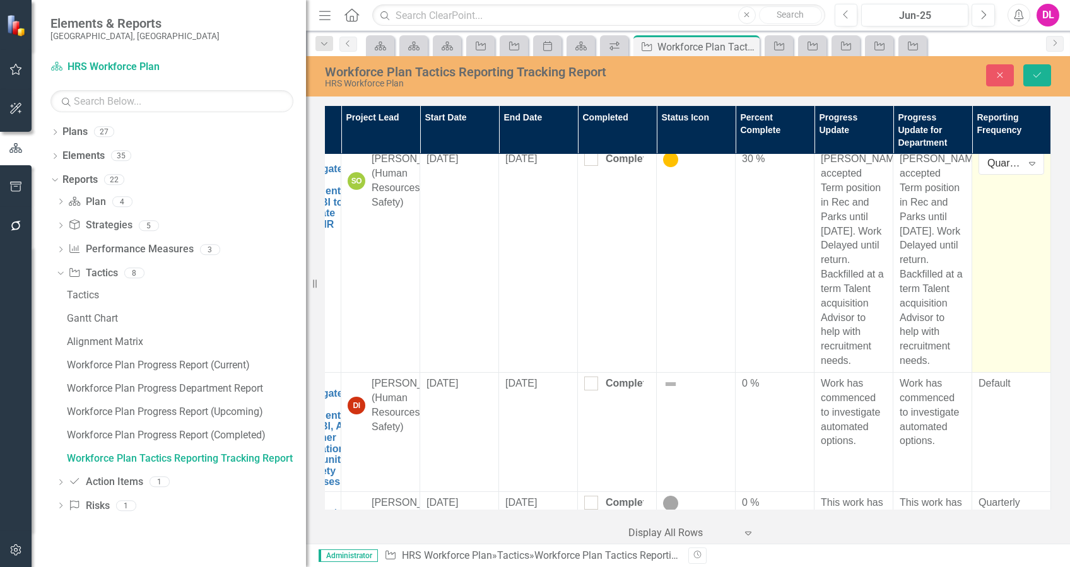
scroll to position [1598, 71]
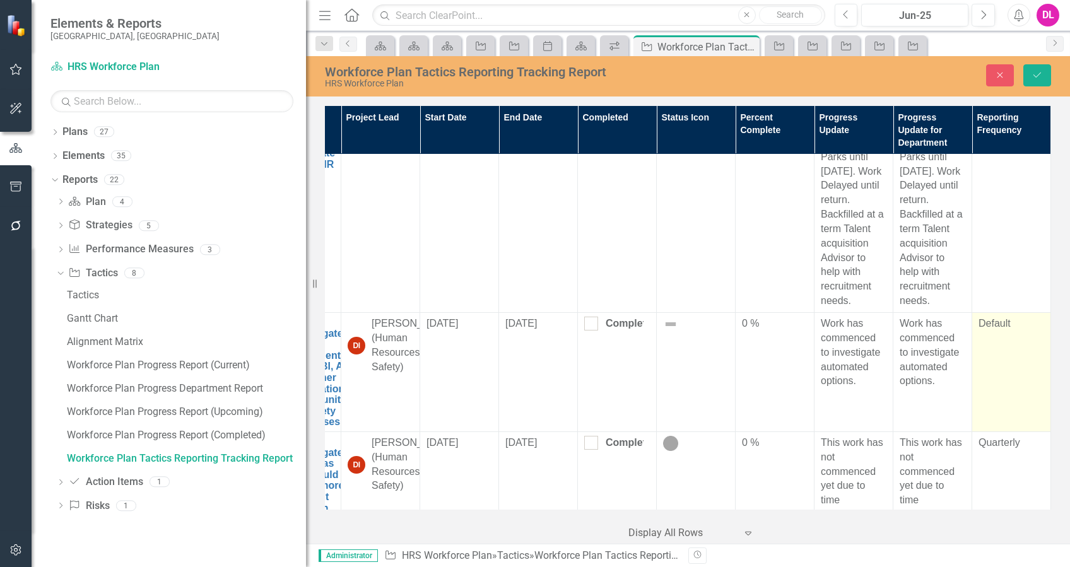
click at [988, 331] on div "Default" at bounding box center [1011, 324] width 66 height 15
click at [990, 331] on div "Default" at bounding box center [1011, 324] width 66 height 15
drag, startPoint x: 990, startPoint y: 337, endPoint x: 998, endPoint y: 343, distance: 10.3
click at [998, 336] on div "All Periods" at bounding box center [1004, 328] width 35 height 15
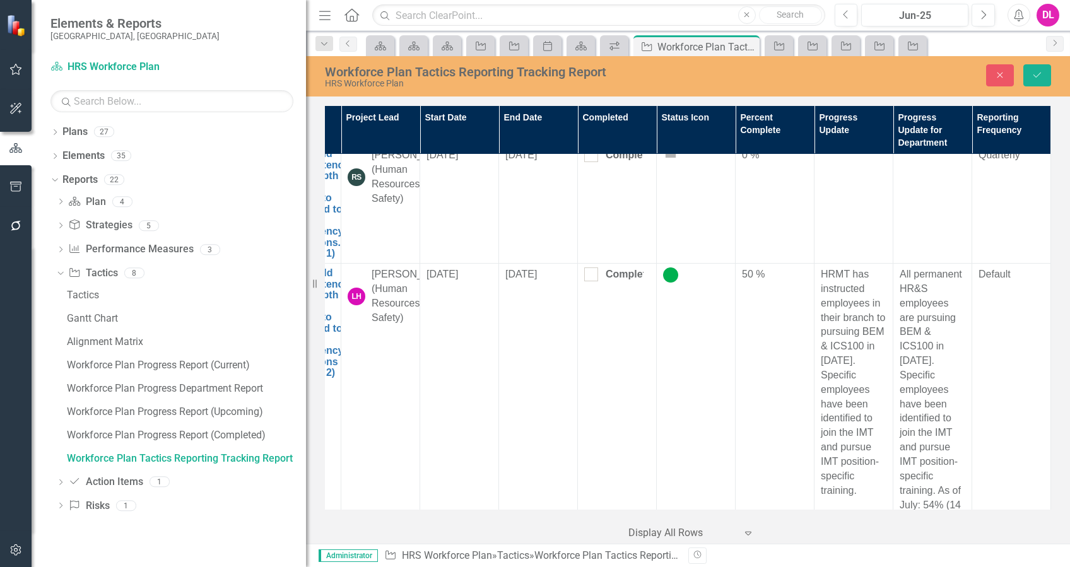
scroll to position [2186, 71]
click at [1036, 74] on icon "Save" at bounding box center [1036, 75] width 11 height 9
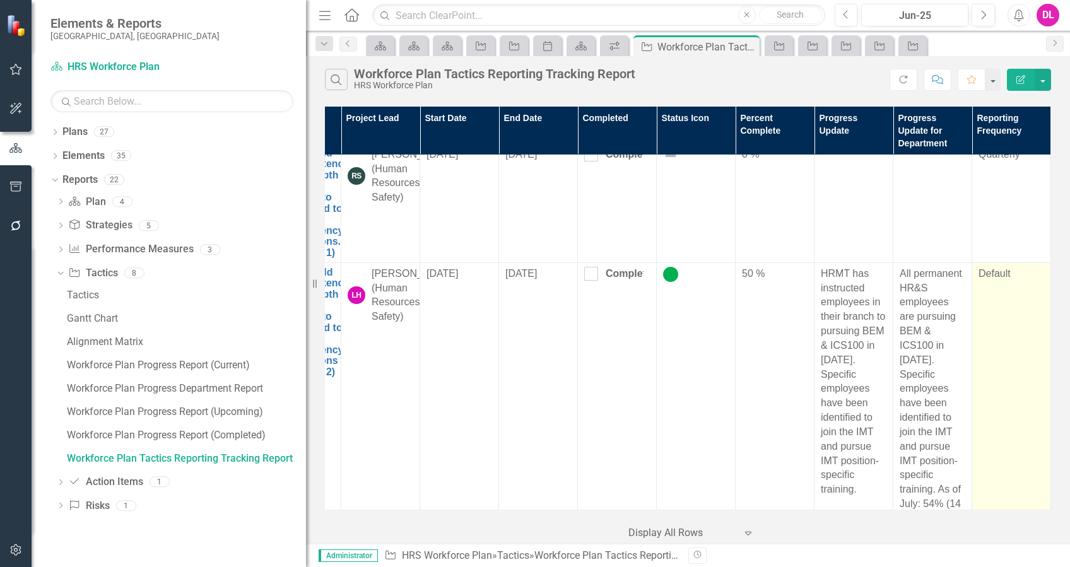
click at [993, 281] on div "Default" at bounding box center [1011, 274] width 66 height 15
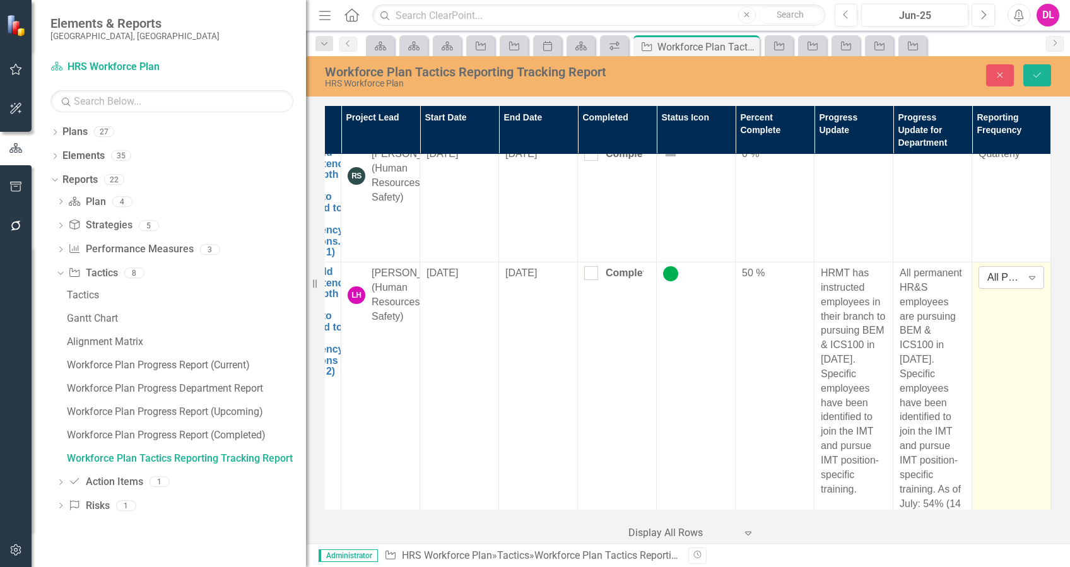
drag, startPoint x: 993, startPoint y: 307, endPoint x: 1013, endPoint y: 308, distance: 19.6
click at [1013, 289] on div "All Periods Expand" at bounding box center [1011, 277] width 66 height 23
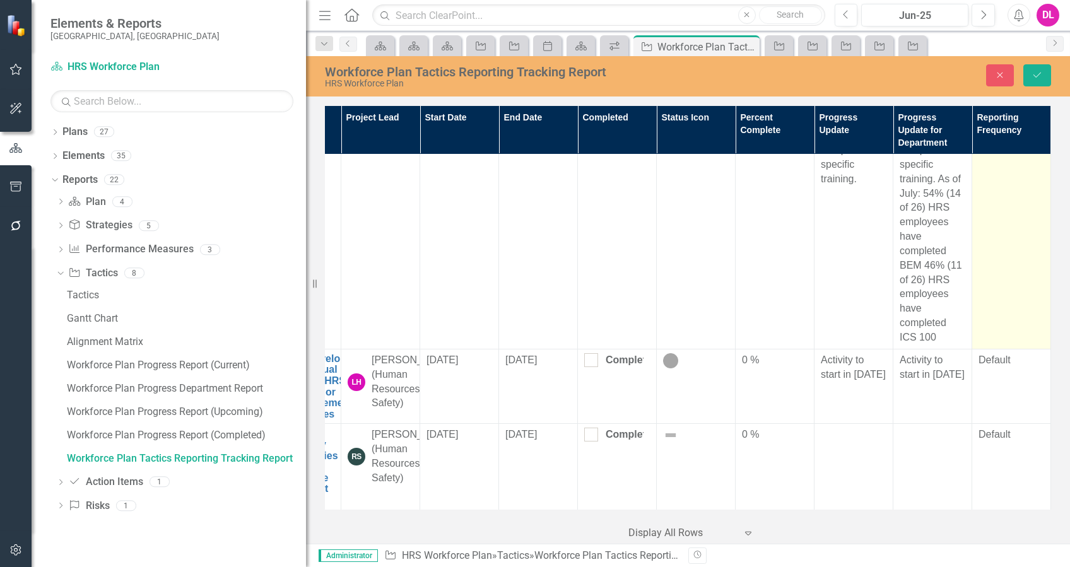
scroll to position [2523, 71]
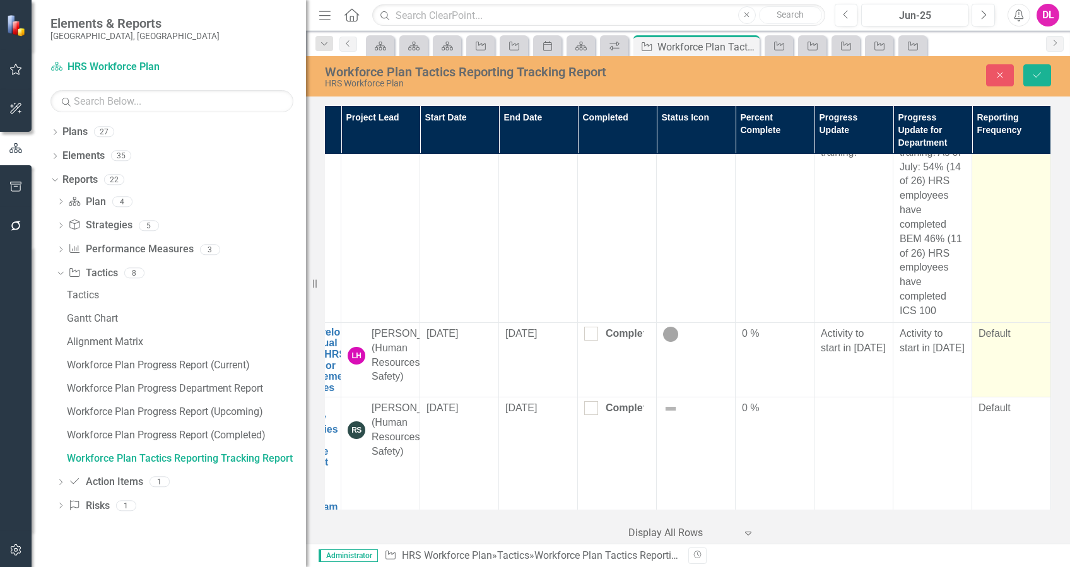
click at [978, 341] on div "Default" at bounding box center [1011, 334] width 66 height 15
click at [985, 341] on div "Default" at bounding box center [1011, 334] width 66 height 15
drag, startPoint x: 985, startPoint y: 353, endPoint x: 1019, endPoint y: 358, distance: 33.9
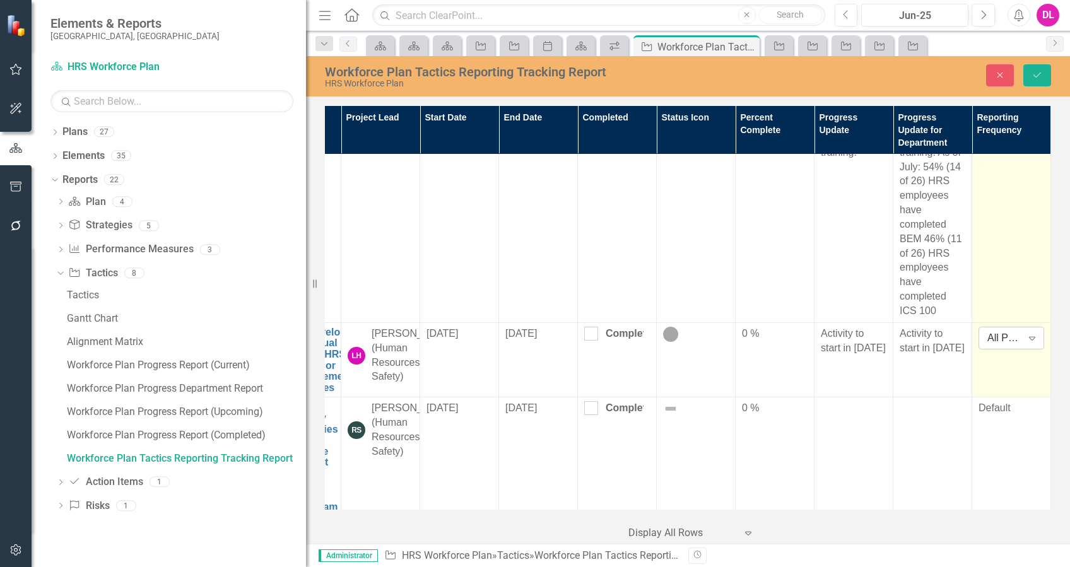
click at [1026, 343] on icon "Expand" at bounding box center [1032, 338] width 13 height 10
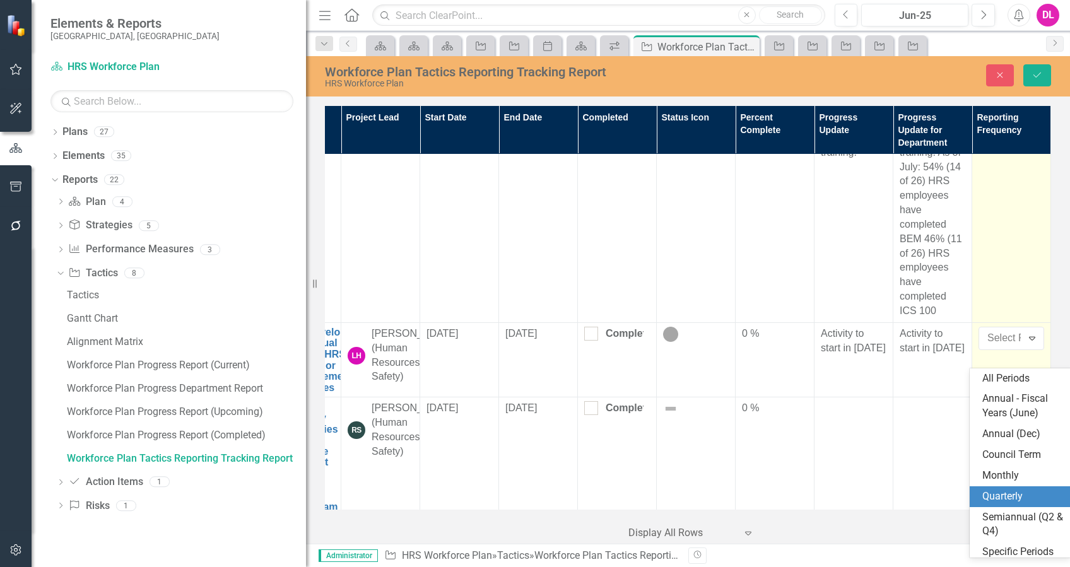
click at [1012, 494] on div "Quarterly" at bounding box center [1022, 496] width 81 height 15
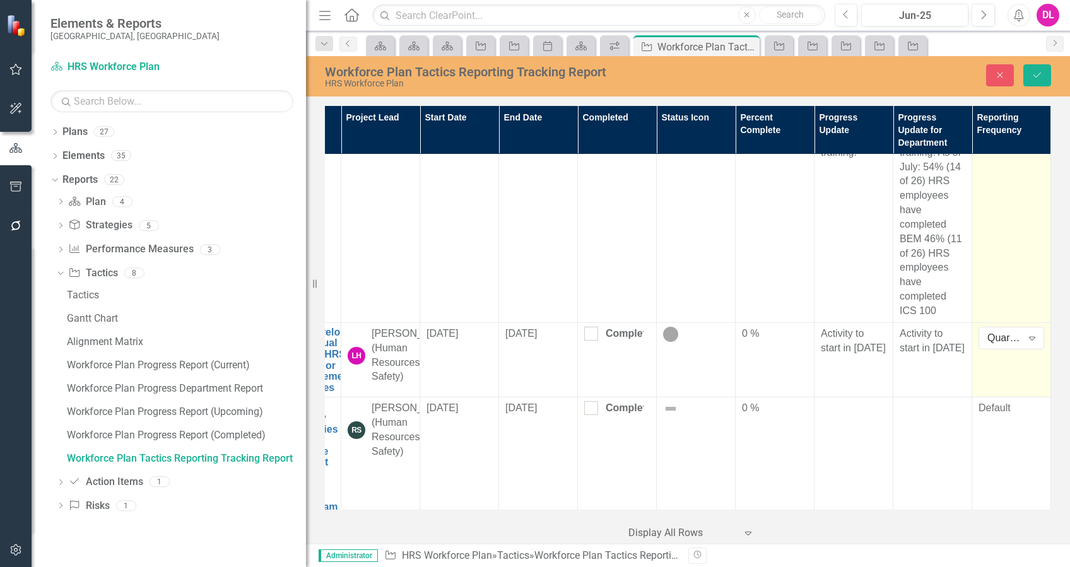
scroll to position [2691, 71]
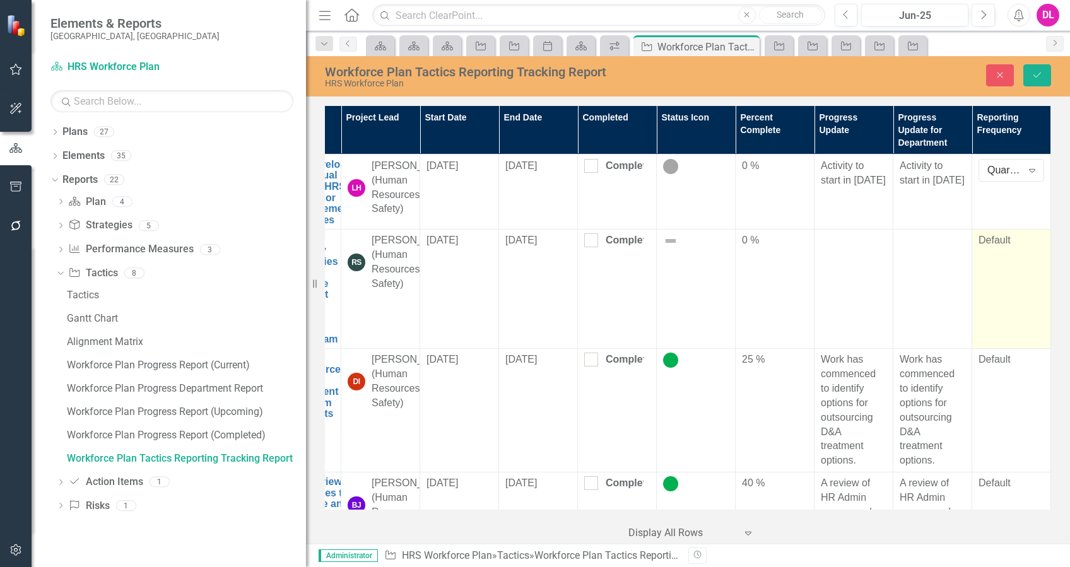
click at [991, 248] on div "Default" at bounding box center [1011, 240] width 66 height 15
drag, startPoint x: 991, startPoint y: 285, endPoint x: 1029, endPoint y: 283, distance: 37.9
click at [1029, 255] on div "Expand" at bounding box center [1031, 245] width 23 height 20
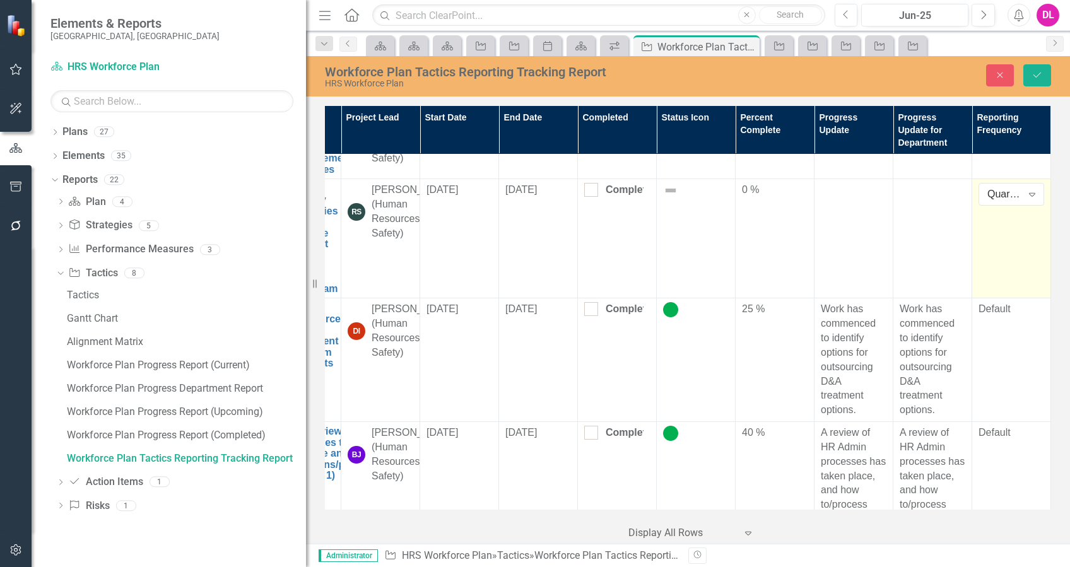
scroll to position [2775, 71]
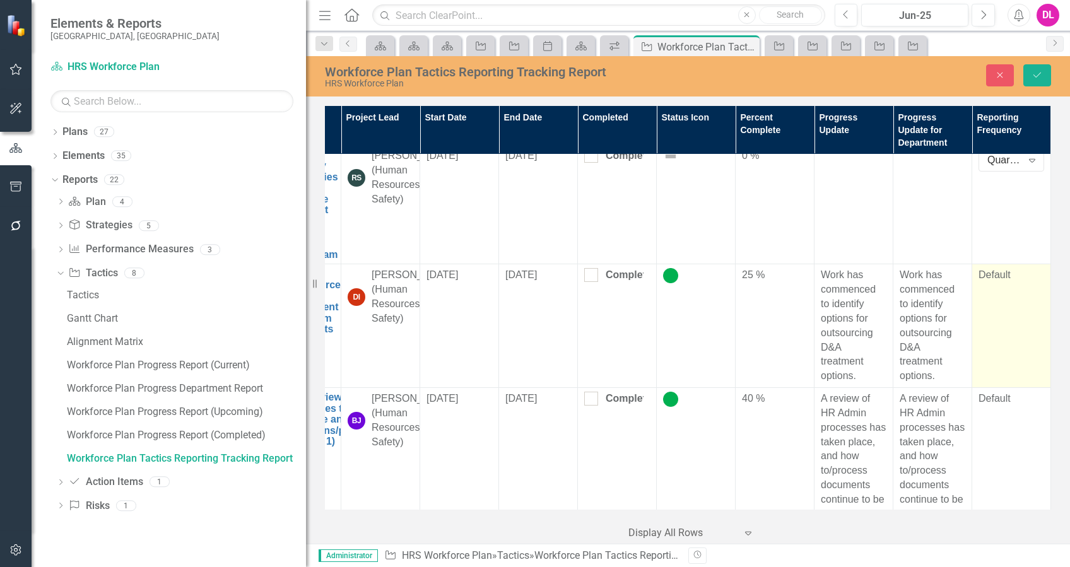
click at [994, 322] on td "Default" at bounding box center [1011, 326] width 79 height 124
drag, startPoint x: 994, startPoint y: 322, endPoint x: 1017, endPoint y: 322, distance: 23.3
click at [1026, 284] on icon "Expand" at bounding box center [1032, 279] width 13 height 10
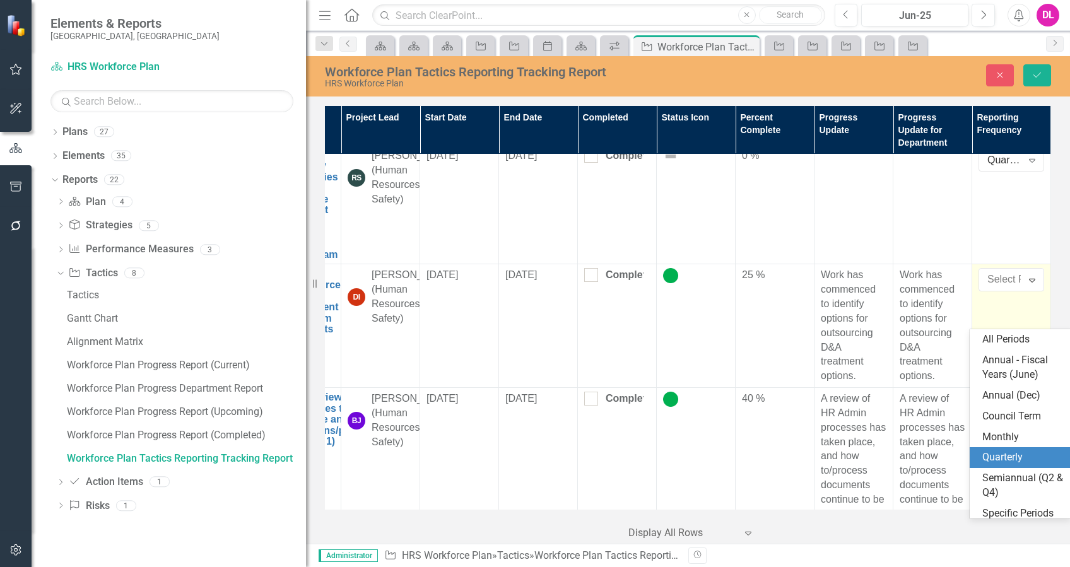
click at [1019, 452] on div "Quarterly" at bounding box center [1022, 457] width 81 height 15
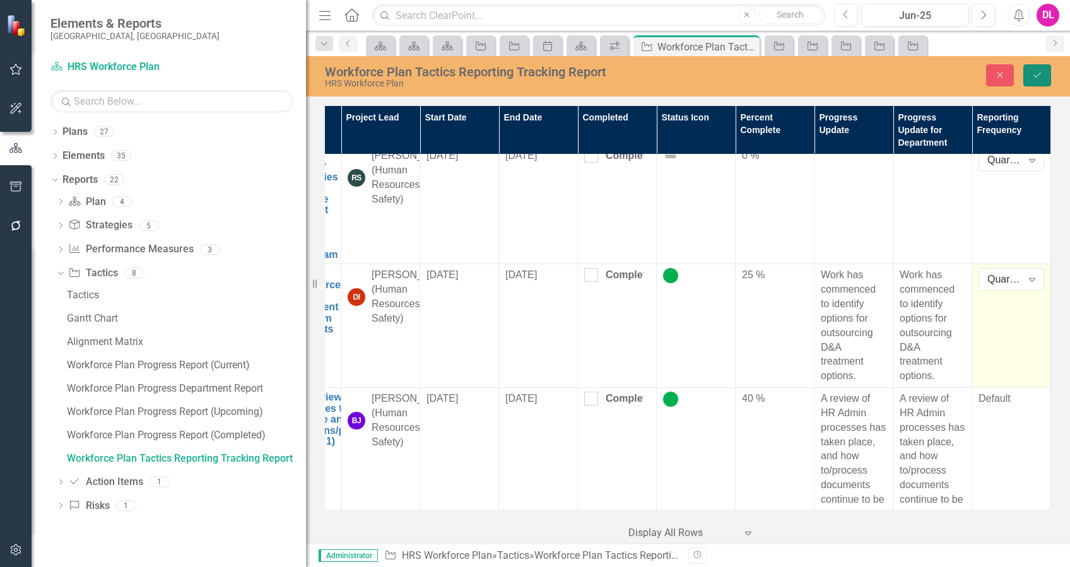
click at [1039, 69] on button "Save" at bounding box center [1037, 75] width 28 height 22
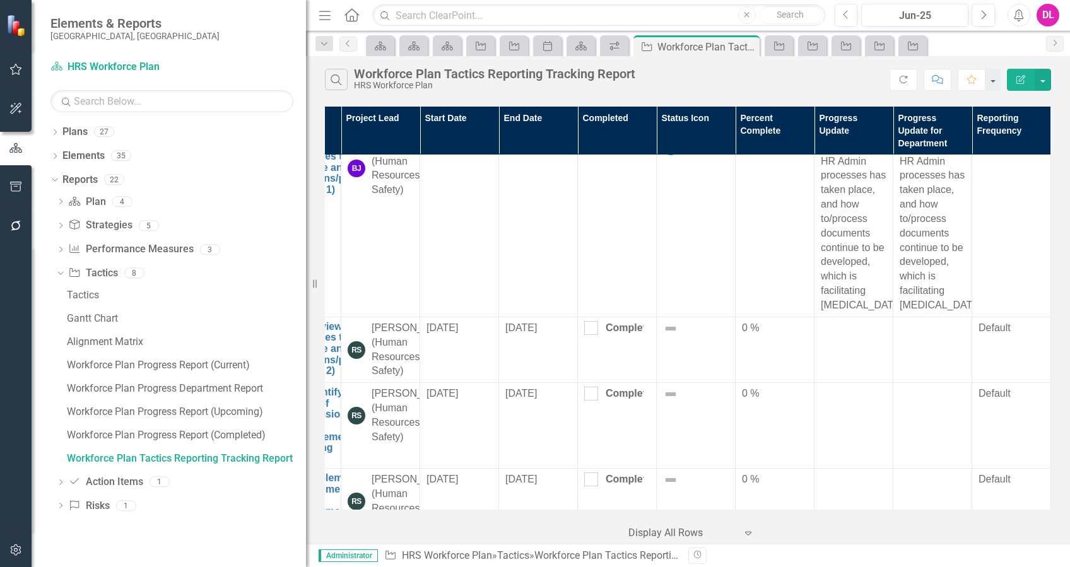
scroll to position [3175, 71]
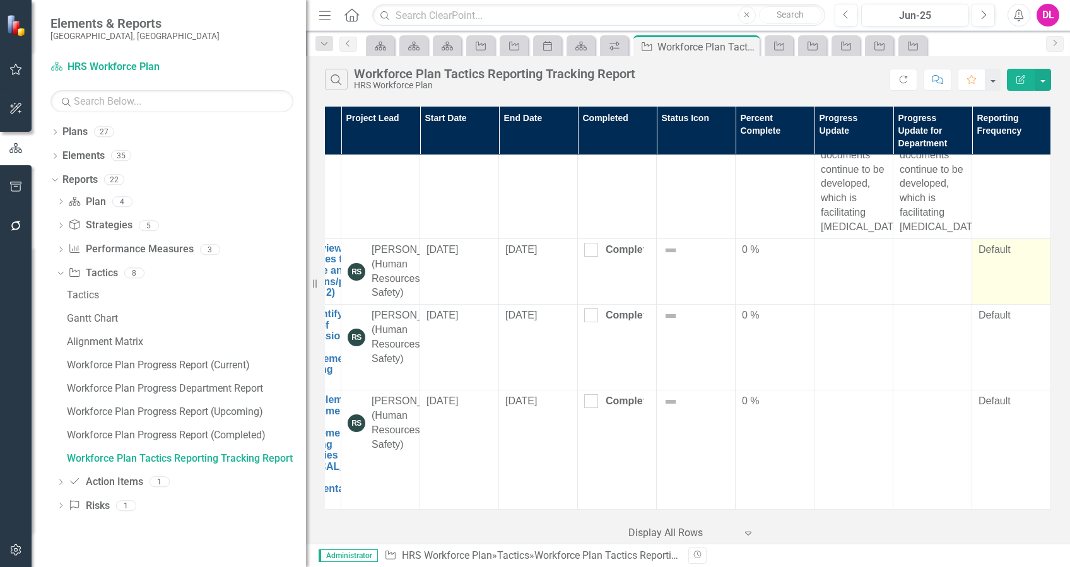
click at [989, 238] on td "Default" at bounding box center [1011, 271] width 79 height 66
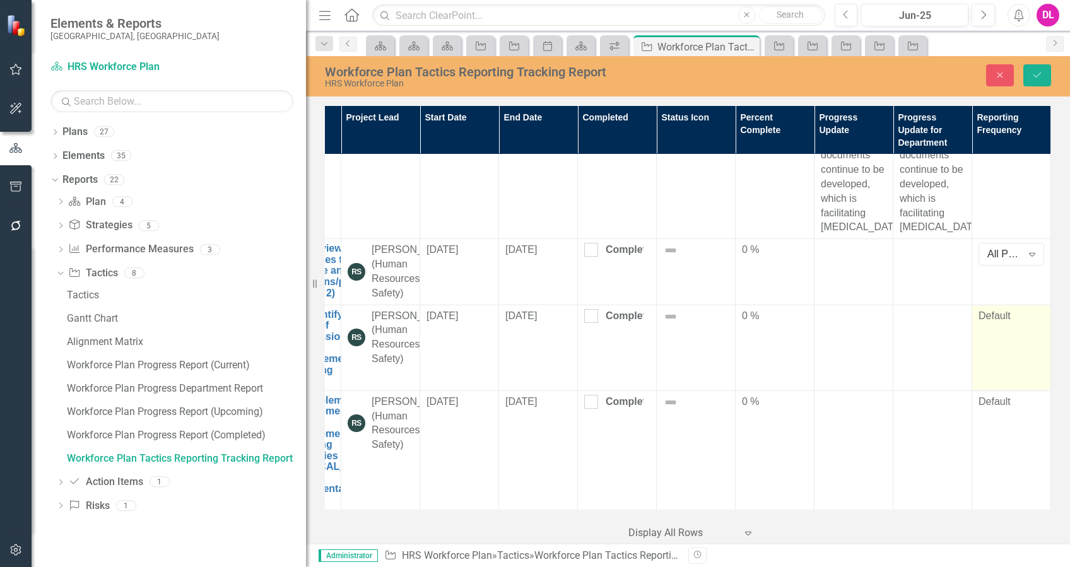
click at [1002, 309] on div "Default" at bounding box center [1011, 316] width 66 height 15
click at [996, 309] on div "Default" at bounding box center [1011, 316] width 66 height 15
drag, startPoint x: 996, startPoint y: 298, endPoint x: 1019, endPoint y: 303, distance: 23.9
click at [1026, 315] on icon "Expand" at bounding box center [1032, 320] width 13 height 10
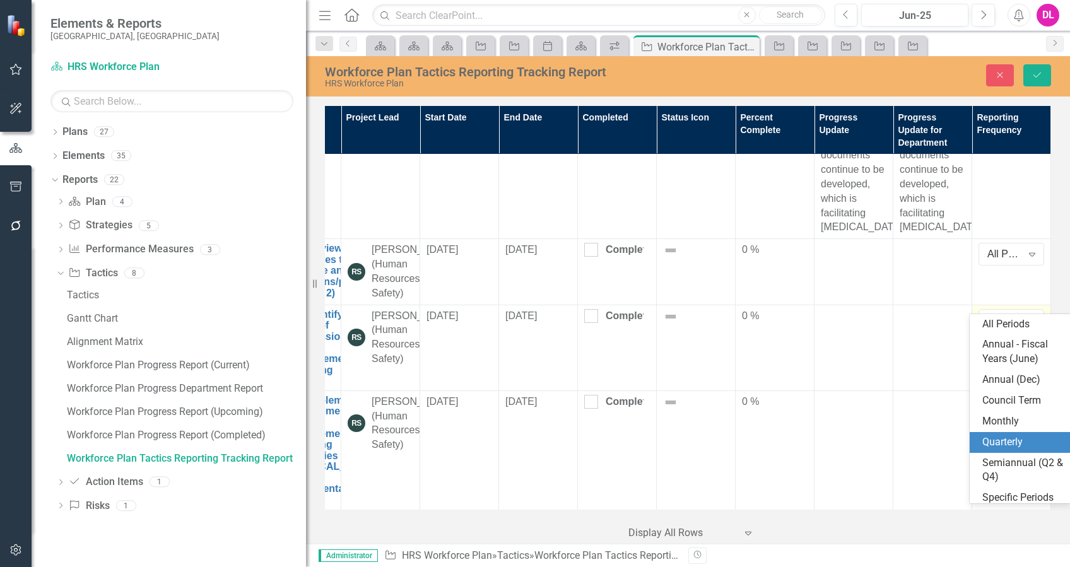
click at [1010, 440] on div "Quarterly" at bounding box center [1022, 442] width 81 height 15
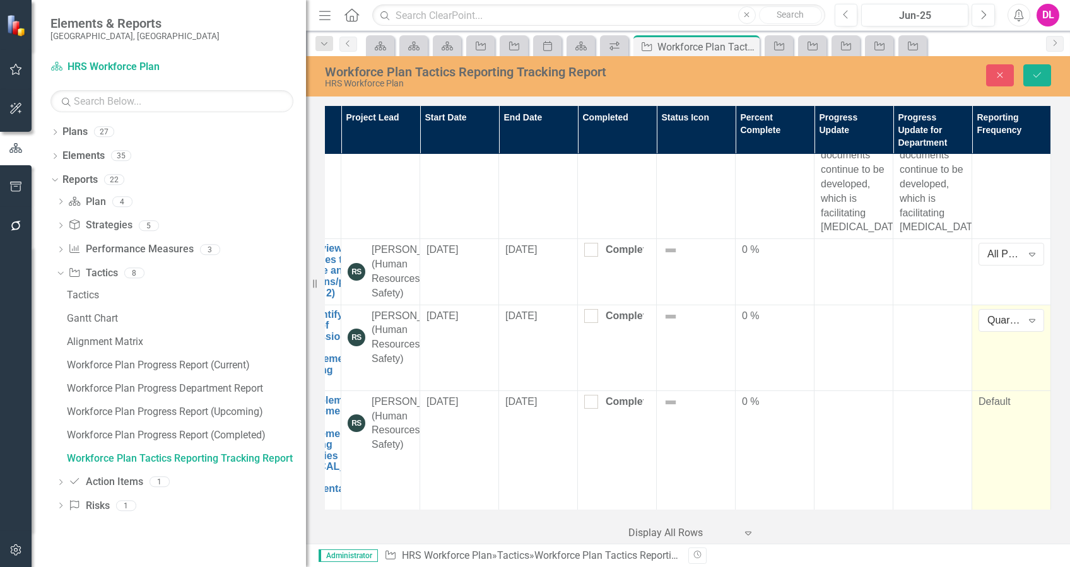
click at [989, 400] on div "Default" at bounding box center [1011, 402] width 66 height 15
drag, startPoint x: 989, startPoint y: 401, endPoint x: 1027, endPoint y: 402, distance: 38.5
click at [1027, 402] on div "Expand" at bounding box center [1031, 406] width 23 height 20
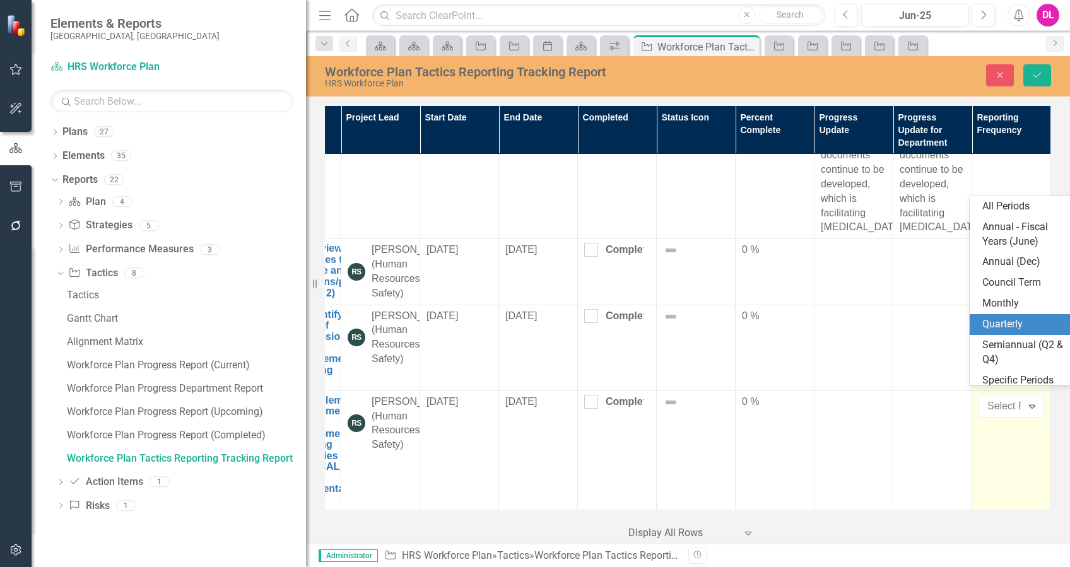
click at [1008, 330] on div "Quarterly" at bounding box center [1022, 324] width 81 height 15
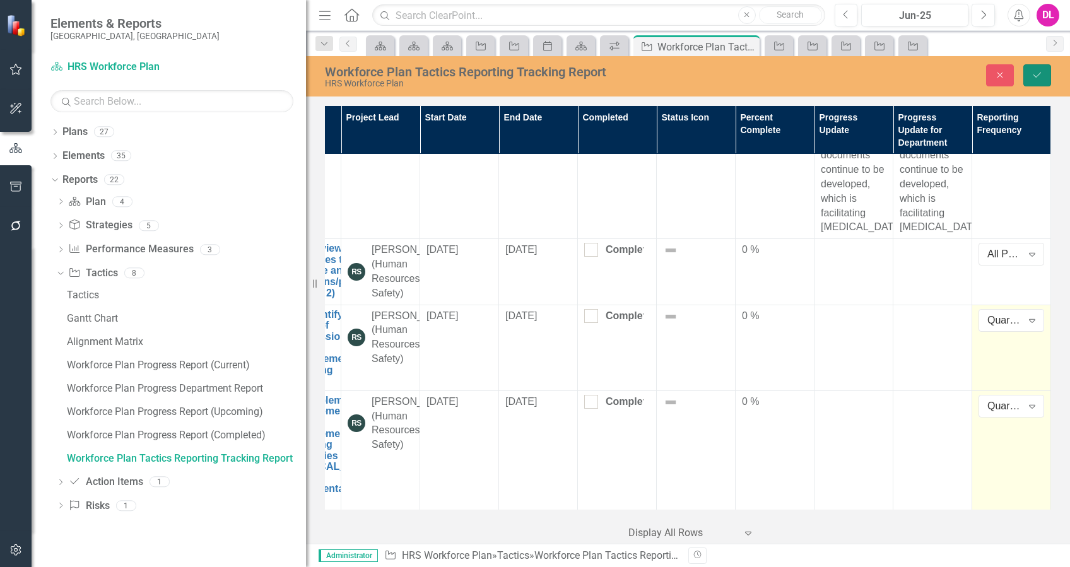
click at [1033, 83] on button "Save" at bounding box center [1037, 75] width 28 height 22
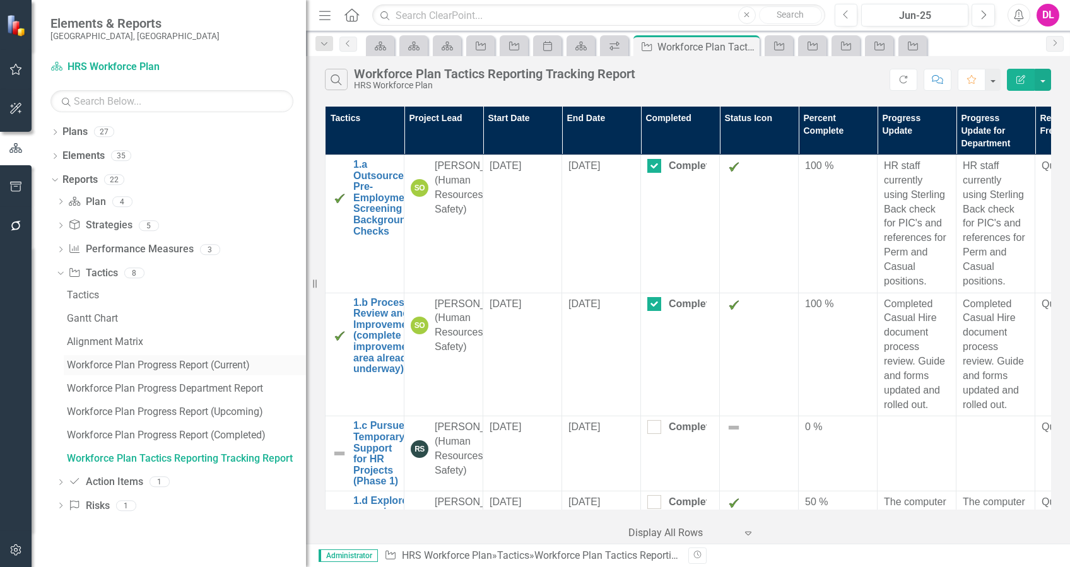
click at [185, 365] on div "Workforce Plan Progress Report (Current)" at bounding box center [186, 365] width 239 height 11
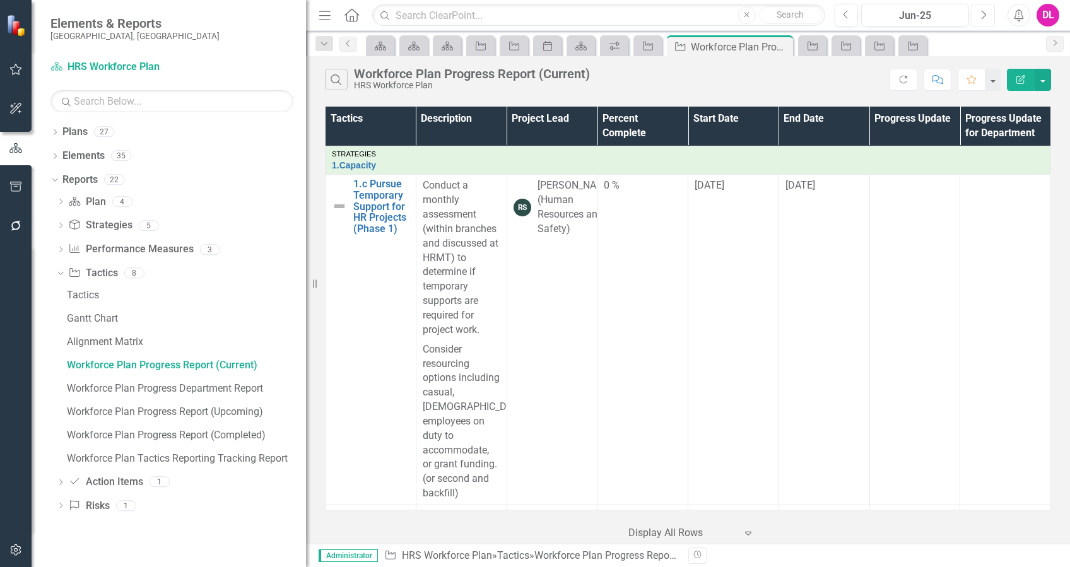
click at [985, 20] on icon "Next" at bounding box center [983, 14] width 7 height 11
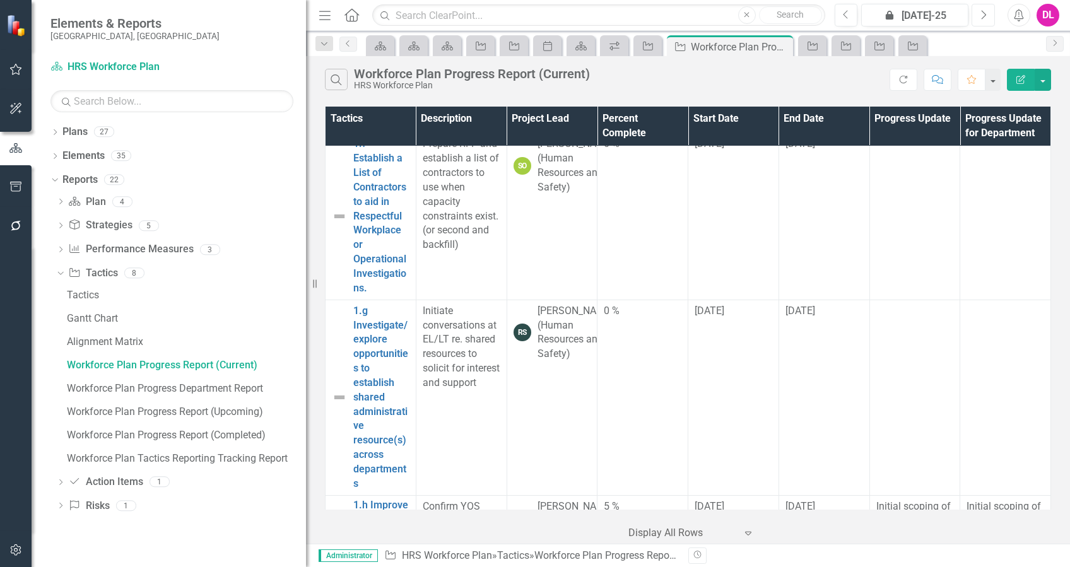
scroll to position [252, 0]
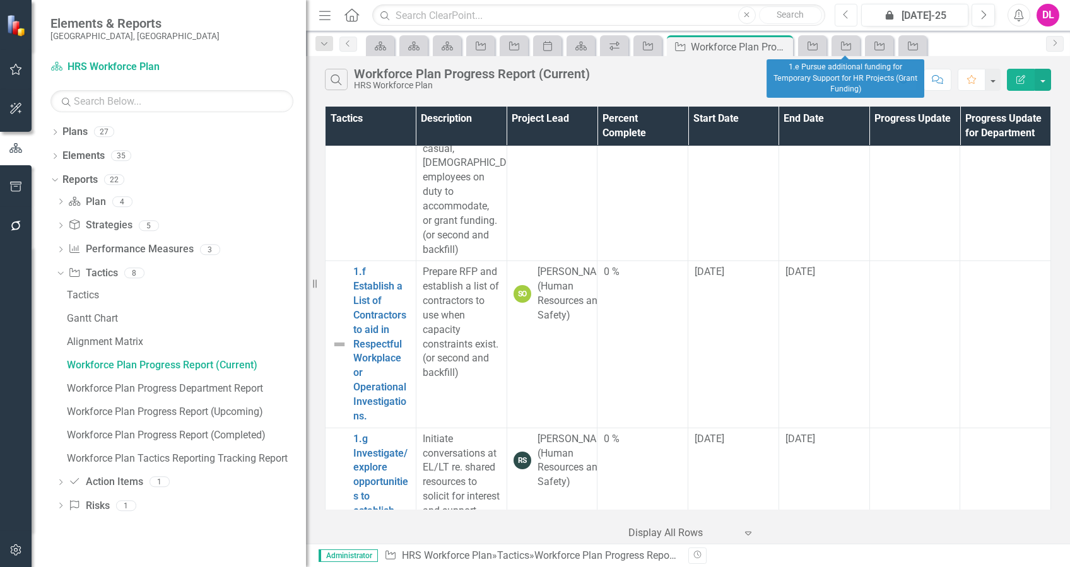
click at [849, 15] on icon "Previous" at bounding box center [846, 14] width 7 height 11
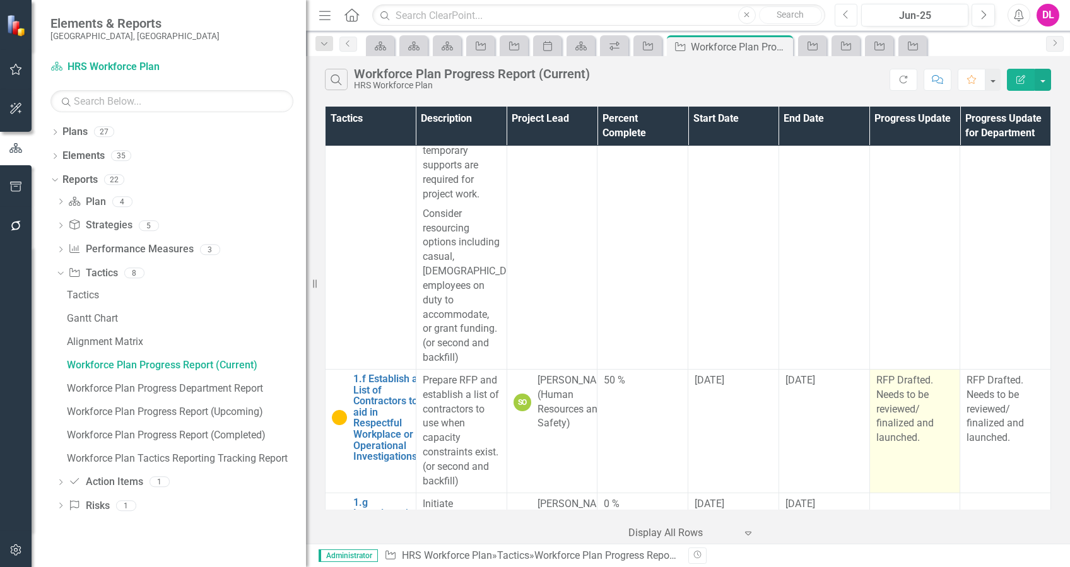
scroll to position [252, 0]
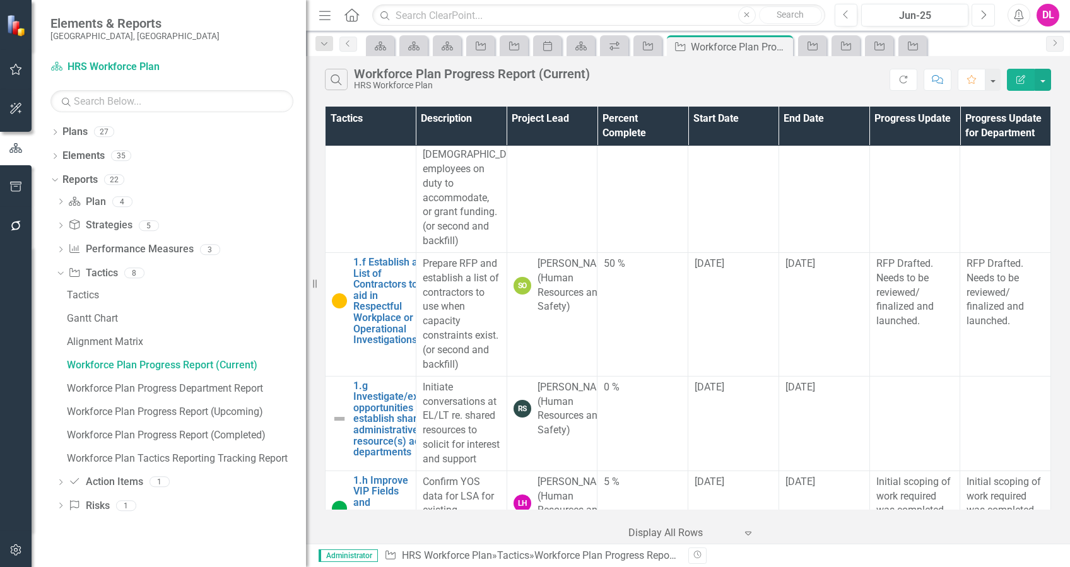
click at [976, 11] on button "Next" at bounding box center [982, 15] width 23 height 23
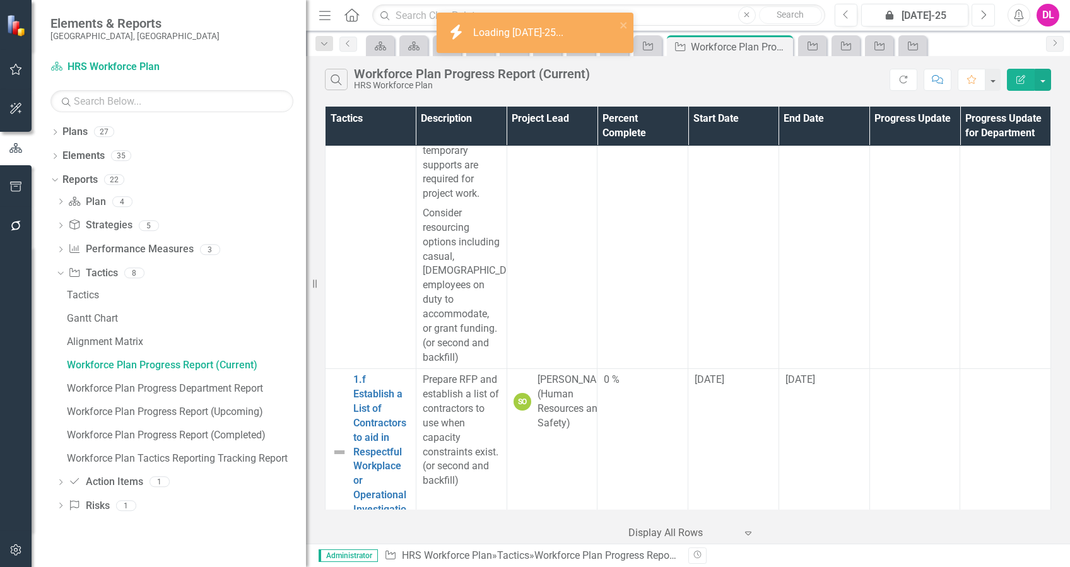
scroll to position [252, 0]
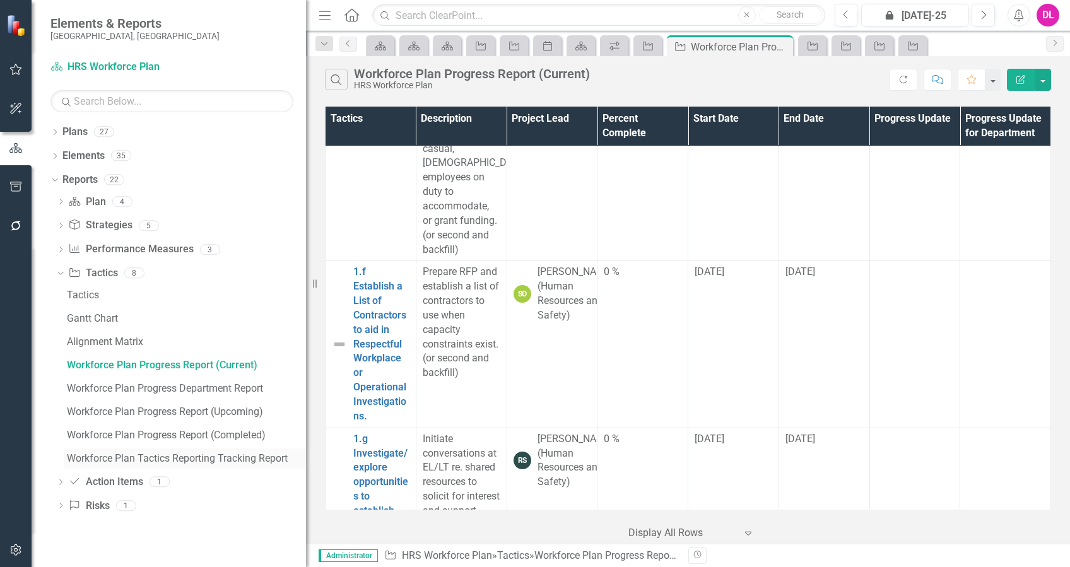
click at [243, 453] on div "Workforce Plan Tactics Reporting Tracking Report" at bounding box center [186, 458] width 239 height 11
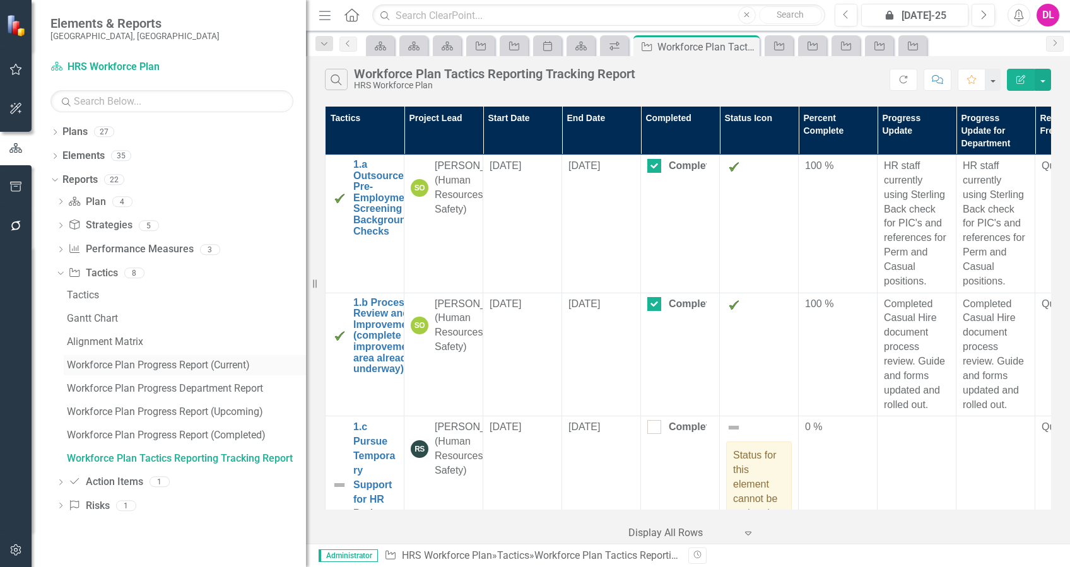
click at [182, 358] on link "Workforce Plan Progress Report (Current)" at bounding box center [185, 365] width 242 height 20
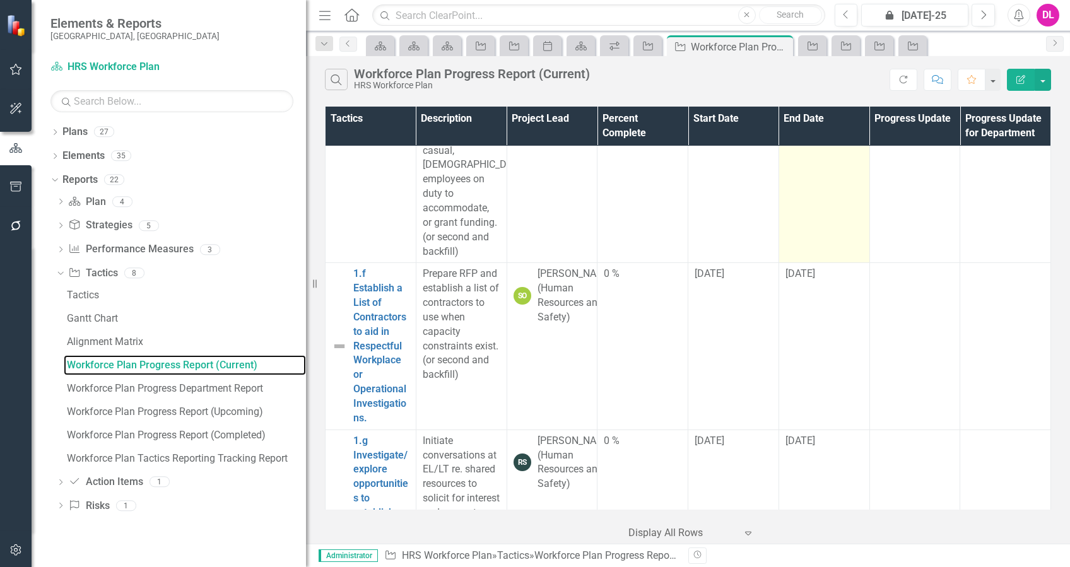
scroll to position [252, 0]
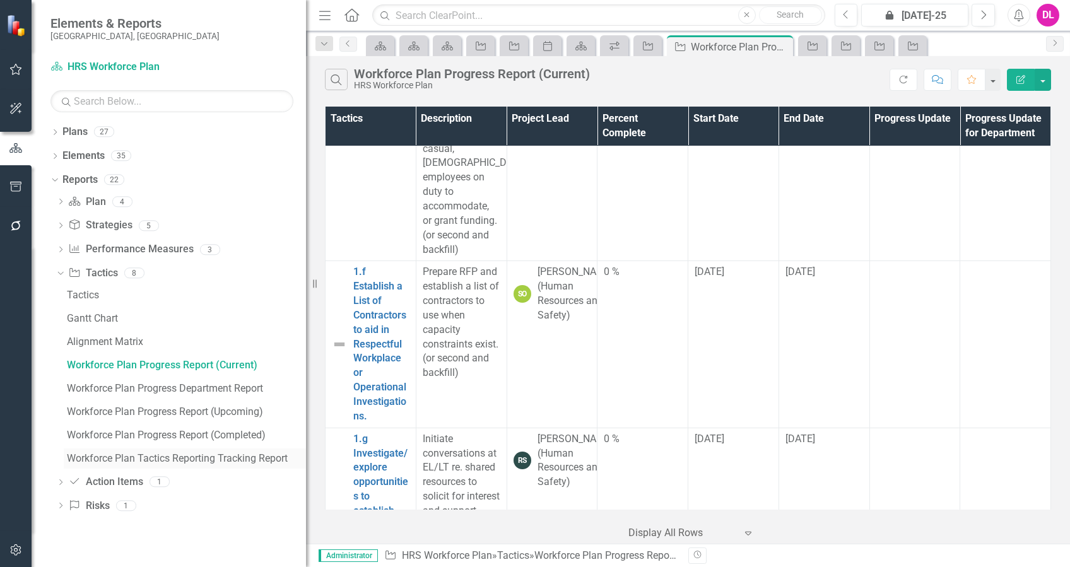
click at [227, 464] on link "Workforce Plan Tactics Reporting Tracking Report" at bounding box center [185, 458] width 242 height 20
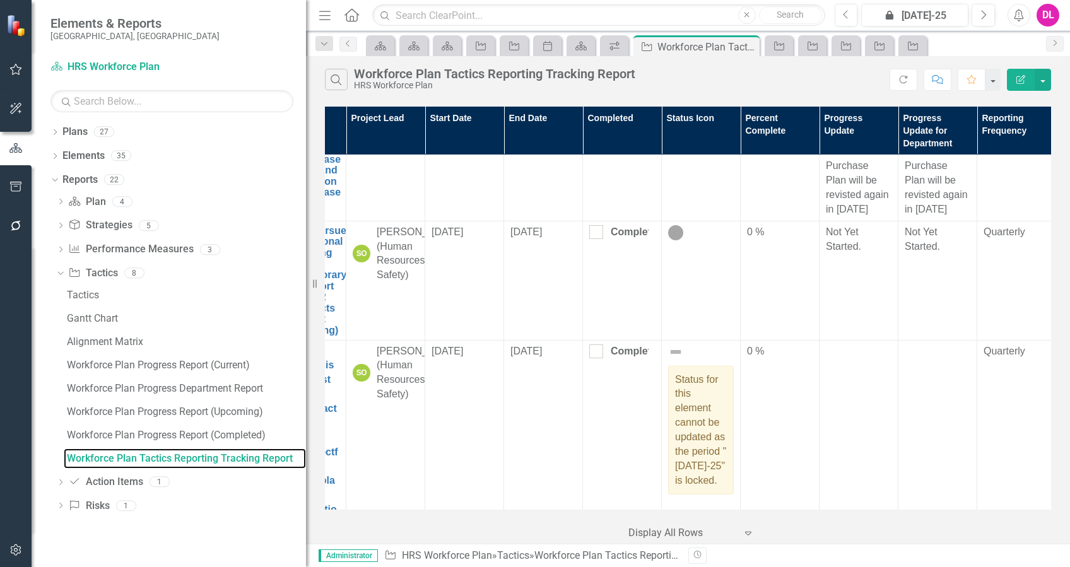
scroll to position [505, 0]
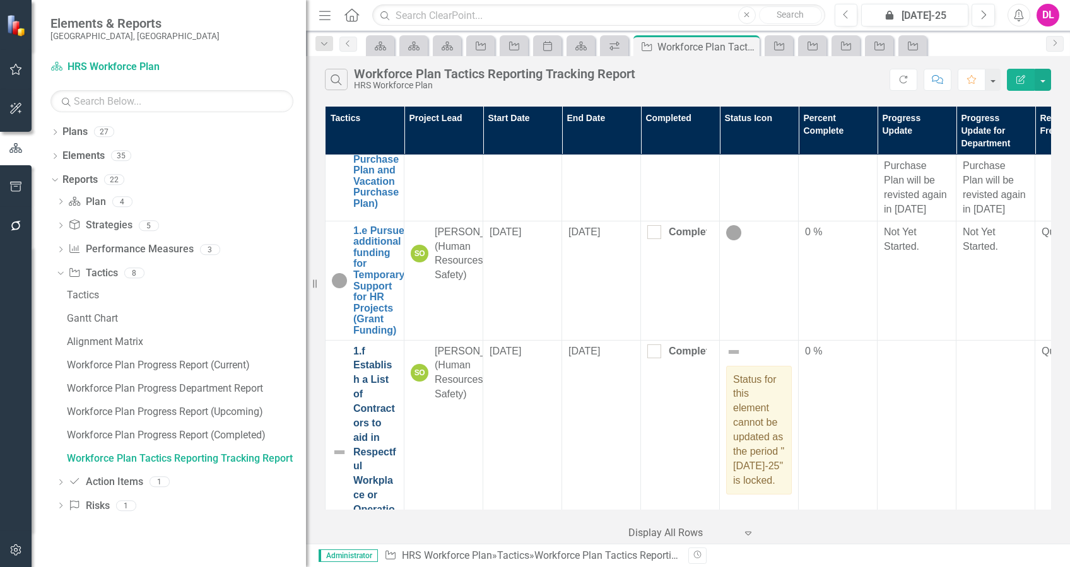
click at [373, 362] on link "1.f Establish a List of Contractors to aid in Respectful Workplace or Operation…" at bounding box center [375, 452] width 44 height 216
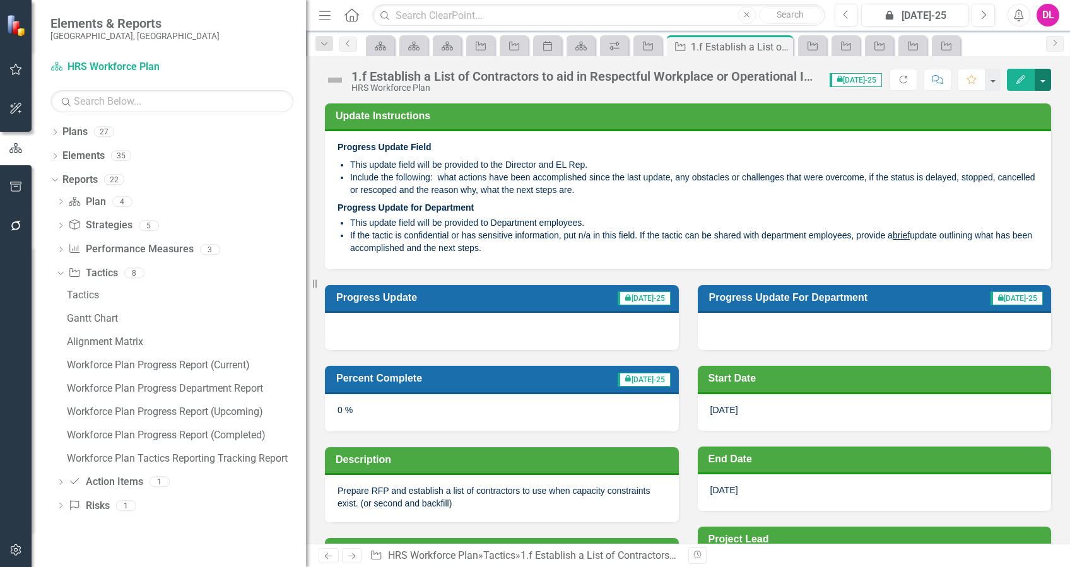
click at [1043, 85] on button "button" at bounding box center [1042, 80] width 16 height 22
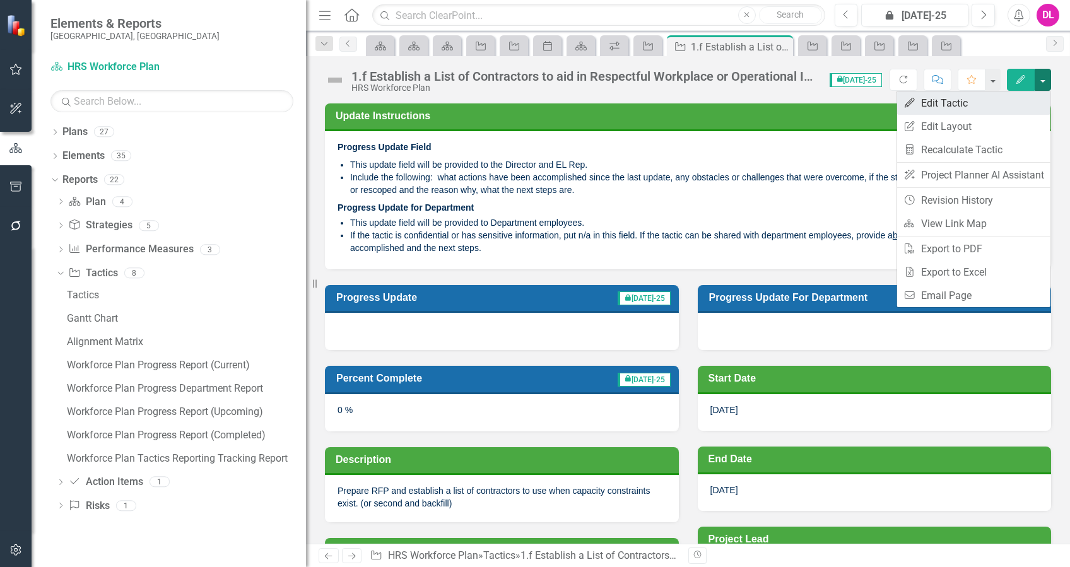
click at [961, 108] on link "Edit Edit Tactic" at bounding box center [973, 102] width 153 height 23
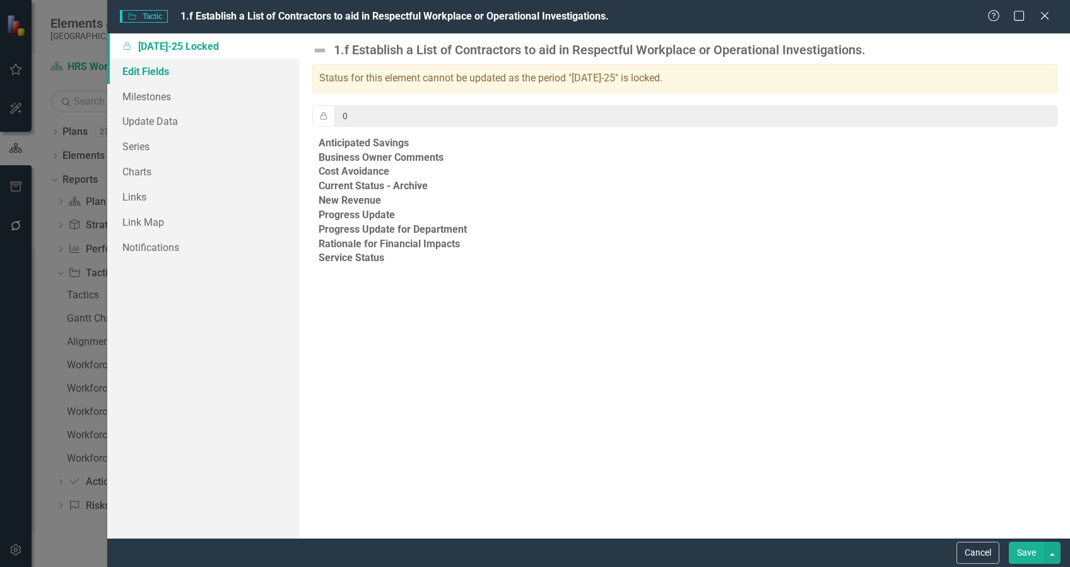
click at [187, 69] on link "Edit Fields" at bounding box center [203, 71] width 192 height 25
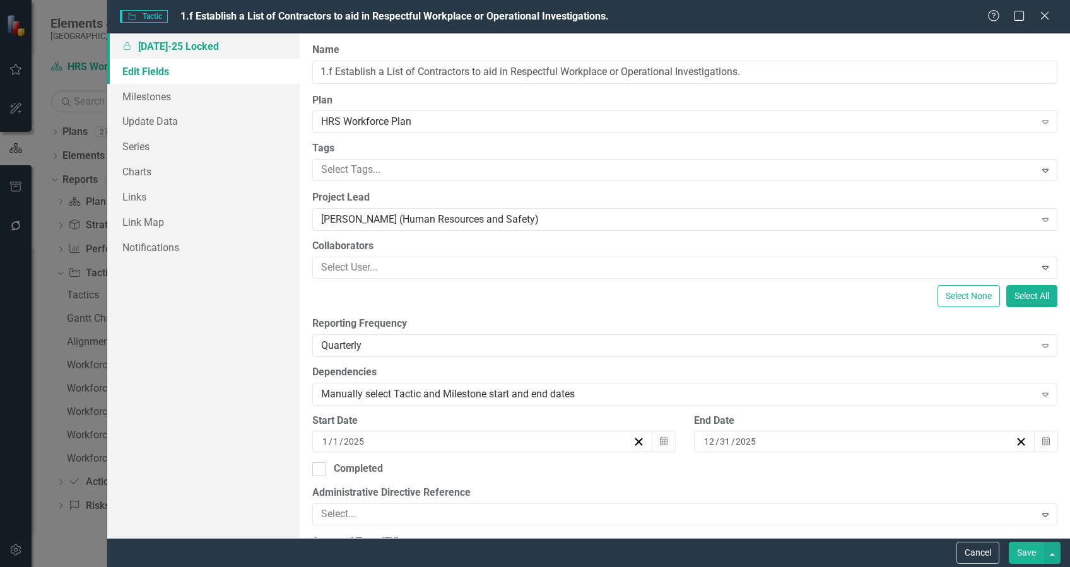
click at [184, 50] on link "Locked Jul-25 Locked" at bounding box center [203, 45] width 192 height 25
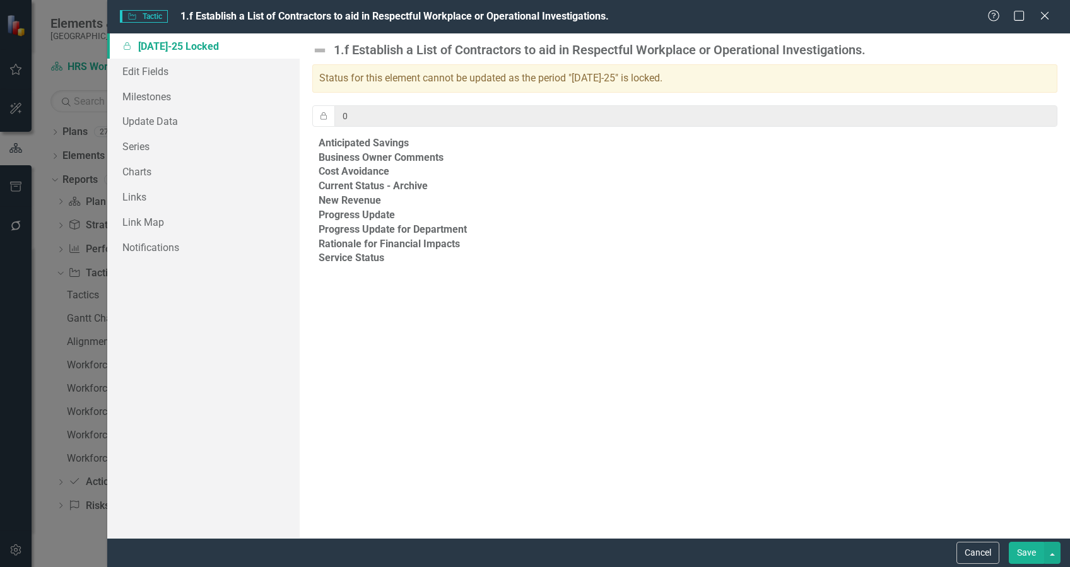
click at [457, 78] on div "Status for this element cannot be updated as the period "Jul-25" is locked." at bounding box center [684, 78] width 745 height 28
click at [970, 553] on button "Cancel" at bounding box center [977, 553] width 43 height 22
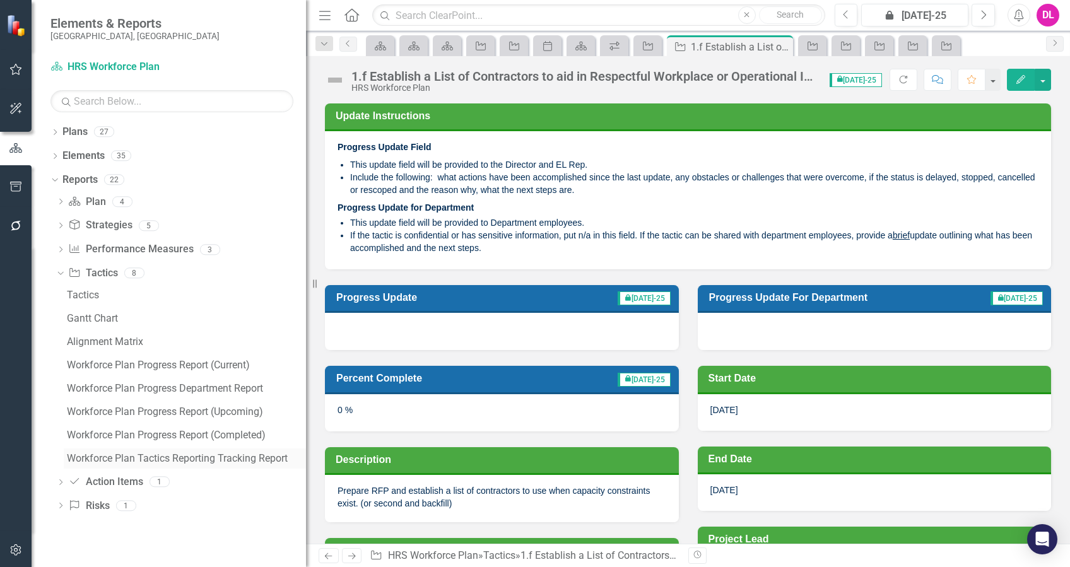
click at [168, 457] on div "Workforce Plan Tactics Reporting Tracking Report" at bounding box center [186, 458] width 239 height 11
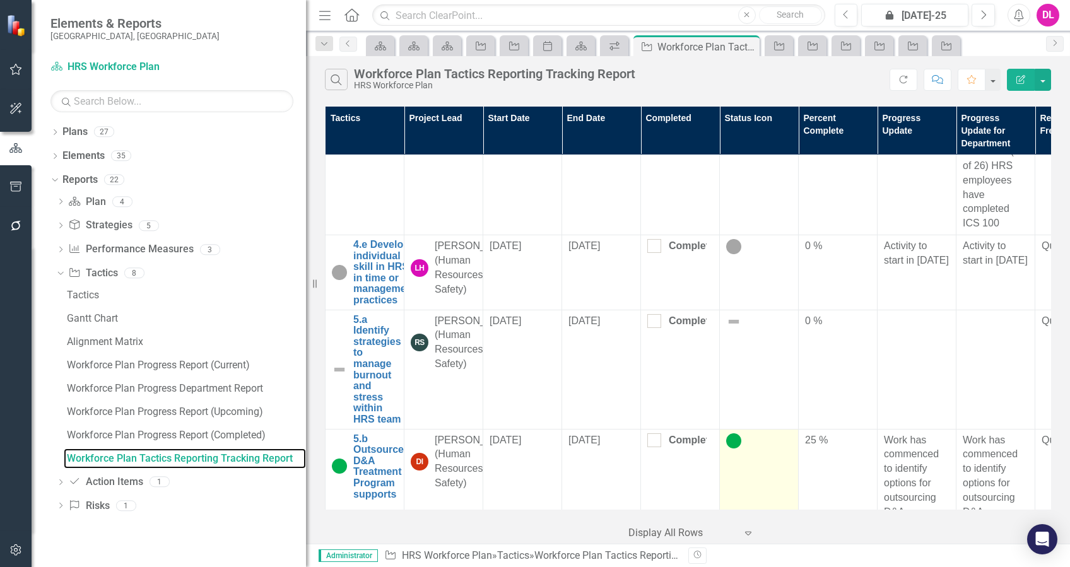
scroll to position [3167, 0]
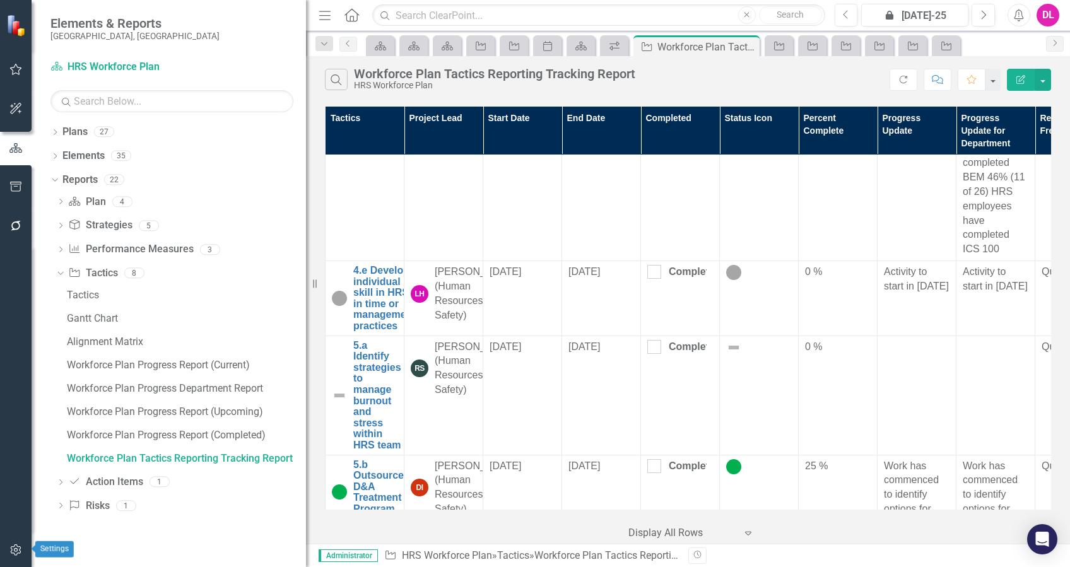
click at [9, 547] on icon "button" at bounding box center [15, 550] width 13 height 10
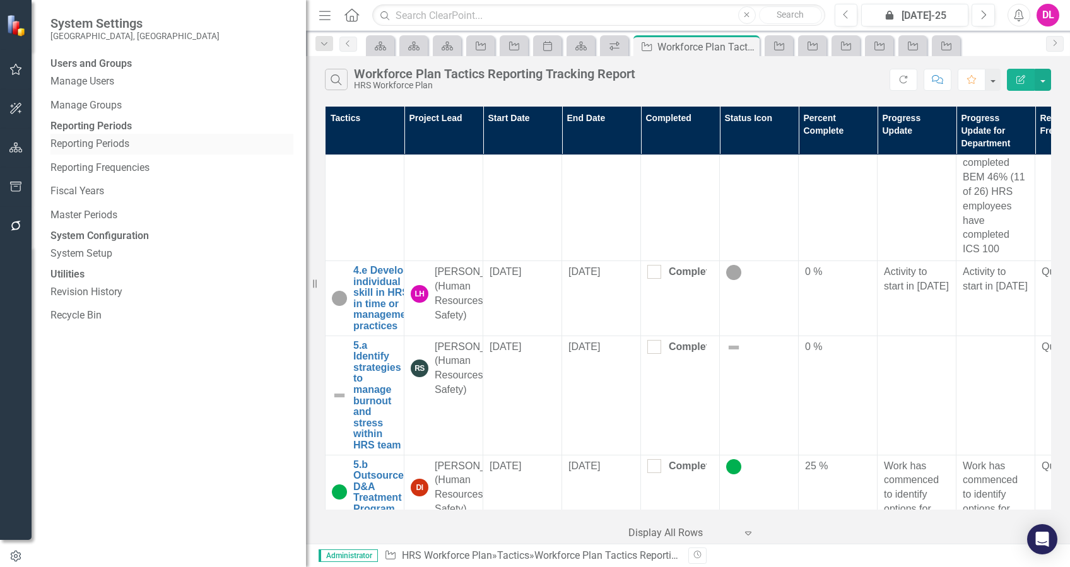
click at [101, 151] on link "Reporting Periods" at bounding box center [171, 144] width 243 height 15
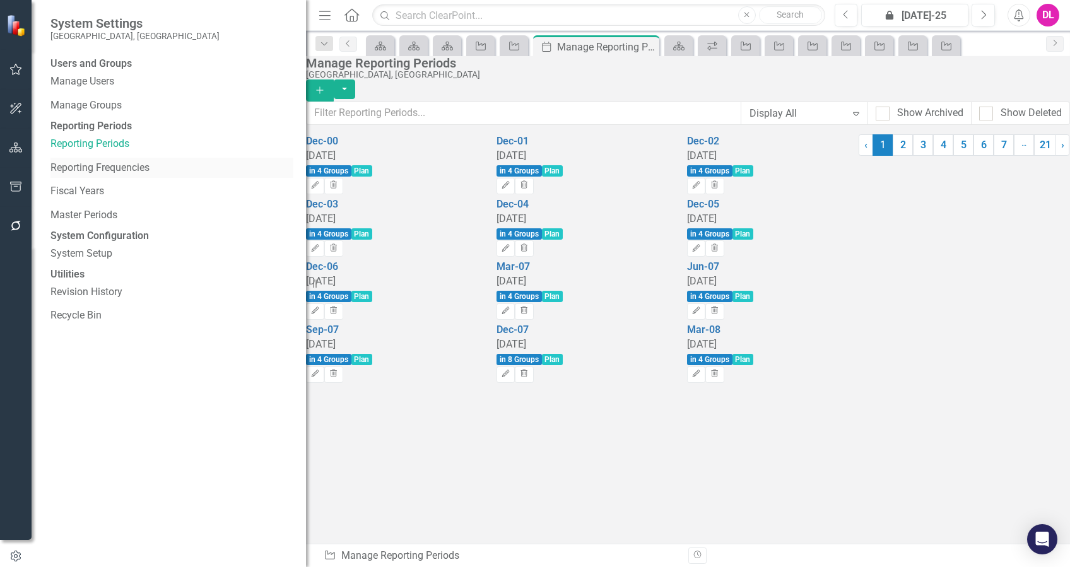
click at [125, 175] on link "Reporting Frequencies" at bounding box center [171, 168] width 243 height 15
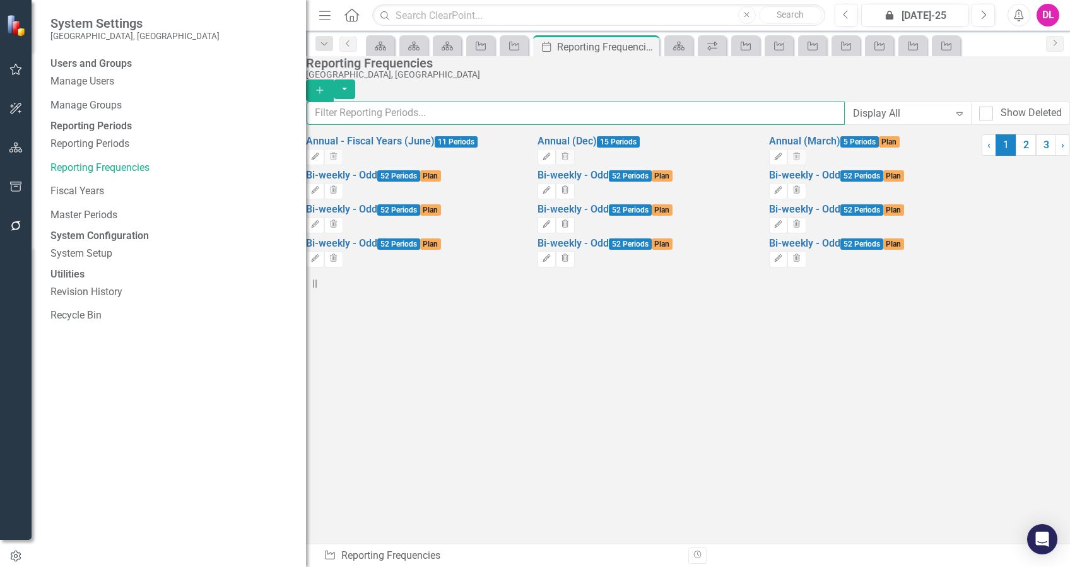
click at [448, 112] on input "text" at bounding box center [576, 113] width 538 height 23
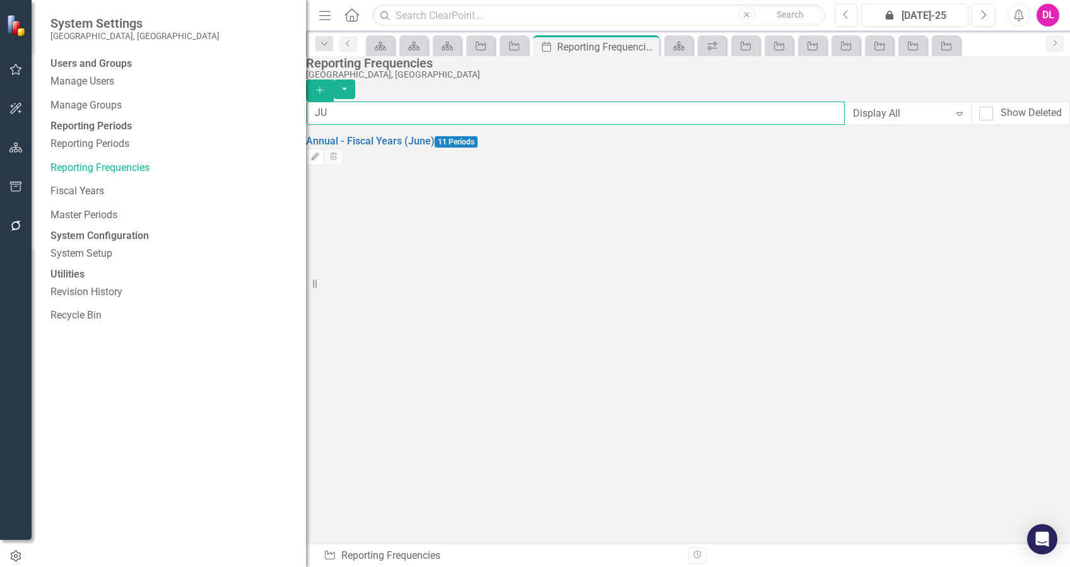
type input "J"
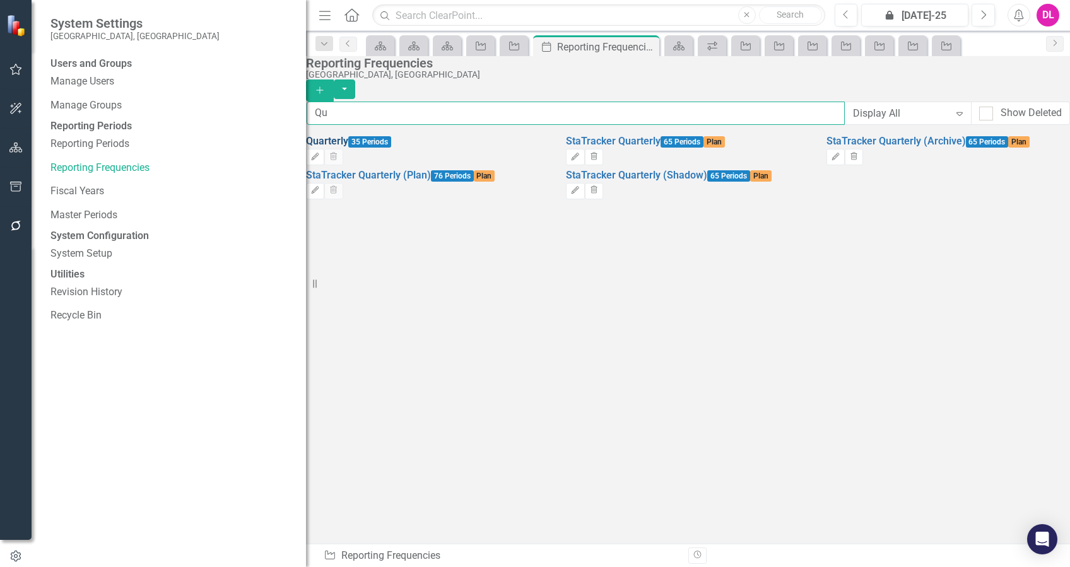
type input "Qu"
click at [348, 147] on link "Quarterly" at bounding box center [327, 141] width 42 height 12
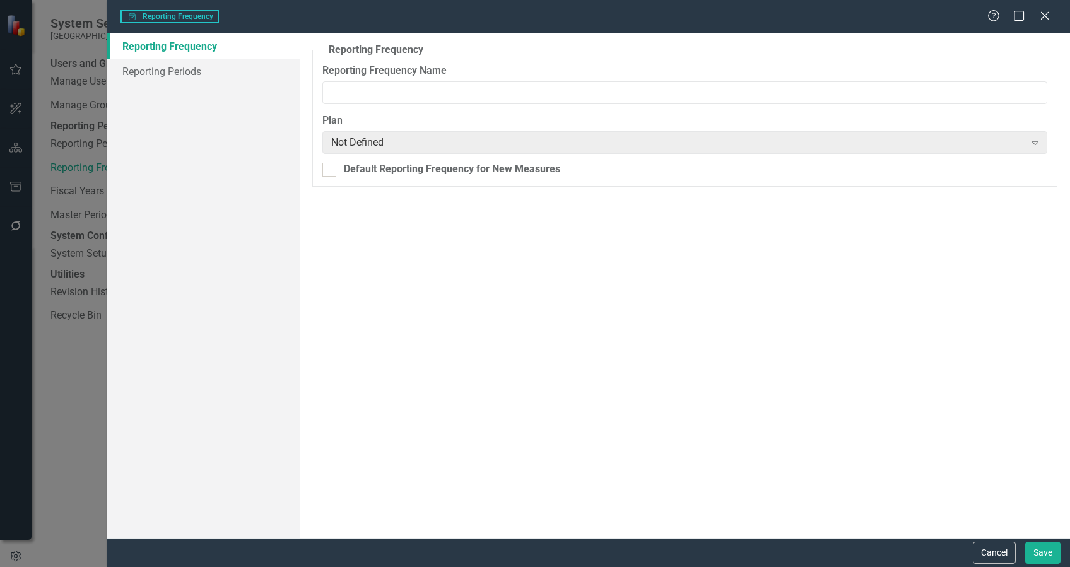
type input "Quarterly"
click at [189, 69] on link "Reporting Periods" at bounding box center [203, 71] width 192 height 25
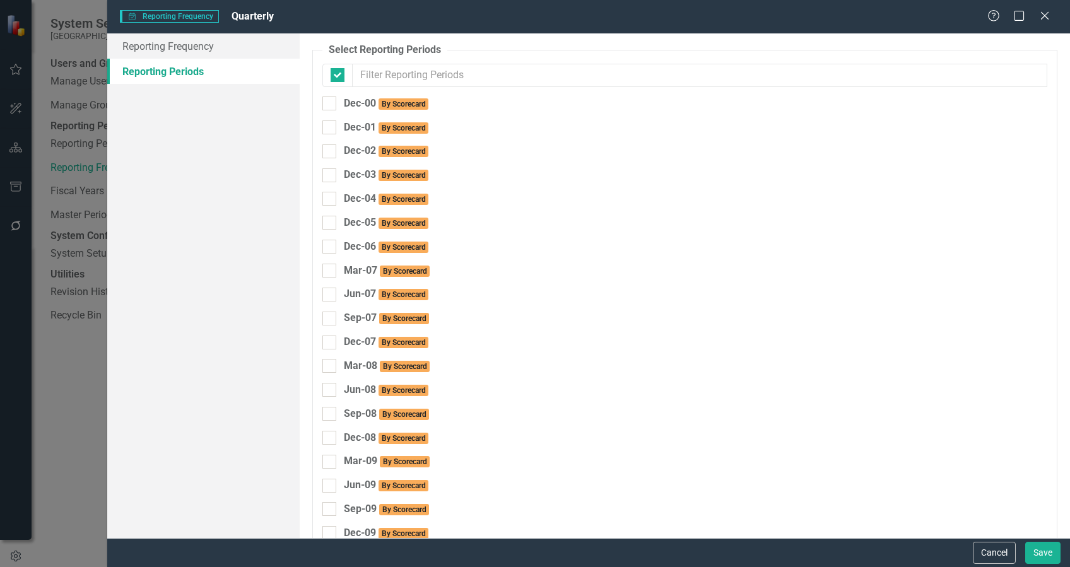
checkbox input "false"
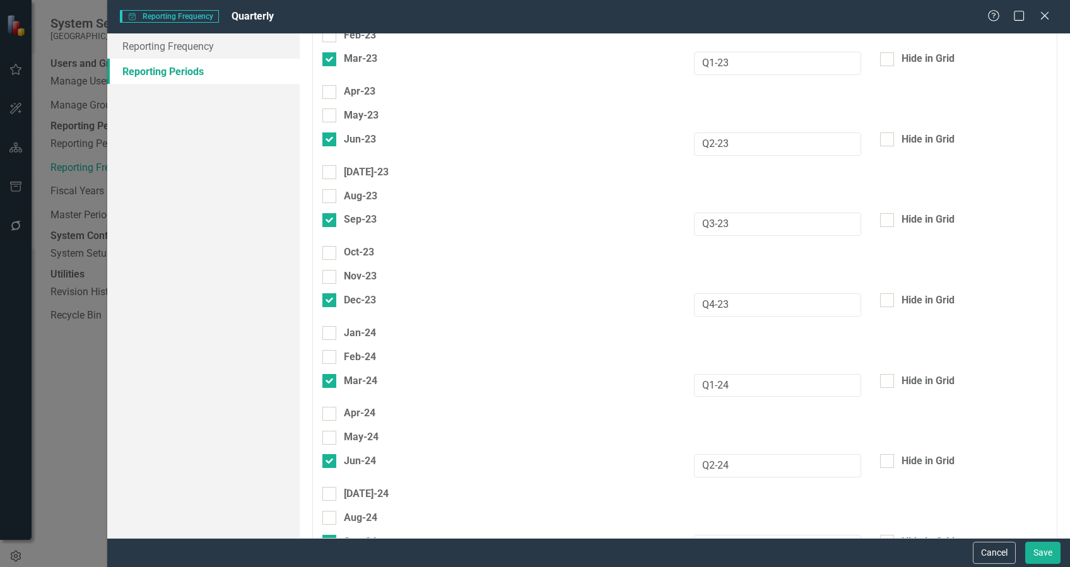
scroll to position [4875, 0]
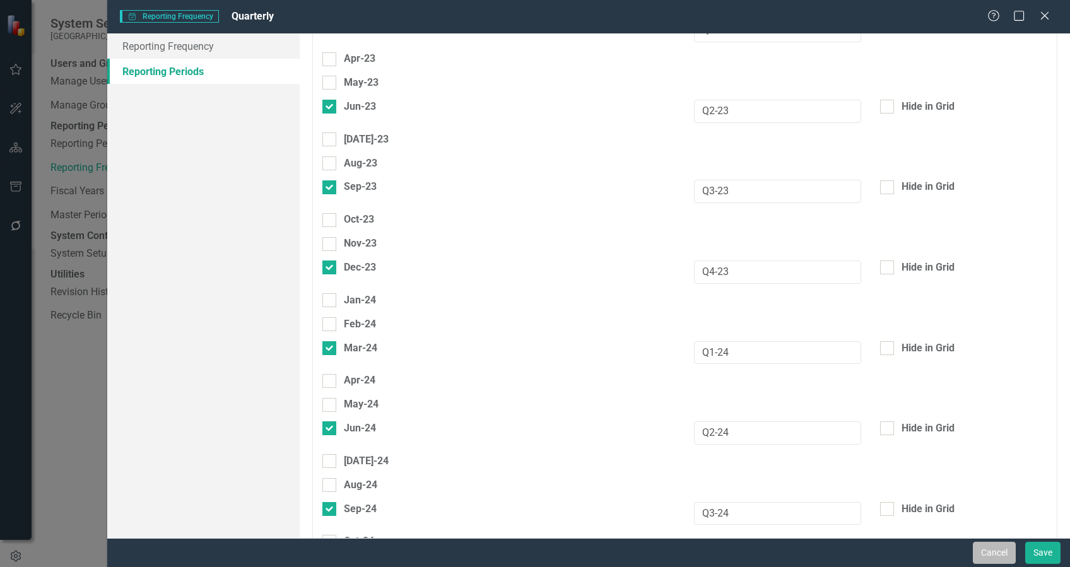
click at [998, 560] on button "Cancel" at bounding box center [994, 553] width 43 height 22
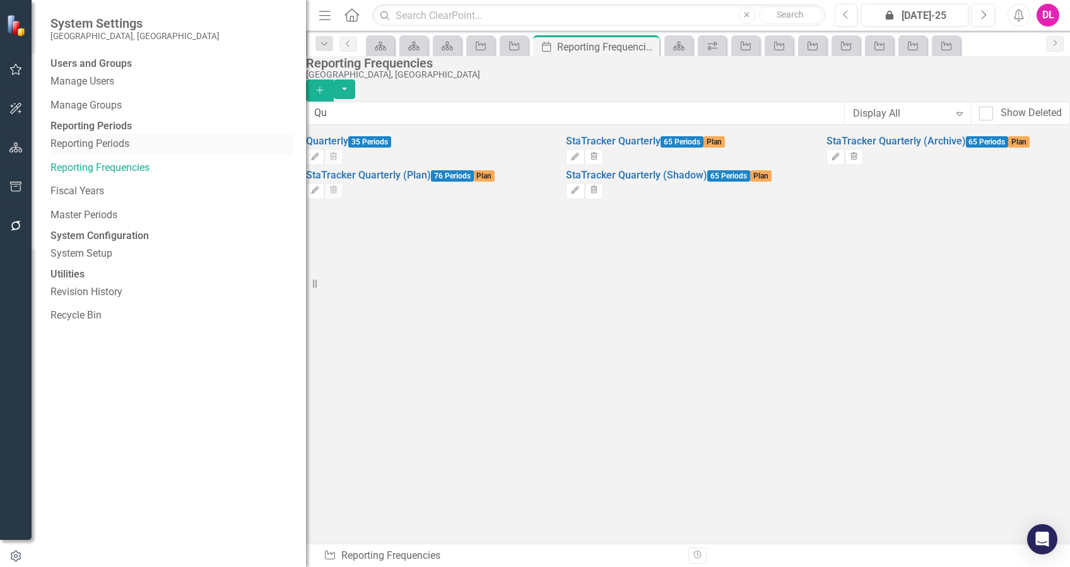
click at [81, 151] on link "Reporting Periods" at bounding box center [171, 144] width 243 height 15
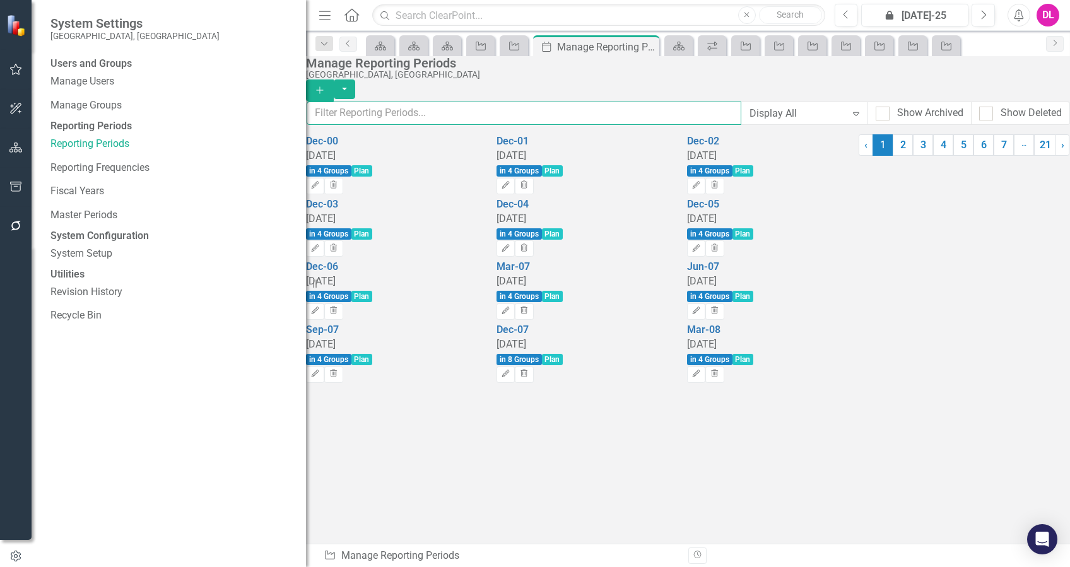
click at [448, 112] on input "text" at bounding box center [524, 113] width 435 height 23
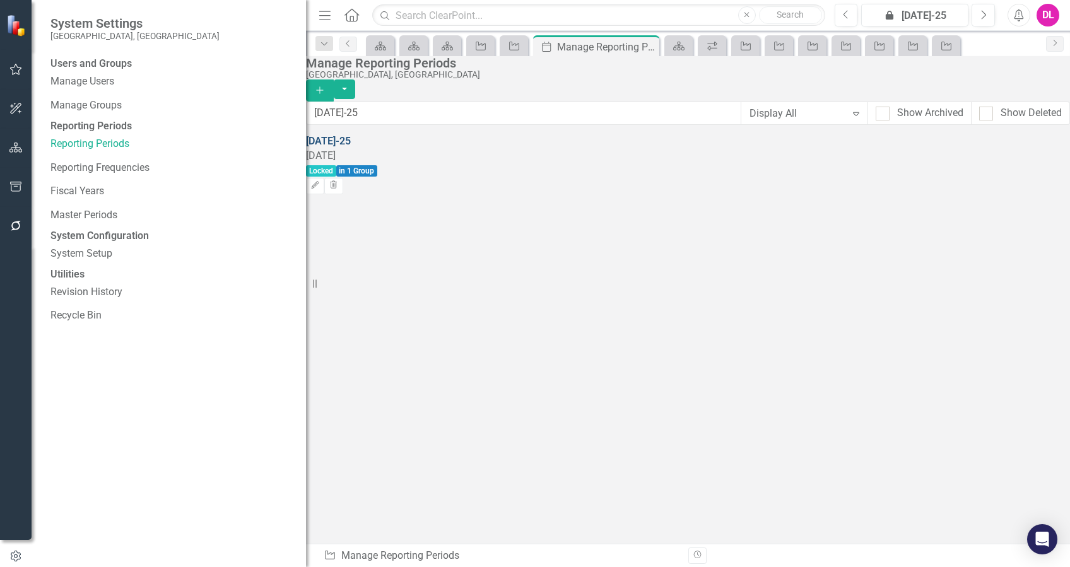
click at [351, 147] on link "[DATE]-25" at bounding box center [328, 141] width 45 height 12
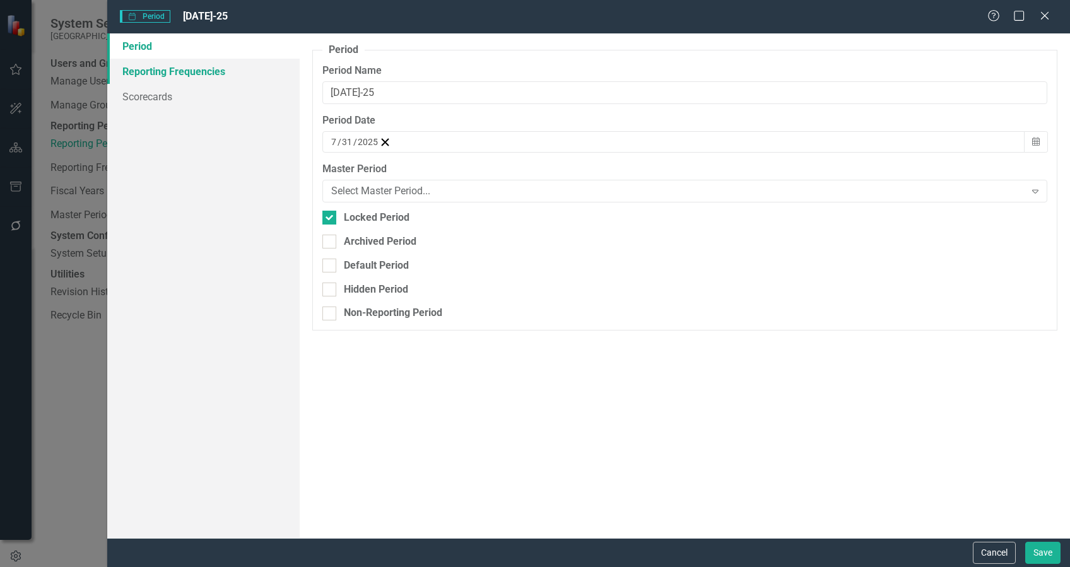
click at [213, 73] on link "Reporting Frequencies" at bounding box center [203, 71] width 192 height 25
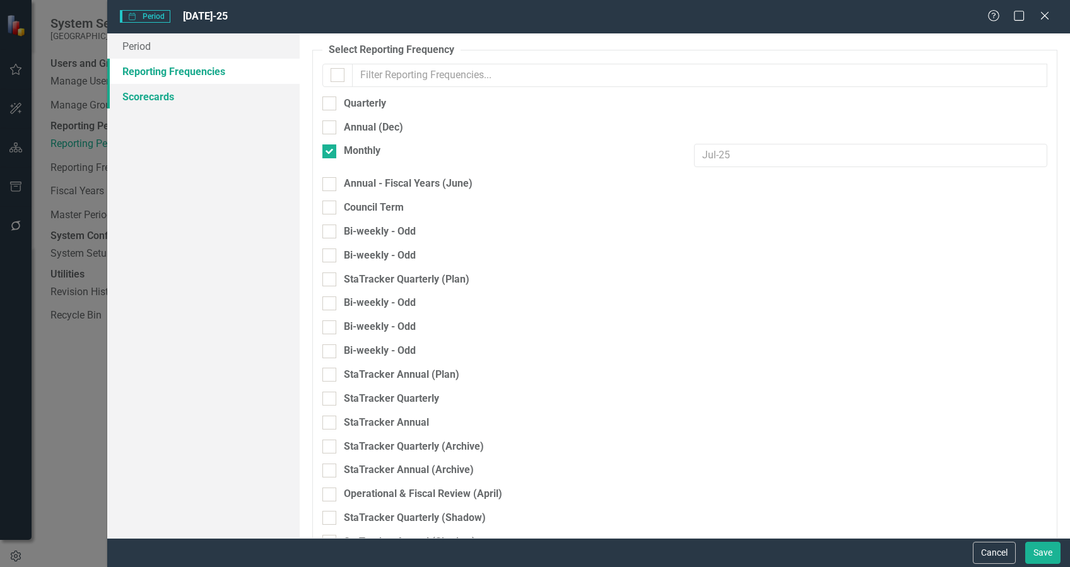
click at [129, 95] on link "Scorecards" at bounding box center [203, 96] width 192 height 25
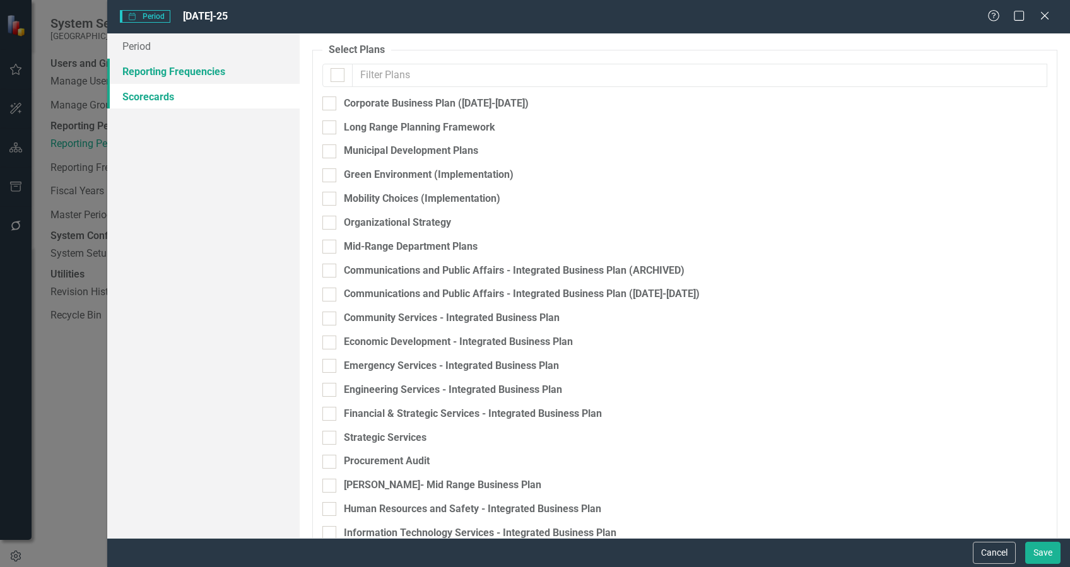
click at [159, 73] on link "Reporting Frequencies" at bounding box center [203, 71] width 192 height 25
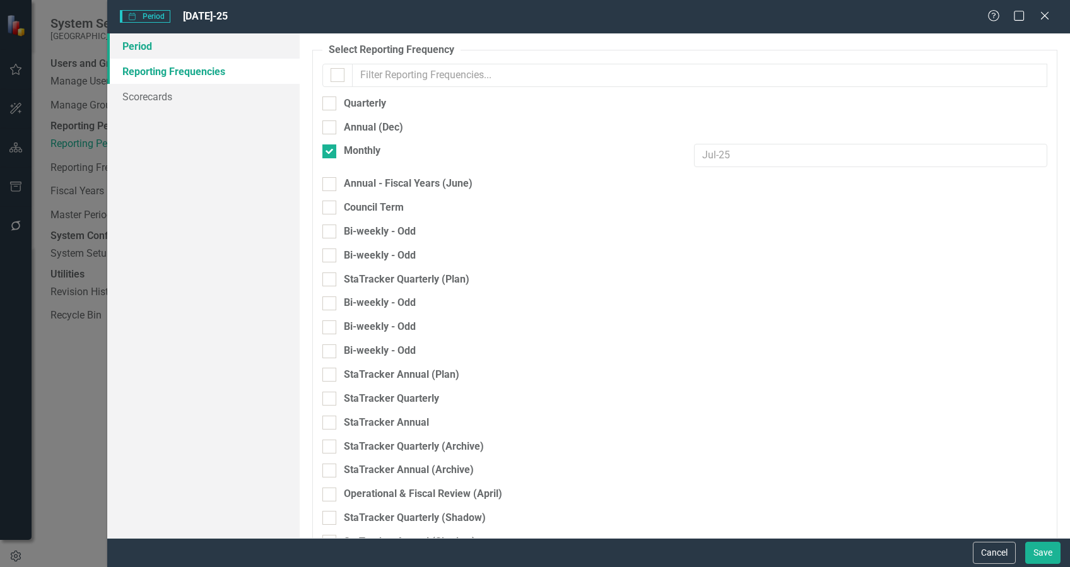
click at [145, 45] on link "Period" at bounding box center [203, 45] width 192 height 25
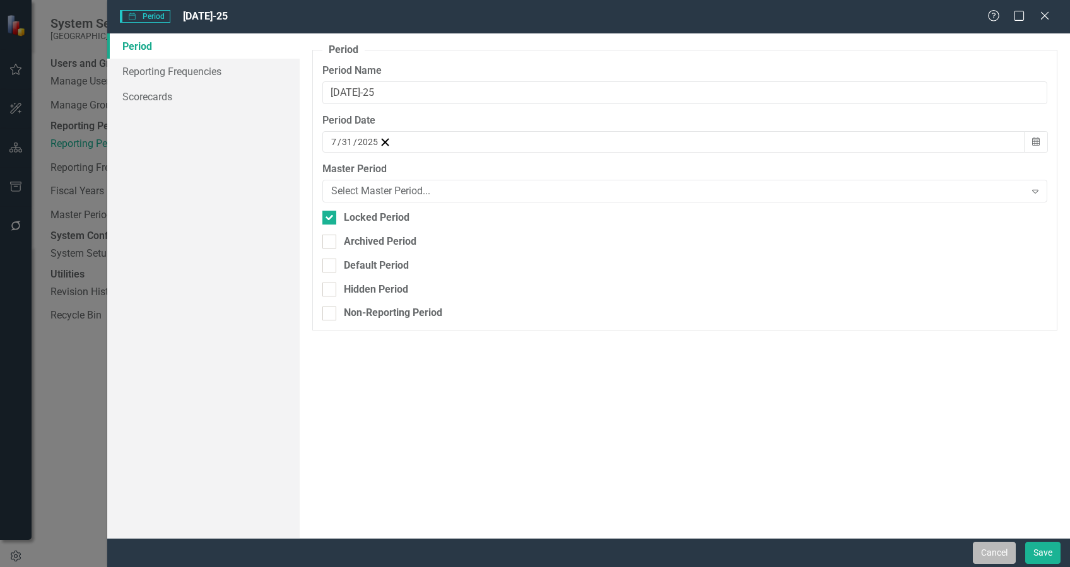
click at [998, 549] on button "Cancel" at bounding box center [994, 553] width 43 height 22
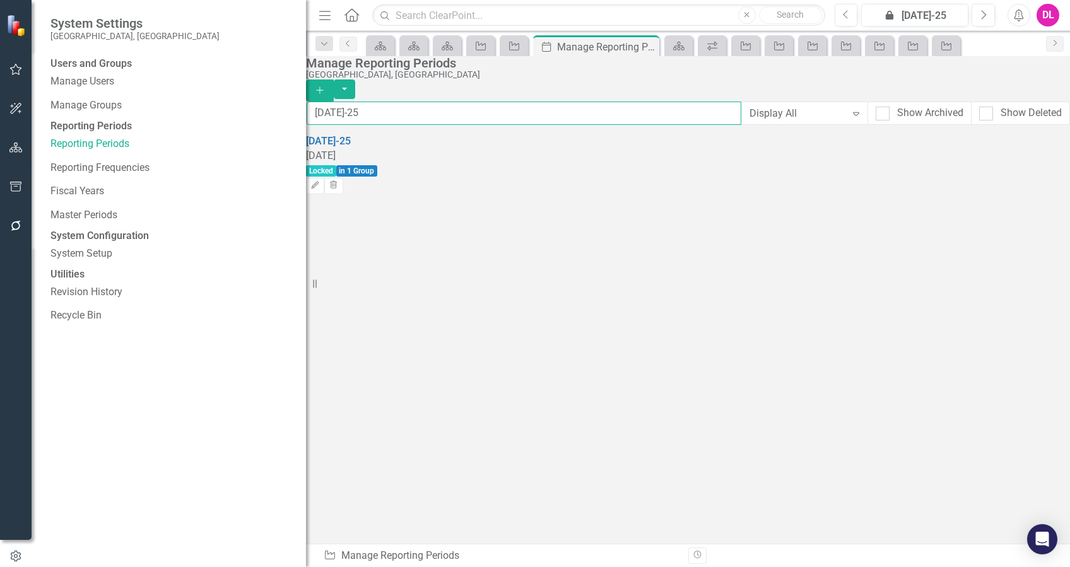
click at [544, 120] on input "JUL-25" at bounding box center [524, 113] width 435 height 23
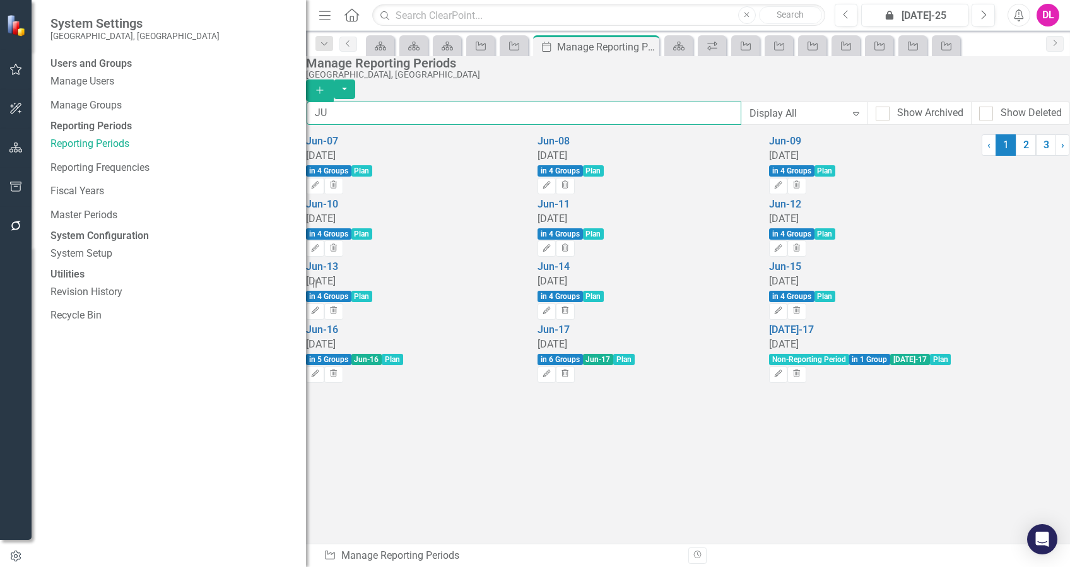
type input "J"
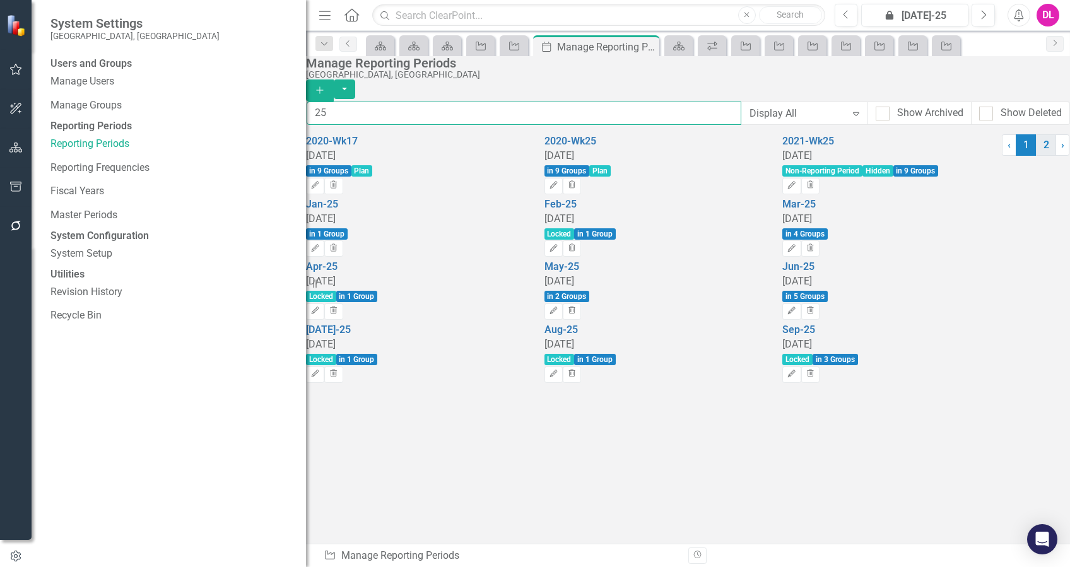
type input "25"
click at [1036, 156] on link "2" at bounding box center [1046, 144] width 20 height 21
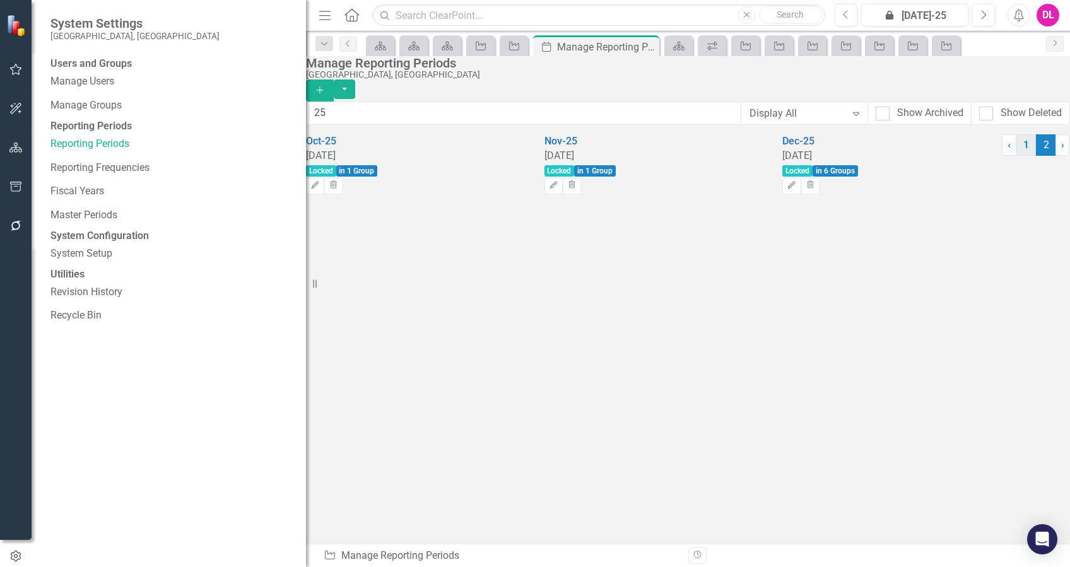
click at [1015, 156] on link "1" at bounding box center [1025, 144] width 20 height 21
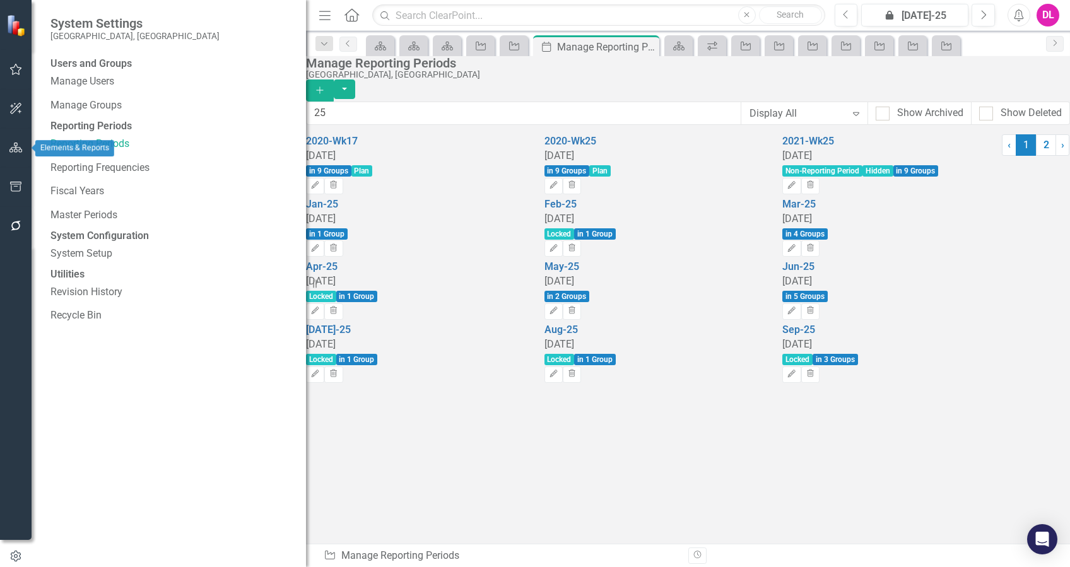
click at [16, 144] on icon "button" at bounding box center [15, 148] width 13 height 10
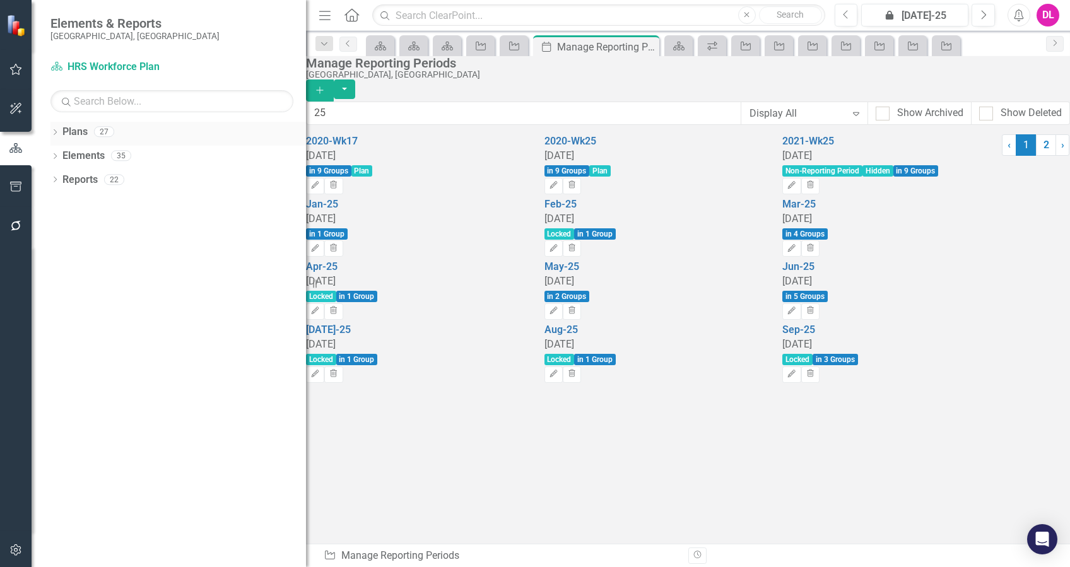
click at [53, 131] on icon "Dropdown" at bounding box center [54, 133] width 9 height 7
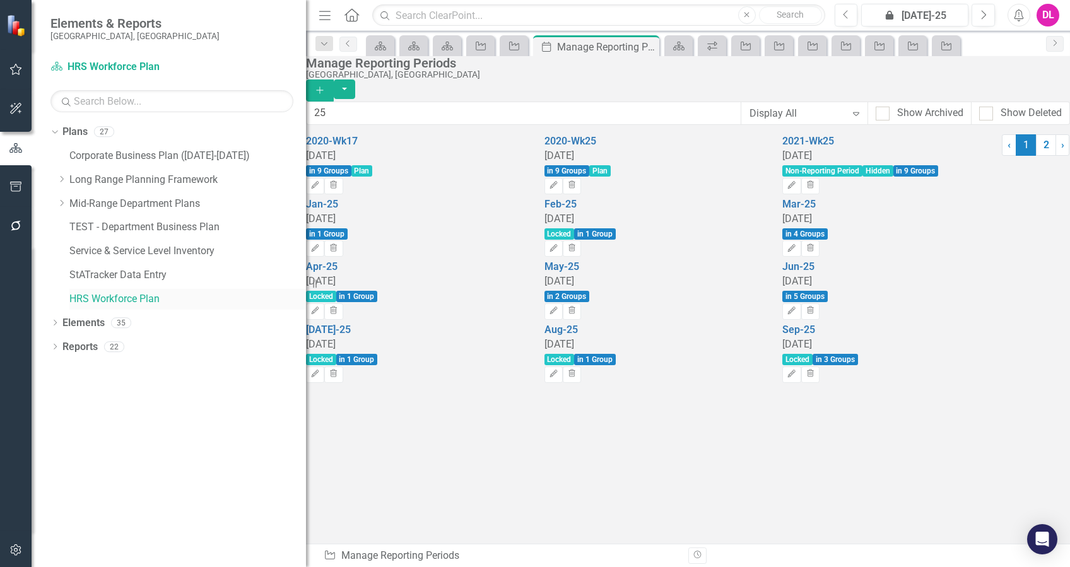
click at [107, 295] on link "HRS Workforce Plan" at bounding box center [187, 299] width 237 height 15
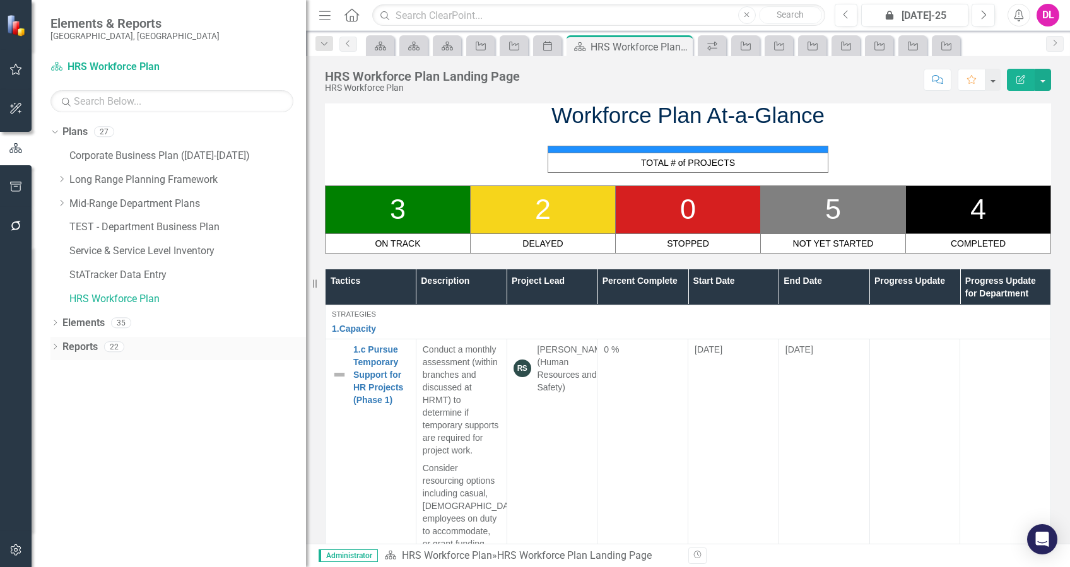
click at [53, 343] on div "Dropdown" at bounding box center [54, 348] width 9 height 11
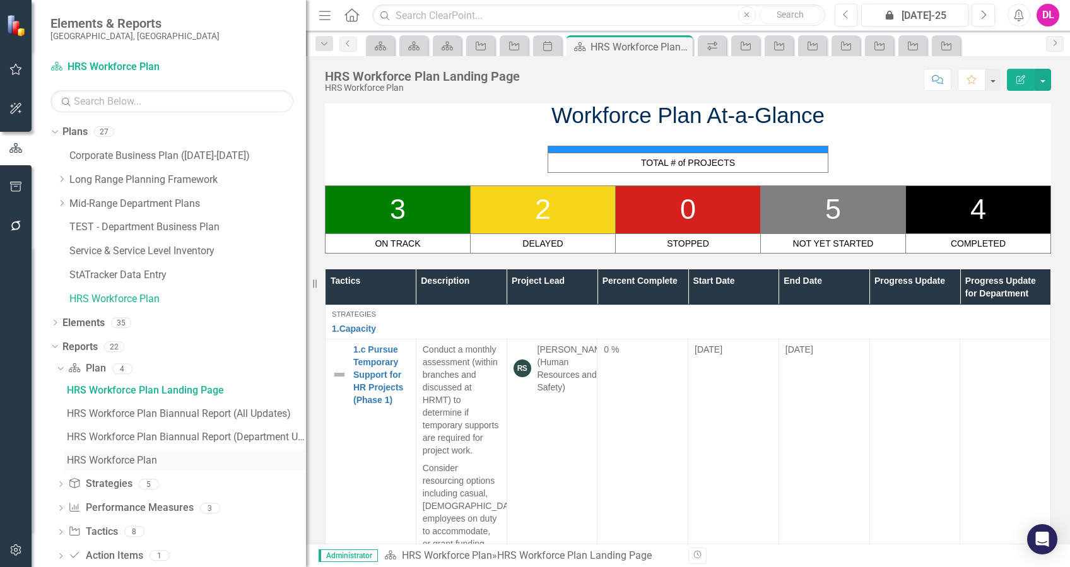
scroll to position [45, 0]
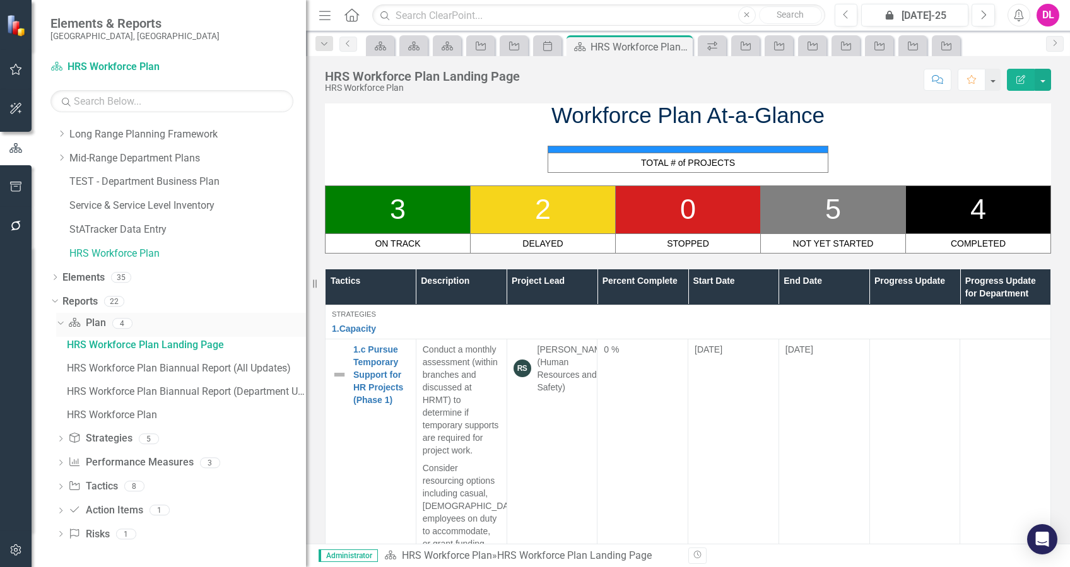
click at [61, 329] on div "Dropdown Plan Plan 4" at bounding box center [181, 325] width 250 height 24
click at [62, 322] on icon at bounding box center [60, 323] width 6 height 3
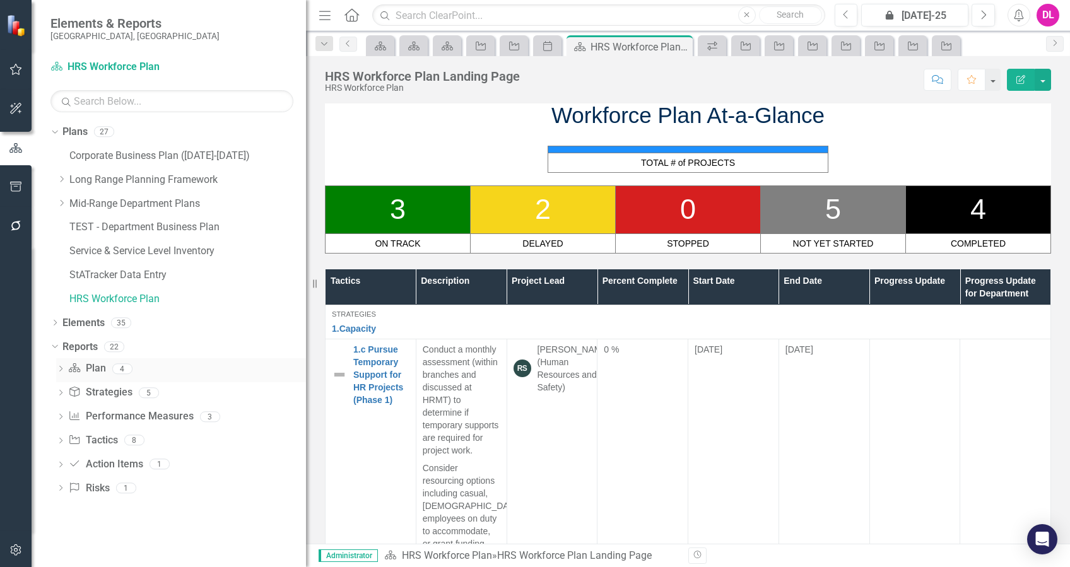
scroll to position [0, 0]
click at [60, 439] on icon "Dropdown" at bounding box center [60, 441] width 9 height 7
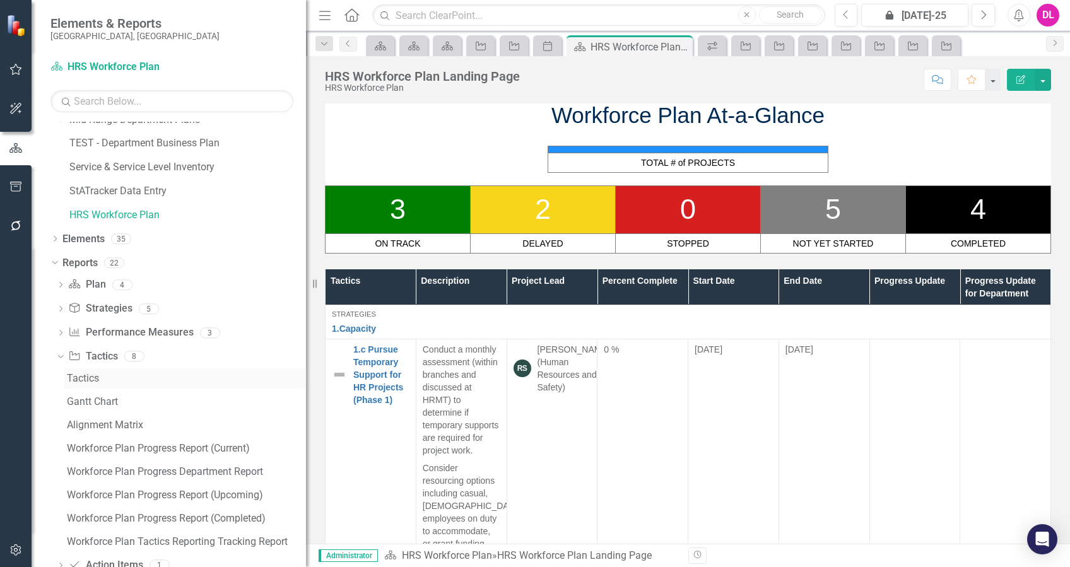
scroll to position [138, 0]
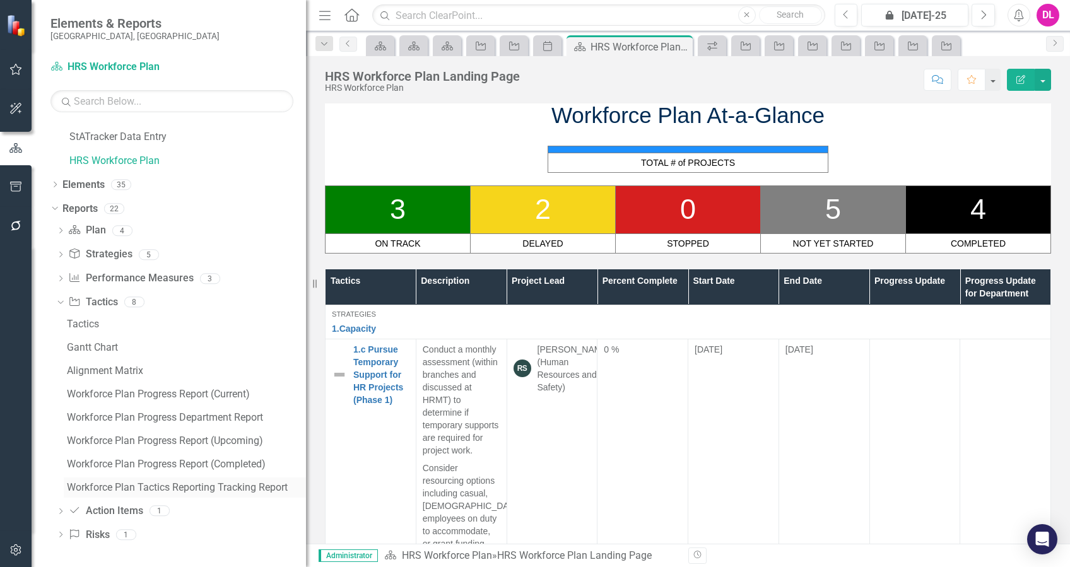
click at [245, 482] on div "Workforce Plan Tactics Reporting Tracking Report" at bounding box center [186, 487] width 239 height 11
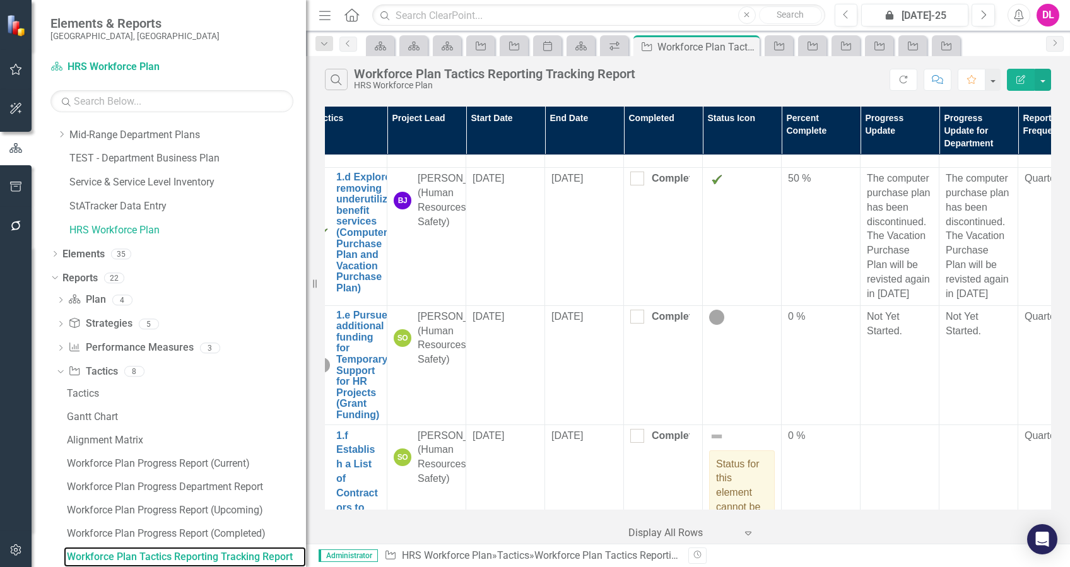
scroll to position [420, 0]
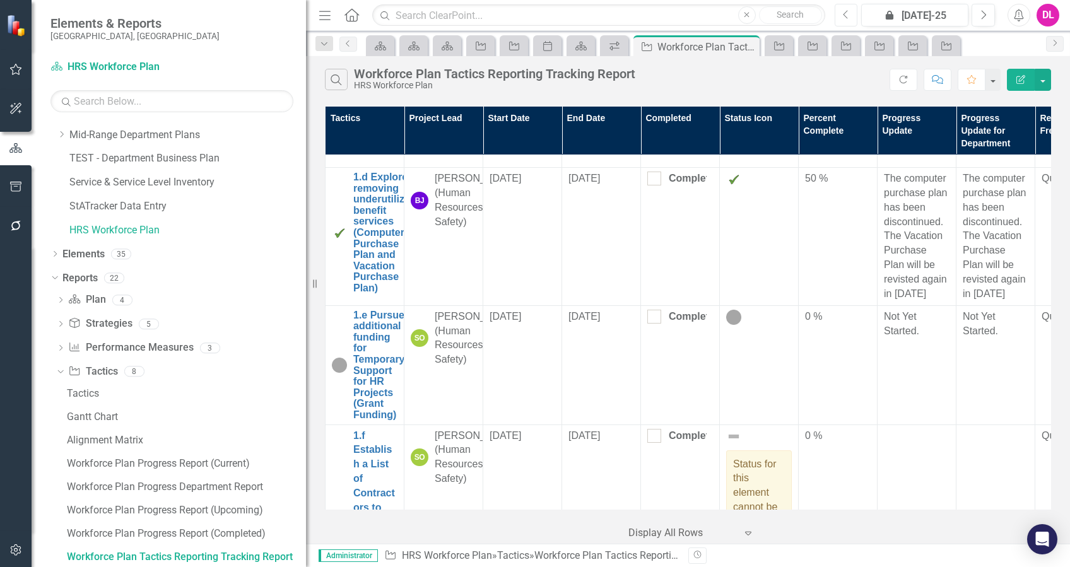
click at [851, 13] on button "Previous" at bounding box center [845, 15] width 23 height 23
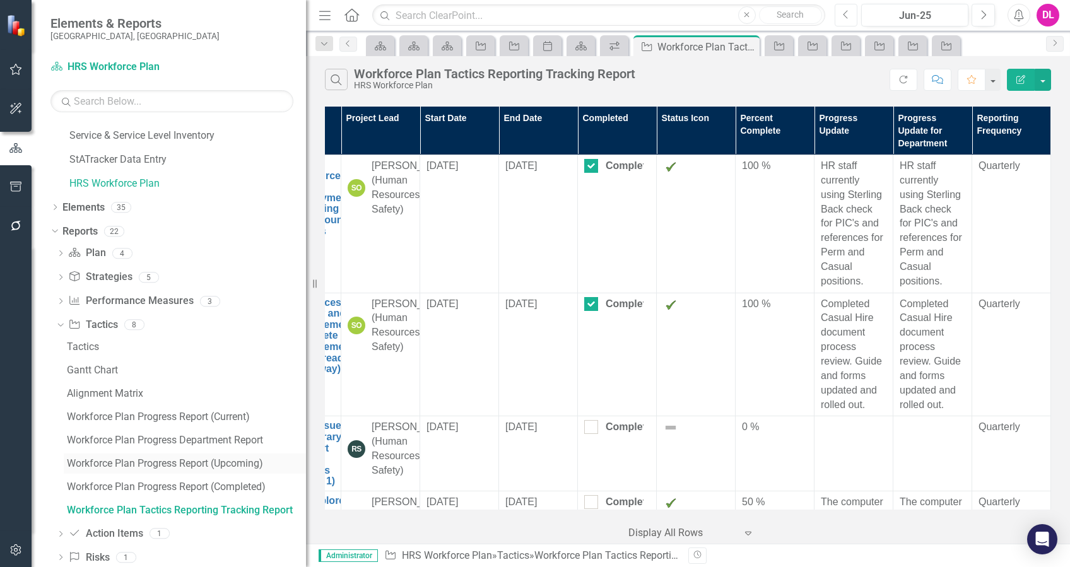
scroll to position [138, 0]
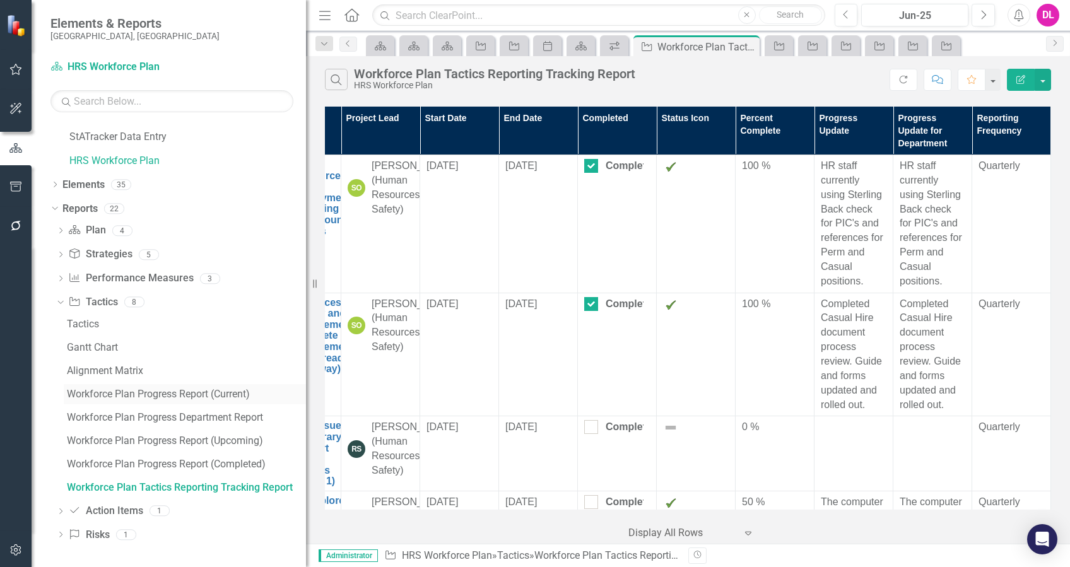
click at [212, 393] on div "Workforce Plan Progress Report (Current)" at bounding box center [186, 394] width 239 height 11
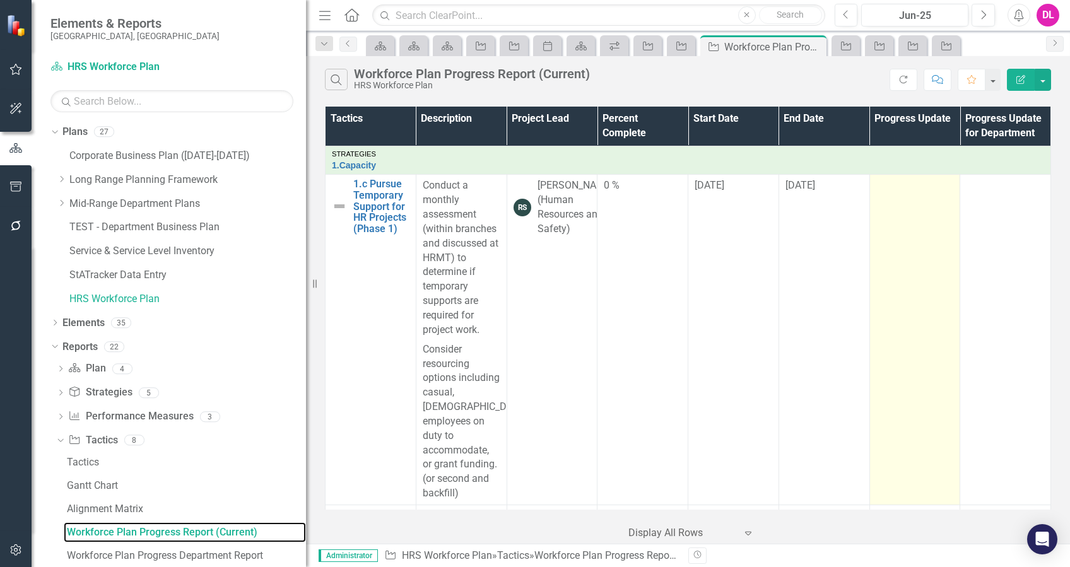
scroll to position [168, 0]
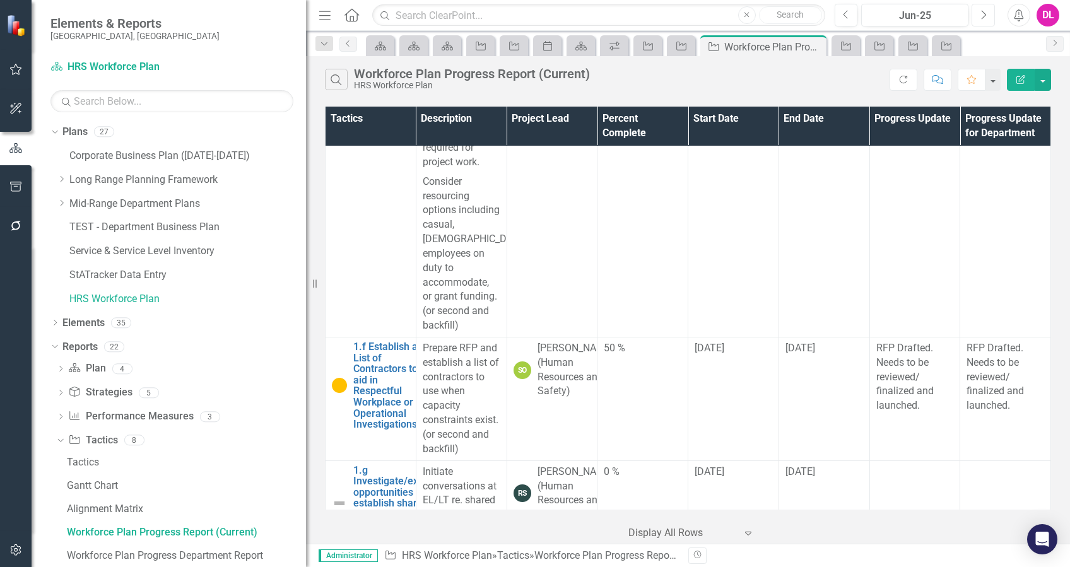
click at [983, 9] on icon "Next" at bounding box center [983, 14] width 7 height 11
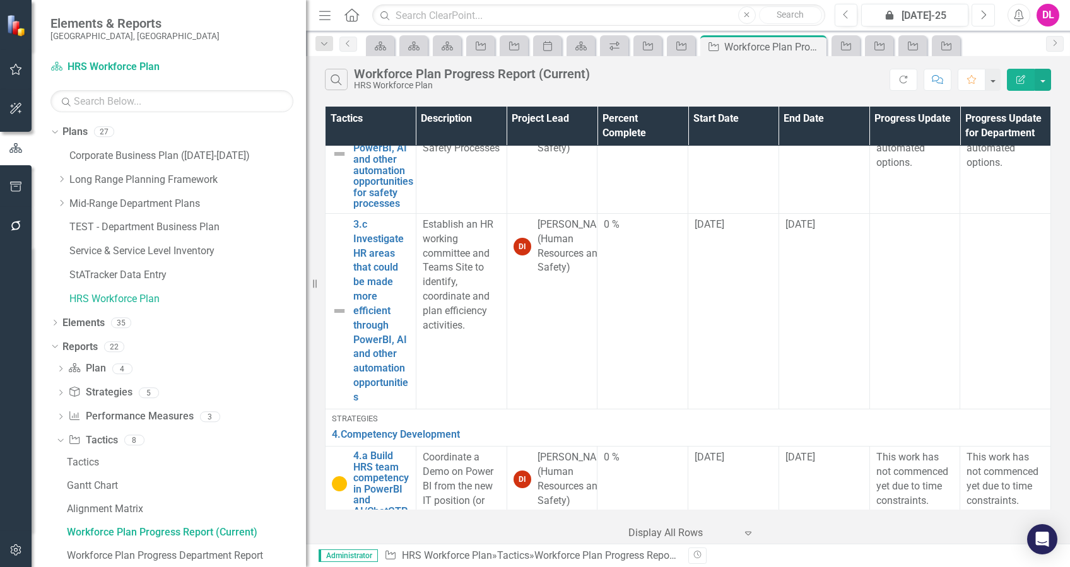
scroll to position [1391, 0]
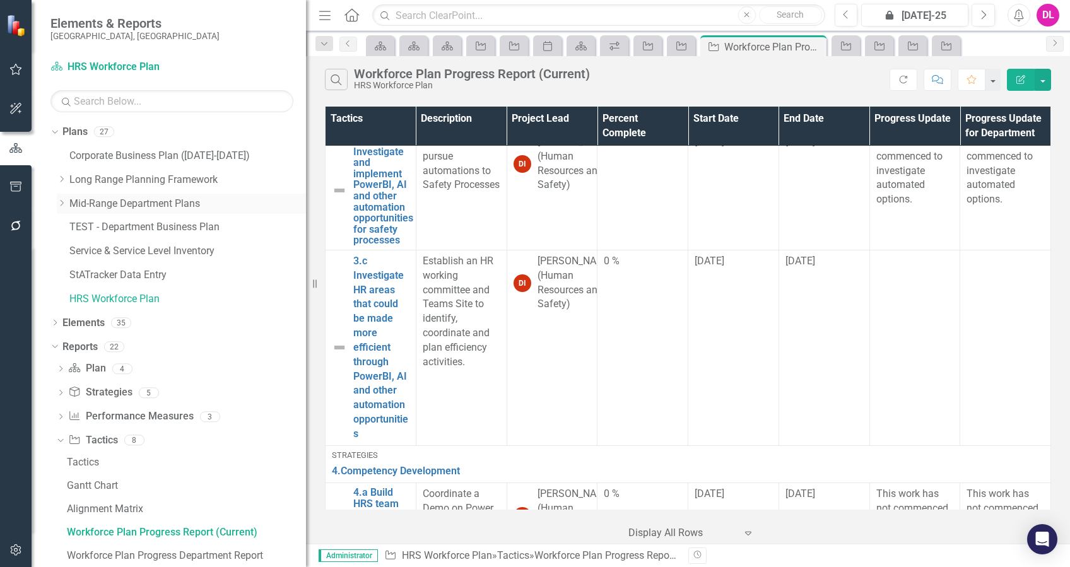
click at [65, 203] on icon "Dropdown" at bounding box center [61, 203] width 9 height 8
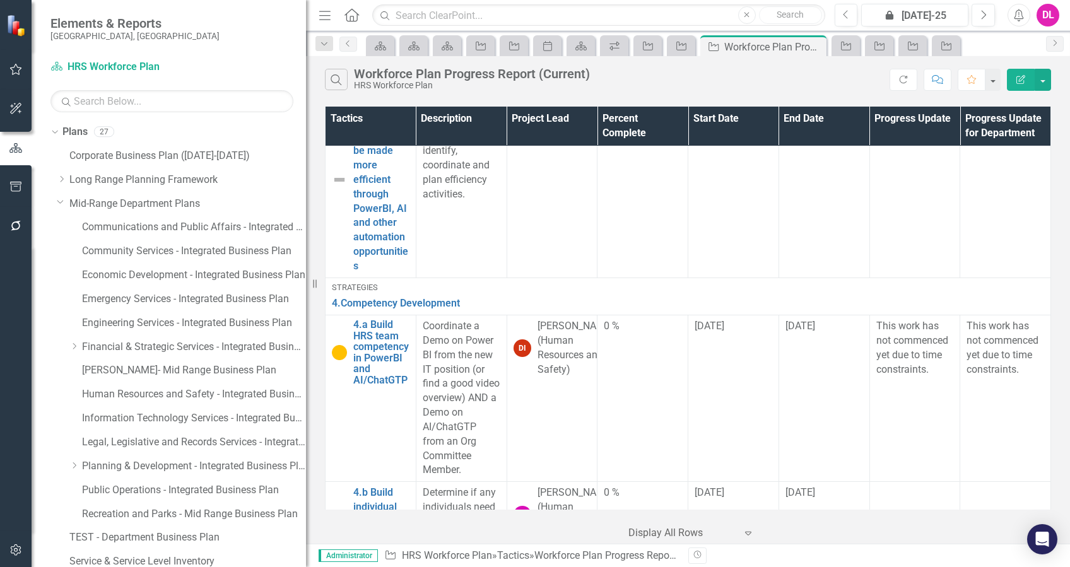
scroll to position [1307, 0]
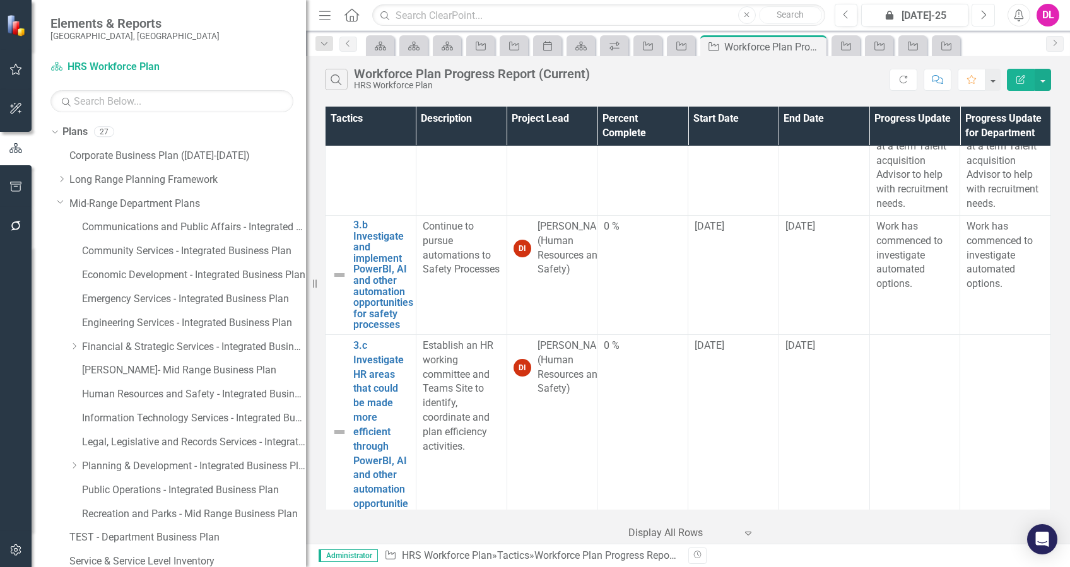
click at [977, 10] on button "Next" at bounding box center [982, 15] width 23 height 23
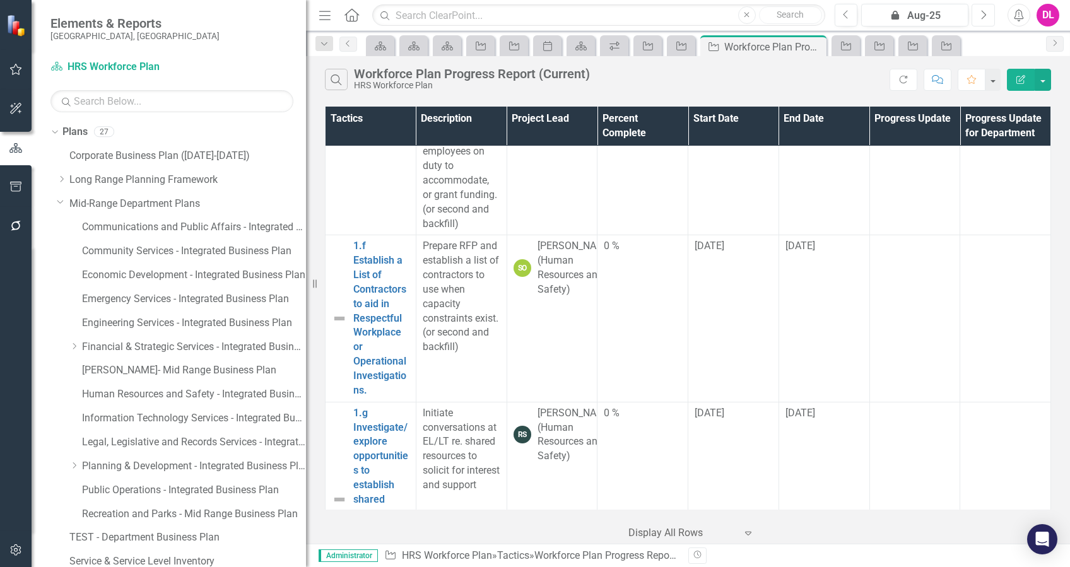
scroll to position [252, 0]
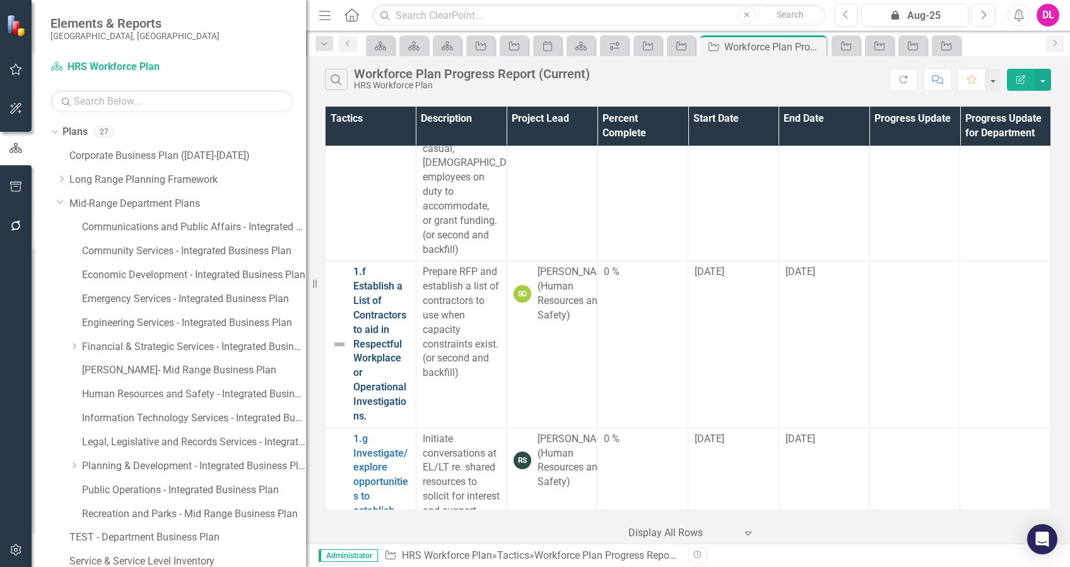
click at [373, 282] on link "1.f Establish a List of Contractors to aid in Respectful Workplace or Operation…" at bounding box center [381, 344] width 56 height 158
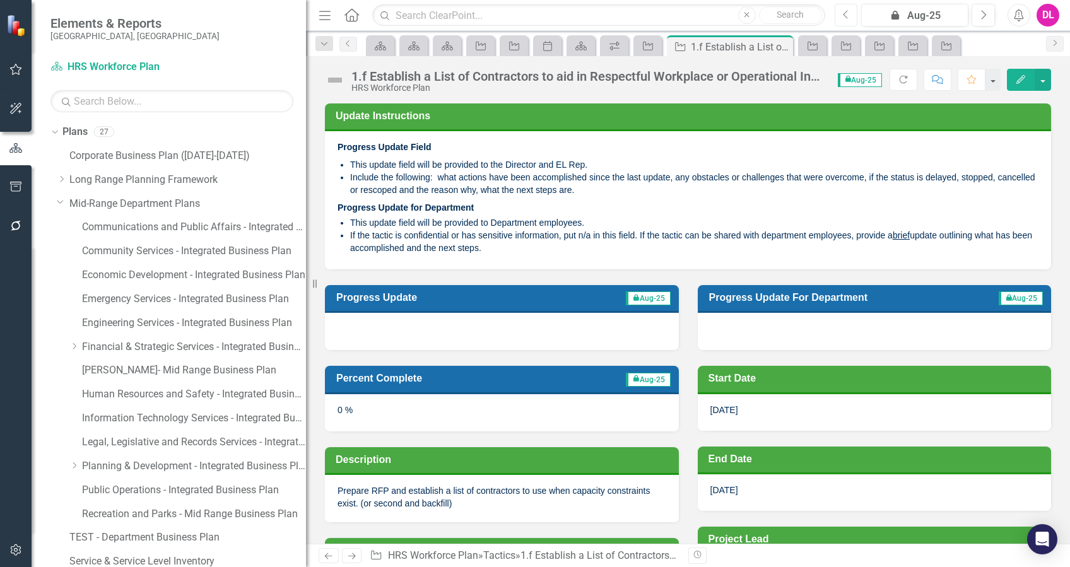
click at [843, 15] on icon "button" at bounding box center [845, 14] width 5 height 9
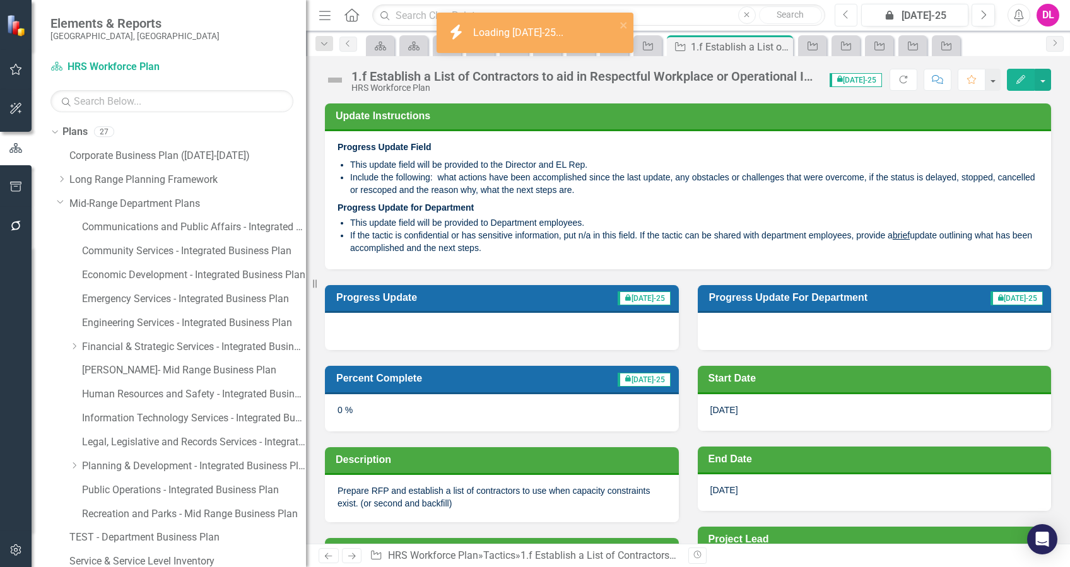
click at [843, 15] on icon "button" at bounding box center [845, 14] width 5 height 9
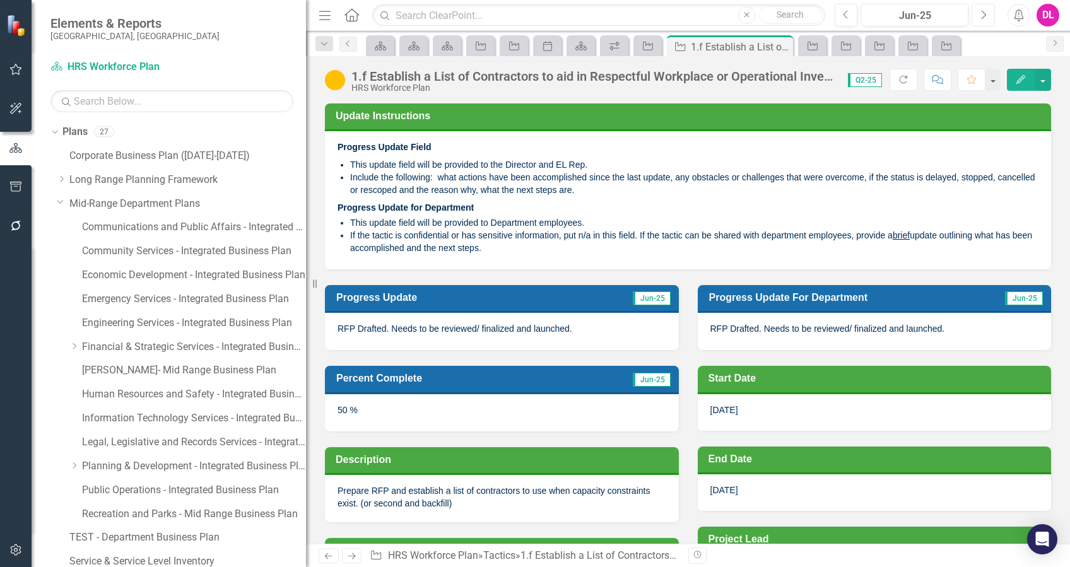
click at [980, 13] on icon "Next" at bounding box center [983, 14] width 7 height 11
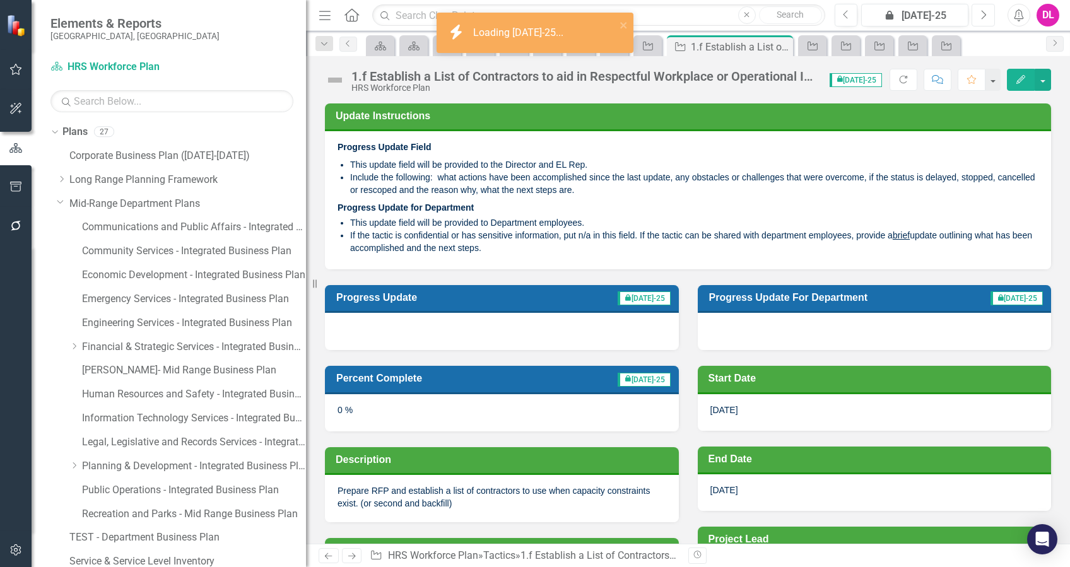
click at [980, 13] on icon "Next" at bounding box center [983, 14] width 7 height 11
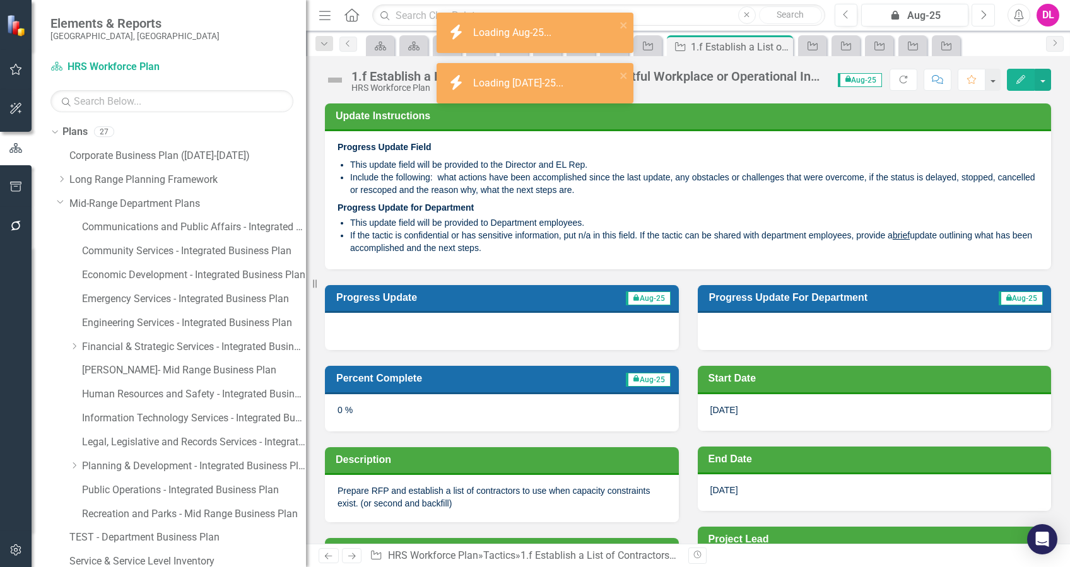
click at [980, 13] on icon "Next" at bounding box center [983, 14] width 7 height 11
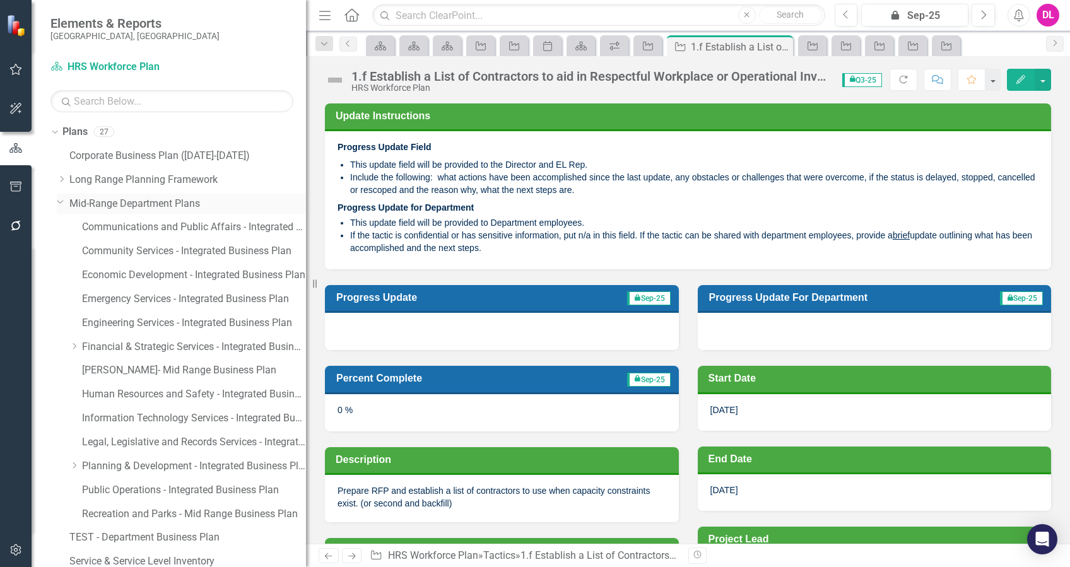
click at [61, 199] on icon "Dropdown" at bounding box center [61, 201] width 8 height 9
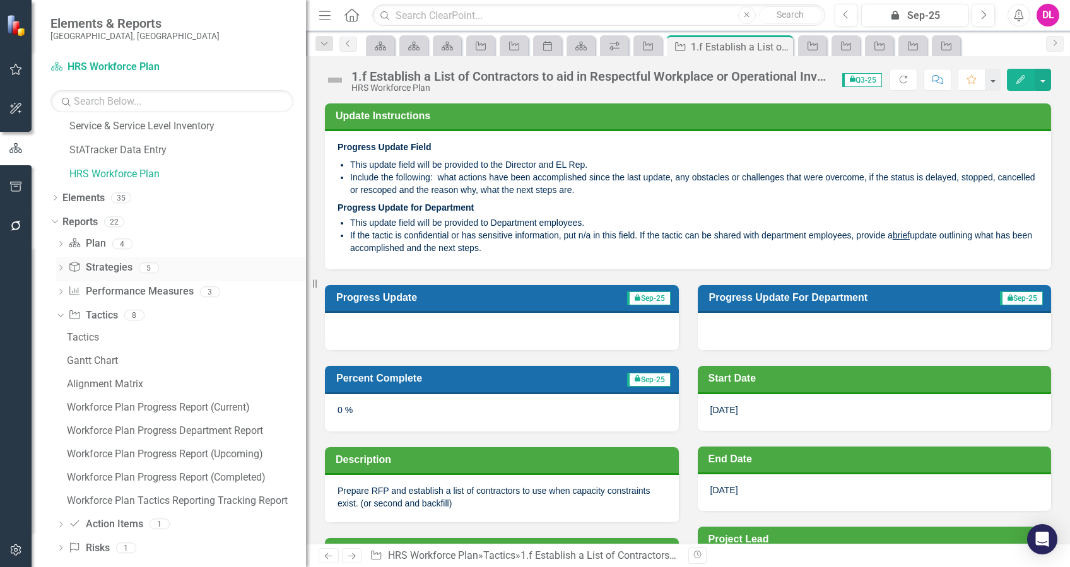
scroll to position [138, 0]
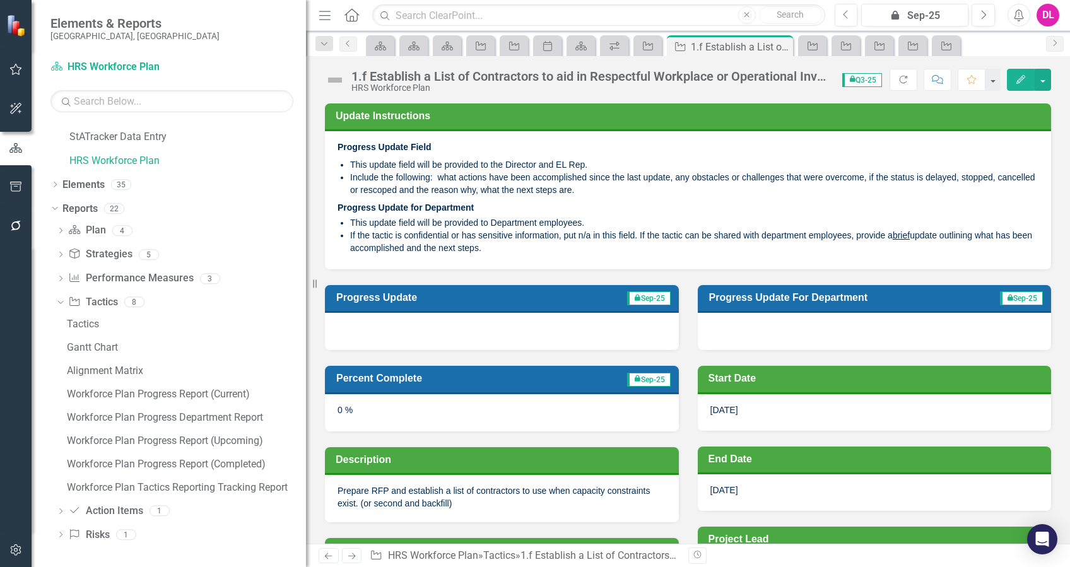
click at [61, 300] on icon "Dropdown" at bounding box center [59, 301] width 7 height 9
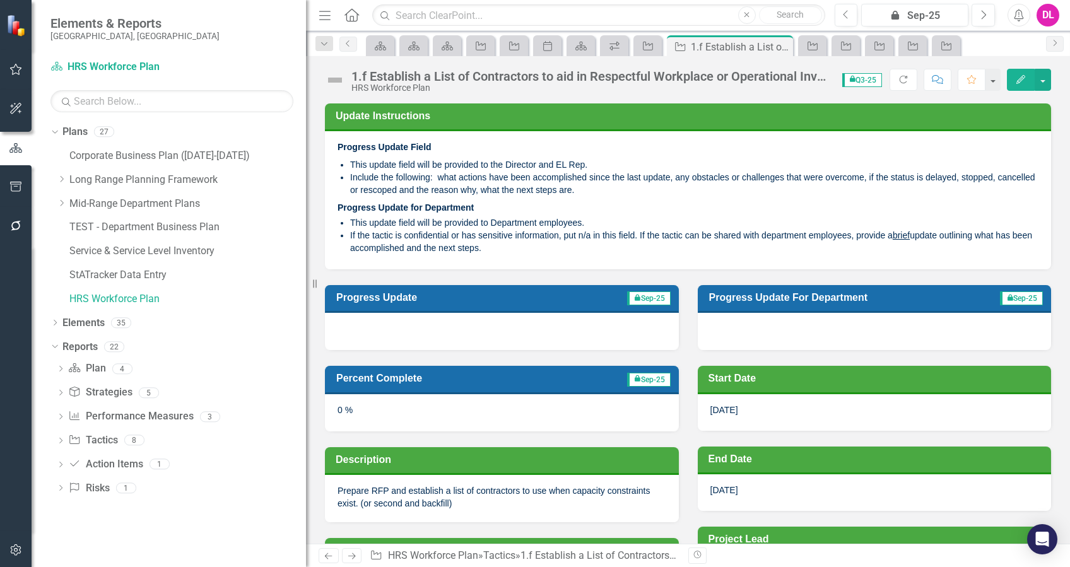
scroll to position [0, 0]
click at [65, 366] on div "Dropdown Plan Plan 4" at bounding box center [181, 370] width 250 height 24
click at [61, 368] on icon at bounding box center [60, 369] width 3 height 6
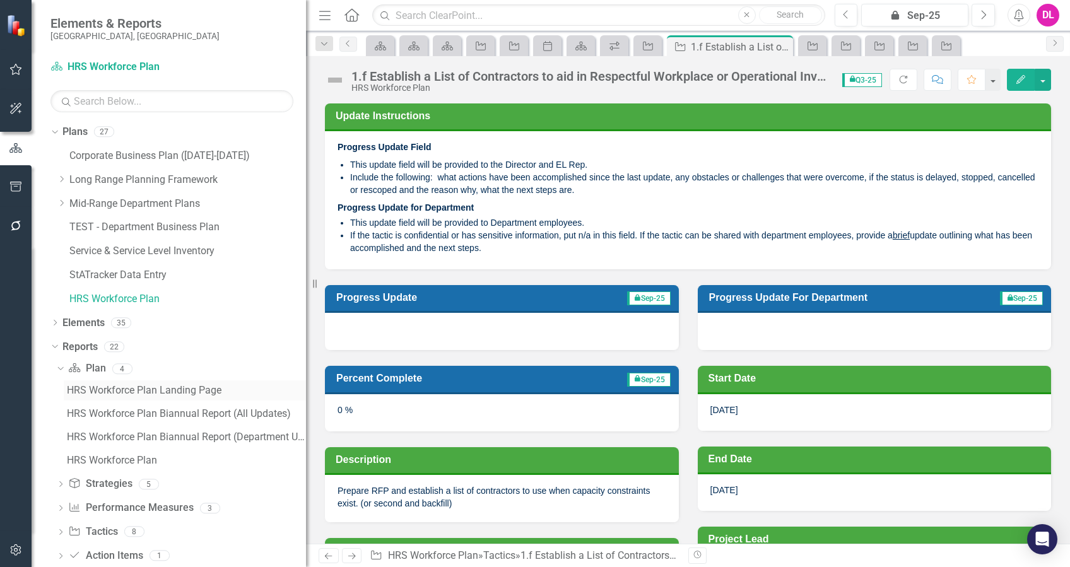
scroll to position [45, 0]
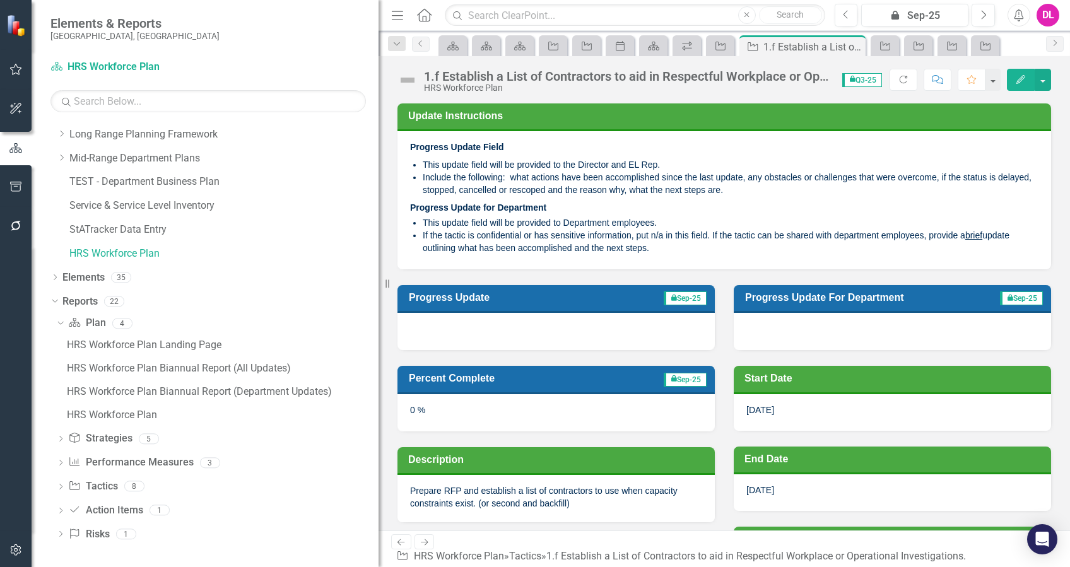
drag, startPoint x: 311, startPoint y: 378, endPoint x: 537, endPoint y: 372, distance: 225.9
click at [537, 372] on div "Elements & Reports City of St. Albert, AB Plan HRS Workforce Plan Search Dropdo…" at bounding box center [535, 283] width 1070 height 567
click at [230, 368] on div "HRS Workforce Plan Biannual Report (All Updates)" at bounding box center [223, 368] width 312 height 11
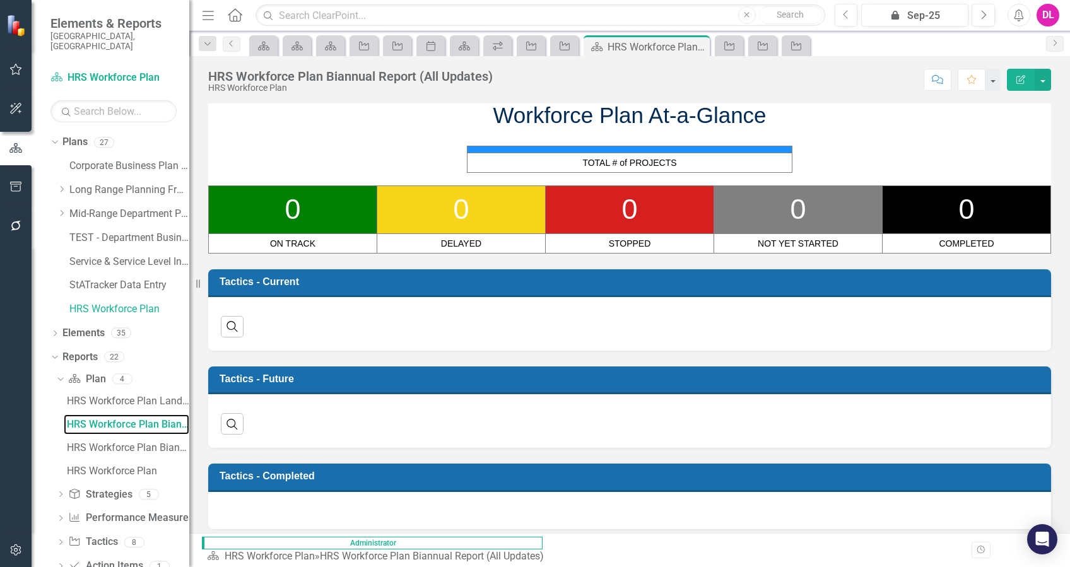
drag, startPoint x: 386, startPoint y: 288, endPoint x: -4, endPoint y: 269, distance: 390.2
click at [0, 269] on html "Elements & Reports City of St. Albert, AB Plan HRS Workforce Plan Search Dropdo…" at bounding box center [535, 283] width 1070 height 567
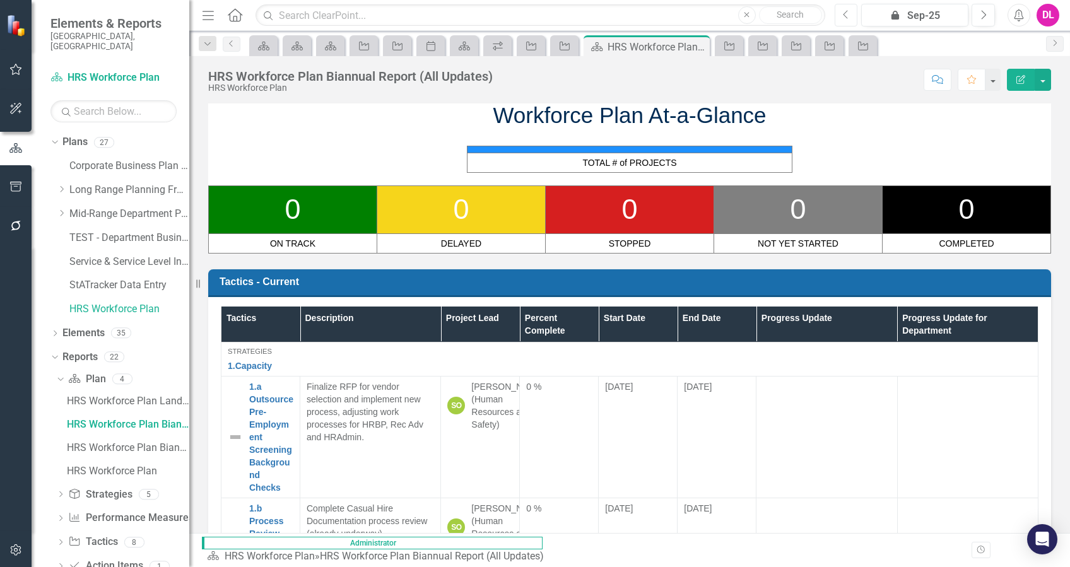
click at [846, 18] on icon "button" at bounding box center [845, 14] width 5 height 9
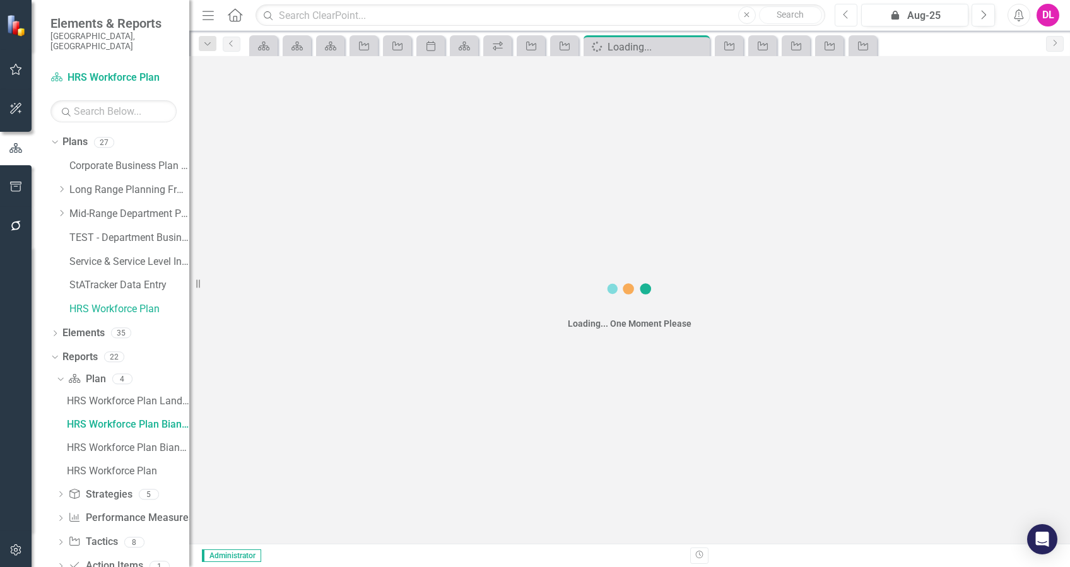
click at [846, 17] on icon "Previous" at bounding box center [846, 14] width 7 height 11
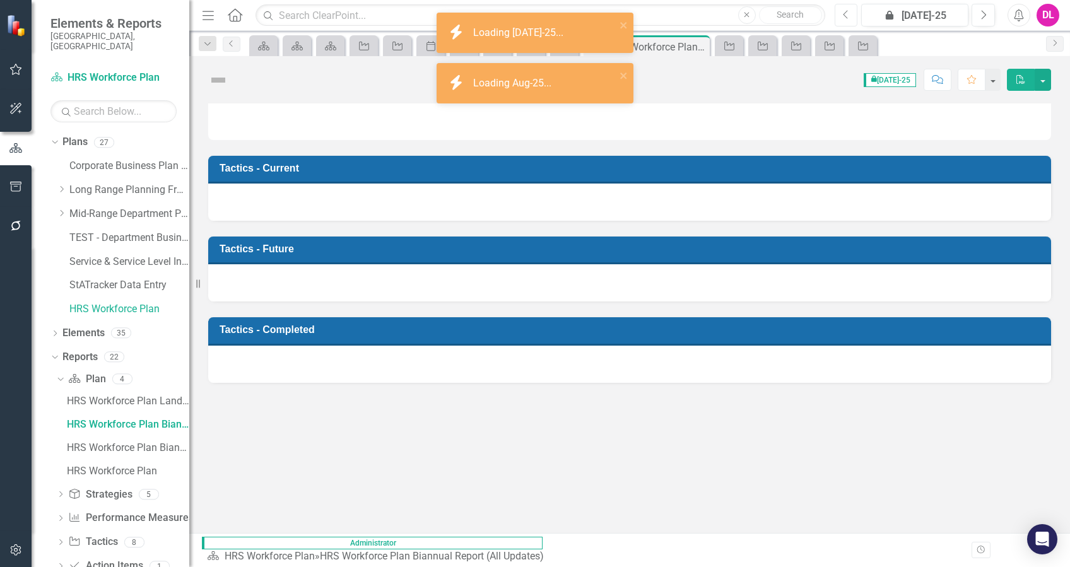
click at [846, 17] on icon "Previous" at bounding box center [846, 14] width 7 height 11
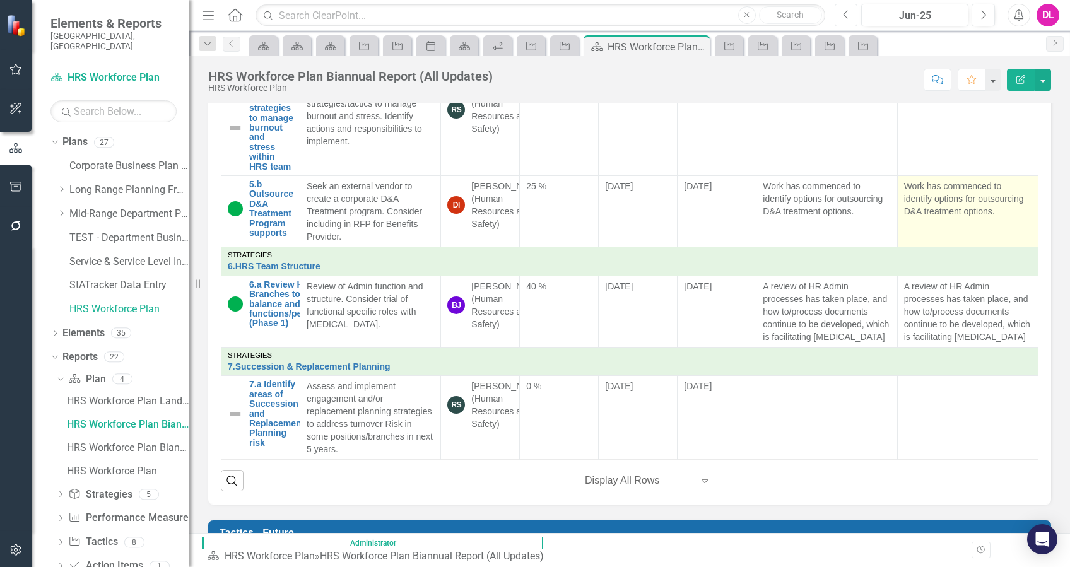
scroll to position [420, 0]
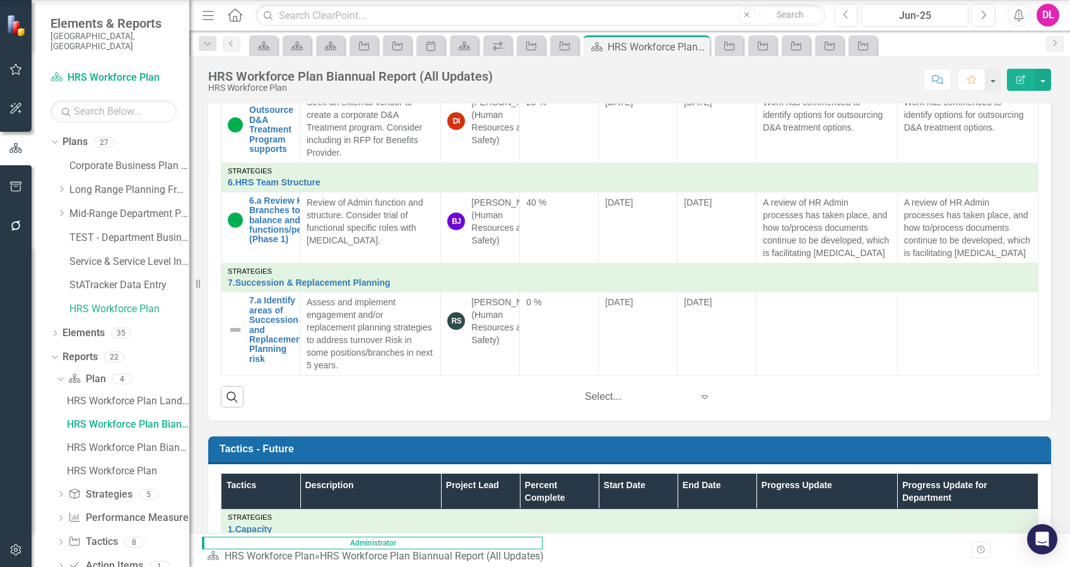
click at [706, 405] on div "Expand" at bounding box center [707, 396] width 19 height 23
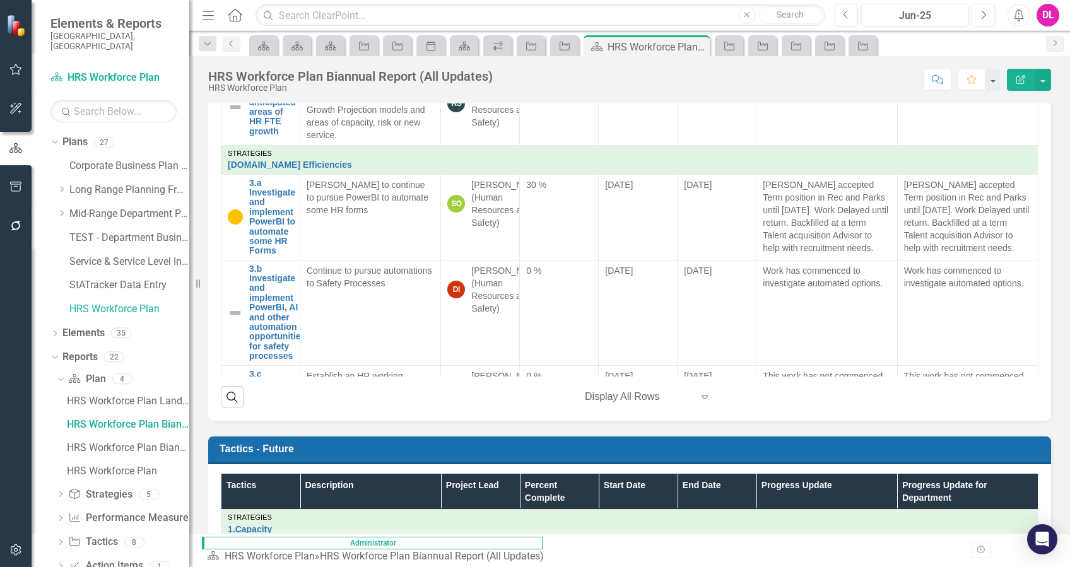
scroll to position [313, 0]
